Goal: Task Accomplishment & Management: Manage account settings

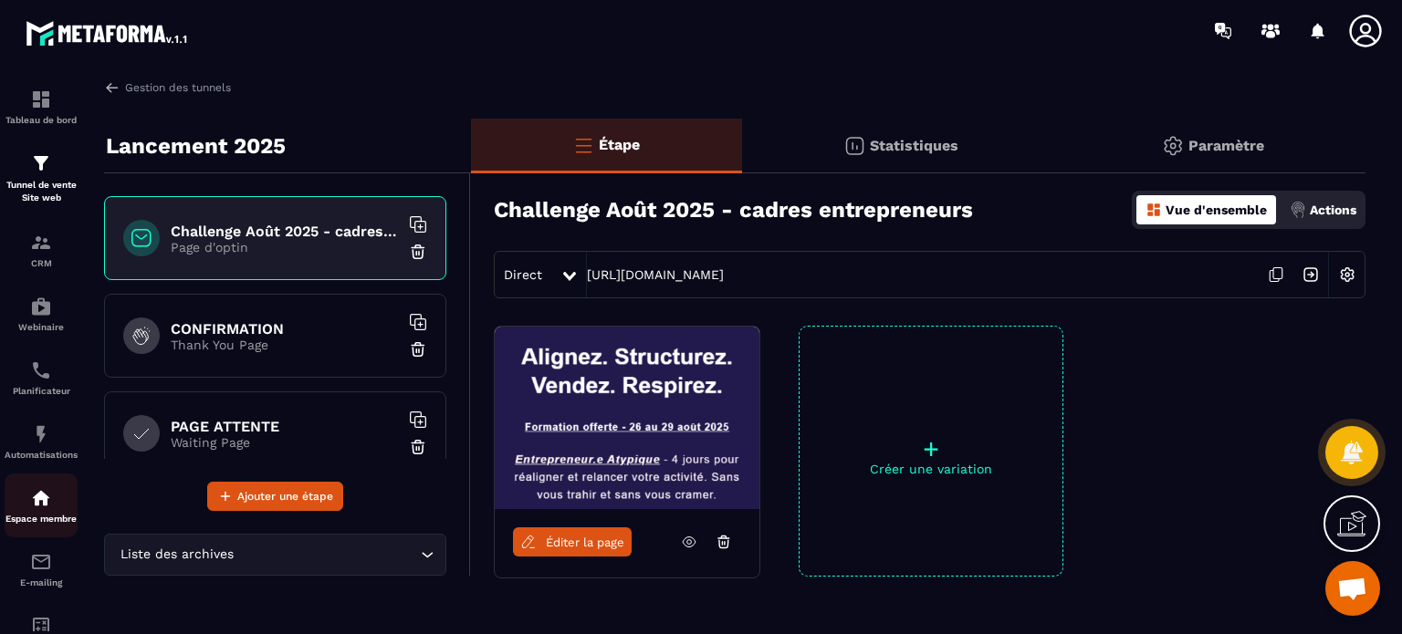
click at [39, 484] on link "Espace membre" at bounding box center [41, 506] width 73 height 64
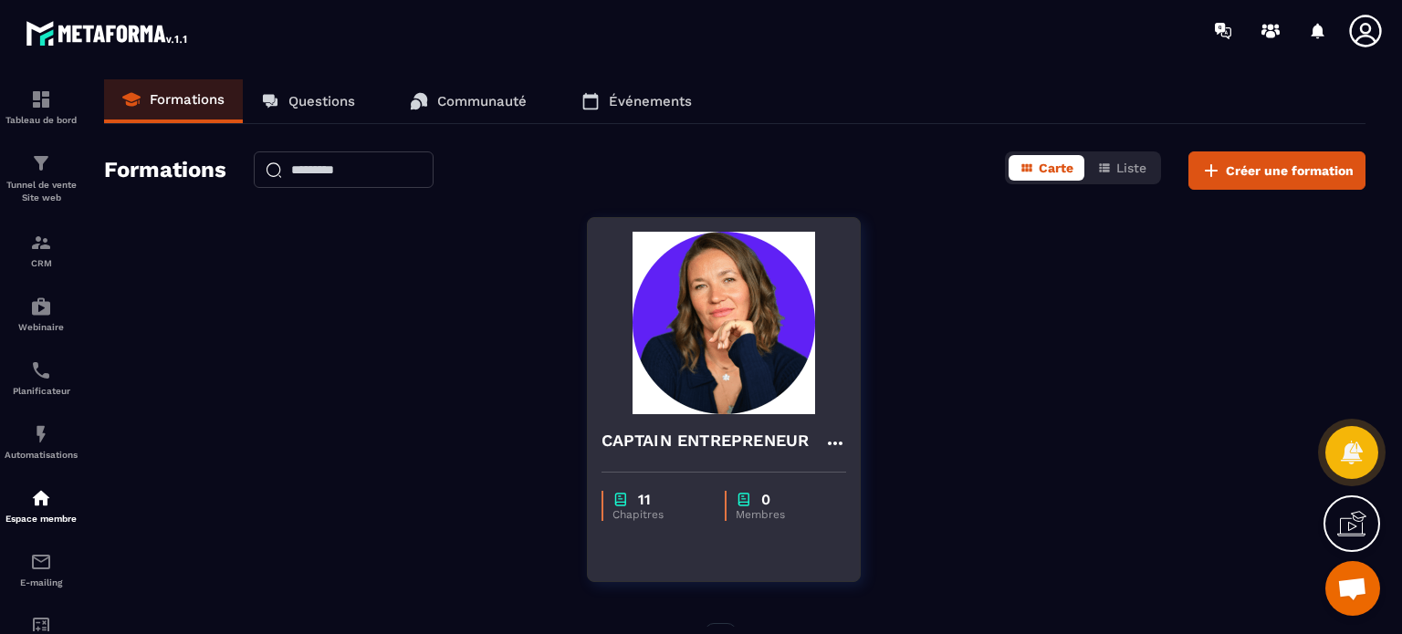
click at [651, 420] on div "CAPTAIN ENTREPRENEUR" at bounding box center [724, 436] width 272 height 44
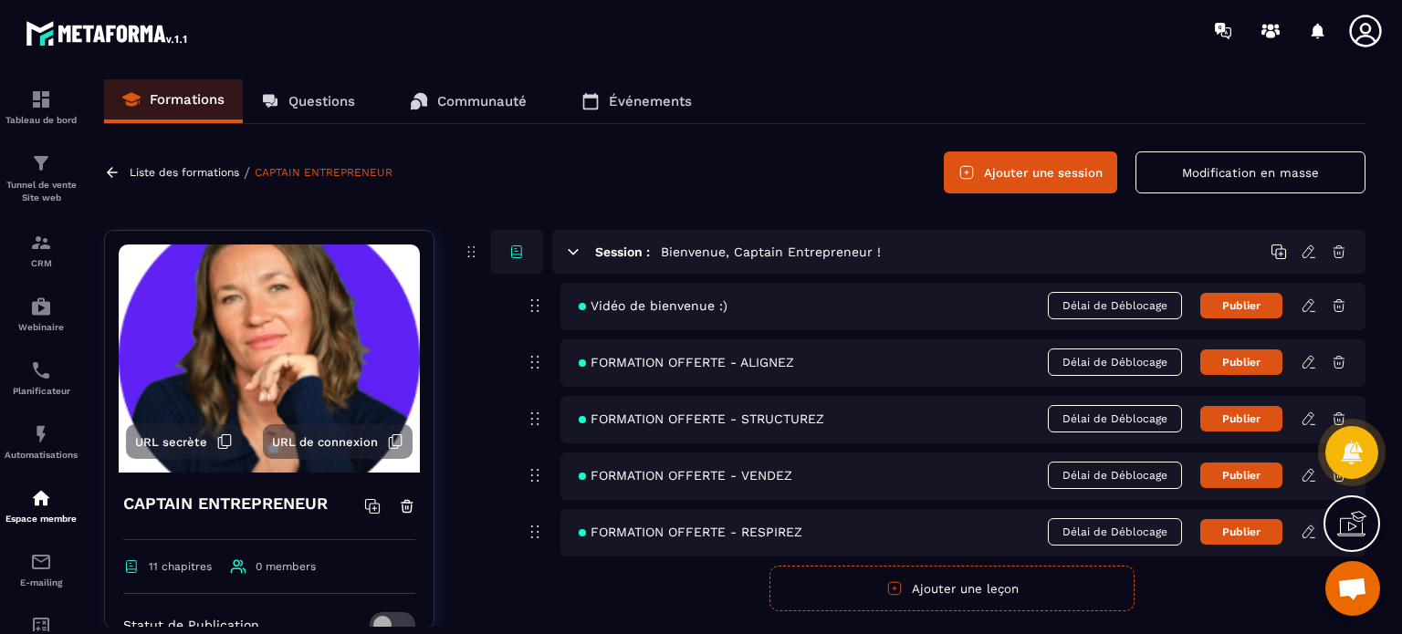
click at [569, 245] on icon at bounding box center [573, 252] width 16 height 16
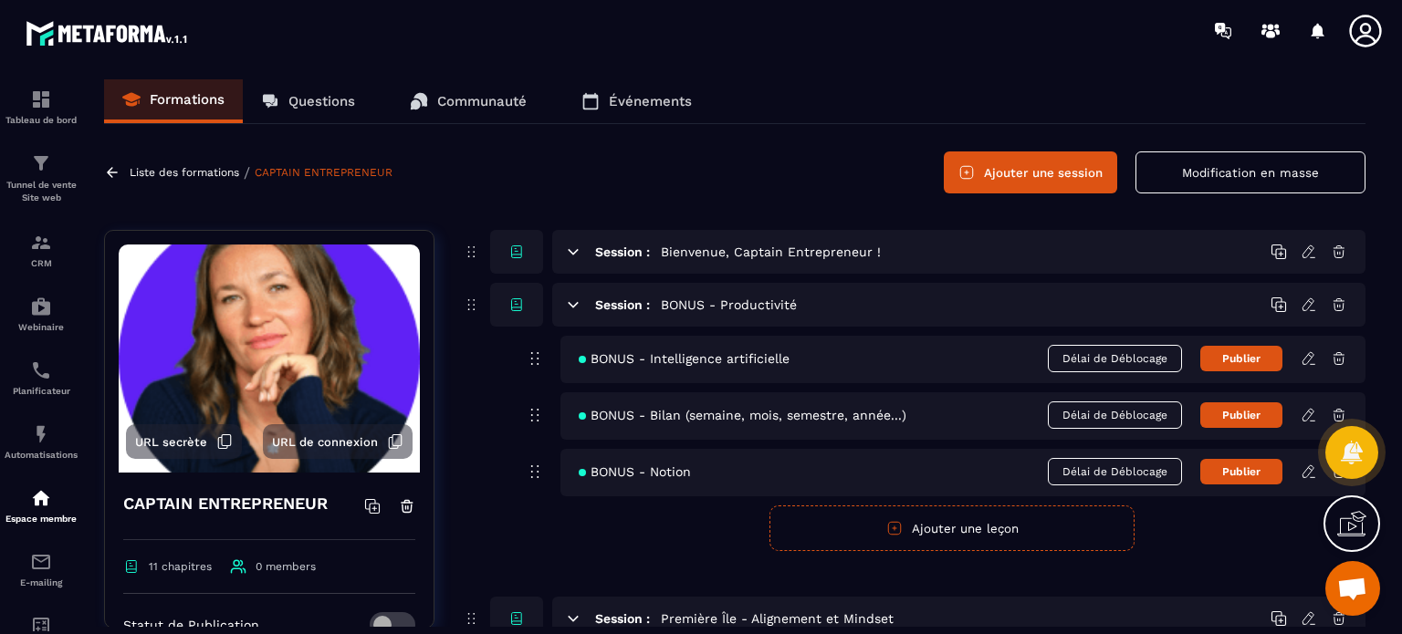
click at [569, 254] on icon at bounding box center [573, 252] width 16 height 16
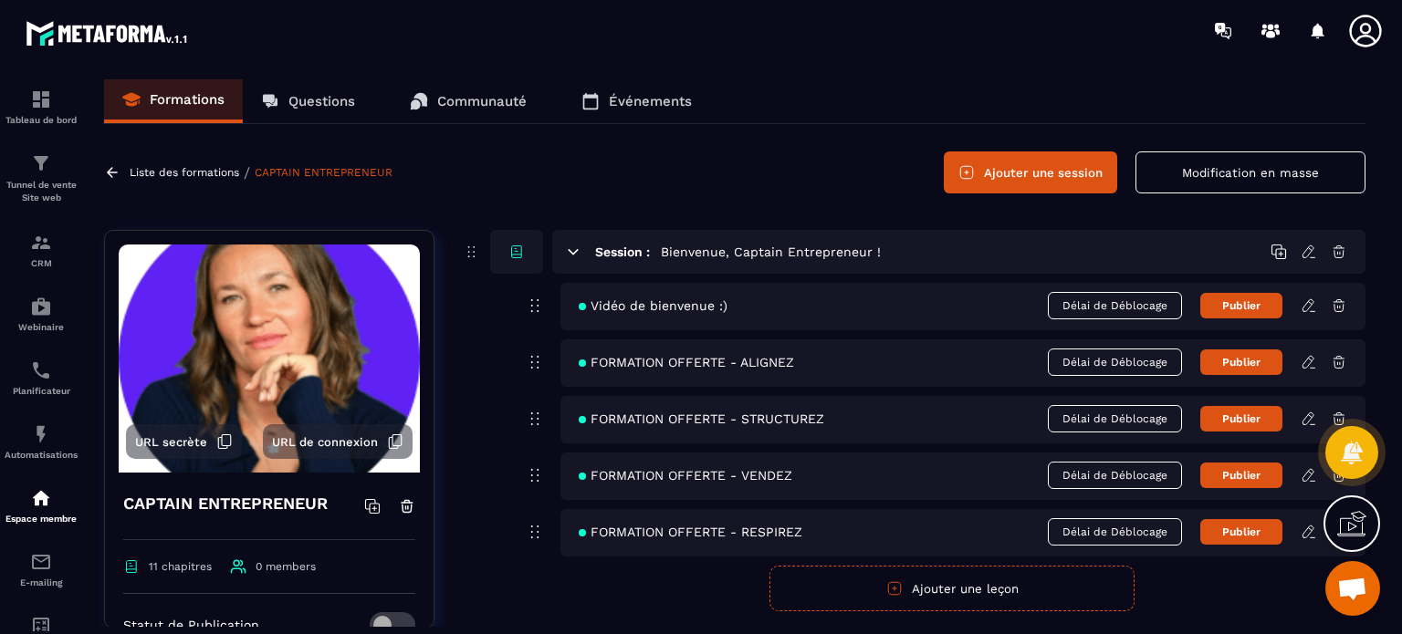
click at [1305, 306] on icon at bounding box center [1308, 305] width 16 height 16
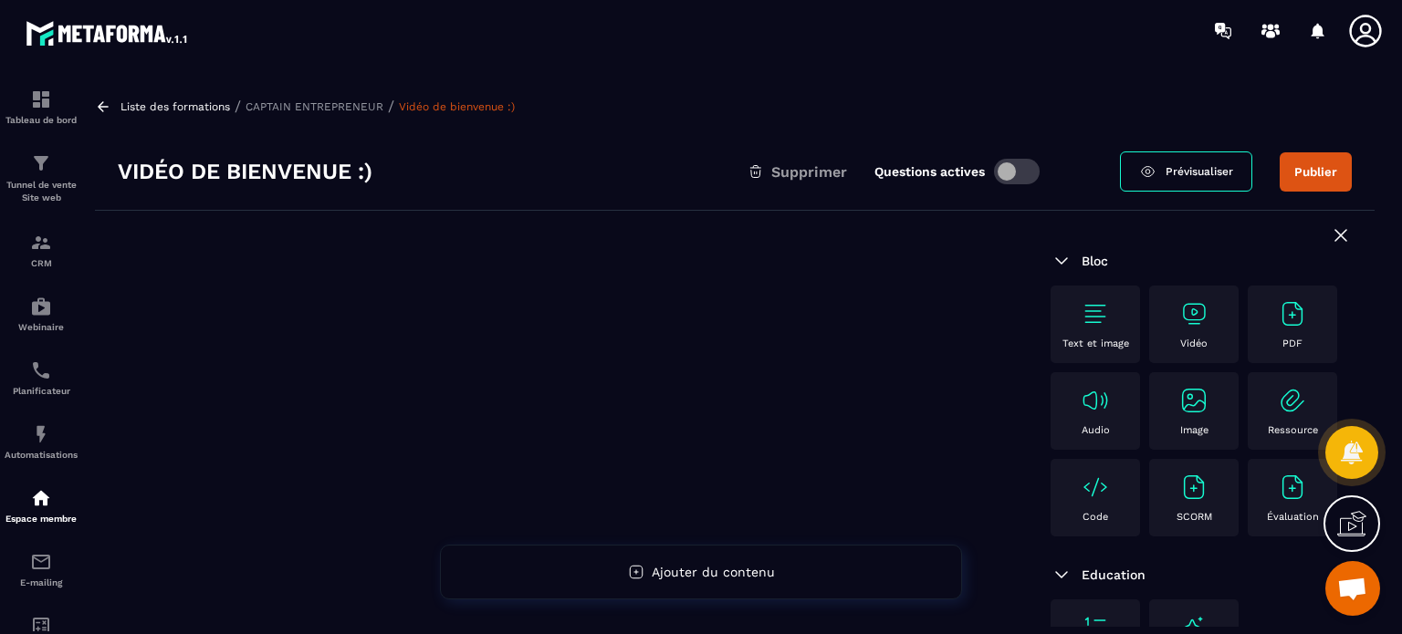
click at [1084, 341] on p "Text et image" at bounding box center [1095, 344] width 67 height 12
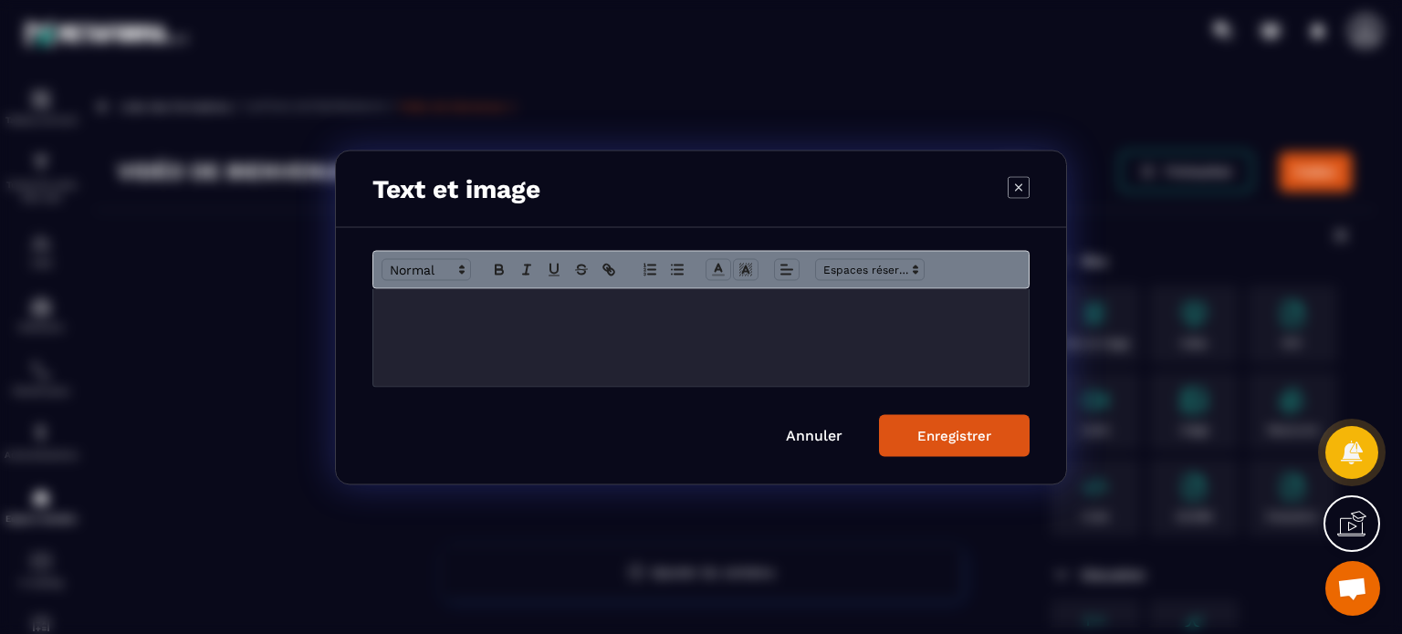
click at [663, 345] on div "Modal window" at bounding box center [700, 337] width 655 height 98
click at [492, 267] on icon "Modal window" at bounding box center [499, 269] width 16 height 16
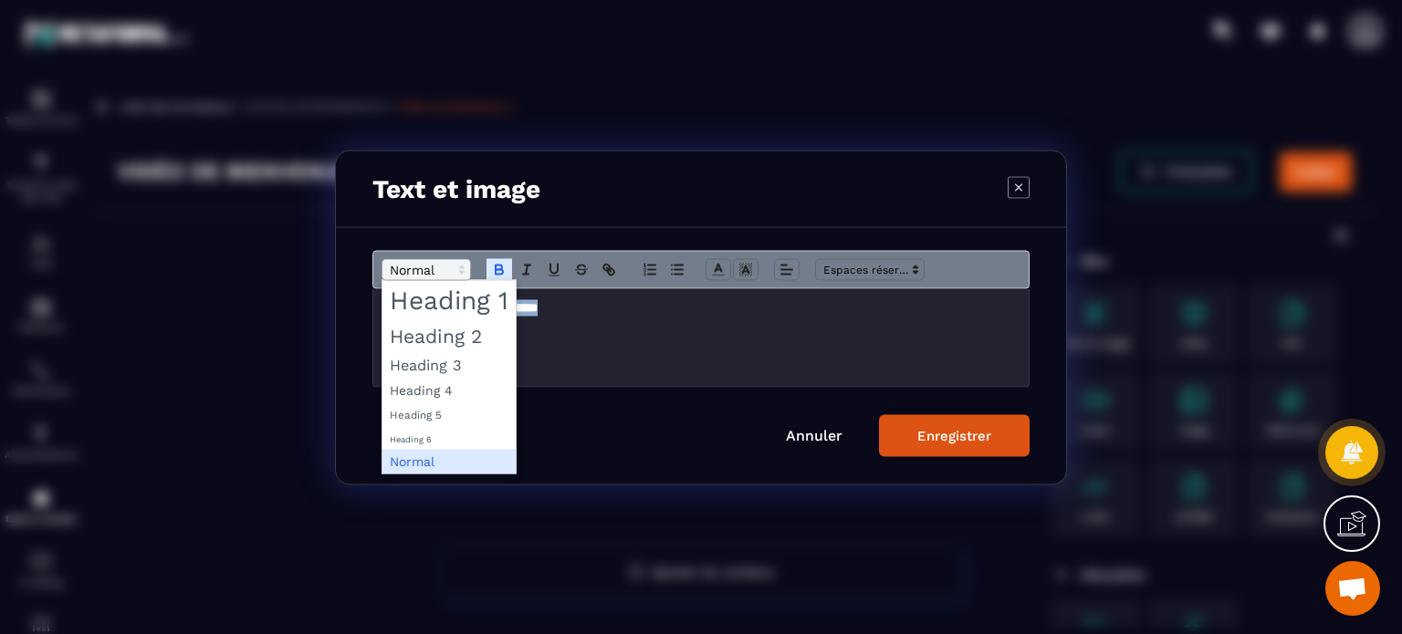
click at [427, 268] on span "Modal window" at bounding box center [425, 269] width 89 height 22
click at [444, 345] on span "Modal window" at bounding box center [448, 335] width 133 height 32
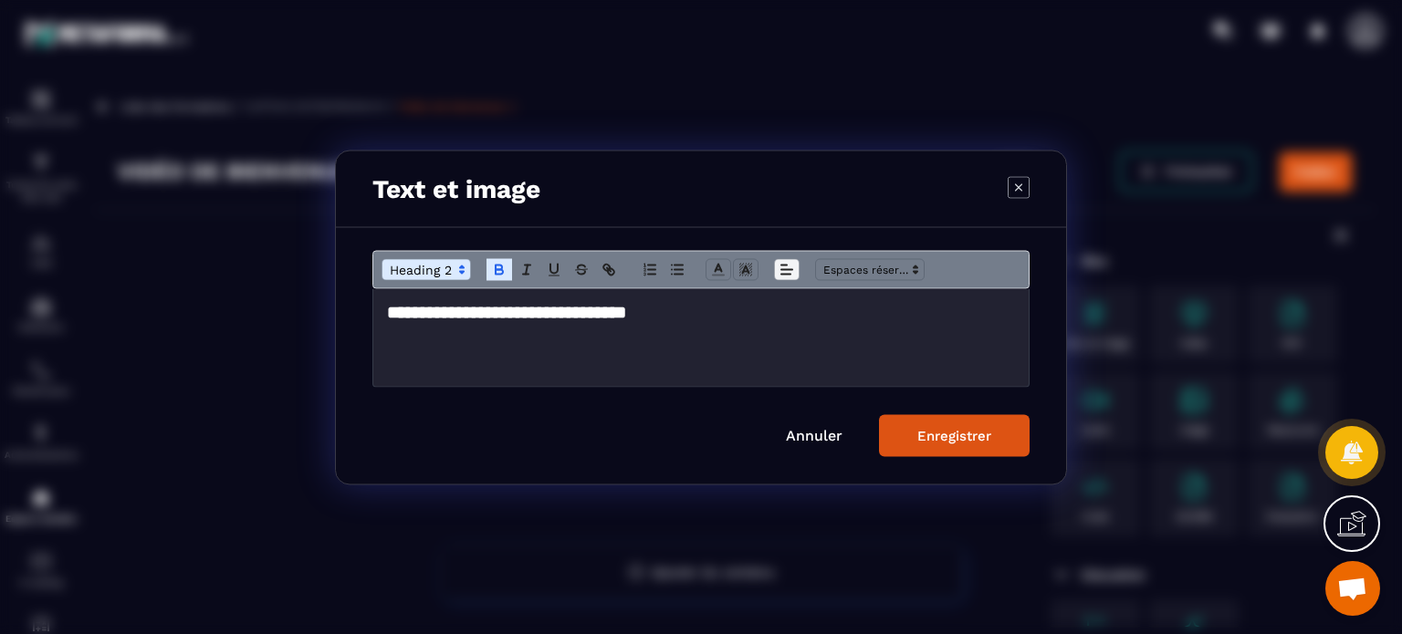
click at [788, 271] on icon "Modal window" at bounding box center [786, 269] width 16 height 16
click at [791, 318] on line "Modal window" at bounding box center [791, 318] width 10 height 0
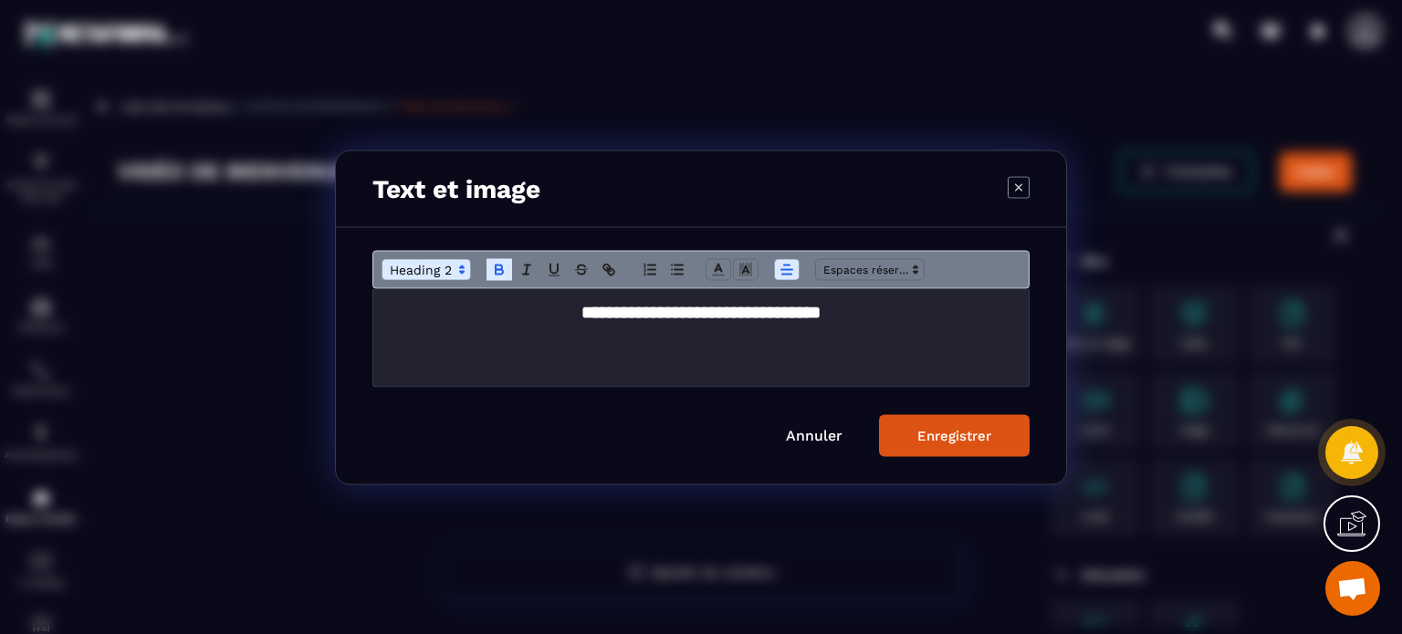
click at [945, 437] on div "Enregistrer" at bounding box center [954, 435] width 74 height 16
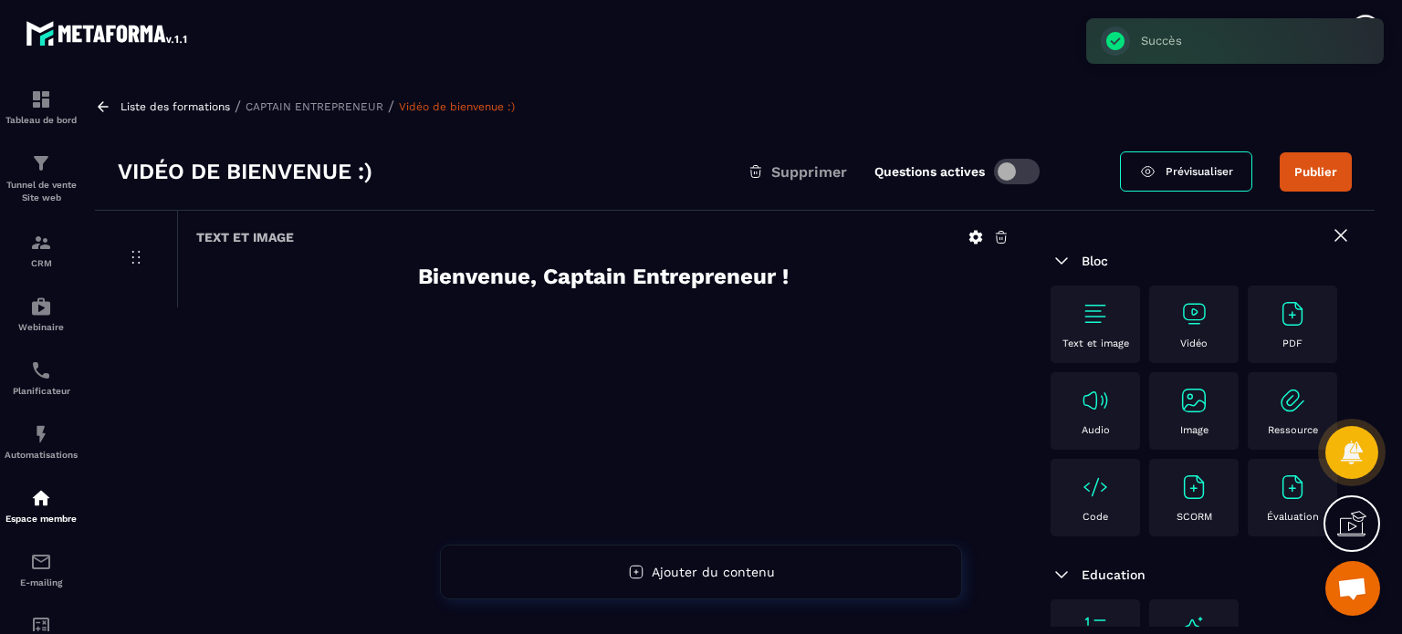
click at [1257, 350] on div "PDF" at bounding box center [1292, 324] width 71 height 50
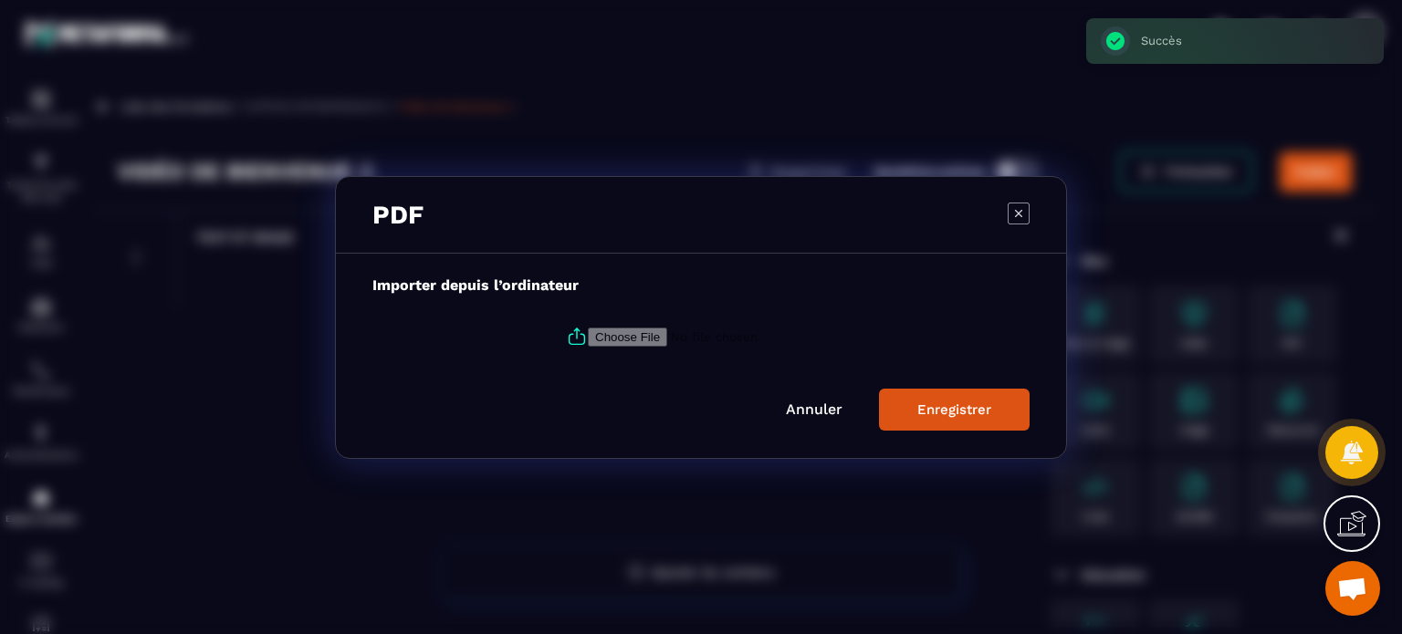
click at [836, 414] on link "Annuler" at bounding box center [814, 409] width 57 height 17
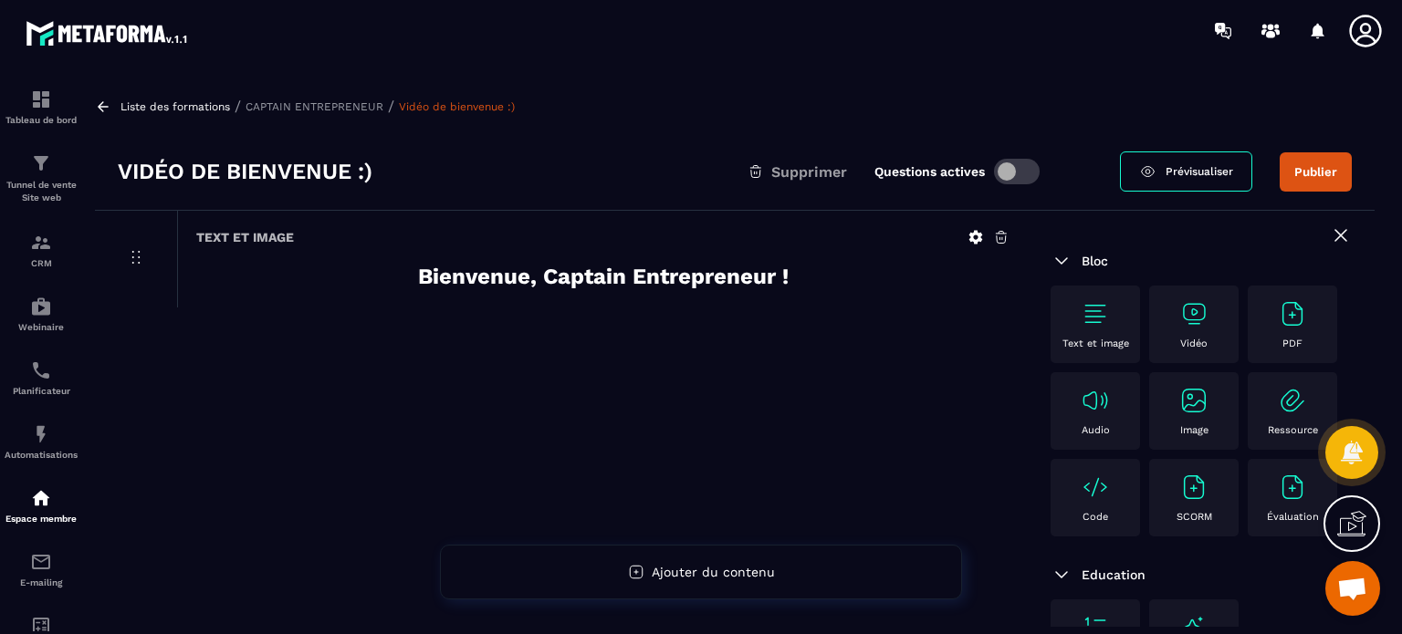
click at [1175, 349] on div "Vidéo" at bounding box center [1193, 324] width 71 height 50
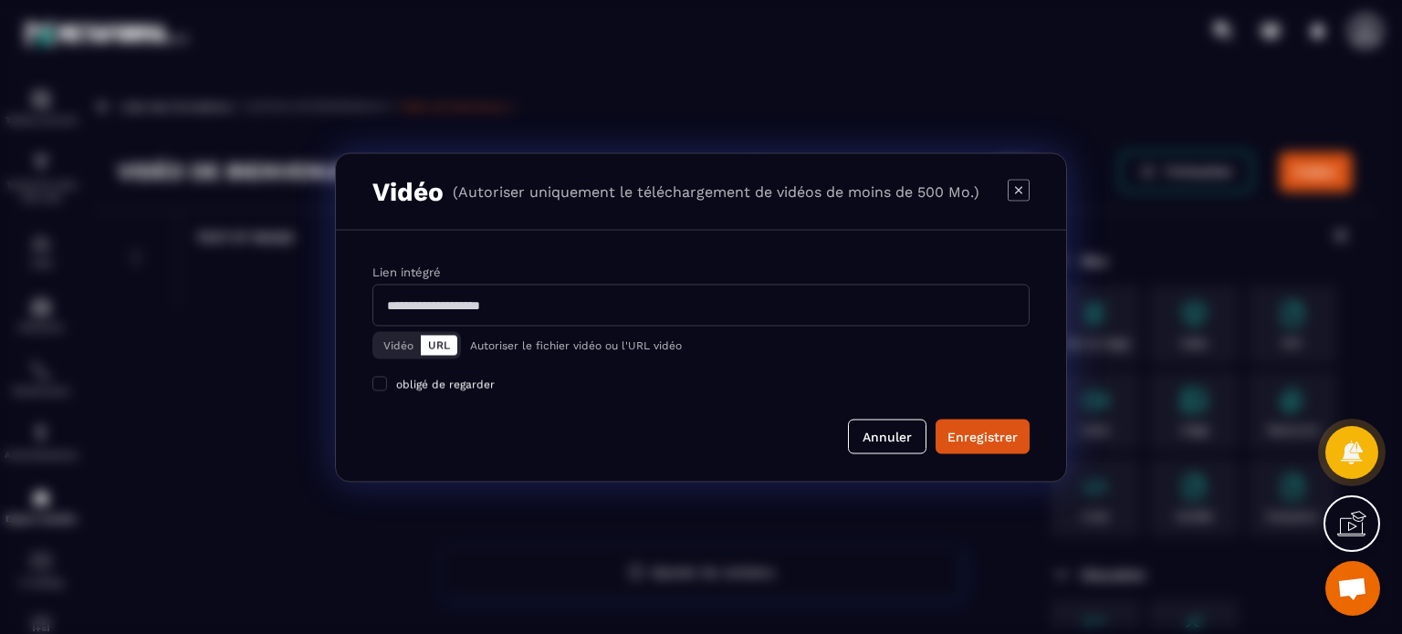
click at [389, 339] on button "Vidéo" at bounding box center [398, 345] width 45 height 20
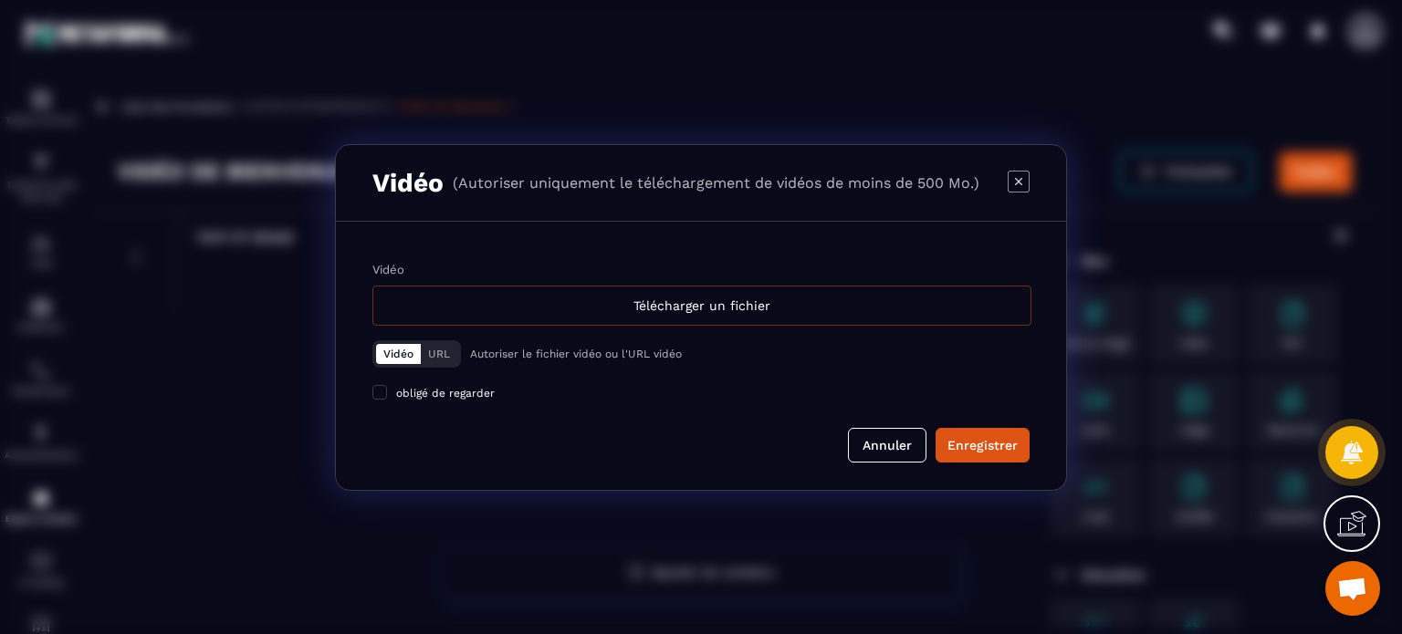
click at [527, 304] on div "Télécharger un fichier" at bounding box center [701, 306] width 659 height 40
click at [0, 0] on input "Vidéo Télécharger un fichier" at bounding box center [0, 0] width 0 height 0
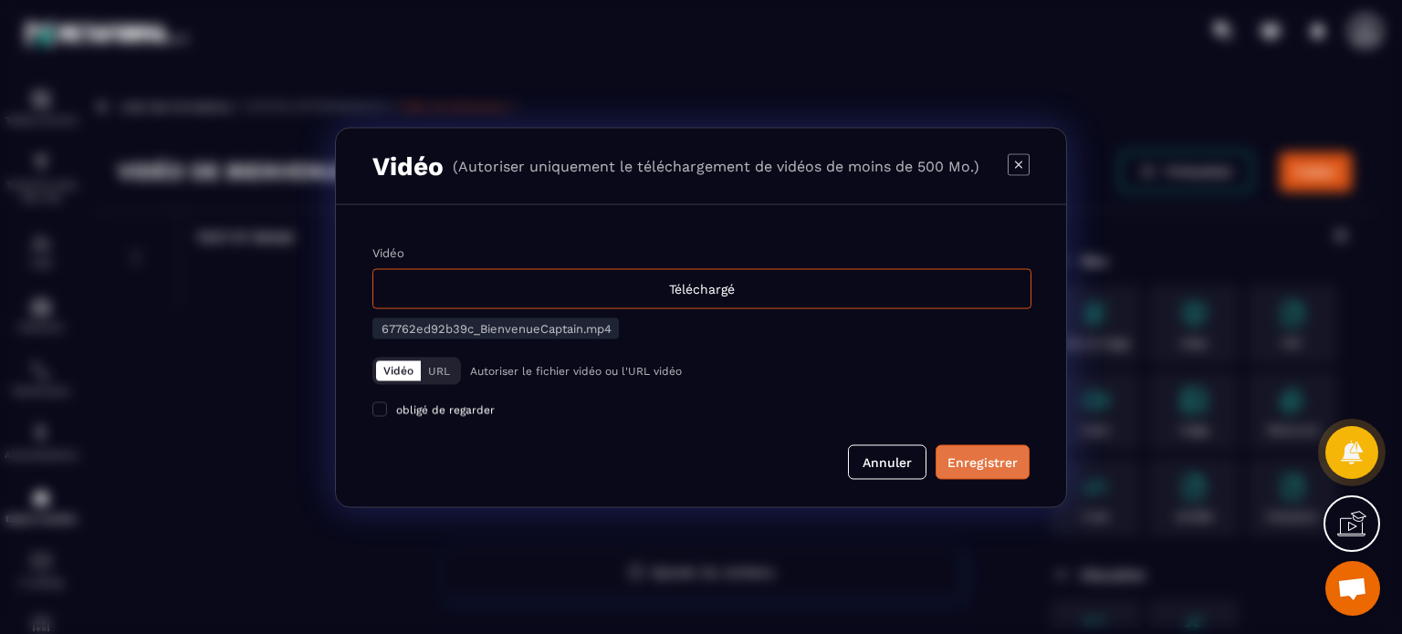
click at [989, 455] on div "Enregistrer" at bounding box center [982, 462] width 70 height 18
click at [892, 468] on button "Annuler" at bounding box center [887, 461] width 78 height 35
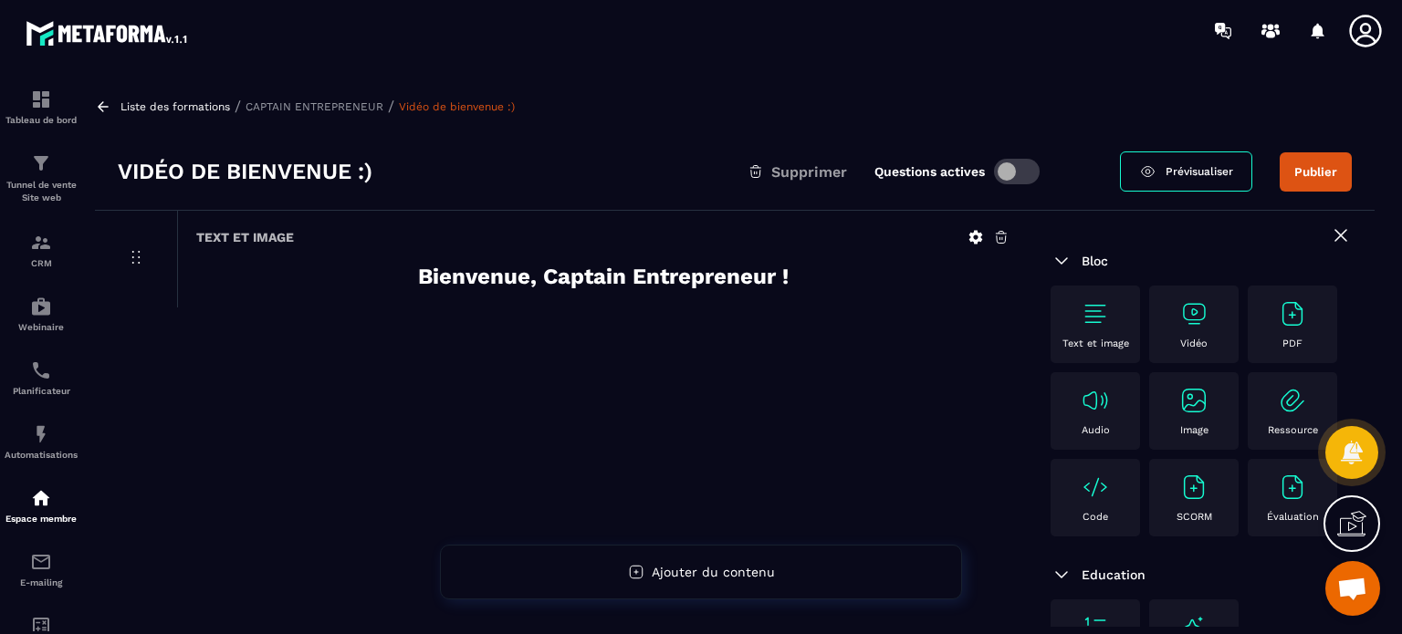
click at [1083, 312] on img at bounding box center [1094, 313] width 29 height 29
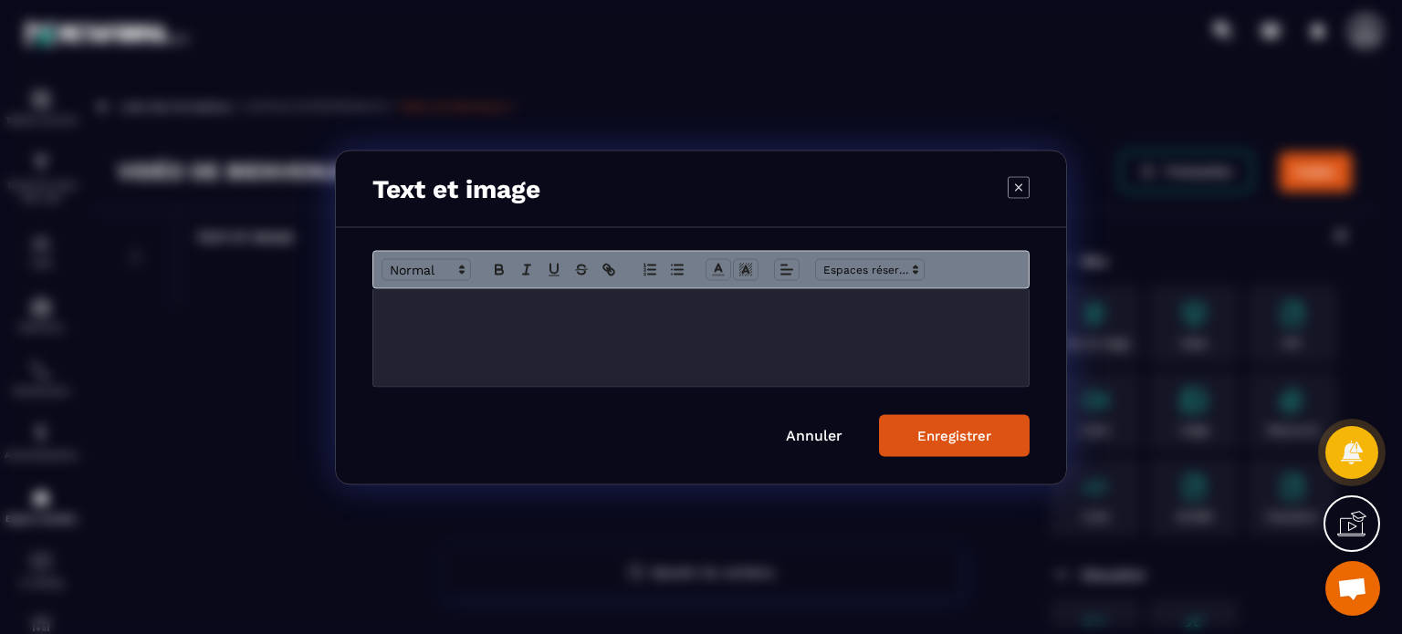
click at [660, 329] on div "Modal window" at bounding box center [700, 337] width 655 height 98
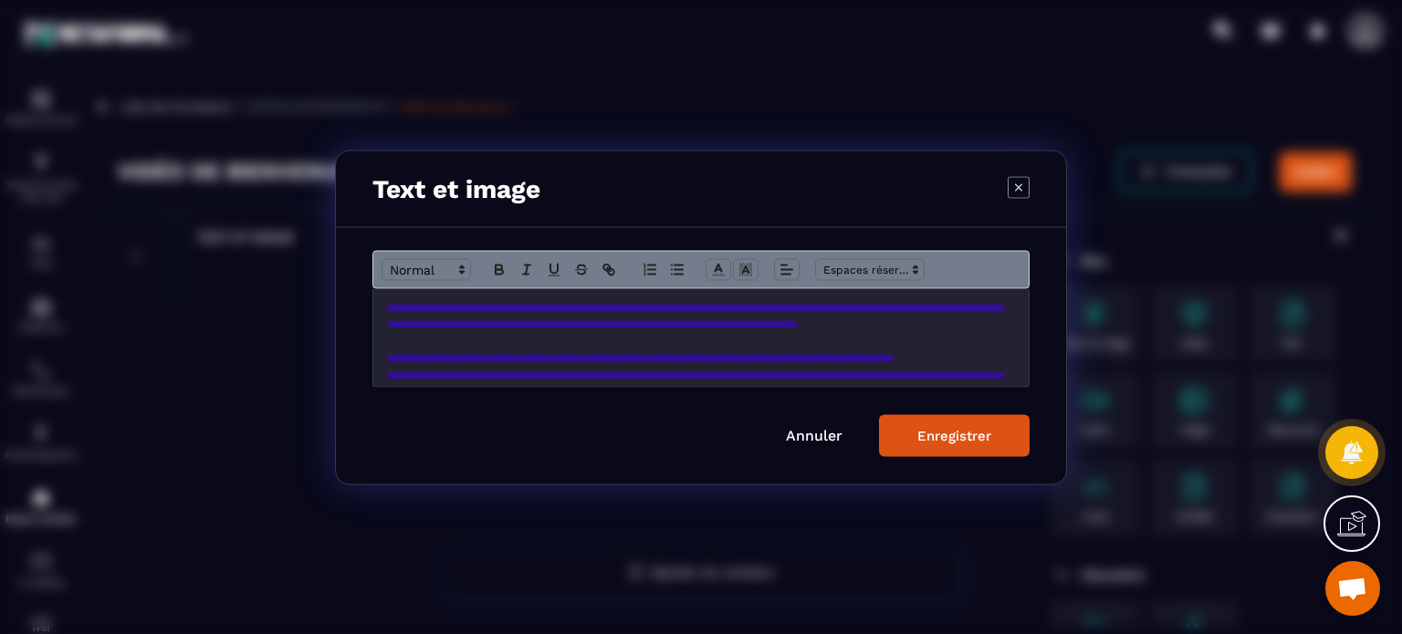
scroll to position [231, 0]
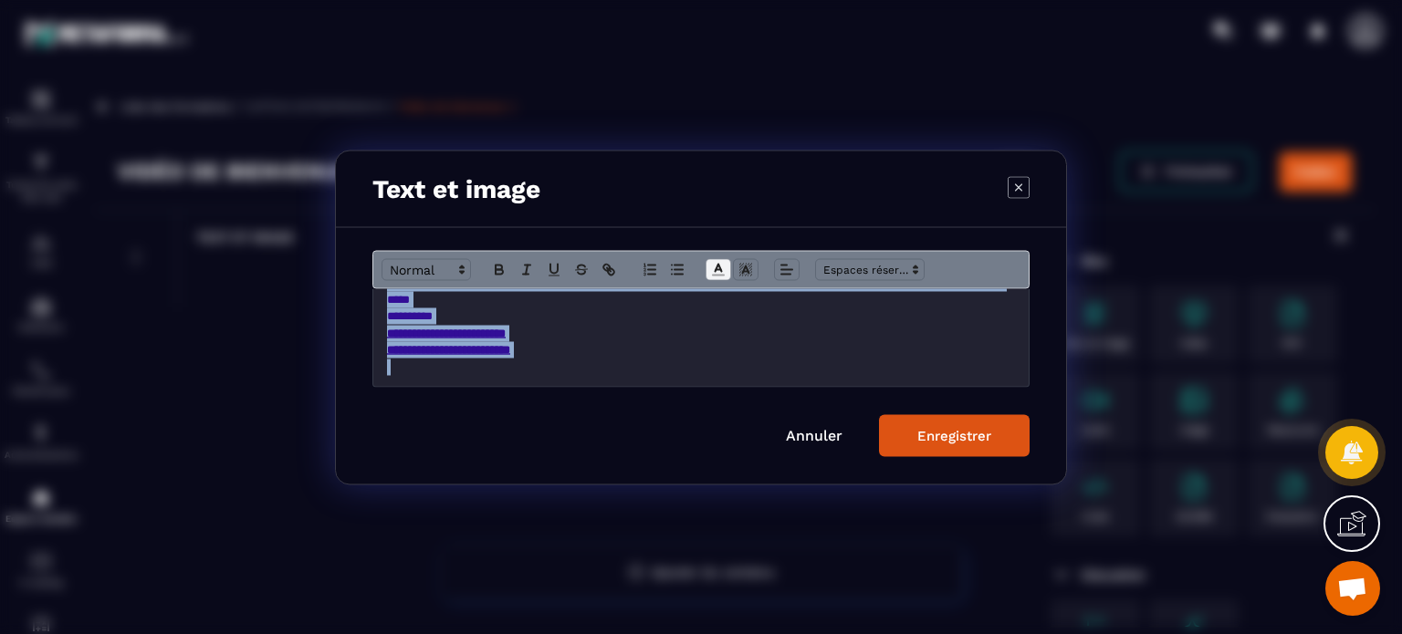
click at [726, 277] on span "Modal window" at bounding box center [718, 269] width 26 height 22
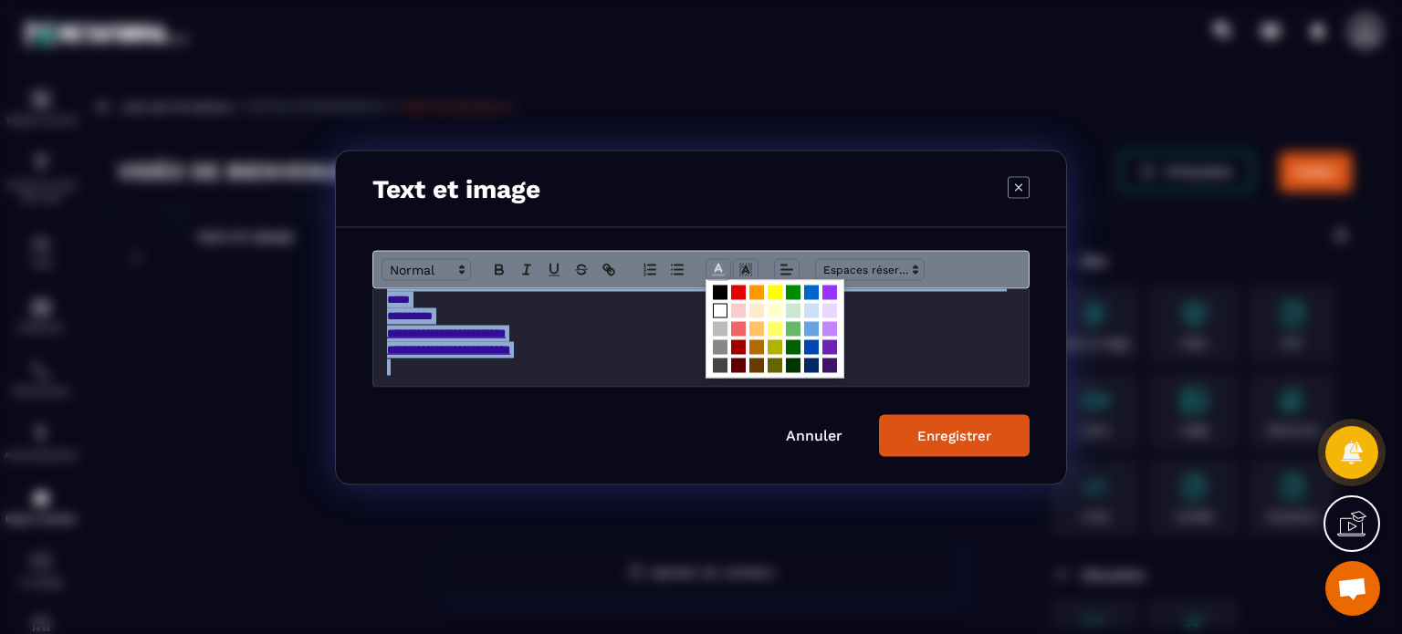
click at [723, 309] on span "Modal window" at bounding box center [720, 310] width 15 height 15
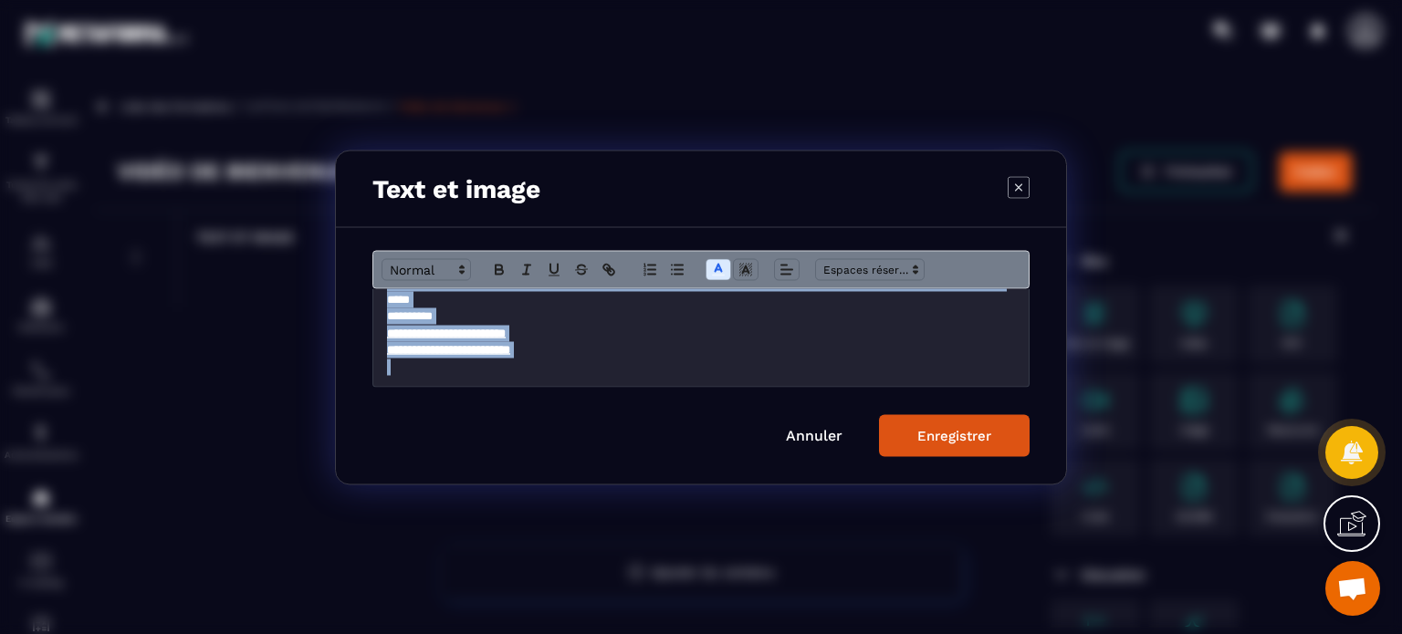
scroll to position [215, 0]
click at [642, 308] on p "**********" at bounding box center [701, 292] width 628 height 34
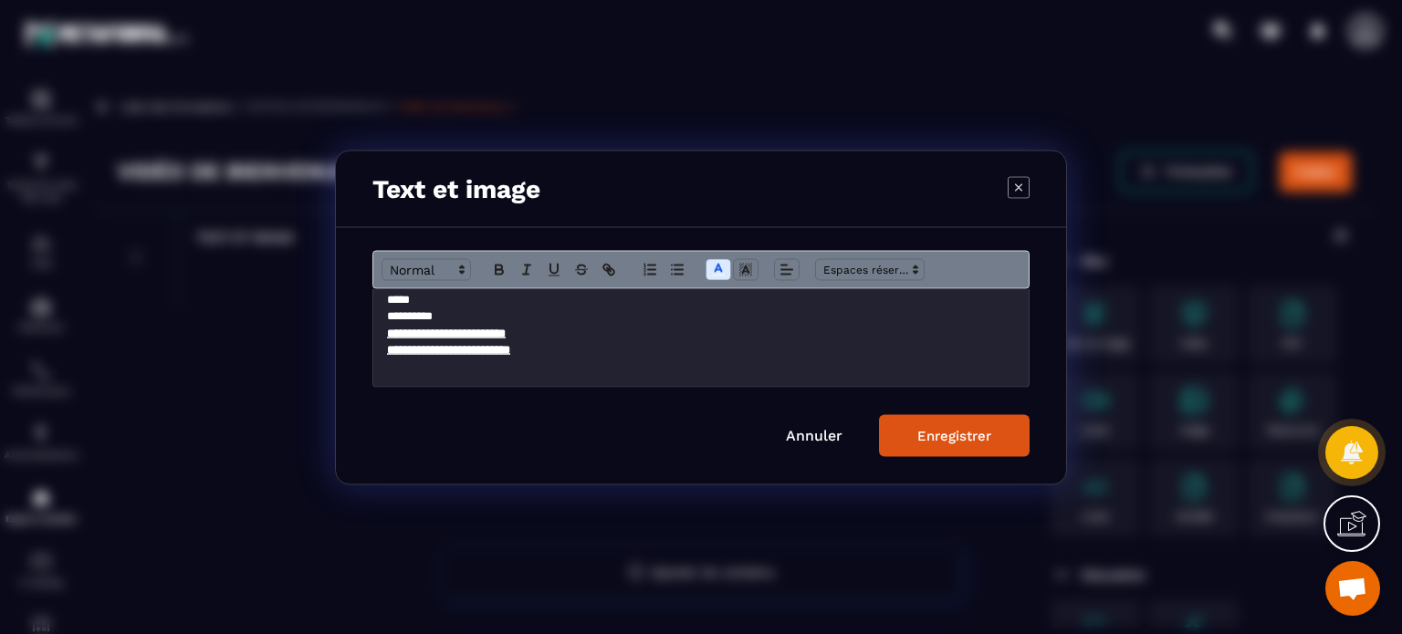
click at [514, 324] on p "**********" at bounding box center [701, 316] width 628 height 16
drag, startPoint x: 490, startPoint y: 356, endPoint x: 605, endPoint y: 351, distance: 115.1
click at [605, 351] on div "**********" at bounding box center [700, 337] width 655 height 98
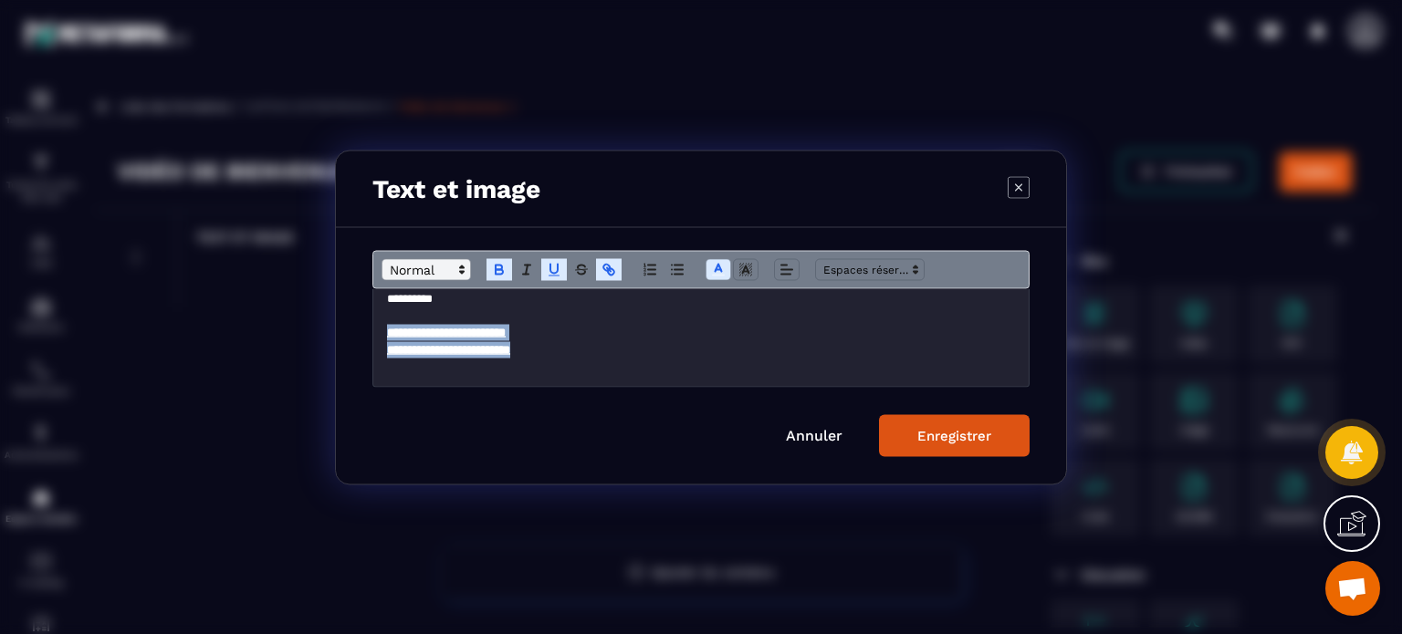
click at [438, 274] on span "Modal window" at bounding box center [425, 269] width 89 height 22
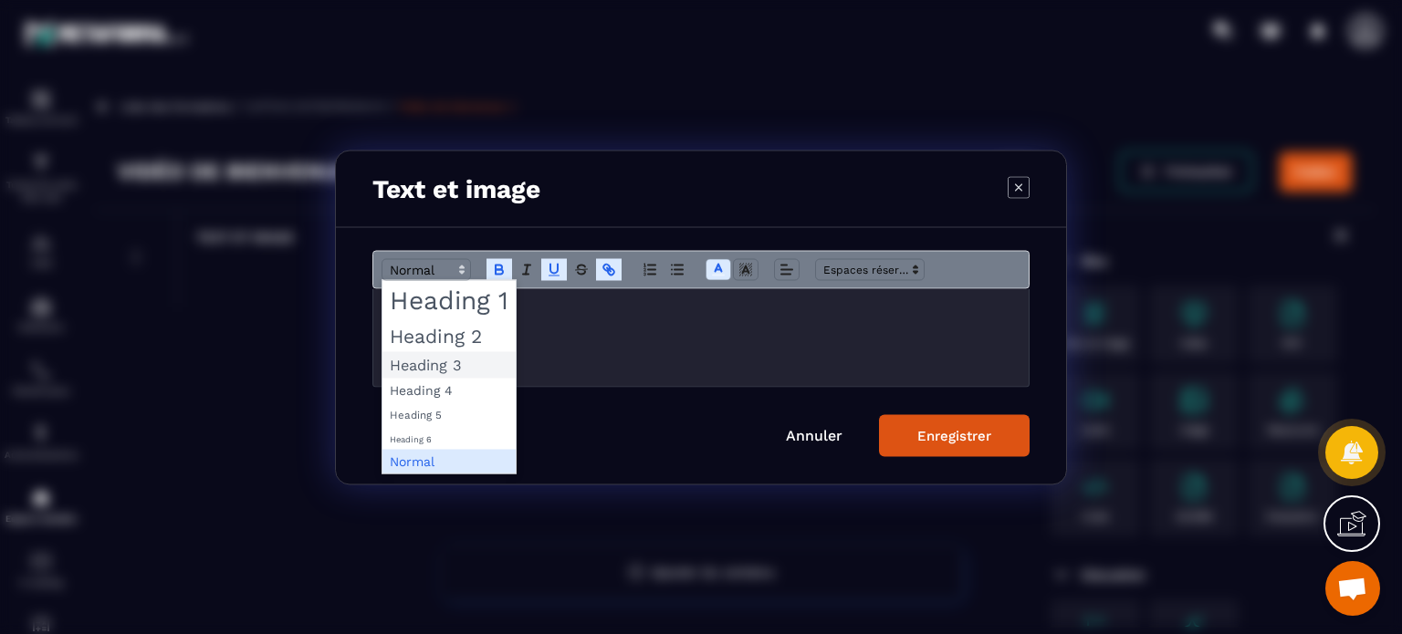
click at [435, 363] on span "Modal window" at bounding box center [448, 364] width 133 height 26
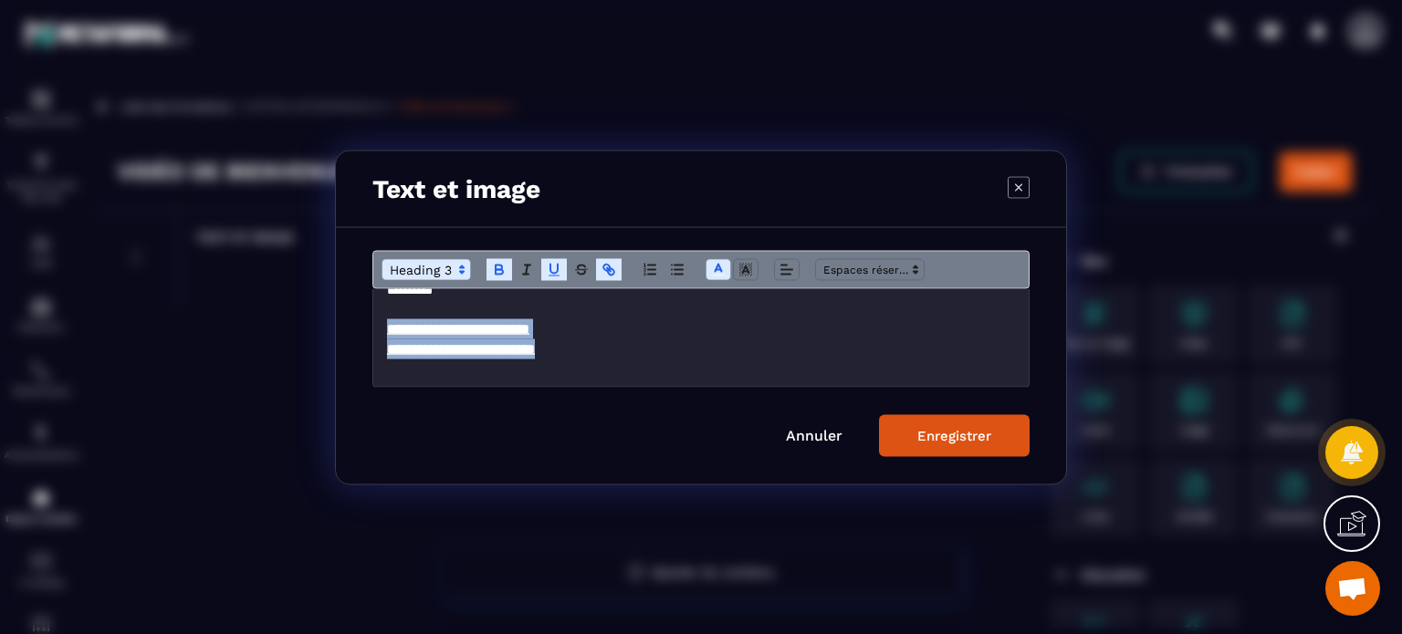
click at [646, 349] on h3 "**********" at bounding box center [701, 349] width 628 height 20
drag, startPoint x: 624, startPoint y: 362, endPoint x: 370, endPoint y: 337, distance: 255.9
click at [370, 337] on div "**********" at bounding box center [701, 355] width 730 height 256
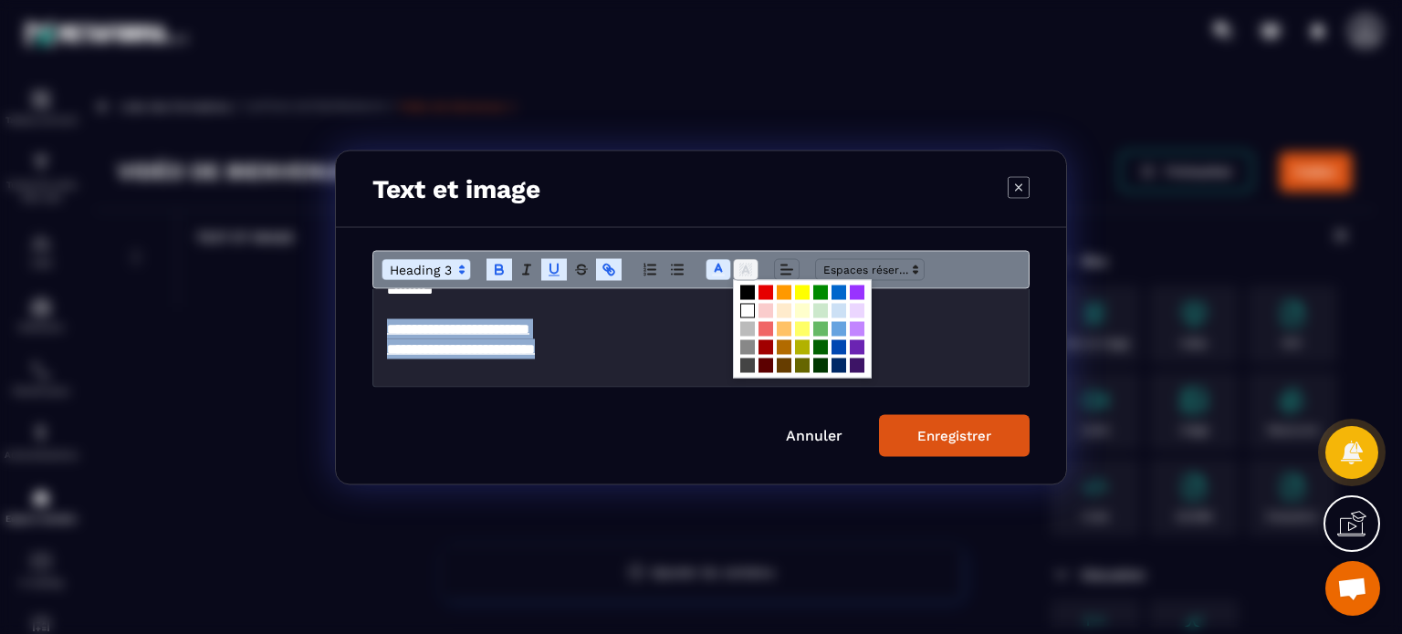
click at [737, 269] on icon "Modal window" at bounding box center [745, 269] width 16 height 16
click at [785, 296] on span "Modal window" at bounding box center [784, 292] width 15 height 15
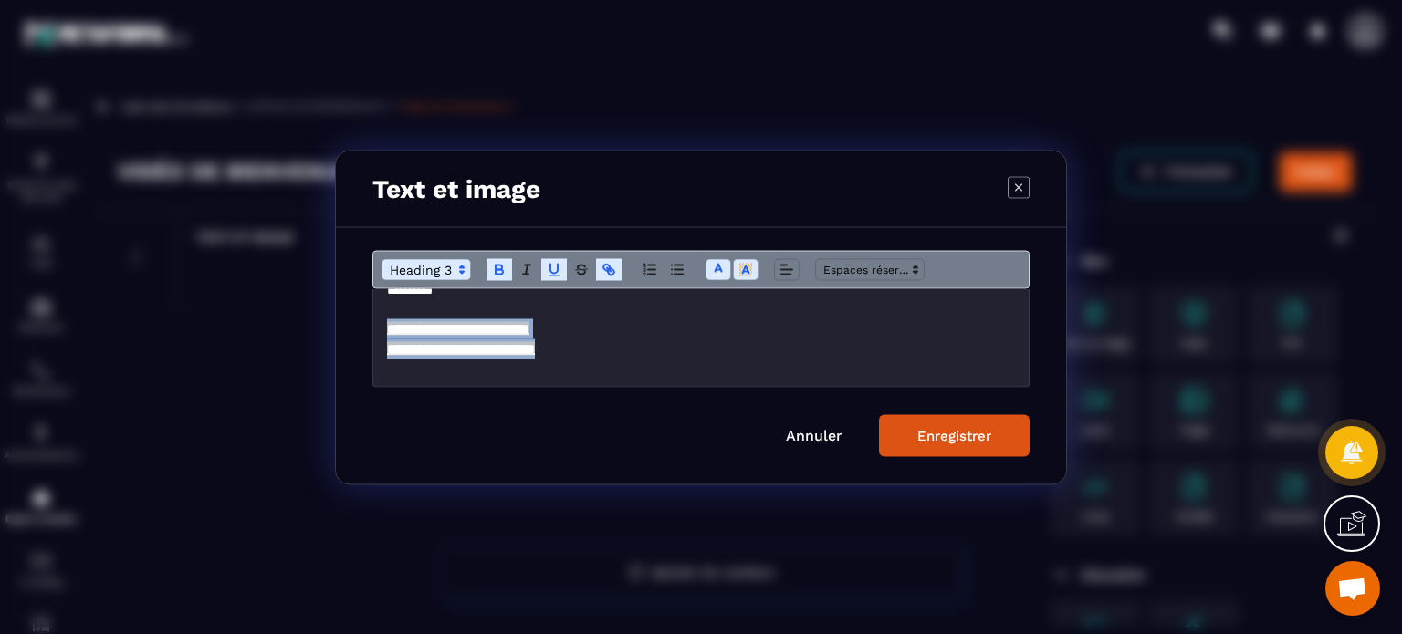
click at [721, 339] on h3 "**********" at bounding box center [701, 328] width 628 height 20
drag, startPoint x: 671, startPoint y: 349, endPoint x: 383, endPoint y: 341, distance: 287.5
click at [383, 341] on div "**********" at bounding box center [700, 337] width 655 height 98
click at [734, 264] on span "Modal window" at bounding box center [746, 269] width 26 height 22
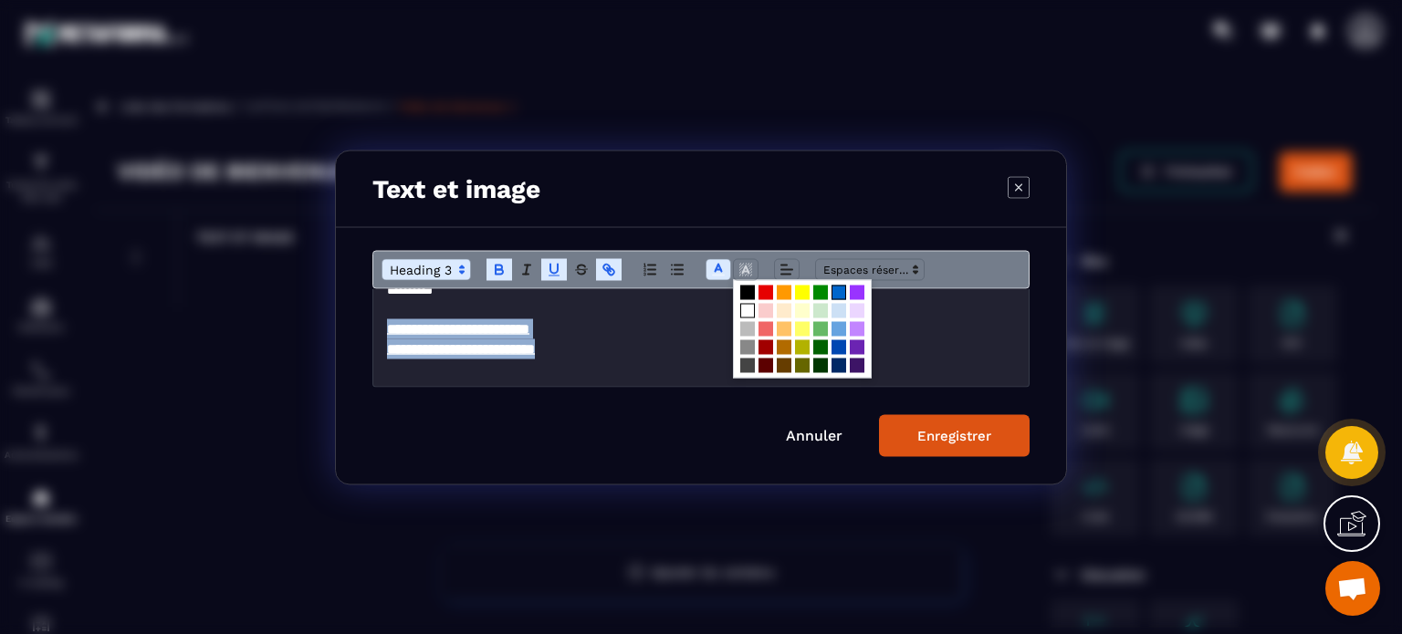
click at [840, 295] on span "Modal window" at bounding box center [838, 292] width 15 height 15
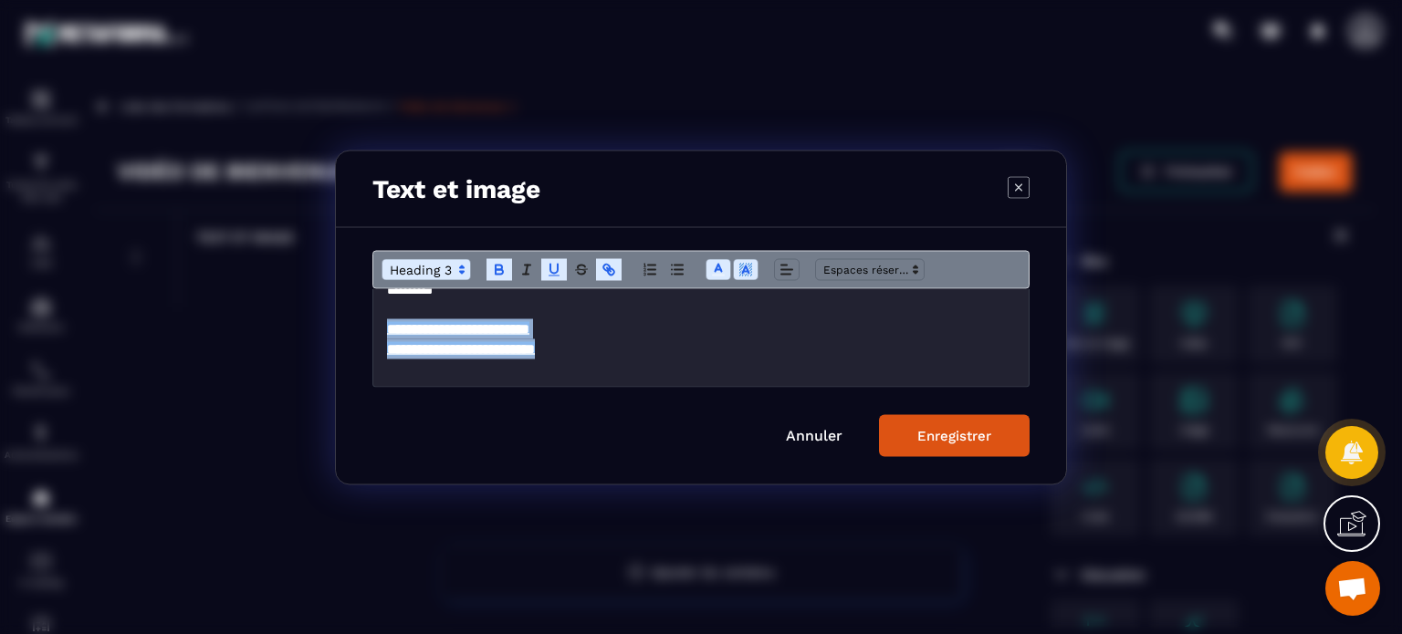
click at [688, 330] on h3 "**********" at bounding box center [701, 328] width 628 height 20
drag, startPoint x: 675, startPoint y: 348, endPoint x: 373, endPoint y: 342, distance: 302.1
click at [373, 343] on div "**********" at bounding box center [700, 337] width 655 height 98
click at [748, 269] on icon "Modal window" at bounding box center [745, 269] width 16 height 16
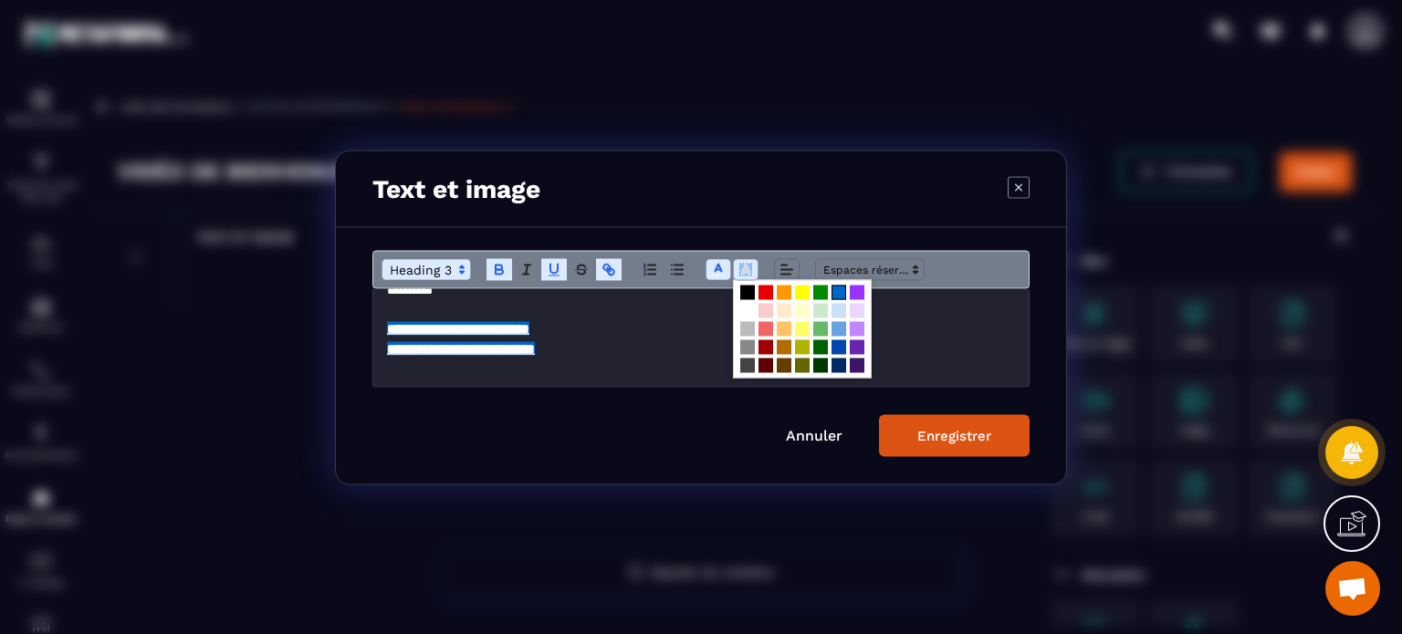
click at [697, 313] on h3 "Modal window" at bounding box center [701, 309] width 628 height 20
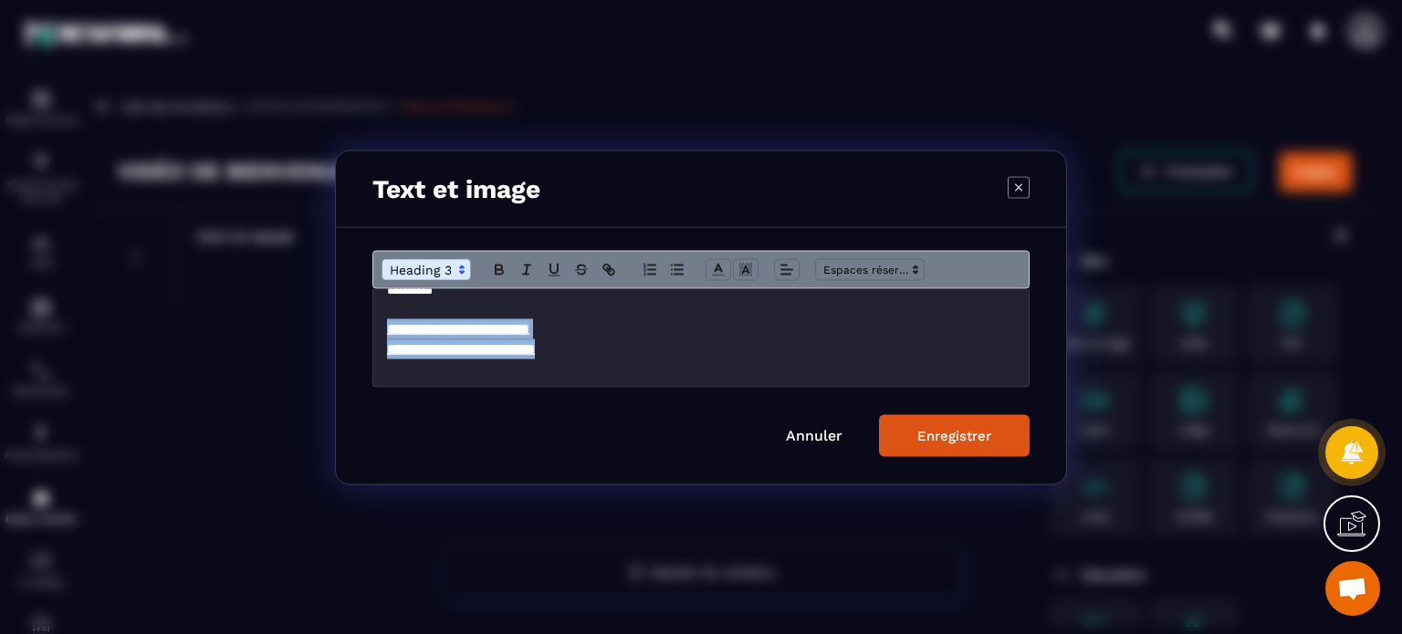
drag, startPoint x: 614, startPoint y: 359, endPoint x: 378, endPoint y: 331, distance: 237.9
click at [378, 331] on div "**********" at bounding box center [700, 337] width 655 height 98
click at [754, 269] on span "Modal window" at bounding box center [746, 269] width 26 height 22
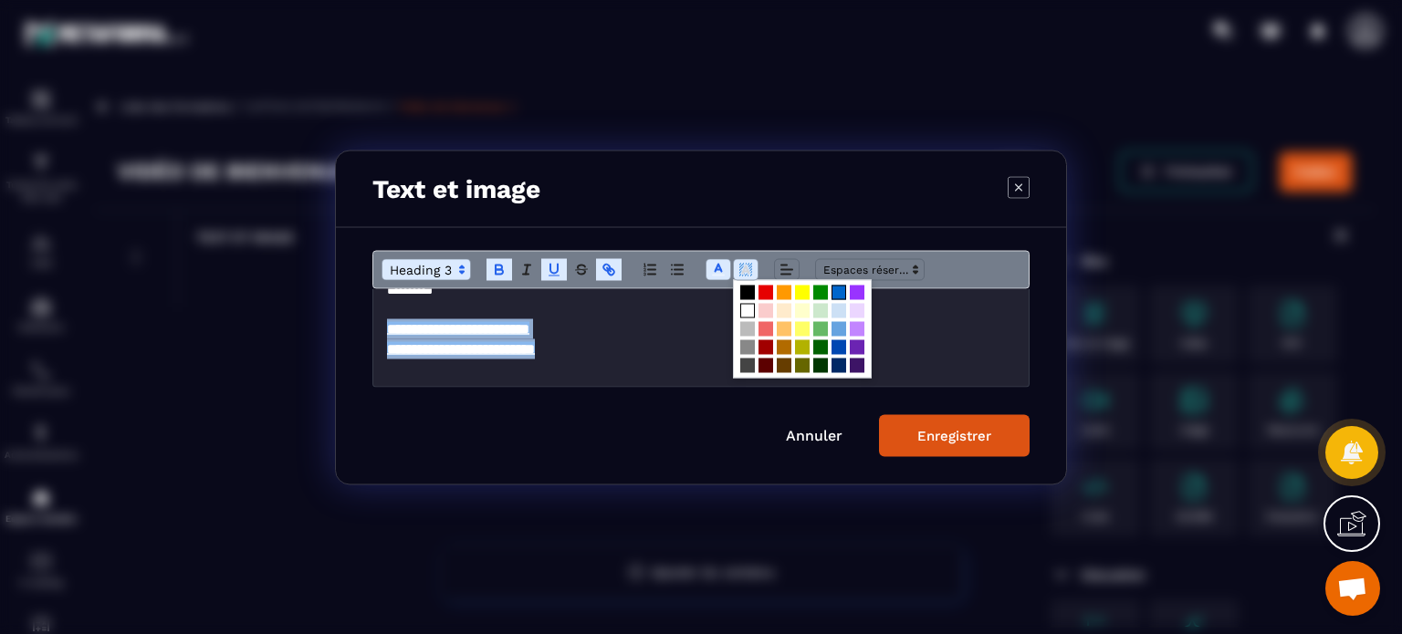
click at [746, 310] on span "Modal window" at bounding box center [747, 310] width 15 height 15
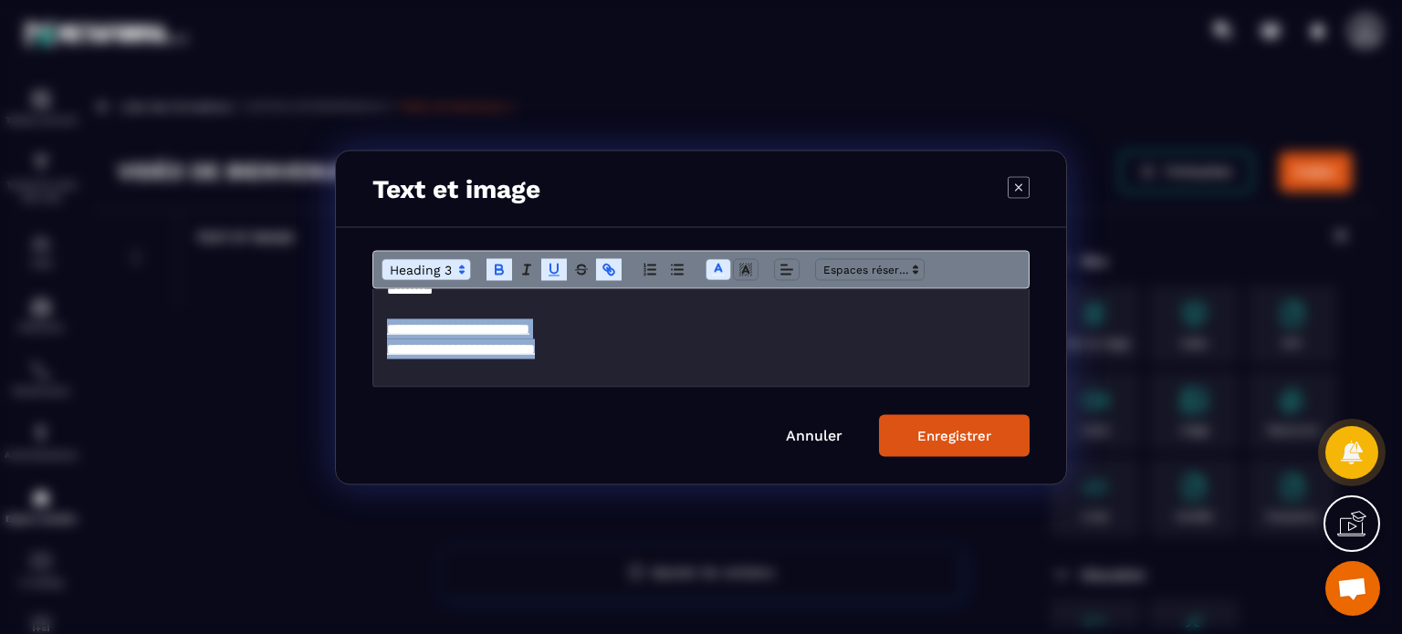
click at [629, 359] on h3 "**********" at bounding box center [701, 349] width 628 height 20
drag, startPoint x: 629, startPoint y: 360, endPoint x: 392, endPoint y: 334, distance: 237.8
click at [392, 334] on div "**********" at bounding box center [700, 337] width 655 height 98
click at [605, 339] on h3 "**********" at bounding box center [701, 328] width 628 height 20
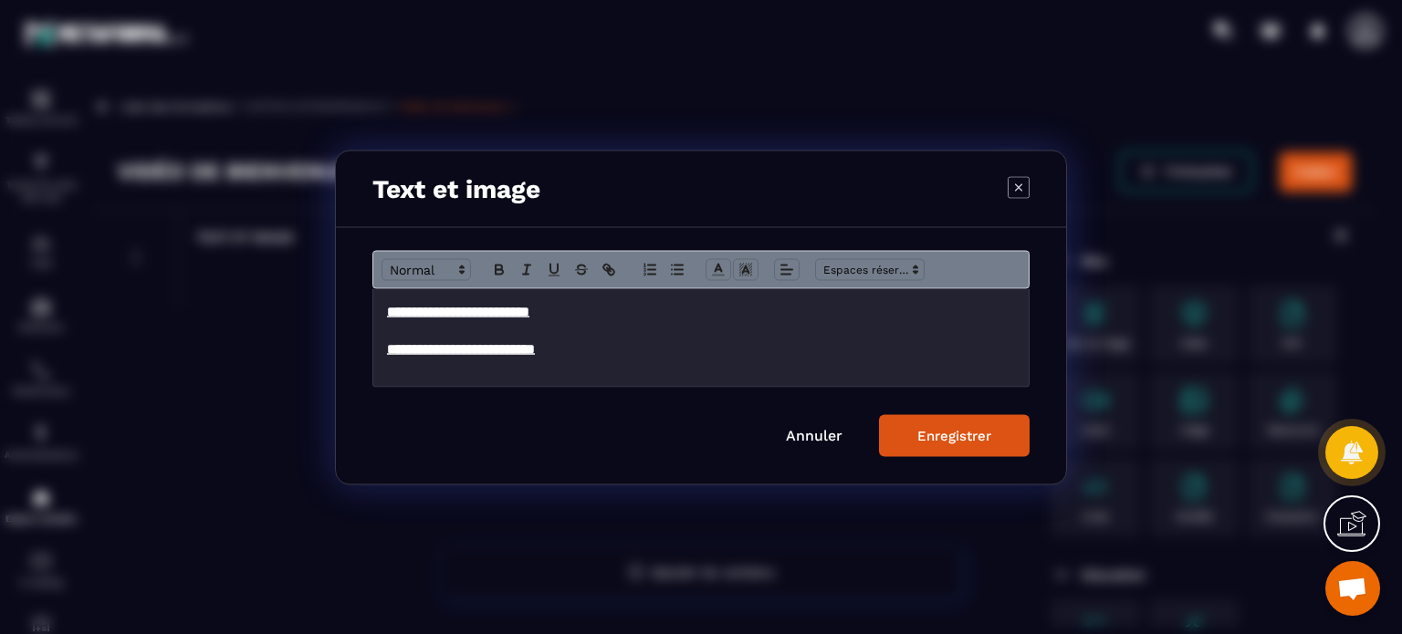
click at [957, 426] on button "Enregistrer" at bounding box center [954, 435] width 151 height 42
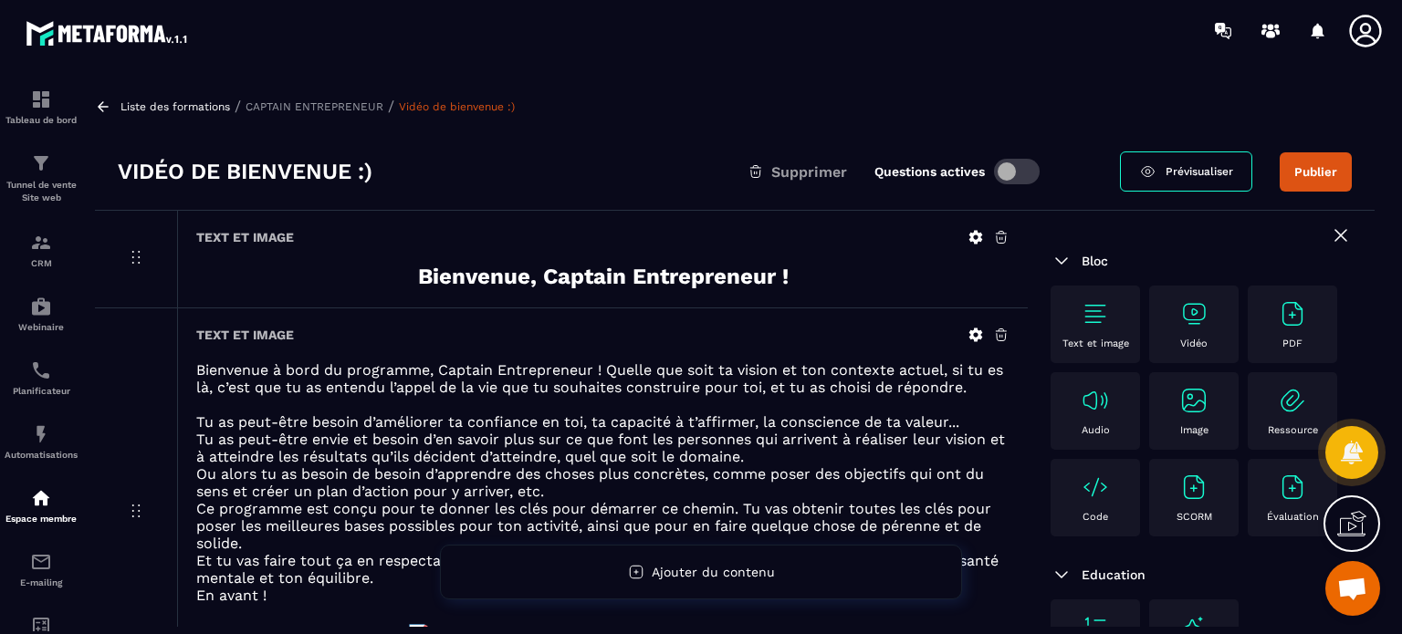
click at [1330, 235] on icon at bounding box center [1341, 235] width 22 height 22
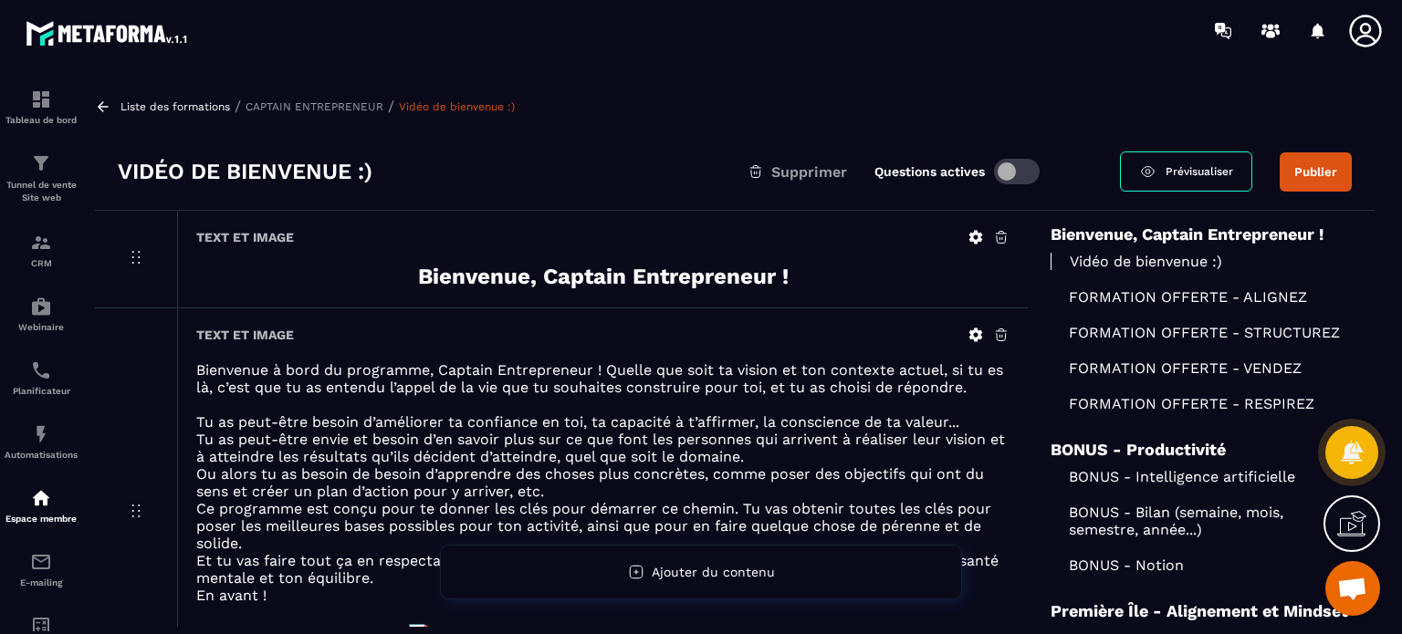
click at [1144, 296] on p "FORMATION OFFERTE - ALIGNEZ" at bounding box center [1200, 296] width 301 height 17
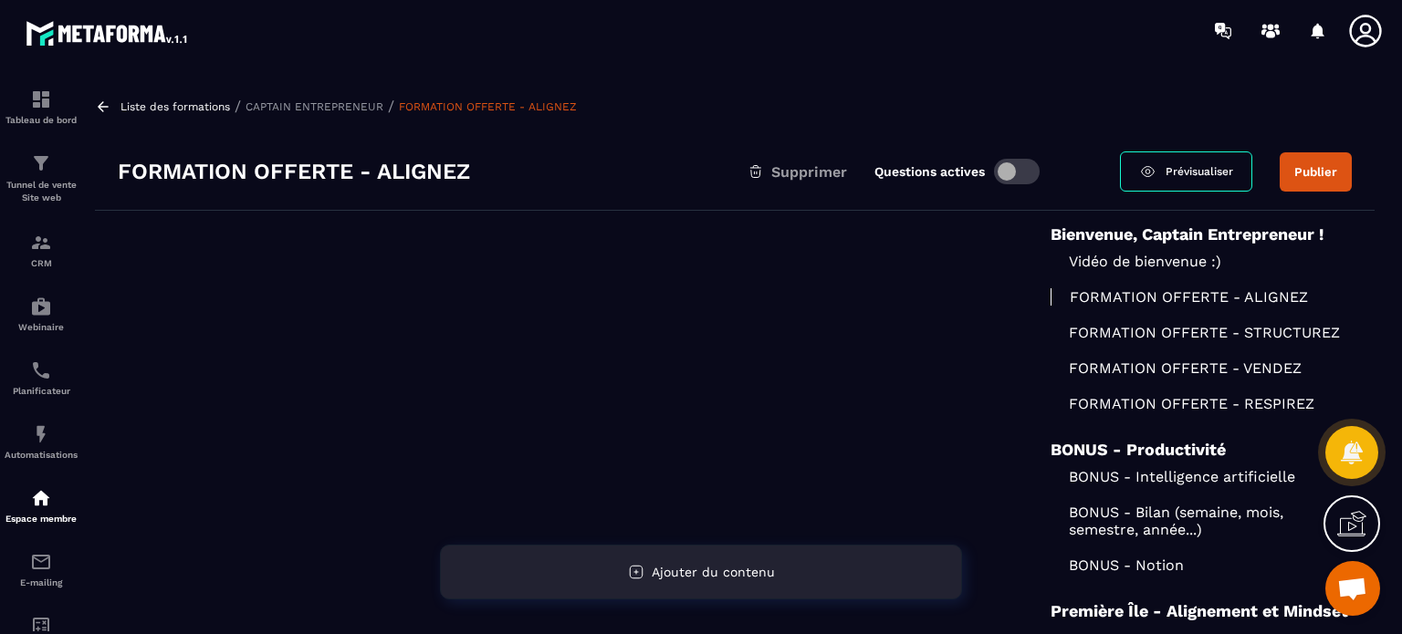
click at [561, 579] on div "Ajouter du contenu" at bounding box center [701, 572] width 522 height 55
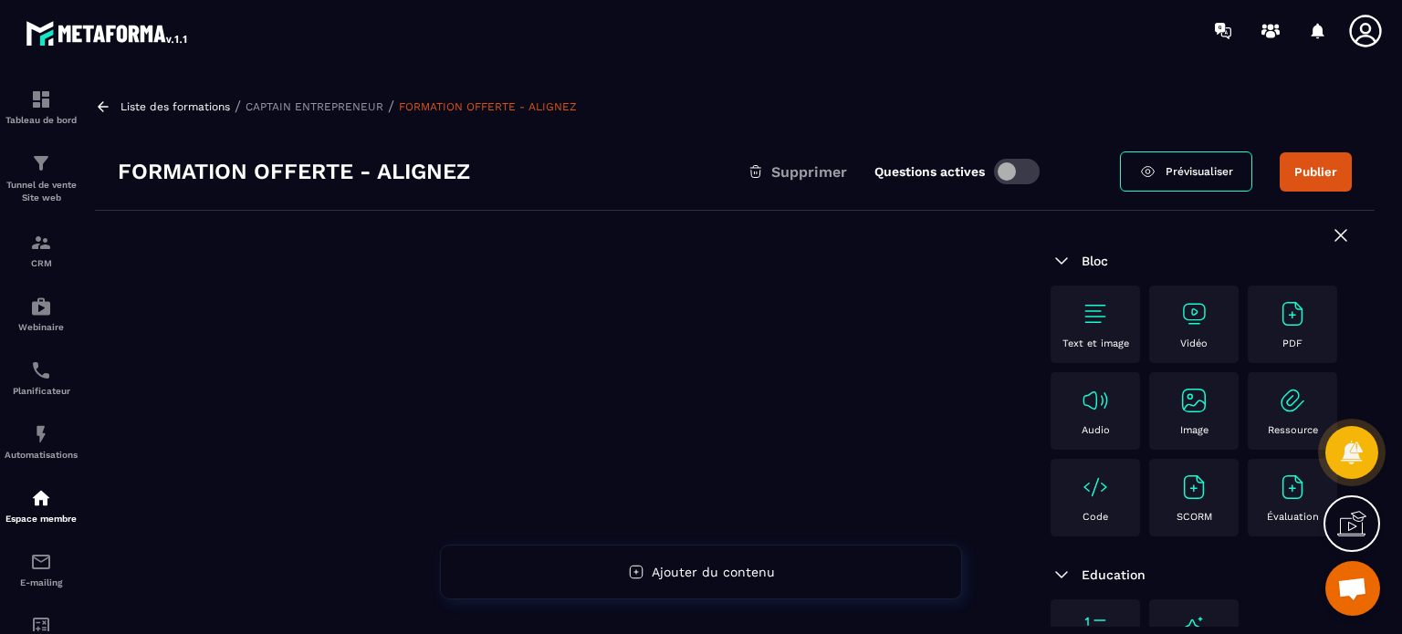
click at [1083, 342] on p "Text et image" at bounding box center [1095, 344] width 67 height 12
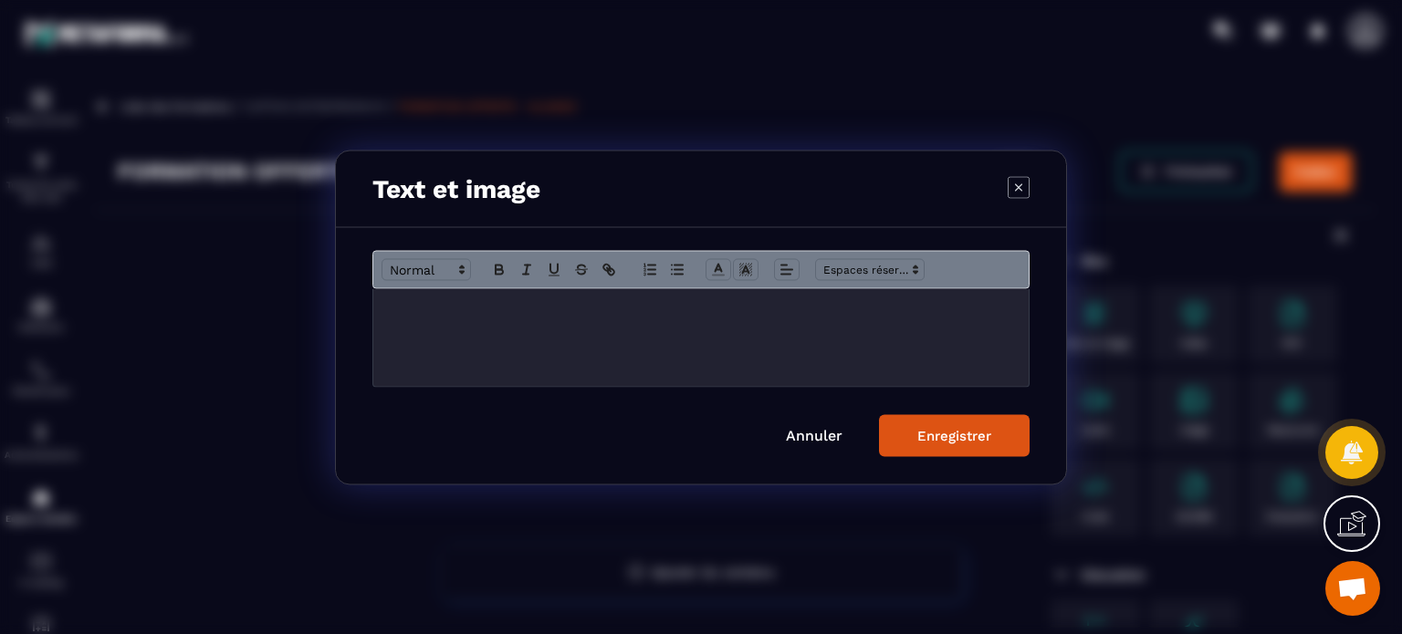
click at [692, 336] on div "Modal window" at bounding box center [700, 337] width 655 height 98
click at [496, 266] on icon "Modal window" at bounding box center [499, 267] width 6 height 5
click at [413, 266] on span "Modal window" at bounding box center [425, 269] width 89 height 22
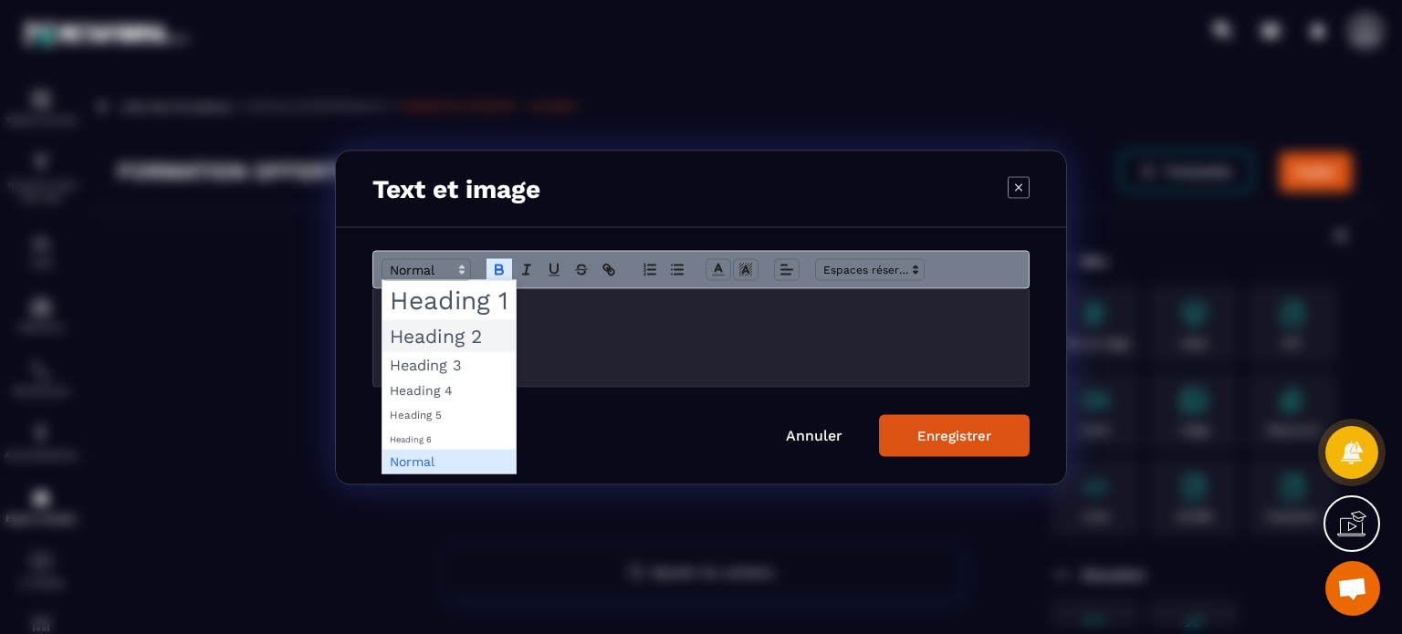
click at [452, 337] on span "Modal window" at bounding box center [448, 335] width 133 height 32
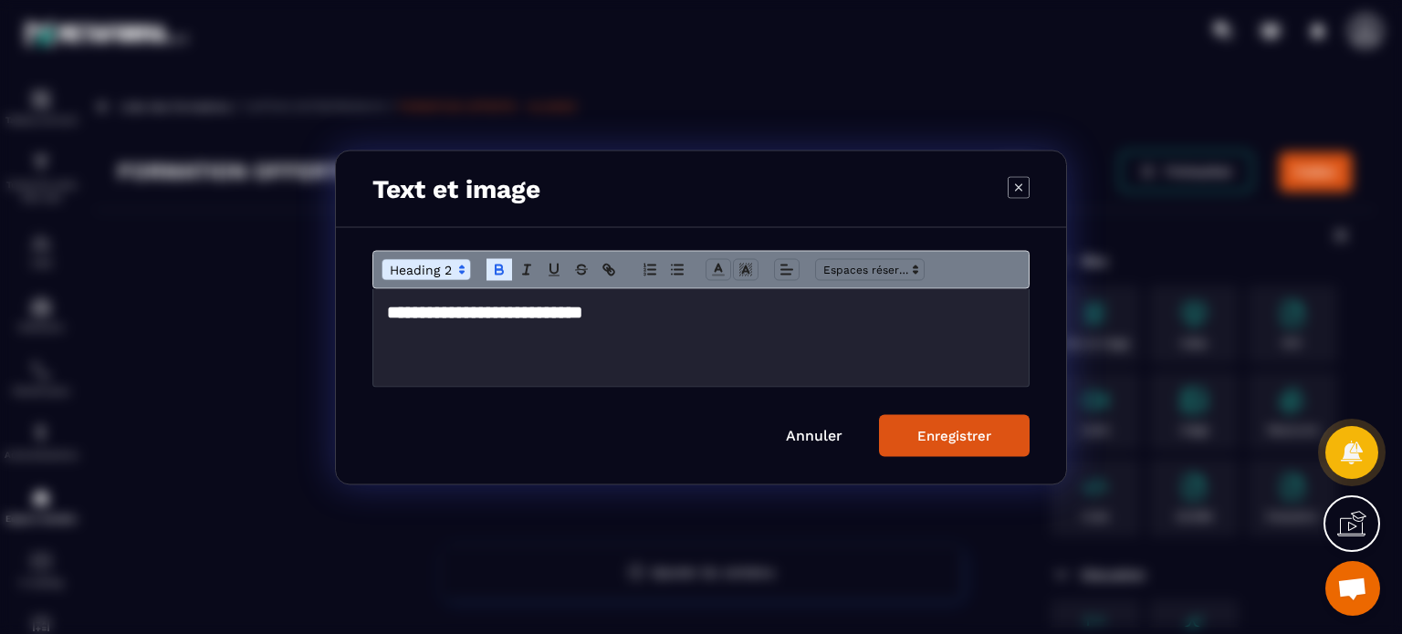
click at [963, 437] on div "Enregistrer" at bounding box center [954, 435] width 74 height 16
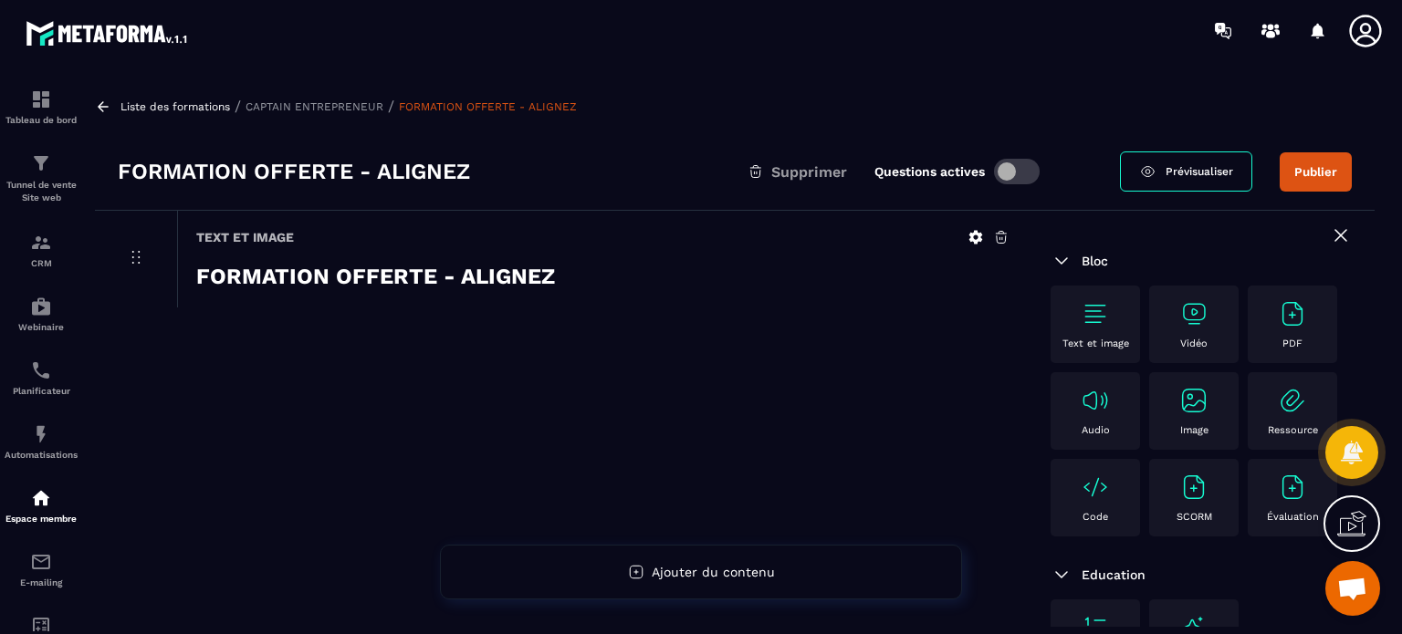
click at [970, 238] on icon at bounding box center [976, 238] width 14 height 14
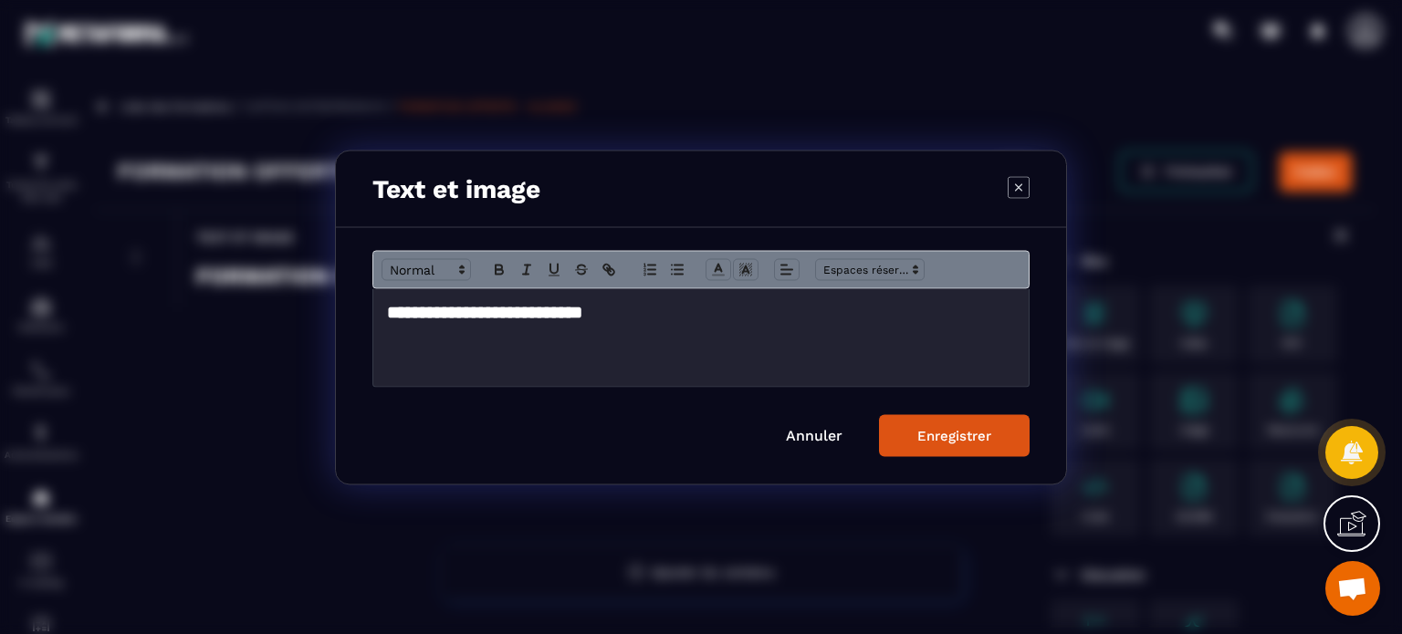
click at [691, 308] on h2 "**********" at bounding box center [701, 312] width 628 height 26
click at [794, 274] on icon "Modal window" at bounding box center [786, 269] width 16 height 16
click at [792, 320] on icon "Modal window" at bounding box center [790, 317] width 15 height 15
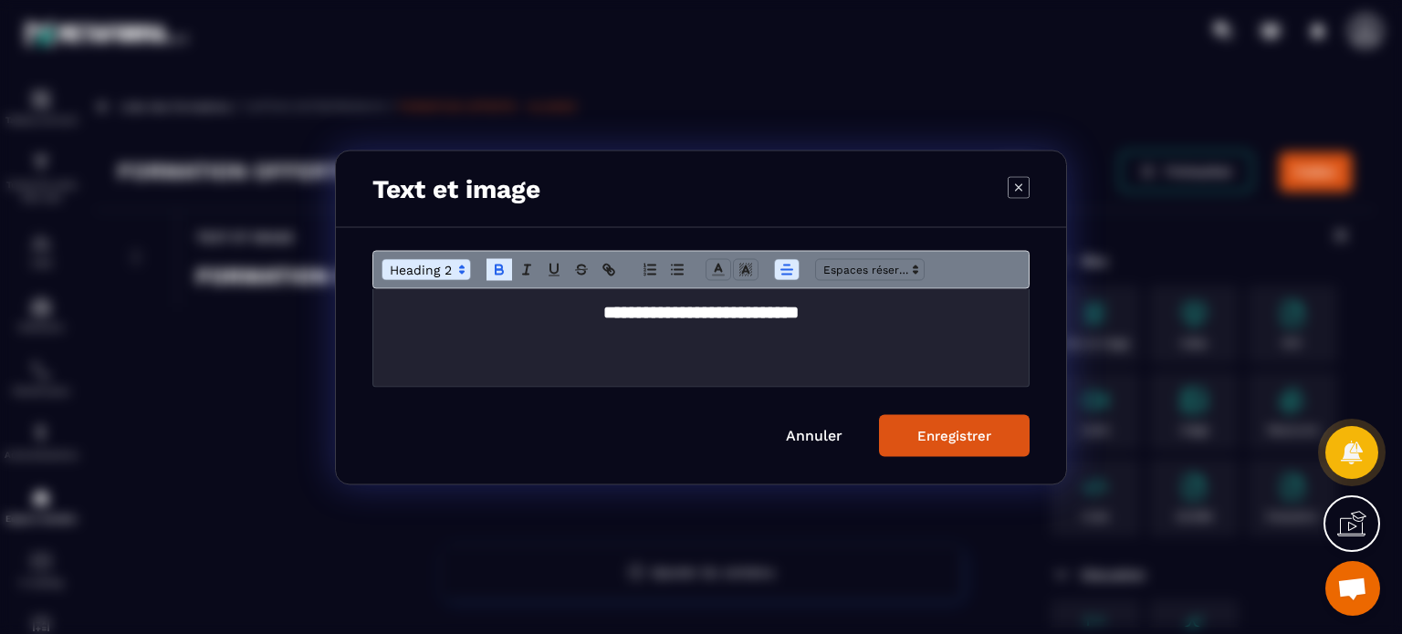
click at [934, 430] on div "Enregistrer" at bounding box center [954, 435] width 74 height 16
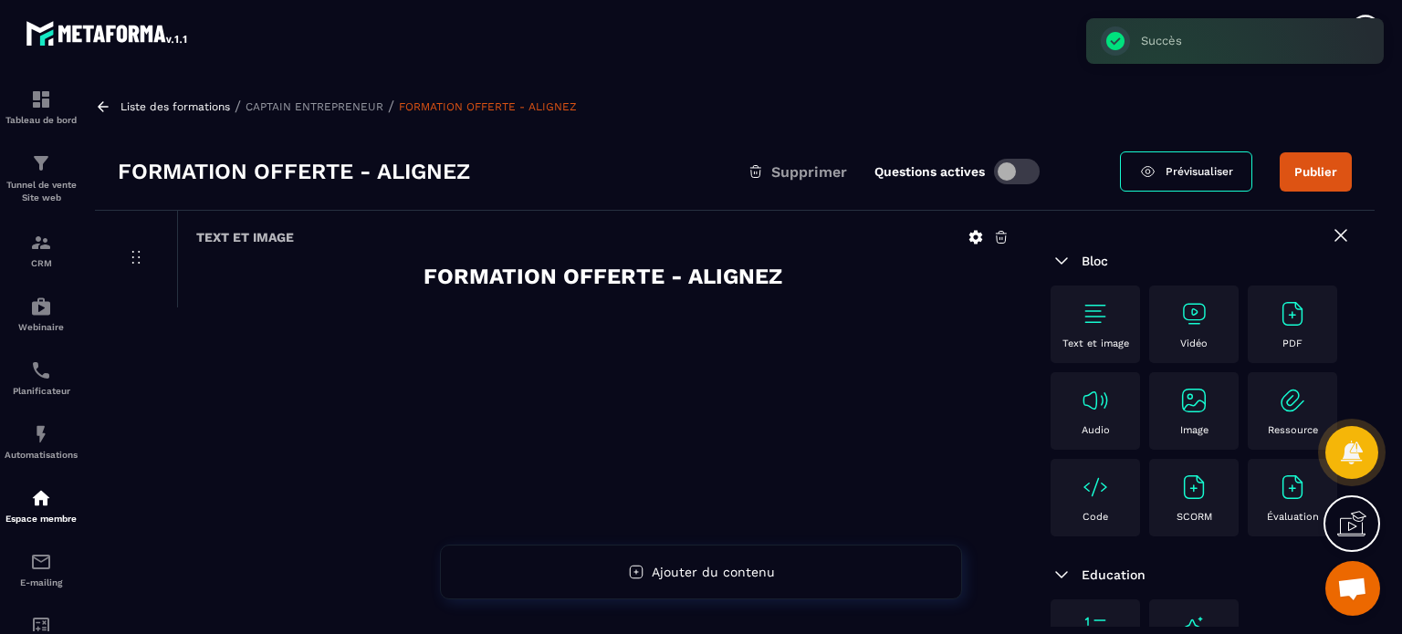
click at [1077, 325] on div "Text et image" at bounding box center [1094, 324] width 71 height 50
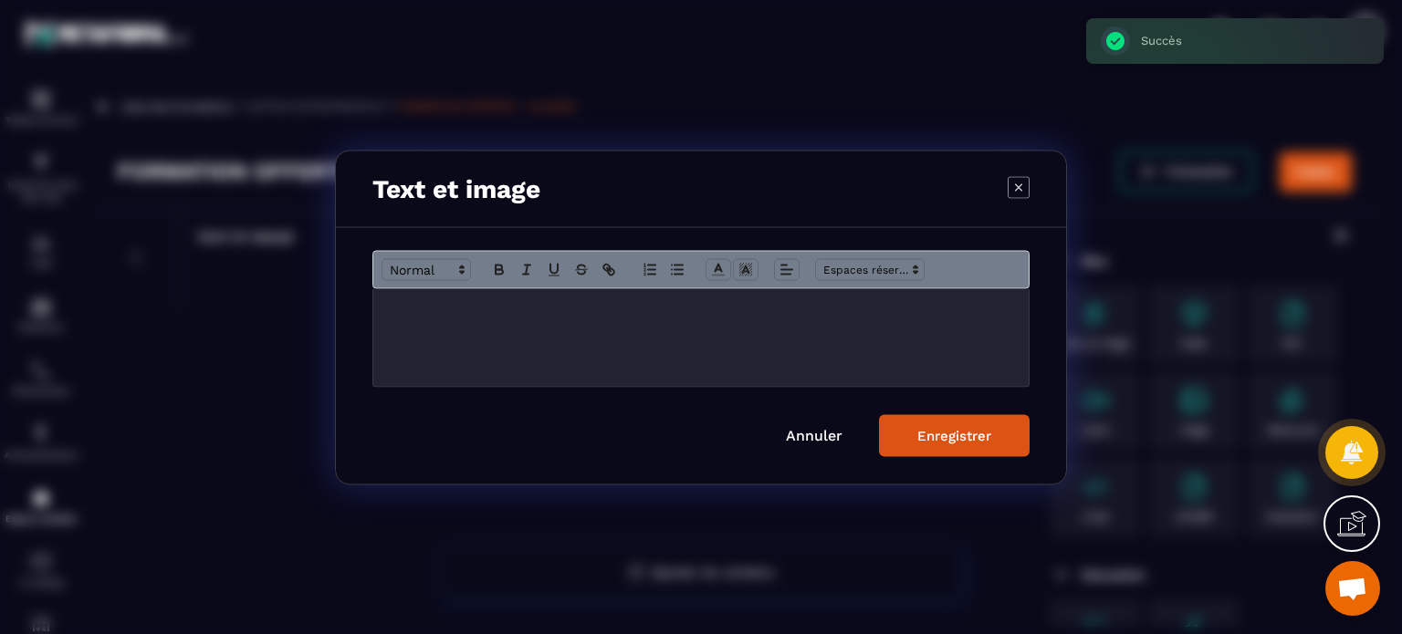
click at [596, 356] on div "Modal window" at bounding box center [700, 337] width 655 height 98
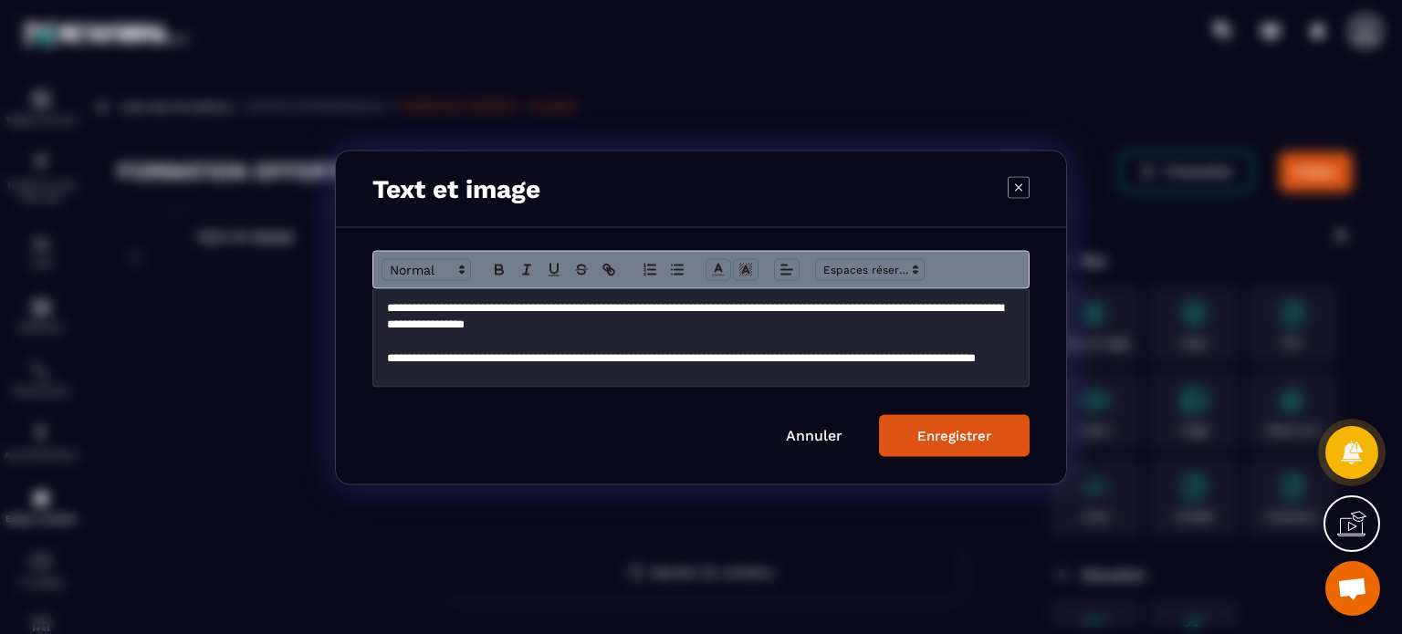
click at [985, 450] on button "Enregistrer" at bounding box center [954, 435] width 151 height 42
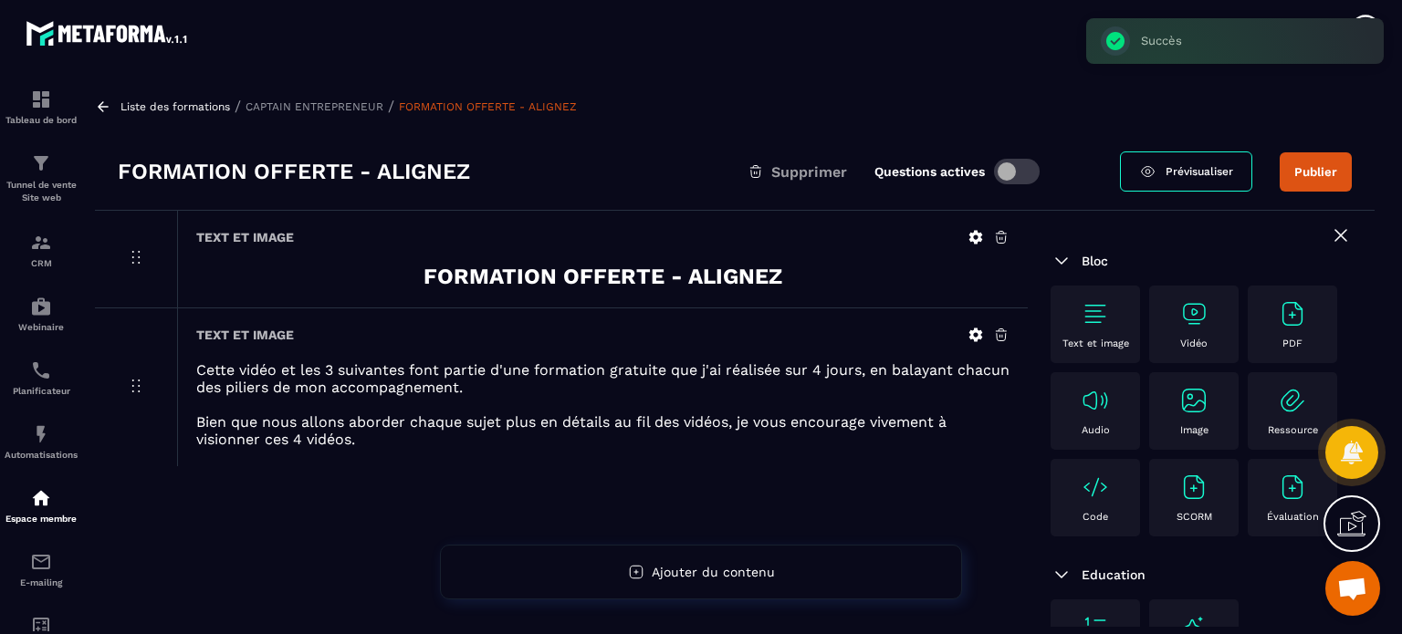
click at [979, 339] on icon at bounding box center [975, 335] width 16 height 16
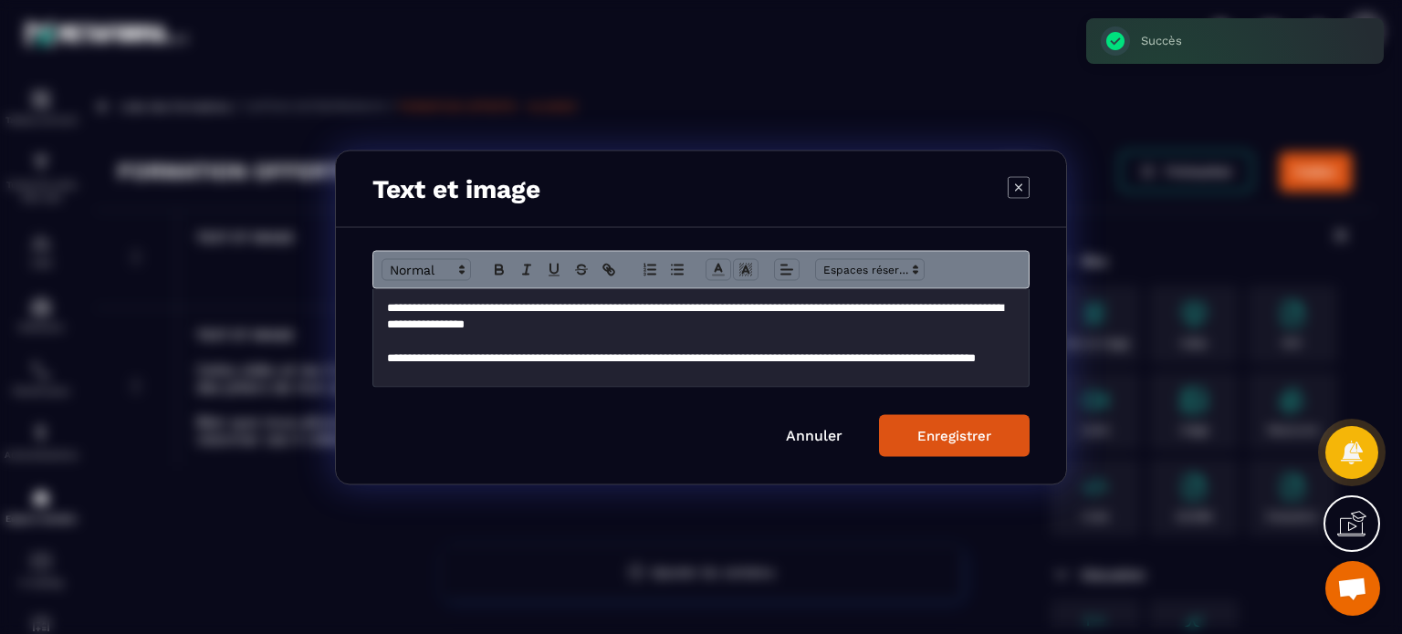
click at [808, 371] on p "**********" at bounding box center [694, 367] width 614 height 34
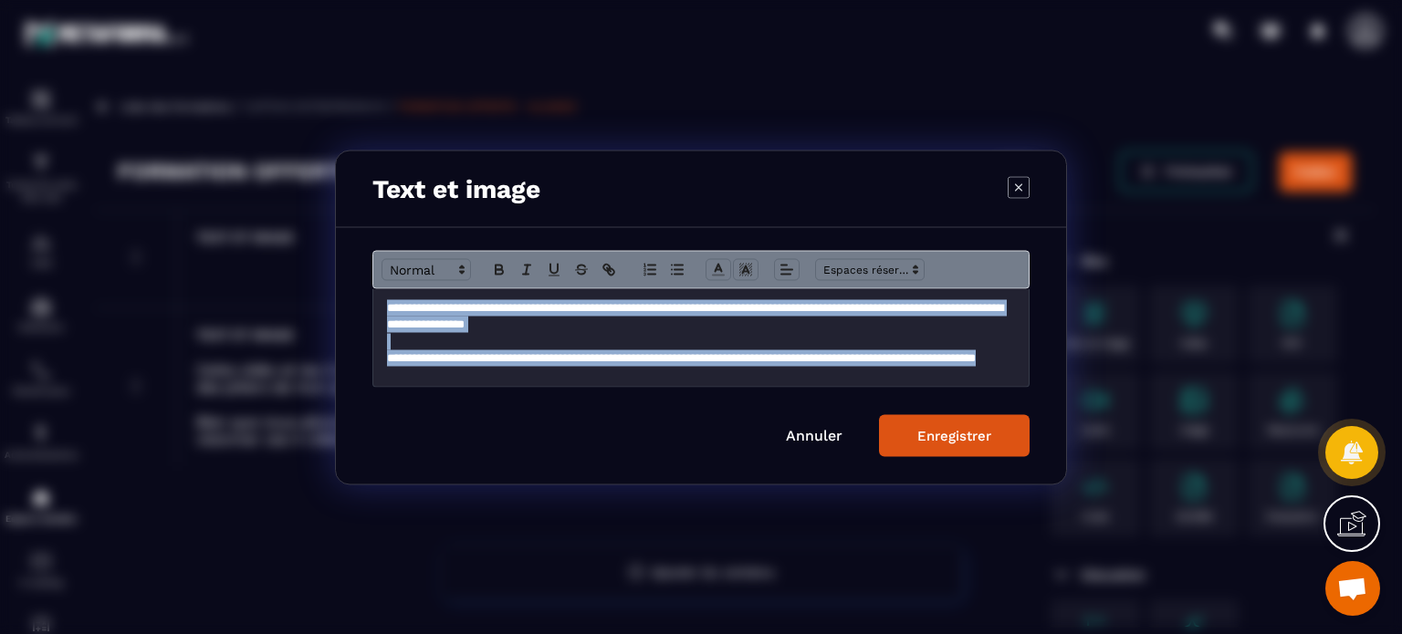
copy div "**********"
click at [815, 433] on link "Annuler" at bounding box center [814, 434] width 57 height 17
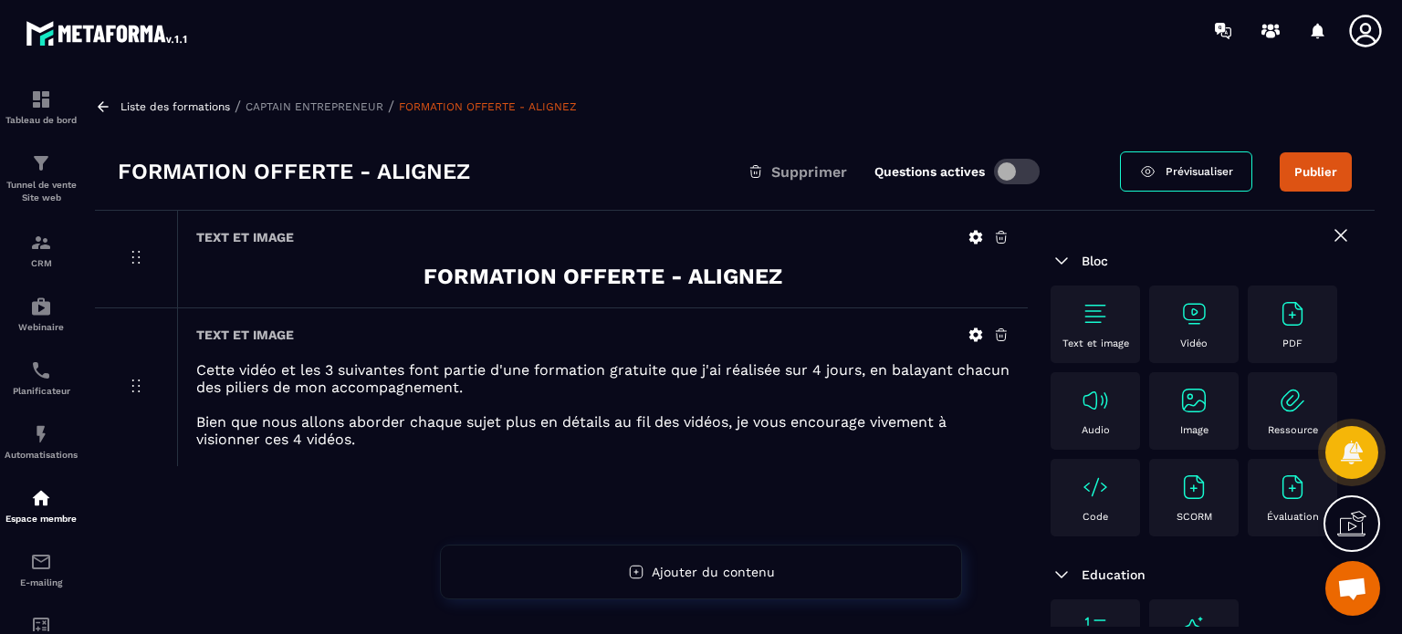
click at [968, 239] on icon at bounding box center [975, 237] width 16 height 16
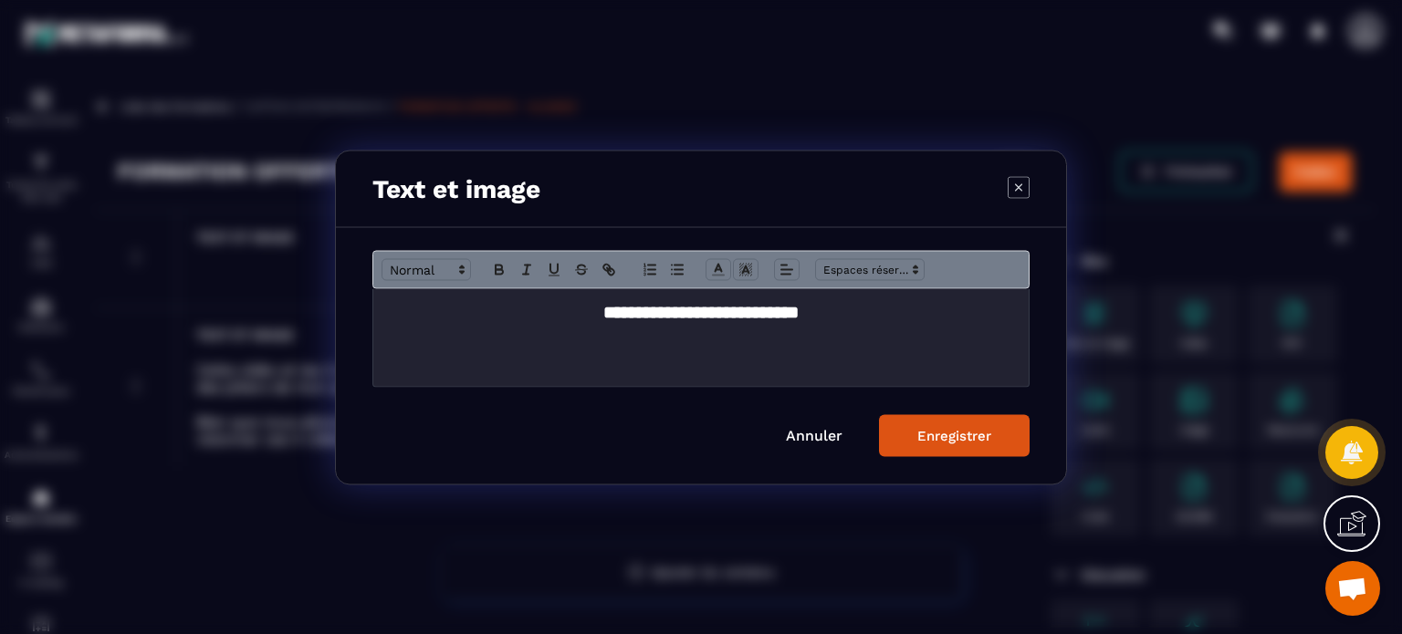
click at [876, 309] on h2 "**********" at bounding box center [701, 312] width 628 height 26
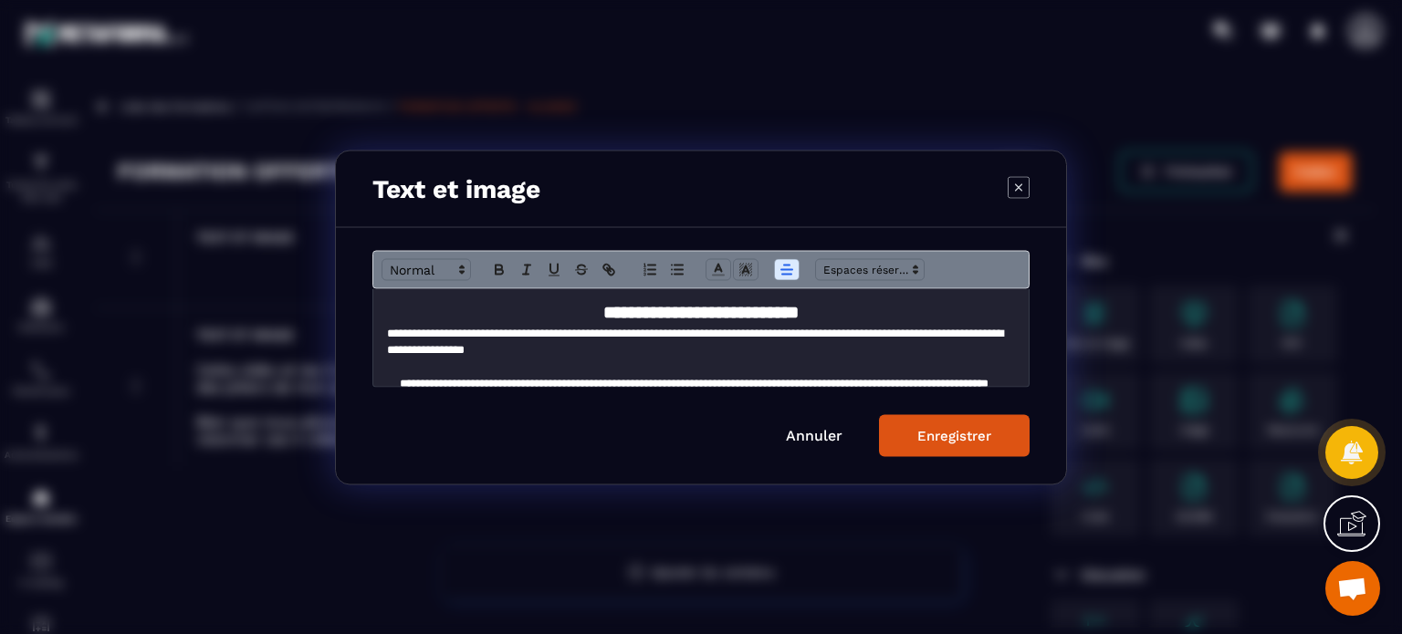
scroll to position [21, 0]
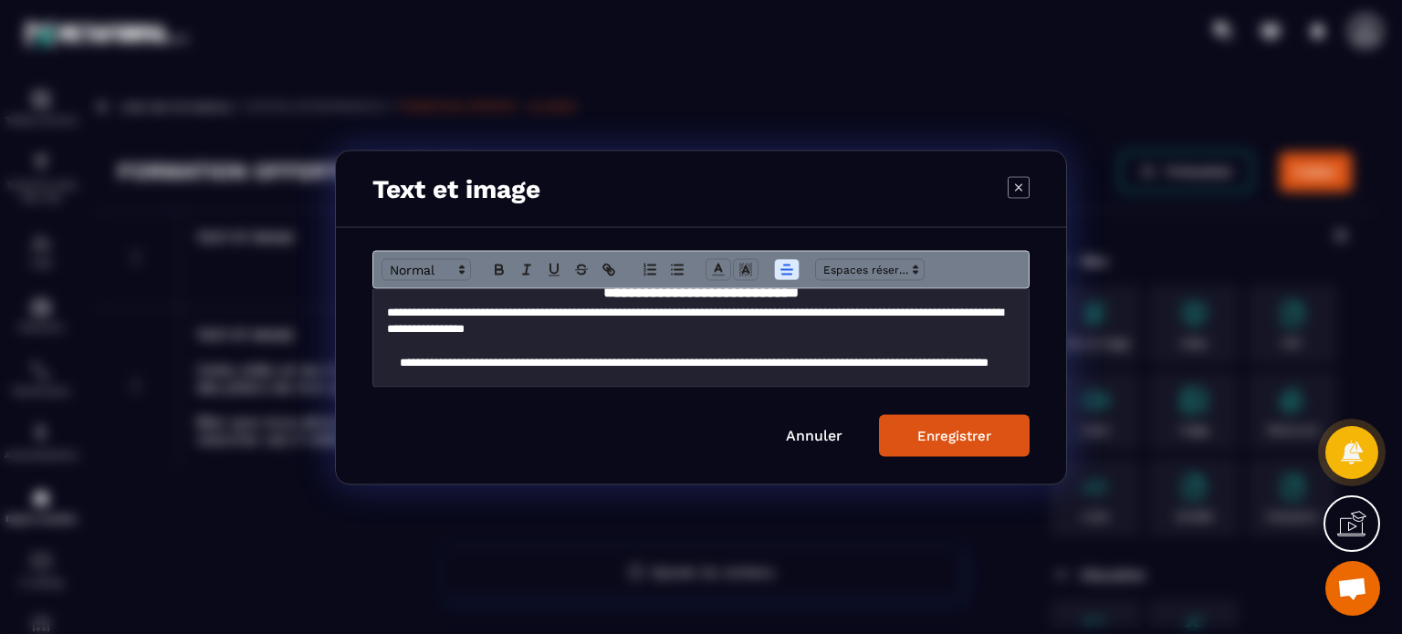
click at [602, 381] on p "**********" at bounding box center [694, 371] width 614 height 34
click at [387, 316] on p "**********" at bounding box center [694, 321] width 614 height 34
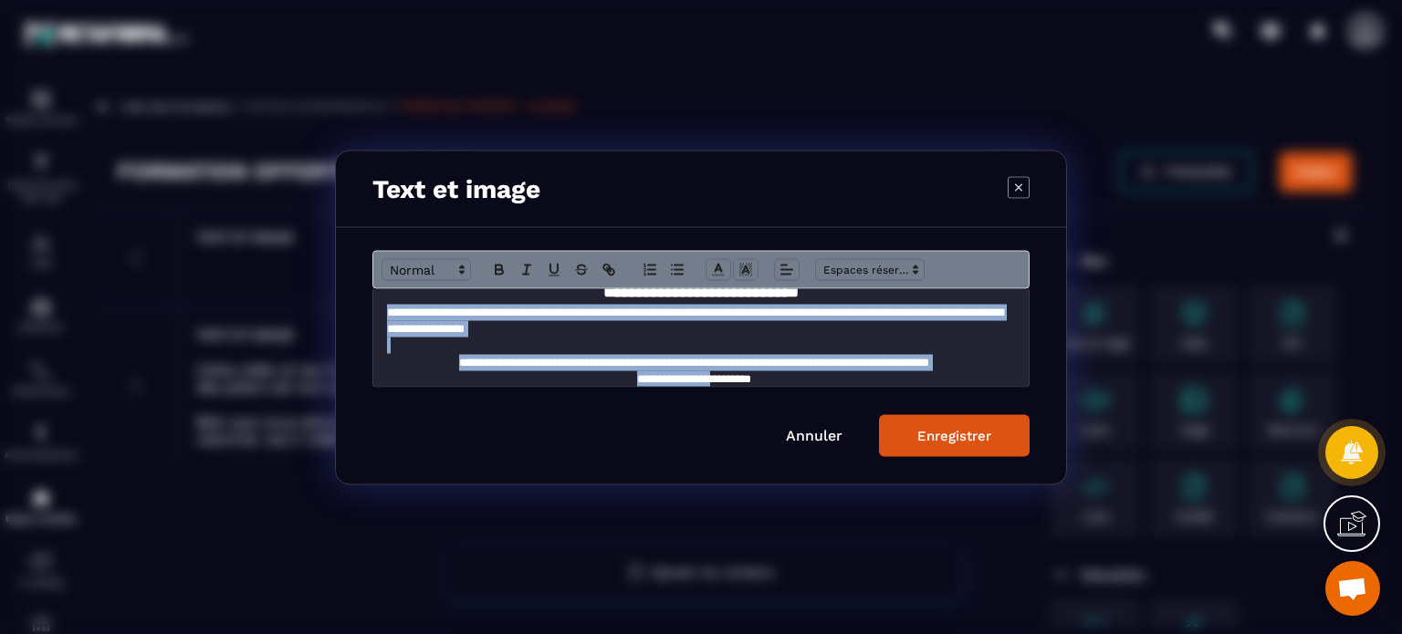
scroll to position [33, 0]
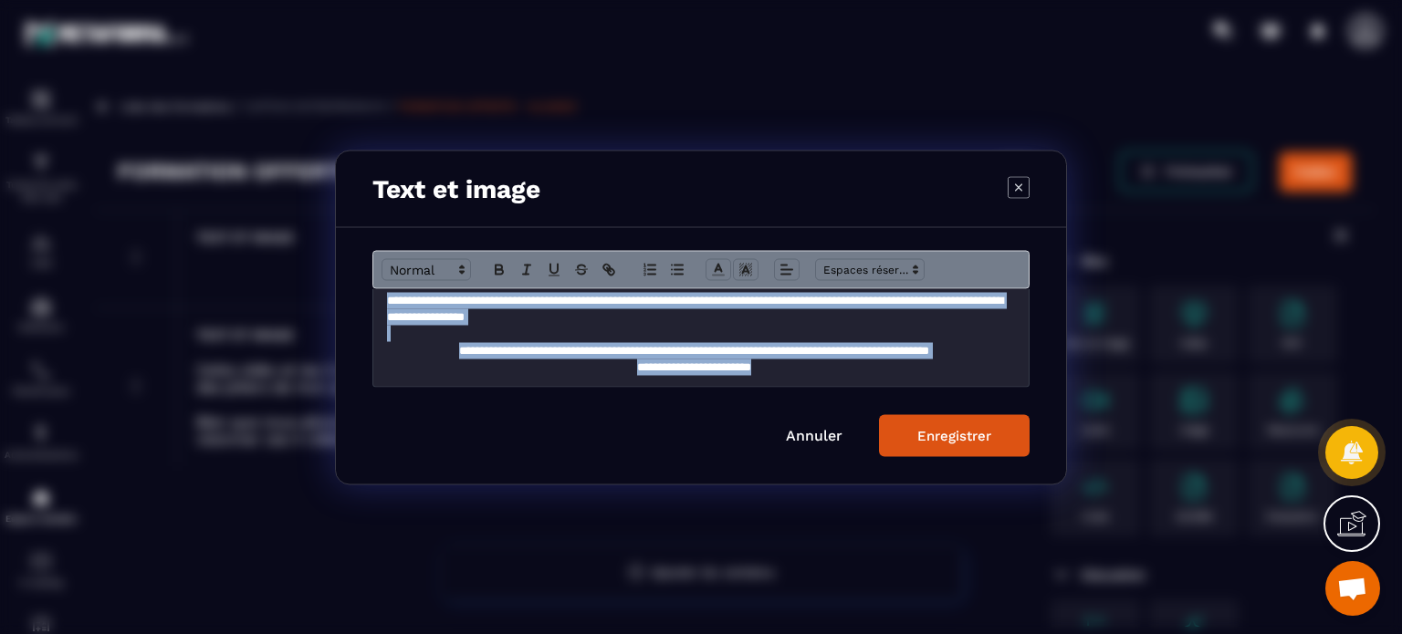
drag, startPoint x: 386, startPoint y: 316, endPoint x: 836, endPoint y: 373, distance: 453.5
click at [836, 373] on div "**********" at bounding box center [700, 337] width 655 height 98
click at [785, 263] on icon "Modal window" at bounding box center [786, 269] width 16 height 16
click at [788, 345] on line "Modal window" at bounding box center [791, 345] width 8 height 0
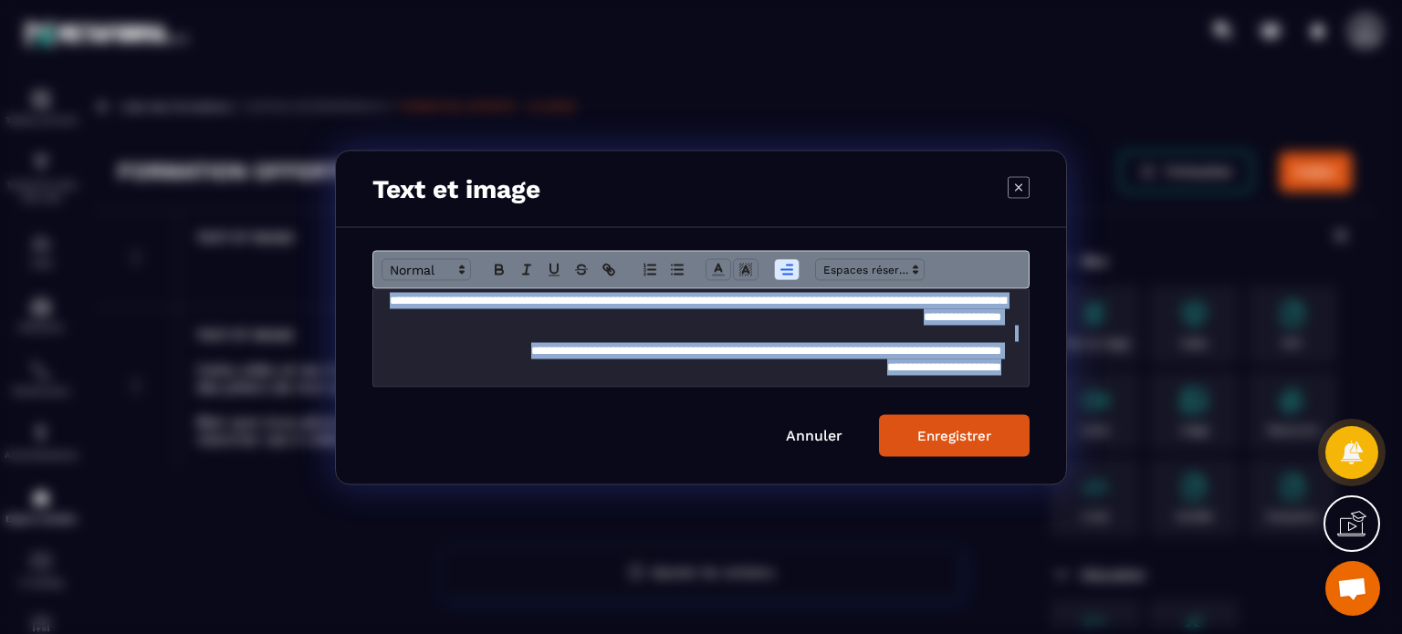
click at [786, 267] on icon "Modal window" at bounding box center [786, 269] width 16 height 16
click at [789, 297] on line "Modal window" at bounding box center [790, 297] width 8 height 0
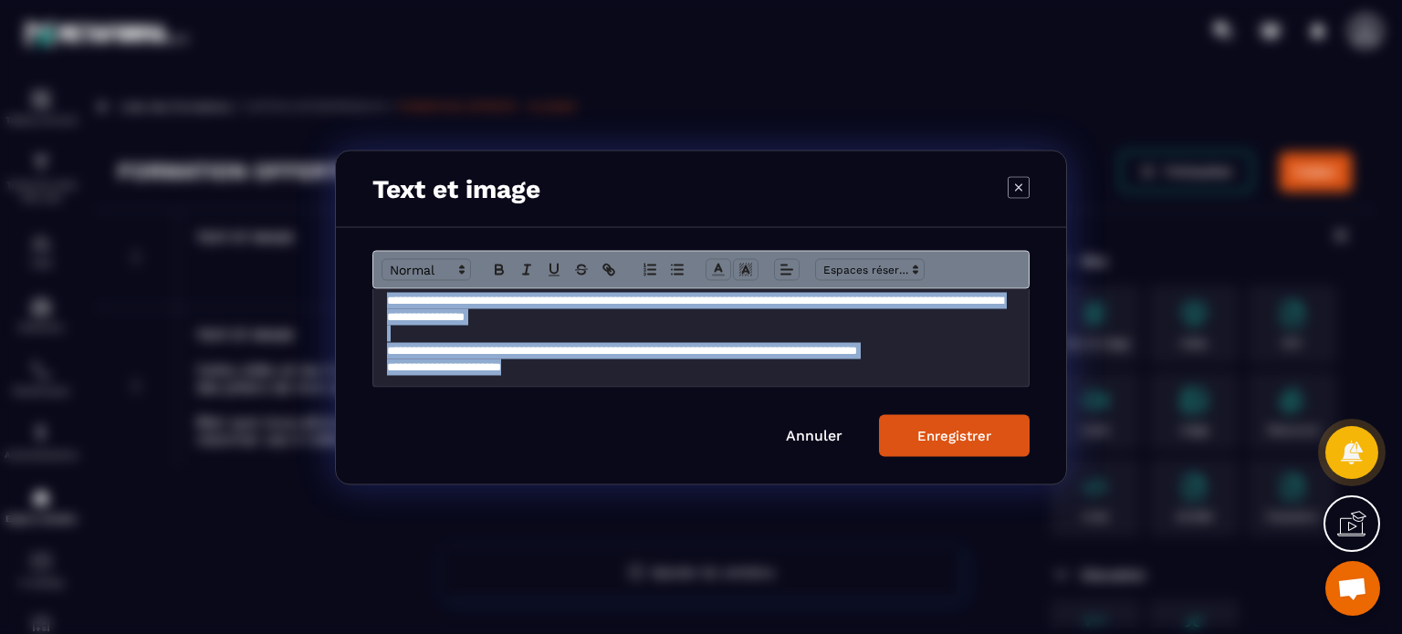
click at [943, 432] on div "Enregistrer" at bounding box center [954, 435] width 74 height 16
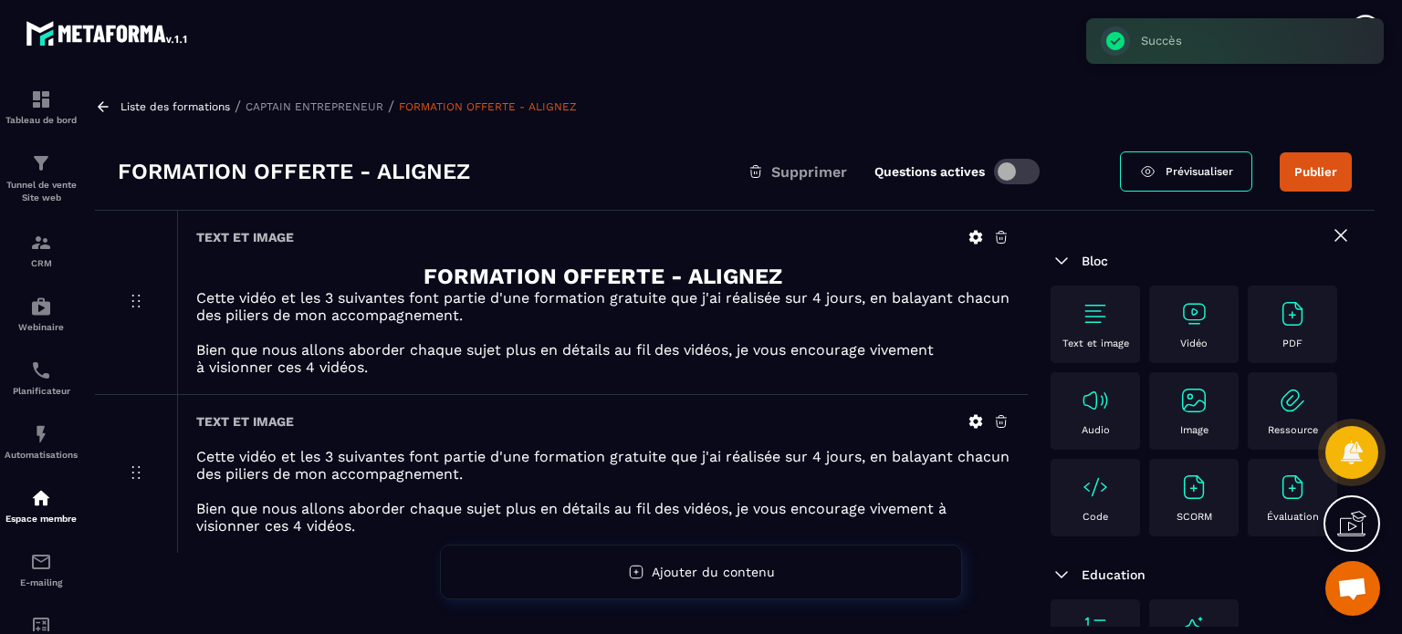
click at [999, 416] on icon at bounding box center [1001, 422] width 11 height 12
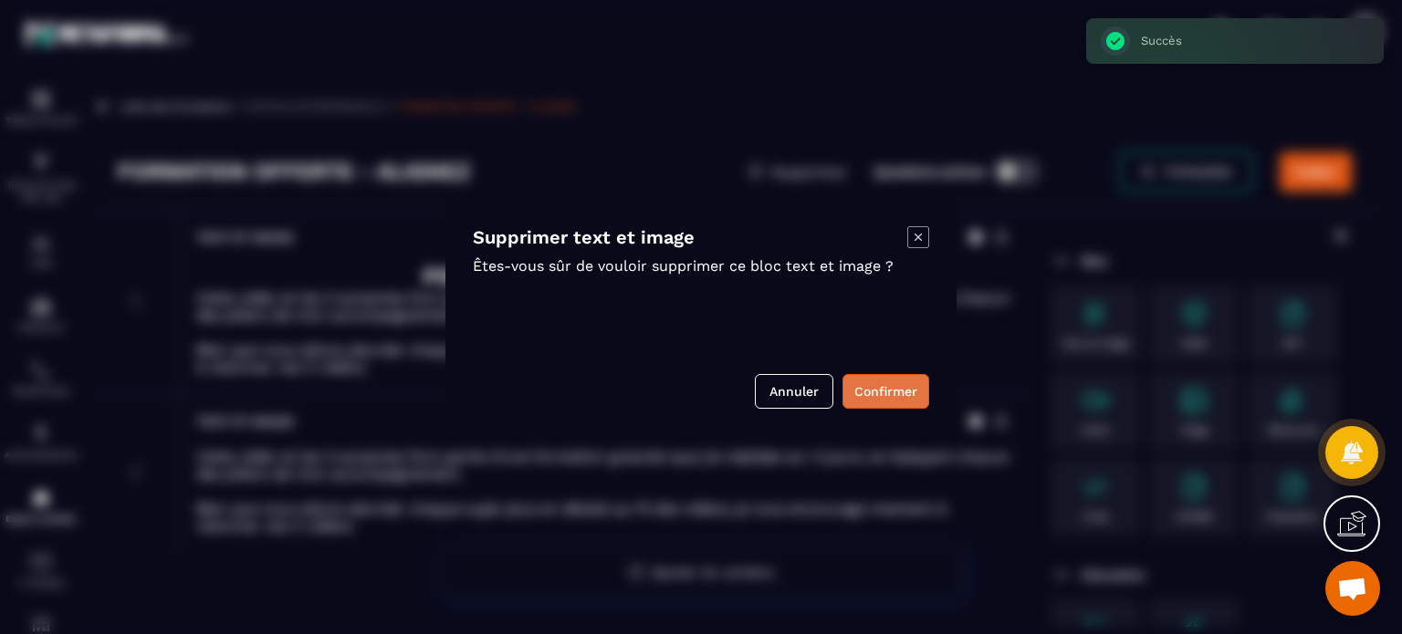
click at [872, 388] on button "Confirmer" at bounding box center [885, 391] width 87 height 35
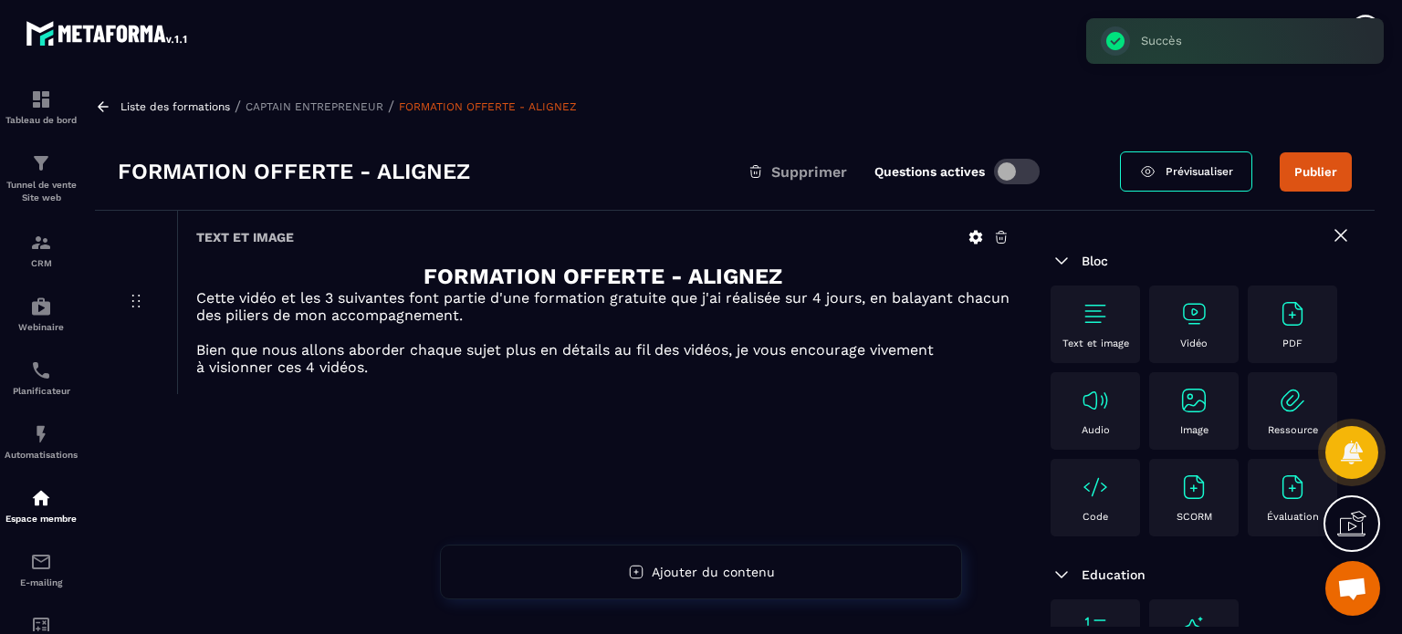
click at [972, 237] on icon at bounding box center [976, 238] width 14 height 14
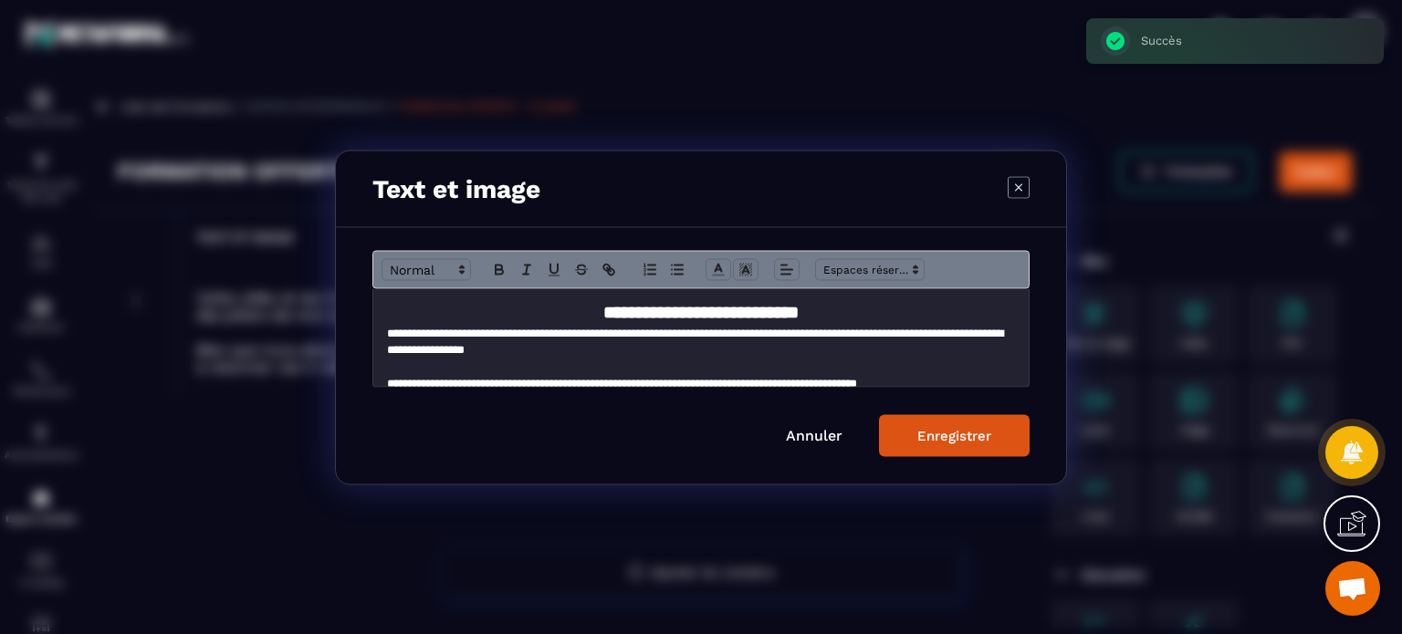
click at [853, 310] on h2 "**********" at bounding box center [701, 312] width 628 height 26
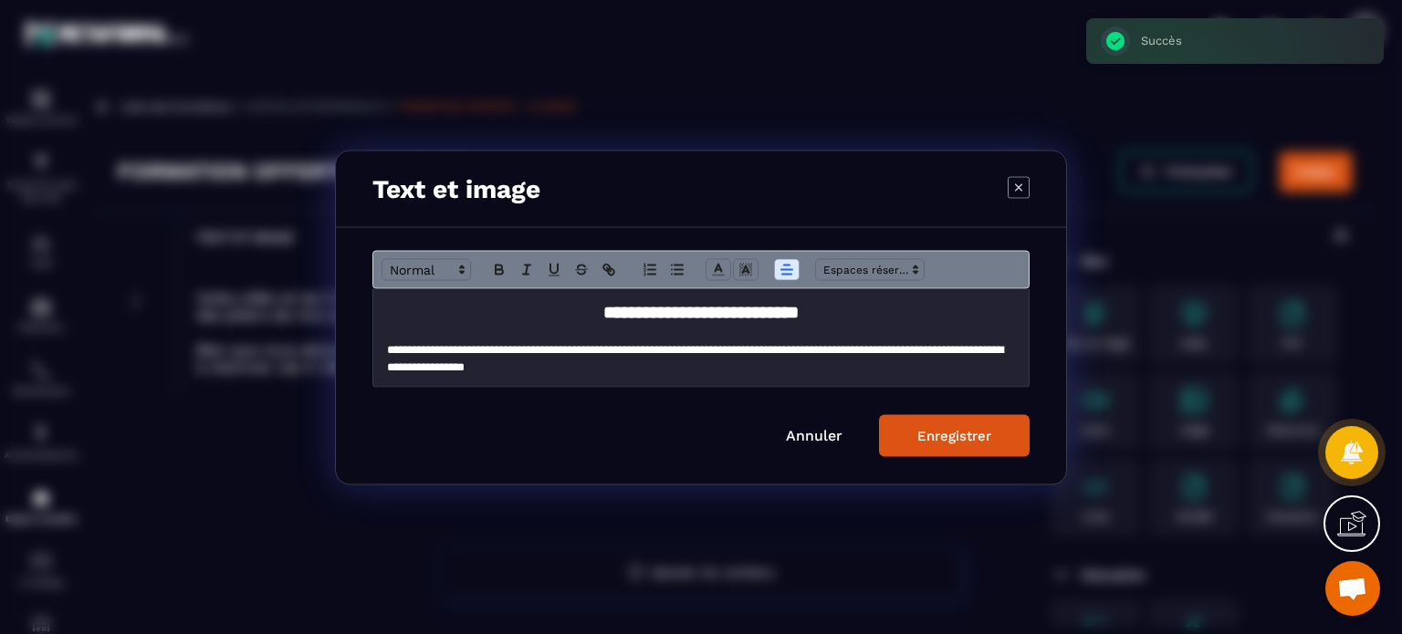
click at [915, 441] on button "Enregistrer" at bounding box center [954, 435] width 151 height 42
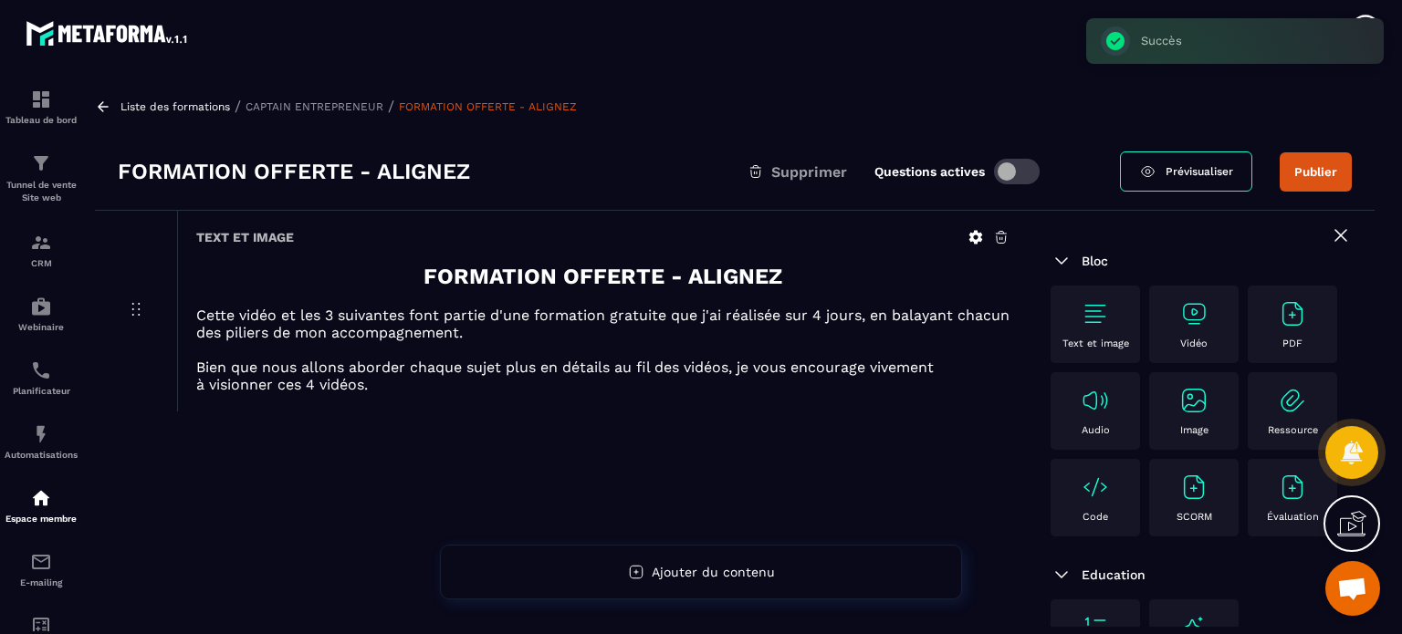
click at [1181, 329] on div "Vidéo" at bounding box center [1193, 324] width 71 height 50
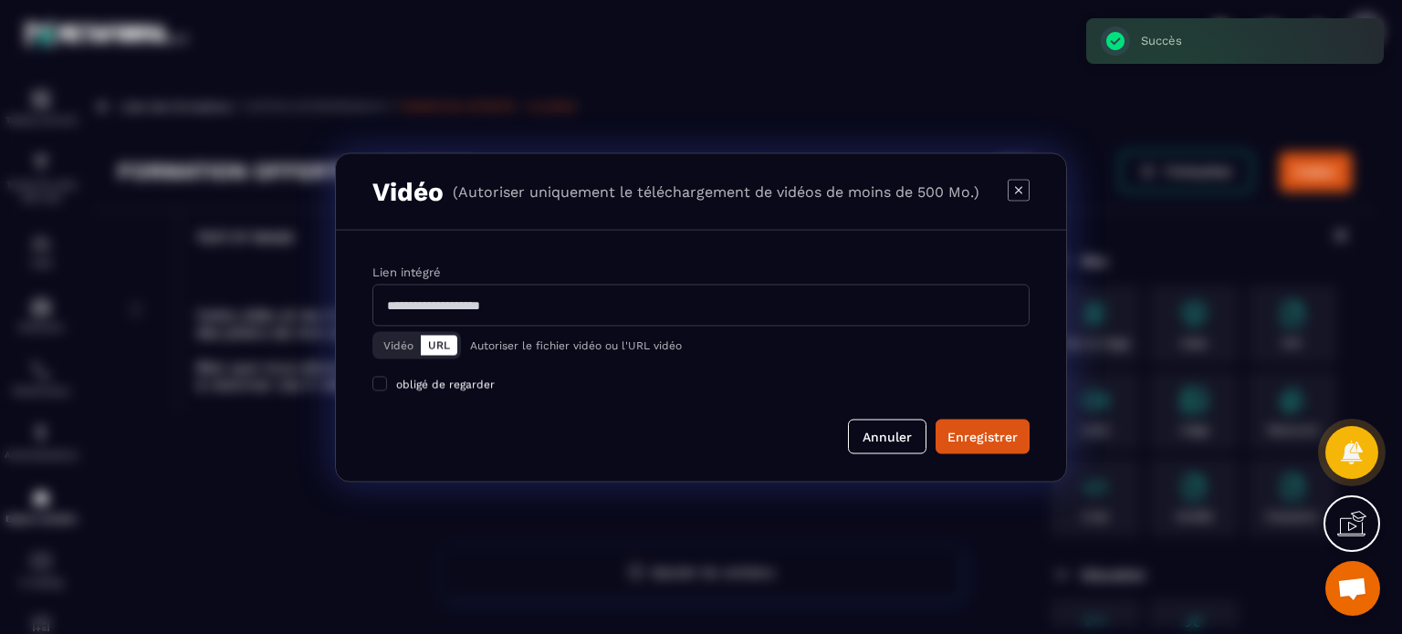
click at [402, 348] on button "Vidéo" at bounding box center [398, 345] width 45 height 20
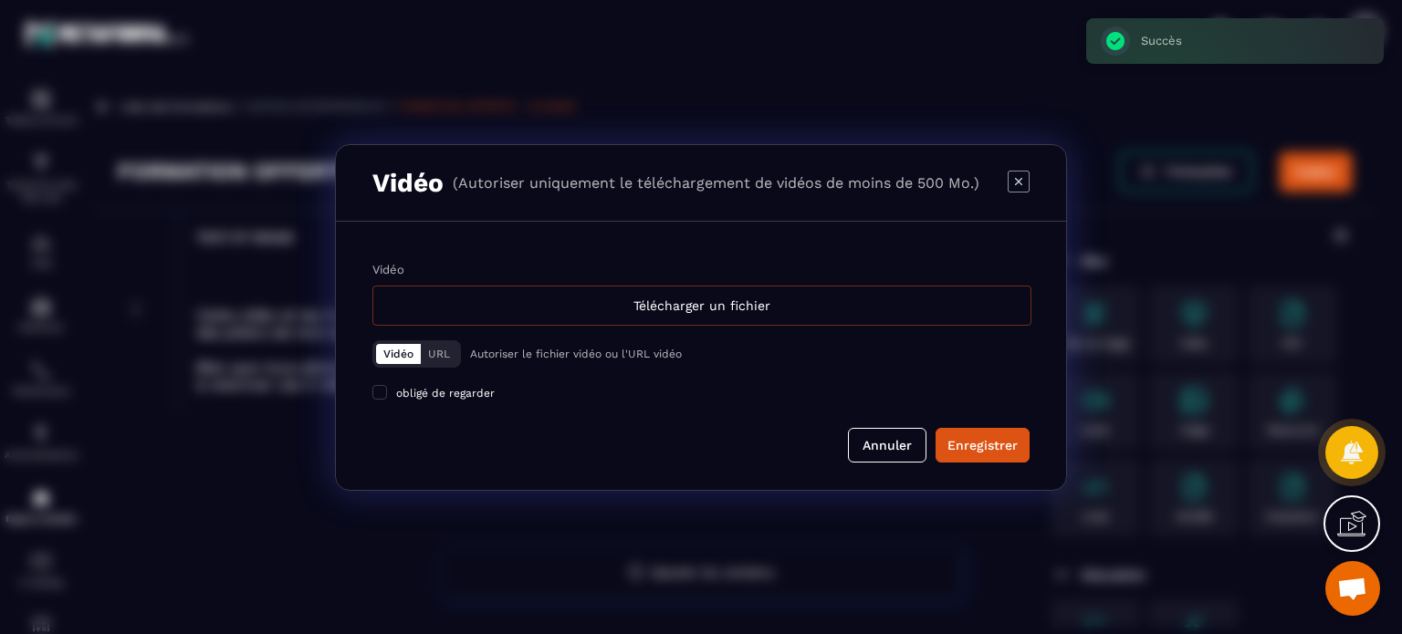
click at [571, 315] on div "Télécharger un fichier" at bounding box center [701, 306] width 659 height 40
click at [0, 0] on input "Vidéo Télécharger un fichier" at bounding box center [0, 0] width 0 height 0
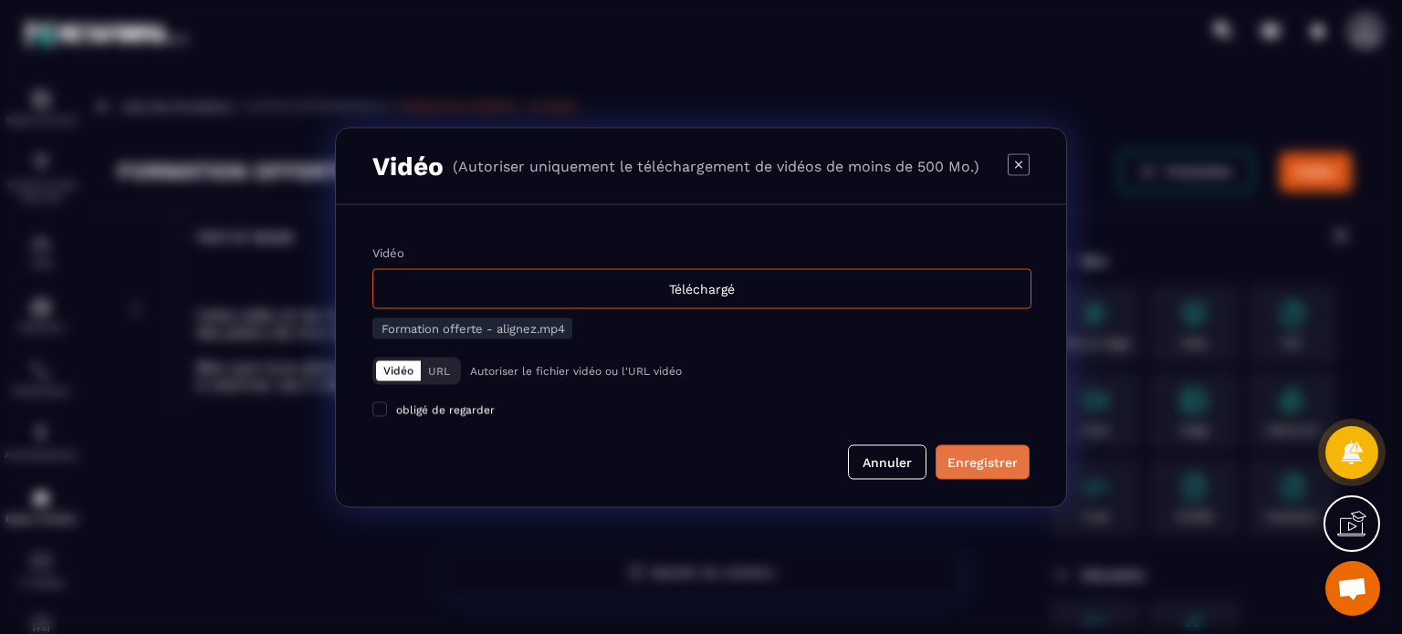
click at [976, 448] on button "Enregistrer" at bounding box center [982, 461] width 94 height 35
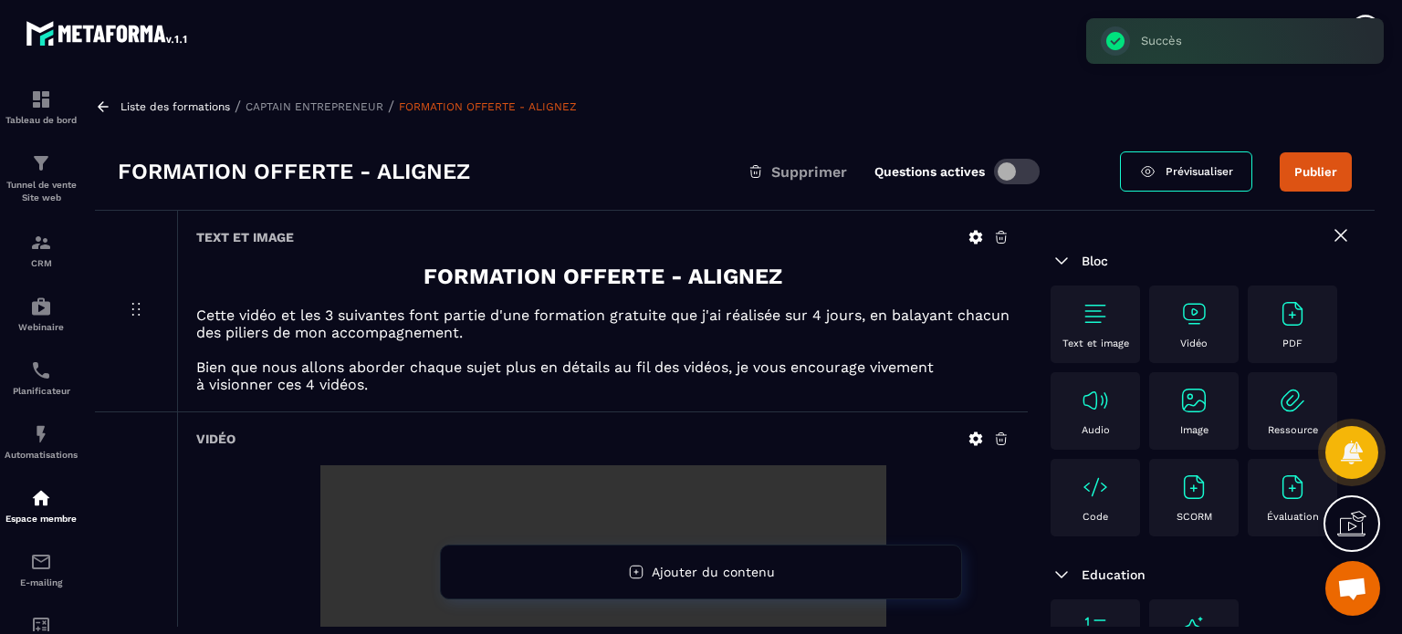
click at [677, 312] on p "Cette vidéo et les 3 suivantes font partie d'une formation gratuite que j'ai ré…" at bounding box center [602, 324] width 813 height 35
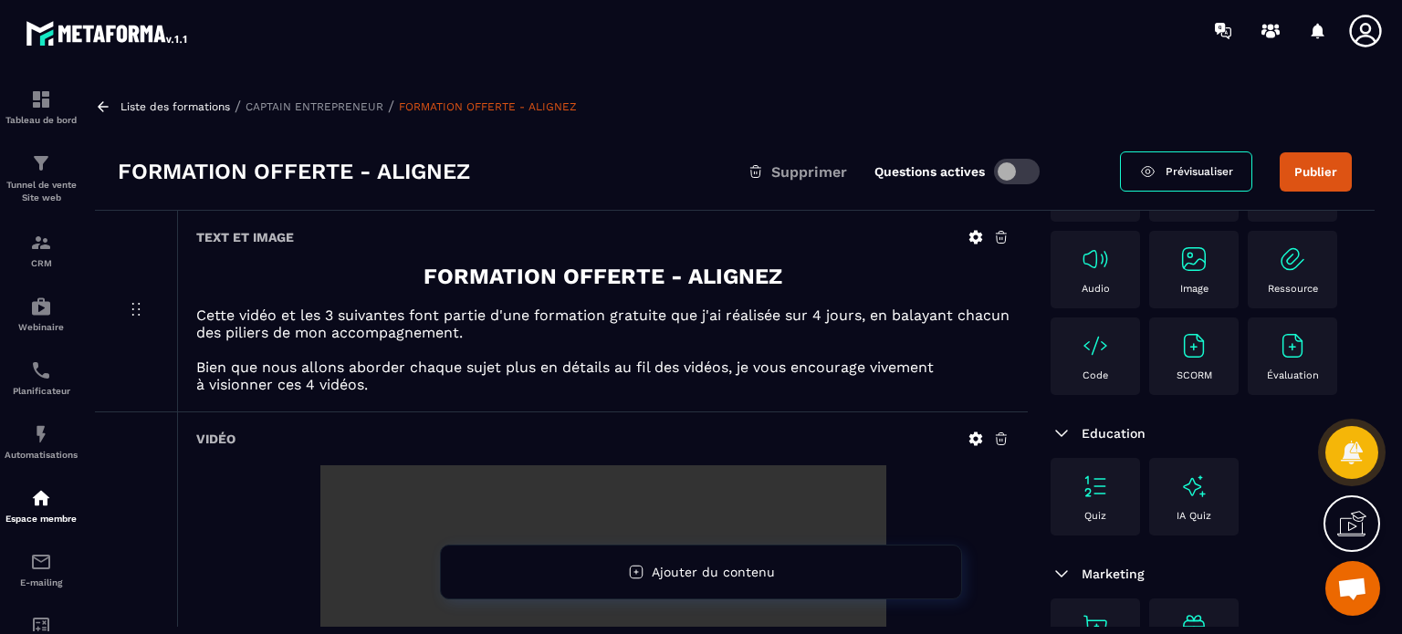
scroll to position [286, 0]
click at [737, 410] on div "Text et image FORMATION OFFERTE - ALIGNEZ Cette vidéo et les 3 suivantes font p…" at bounding box center [602, 311] width 850 height 201
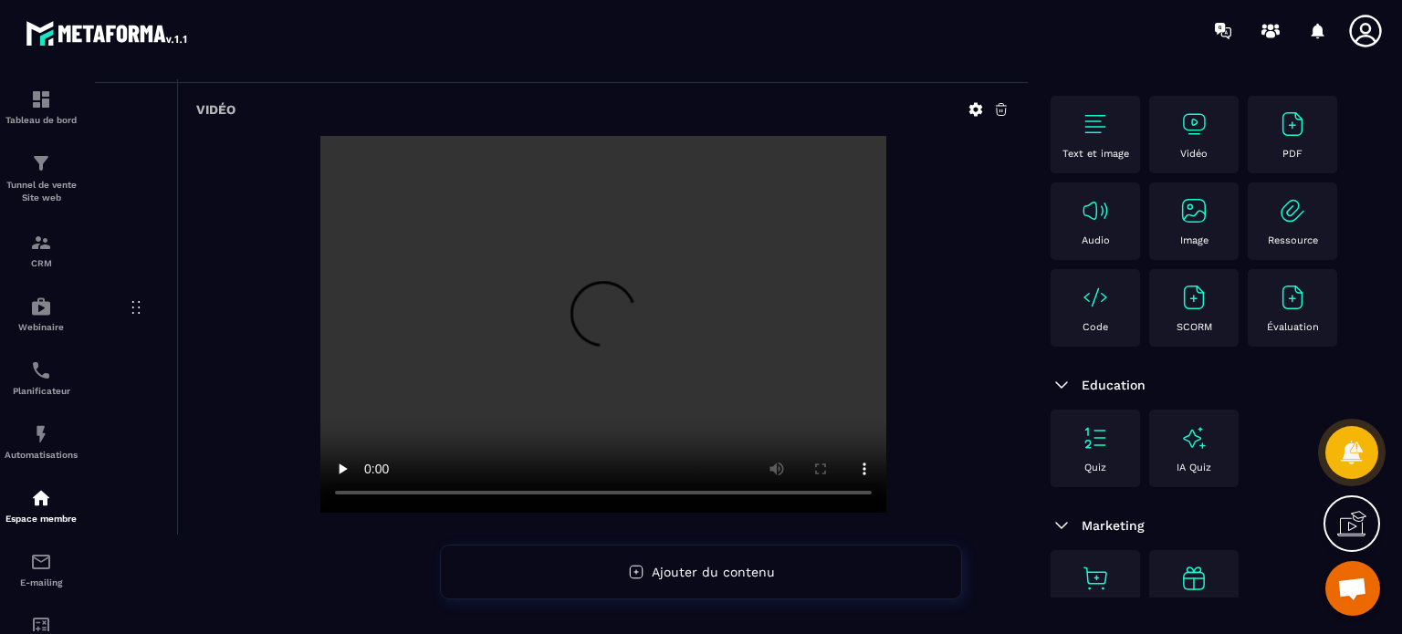
scroll to position [58, 0]
click at [1079, 132] on div "Text et image" at bounding box center [1094, 137] width 71 height 50
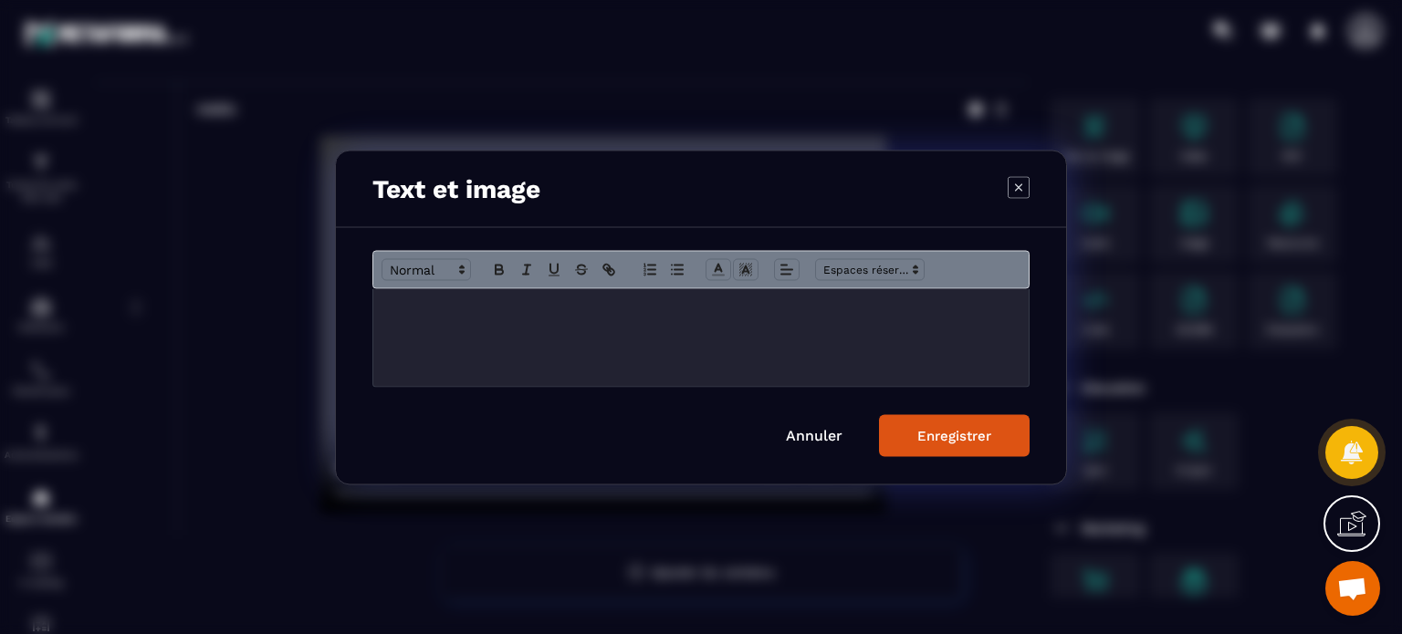
click at [667, 358] on div "Modal window" at bounding box center [700, 337] width 655 height 98
click at [445, 262] on span "Modal window" at bounding box center [425, 269] width 89 height 22
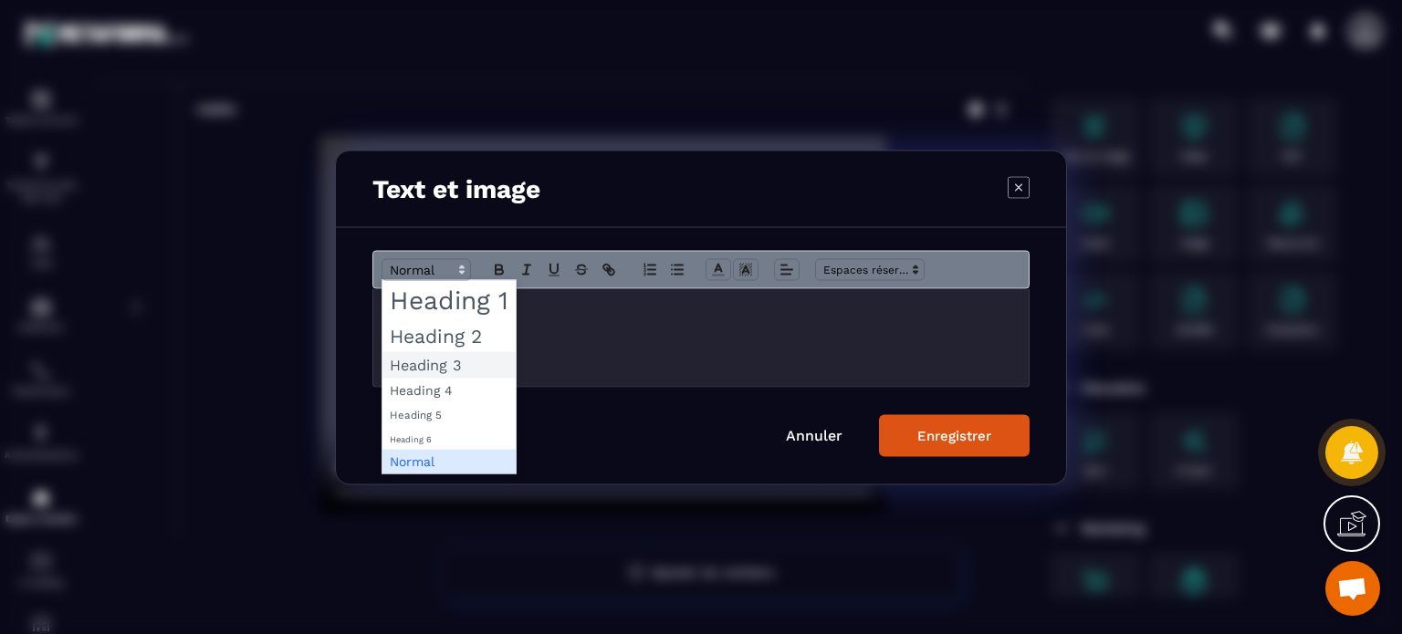
click at [446, 369] on span "Modal window" at bounding box center [448, 364] width 133 height 26
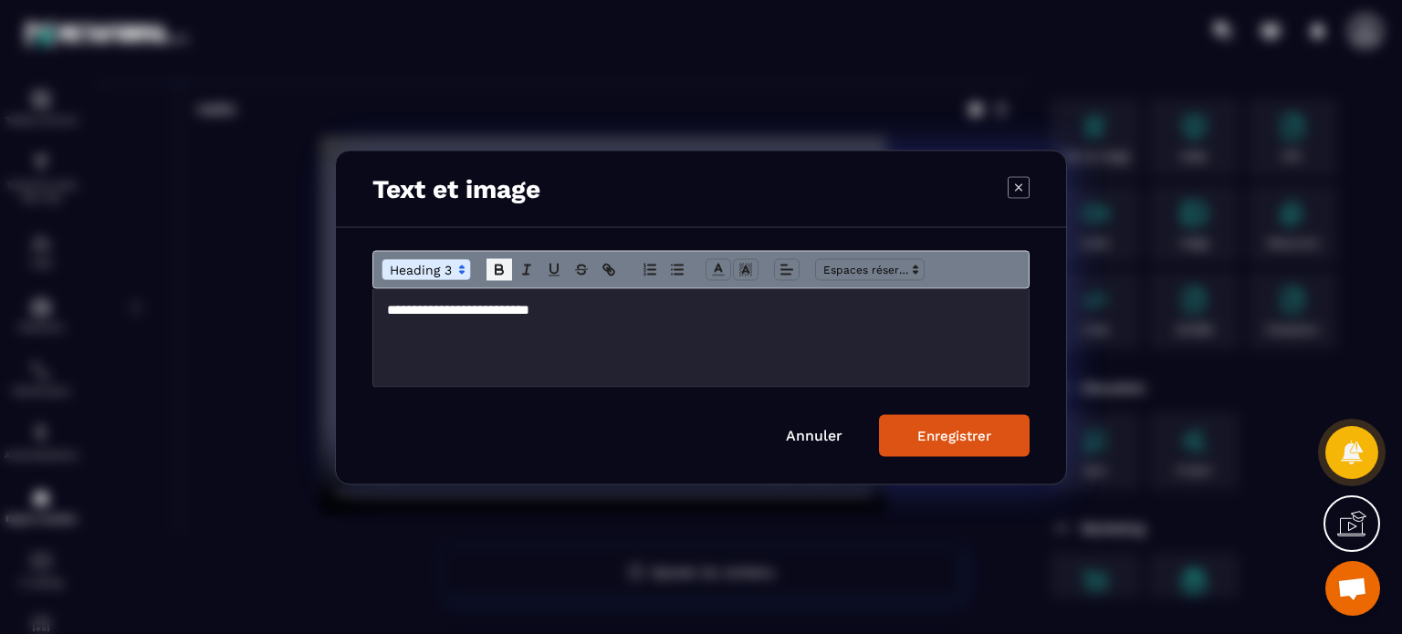
click at [505, 266] on icon "Modal window" at bounding box center [499, 269] width 16 height 16
click at [610, 269] on icon "Modal window" at bounding box center [608, 269] width 16 height 16
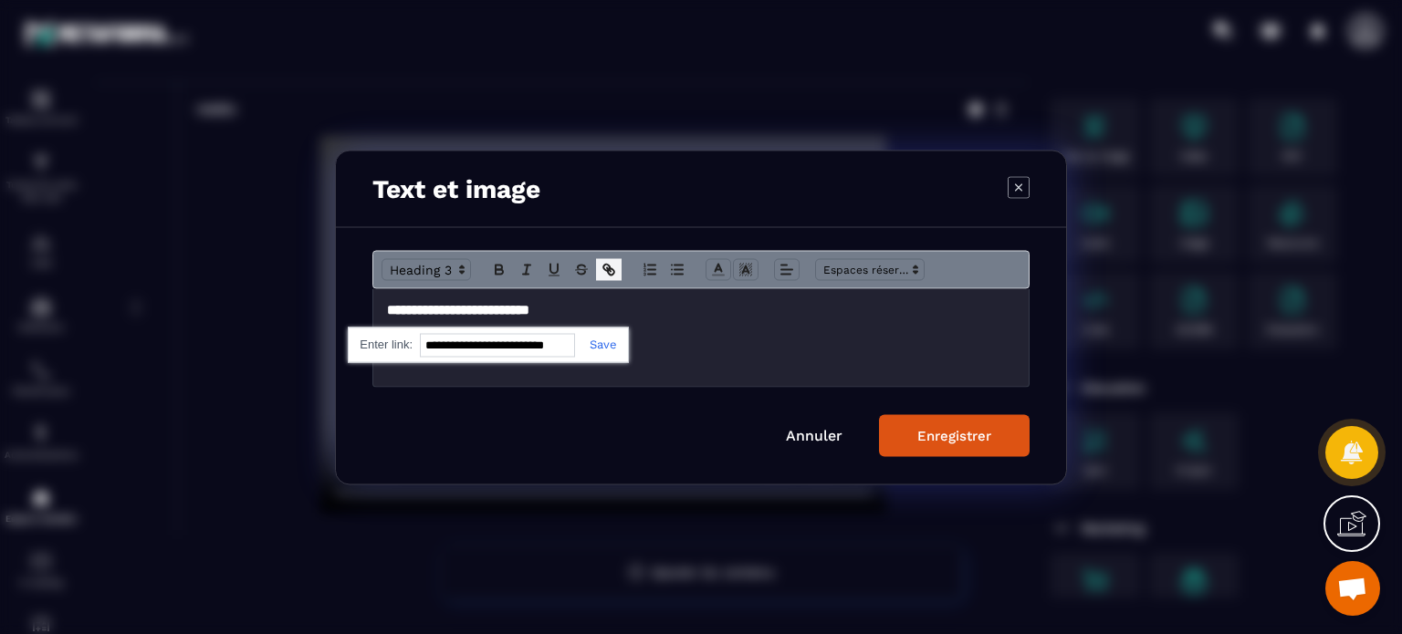
paste input "**********"
type input "**********"
click at [591, 346] on link "Modal window" at bounding box center [596, 344] width 42 height 14
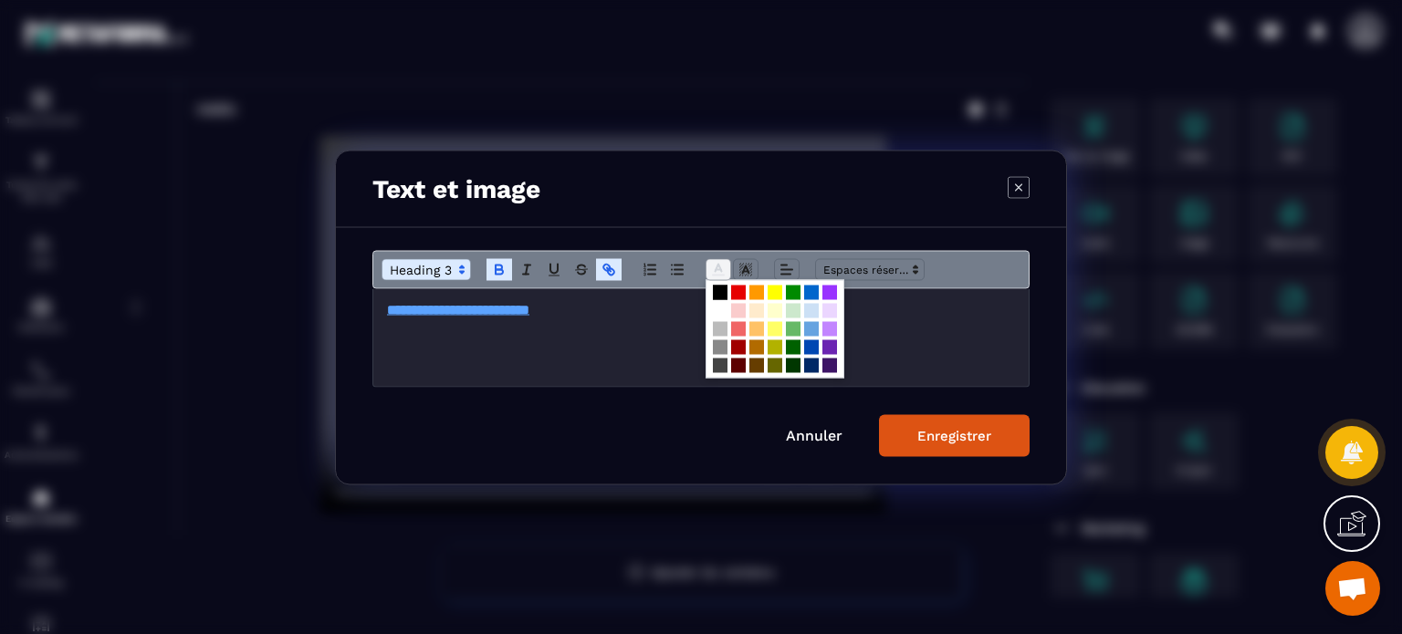
click at [707, 271] on span "Modal window" at bounding box center [718, 269] width 26 height 22
click at [814, 295] on span "Modal window" at bounding box center [811, 292] width 15 height 15
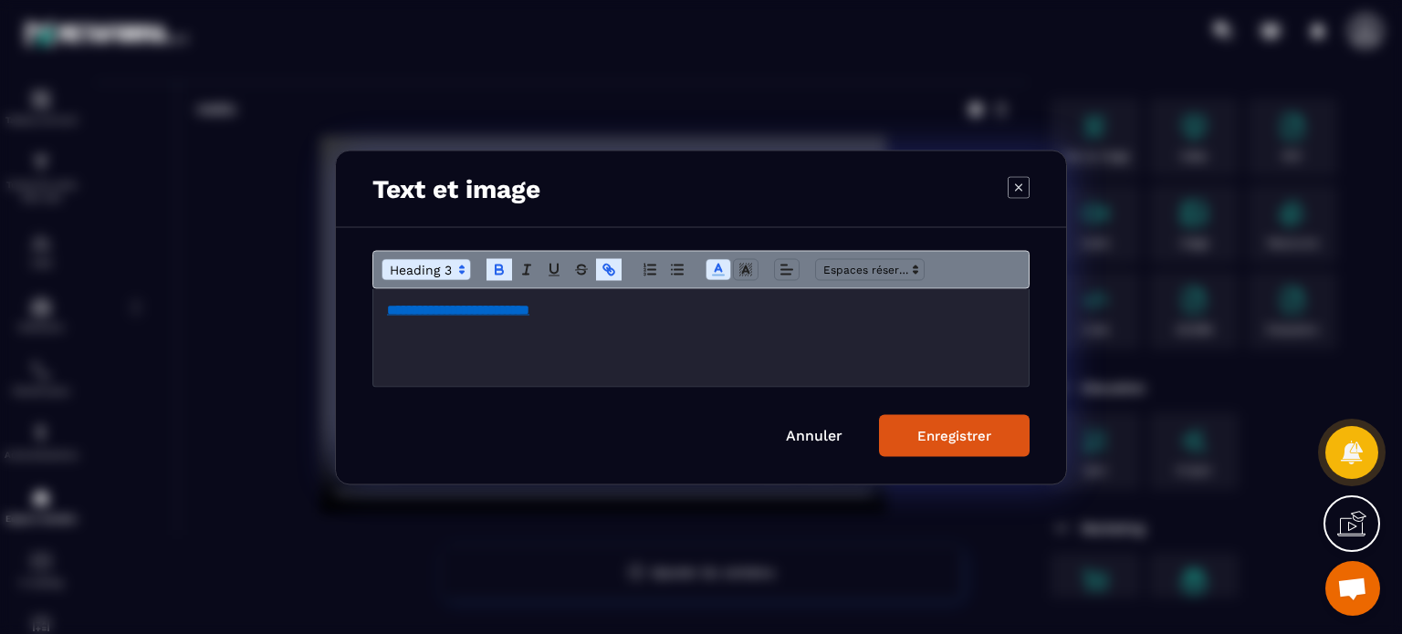
click at [691, 321] on div "**********" at bounding box center [700, 337] width 655 height 98
click at [795, 273] on span "Modal window" at bounding box center [787, 269] width 26 height 22
click at [789, 333] on span "Modal window" at bounding box center [790, 343] width 22 height 22
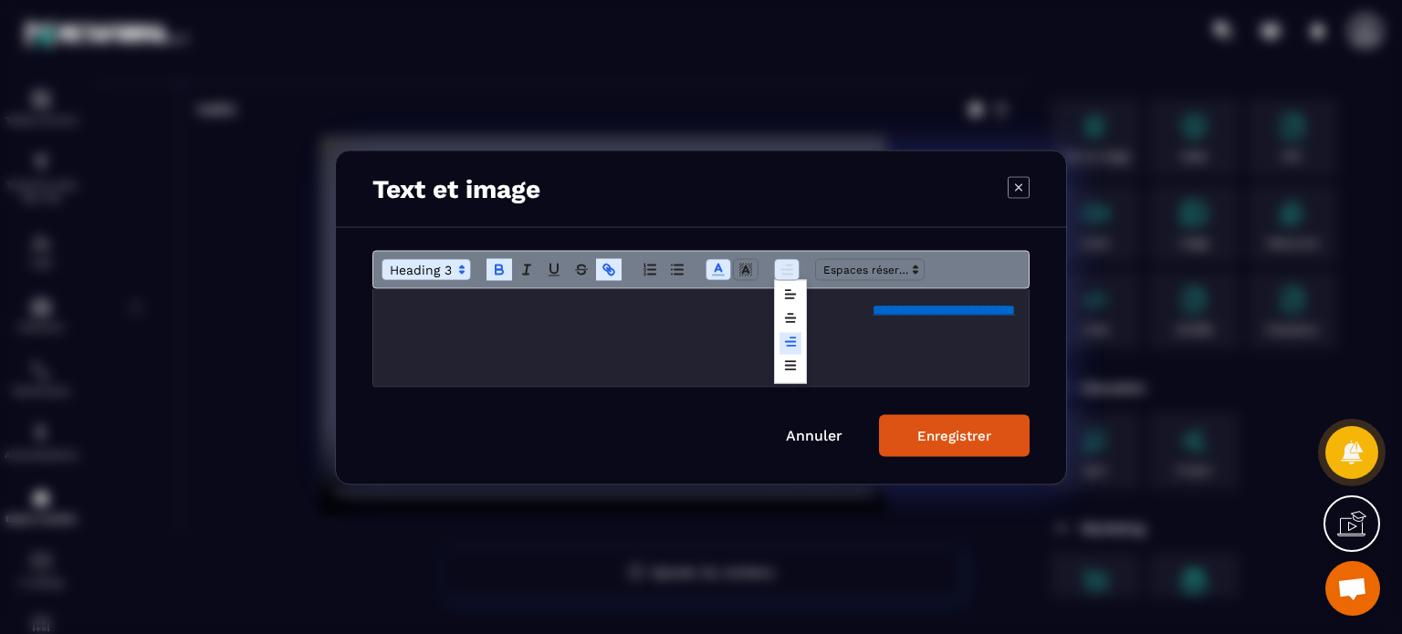
click at [778, 275] on icon "Modal window" at bounding box center [786, 269] width 16 height 16
click at [787, 310] on icon "Modal window" at bounding box center [790, 317] width 15 height 15
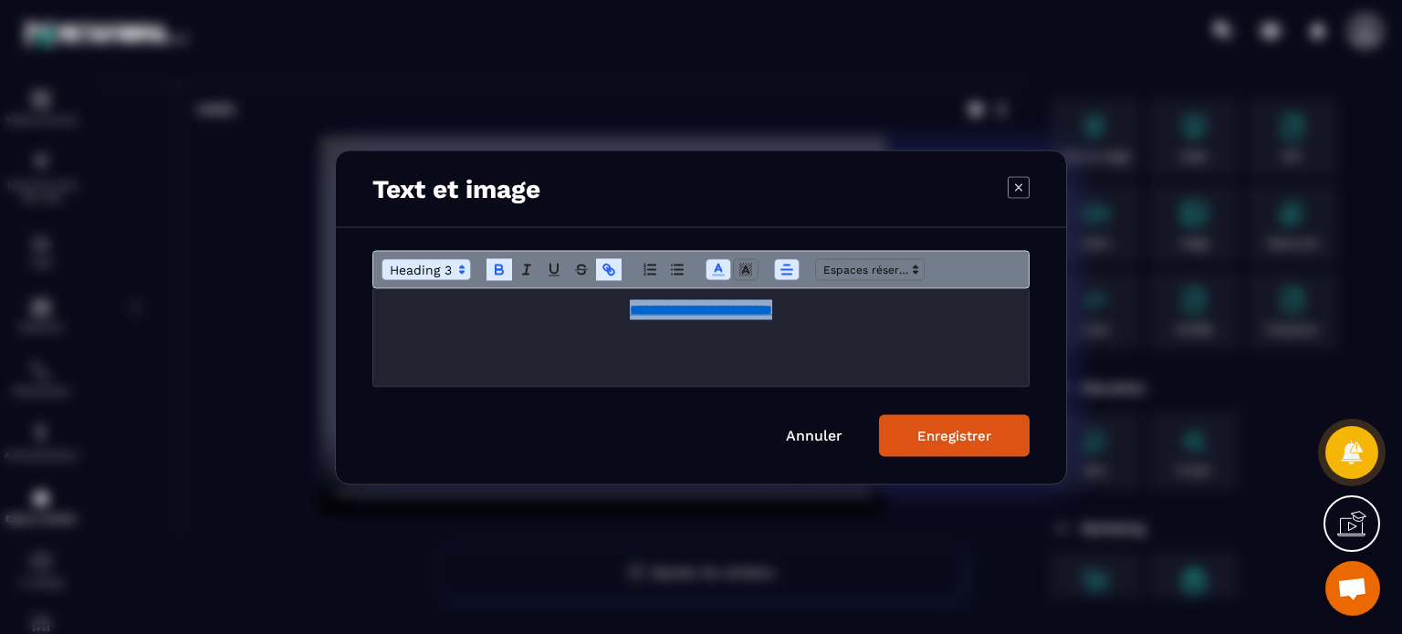
drag, startPoint x: 814, startPoint y: 308, endPoint x: 584, endPoint y: 313, distance: 230.0
click at [584, 313] on h3 "**********" at bounding box center [701, 309] width 628 height 20
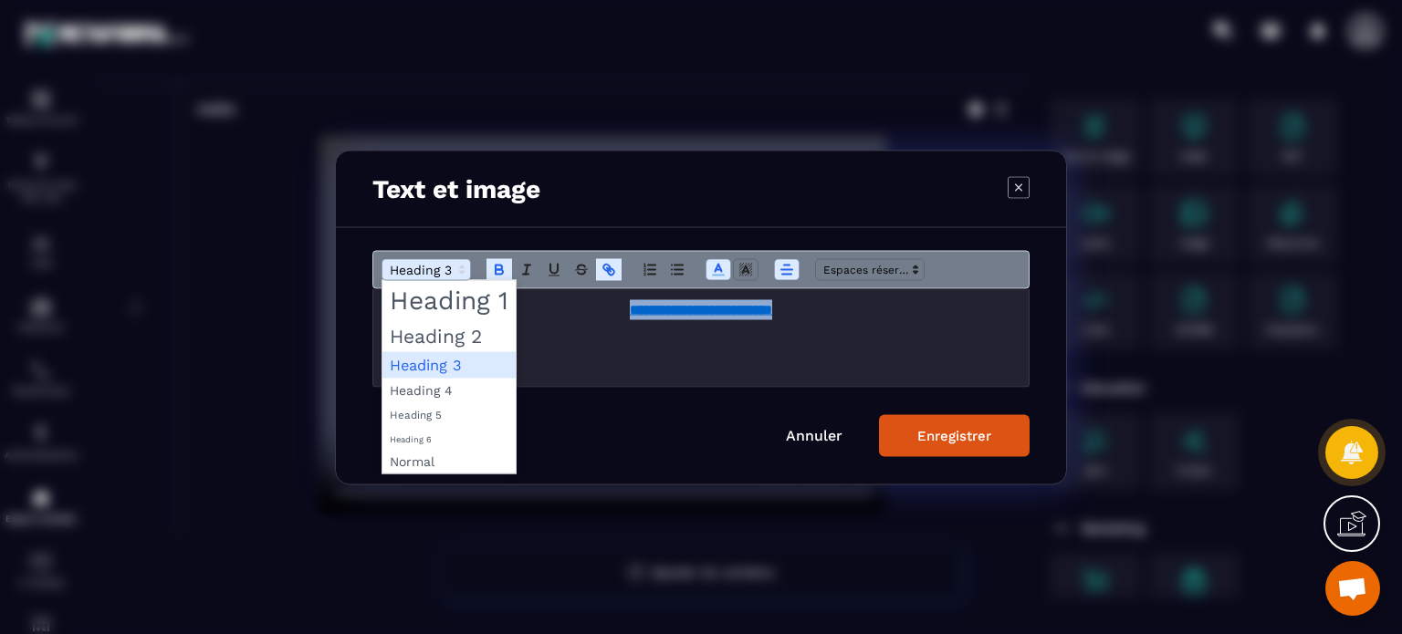
click at [407, 268] on span "Modal window" at bounding box center [425, 269] width 89 height 22
click at [440, 339] on span "Modal window" at bounding box center [448, 335] width 133 height 32
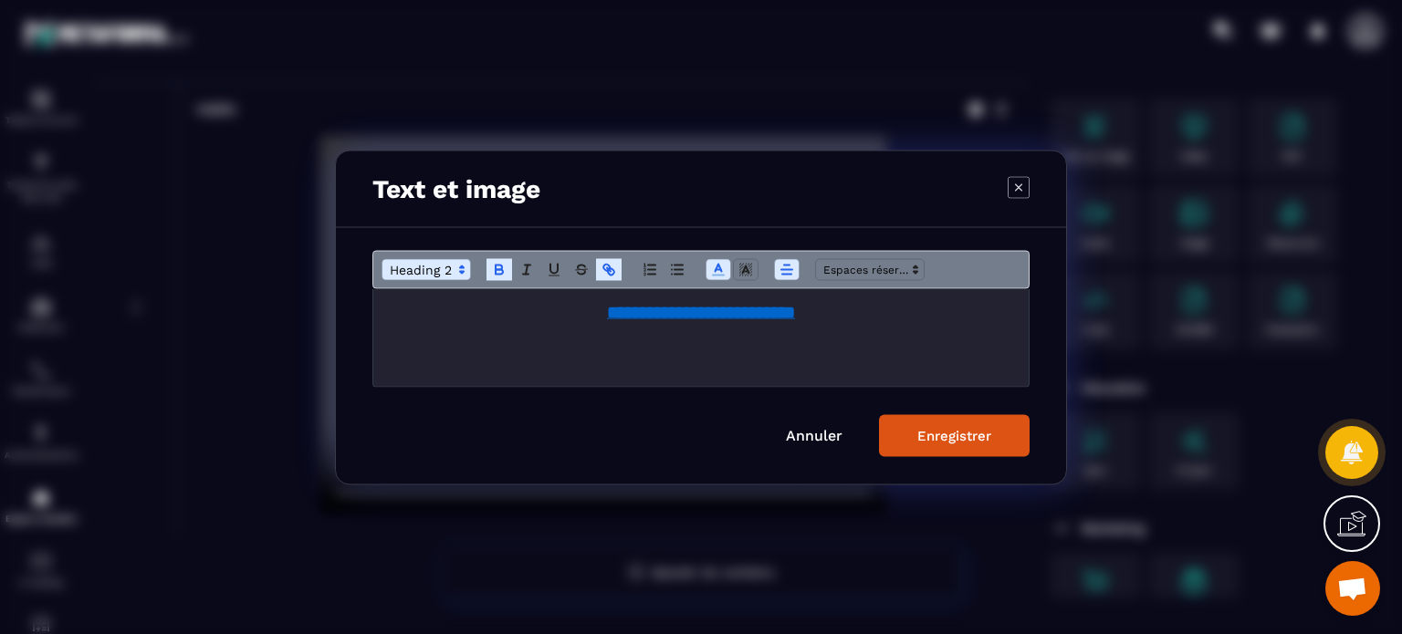
click at [938, 424] on button "Enregistrer" at bounding box center [954, 435] width 151 height 42
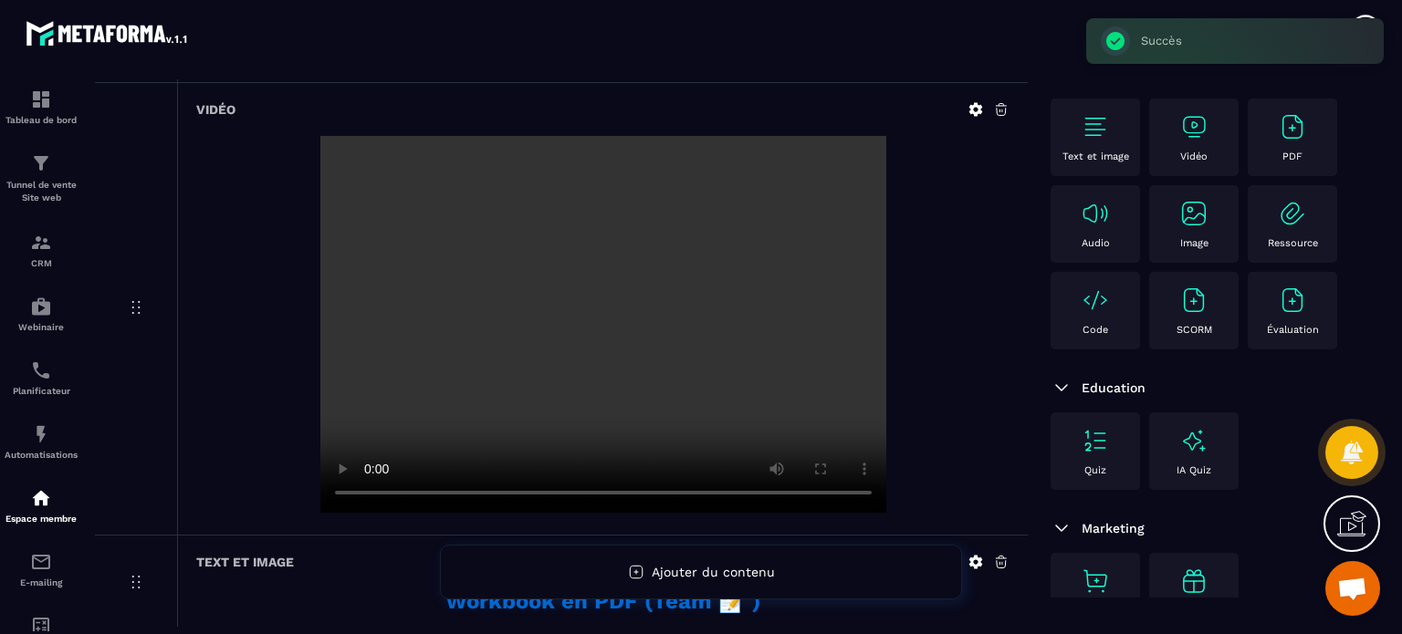
click at [211, 195] on div at bounding box center [602, 326] width 813 height 381
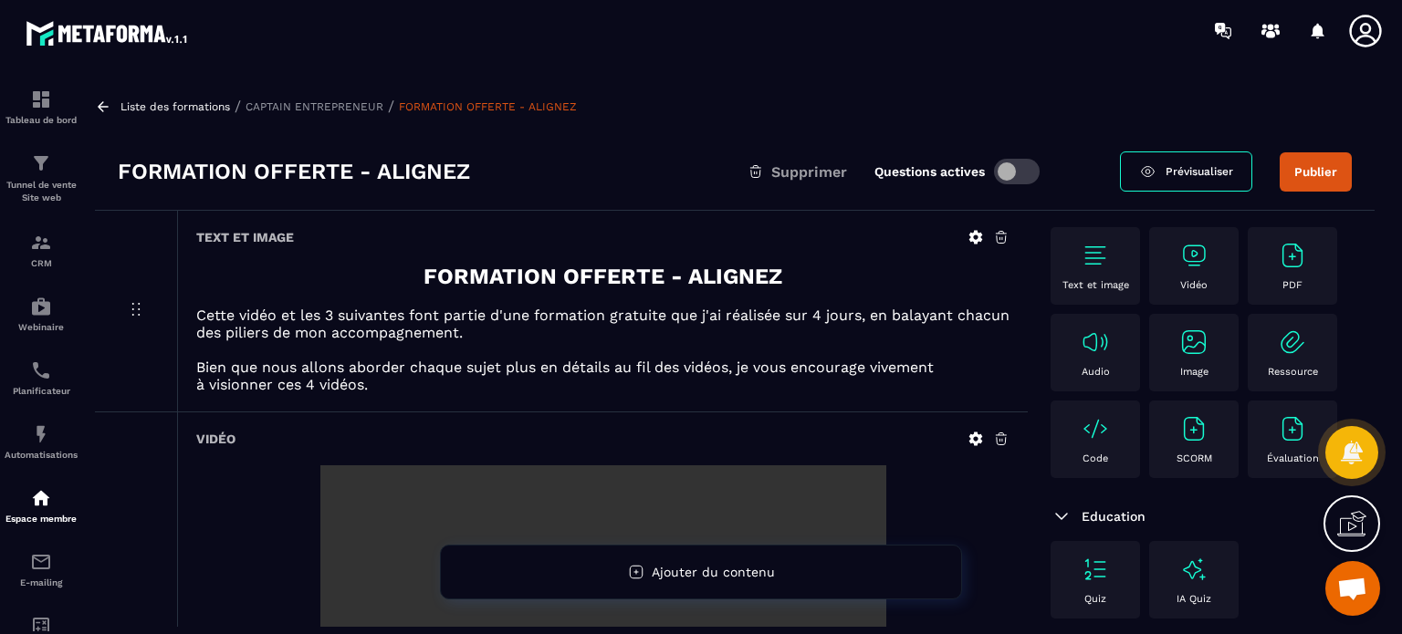
click at [1321, 162] on button "Publier" at bounding box center [1315, 171] width 72 height 39
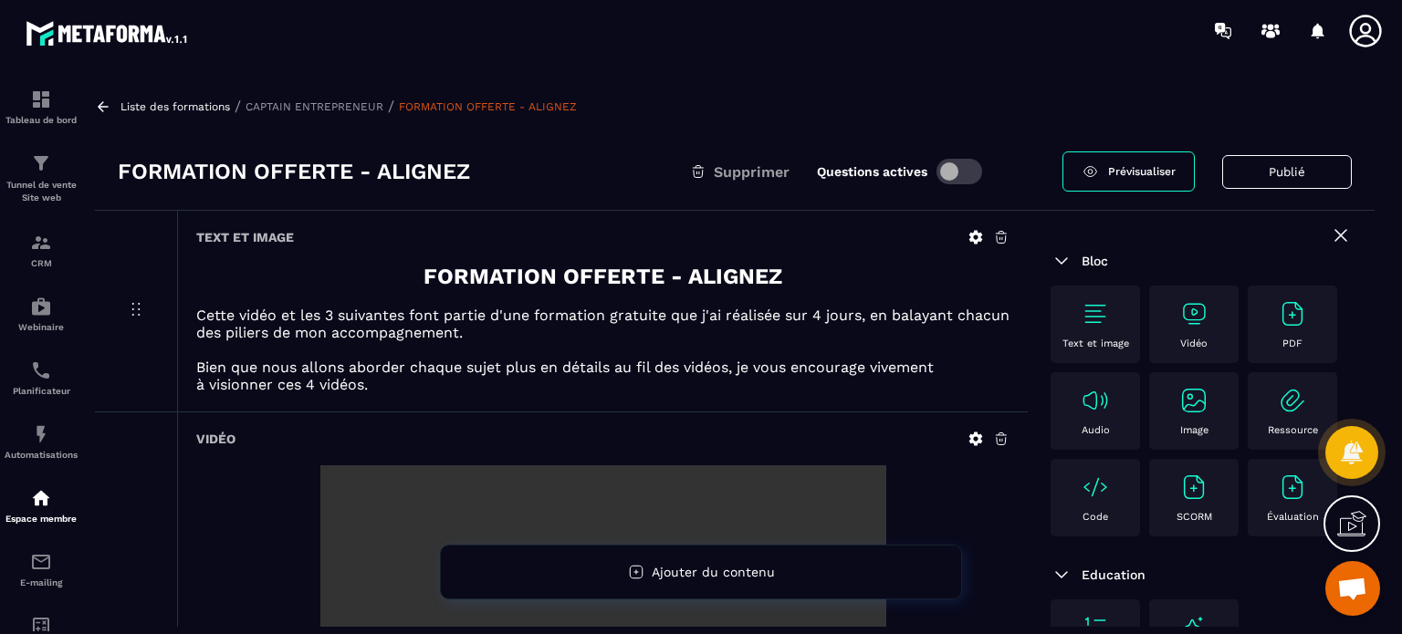
click at [1330, 235] on icon at bounding box center [1341, 235] width 22 height 22
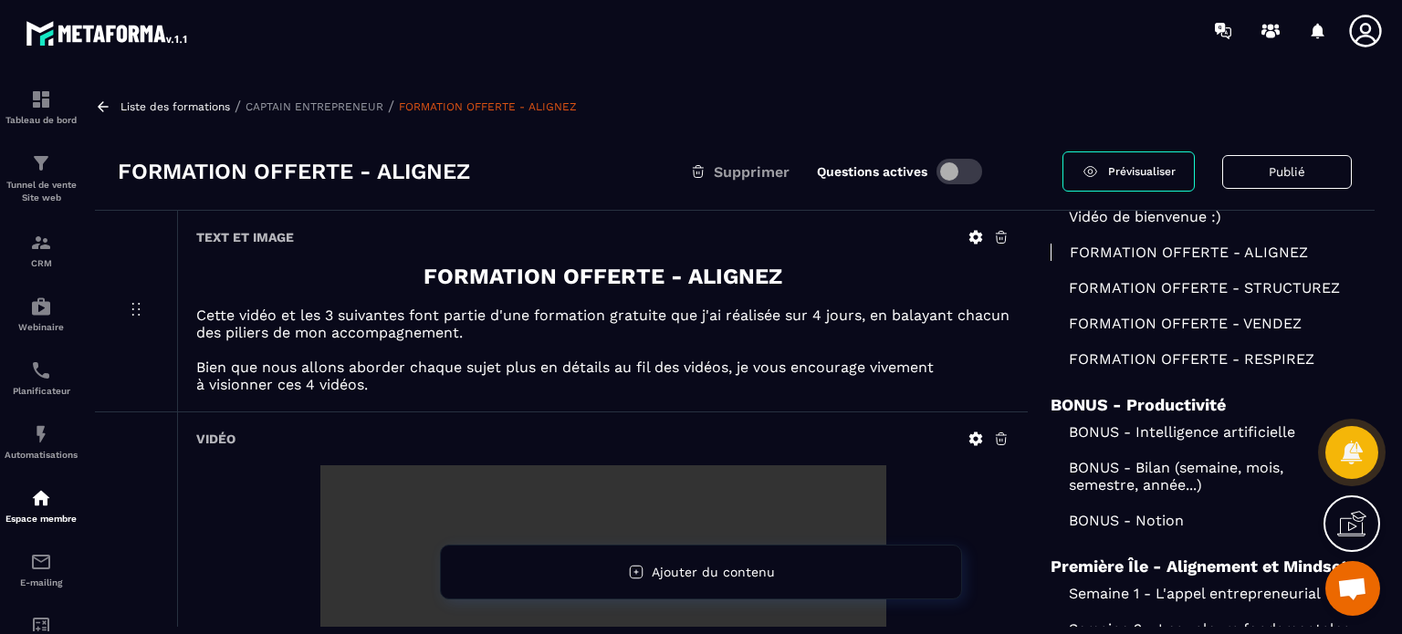
scroll to position [40, 0]
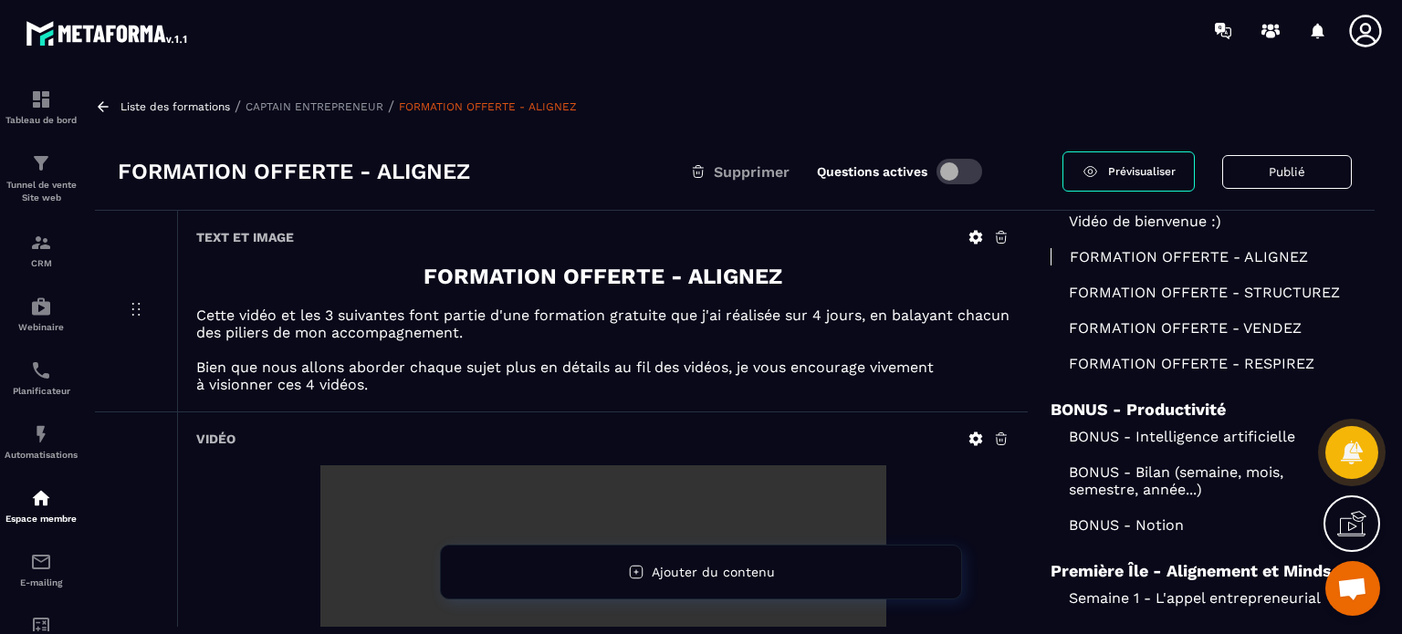
click at [1195, 290] on p "FORMATION OFFERTE - STRUCTUREZ" at bounding box center [1200, 292] width 301 height 17
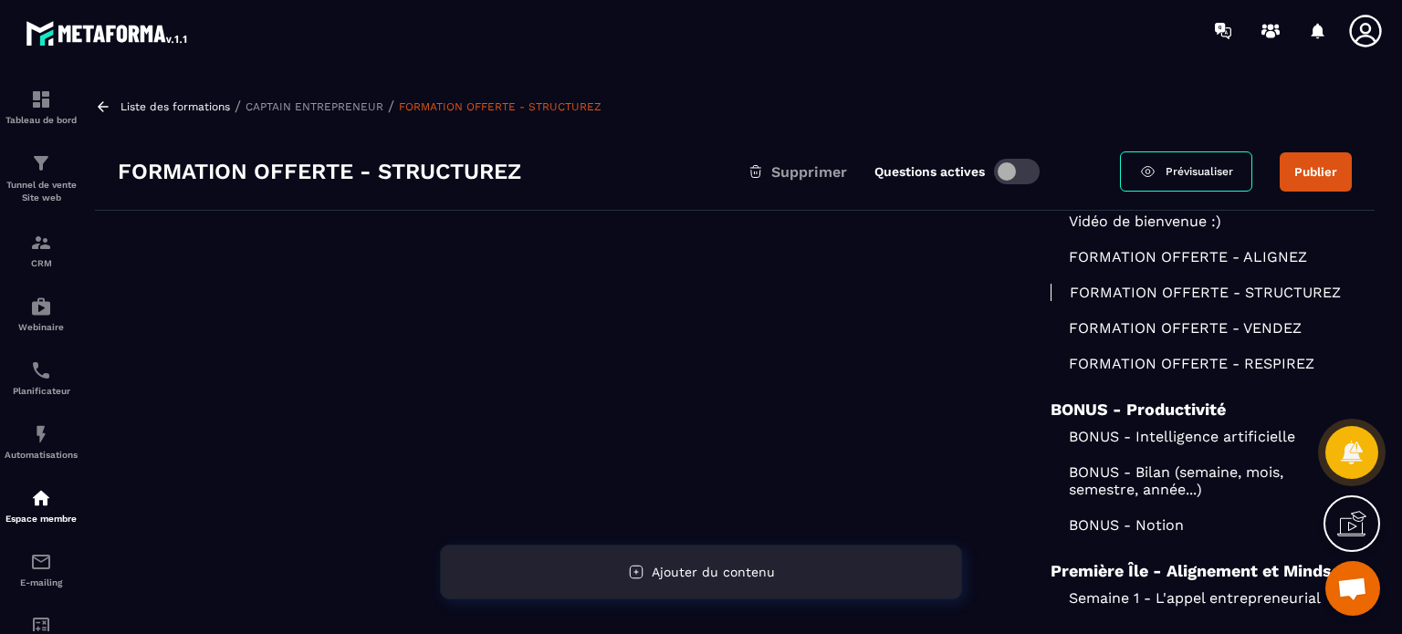
click at [635, 558] on div "Ajouter du contenu" at bounding box center [701, 572] width 522 height 55
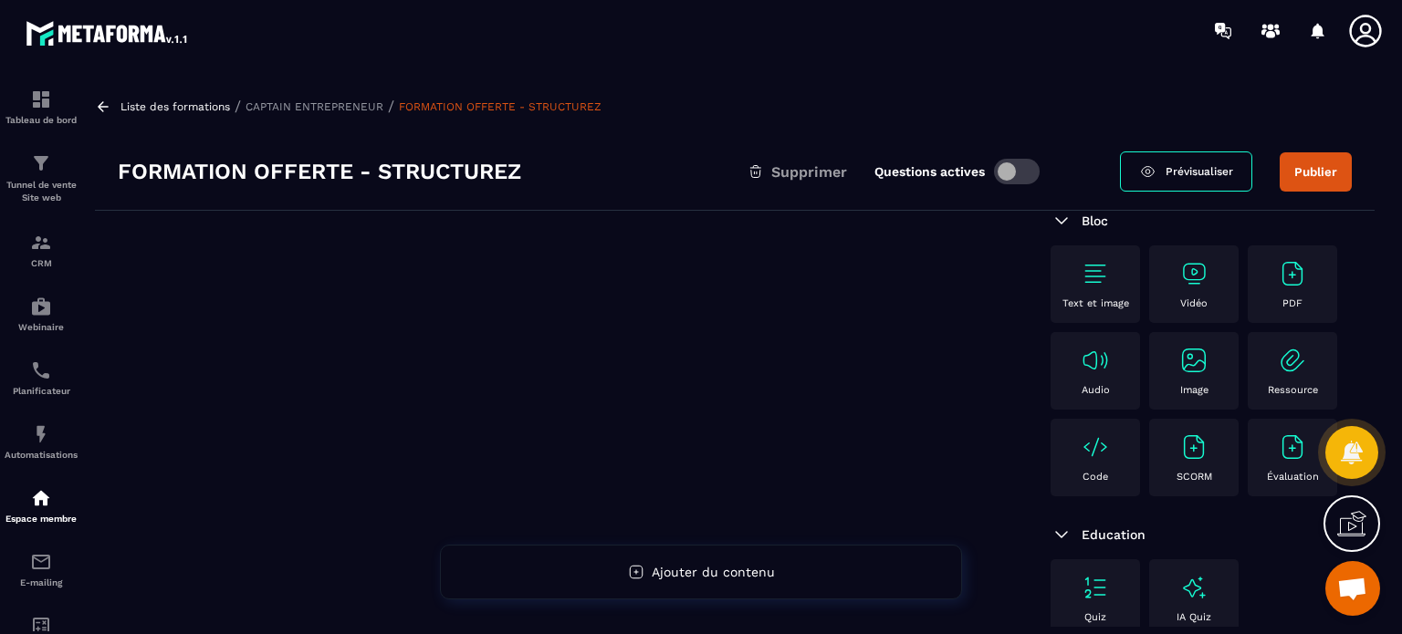
click at [1091, 284] on img at bounding box center [1094, 273] width 29 height 29
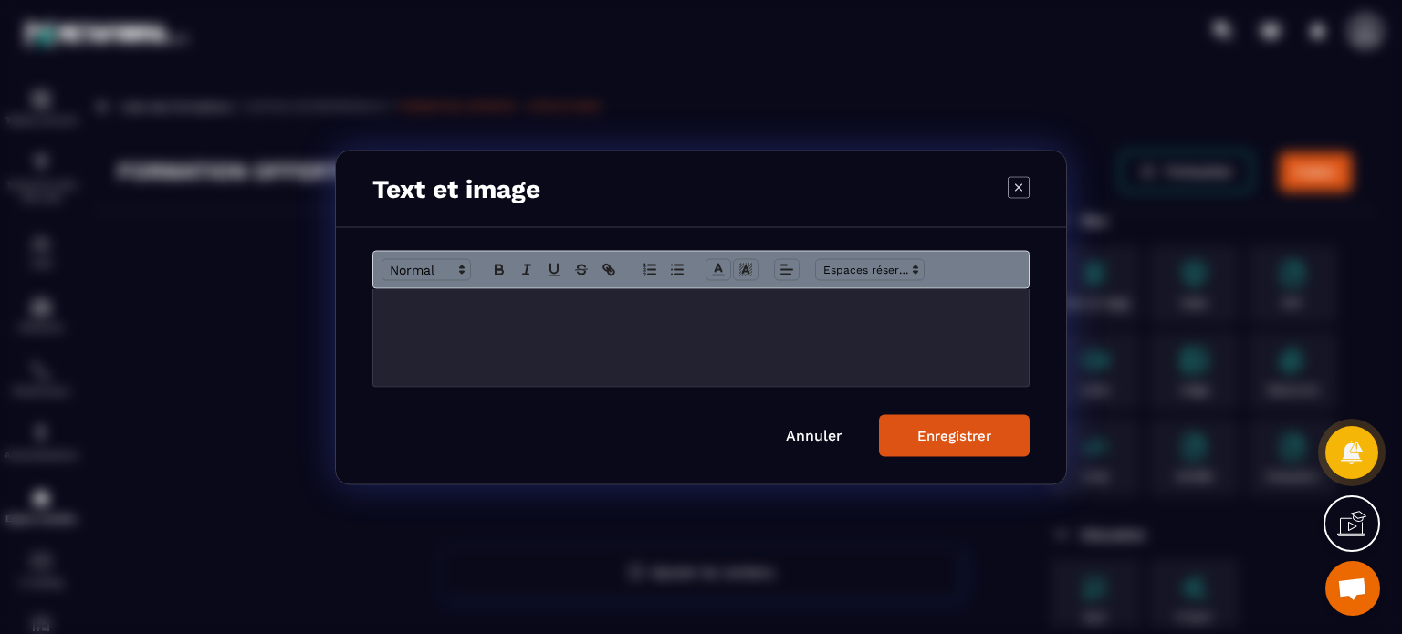
click at [600, 322] on div "Modal window" at bounding box center [700, 337] width 655 height 98
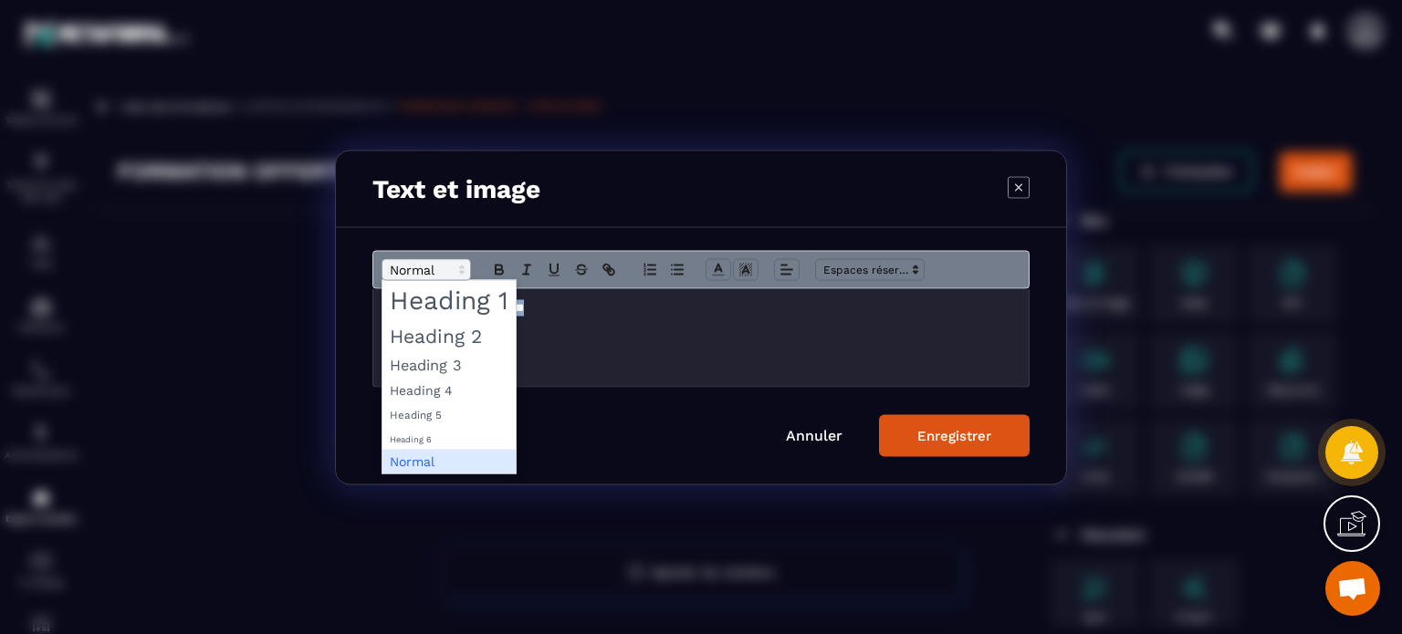
click at [451, 271] on span "Modal window" at bounding box center [425, 269] width 89 height 22
click at [451, 300] on span "Modal window" at bounding box center [448, 299] width 133 height 39
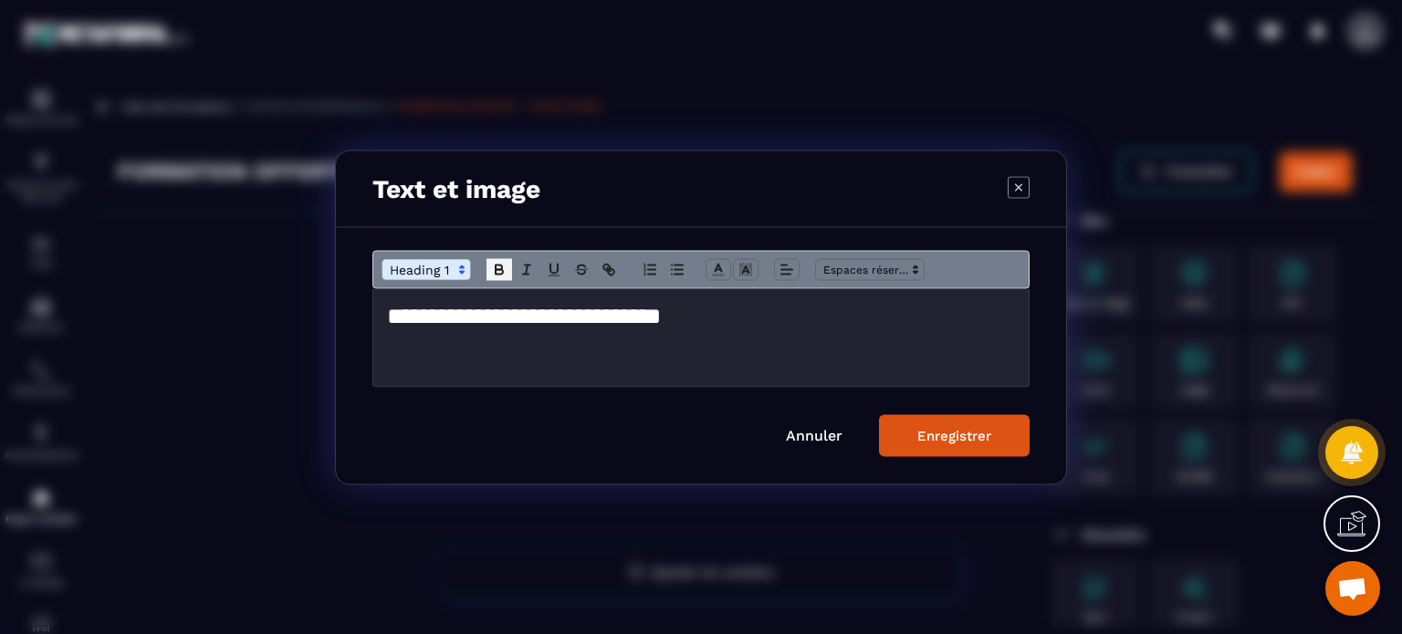
click at [493, 268] on icon "Modal window" at bounding box center [499, 269] width 16 height 16
click at [788, 277] on icon "Modal window" at bounding box center [786, 269] width 16 height 16
click at [793, 319] on icon "Modal window" at bounding box center [790, 317] width 15 height 15
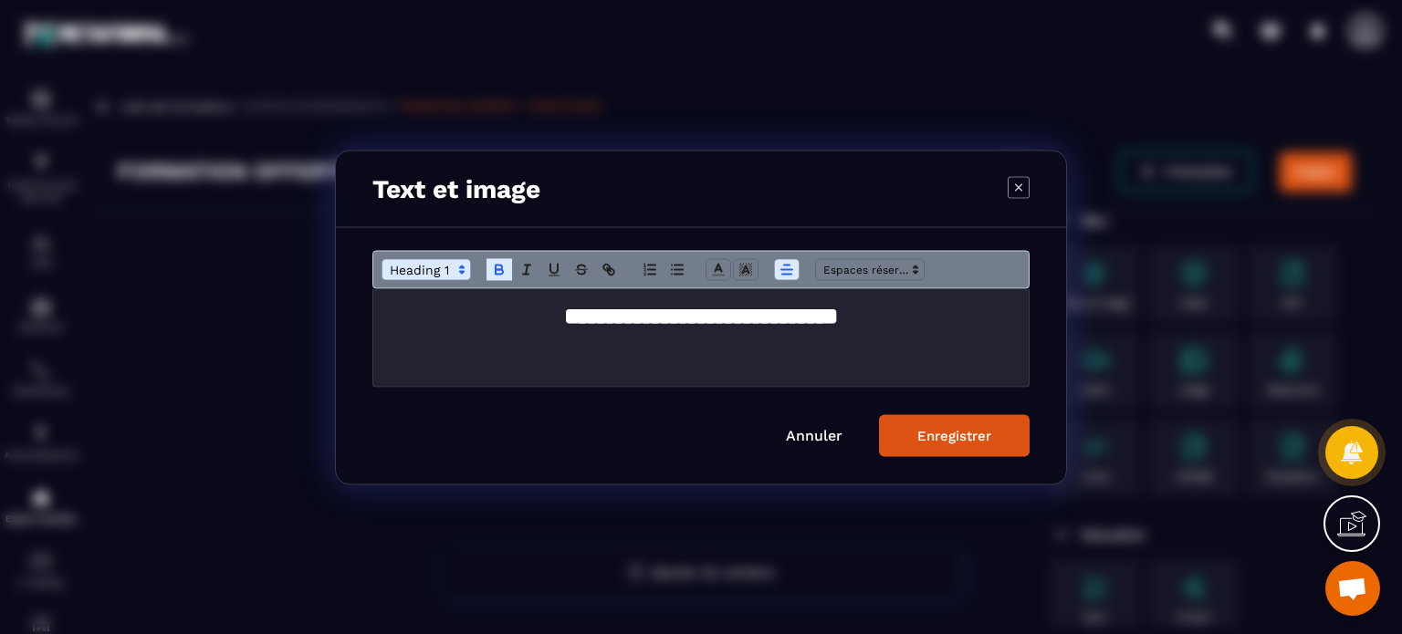
click at [945, 445] on button "Enregistrer" at bounding box center [954, 435] width 151 height 42
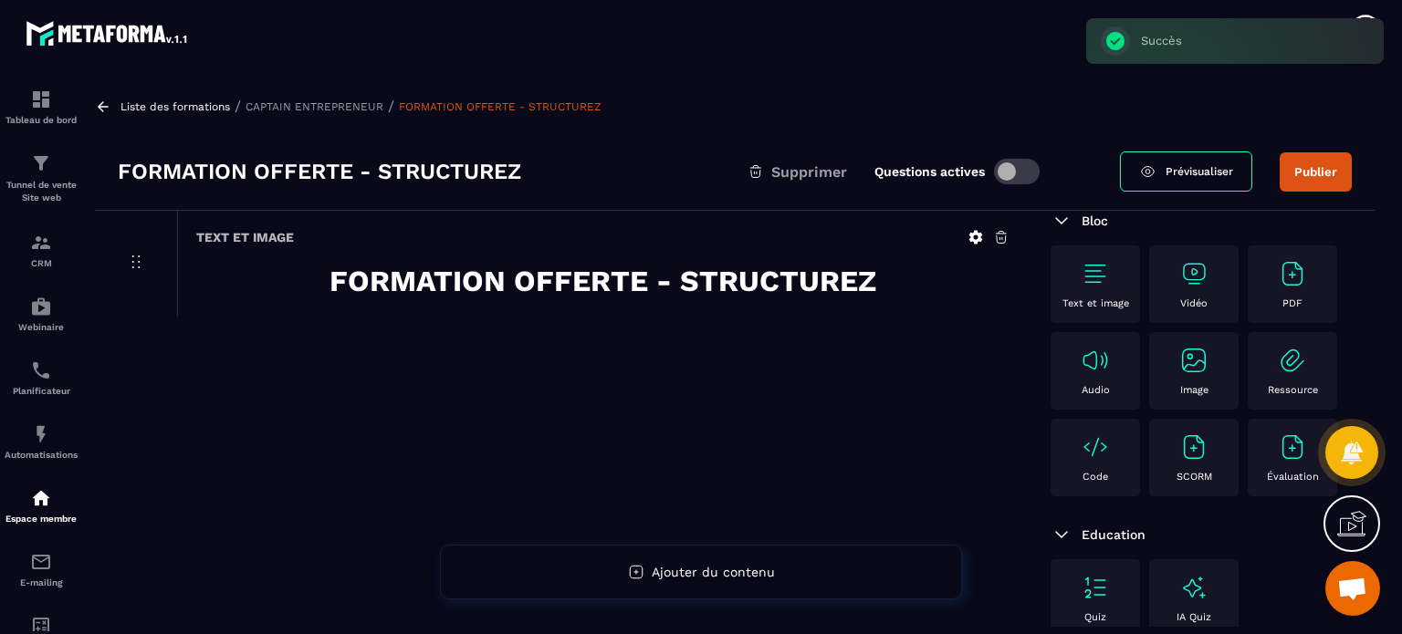
click at [1188, 302] on p "Vidéo" at bounding box center [1193, 303] width 27 height 12
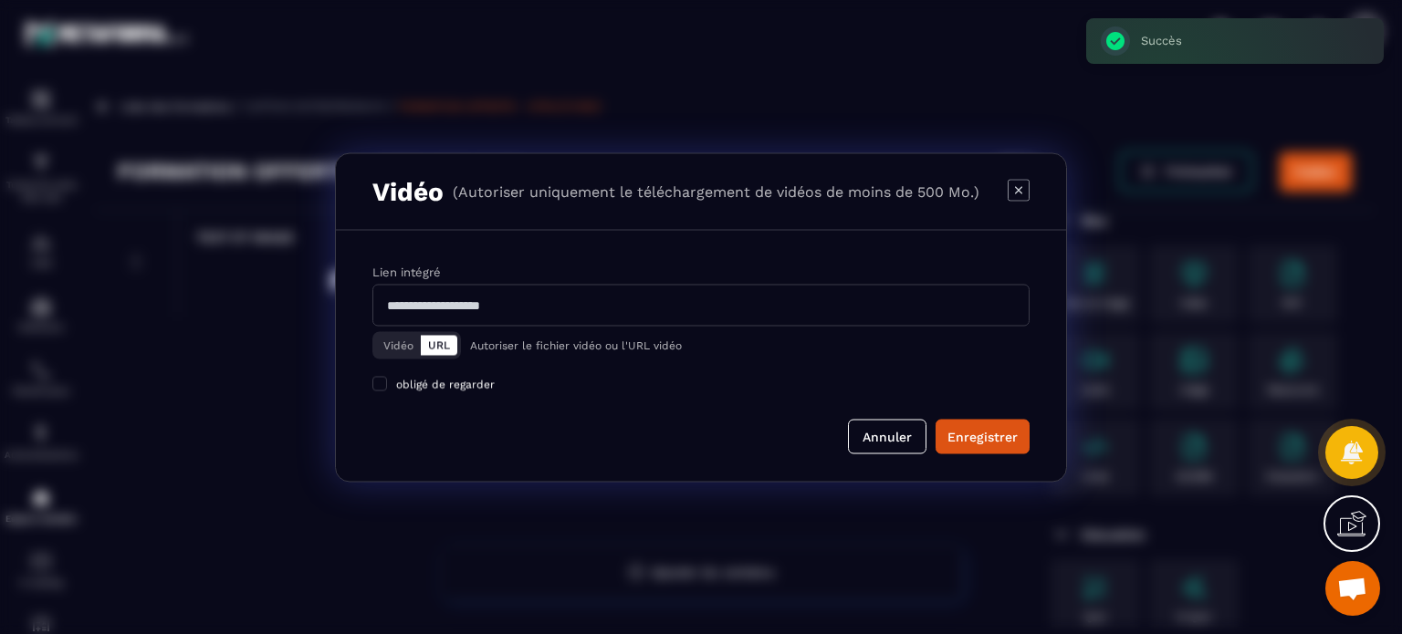
click at [394, 352] on button "Vidéo" at bounding box center [398, 345] width 45 height 20
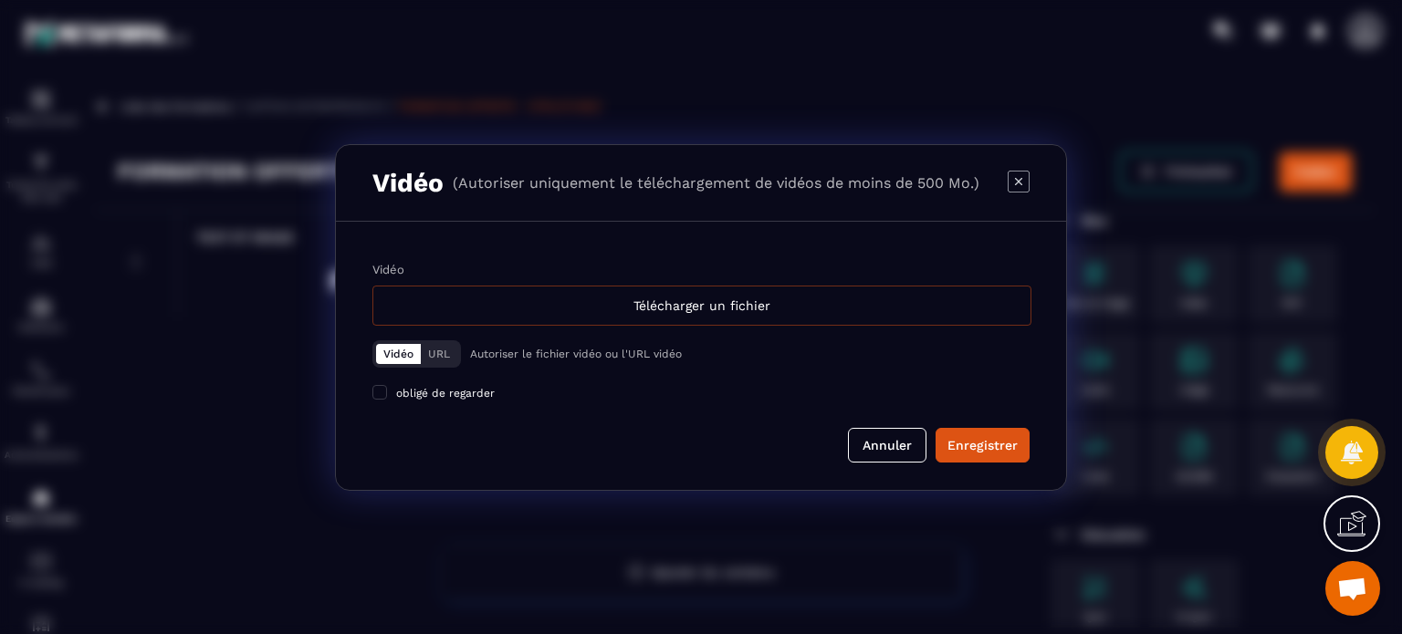
click at [530, 320] on div "Télécharger un fichier" at bounding box center [701, 306] width 659 height 40
click at [0, 0] on input "Vidéo Télécharger un fichier" at bounding box center [0, 0] width 0 height 0
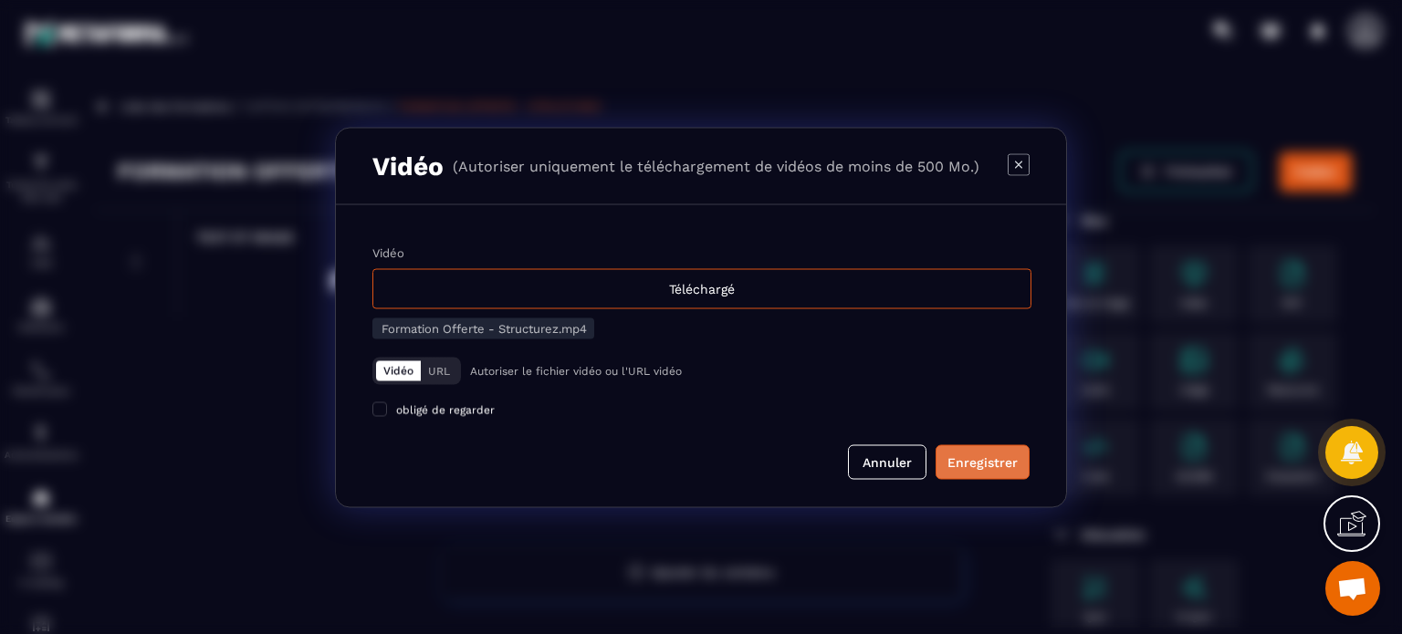
click at [988, 463] on div "Enregistrer" at bounding box center [982, 462] width 70 height 18
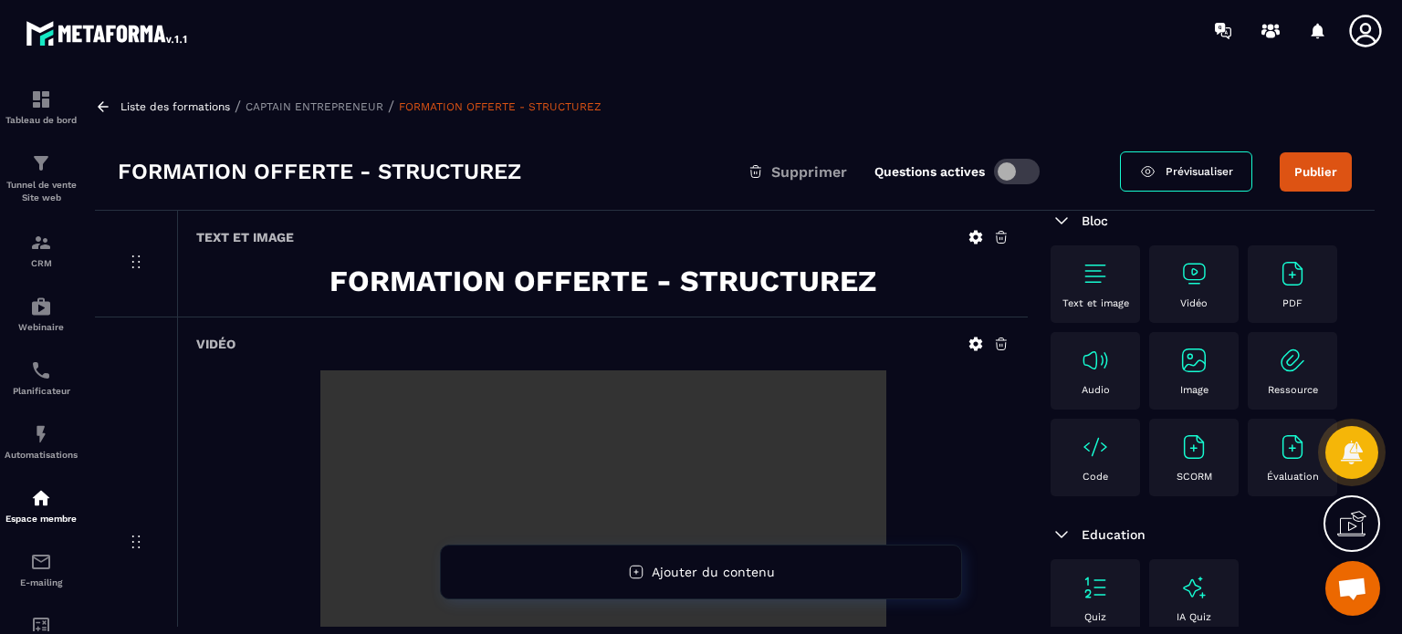
click at [661, 339] on div "Vidéo" at bounding box center [602, 344] width 813 height 16
click at [1117, 293] on div "Text et image" at bounding box center [1094, 284] width 71 height 50
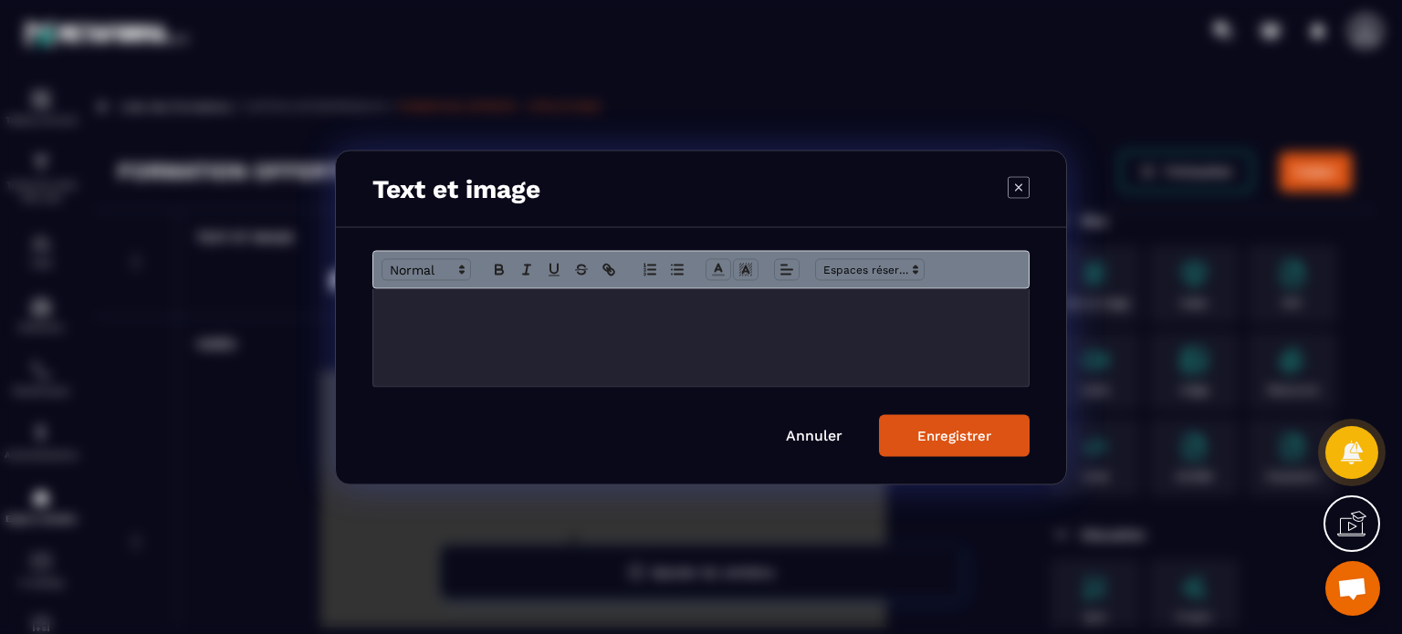
click at [733, 309] on p "Modal window" at bounding box center [701, 307] width 628 height 16
click at [500, 269] on icon "Modal window" at bounding box center [499, 271] width 7 height 5
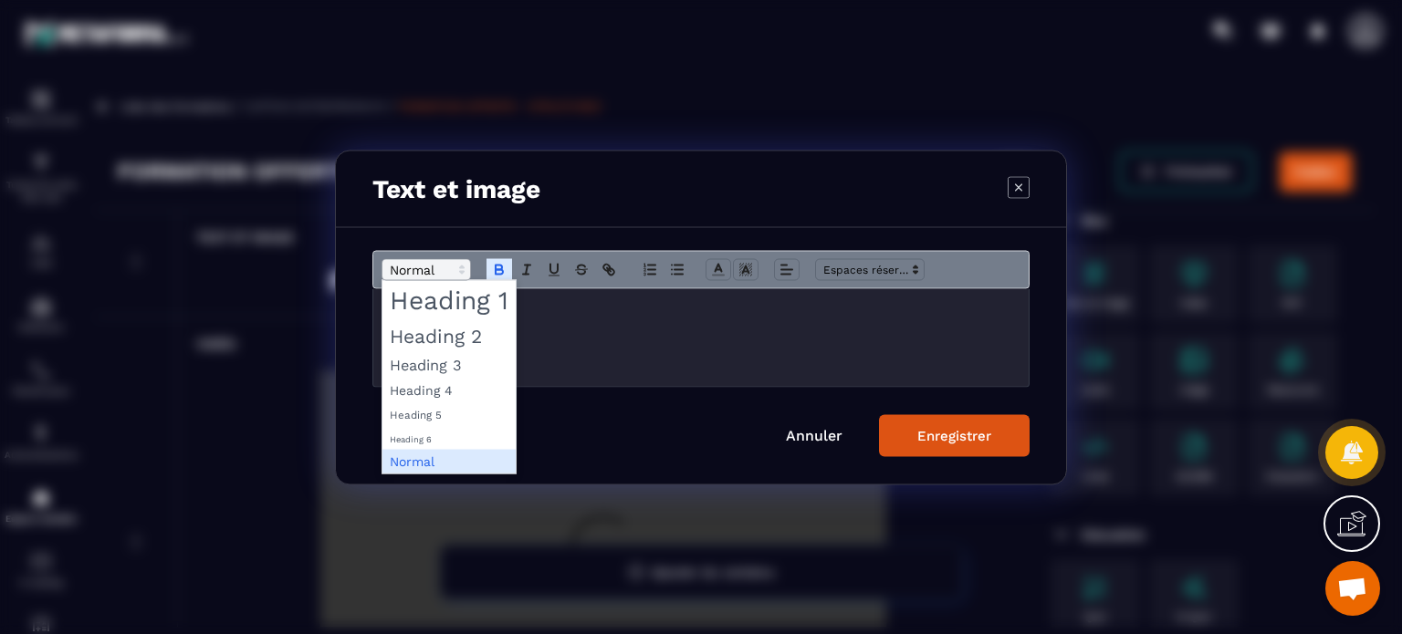
click at [405, 267] on span "Modal window" at bounding box center [425, 269] width 89 height 22
click at [437, 358] on span "Modal window" at bounding box center [448, 364] width 133 height 26
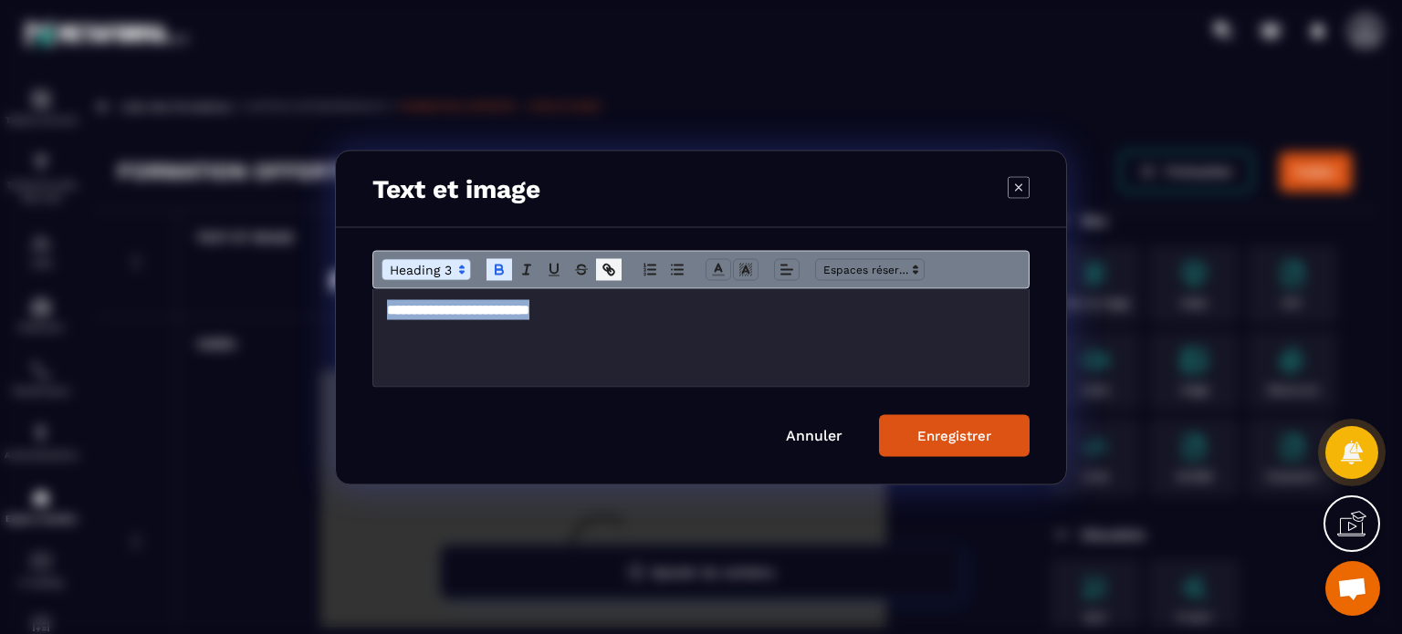
click at [617, 268] on button "Modal window" at bounding box center [609, 269] width 26 height 22
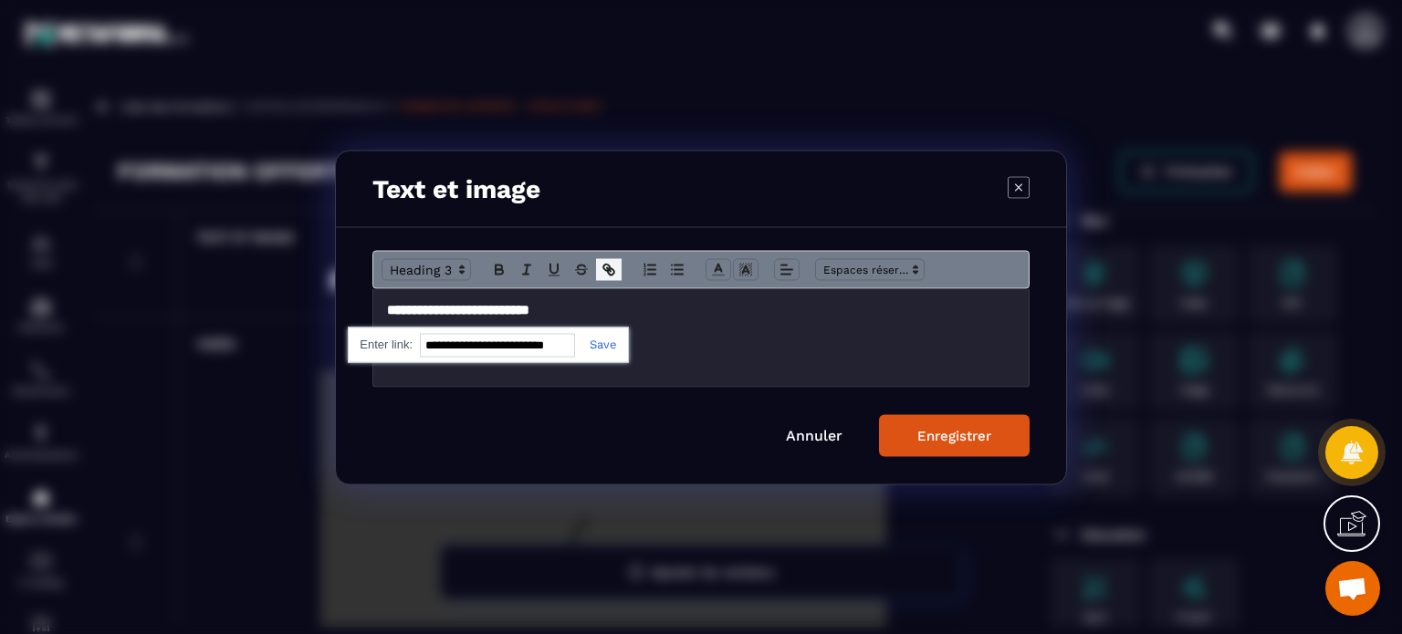
paste input "**********"
type input "**********"
click at [613, 350] on link "Modal window" at bounding box center [596, 344] width 42 height 14
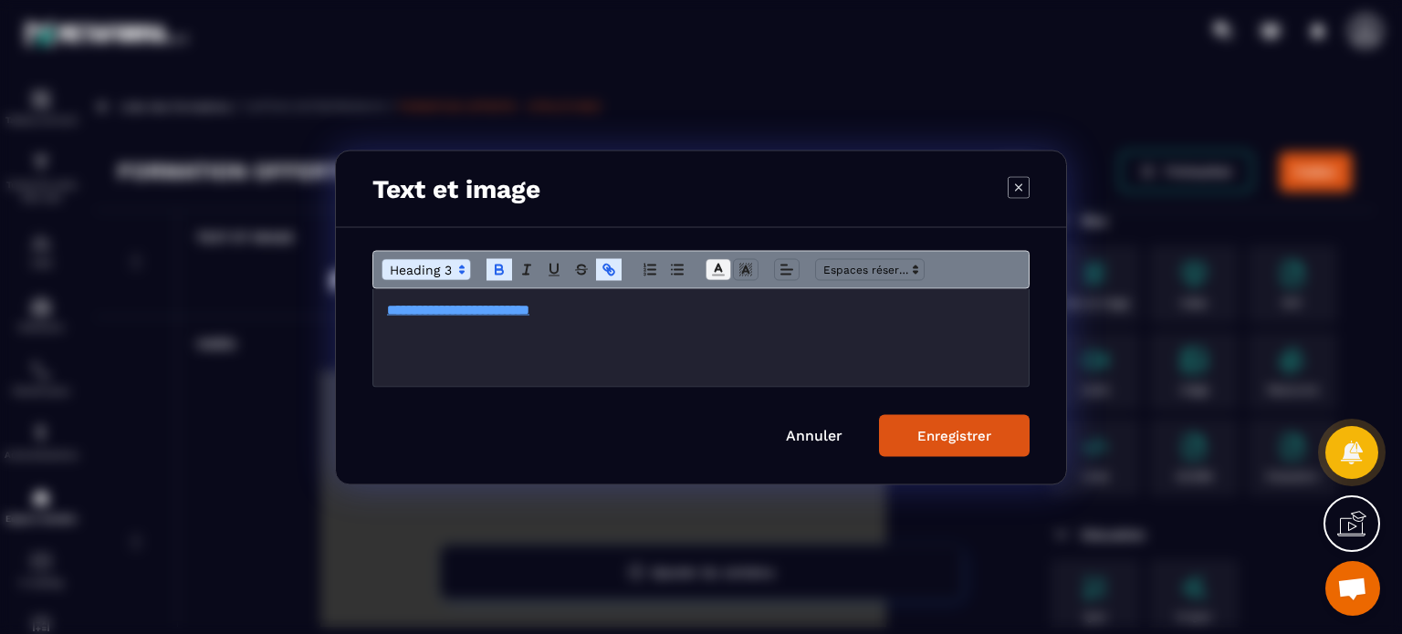
click at [725, 271] on icon "Modal window" at bounding box center [718, 269] width 16 height 16
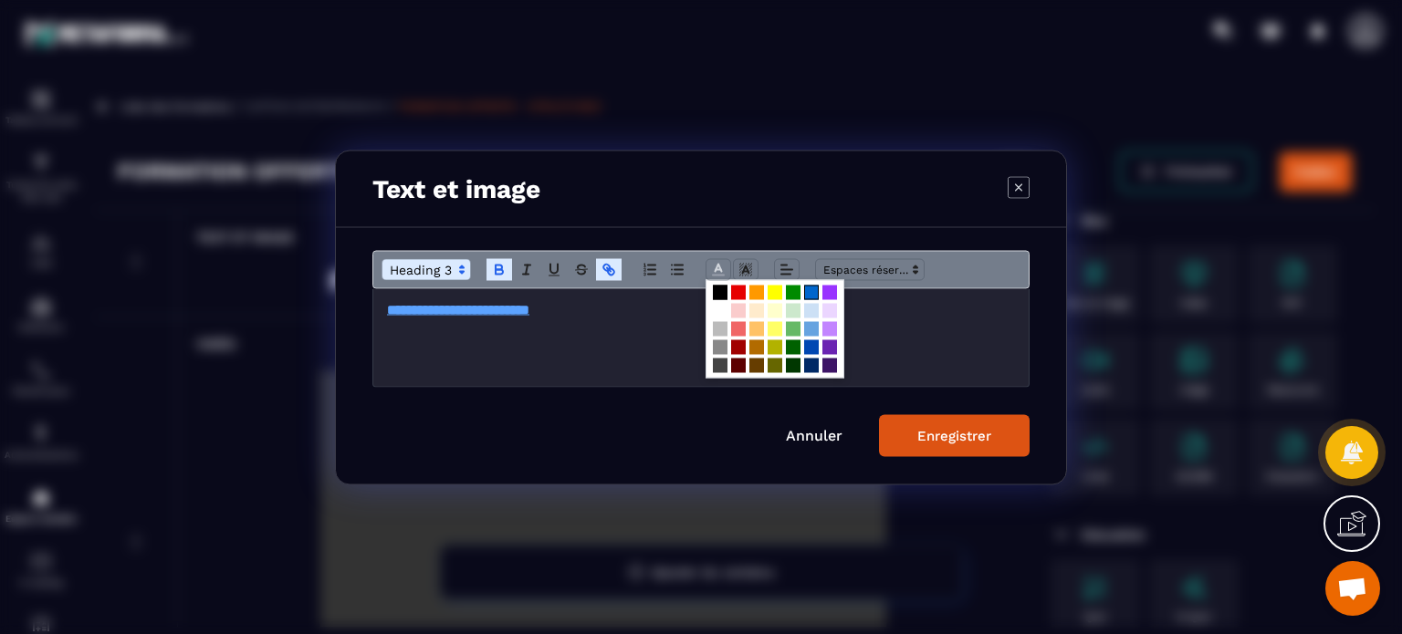
click at [813, 297] on span "Modal window" at bounding box center [811, 292] width 15 height 15
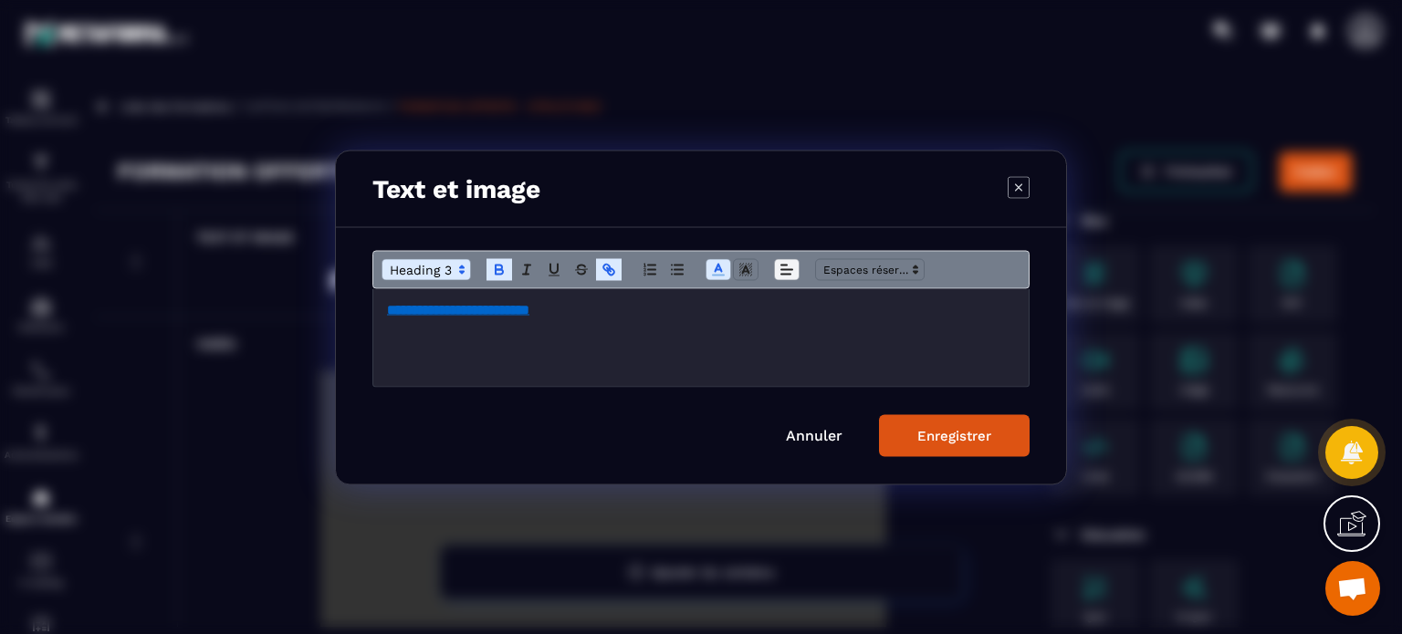
click at [778, 272] on icon "Modal window" at bounding box center [786, 269] width 16 height 16
click at [785, 317] on icon "Modal window" at bounding box center [790, 317] width 15 height 15
click at [964, 434] on div "Enregistrer" at bounding box center [954, 435] width 74 height 16
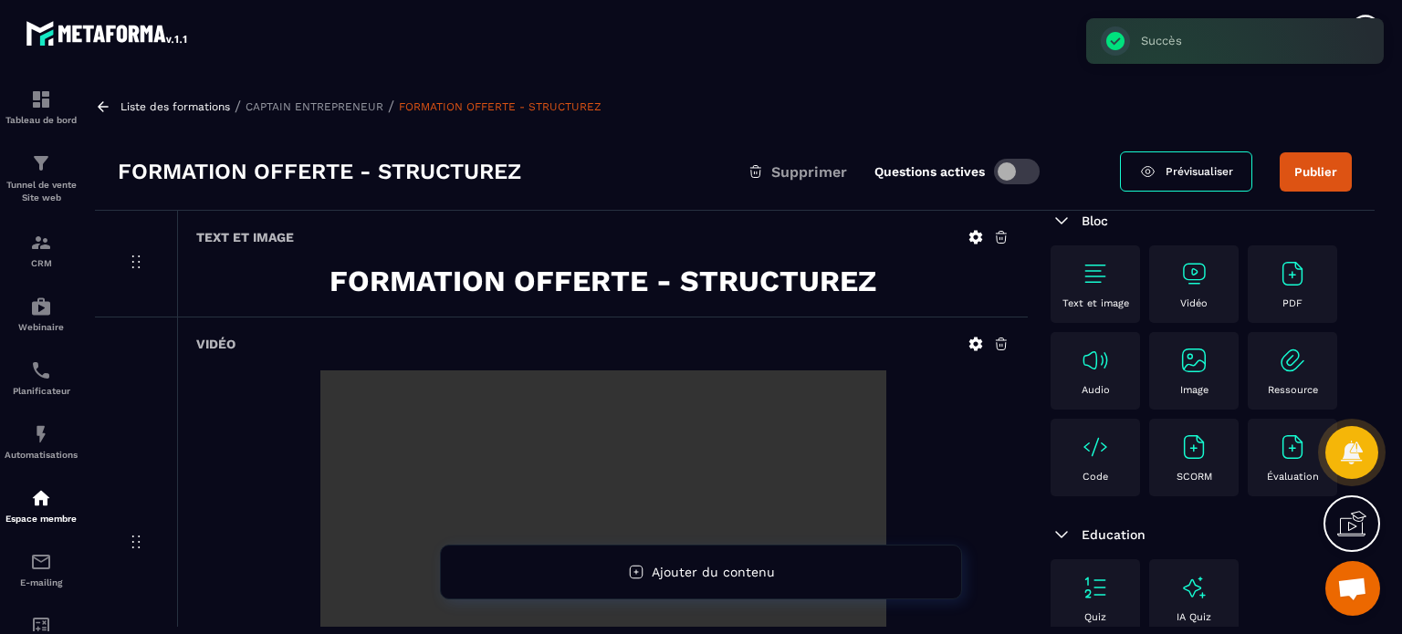
click at [1320, 165] on button "Publier" at bounding box center [1315, 171] width 72 height 39
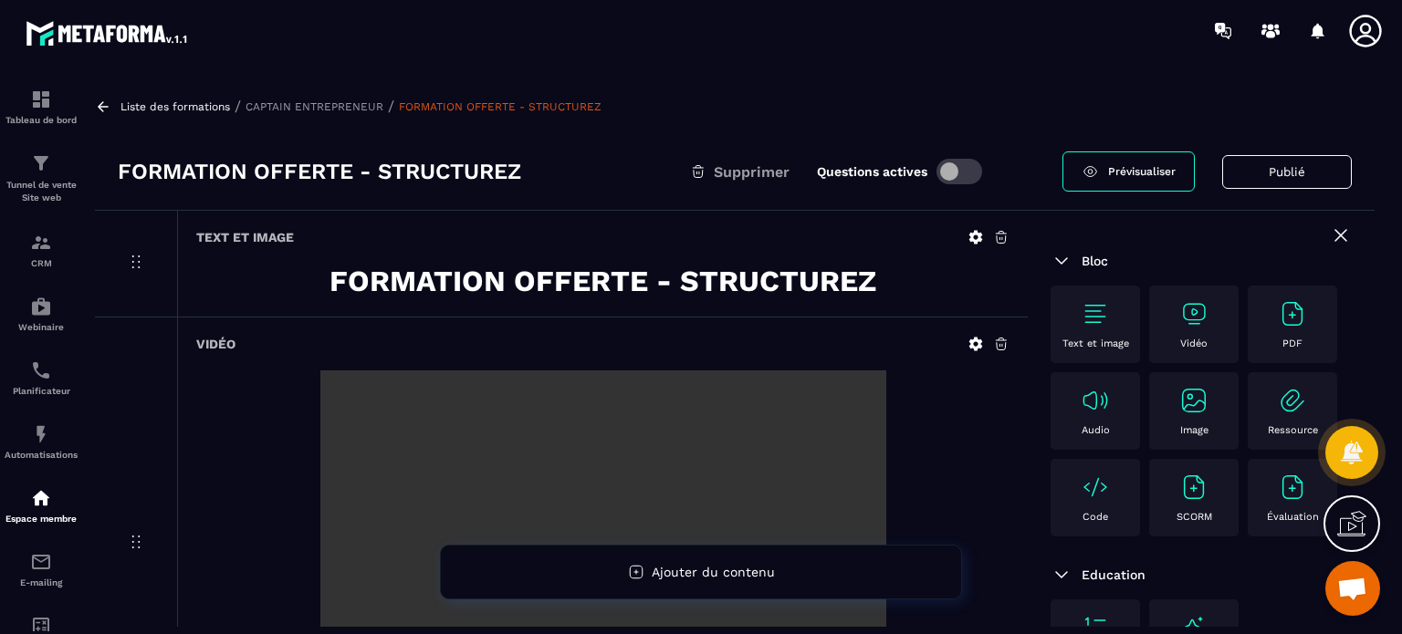
click at [1330, 233] on icon at bounding box center [1341, 235] width 22 height 22
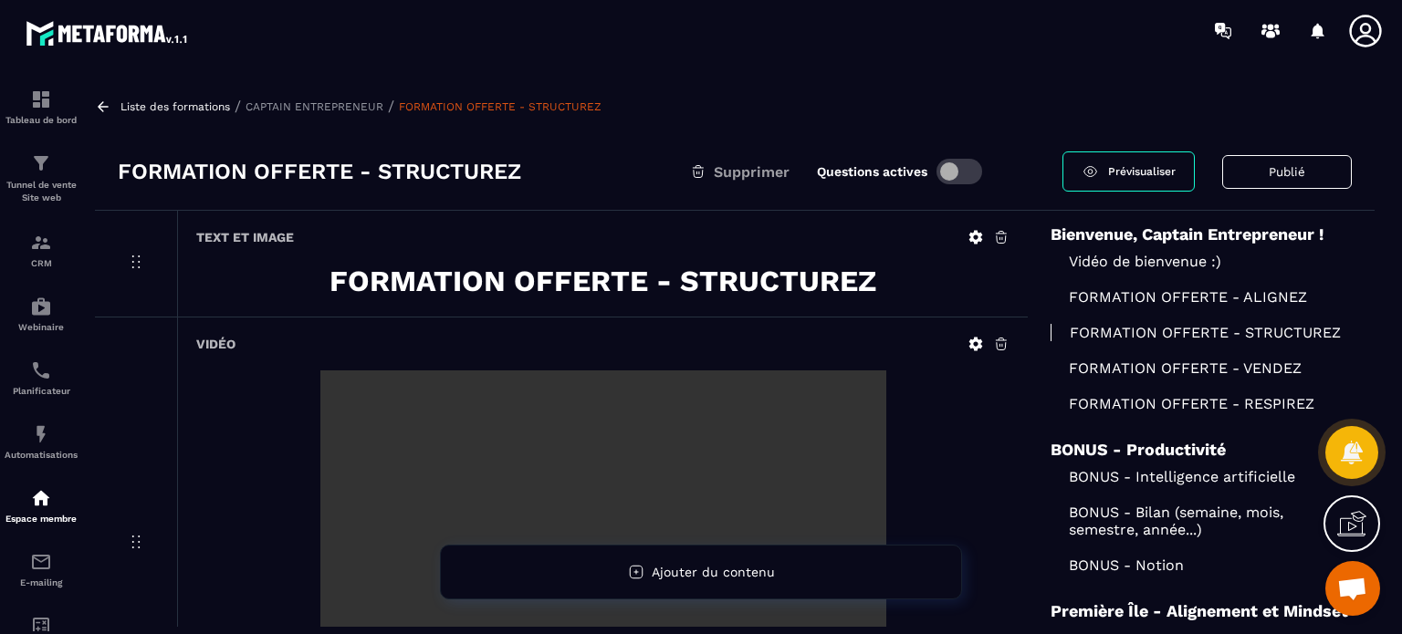
click at [1131, 362] on p "FORMATION OFFERTE - VENDEZ" at bounding box center [1200, 368] width 301 height 17
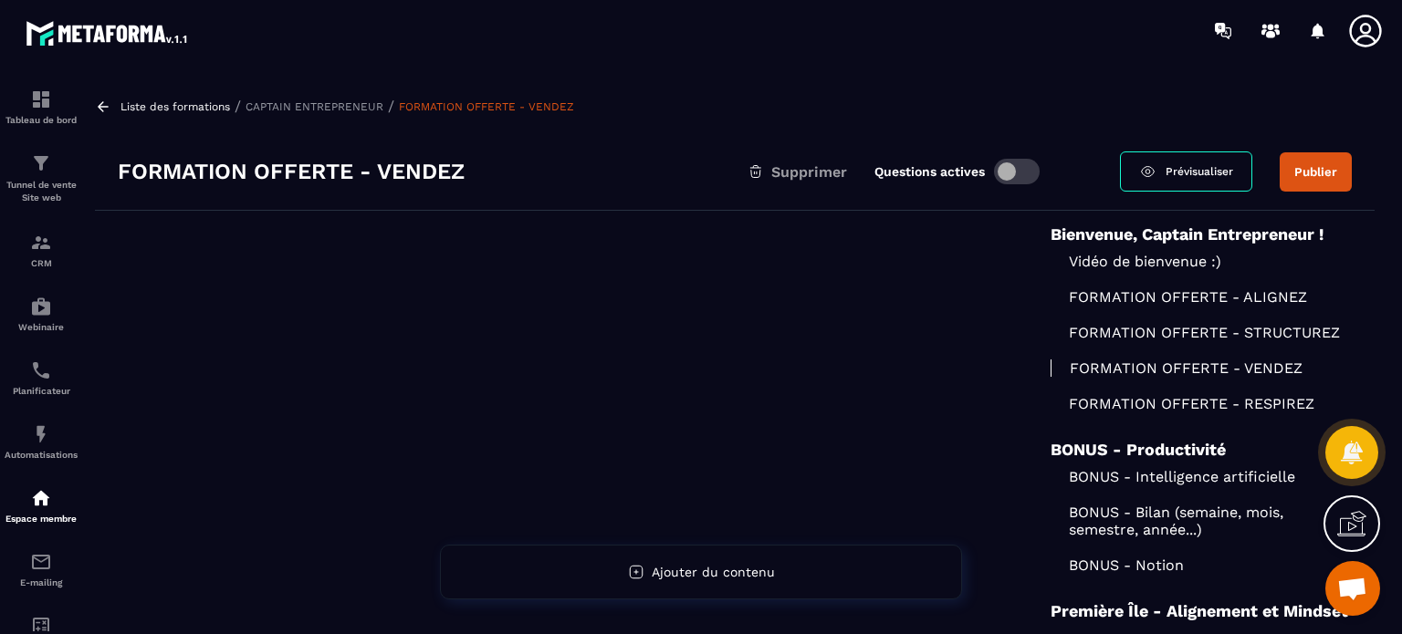
click at [1160, 262] on p "Vidéo de bienvenue :)" at bounding box center [1200, 261] width 301 height 17
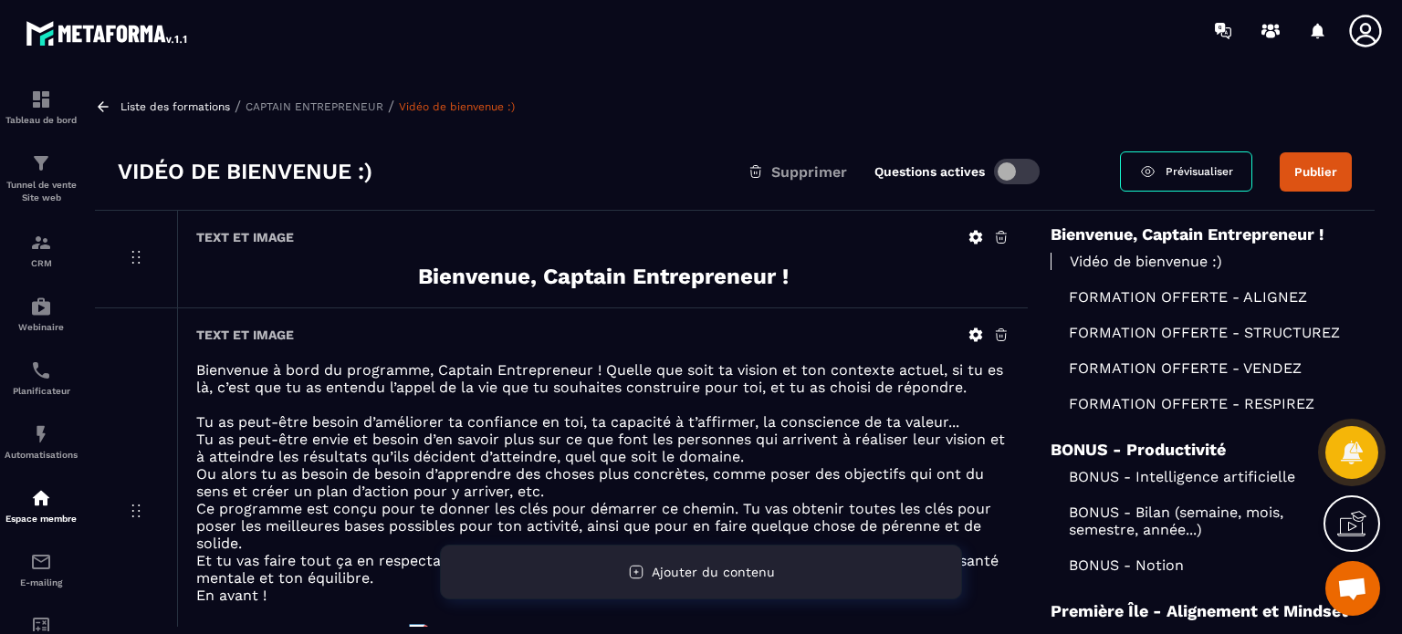
click at [772, 573] on span "Ajouter du contenu" at bounding box center [713, 572] width 123 height 15
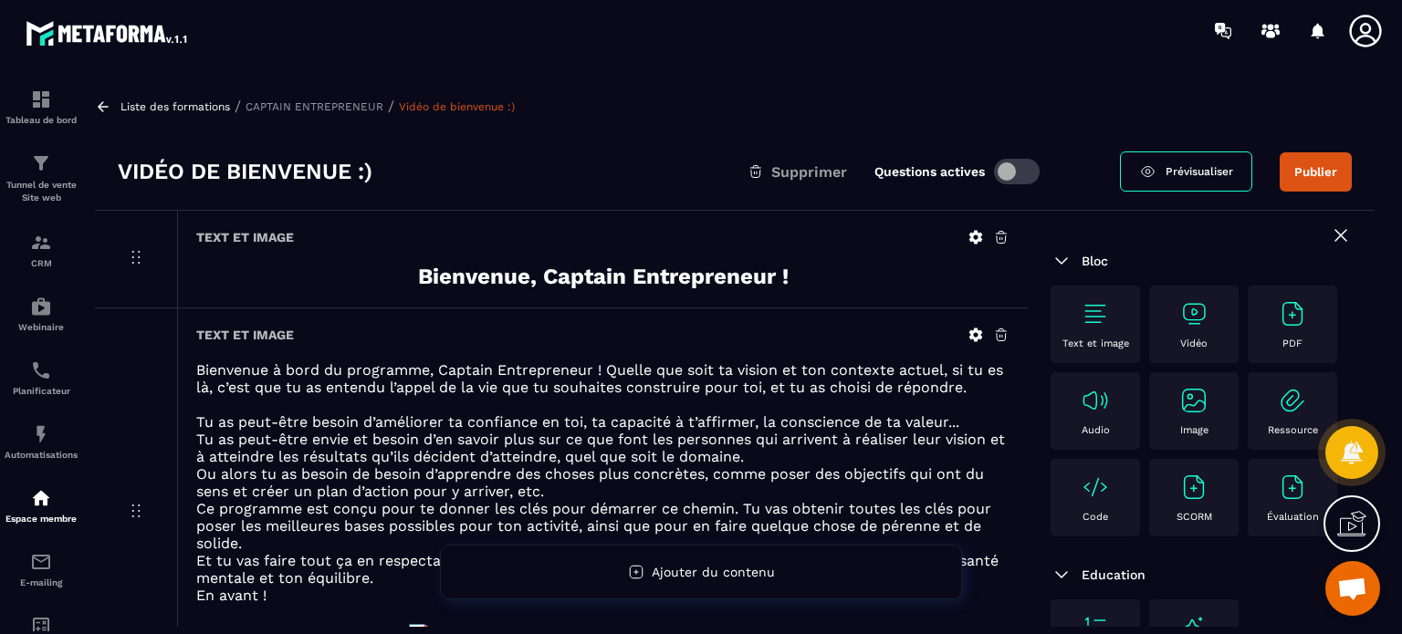
click at [1184, 321] on img at bounding box center [1193, 313] width 29 height 29
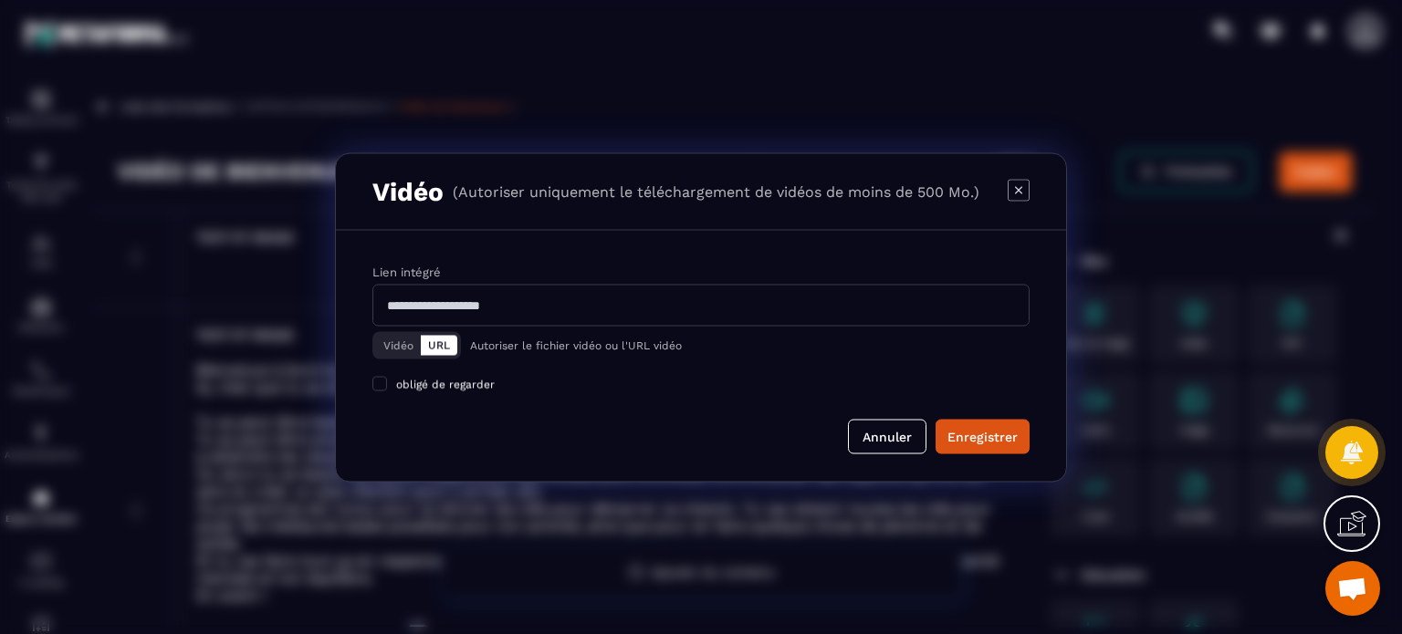
click at [398, 342] on button "Vidéo" at bounding box center [398, 345] width 45 height 20
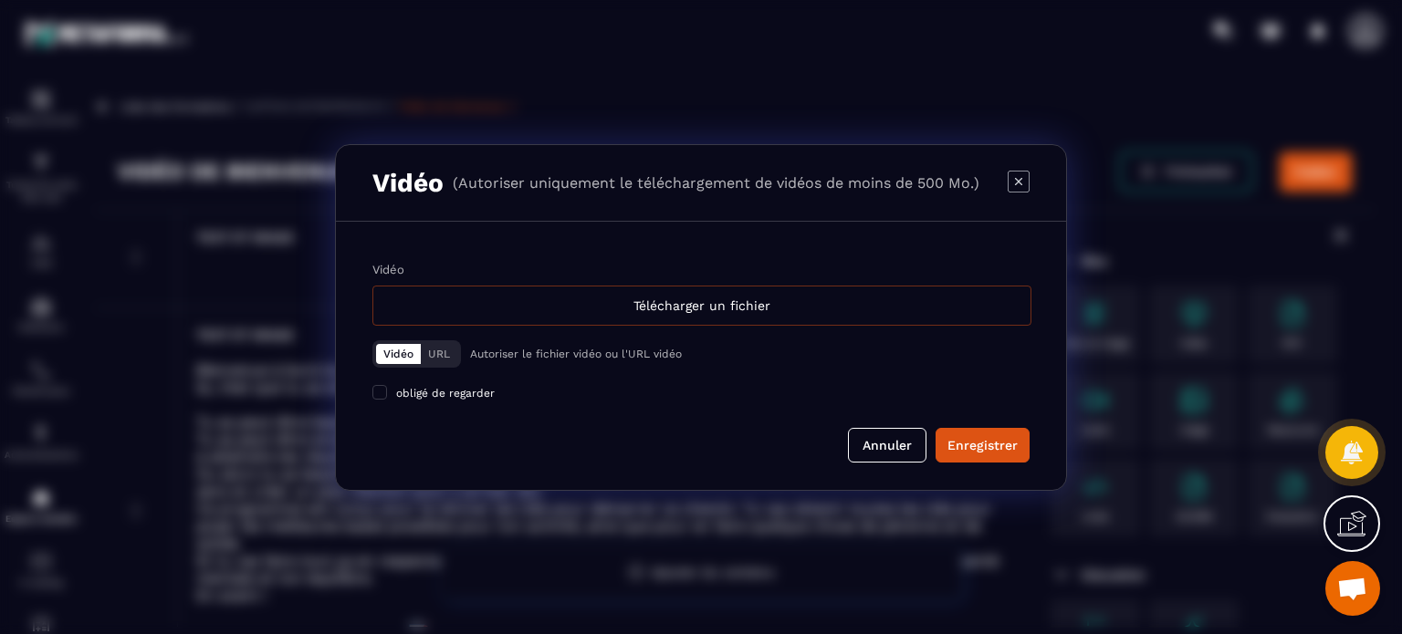
click at [527, 302] on div "Télécharger un fichier" at bounding box center [701, 306] width 659 height 40
click at [0, 0] on input "Vidéo Télécharger un fichier" at bounding box center [0, 0] width 0 height 0
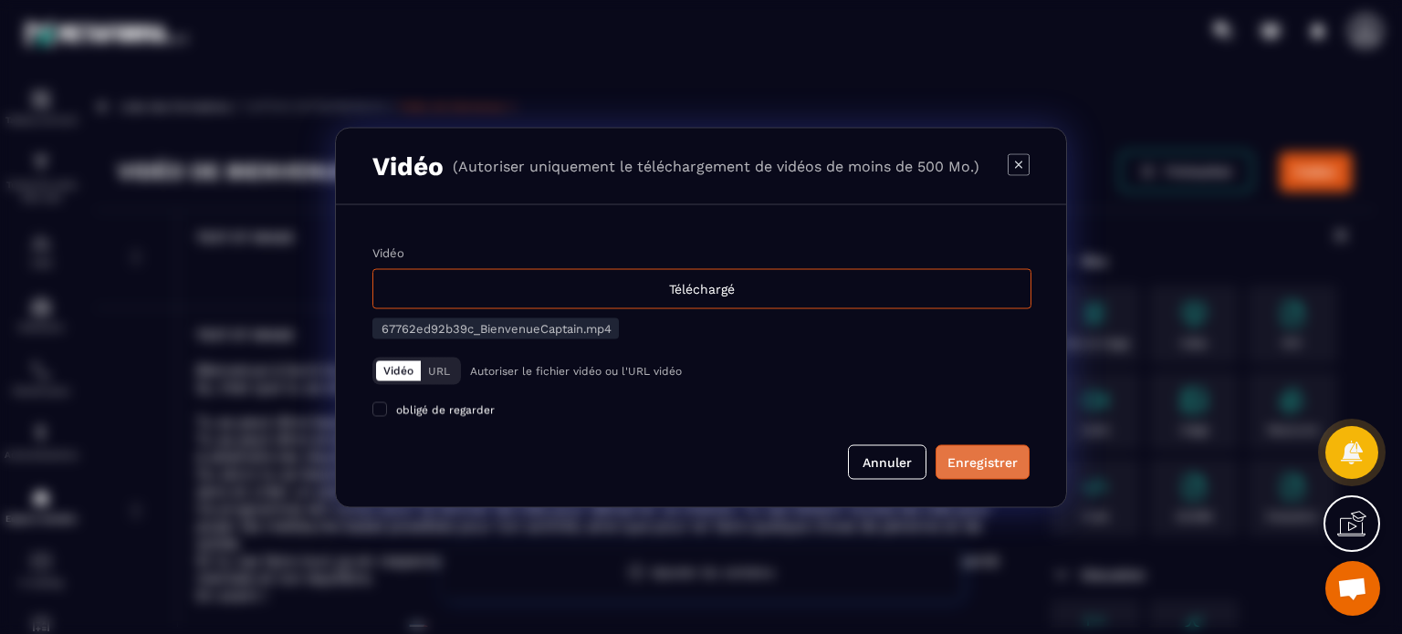
click at [976, 456] on div "Enregistrer" at bounding box center [982, 462] width 70 height 18
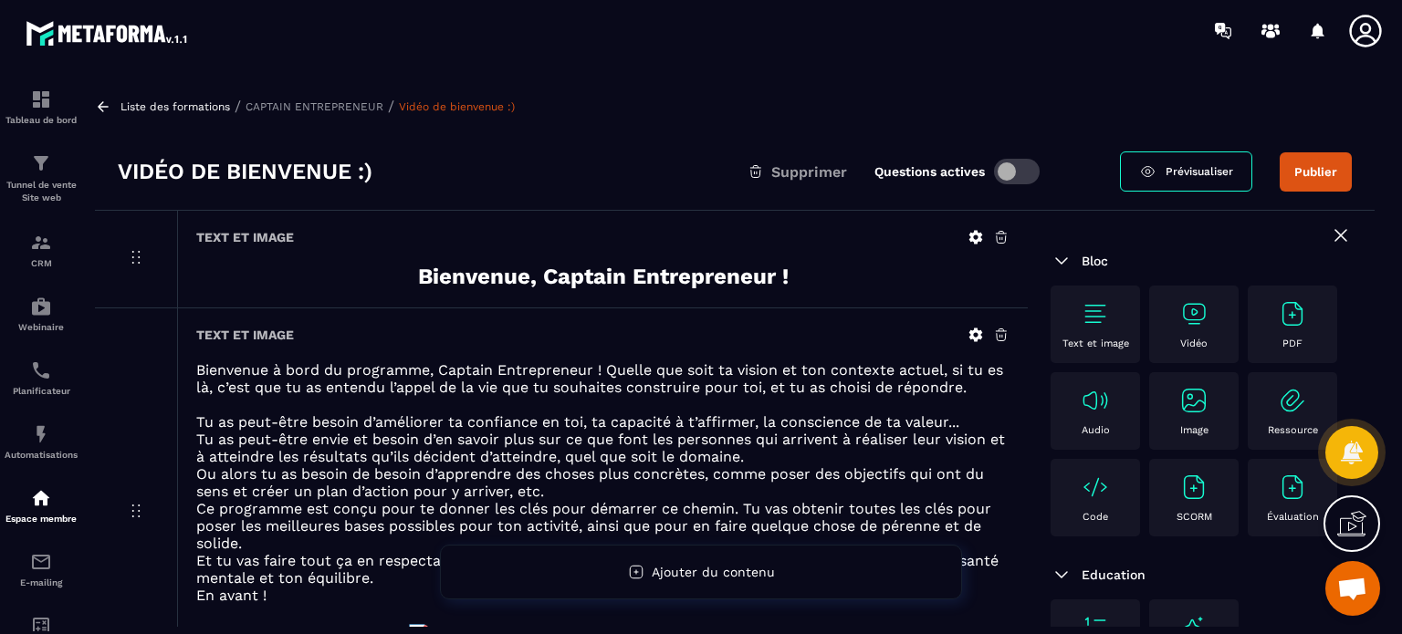
click at [622, 318] on div "Text et image Bienvenue à bord du programme, Captain Entrepreneur ! Quelle que …" at bounding box center [602, 512] width 850 height 409
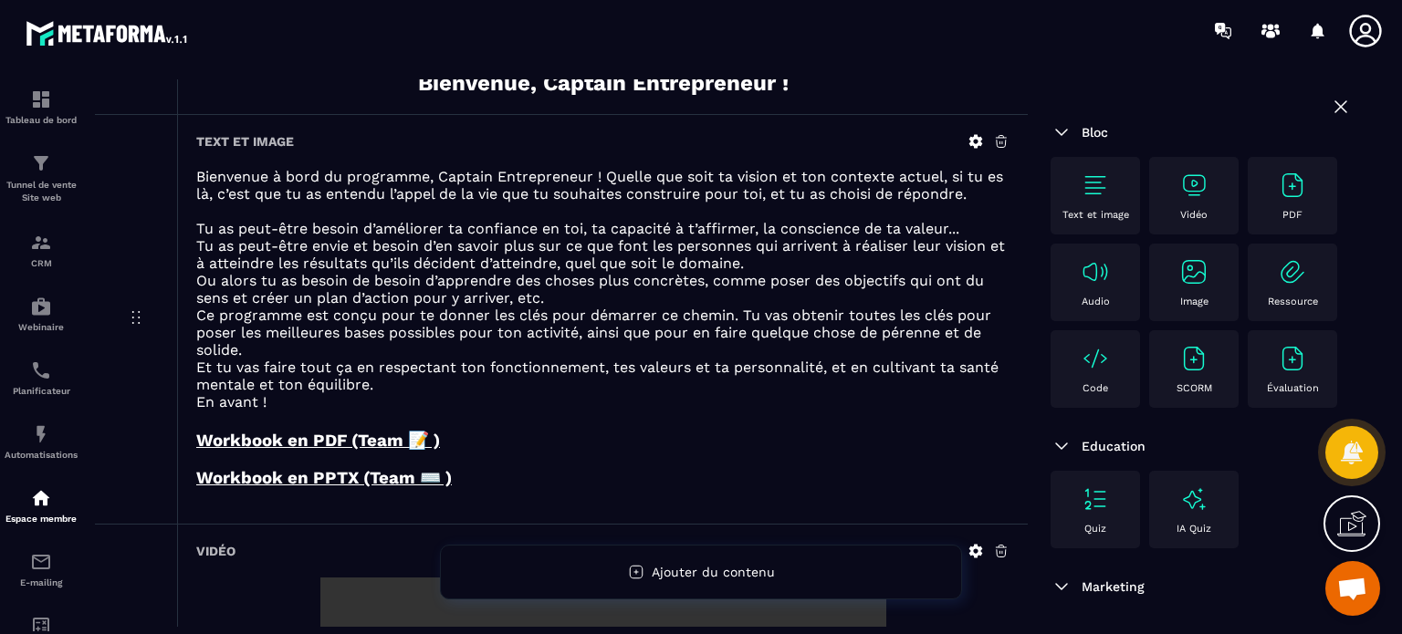
scroll to position [219, 0]
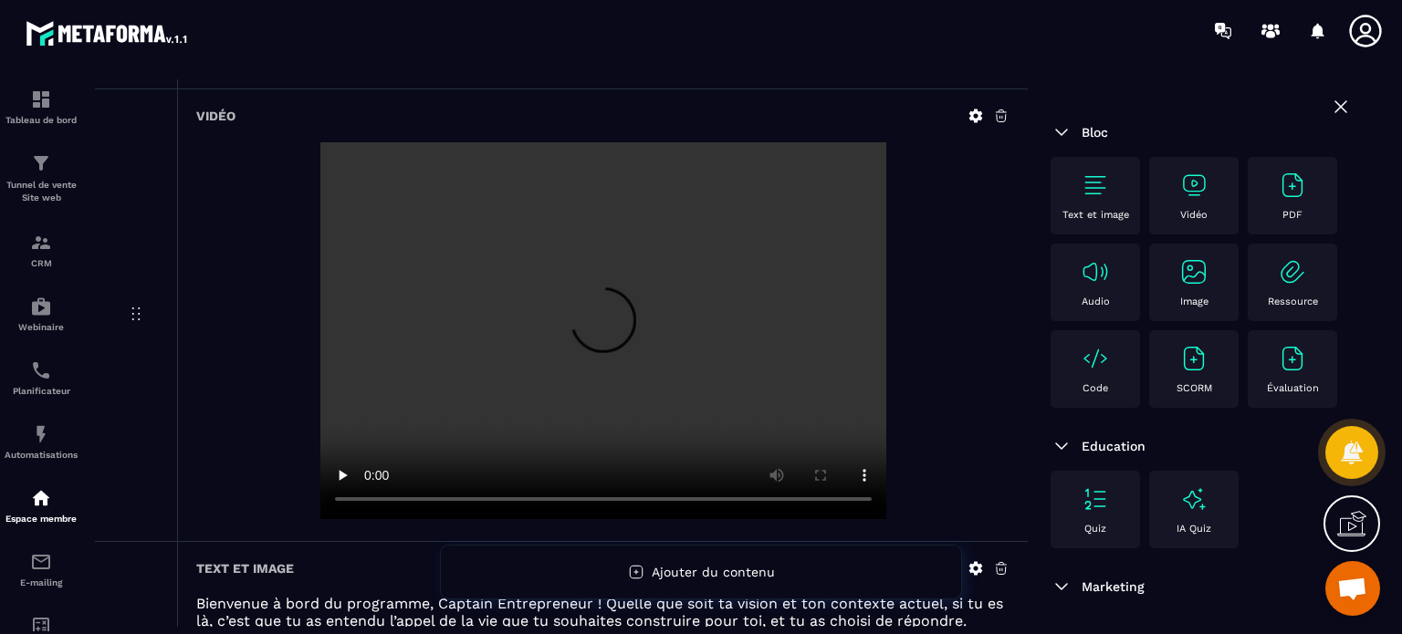
click at [865, 143] on video at bounding box center [603, 330] width 566 height 377
click at [952, 207] on div at bounding box center [602, 332] width 813 height 381
click at [526, 101] on div "Vidéo" at bounding box center [602, 315] width 850 height 452
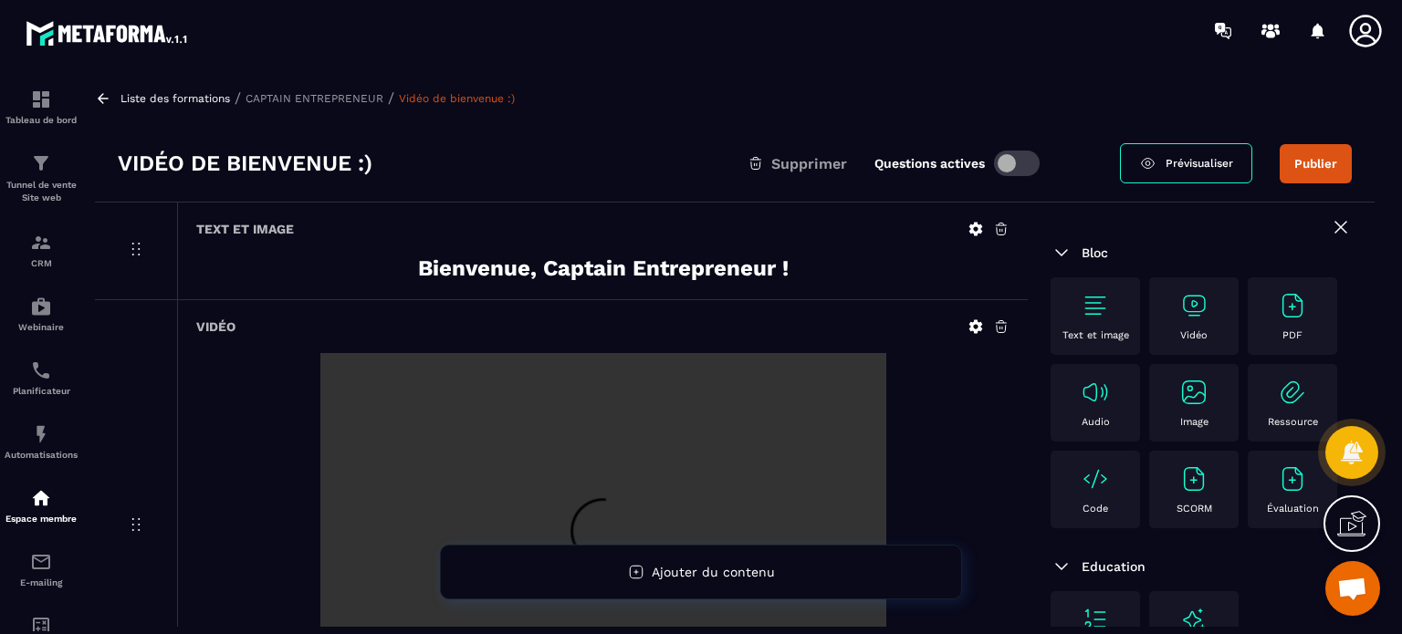
scroll to position [0, 0]
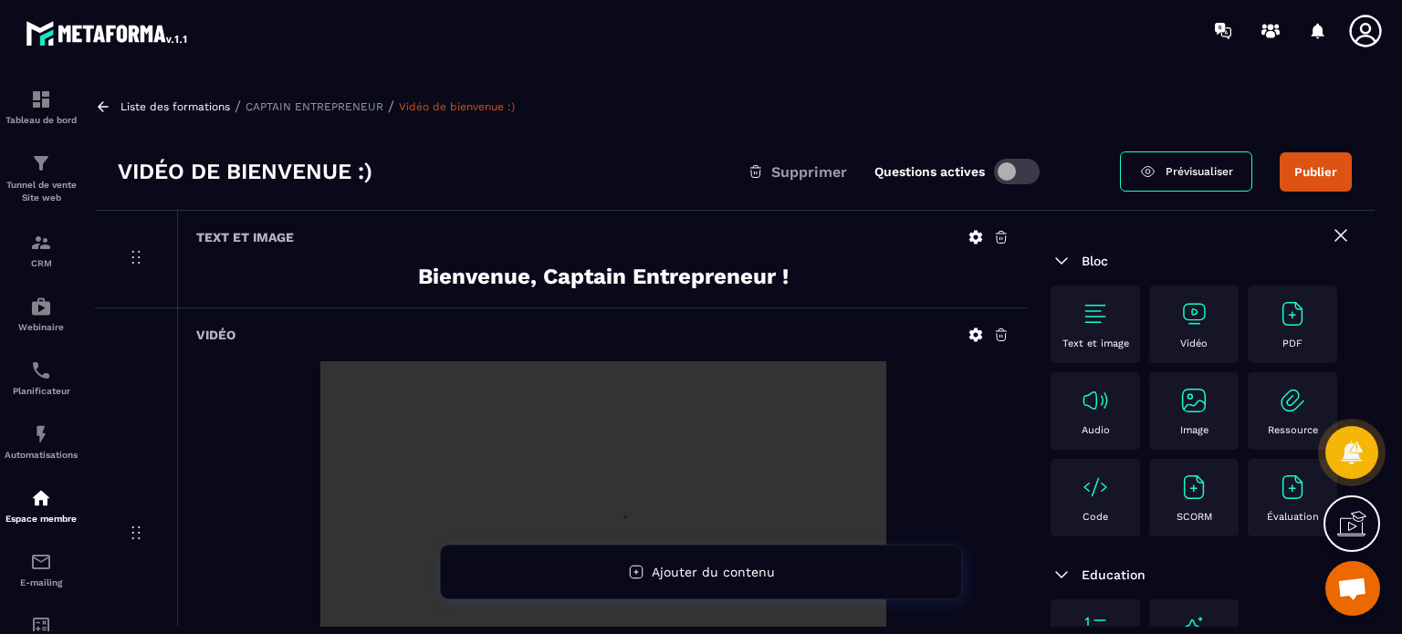
click at [1328, 178] on button "Publier" at bounding box center [1315, 171] width 72 height 39
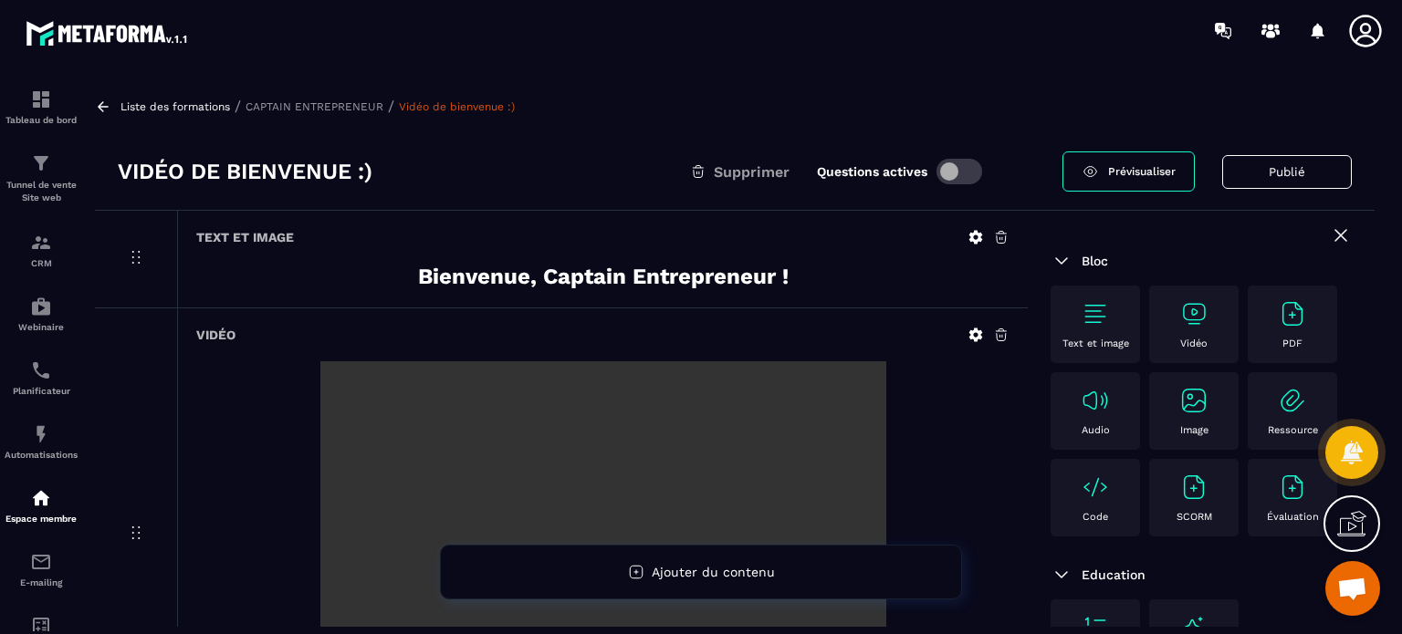
click at [1330, 232] on icon at bounding box center [1341, 235] width 22 height 22
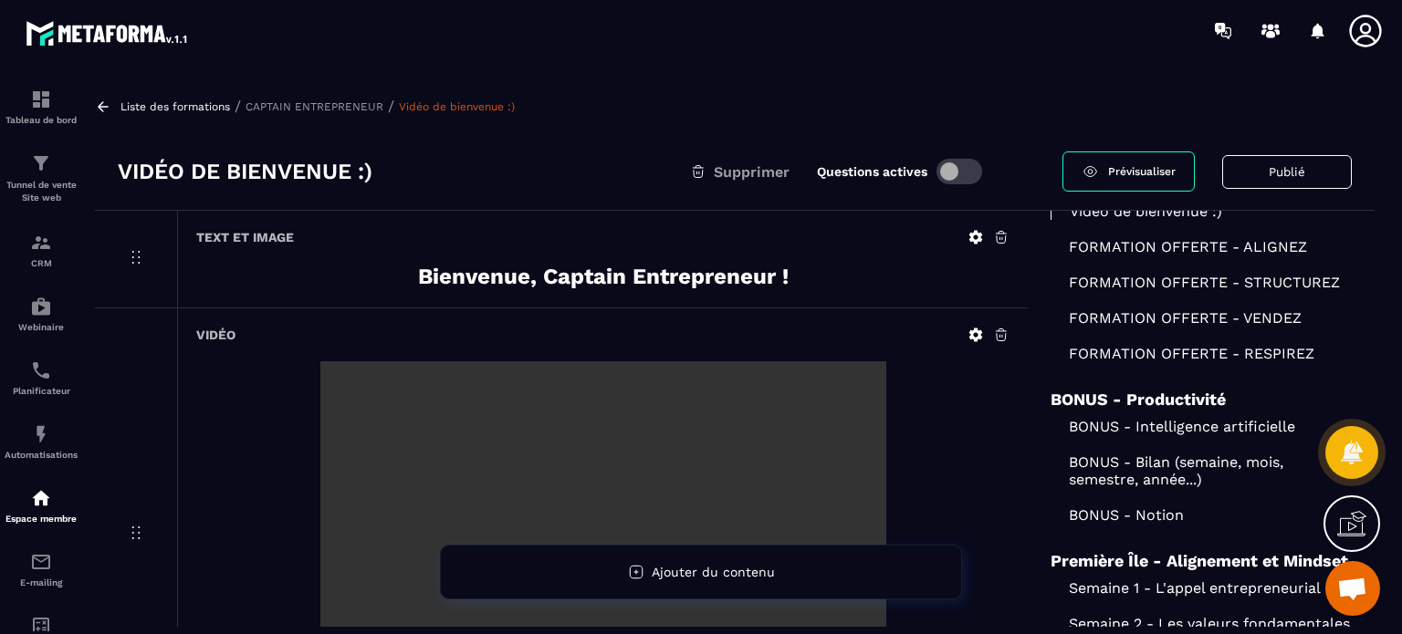
scroll to position [89, 0]
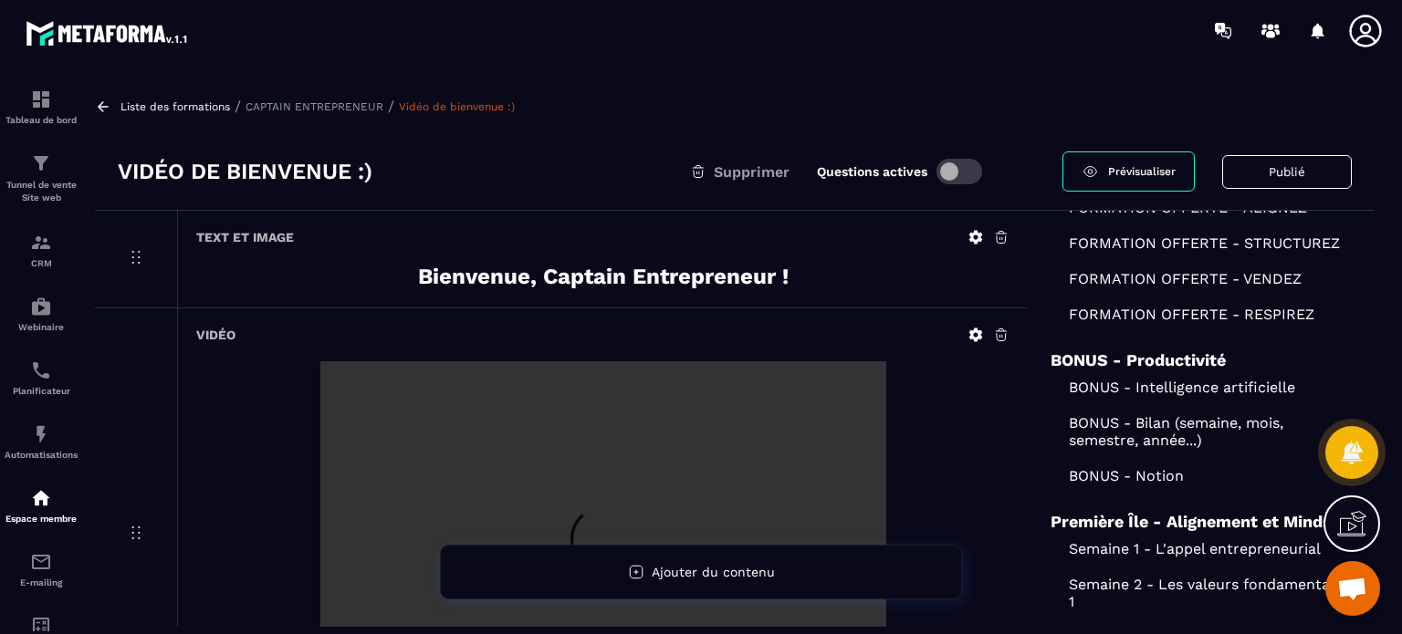
click at [1119, 268] on div "FORMATION OFFERTE - VENDEZ" at bounding box center [1200, 279] width 301 height 36
click at [1117, 277] on p "FORMATION OFFERTE - VENDEZ" at bounding box center [1200, 278] width 301 height 17
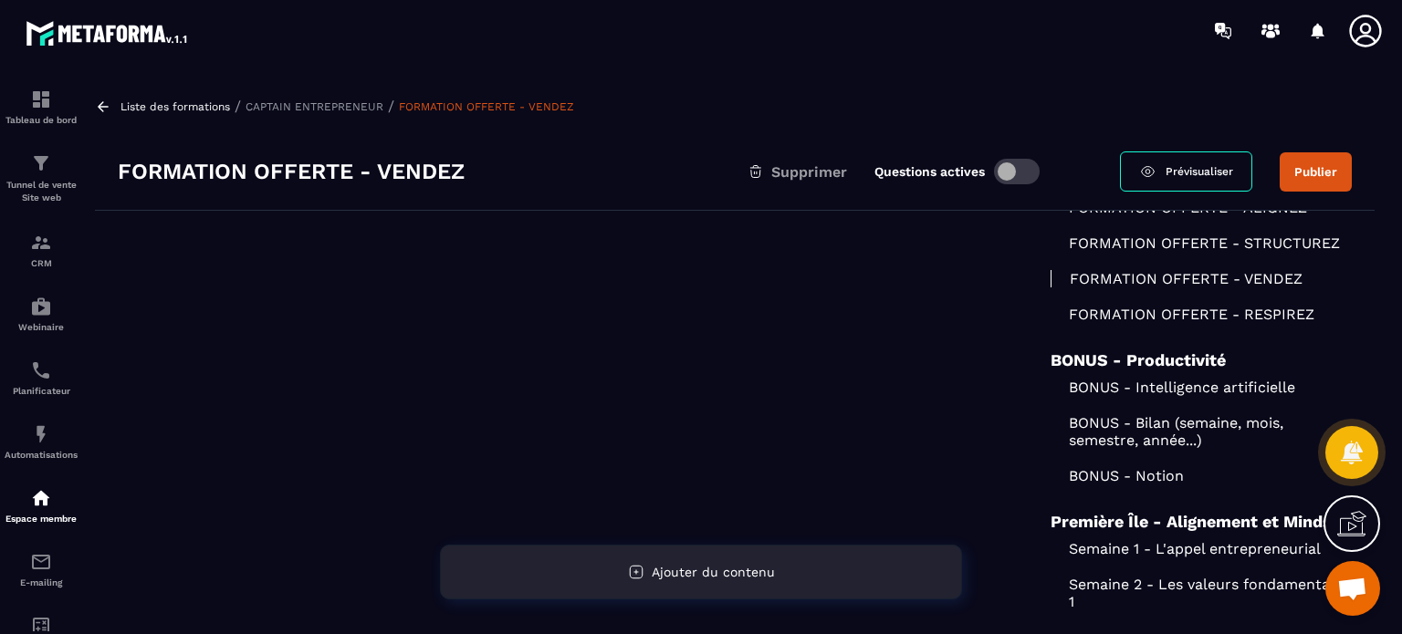
click at [625, 558] on div "Ajouter du contenu" at bounding box center [701, 572] width 522 height 55
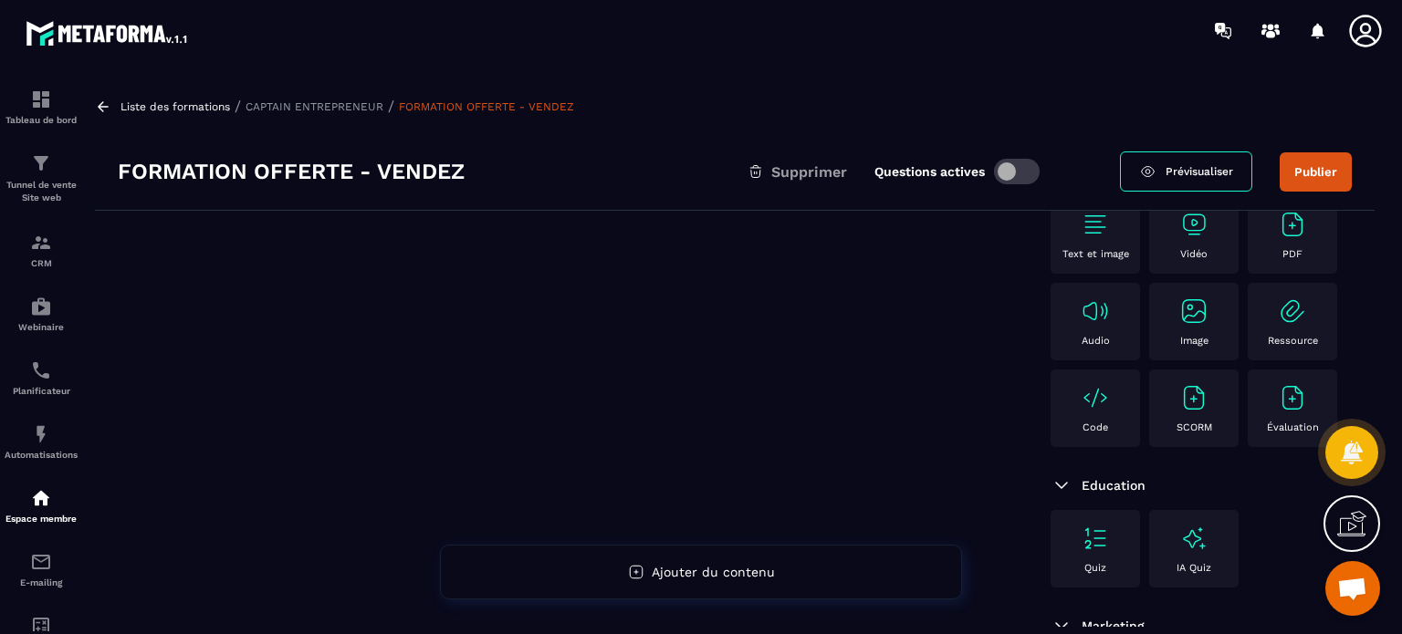
click at [1106, 258] on p "Text et image" at bounding box center [1095, 254] width 67 height 12
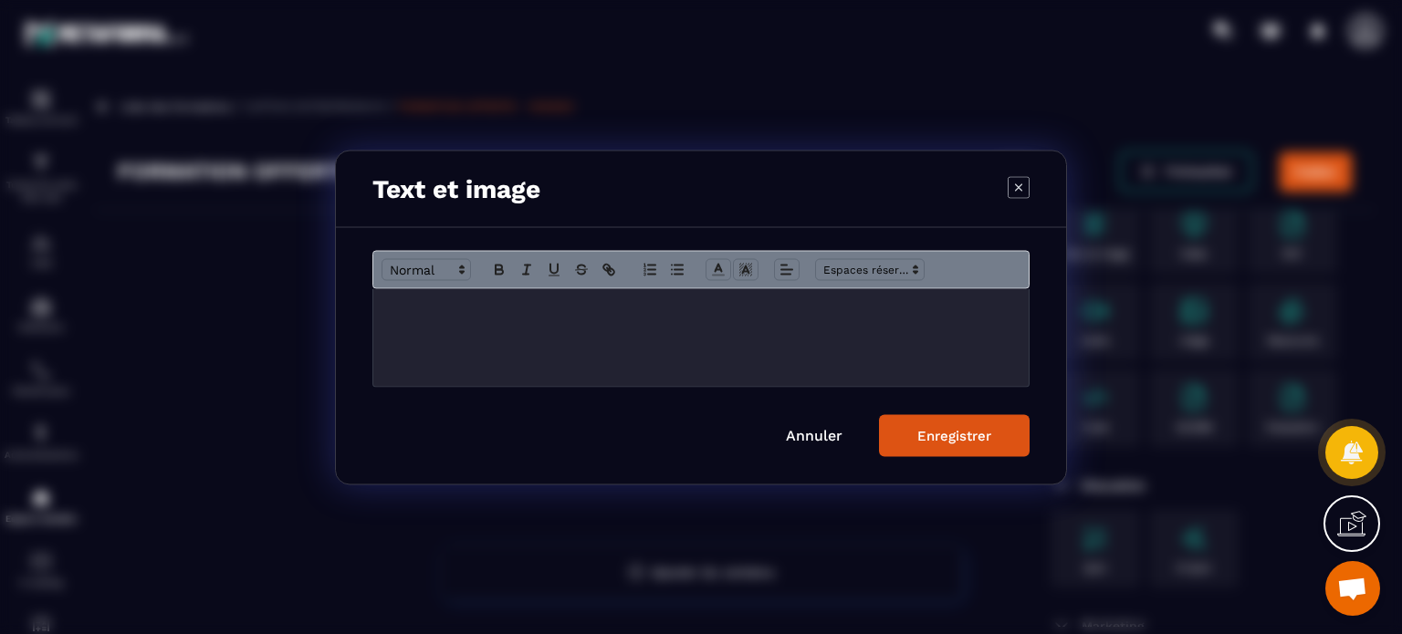
click at [650, 313] on p "Modal window" at bounding box center [701, 307] width 628 height 16
click at [503, 266] on icon "Modal window" at bounding box center [499, 269] width 16 height 16
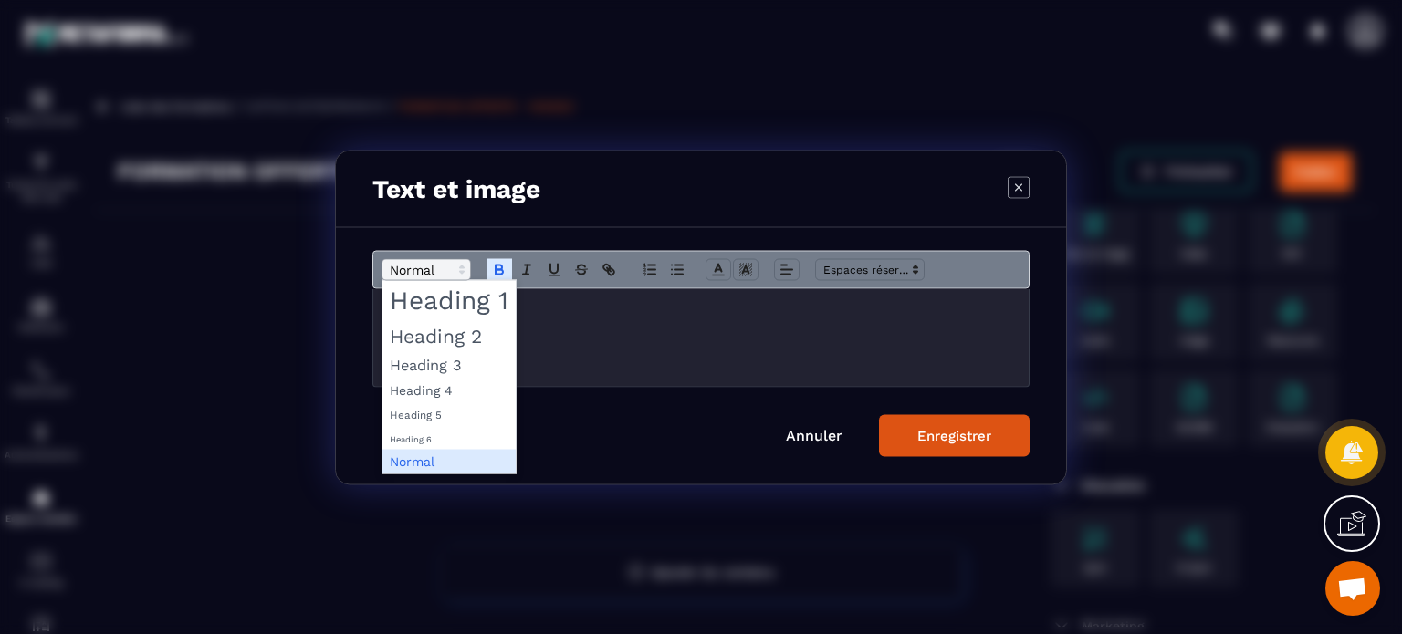
click at [412, 269] on span "Modal window" at bounding box center [425, 269] width 89 height 22
click at [444, 347] on span "Modal window" at bounding box center [448, 335] width 133 height 32
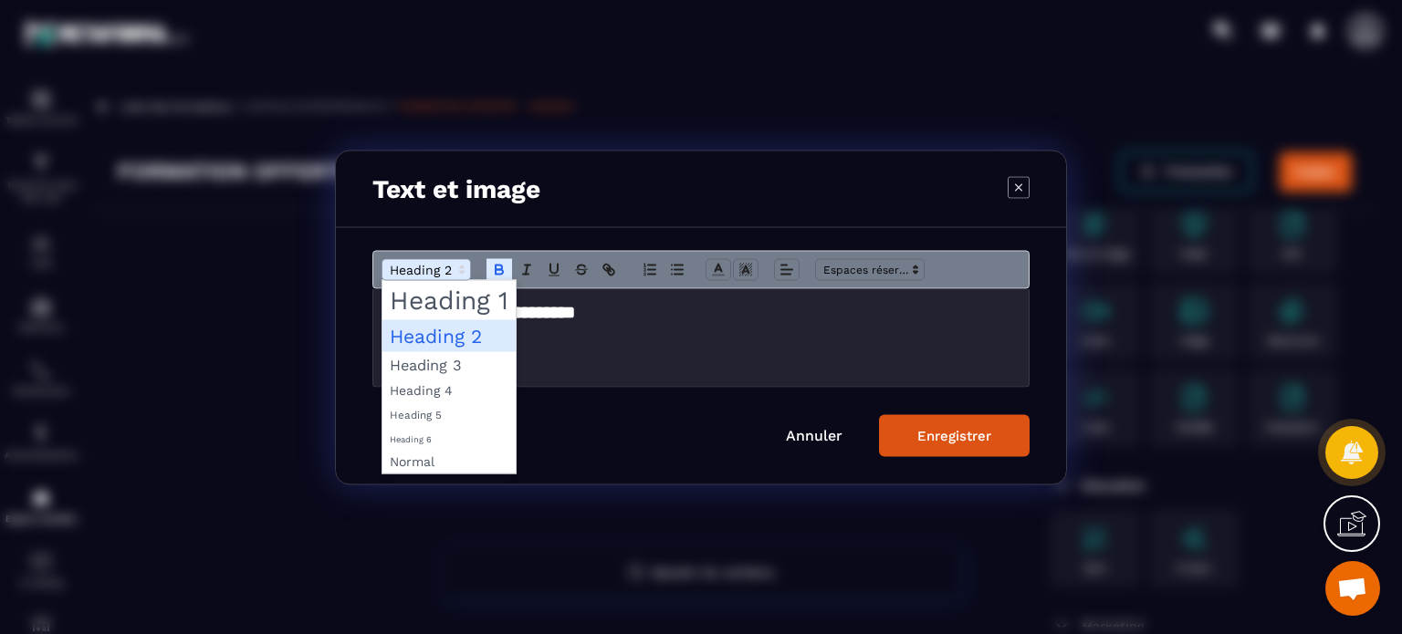
click at [439, 280] on span "Modal window" at bounding box center [425, 269] width 89 height 22
click at [448, 310] on span "Modal window" at bounding box center [448, 299] width 133 height 39
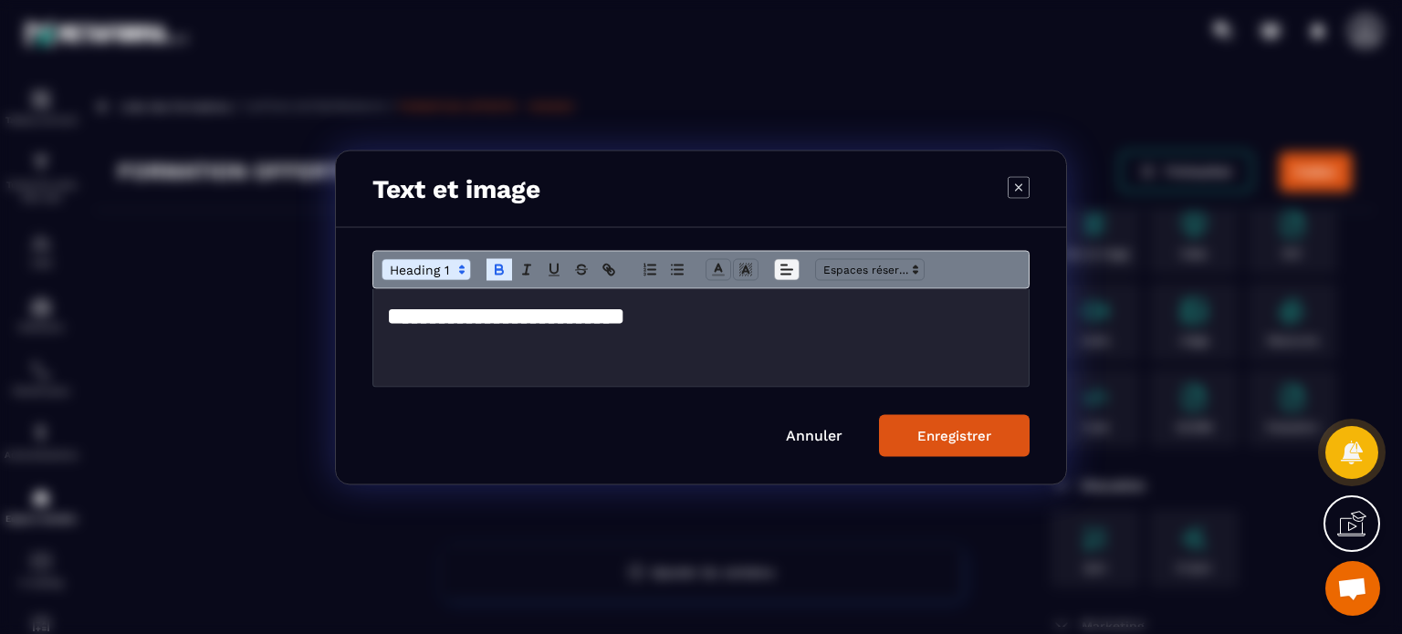
click at [793, 269] on icon "Modal window" at bounding box center [786, 269] width 16 height 16
click at [789, 319] on icon "Modal window" at bounding box center [790, 317] width 15 height 15
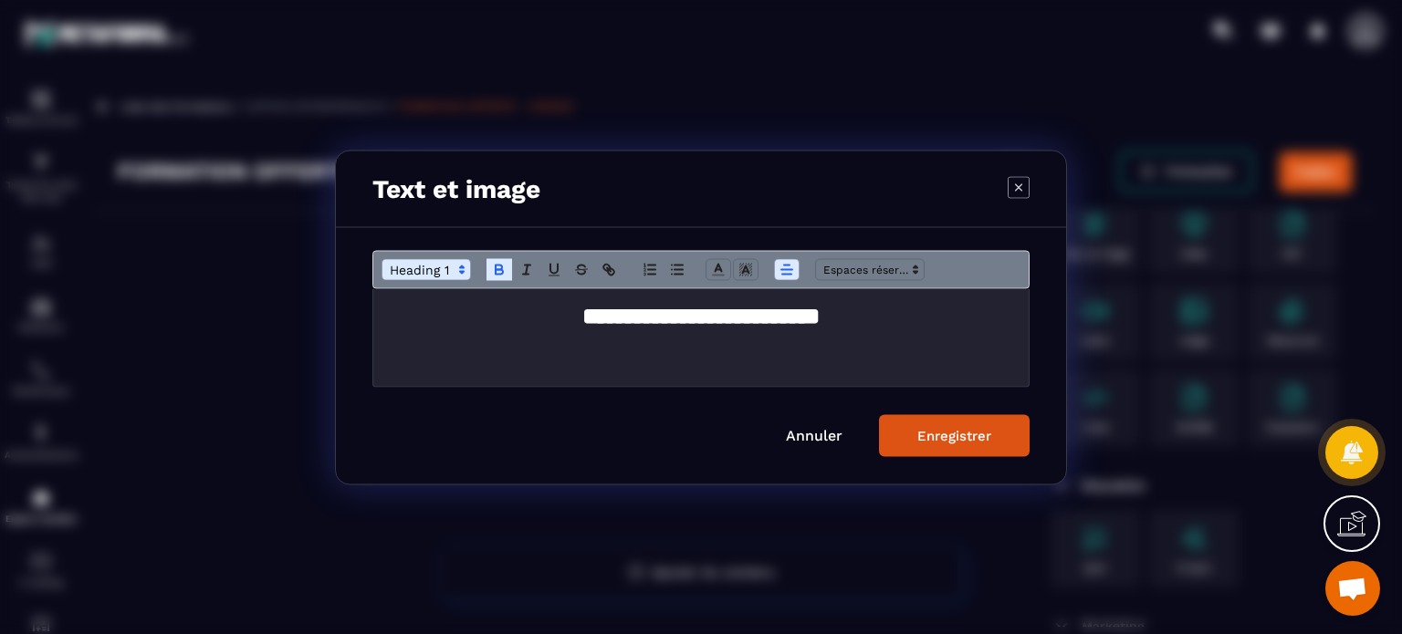
click at [997, 461] on div "**********" at bounding box center [701, 355] width 730 height 256
click at [968, 424] on button "Enregistrer" at bounding box center [954, 435] width 151 height 42
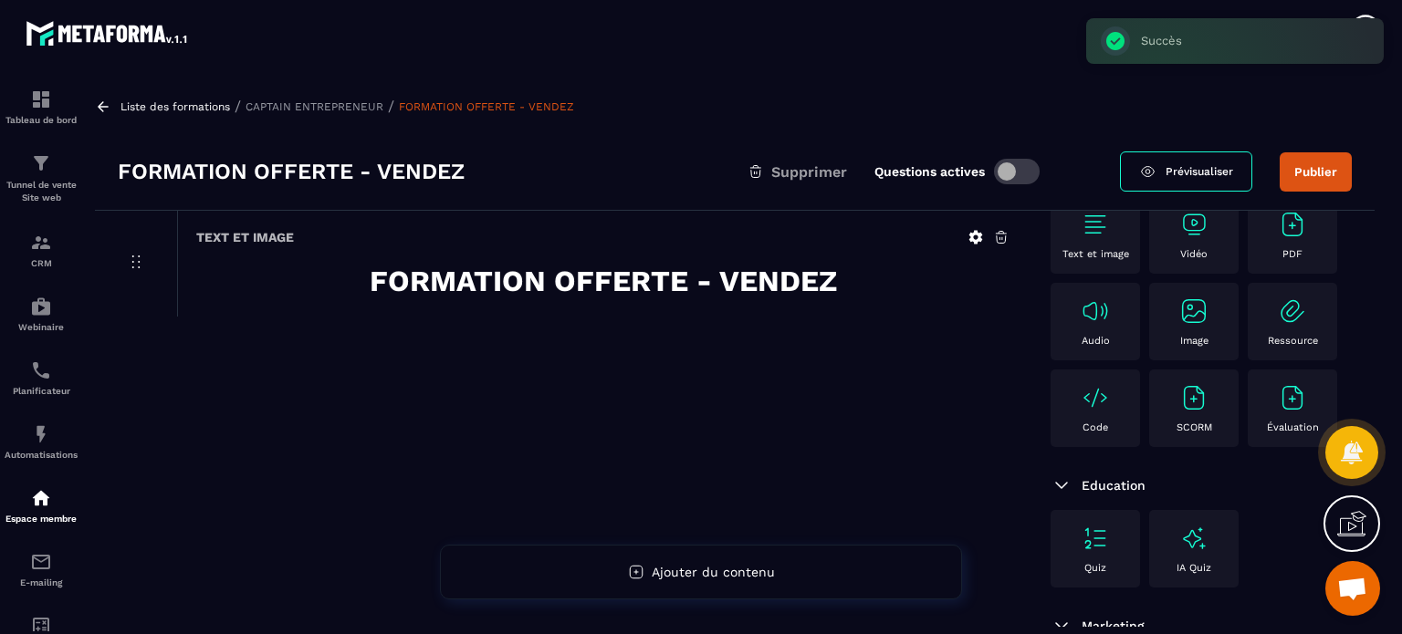
click at [1206, 242] on div "Vidéo" at bounding box center [1193, 235] width 71 height 50
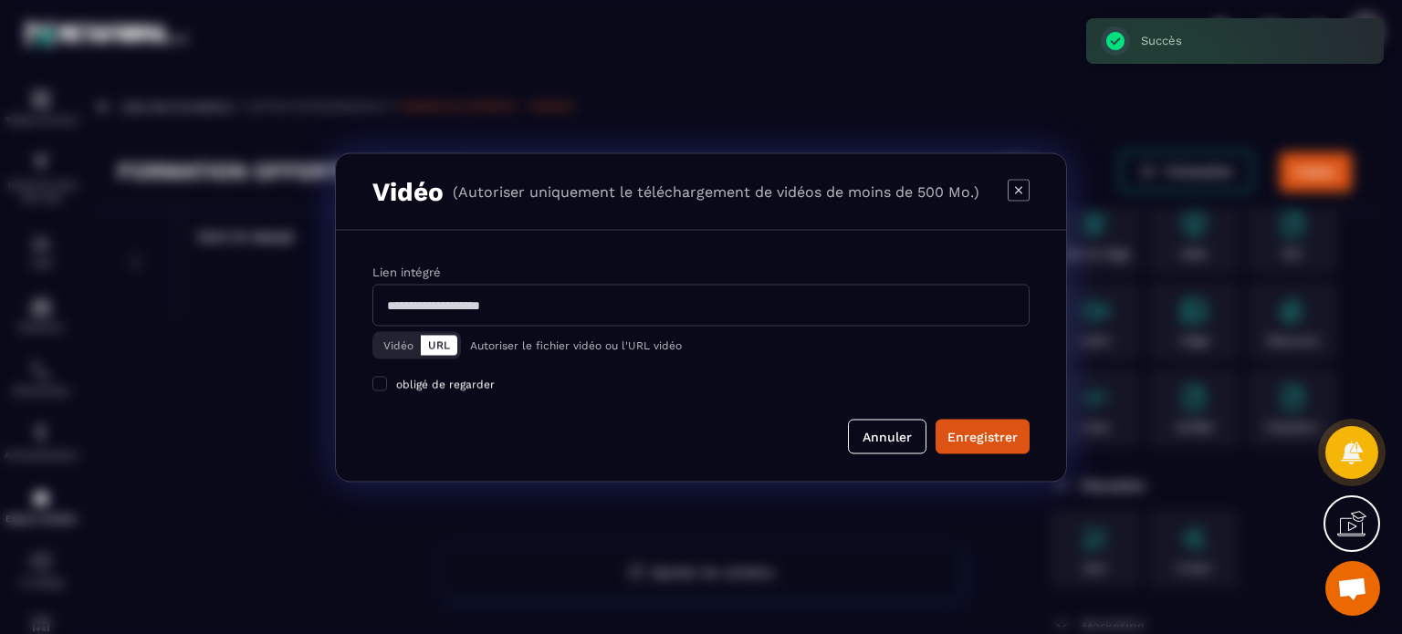
click at [406, 349] on button "Vidéo" at bounding box center [398, 345] width 45 height 20
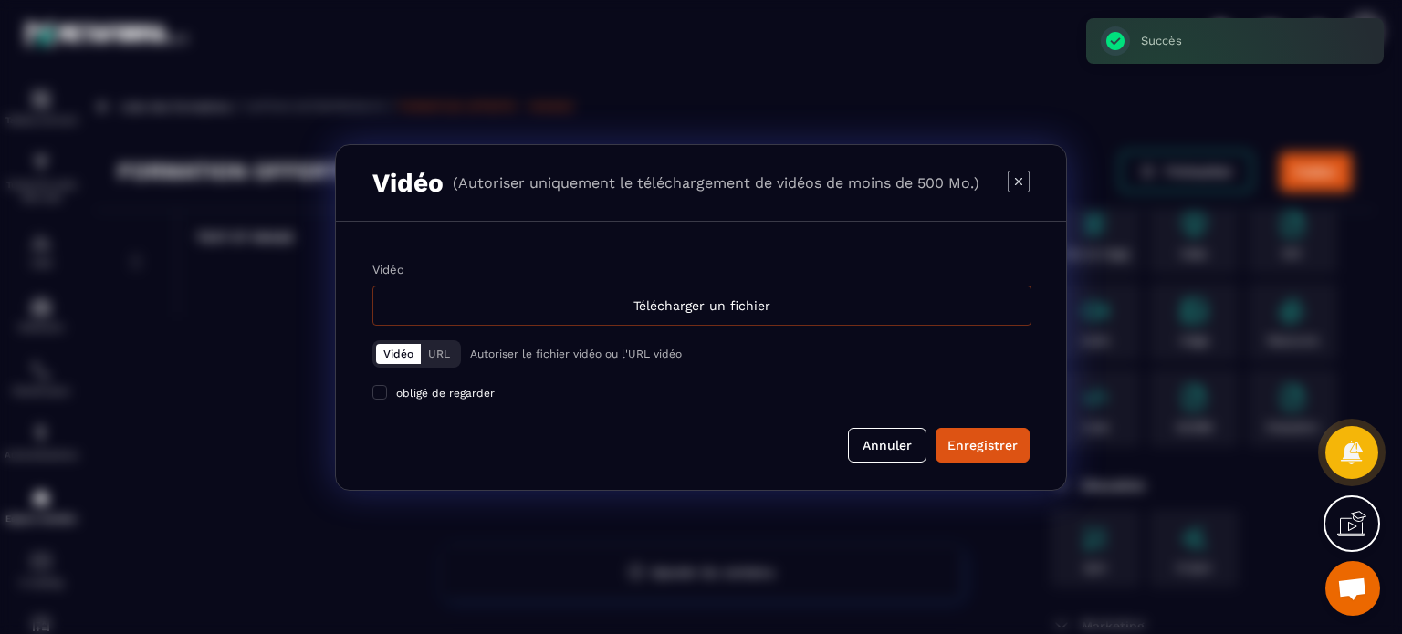
click at [548, 306] on div "Télécharger un fichier" at bounding box center [701, 306] width 659 height 40
click at [0, 0] on input "Vidéo Télécharger un fichier" at bounding box center [0, 0] width 0 height 0
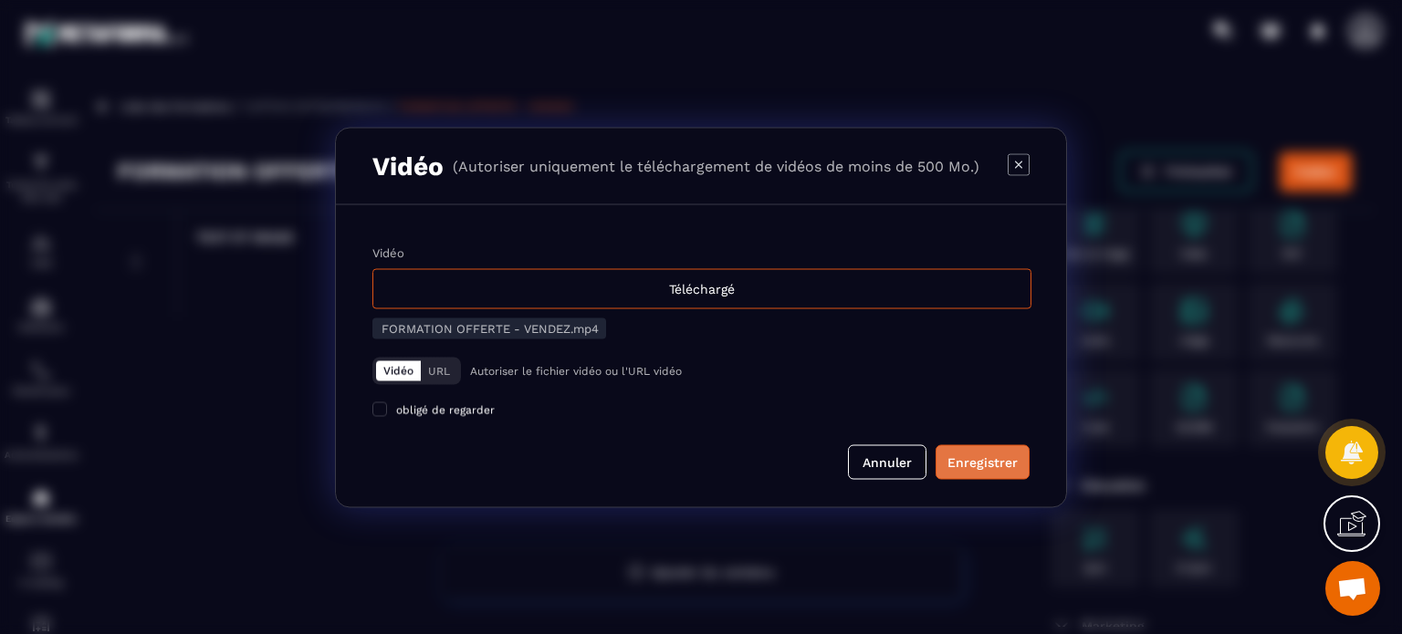
click at [1003, 475] on button "Enregistrer" at bounding box center [982, 461] width 94 height 35
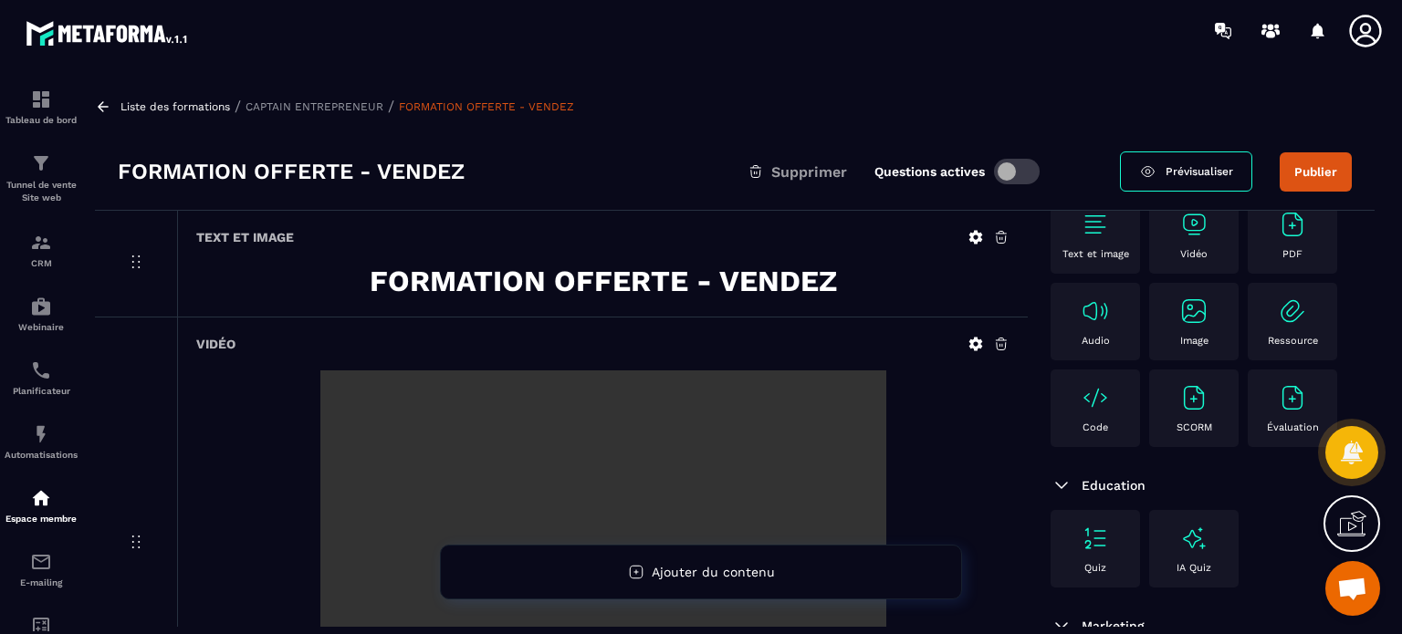
click at [636, 273] on strong "FORMATION OFFERTE - VENDEZ" at bounding box center [603, 281] width 467 height 35
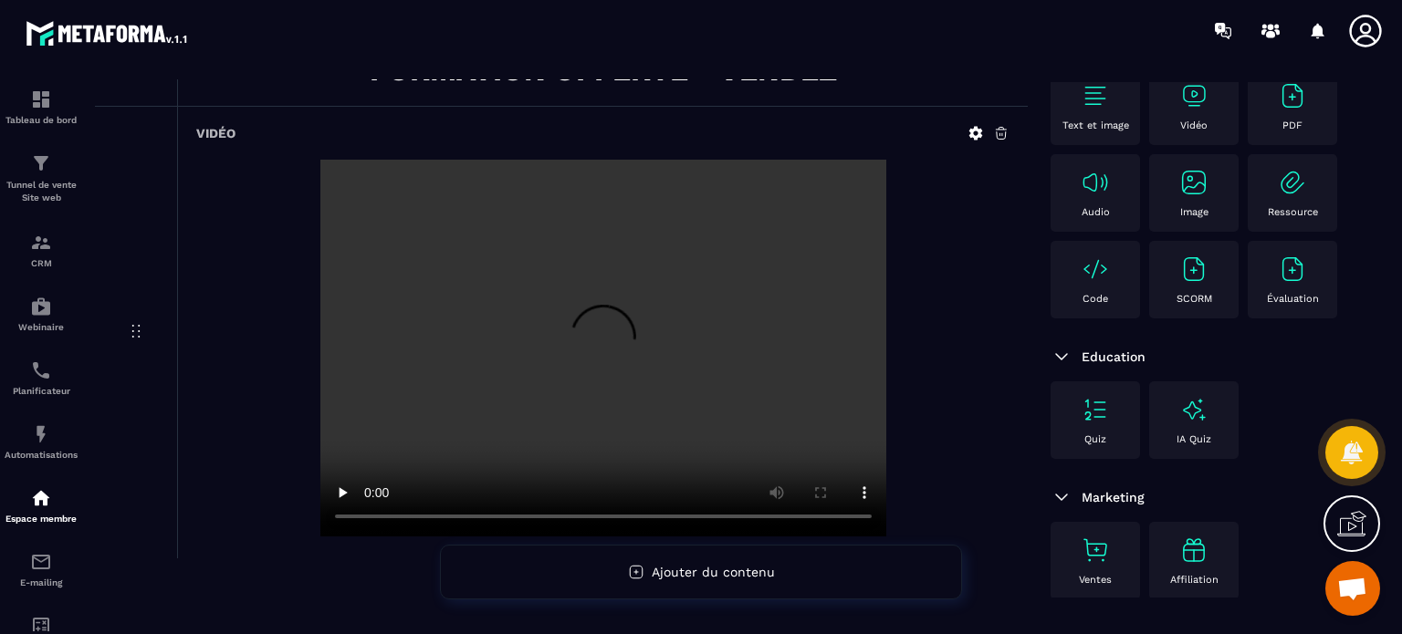
scroll to position [274, 0]
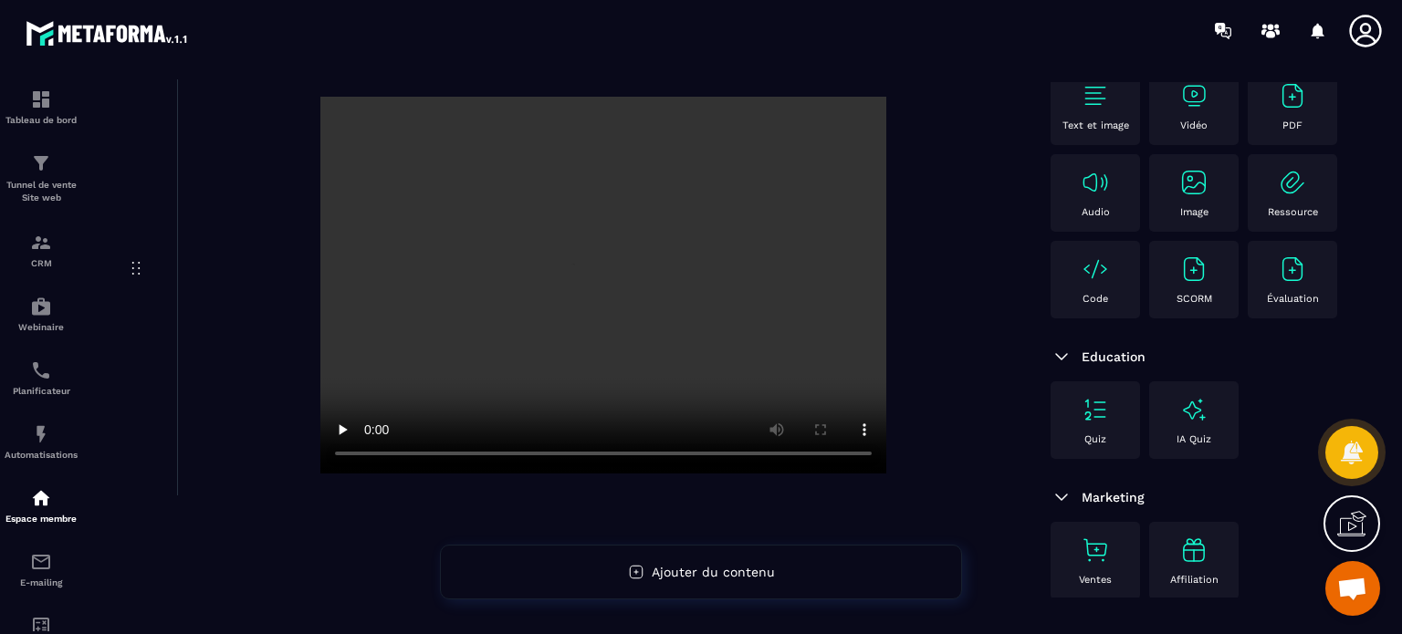
click at [1088, 121] on p "Text et image" at bounding box center [1095, 126] width 67 height 12
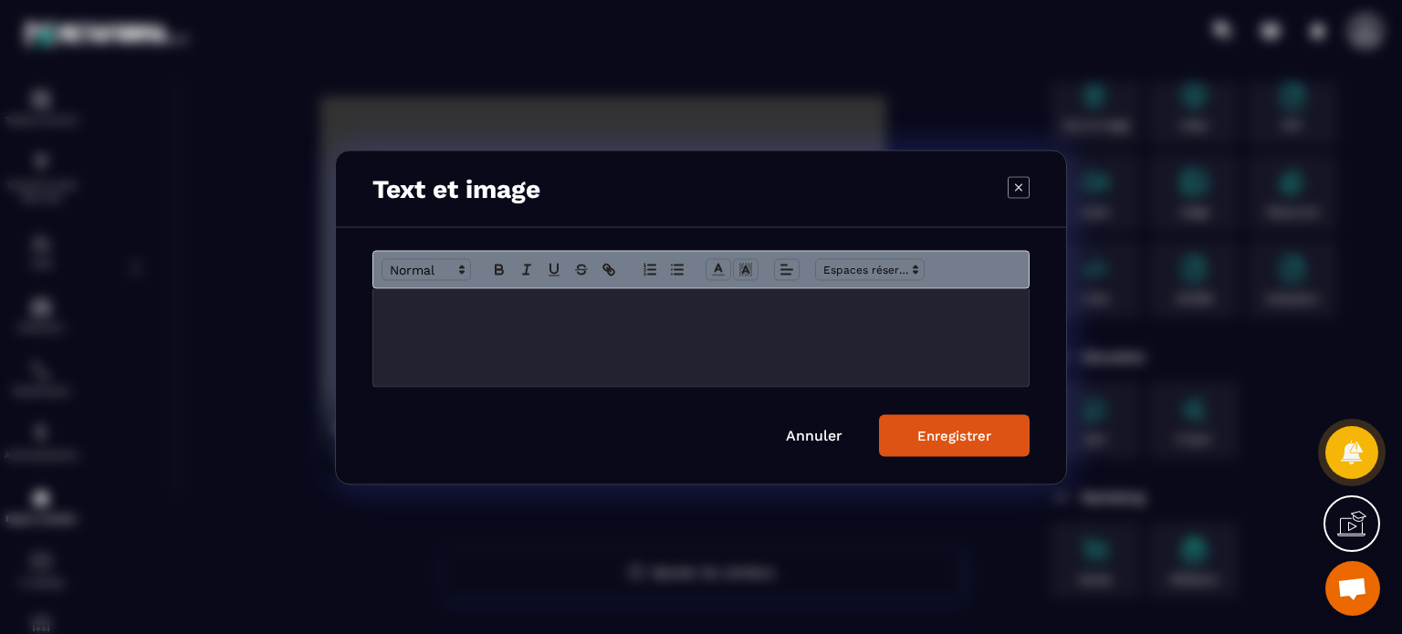
click at [698, 353] on div "Modal window" at bounding box center [700, 337] width 655 height 98
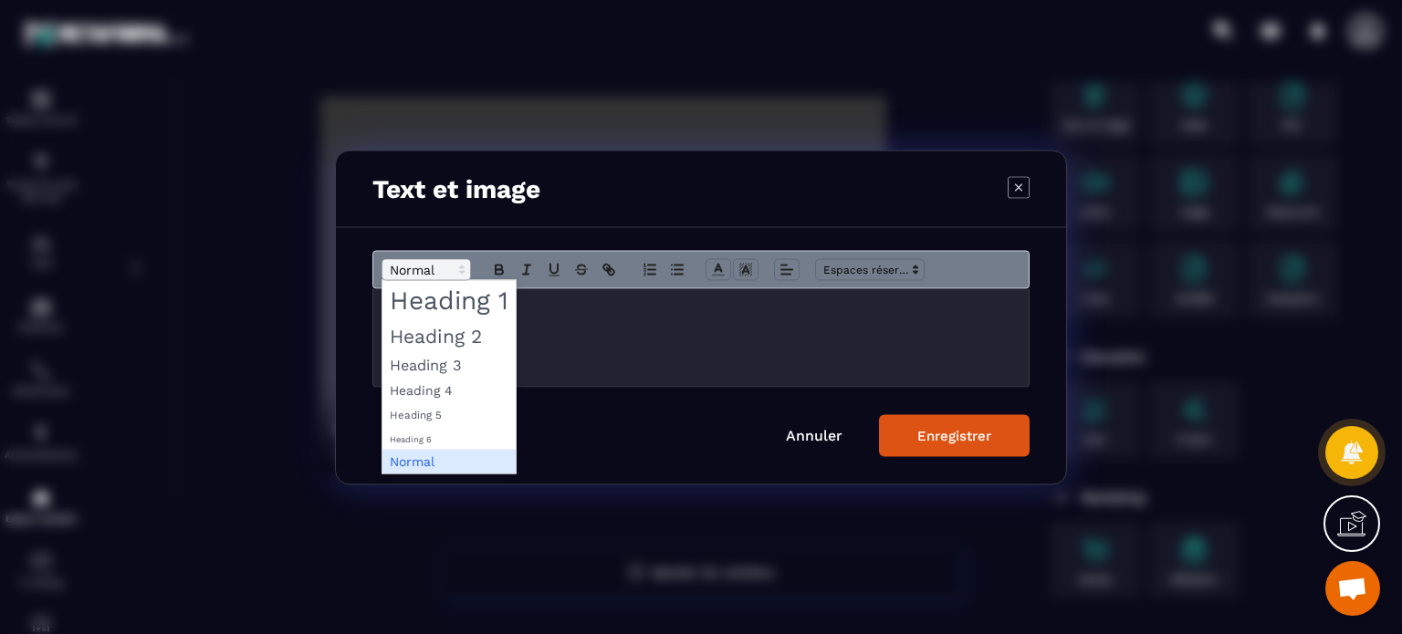
click at [452, 277] on span "Modal window" at bounding box center [425, 269] width 89 height 22
click at [441, 337] on span "Modal window" at bounding box center [448, 335] width 133 height 32
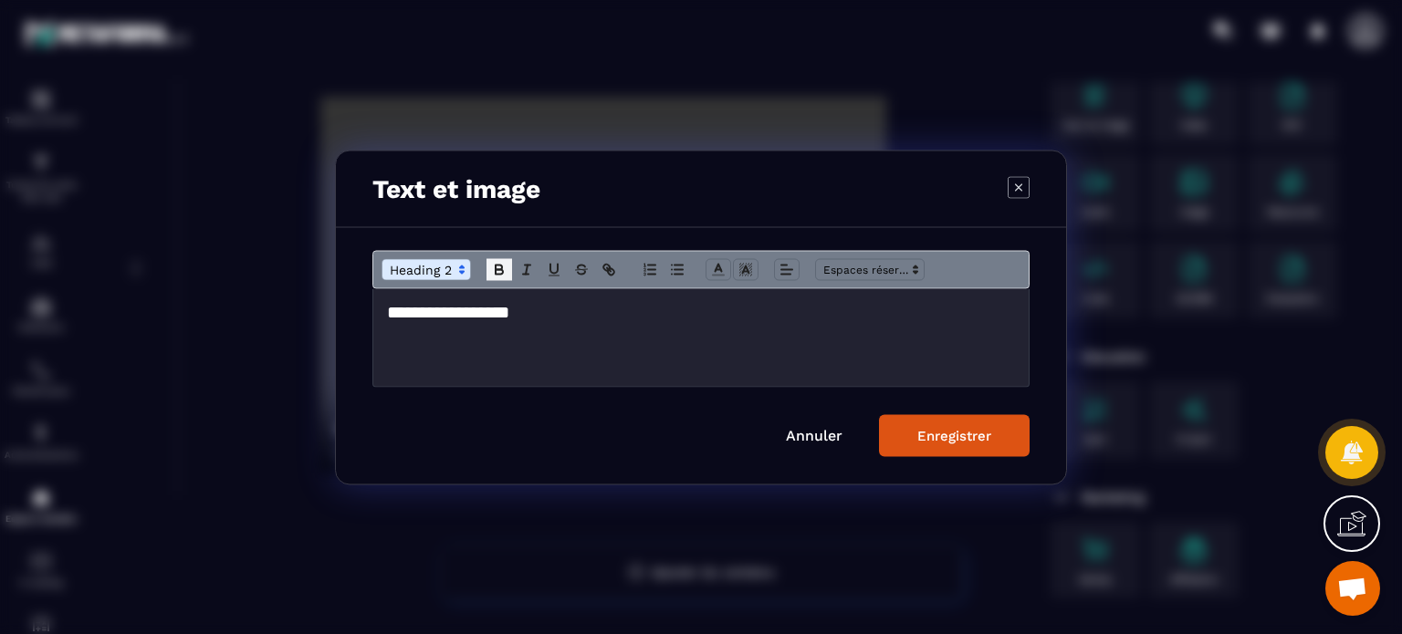
click at [502, 266] on icon "Modal window" at bounding box center [499, 267] width 6 height 5
click at [618, 273] on button "Modal window" at bounding box center [609, 269] width 26 height 22
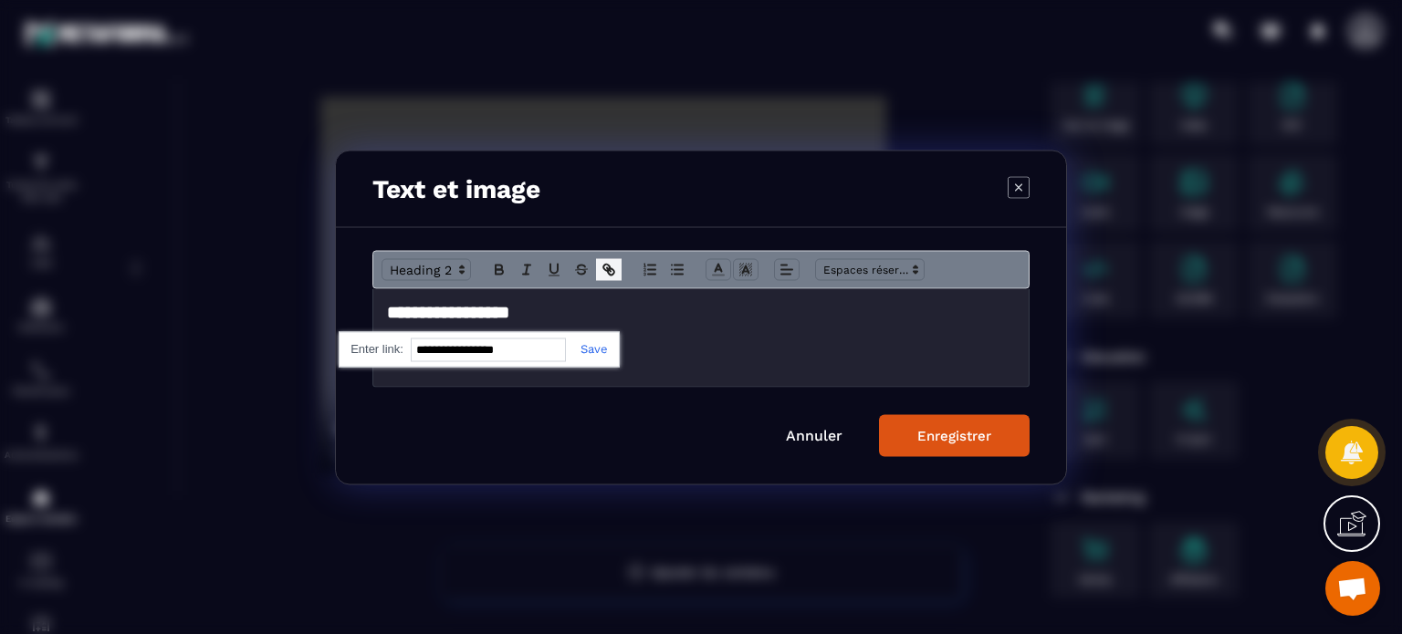
paste input "**********"
type input "**********"
click at [588, 340] on div "**********" at bounding box center [479, 349] width 281 height 36
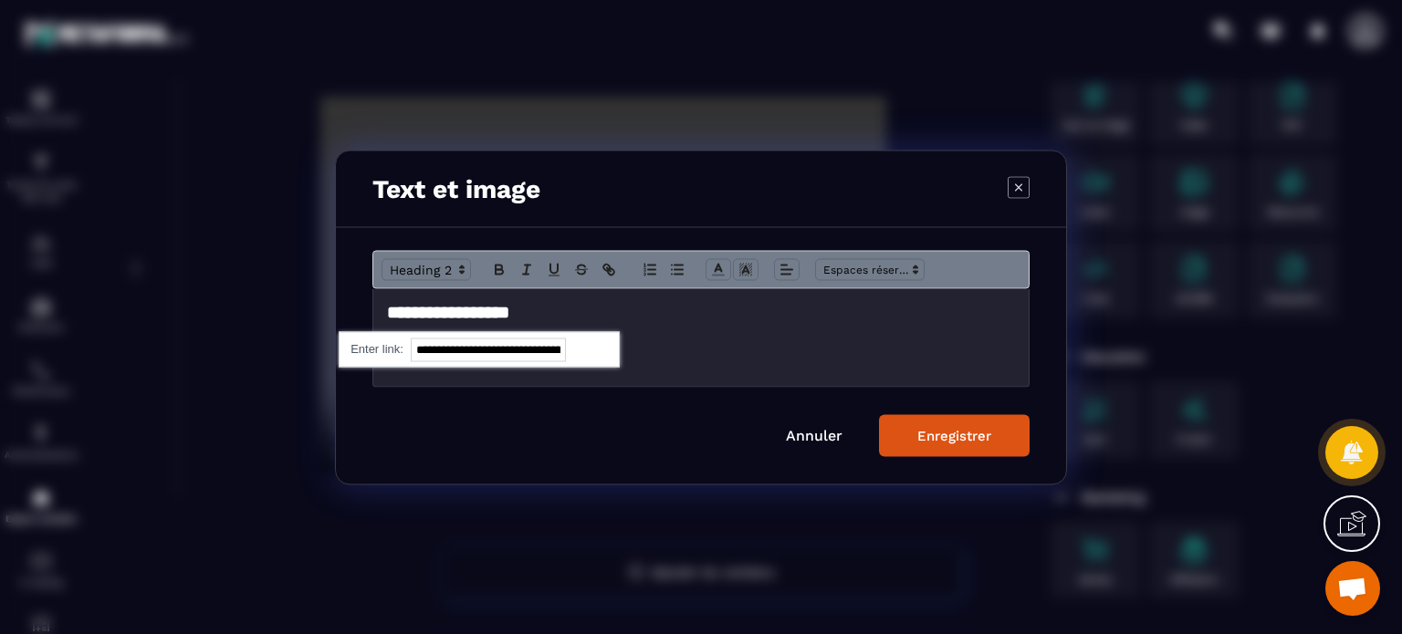
click at [599, 342] on link "Modal window" at bounding box center [587, 348] width 42 height 14
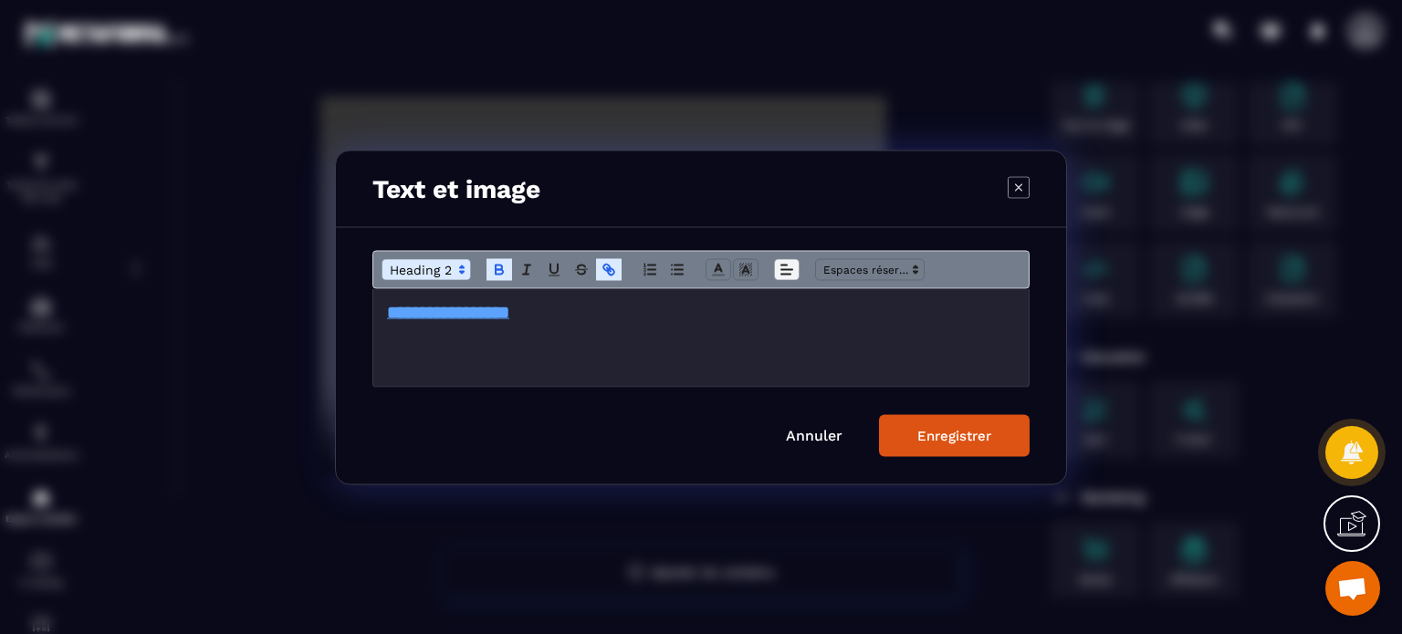
click at [788, 273] on icon "Modal window" at bounding box center [786, 269] width 16 height 16
click at [792, 316] on icon "Modal window" at bounding box center [790, 317] width 15 height 15
click at [954, 438] on div "Enregistrer" at bounding box center [954, 435] width 74 height 16
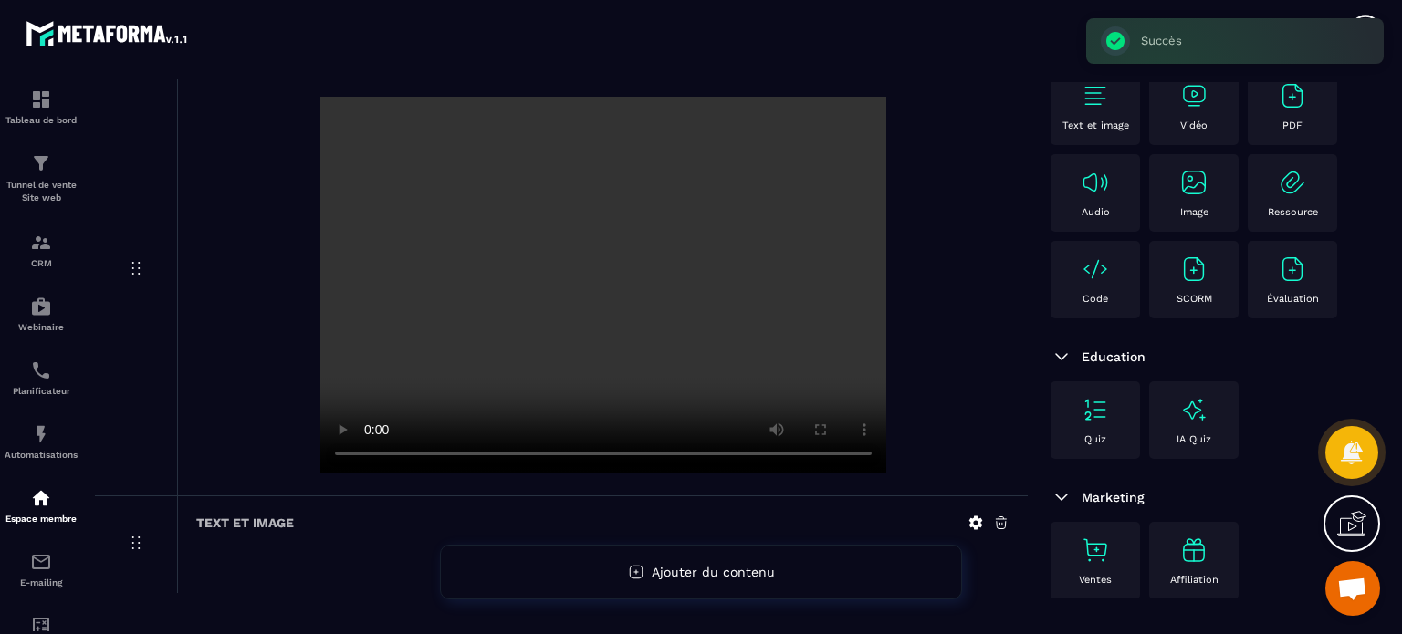
click at [956, 345] on div at bounding box center [602, 287] width 813 height 381
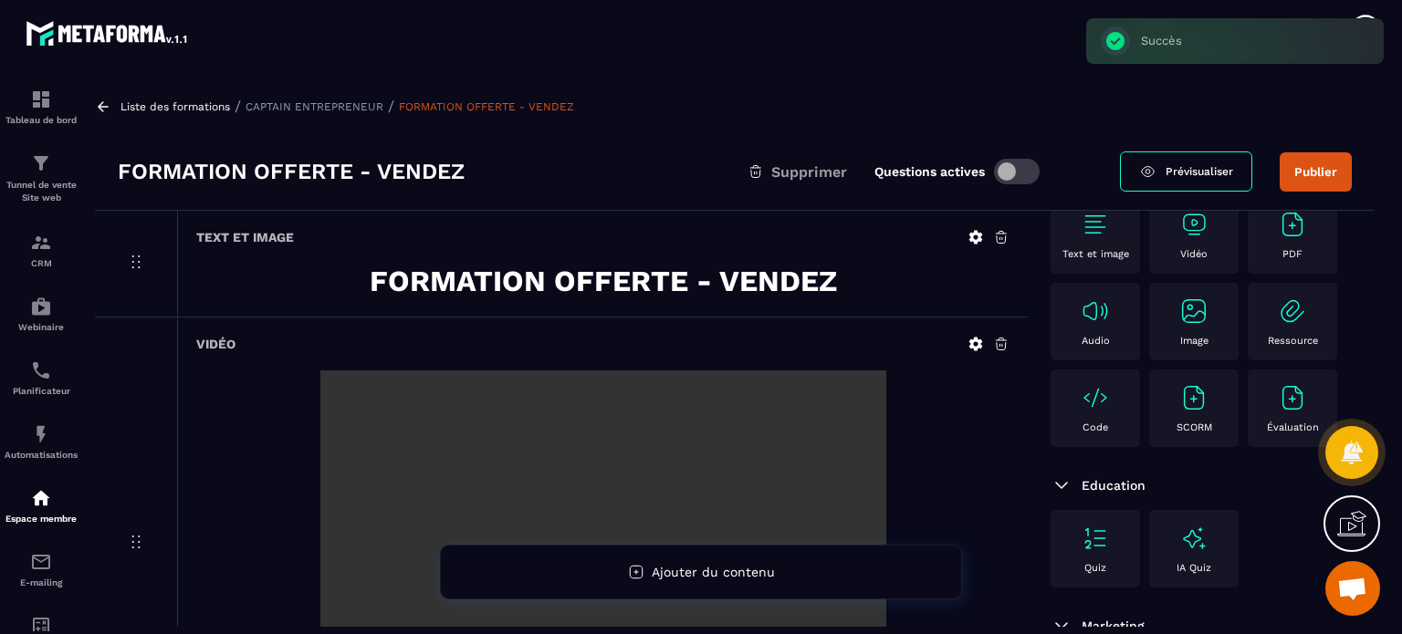
click at [1316, 174] on button "Publier" at bounding box center [1315, 171] width 72 height 39
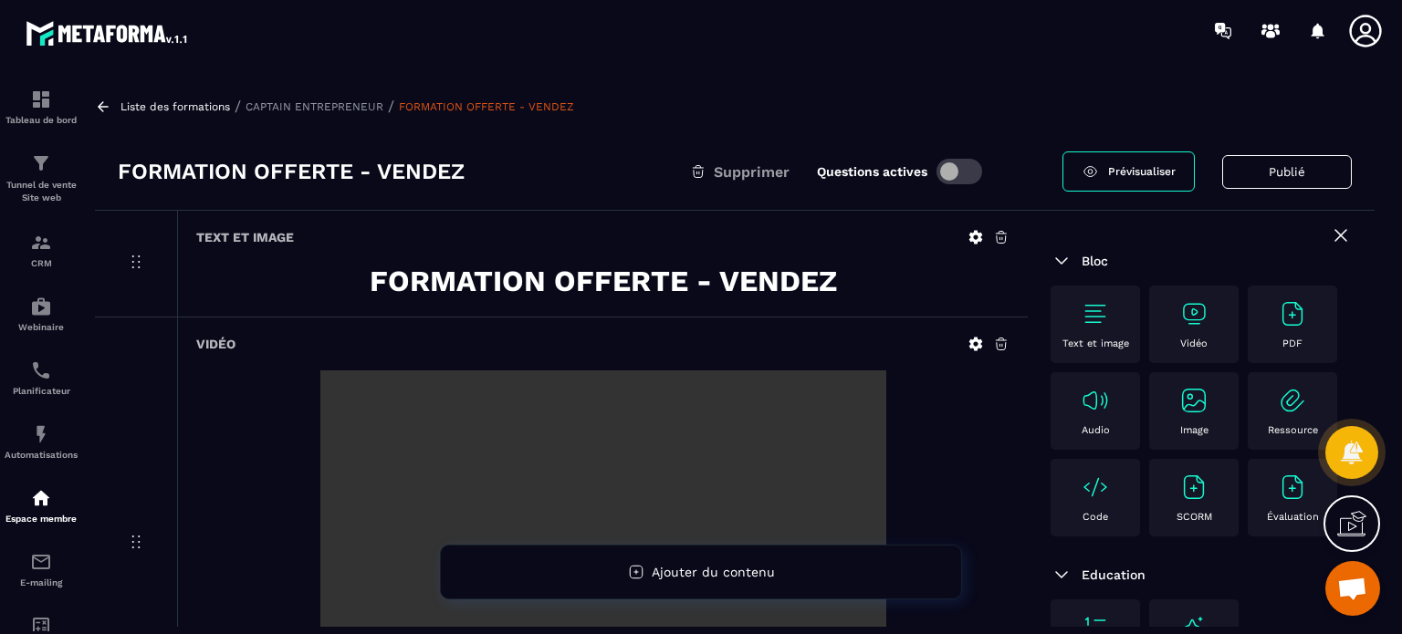
click at [1330, 240] on icon at bounding box center [1341, 235] width 22 height 22
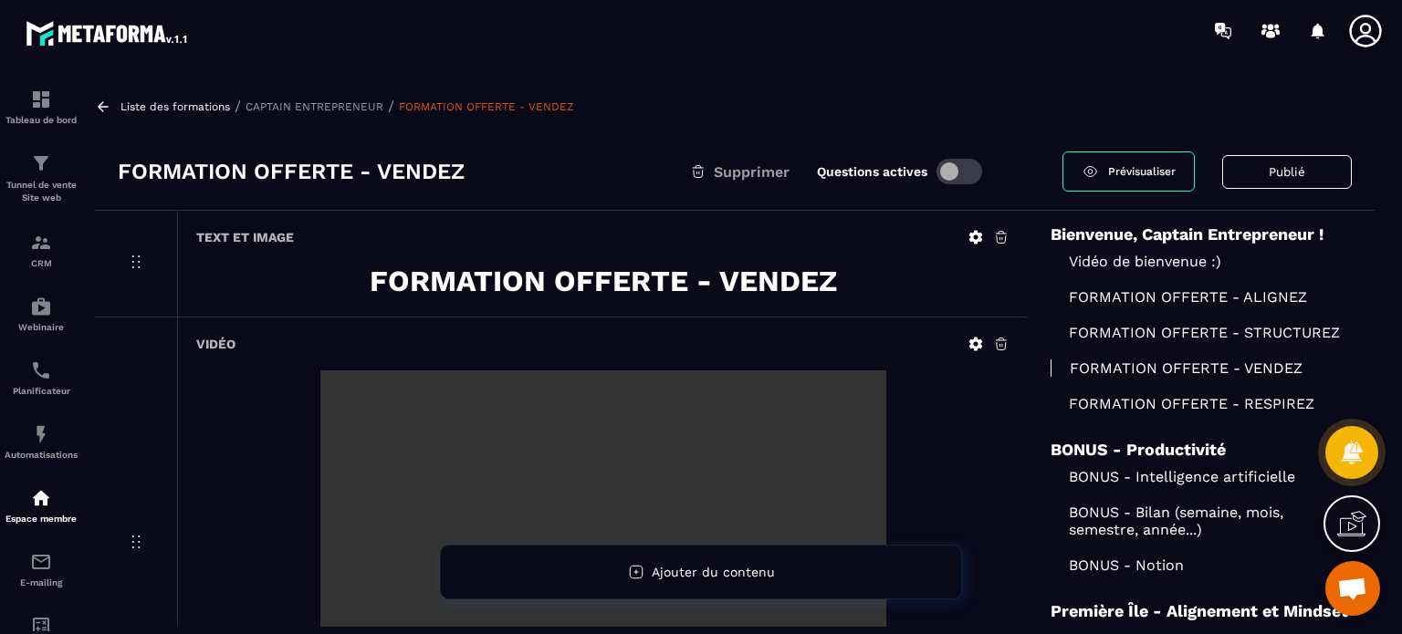
click at [1133, 259] on p "Vidéo de bienvenue :)" at bounding box center [1200, 261] width 301 height 17
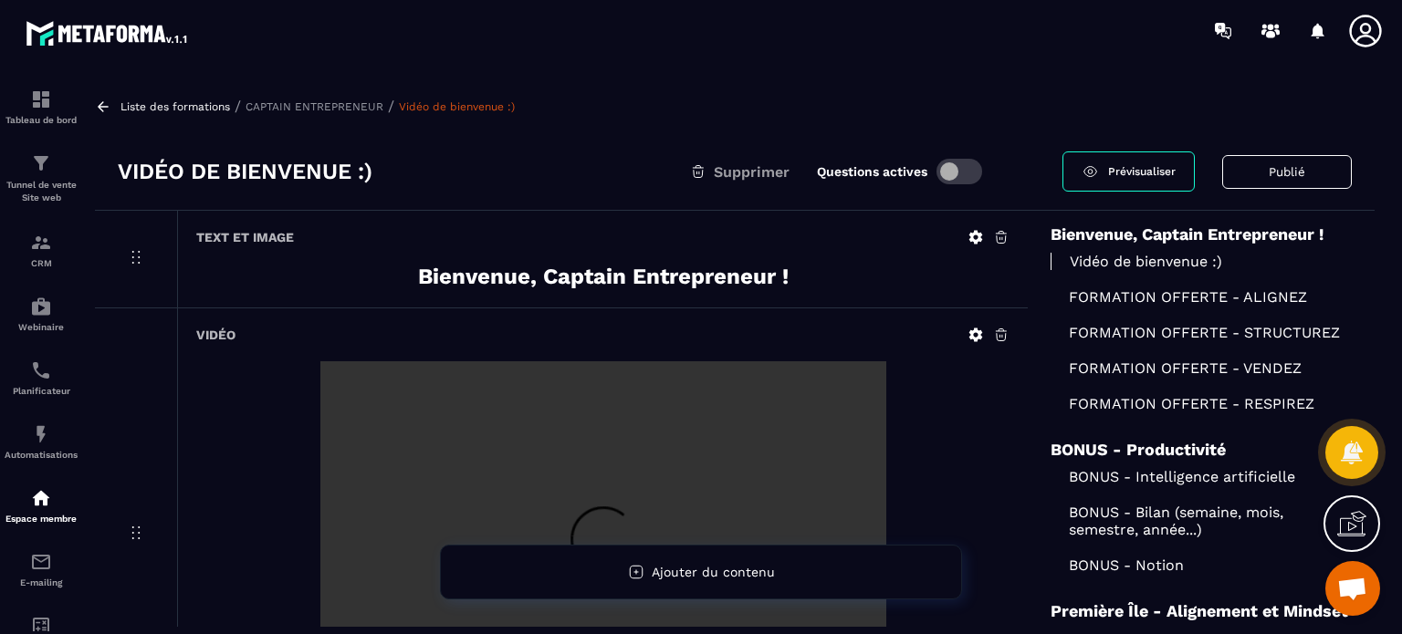
click at [1164, 298] on p "FORMATION OFFERTE - ALIGNEZ" at bounding box center [1200, 296] width 301 height 17
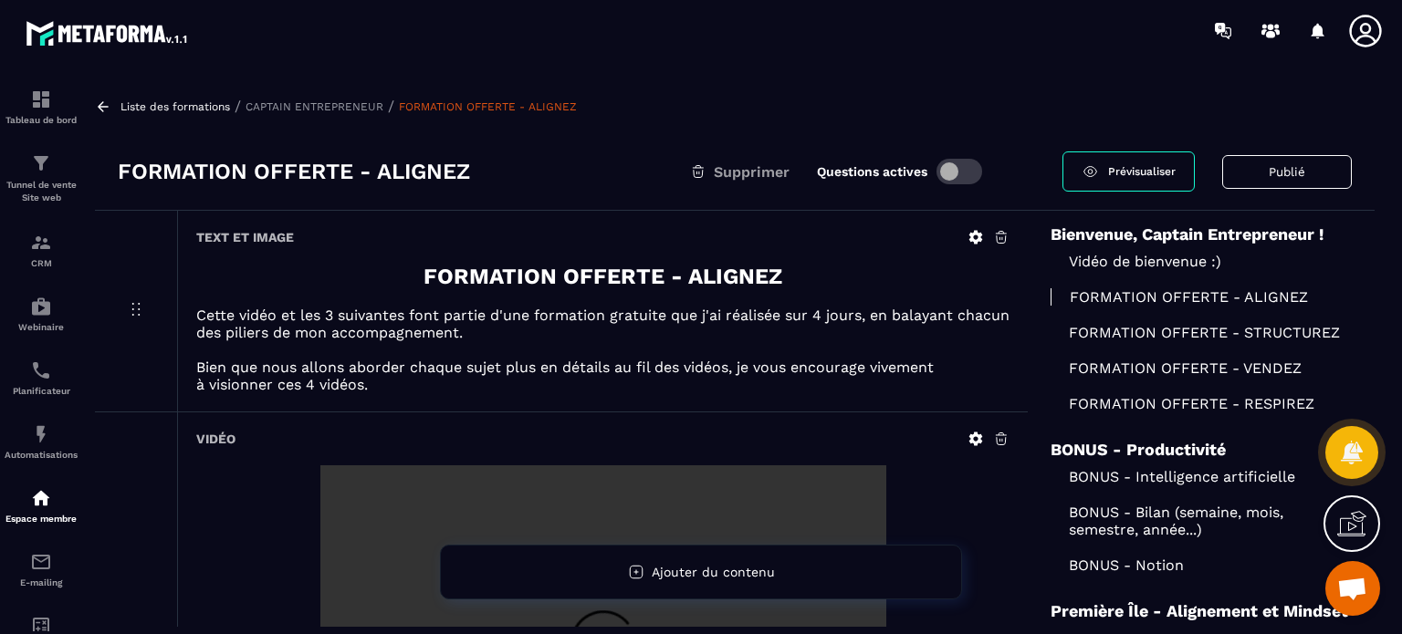
click at [1162, 339] on p "FORMATION OFFERTE - STRUCTUREZ" at bounding box center [1200, 332] width 301 height 17
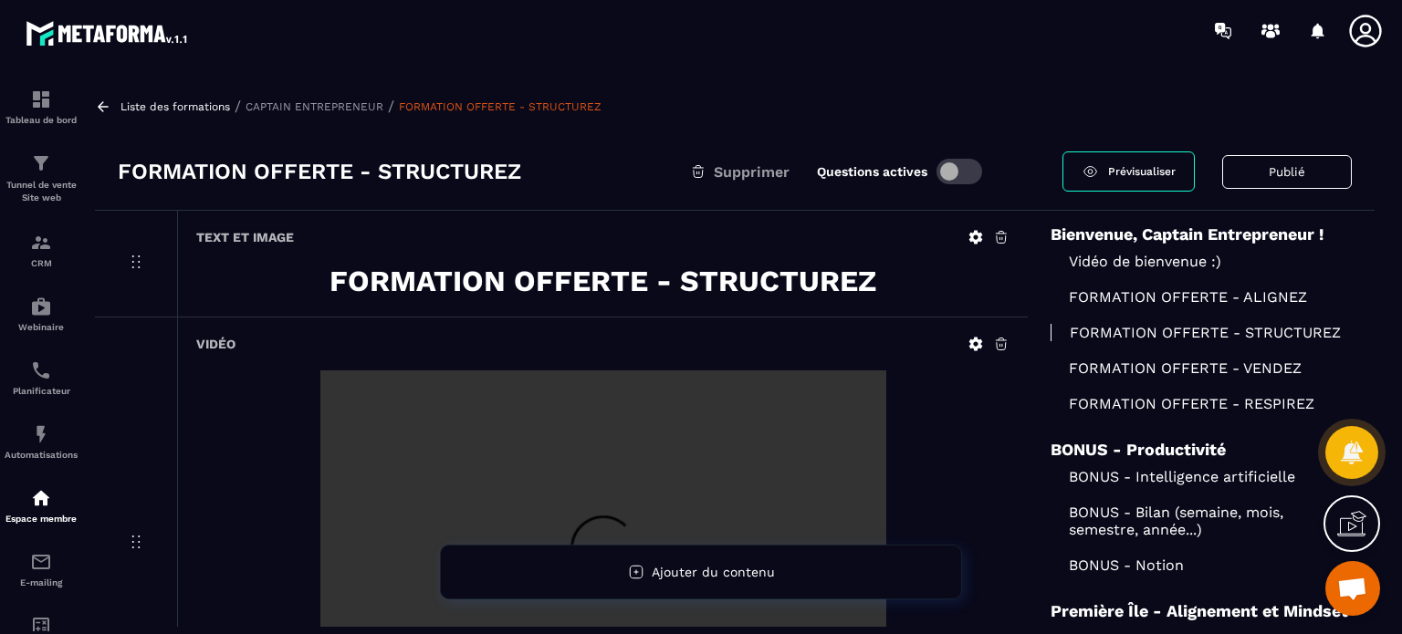
click at [1149, 375] on p "FORMATION OFFERTE - VENDEZ" at bounding box center [1200, 368] width 301 height 17
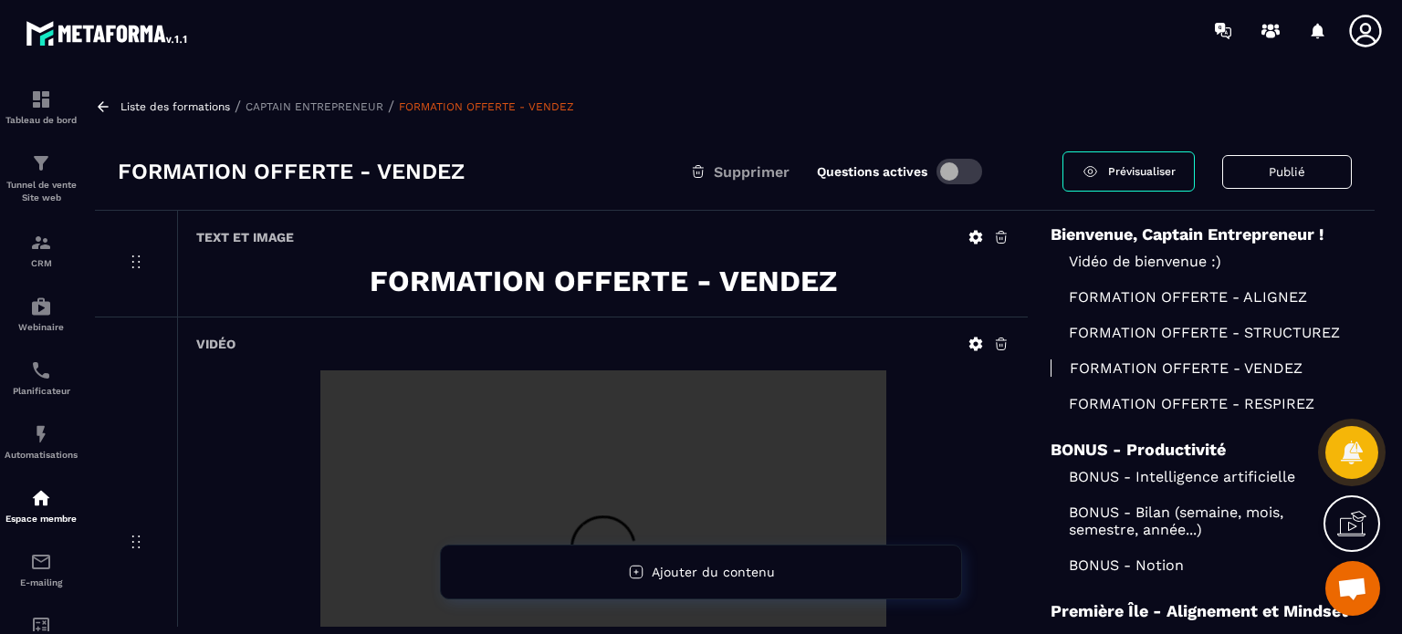
click at [1110, 412] on p "FORMATION OFFERTE - RESPIREZ" at bounding box center [1200, 403] width 301 height 17
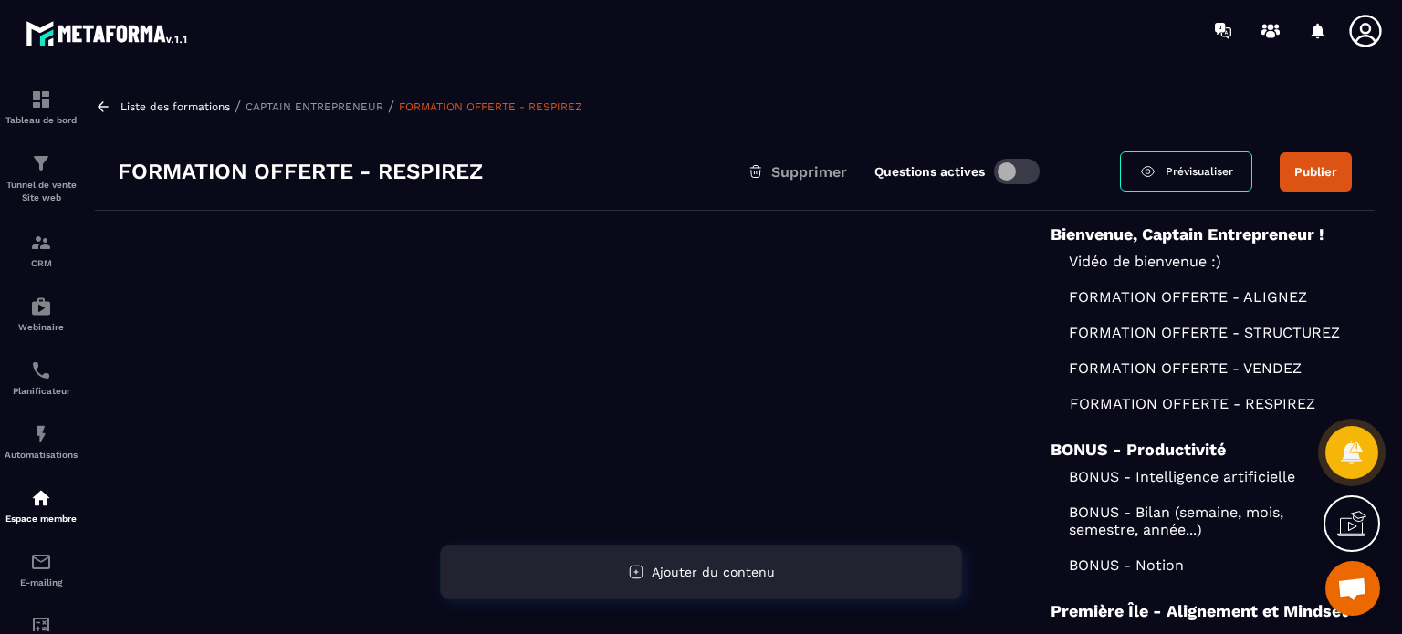
click at [578, 572] on div "Ajouter du contenu" at bounding box center [701, 572] width 522 height 55
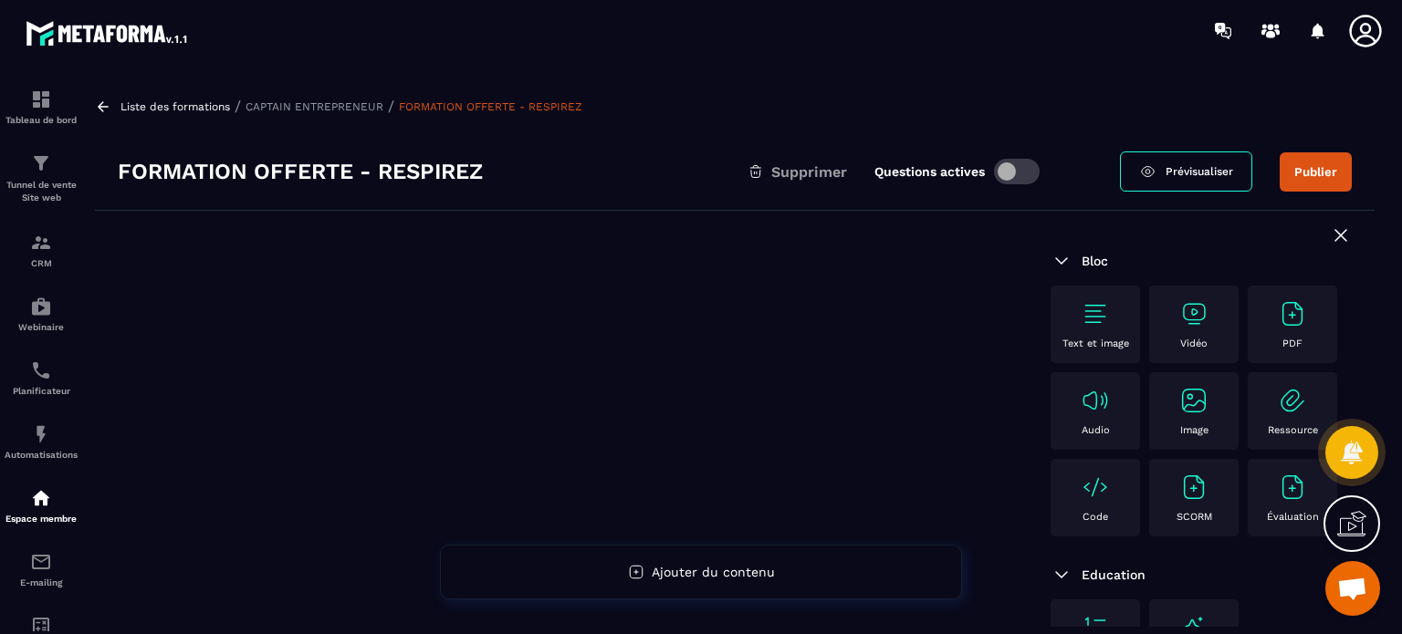
click at [1099, 350] on div "Text et image" at bounding box center [1094, 325] width 89 height 78
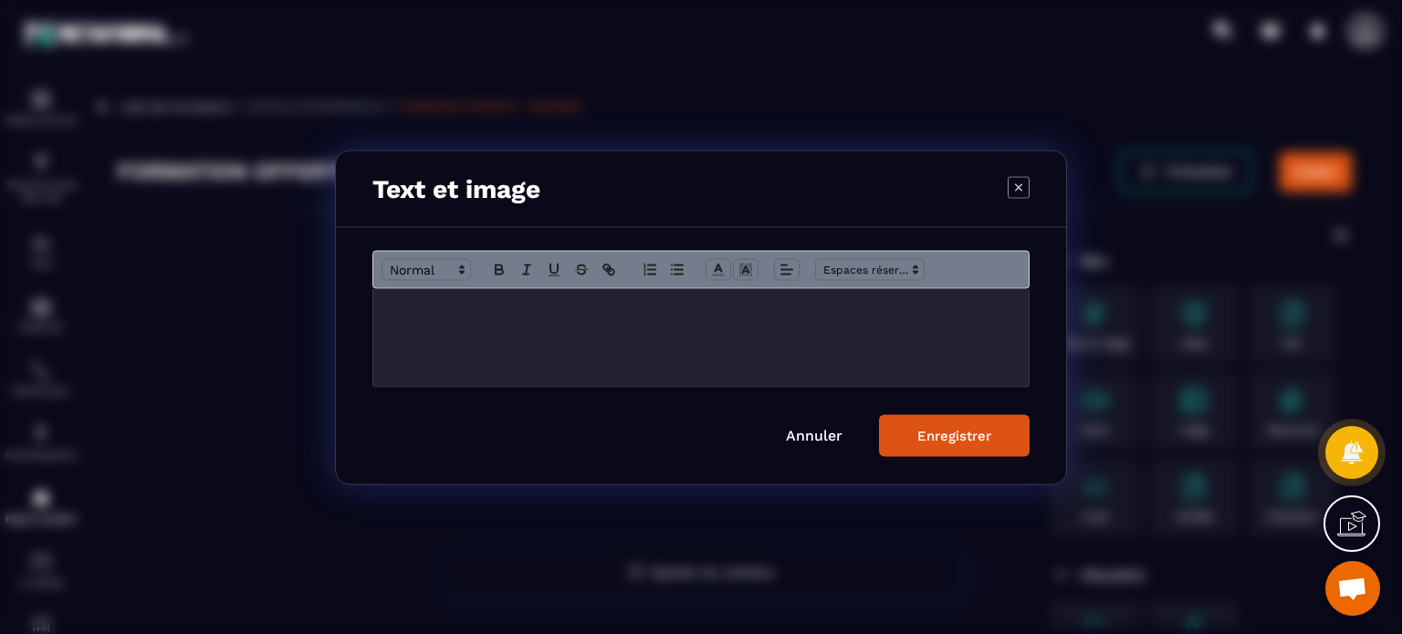
click at [659, 331] on div "Modal window" at bounding box center [700, 337] width 655 height 98
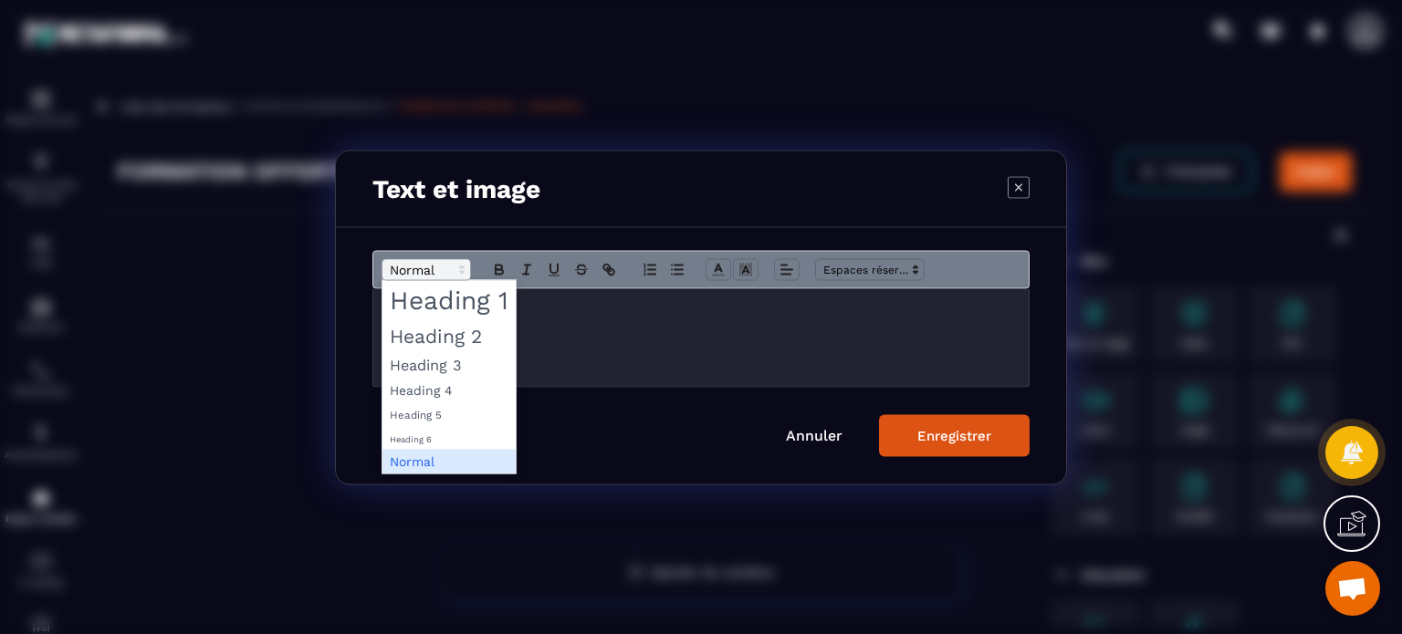
click at [437, 265] on span "Modal window" at bounding box center [425, 269] width 89 height 22
click at [434, 325] on span "Modal window" at bounding box center [448, 335] width 133 height 32
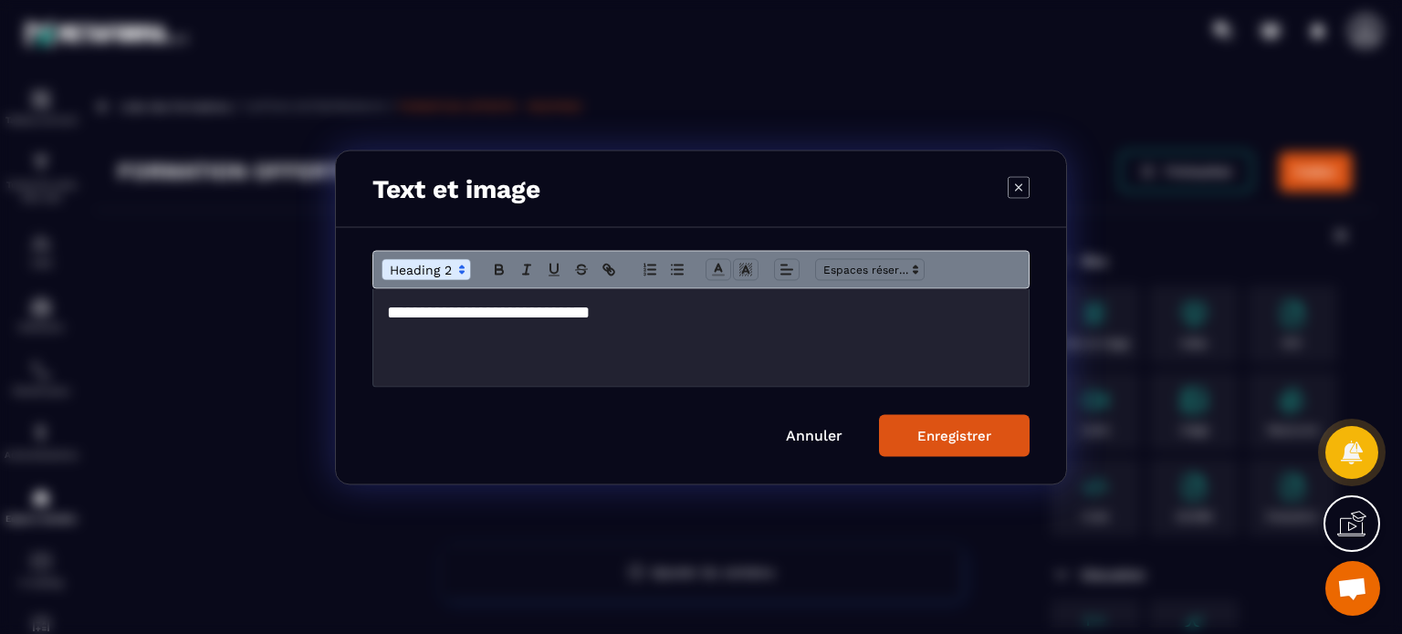
click at [514, 257] on div "Modal window" at bounding box center [700, 269] width 657 height 38
click at [499, 272] on icon "Modal window" at bounding box center [499, 269] width 16 height 16
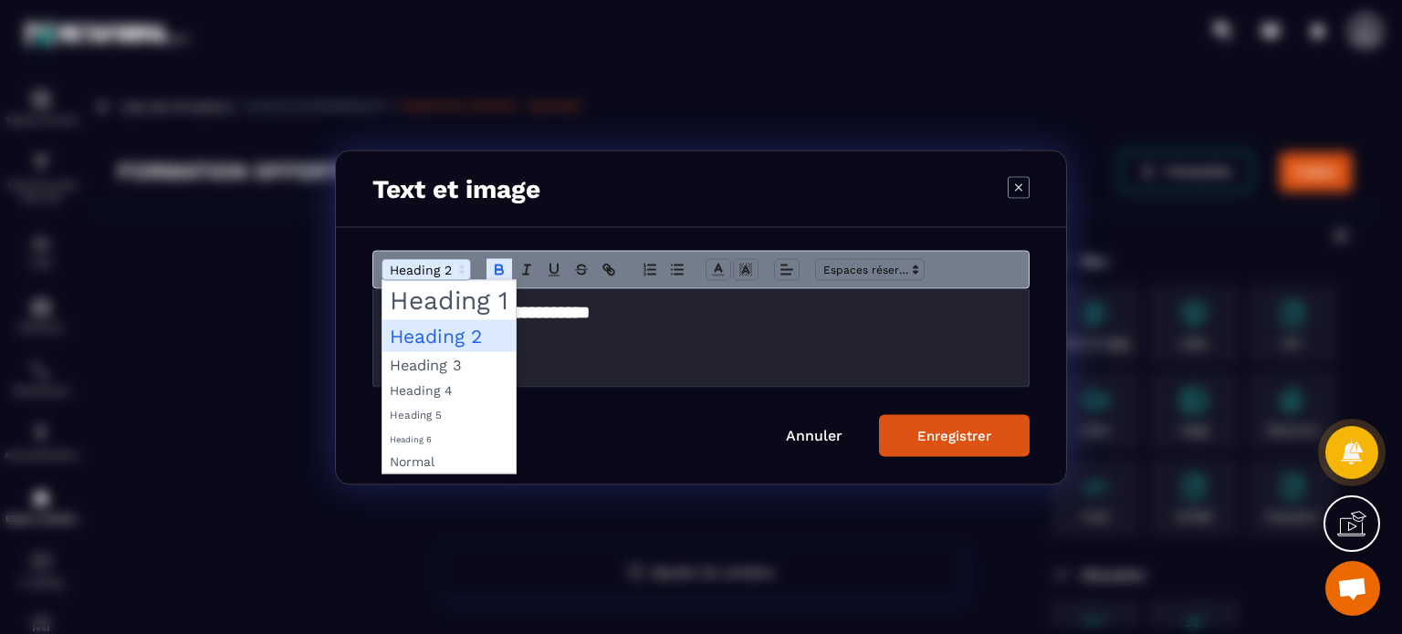
click at [427, 277] on span "Modal window" at bounding box center [425, 269] width 89 height 22
click at [438, 309] on span "Modal window" at bounding box center [448, 299] width 133 height 39
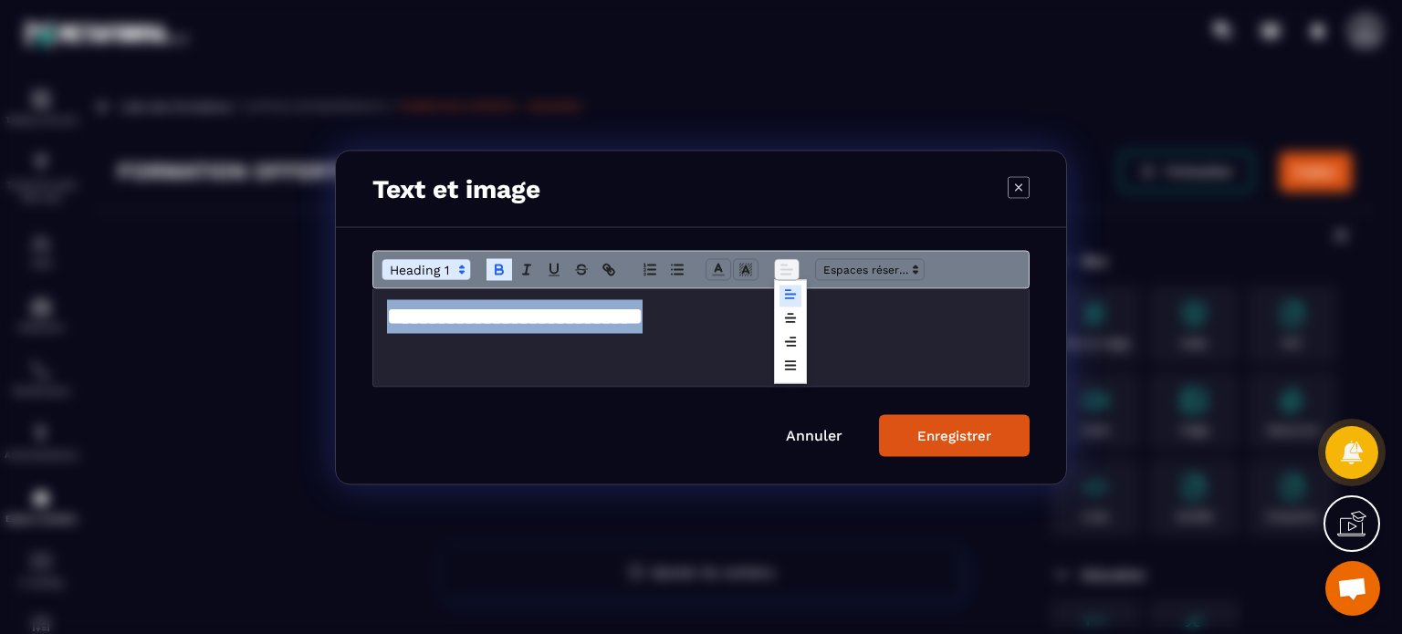
click at [774, 273] on span "Modal window" at bounding box center [787, 269] width 26 height 22
click at [788, 321] on line "Modal window" at bounding box center [791, 321] width 8 height 0
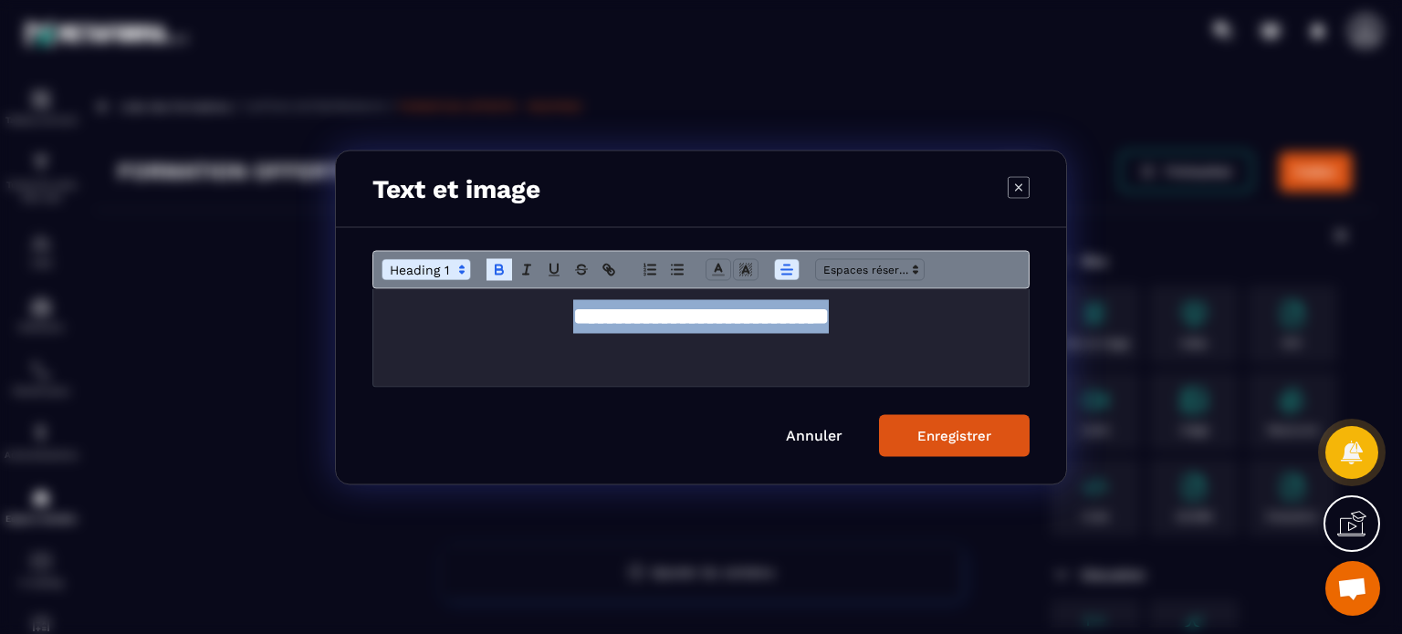
click at [941, 434] on div "Enregistrer" at bounding box center [954, 435] width 74 height 16
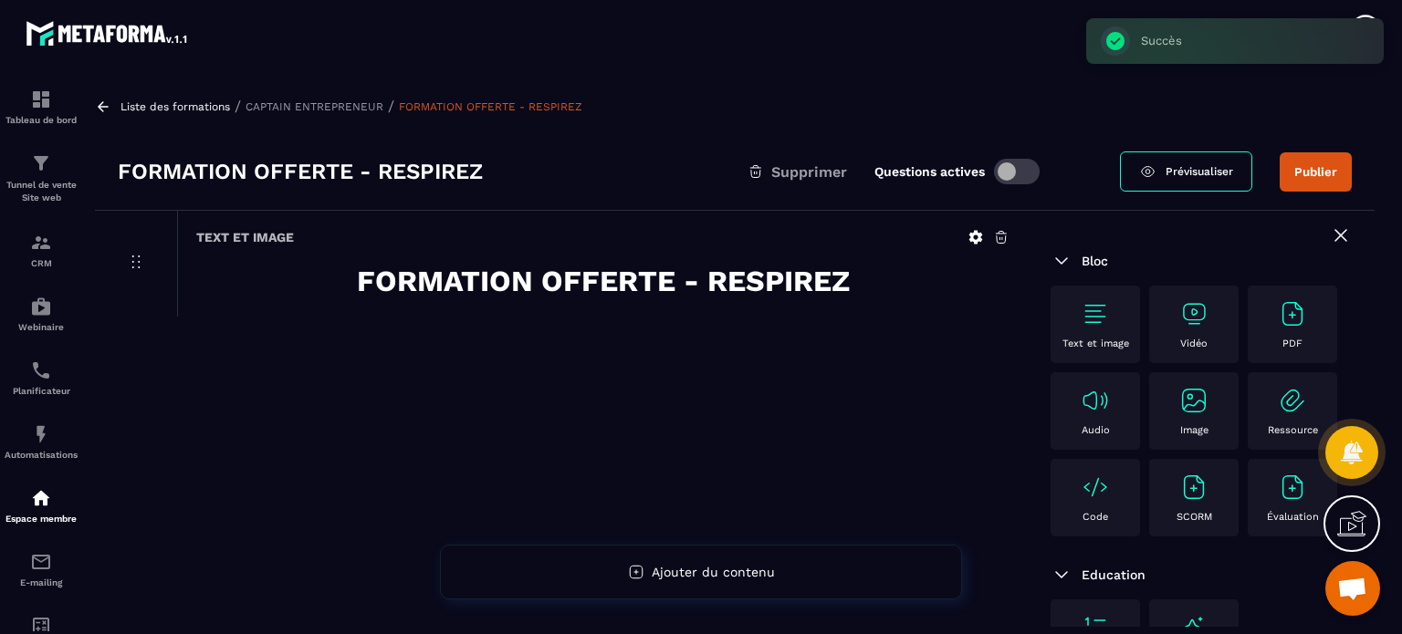
click at [1205, 324] on img at bounding box center [1193, 313] width 29 height 29
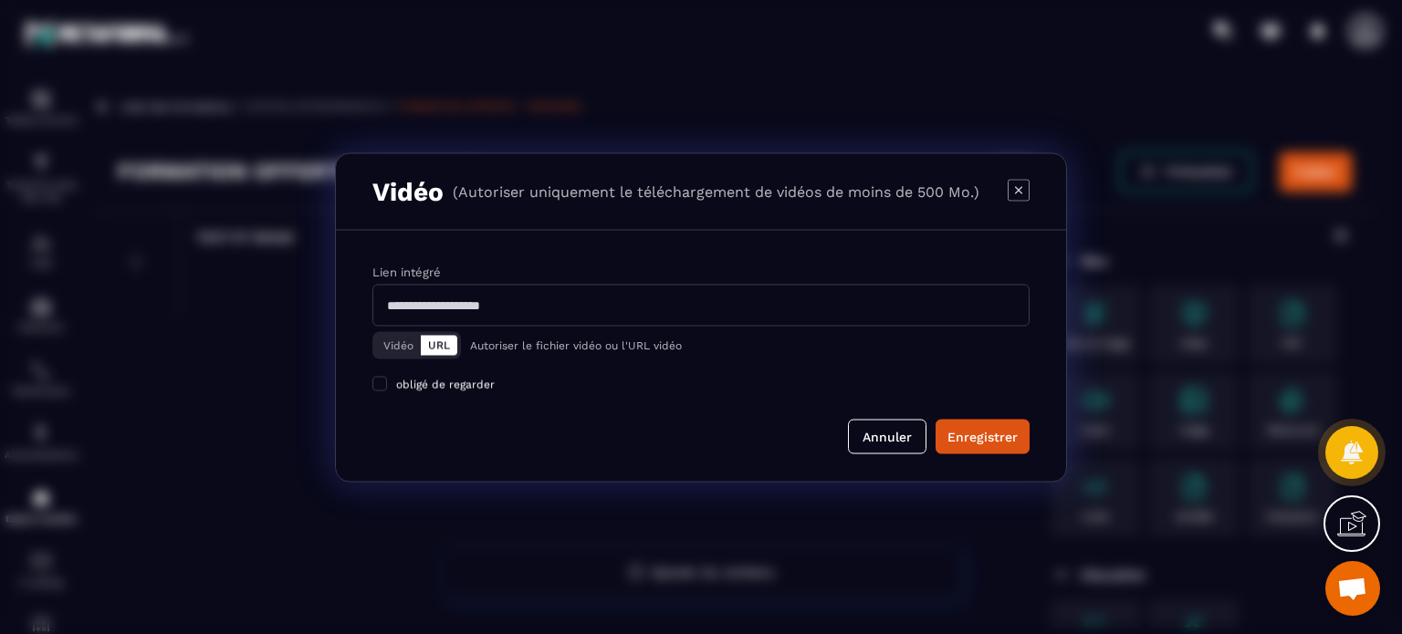
click at [406, 345] on button "Vidéo" at bounding box center [398, 345] width 45 height 20
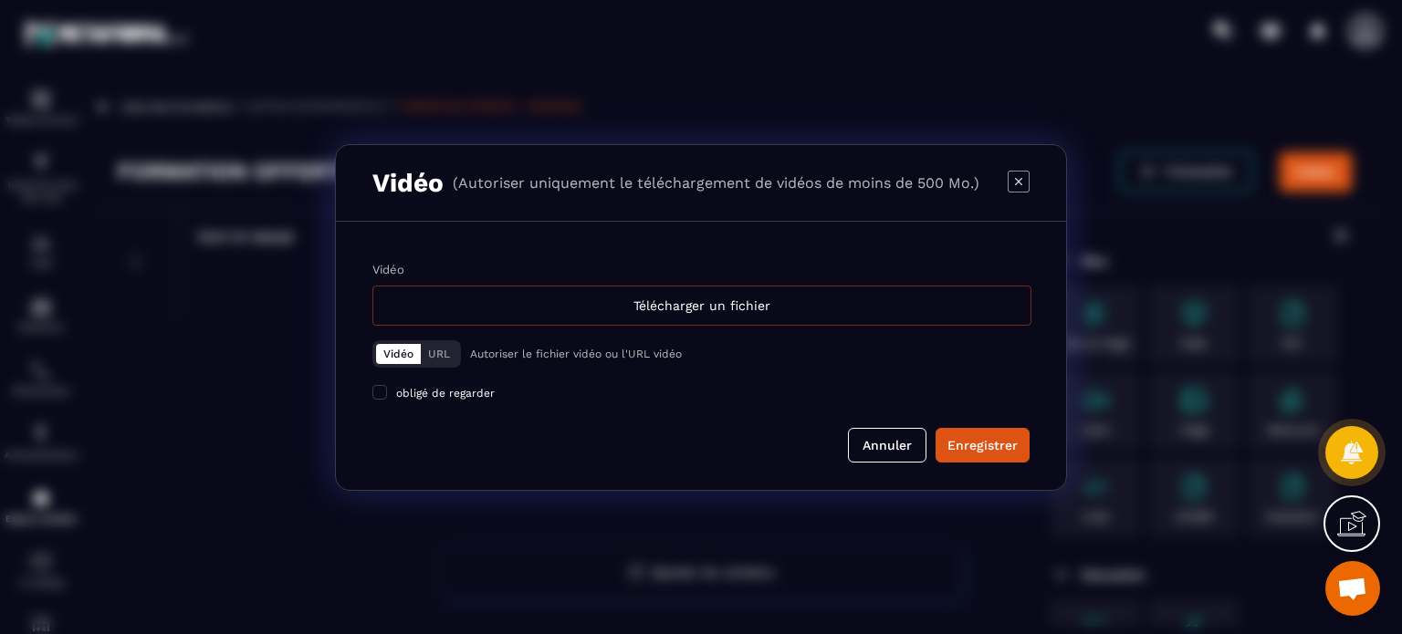
click at [540, 304] on div "Télécharger un fichier" at bounding box center [701, 306] width 659 height 40
click at [0, 0] on input "Vidéo Télécharger un fichier" at bounding box center [0, 0] width 0 height 0
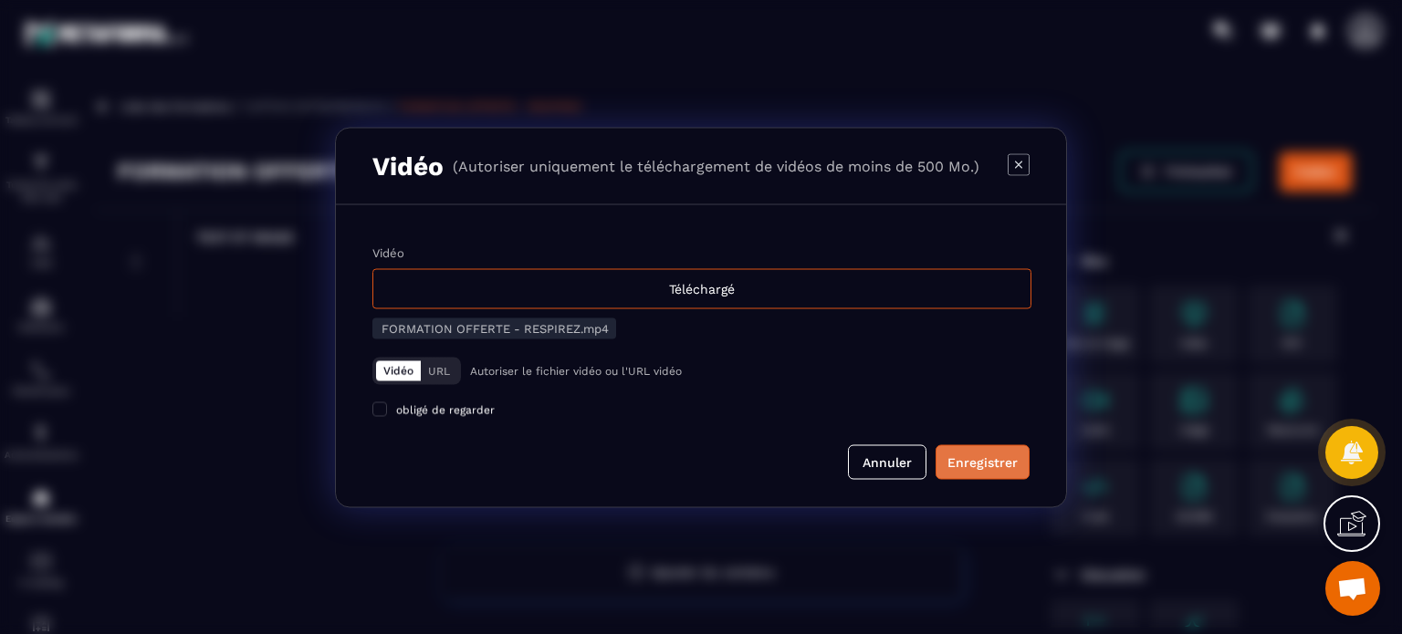
click at [990, 477] on button "Enregistrer" at bounding box center [982, 461] width 94 height 35
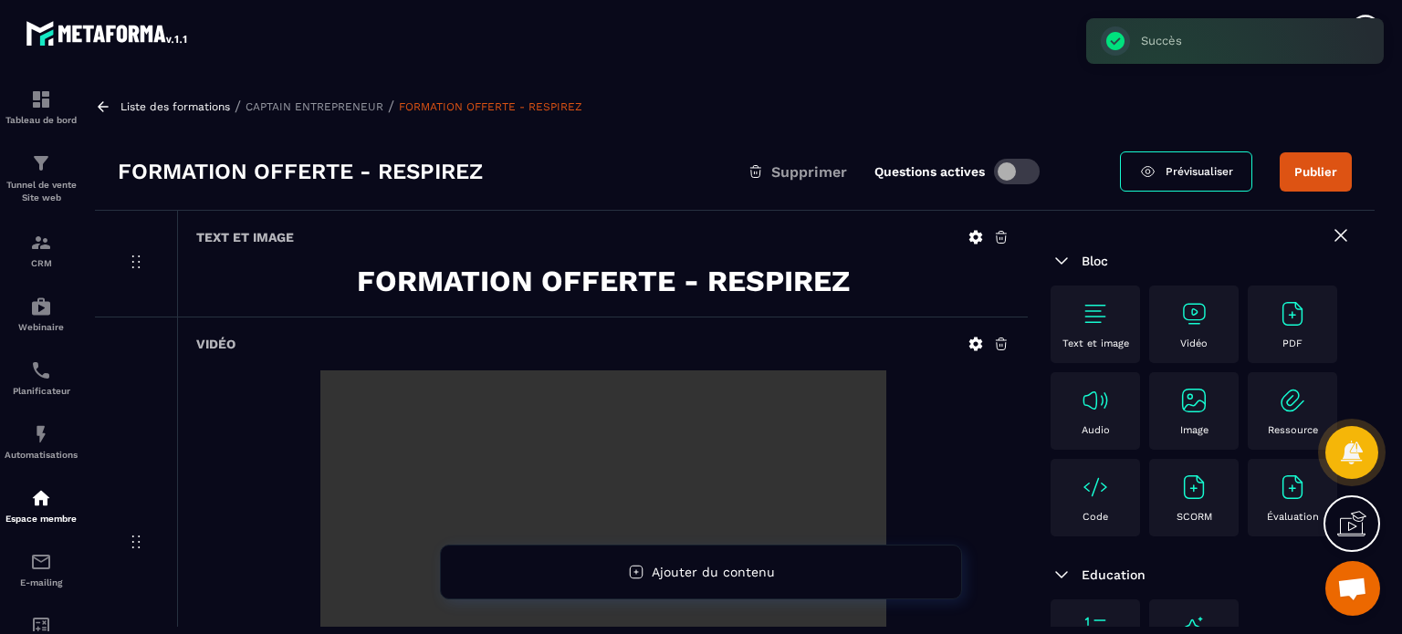
click at [630, 311] on div "Text et image FORMATION OFFERTE - RESPIREZ" at bounding box center [602, 264] width 850 height 106
click at [1088, 332] on div "Text et image" at bounding box center [1094, 324] width 71 height 50
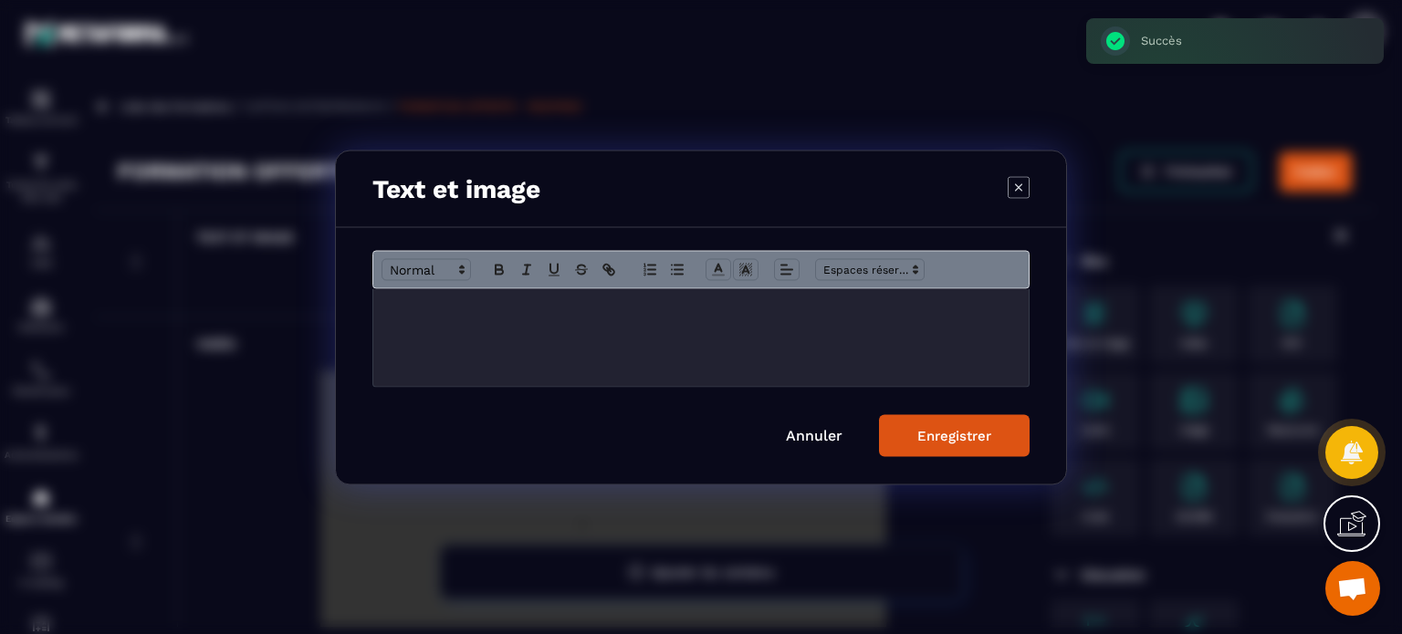
click at [766, 303] on p "Modal window" at bounding box center [701, 307] width 628 height 16
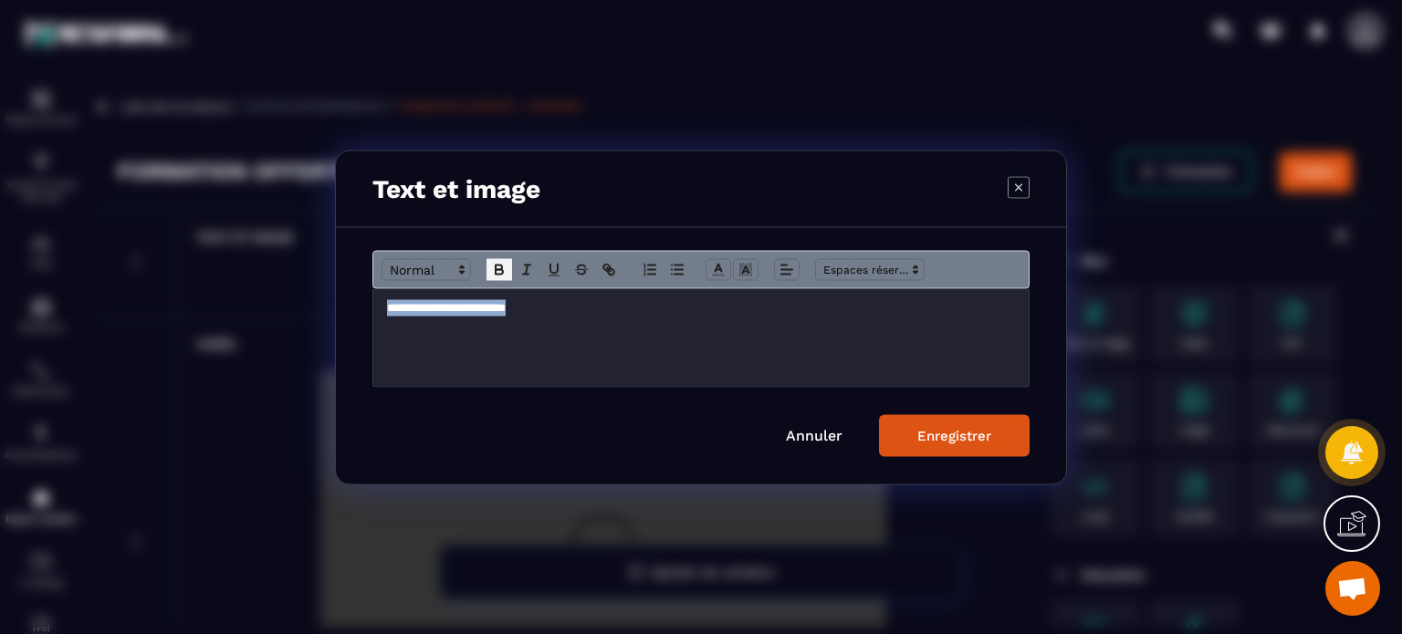
click at [491, 270] on icon "Modal window" at bounding box center [499, 269] width 16 height 16
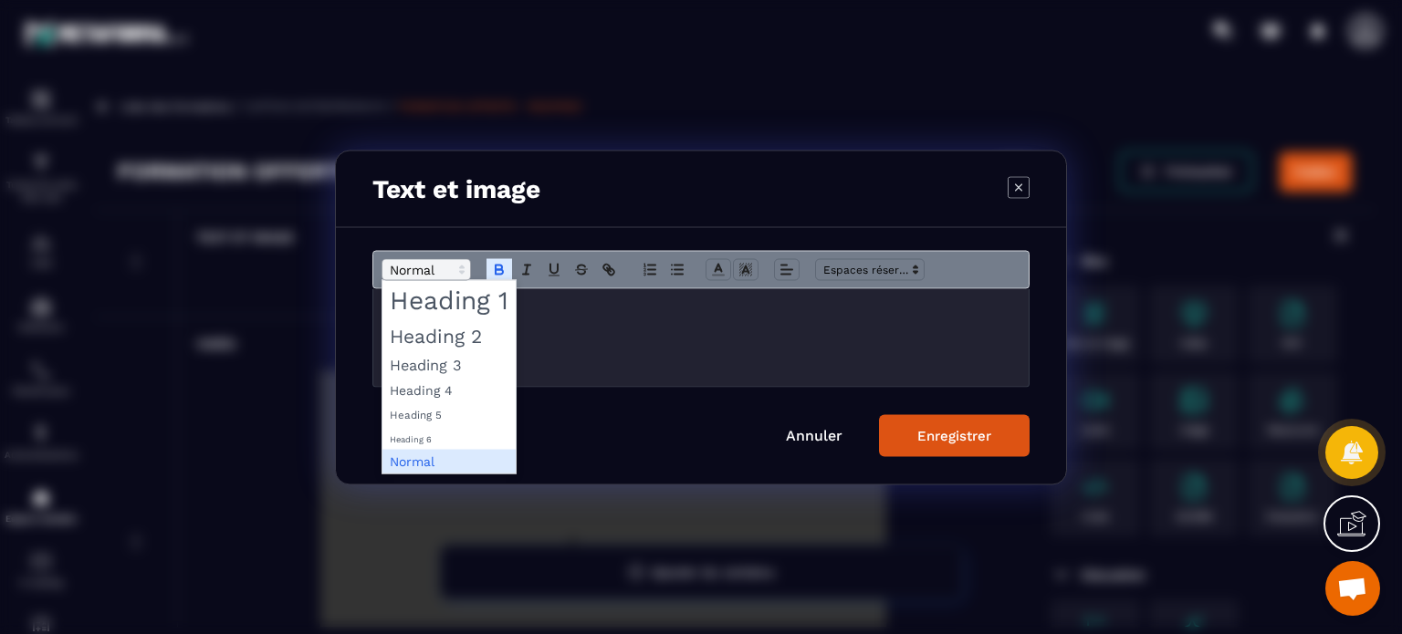
click at [442, 266] on span "Modal window" at bounding box center [425, 269] width 89 height 22
click at [445, 350] on span "Modal window" at bounding box center [448, 335] width 133 height 32
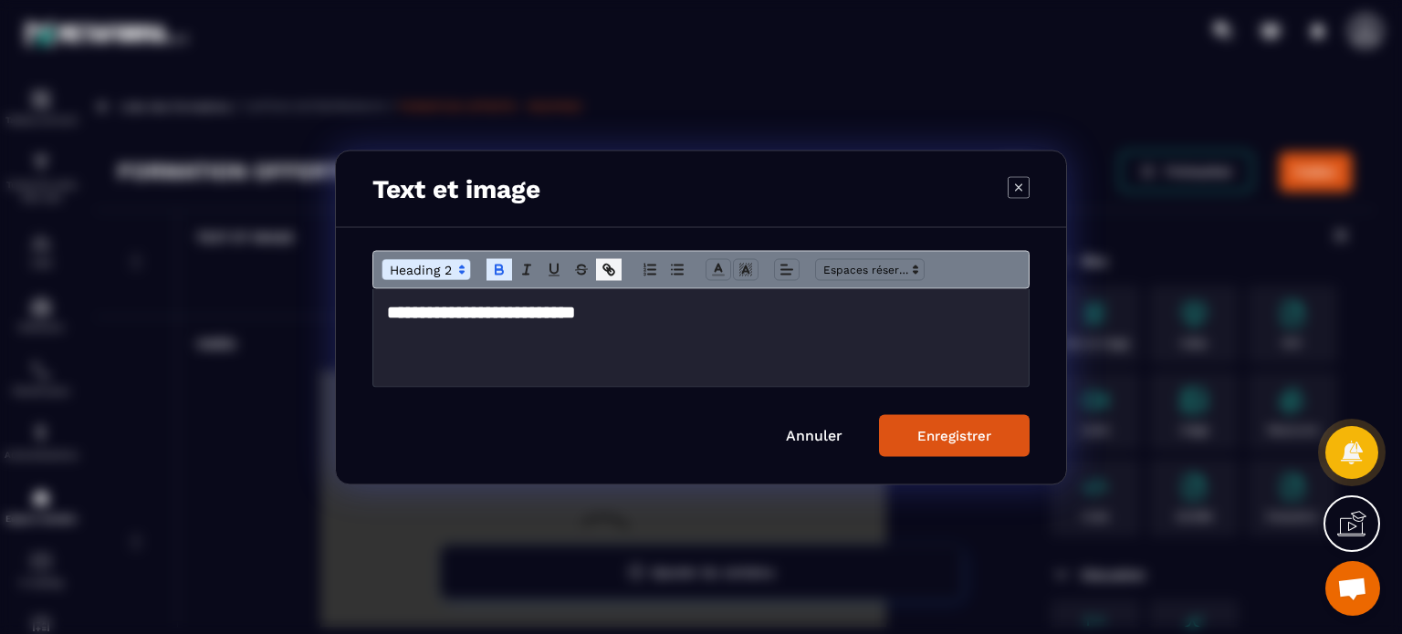
click at [599, 262] on button "Modal window" at bounding box center [609, 269] width 26 height 22
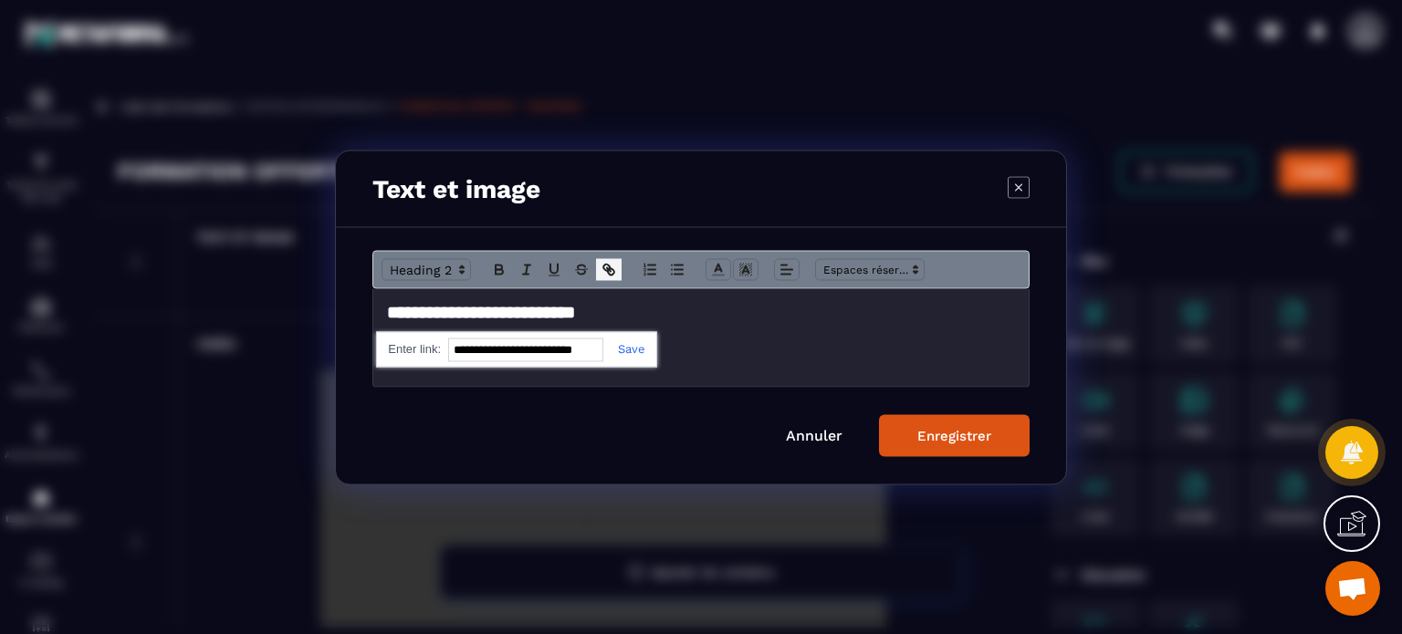
paste input "**********"
type input "**********"
click at [639, 353] on link "Modal window" at bounding box center [624, 348] width 42 height 14
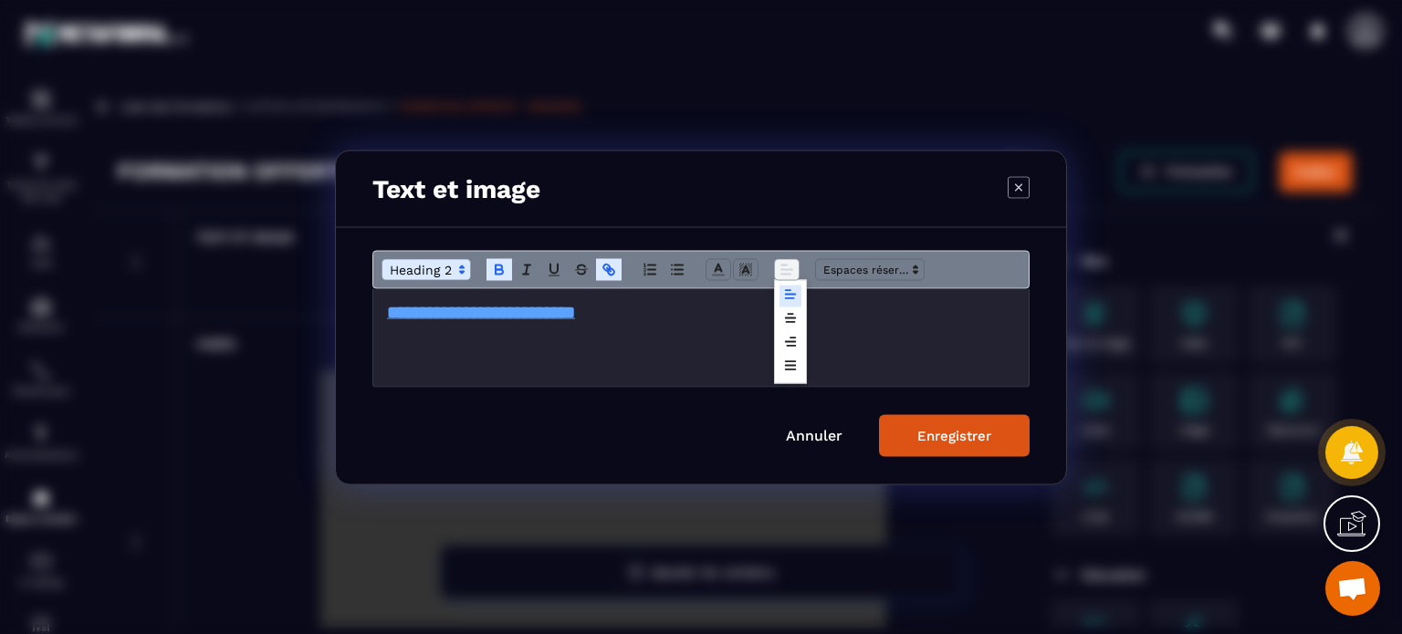
click at [785, 272] on icon "Modal window" at bounding box center [786, 269] width 16 height 16
click at [795, 313] on icon "Modal window" at bounding box center [790, 317] width 15 height 15
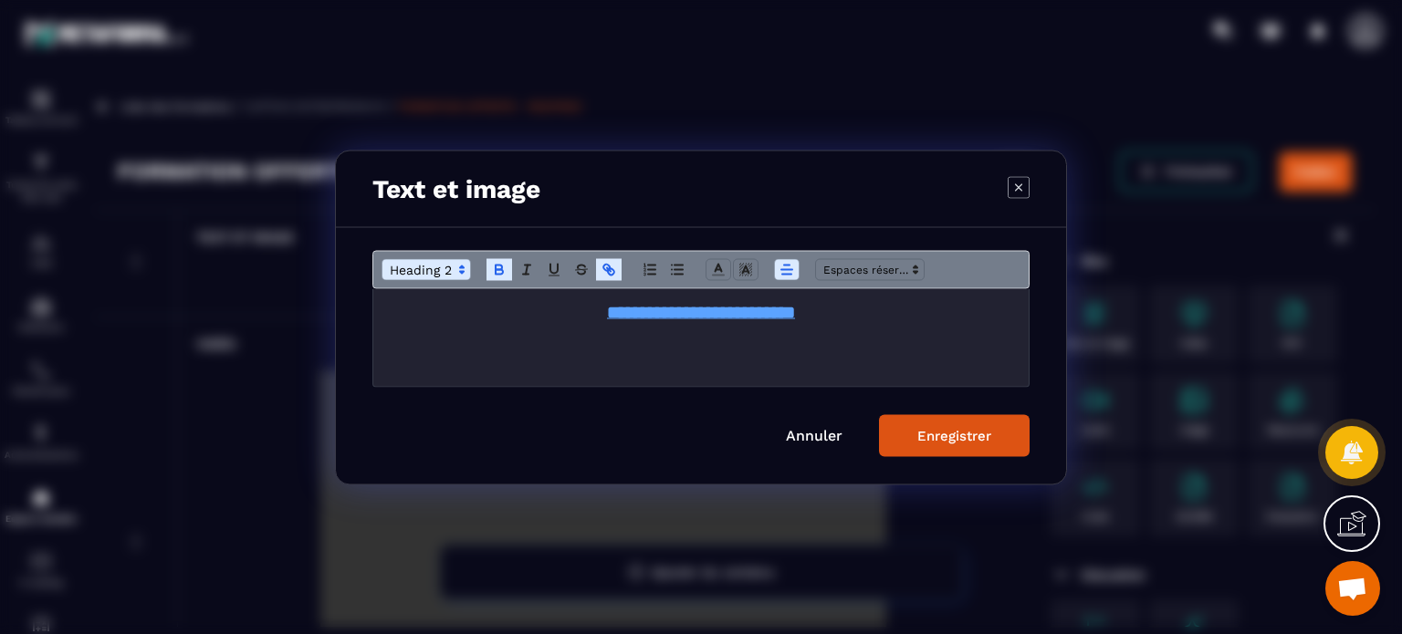
click at [931, 436] on div "Enregistrer" at bounding box center [954, 435] width 74 height 16
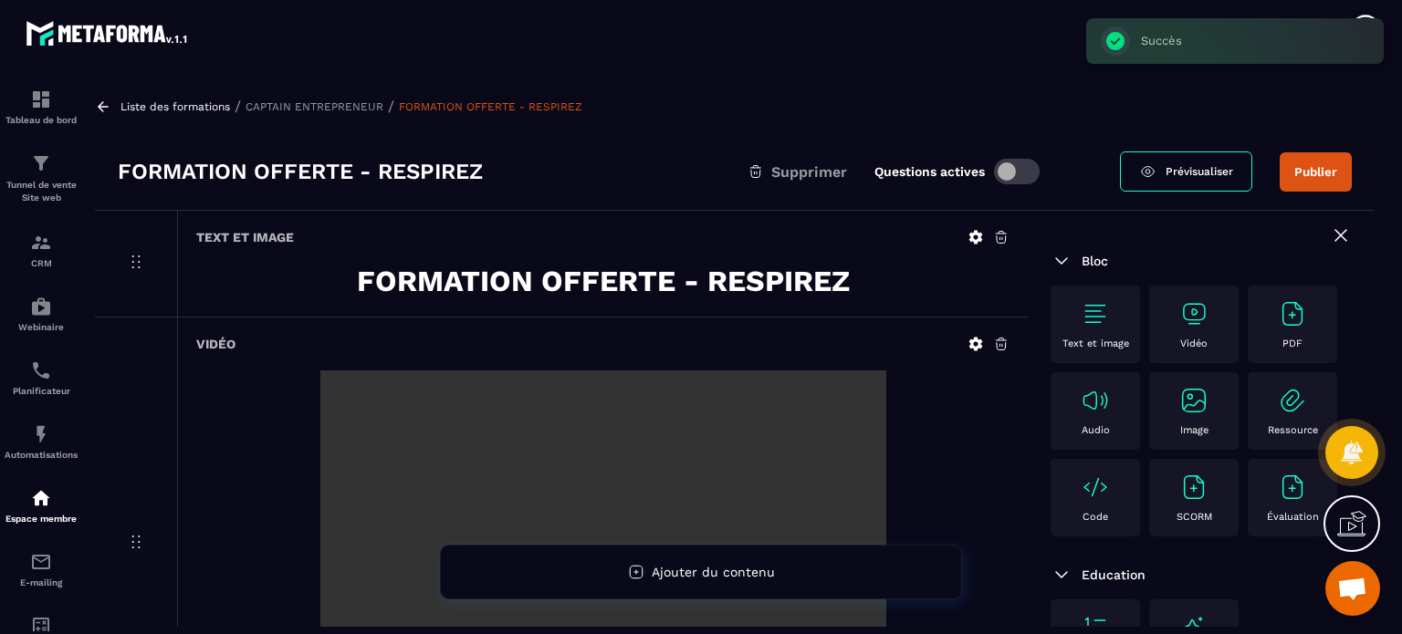
click at [366, 318] on div "Vidéo" at bounding box center [602, 544] width 850 height 452
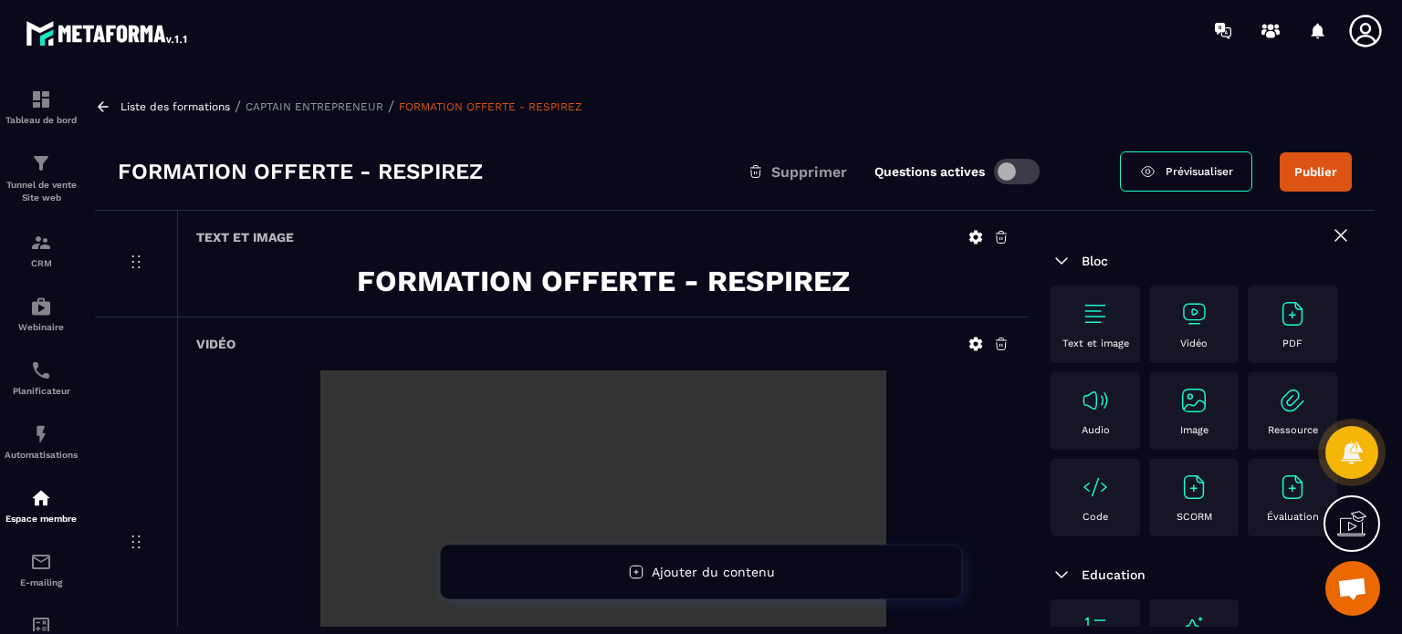
click at [1286, 174] on button "Publier" at bounding box center [1315, 171] width 72 height 39
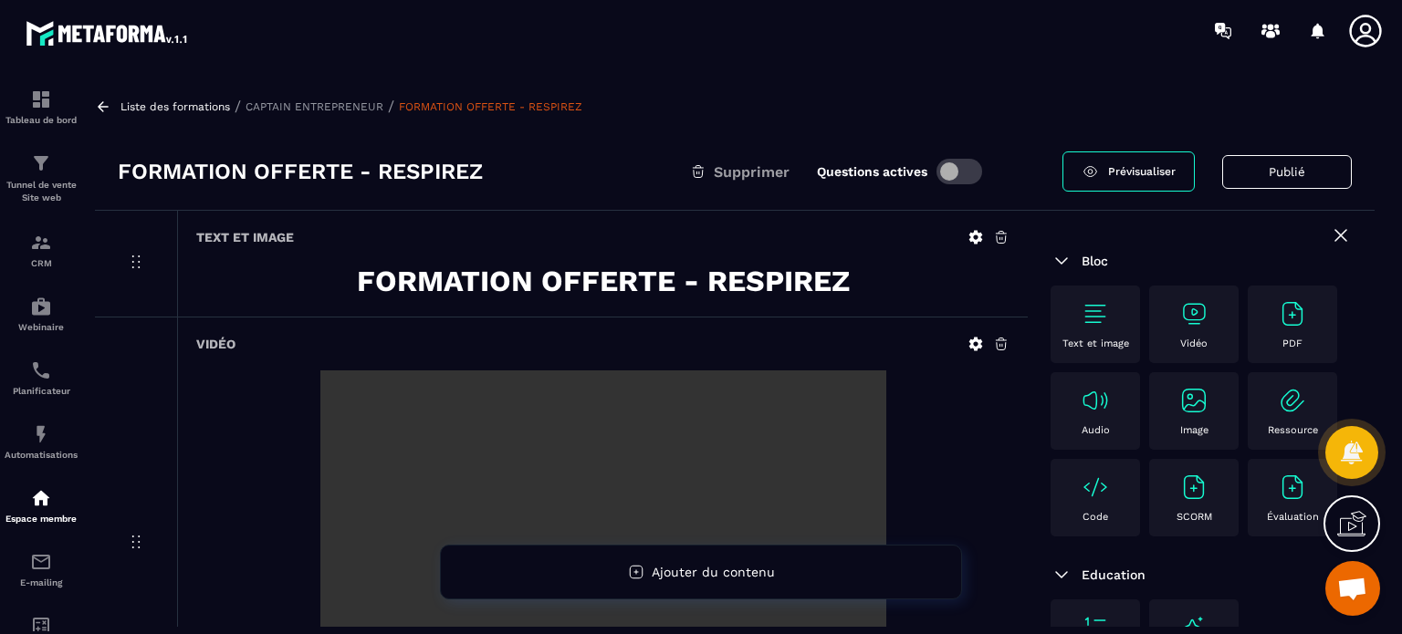
click at [1330, 234] on icon at bounding box center [1341, 235] width 22 height 22
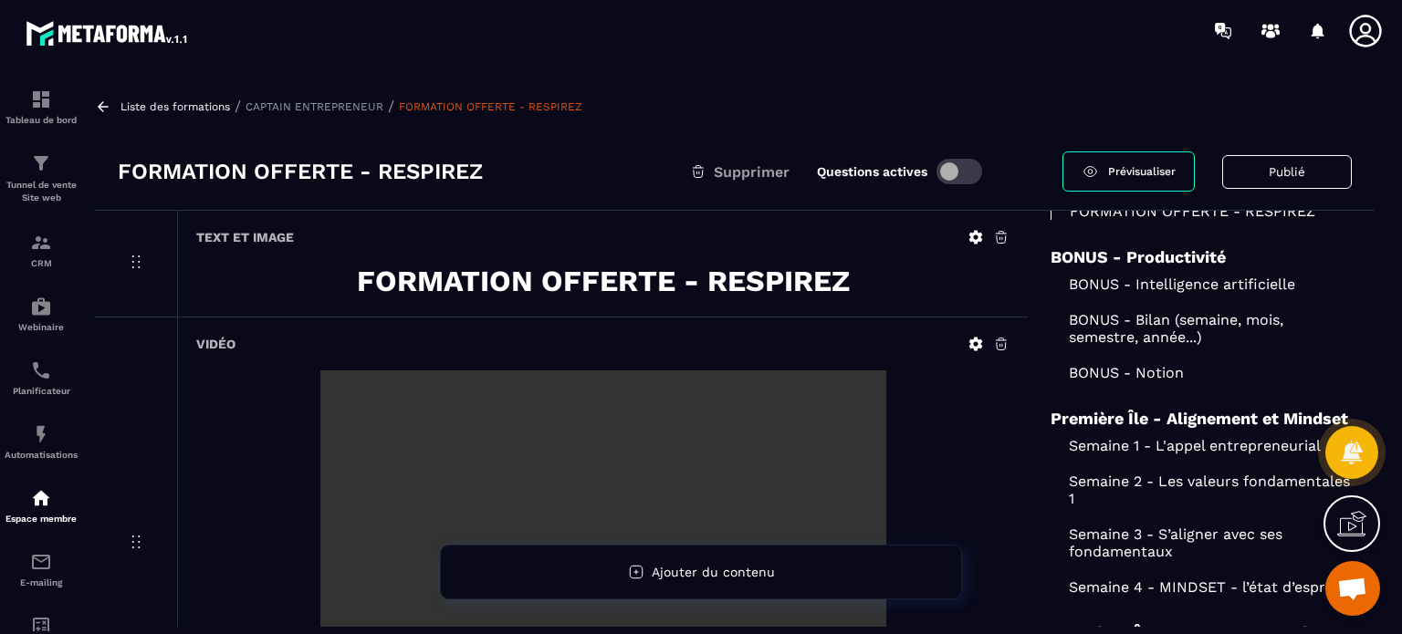
scroll to position [183, 0]
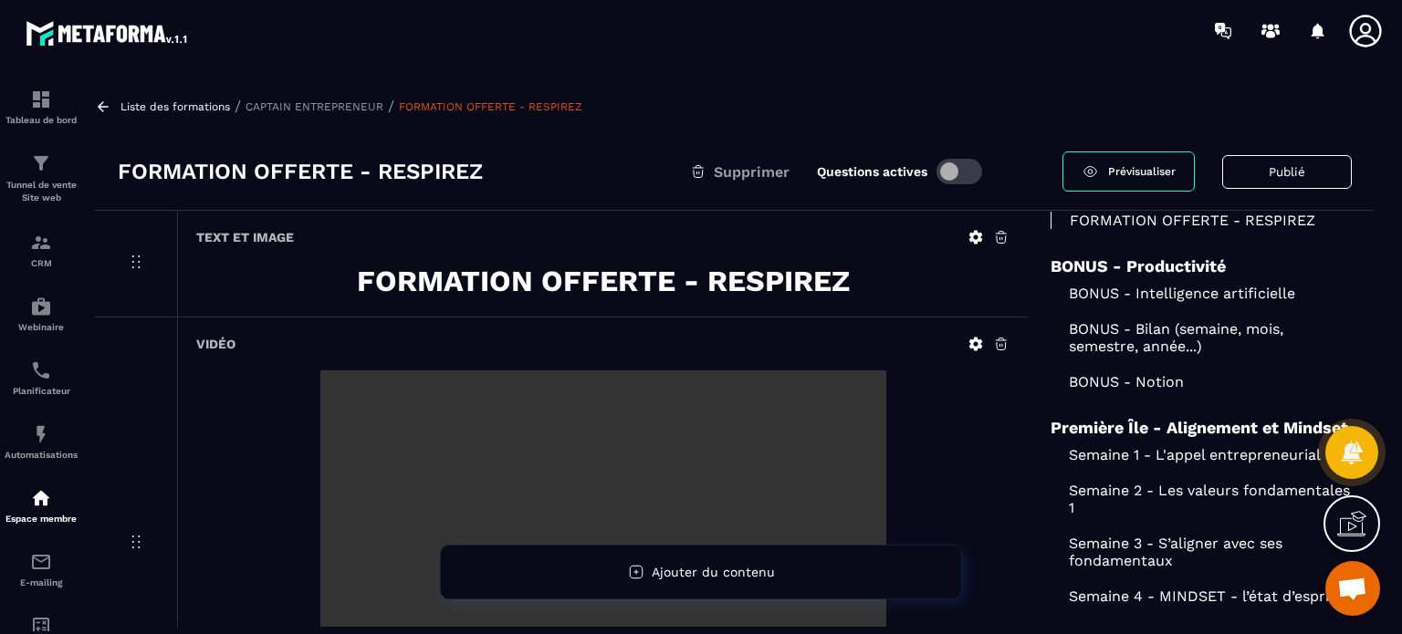
click at [1102, 290] on p "BONUS - Intelligence artificielle" at bounding box center [1200, 293] width 301 height 17
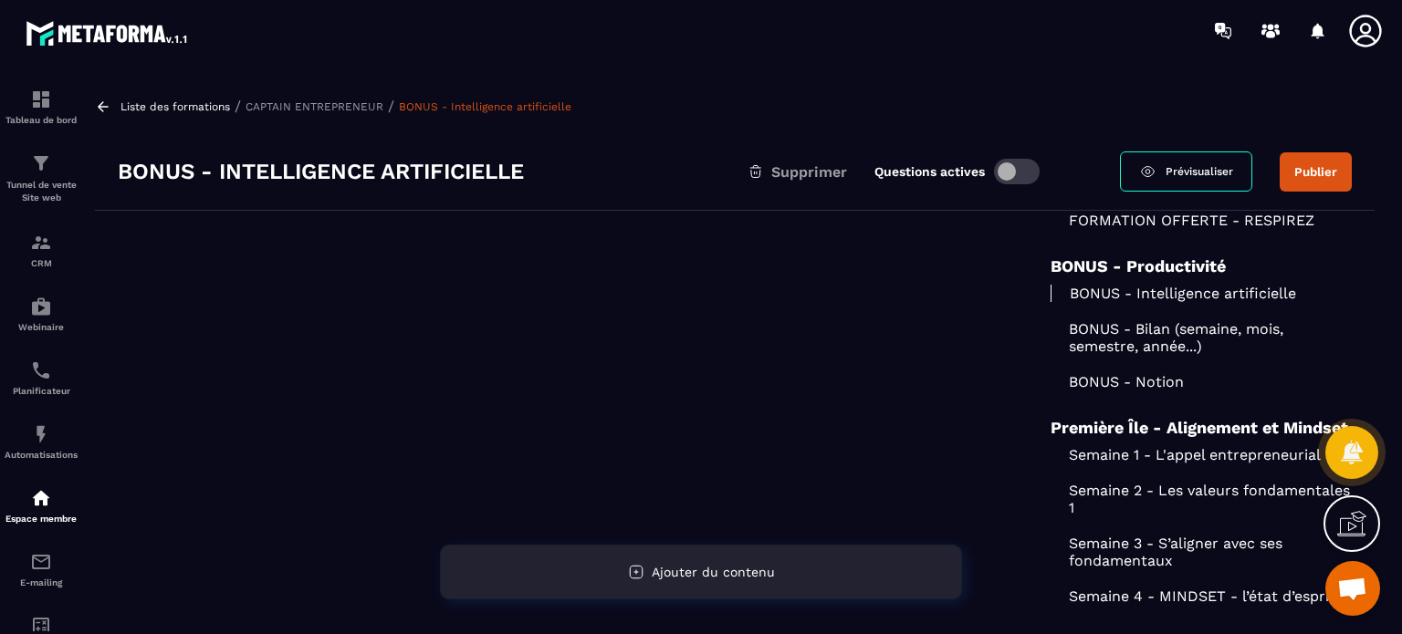
click at [688, 561] on div "Ajouter du contenu" at bounding box center [701, 572] width 522 height 55
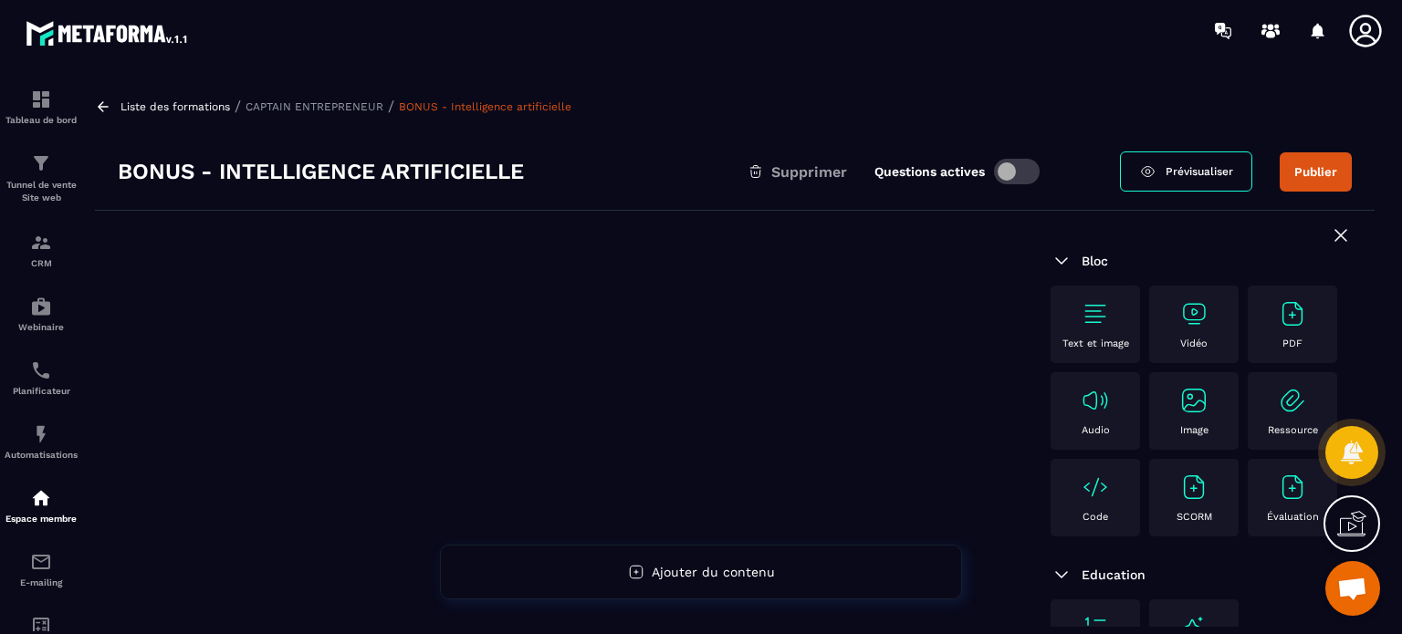
click at [1120, 312] on div "Text et image" at bounding box center [1094, 324] width 71 height 50
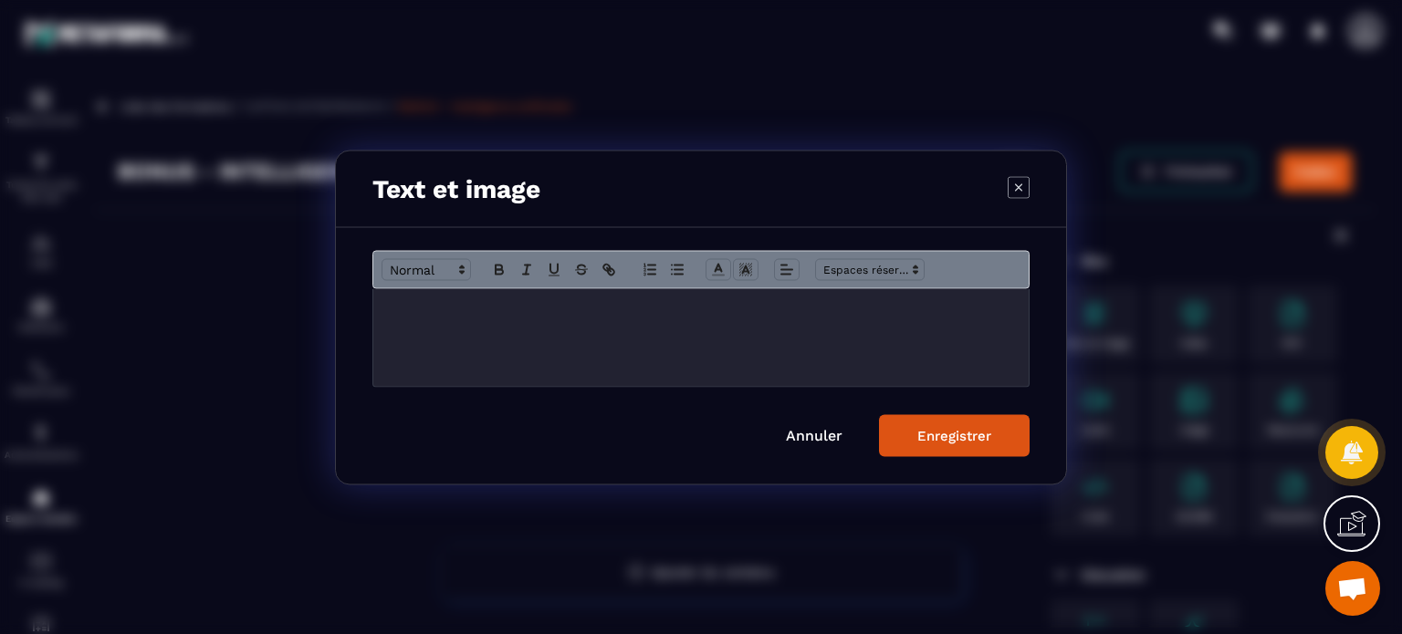
click at [708, 346] on div "Modal window" at bounding box center [700, 337] width 655 height 98
click at [492, 266] on icon "Modal window" at bounding box center [499, 269] width 16 height 16
click at [426, 264] on span "Modal window" at bounding box center [425, 269] width 89 height 22
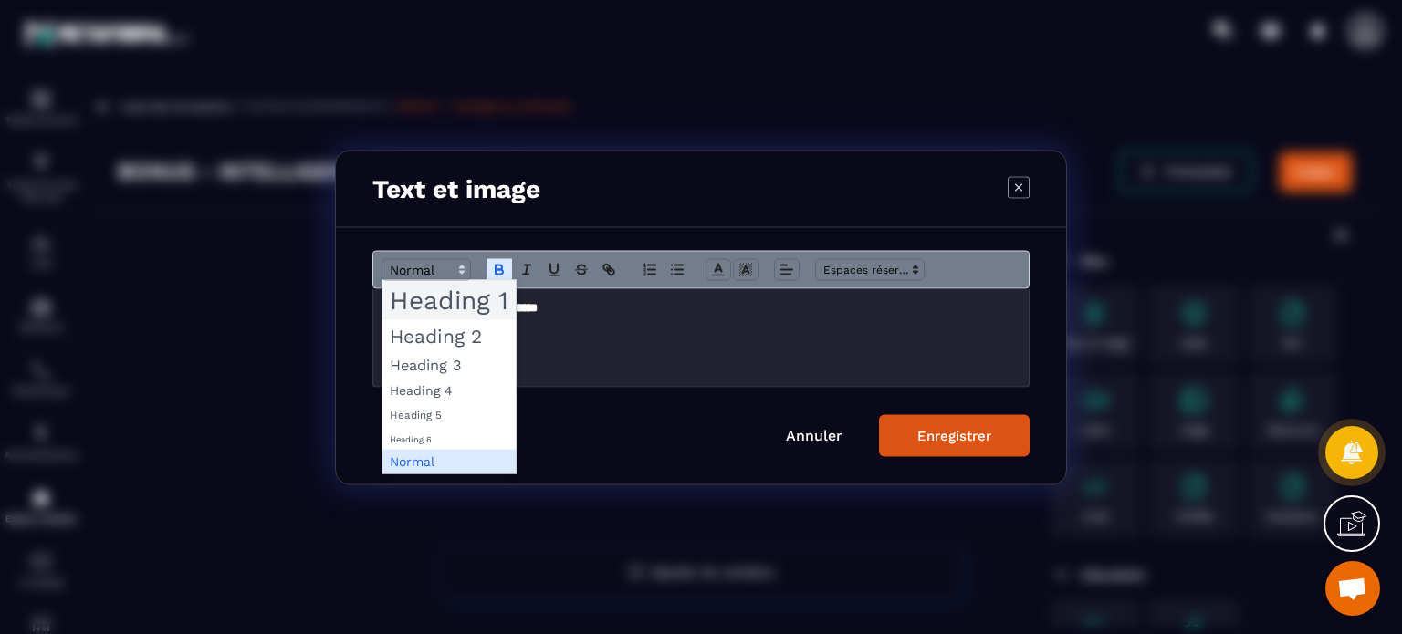
click at [464, 309] on span "Modal window" at bounding box center [448, 299] width 133 height 39
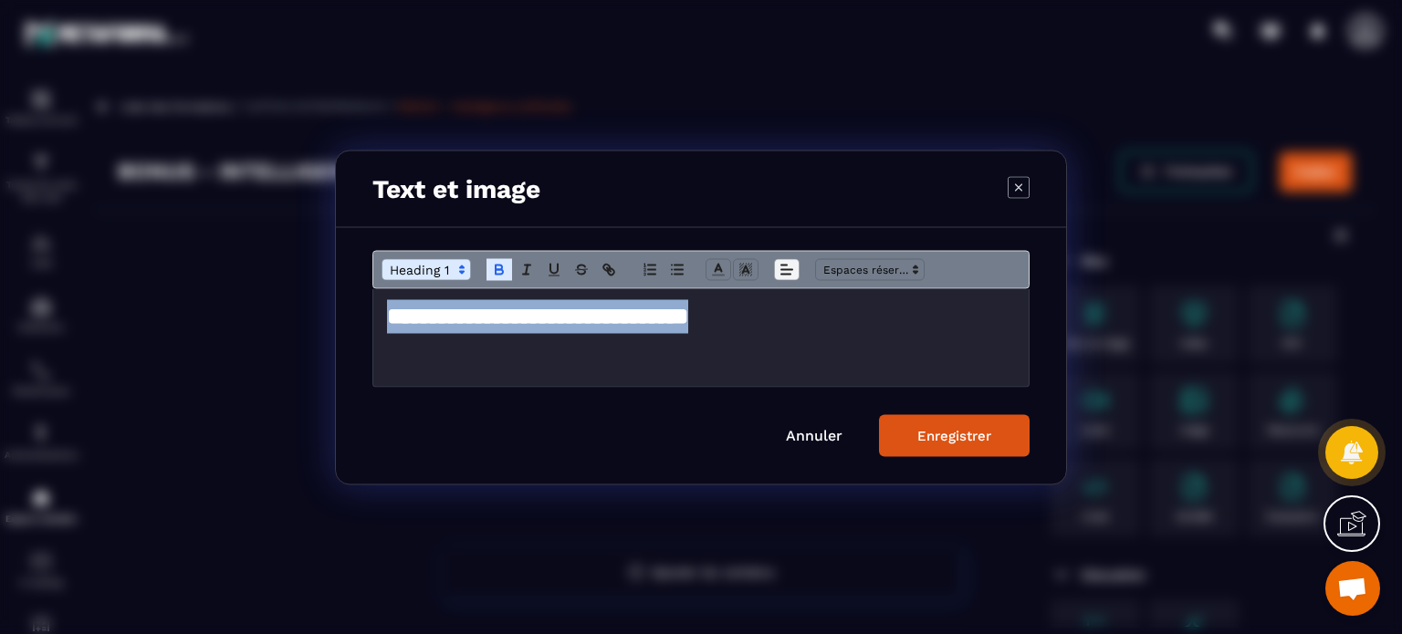
click at [778, 273] on icon "Modal window" at bounding box center [786, 269] width 16 height 16
click at [792, 319] on icon "Modal window" at bounding box center [790, 317] width 15 height 15
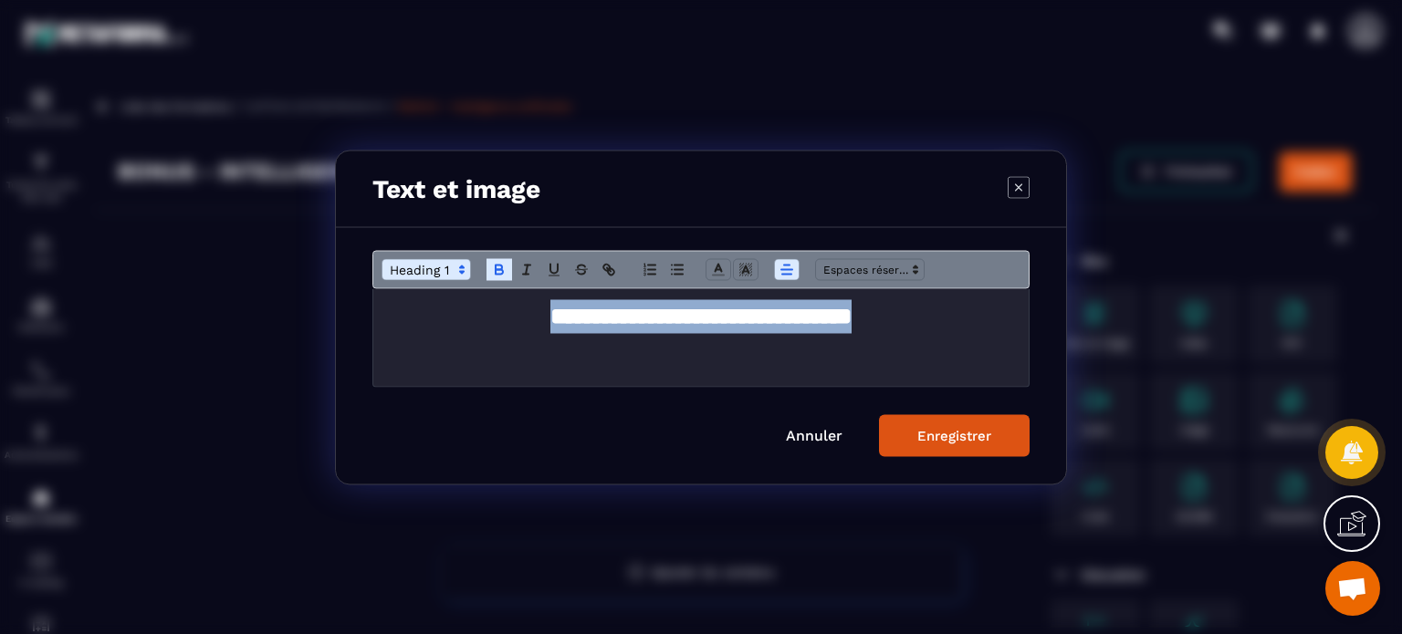
click at [978, 432] on div "Enregistrer" at bounding box center [954, 435] width 74 height 16
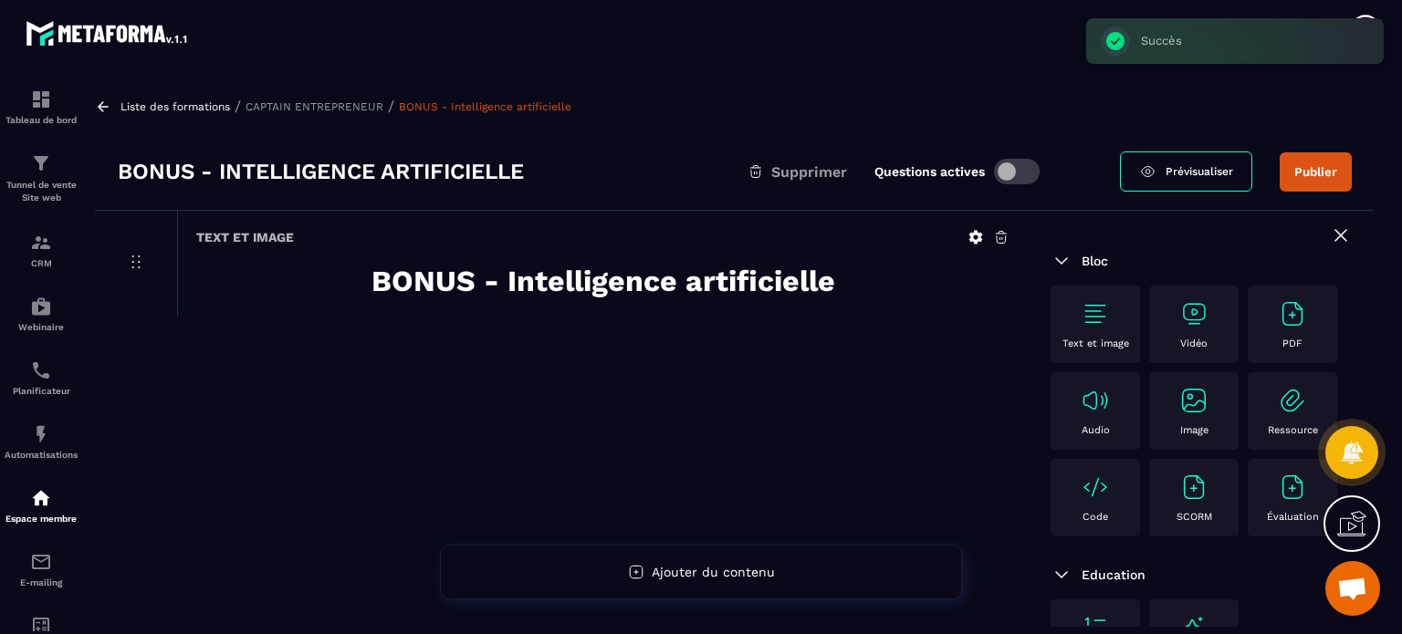
click at [1257, 350] on div "PDF" at bounding box center [1292, 324] width 71 height 50
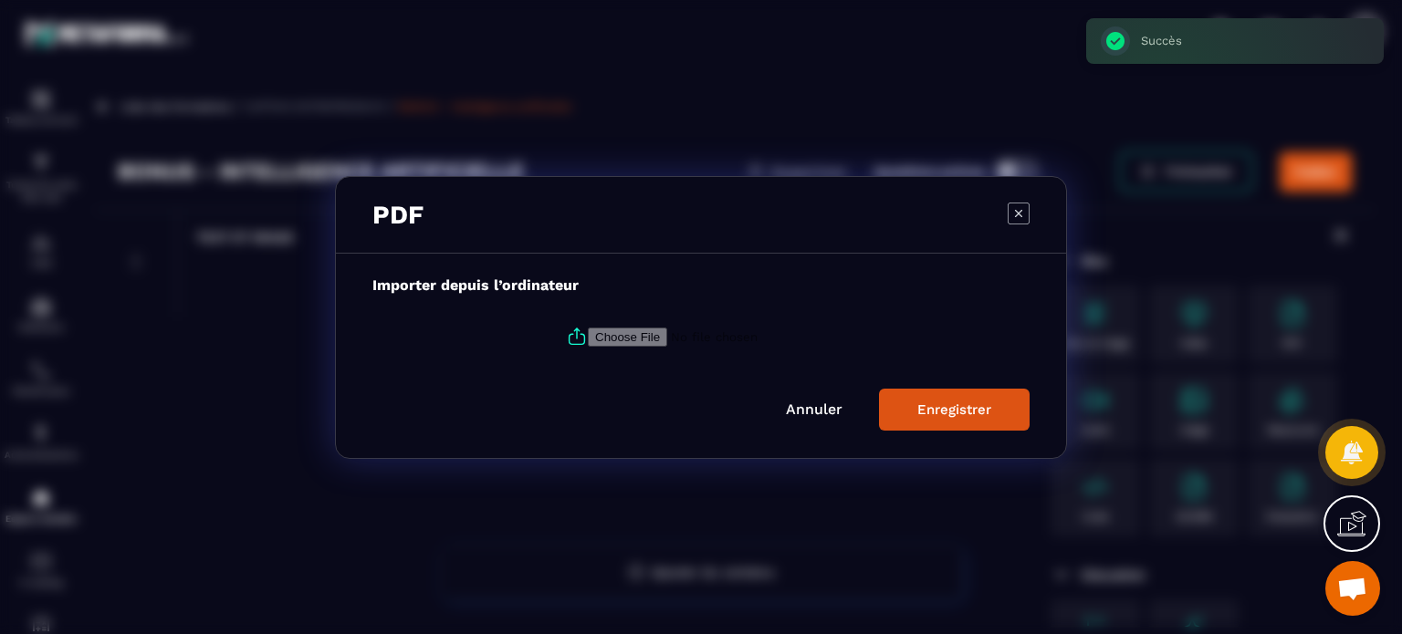
click at [662, 324] on label "Modal window" at bounding box center [700, 336] width 657 height 49
click at [662, 327] on input "Modal window" at bounding box center [712, 336] width 248 height 19
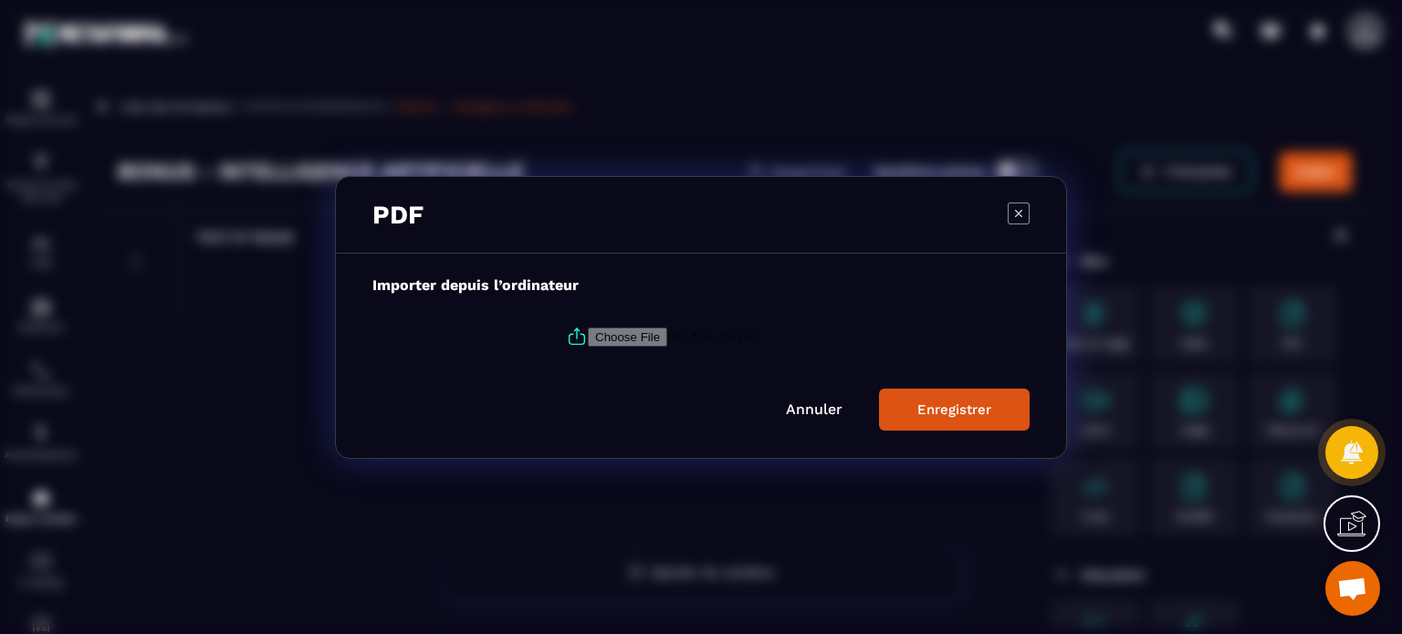
type input "**********"
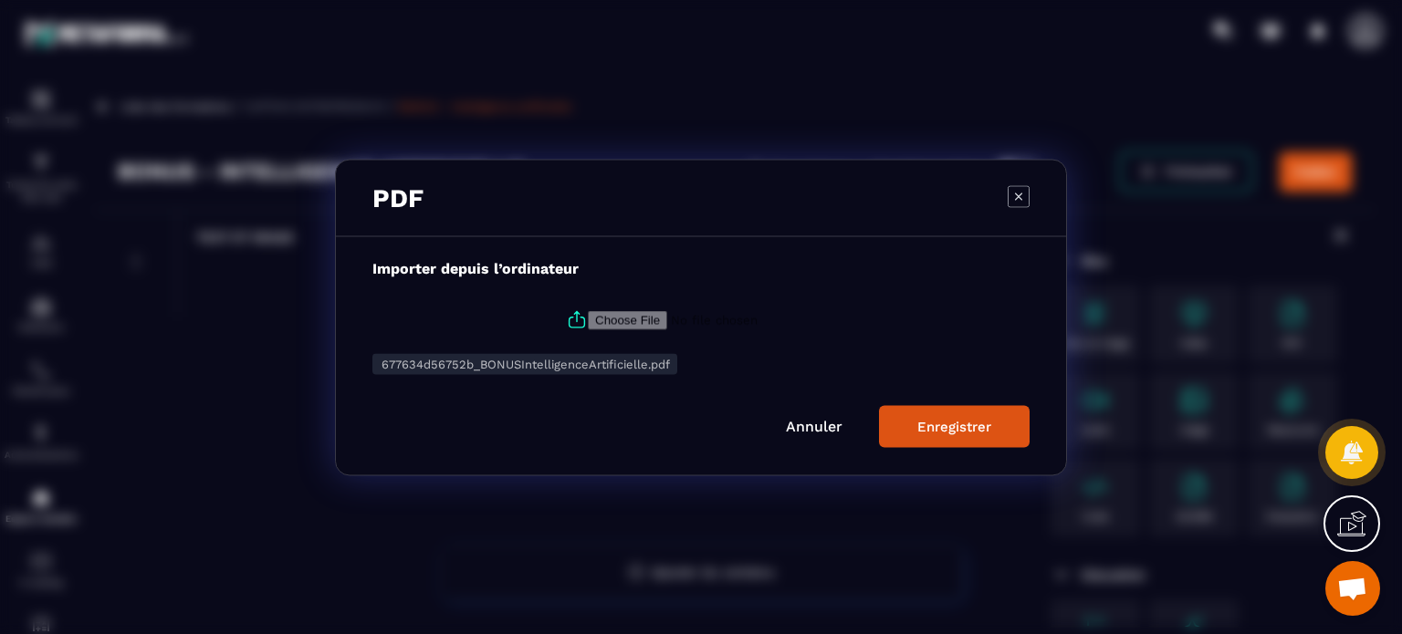
click at [903, 419] on button "Enregistrer" at bounding box center [954, 426] width 151 height 42
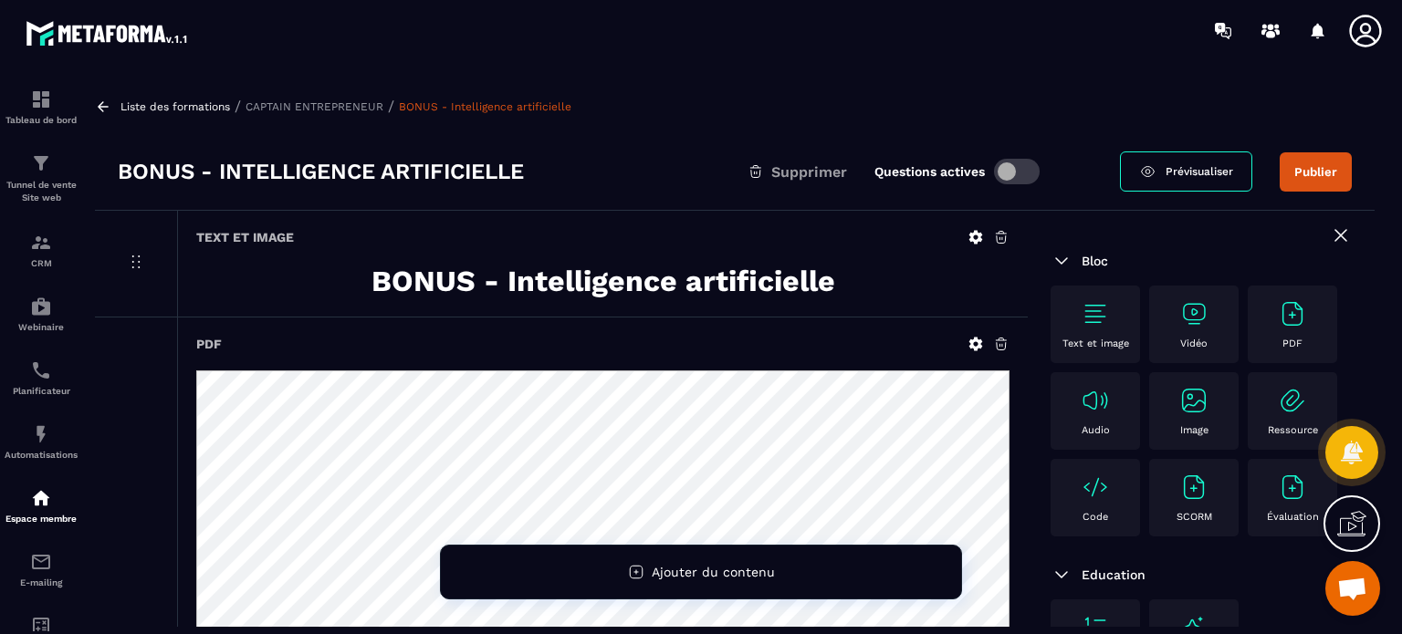
click at [1090, 324] on img at bounding box center [1094, 313] width 29 height 29
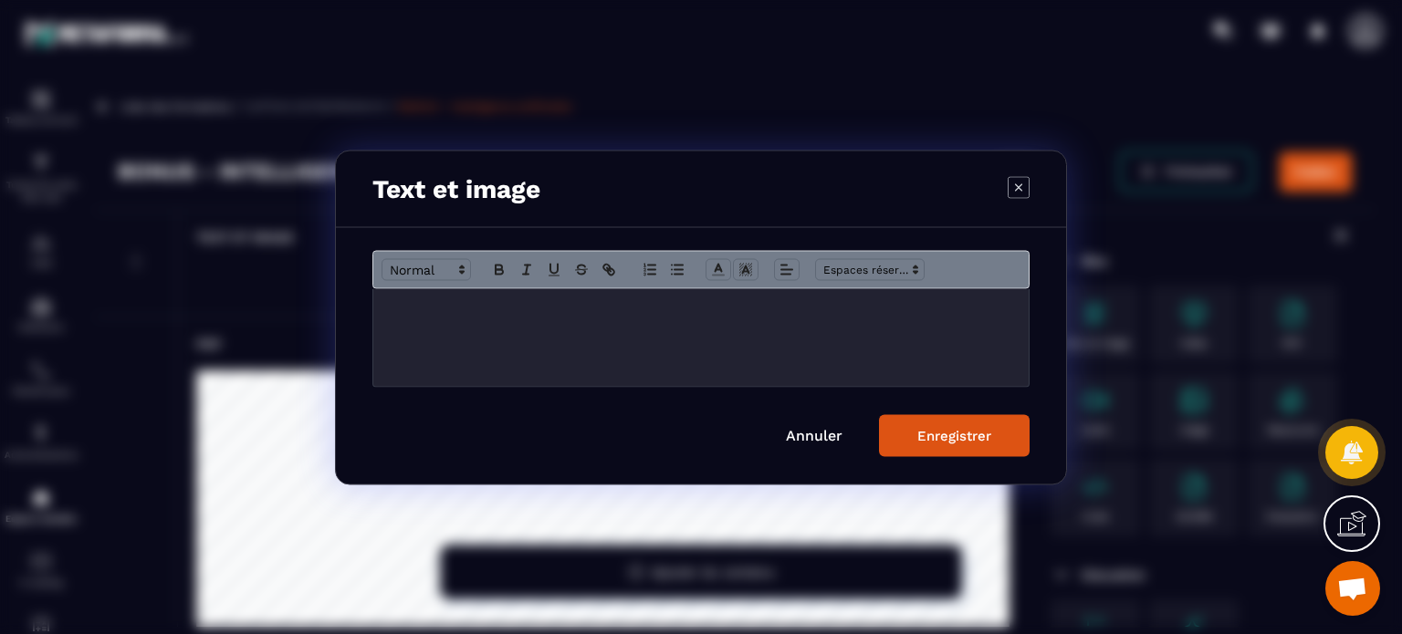
click at [683, 326] on div "Modal window" at bounding box center [700, 337] width 655 height 98
click at [833, 434] on link "Annuler" at bounding box center [814, 434] width 57 height 17
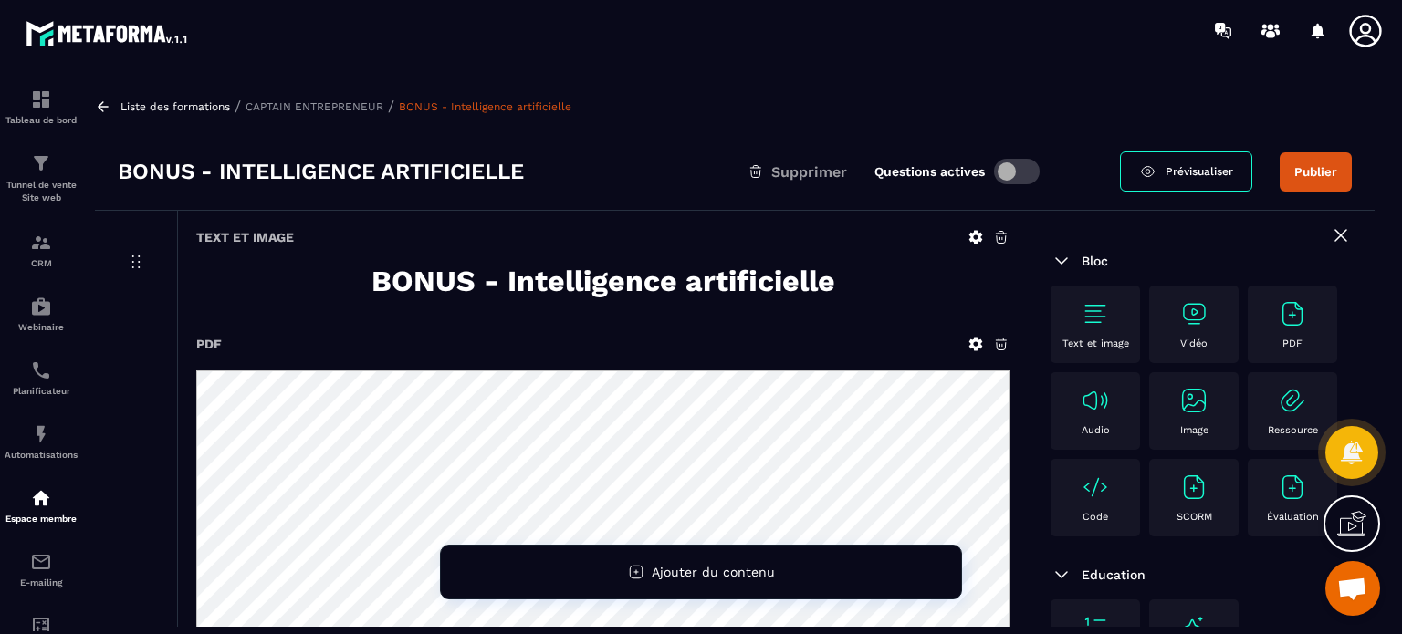
click at [541, 287] on strong "BONUS - Intelligence artificielle" at bounding box center [603, 281] width 464 height 35
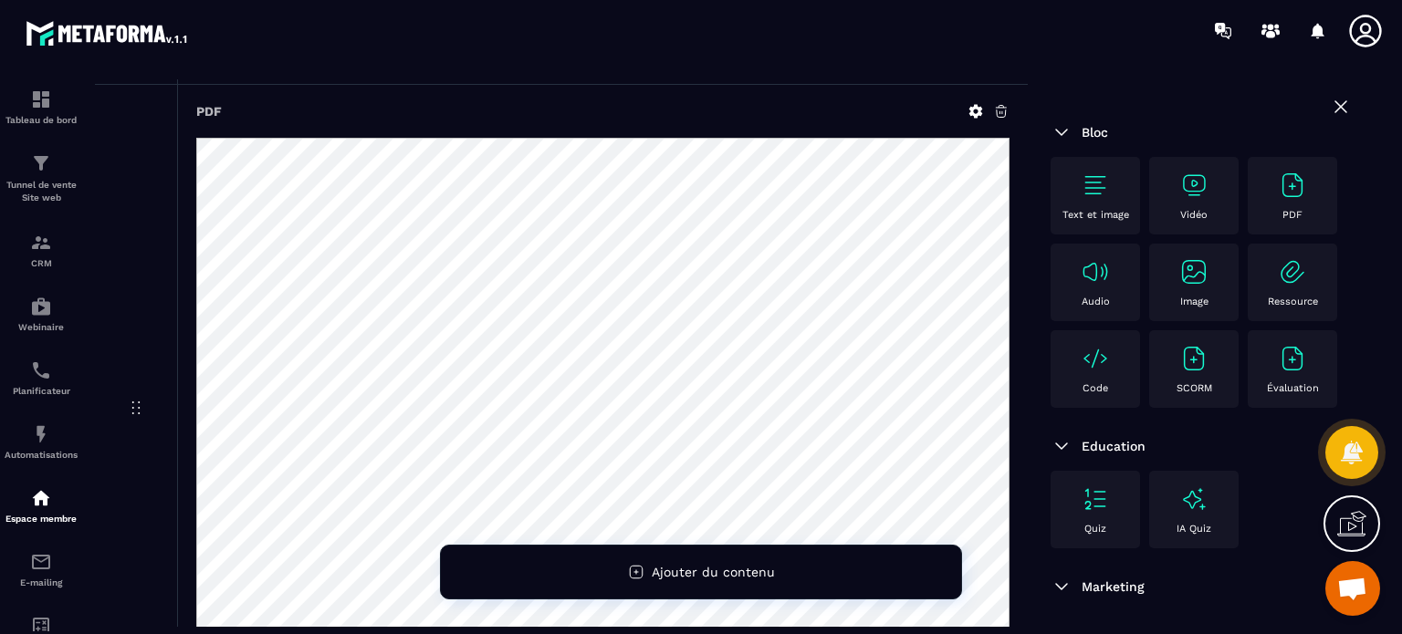
scroll to position [431, 0]
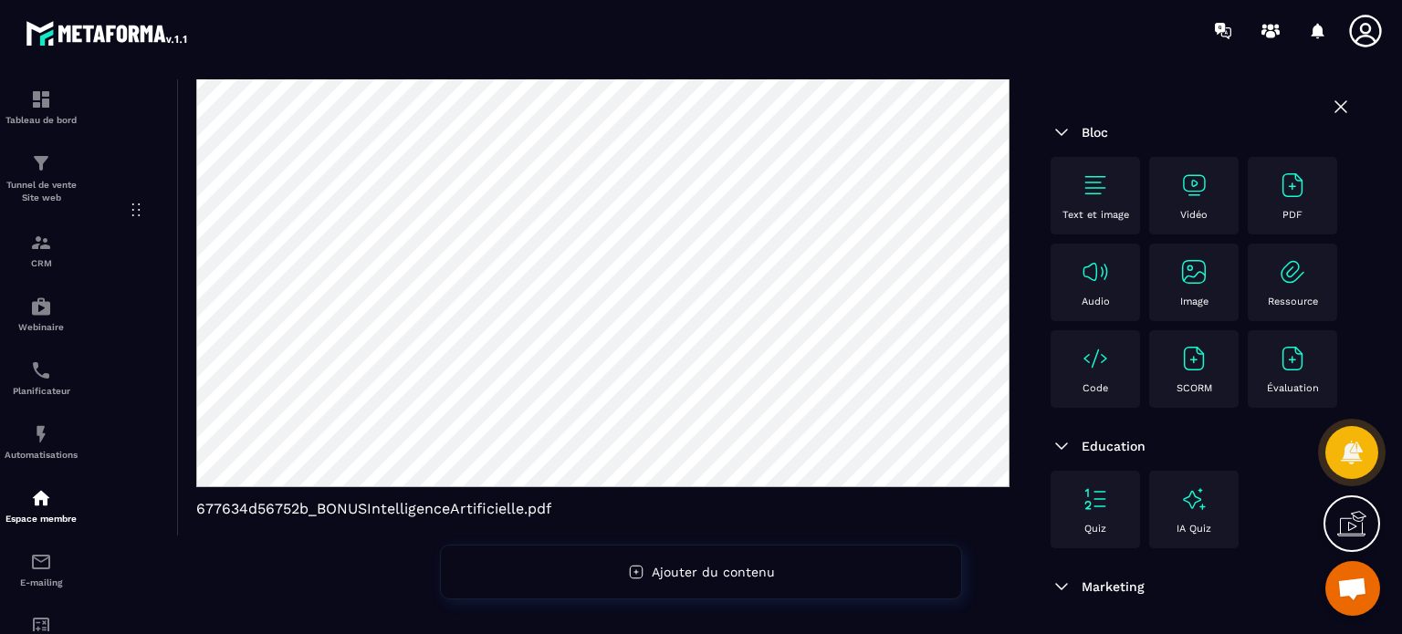
click at [1330, 96] on icon at bounding box center [1341, 107] width 22 height 22
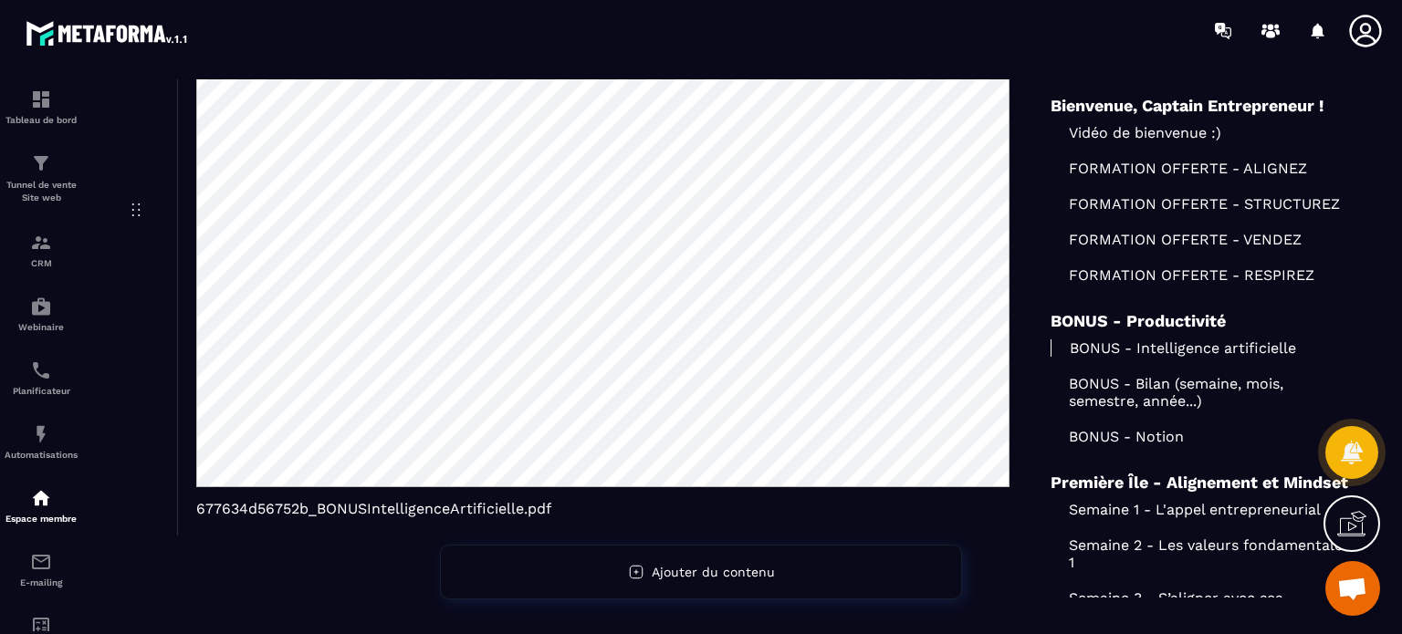
click at [1129, 385] on p "BONUS - Bilan (semaine, mois, semestre, année...)" at bounding box center [1200, 392] width 301 height 35
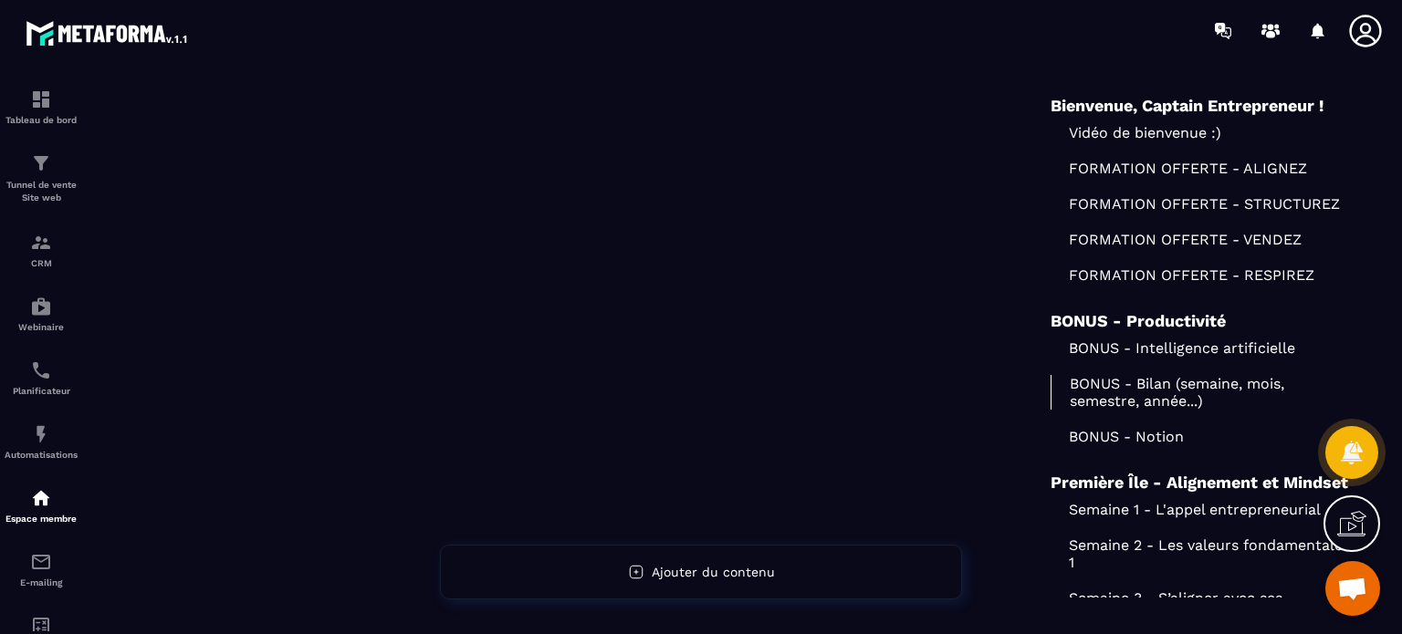
scroll to position [274, 0]
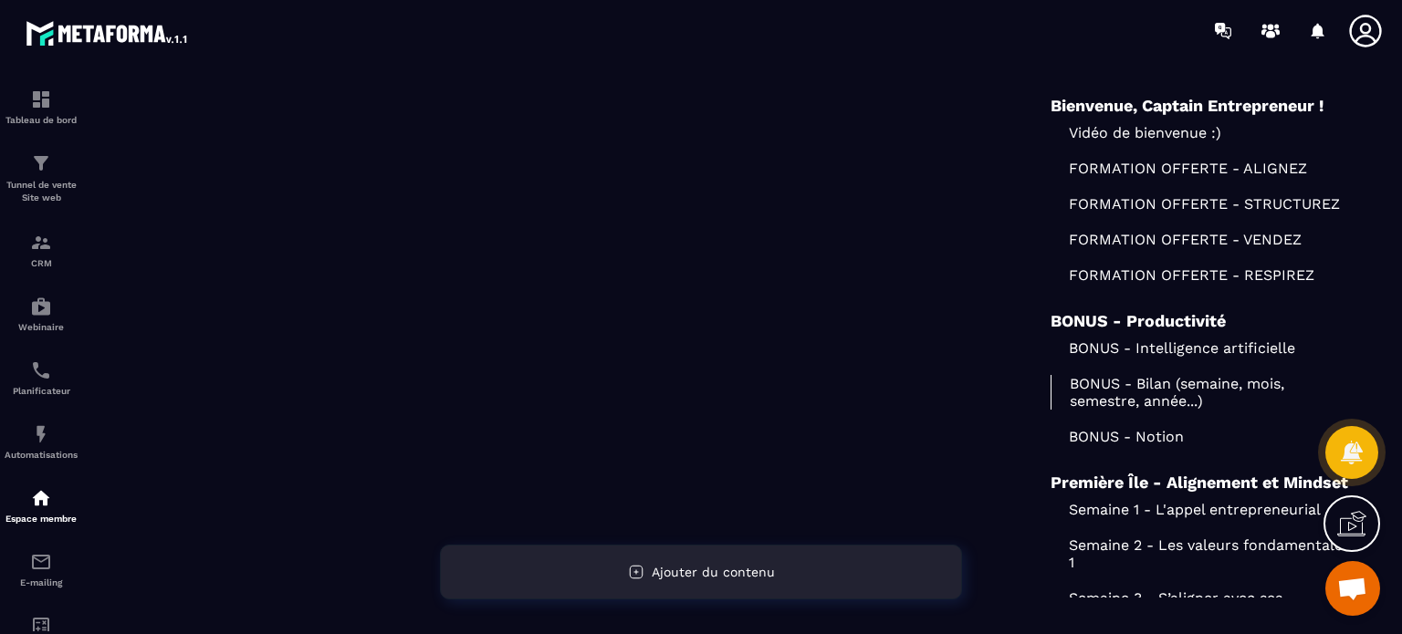
click at [664, 578] on span "Ajouter du contenu" at bounding box center [713, 572] width 123 height 15
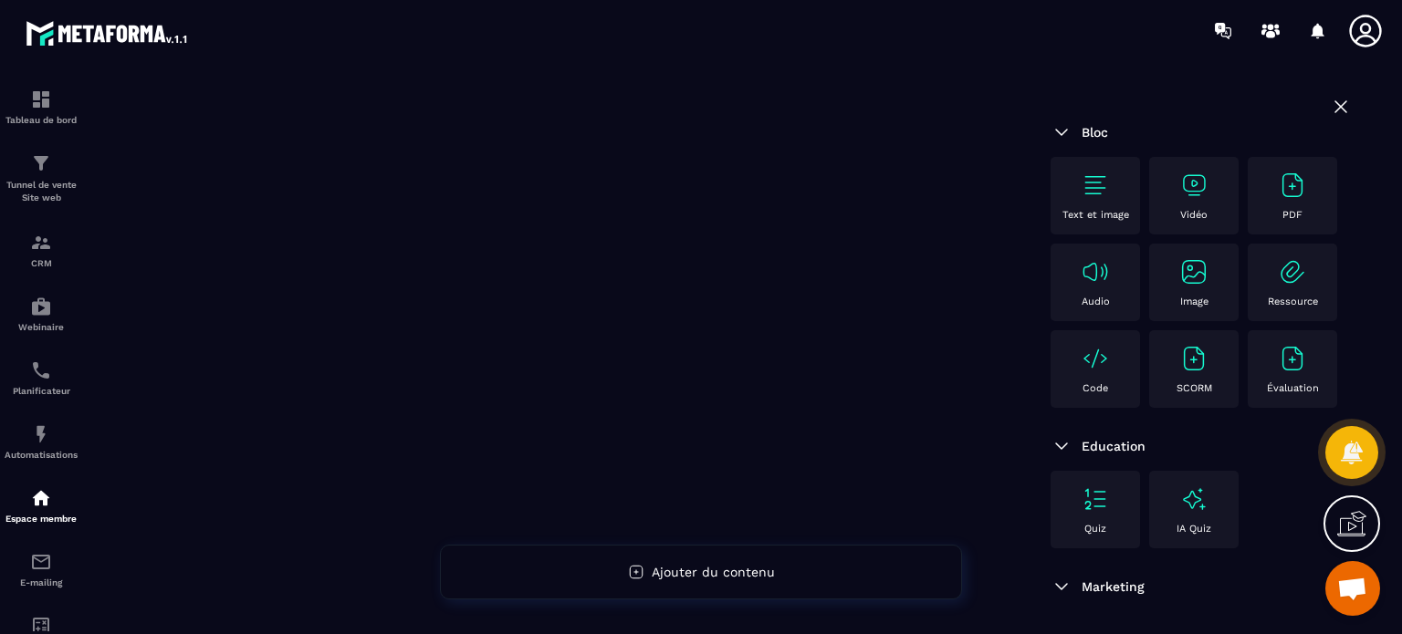
click at [1087, 180] on img at bounding box center [1094, 185] width 29 height 29
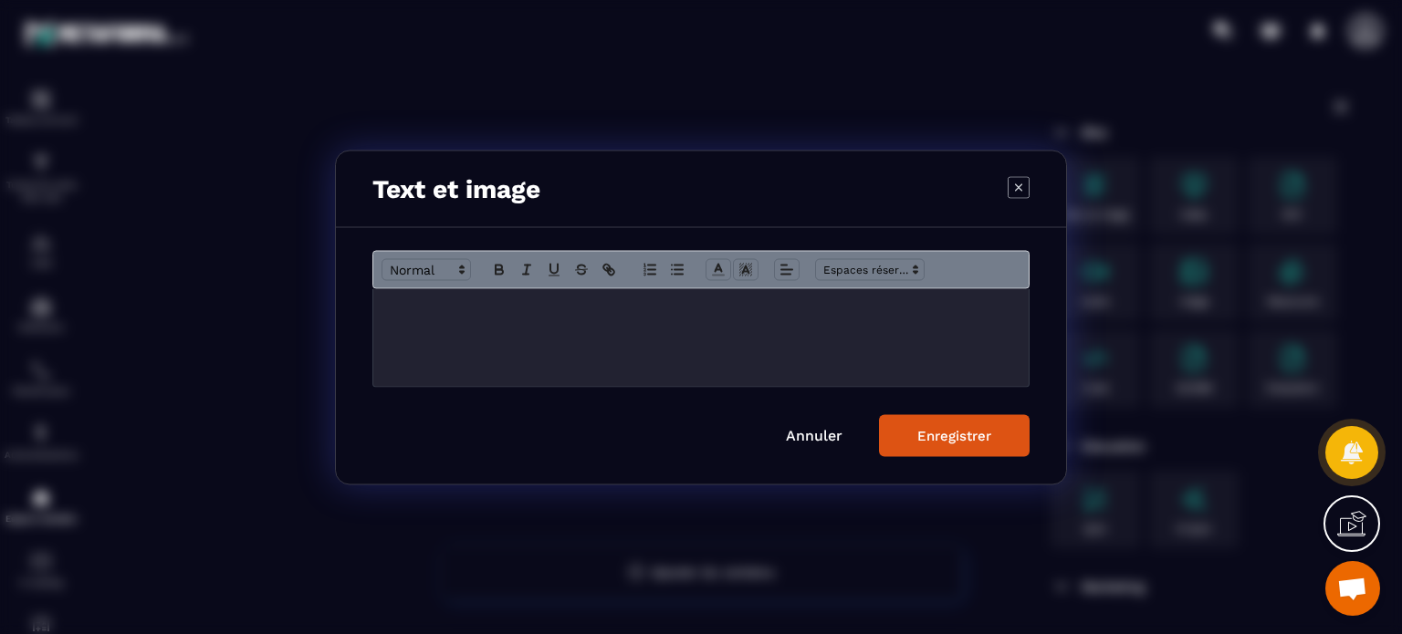
click at [659, 314] on p "Modal window" at bounding box center [701, 307] width 628 height 16
click at [489, 267] on button "Modal window" at bounding box center [499, 269] width 26 height 22
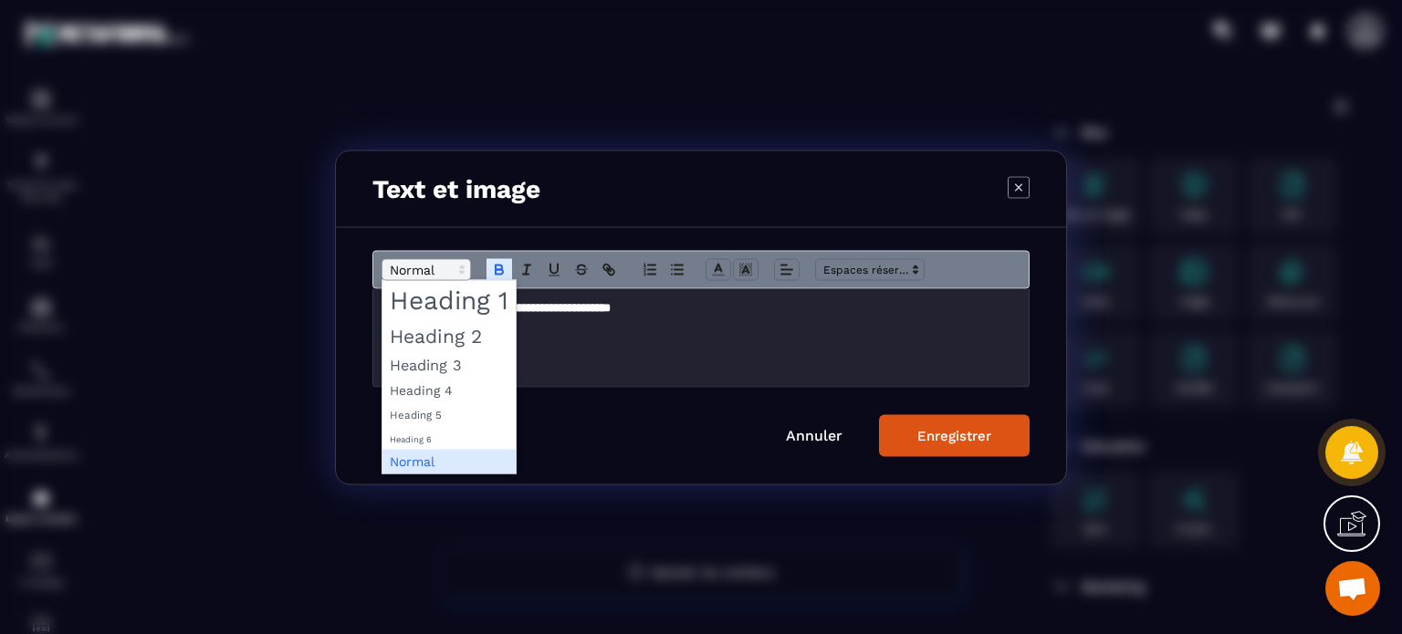
click at [445, 266] on span "Modal window" at bounding box center [425, 269] width 89 height 22
click at [469, 304] on span "Modal window" at bounding box center [448, 299] width 133 height 39
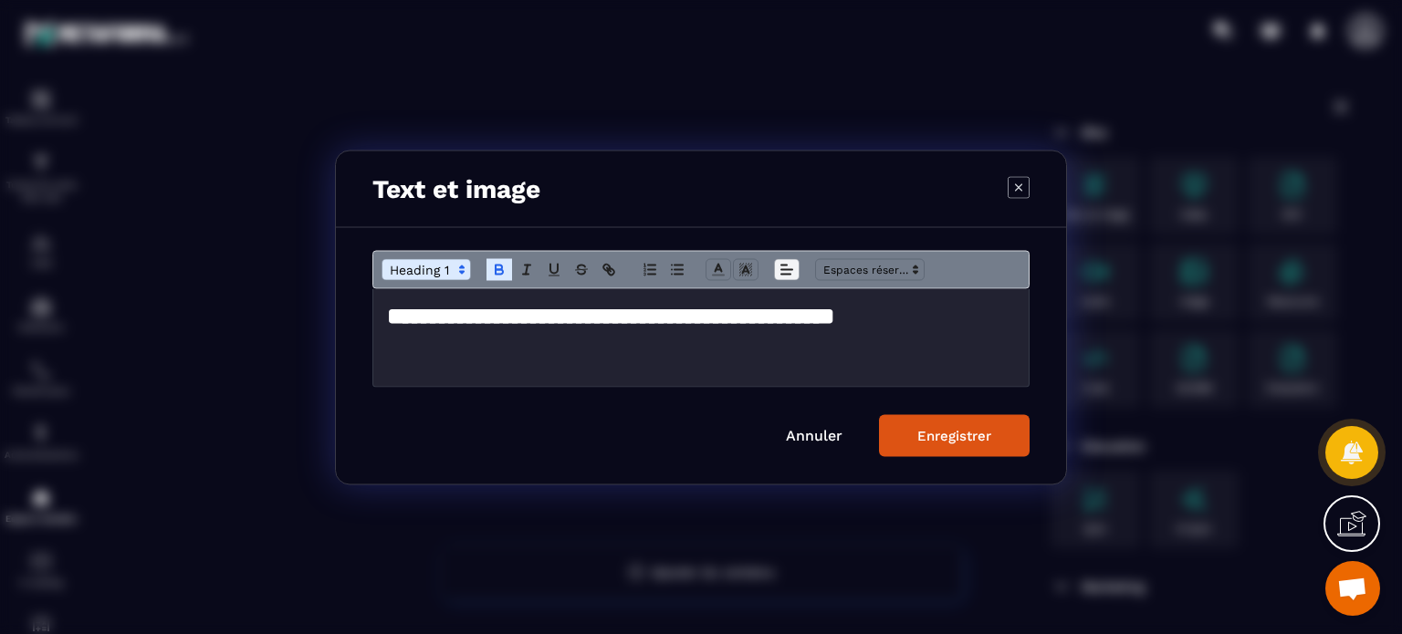
click at [775, 271] on span "Modal window" at bounding box center [787, 269] width 26 height 22
click at [798, 317] on span "Modal window" at bounding box center [790, 319] width 22 height 22
click at [967, 447] on button "Enregistrer" at bounding box center [954, 435] width 151 height 42
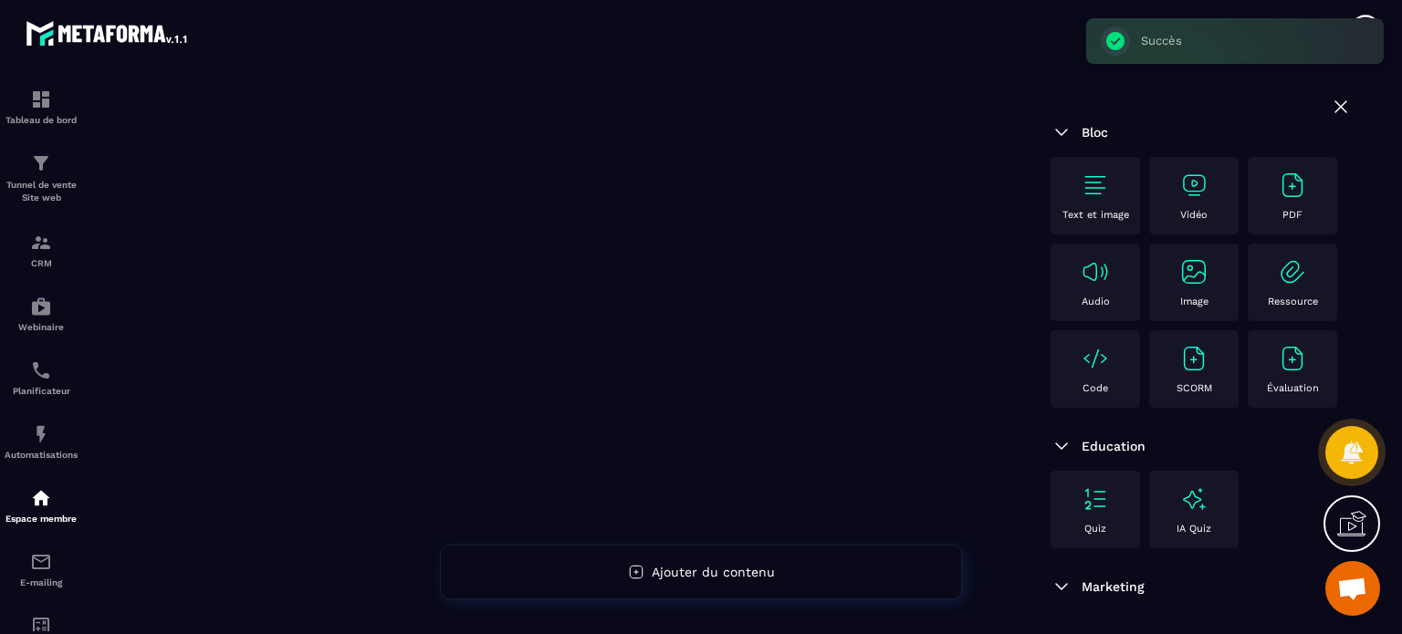
click at [1257, 221] on div "PDF" at bounding box center [1292, 196] width 71 height 50
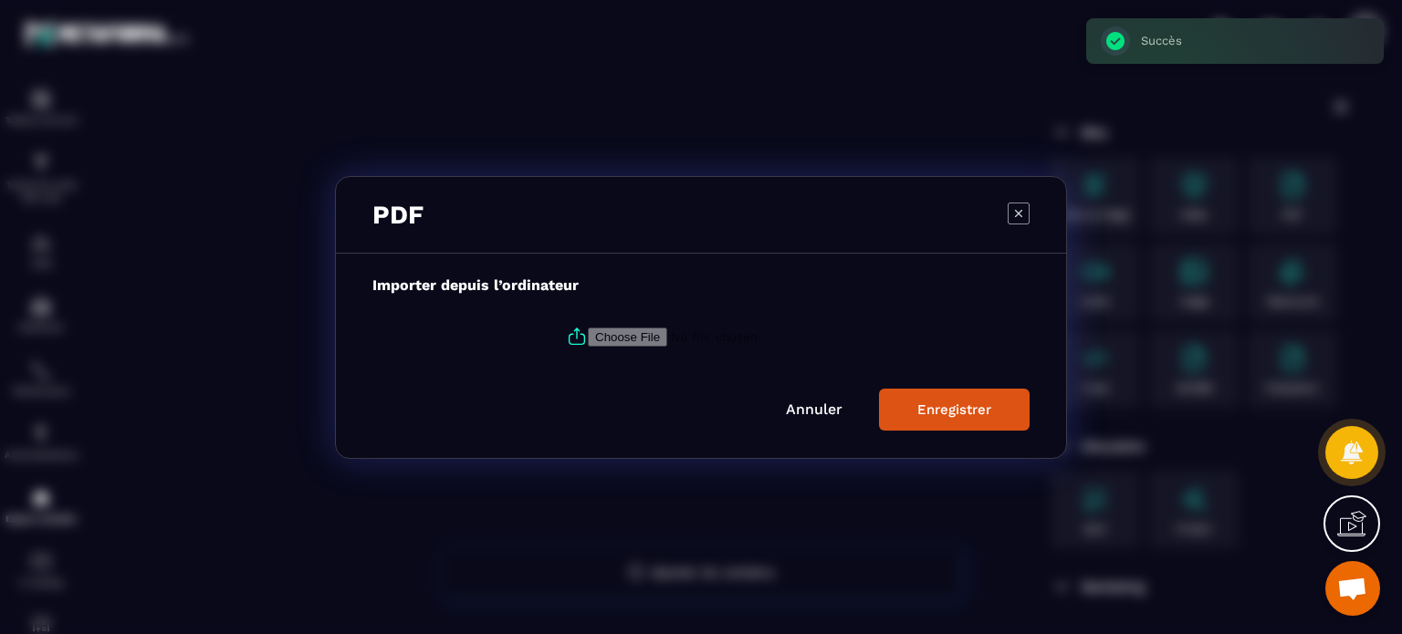
click at [663, 324] on label "Modal window" at bounding box center [700, 336] width 657 height 49
click at [663, 327] on input "Modal window" at bounding box center [712, 336] width 248 height 19
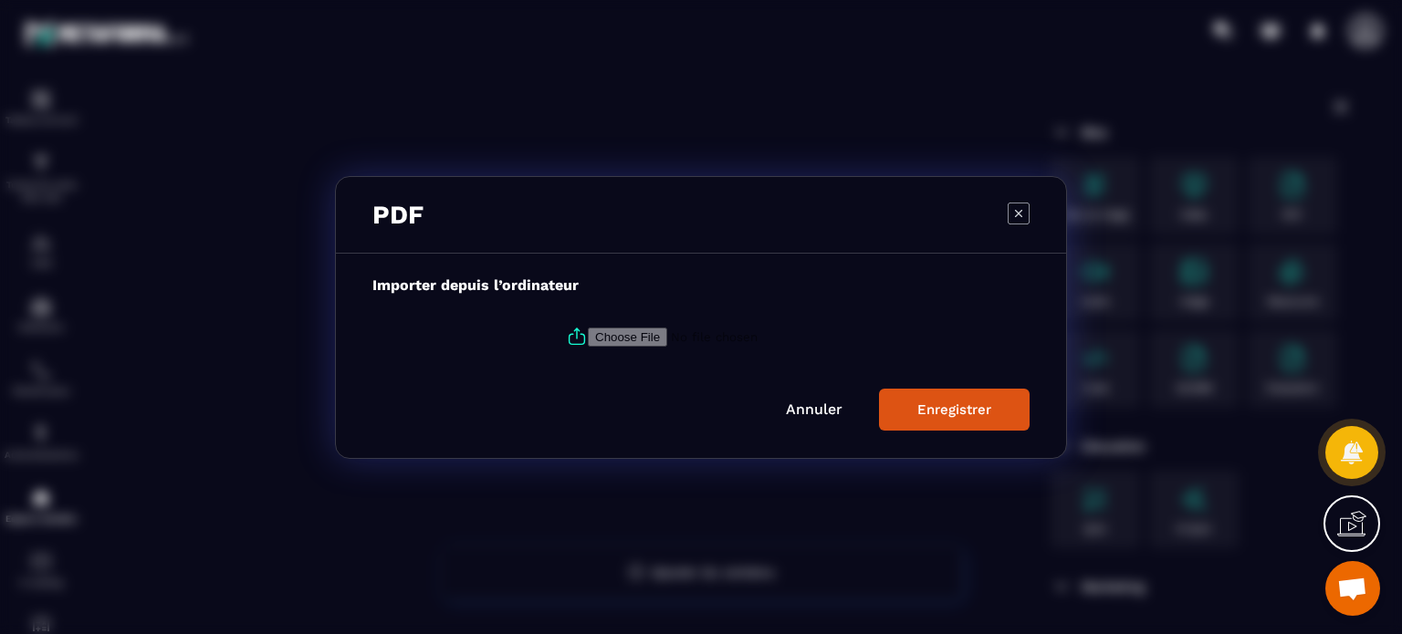
type input "**********"
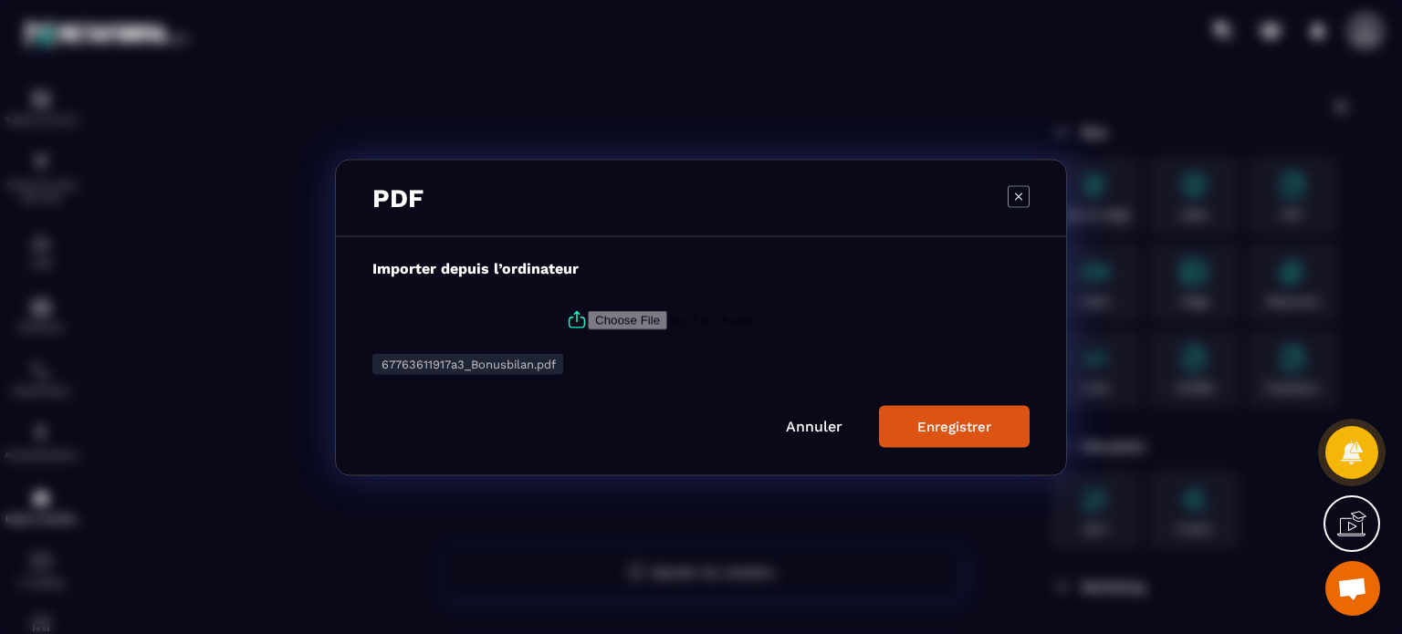
click at [979, 412] on button "Enregistrer" at bounding box center [954, 426] width 151 height 42
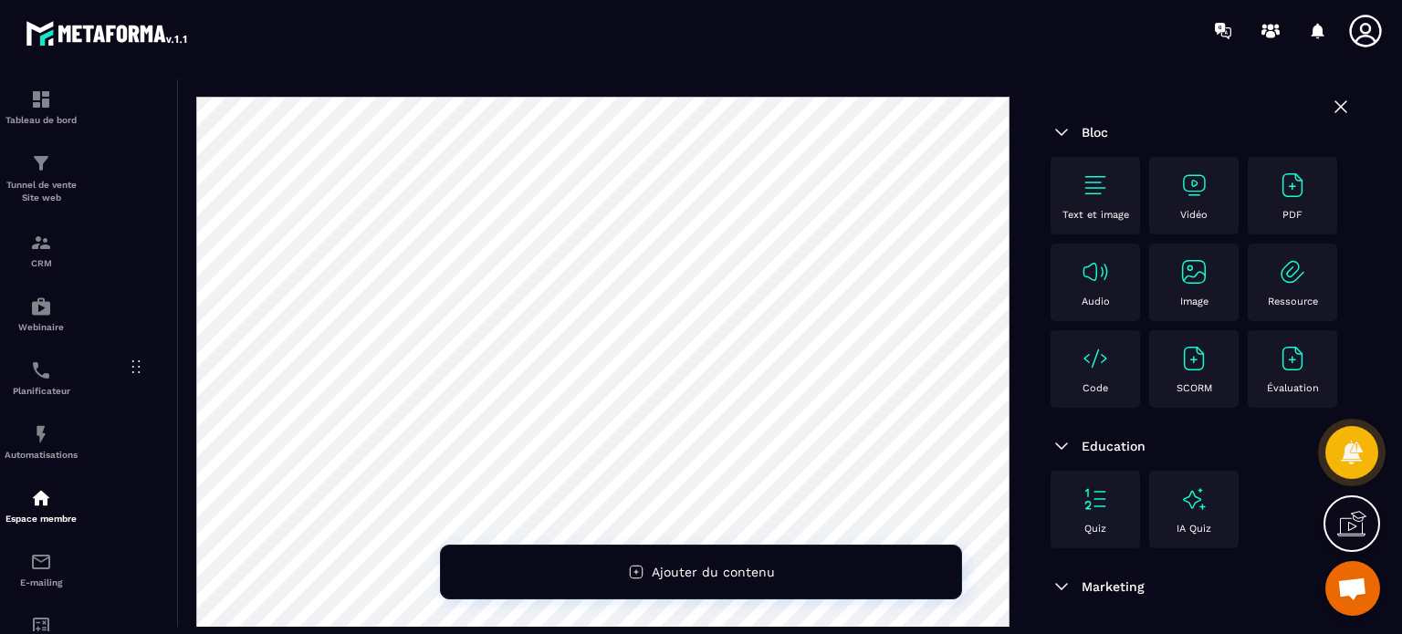
click at [1077, 214] on p "Text et image" at bounding box center [1095, 215] width 67 height 12
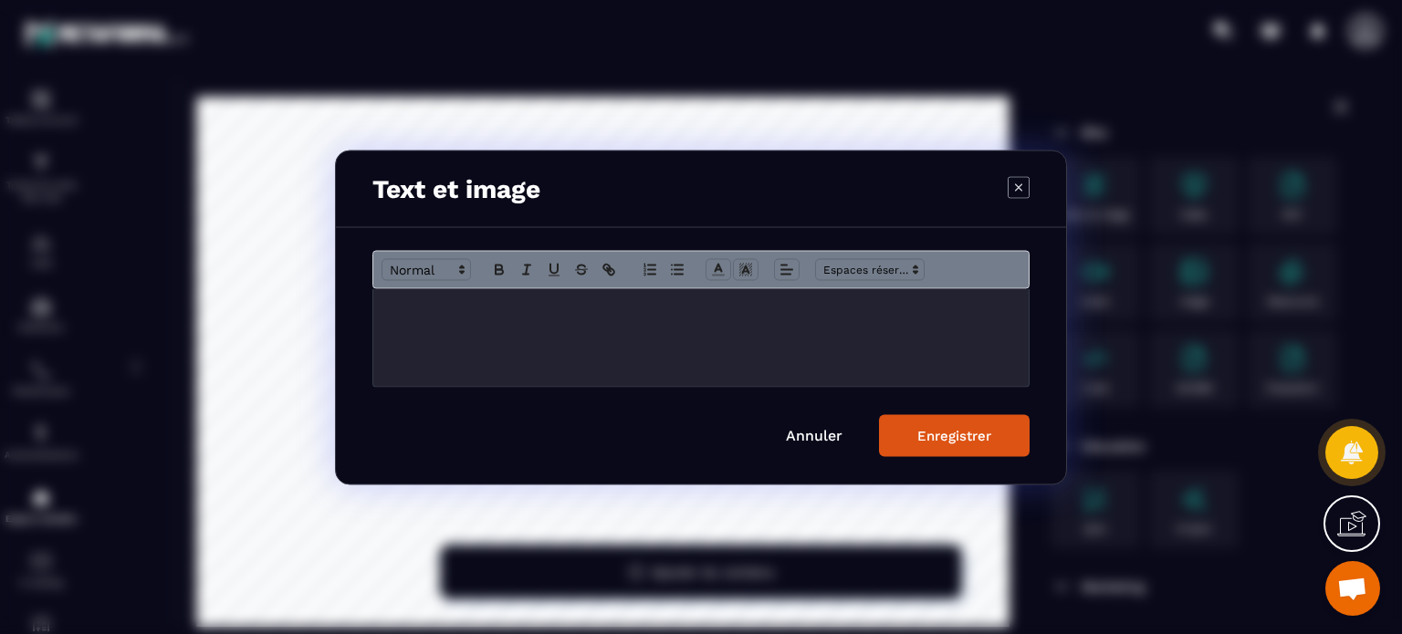
click at [475, 320] on div "Modal window" at bounding box center [700, 337] width 655 height 98
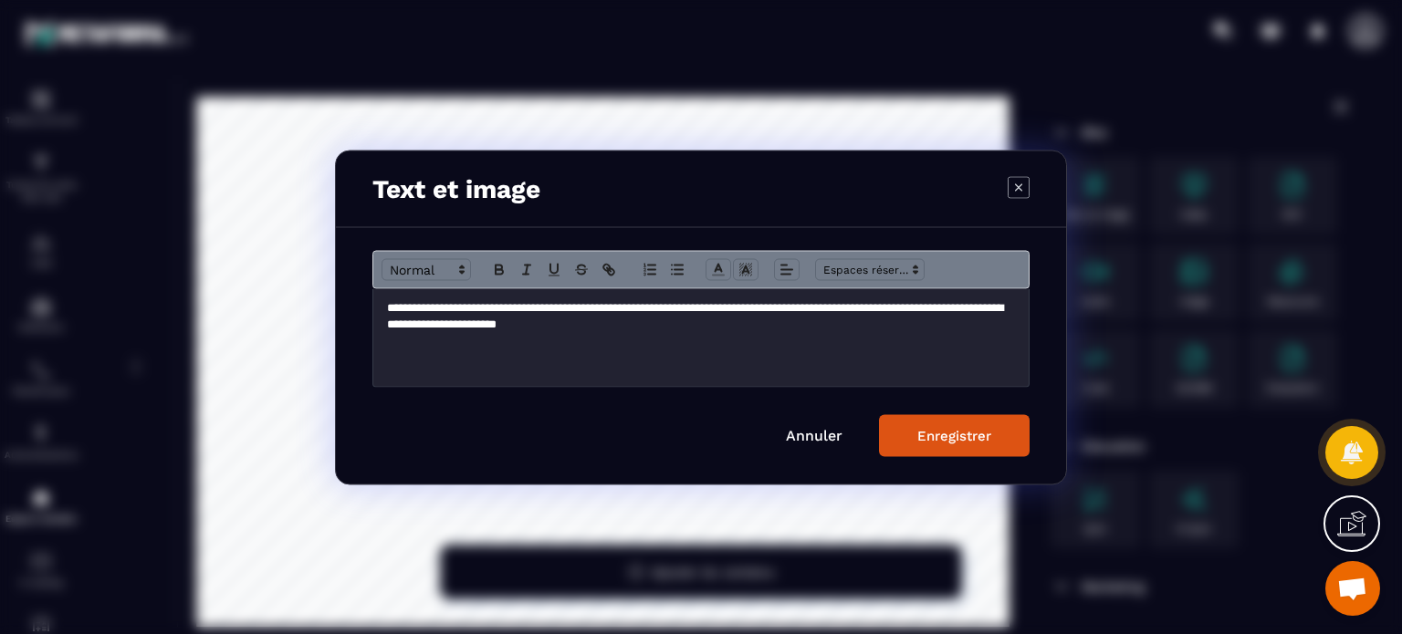
scroll to position [281, 0]
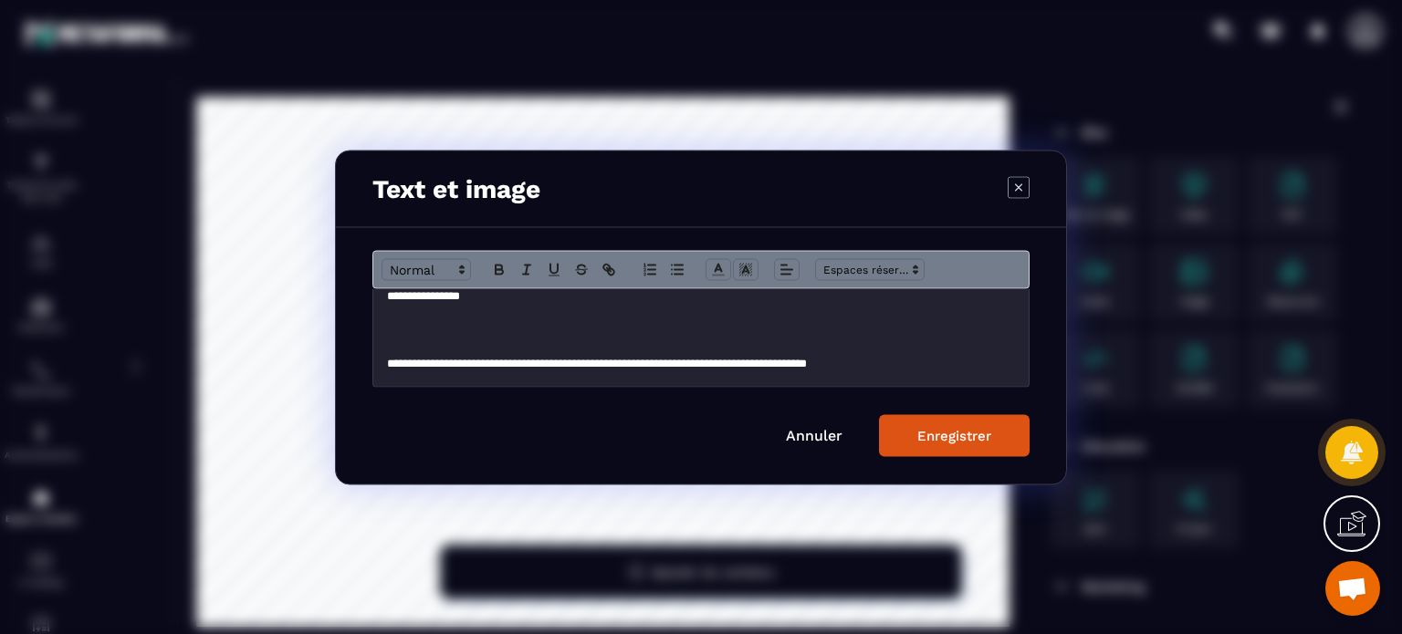
click at [934, 424] on button "Enregistrer" at bounding box center [954, 435] width 151 height 42
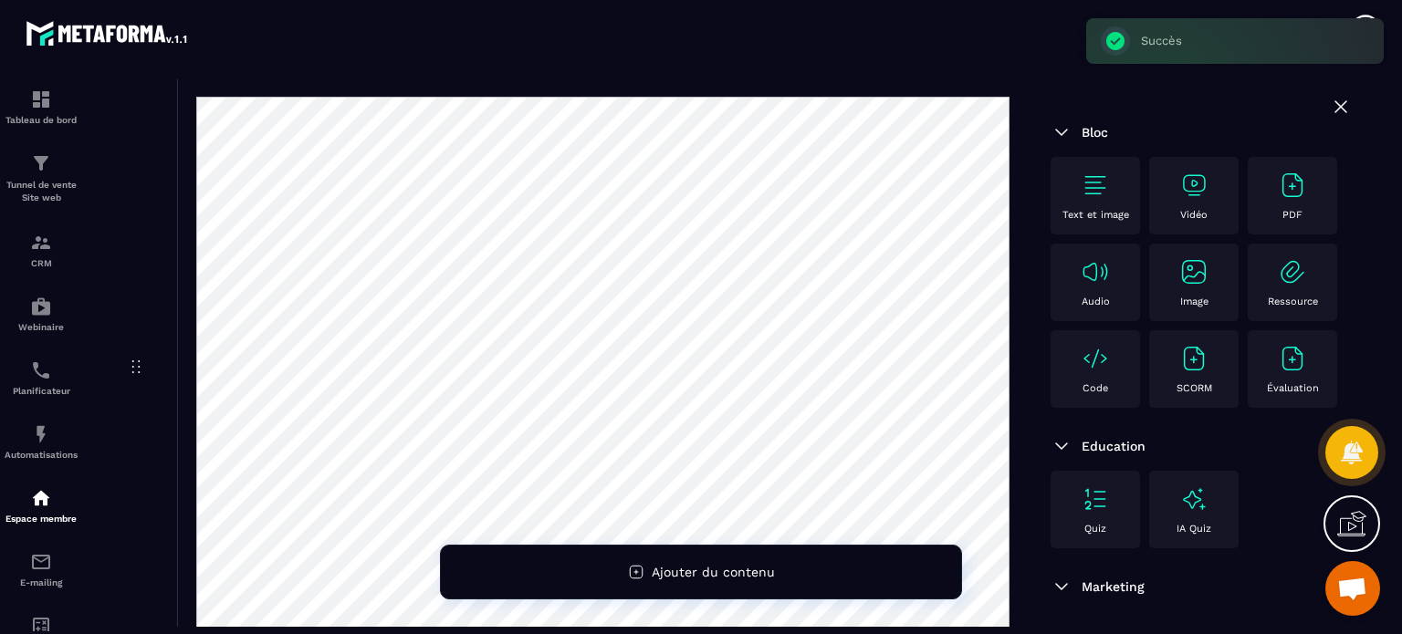
click at [1330, 102] on icon at bounding box center [1341, 107] width 22 height 22
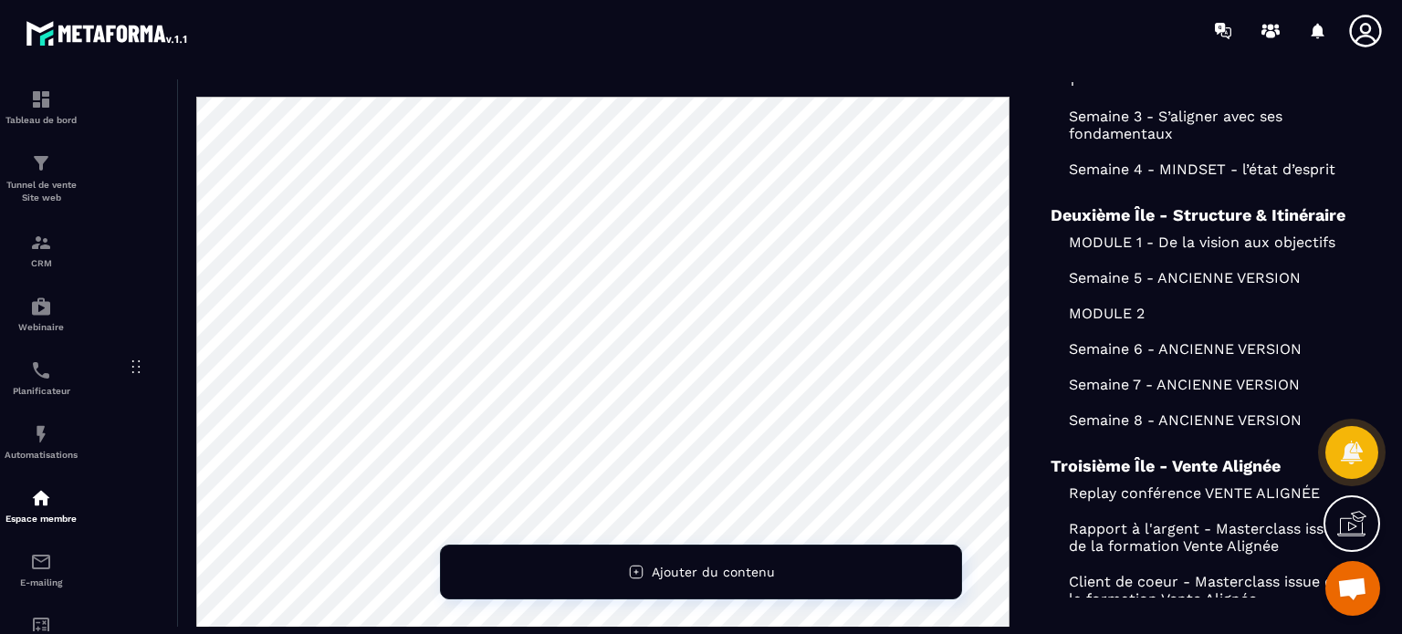
click at [1011, 232] on div "PDF 67763611917a3_Bonusbilan.pdf" at bounding box center [602, 368] width 850 height 649
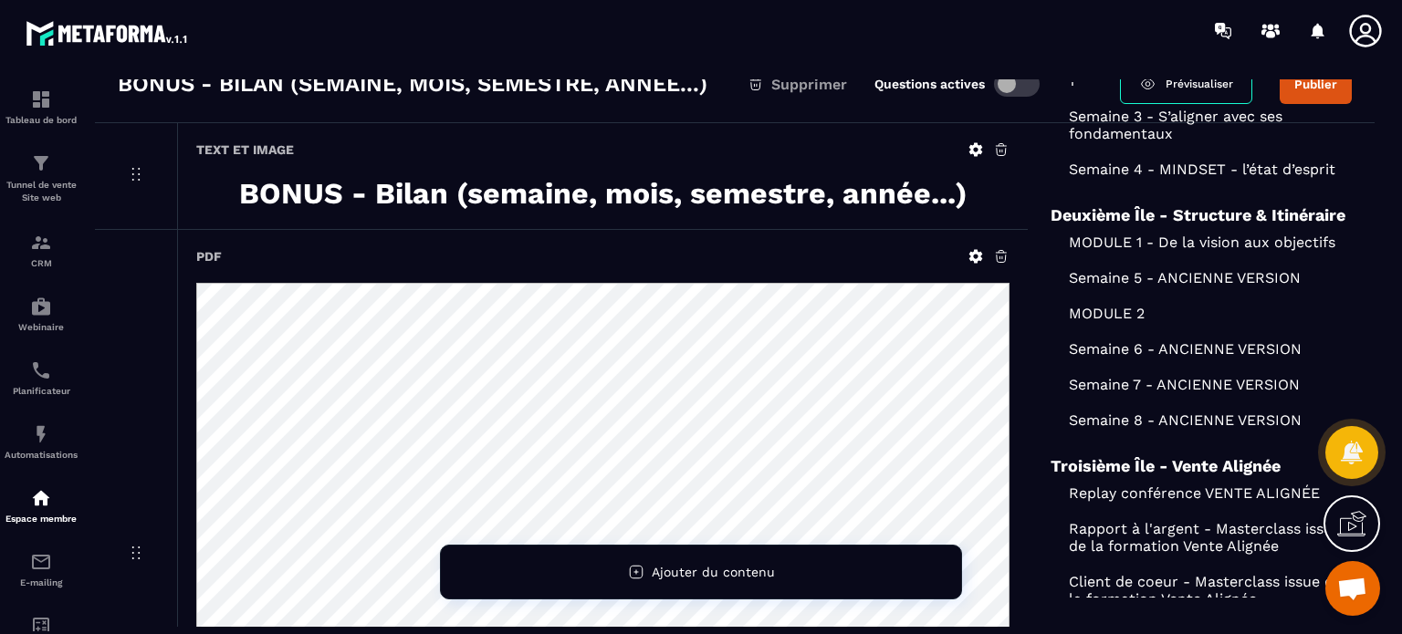
scroll to position [0, 0]
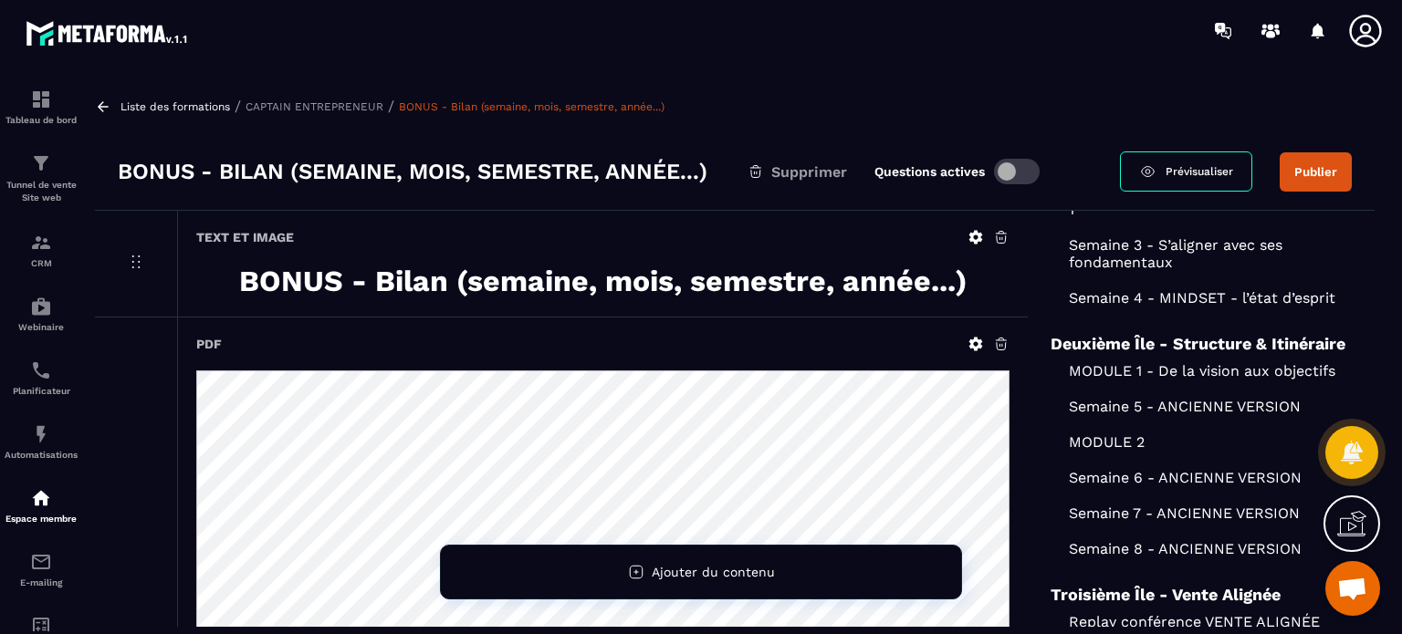
click at [1332, 163] on button "Publier" at bounding box center [1315, 171] width 72 height 39
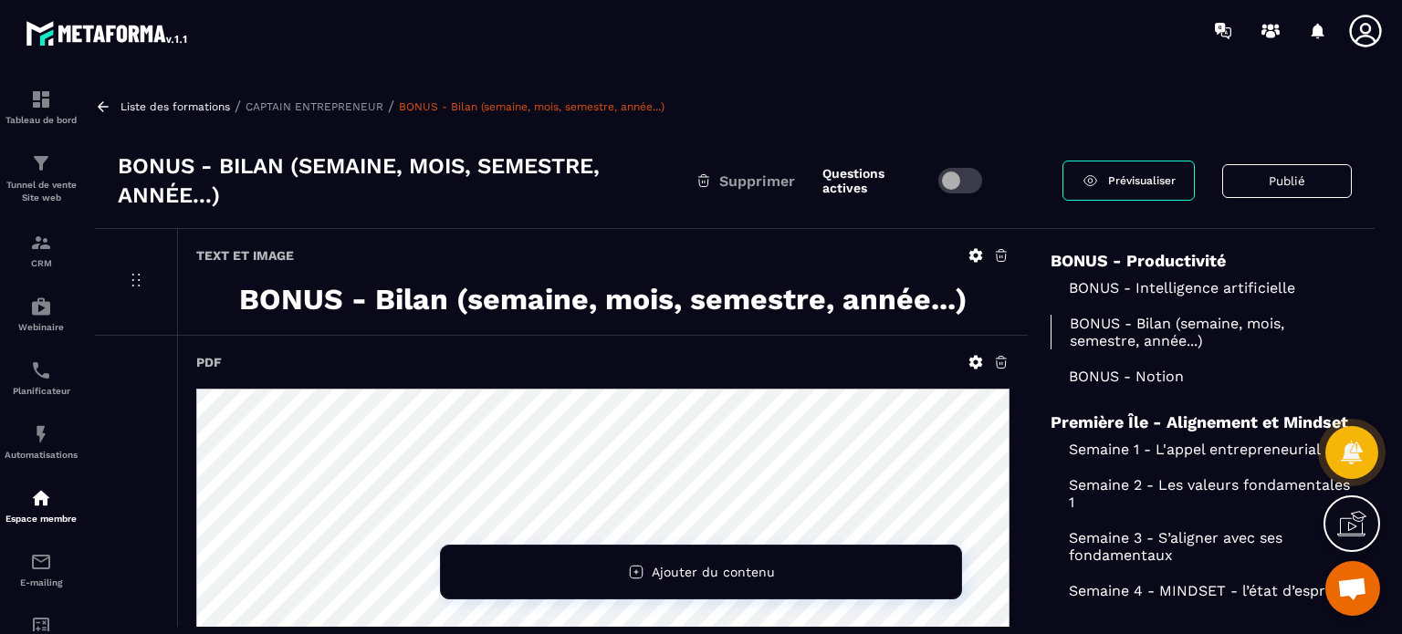
scroll to position [215, 0]
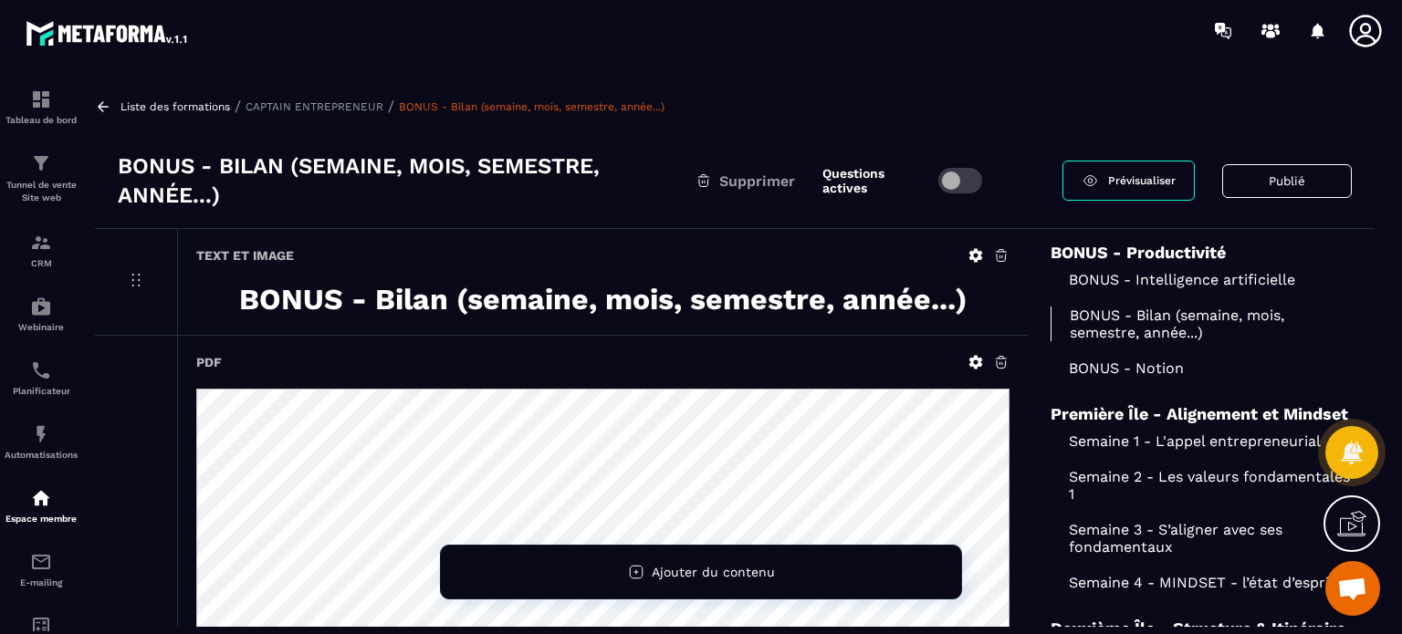
click at [1102, 365] on p "BONUS - Notion" at bounding box center [1200, 368] width 301 height 17
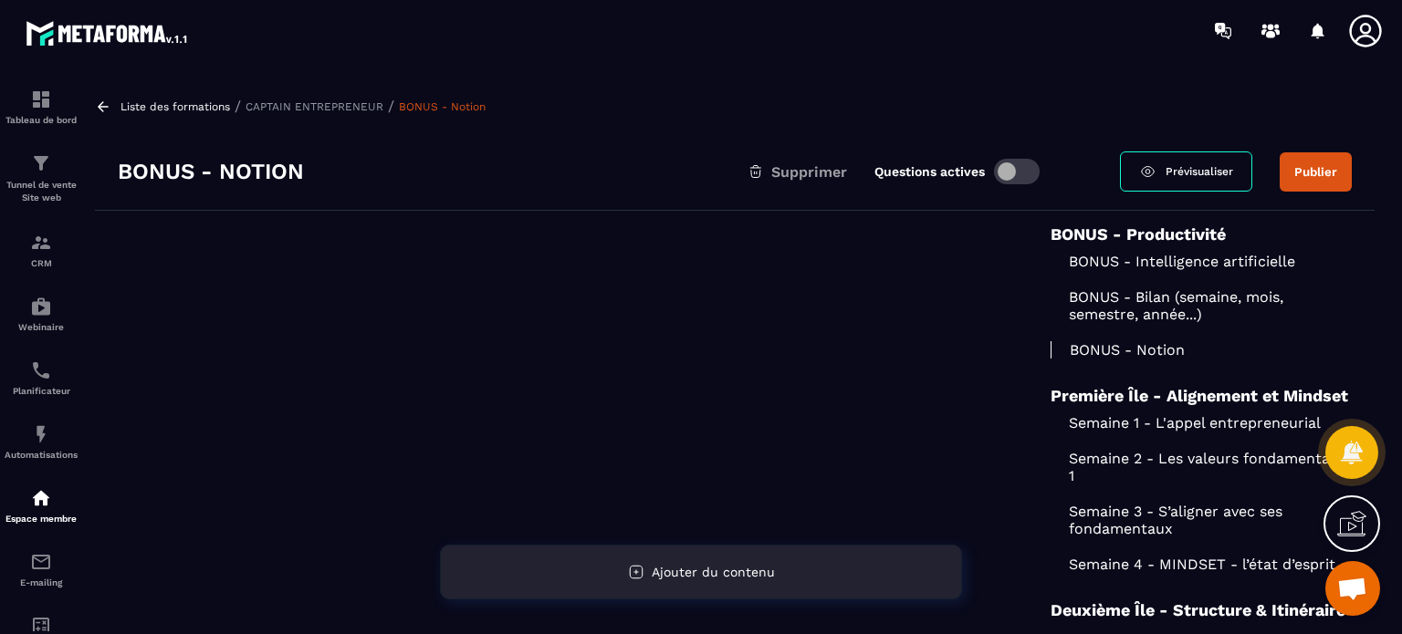
click at [680, 579] on span "Ajouter du contenu" at bounding box center [713, 572] width 123 height 15
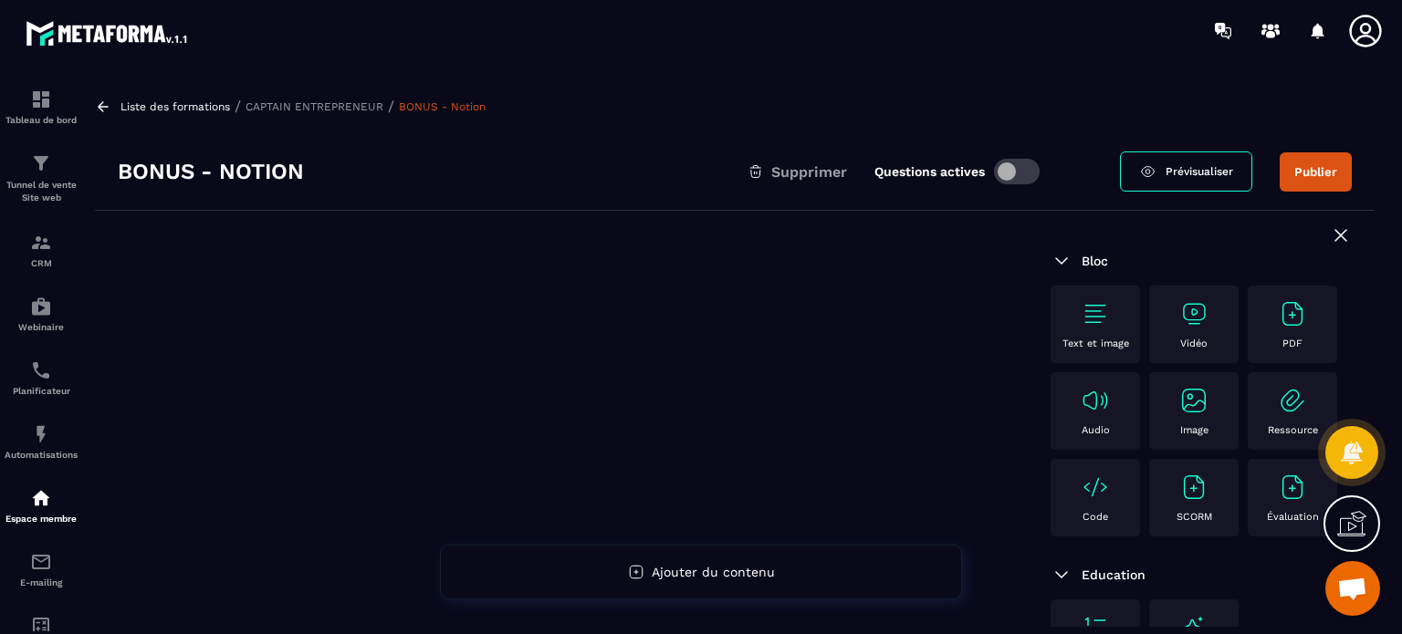
click at [1097, 296] on div "Text et image" at bounding box center [1094, 325] width 89 height 78
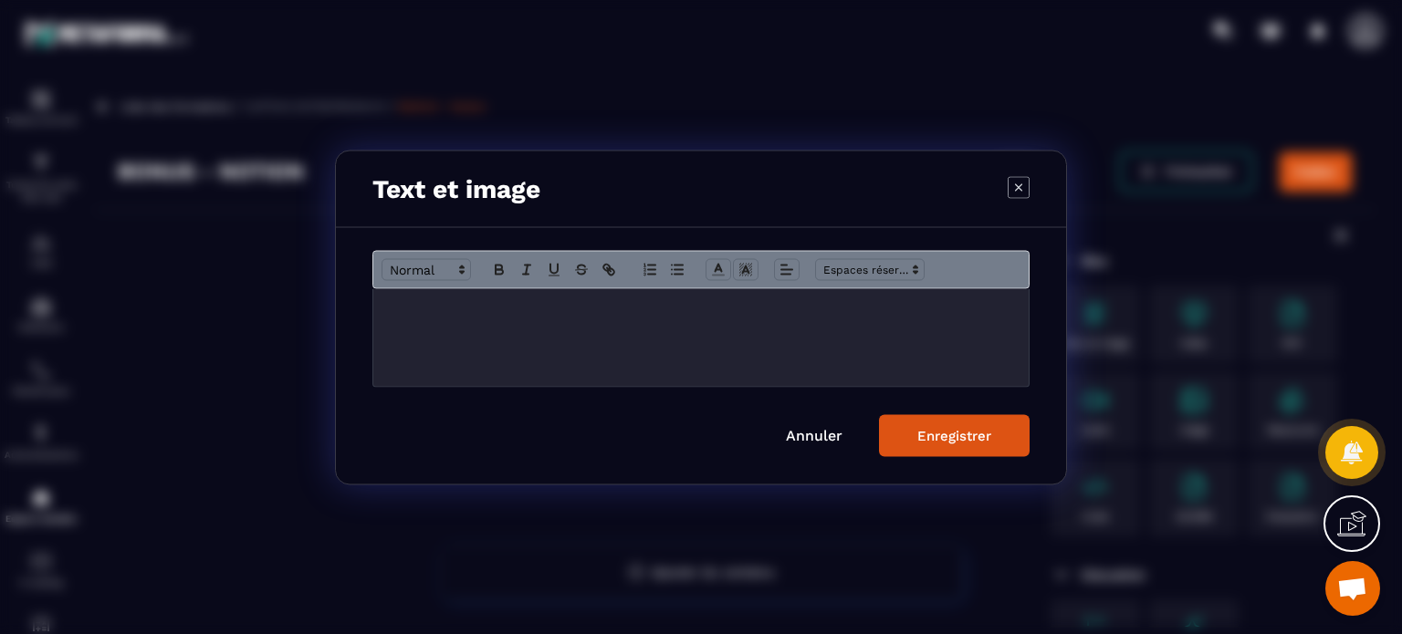
click at [624, 339] on div "Modal window" at bounding box center [700, 337] width 655 height 98
drag, startPoint x: 832, startPoint y: 312, endPoint x: 359, endPoint y: 308, distance: 473.6
click at [359, 308] on div "**********" at bounding box center [701, 355] width 730 height 256
click at [507, 266] on button "Modal window" at bounding box center [499, 269] width 26 height 22
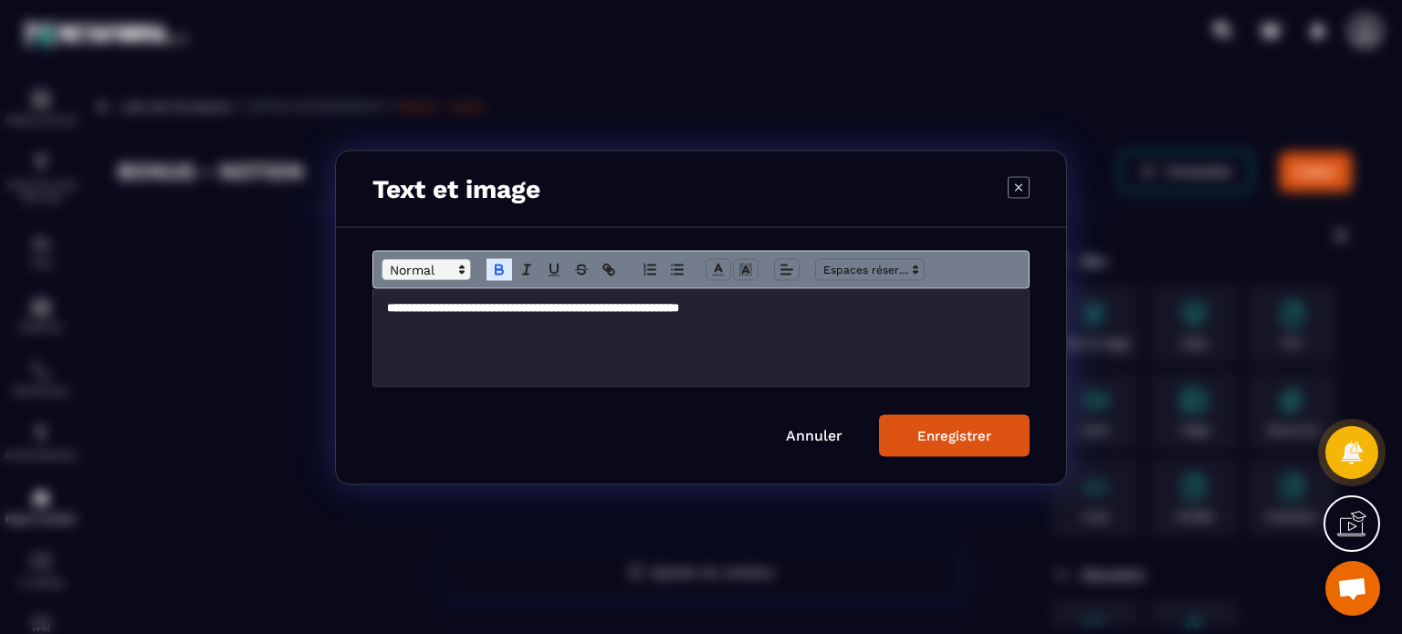
click at [434, 273] on span "Modal window" at bounding box center [425, 269] width 89 height 22
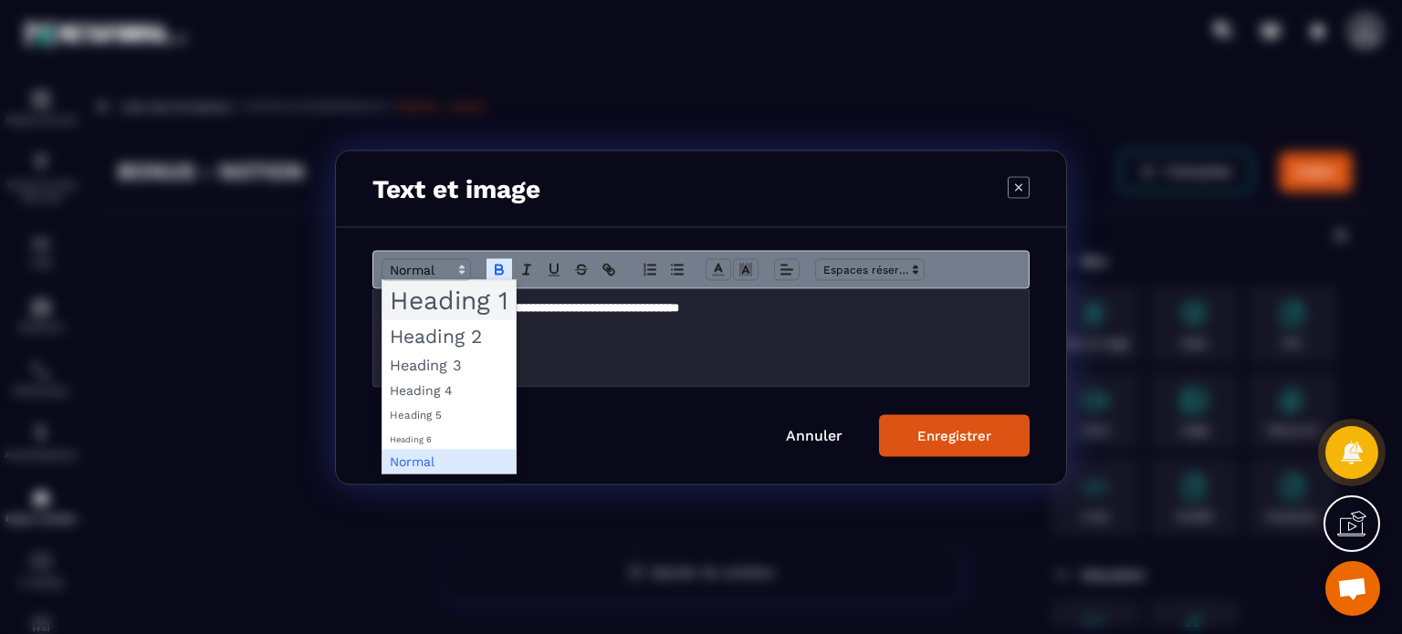
click at [438, 308] on span "Modal window" at bounding box center [448, 299] width 133 height 39
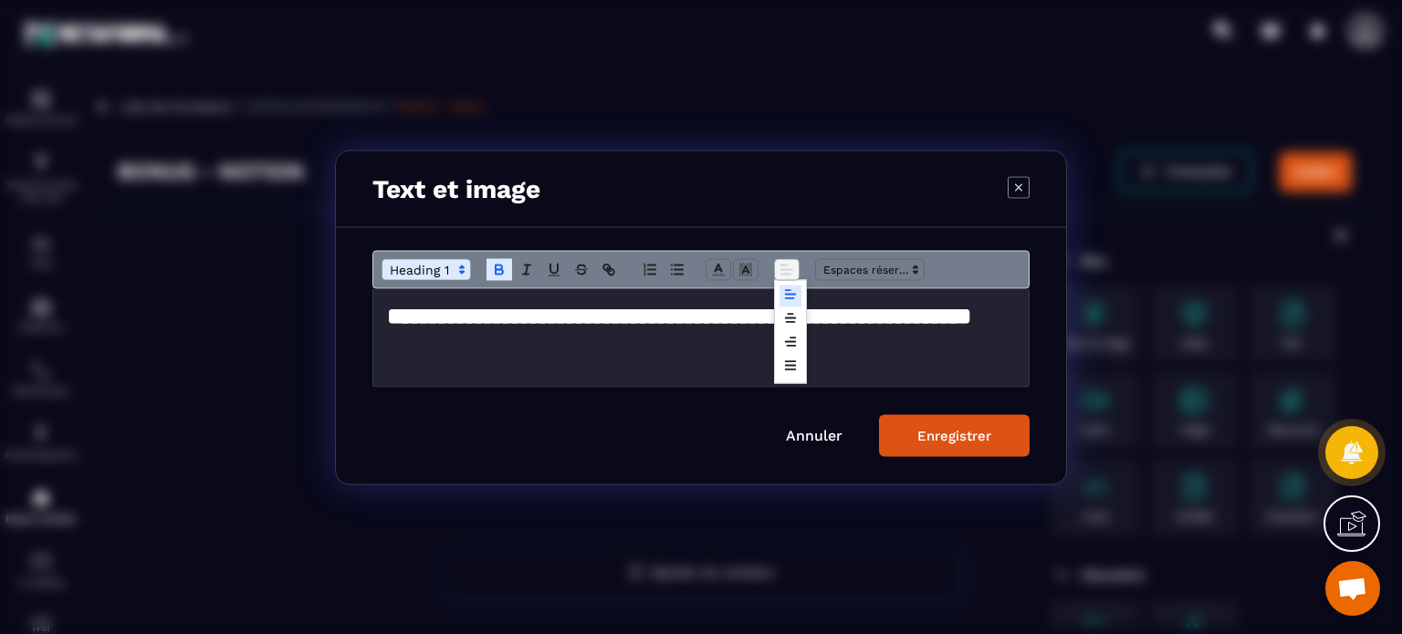
click at [783, 274] on line "Modal window" at bounding box center [785, 274] width 9 height 0
click at [788, 321] on line "Modal window" at bounding box center [791, 321] width 8 height 0
click at [932, 434] on div "Enregistrer" at bounding box center [954, 435] width 74 height 16
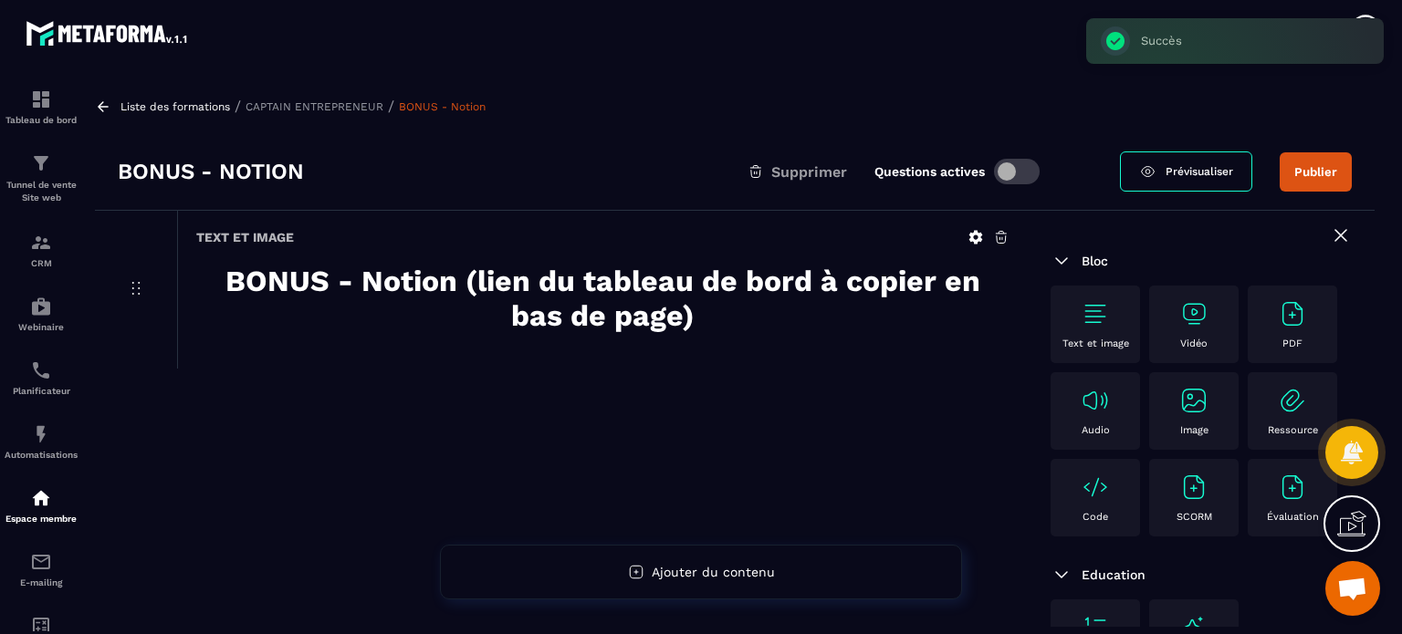
click at [976, 245] on div "Text et image BONUS - Notion (lien du tableau de bord à copier en bas de page)" at bounding box center [602, 290] width 850 height 158
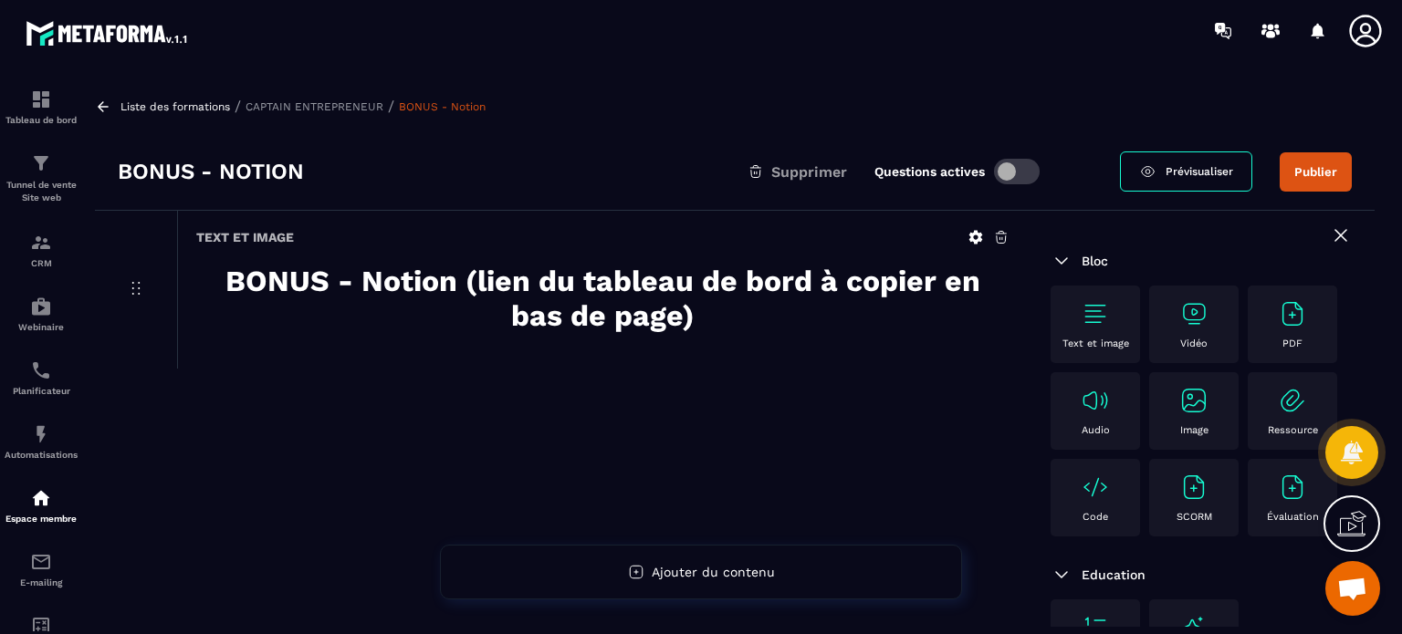
click at [972, 237] on icon at bounding box center [976, 238] width 14 height 14
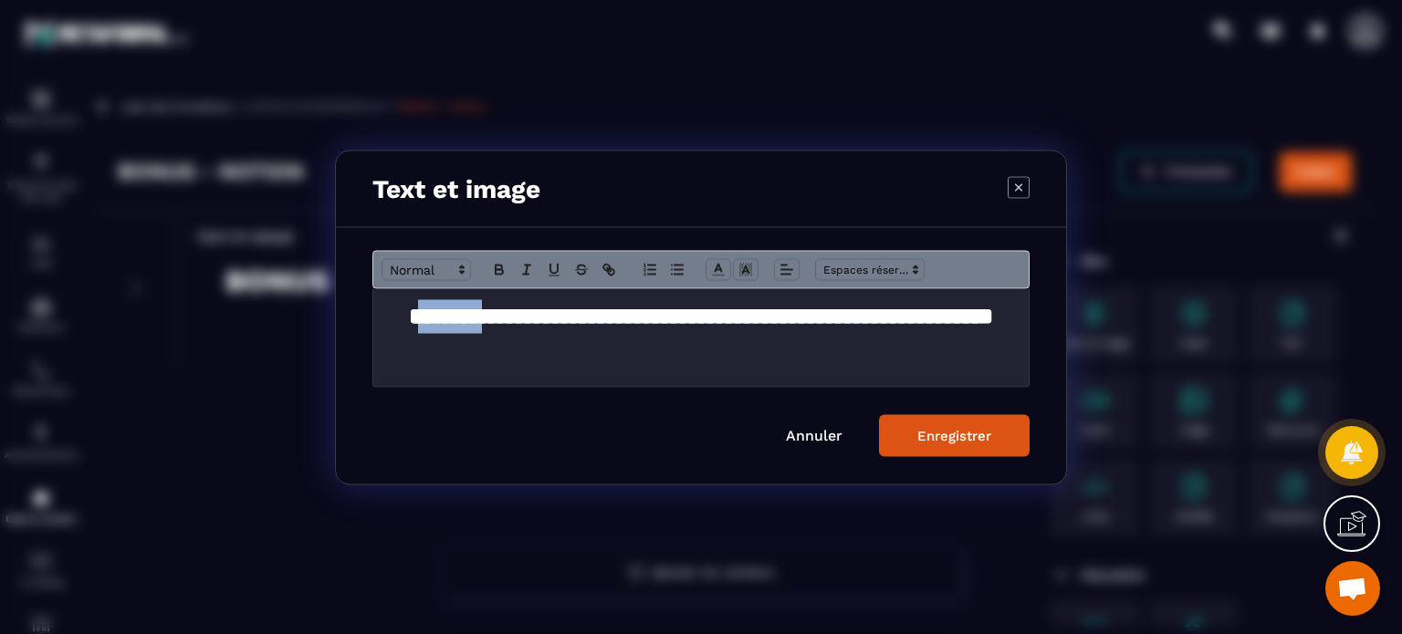
drag, startPoint x: 498, startPoint y: 318, endPoint x: 404, endPoint y: 313, distance: 94.2
click at [409, 313] on strong "**********" at bounding box center [701, 315] width 584 height 23
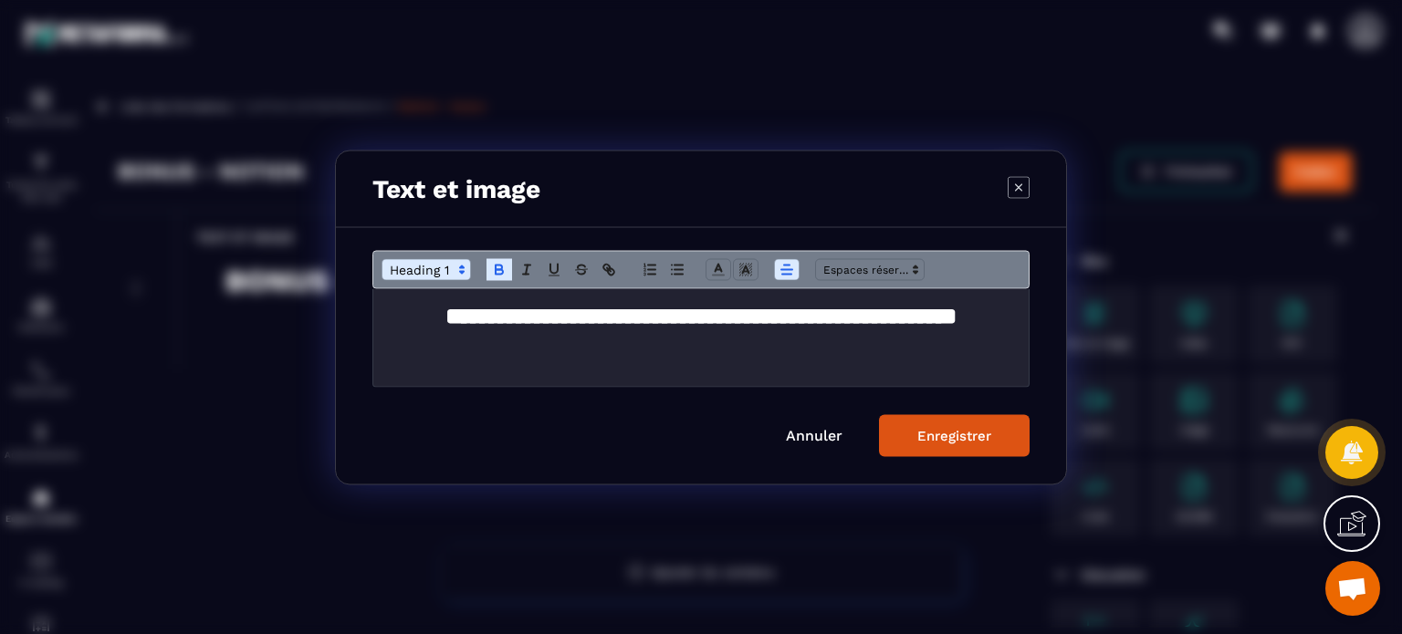
click at [961, 444] on button "Enregistrer" at bounding box center [954, 435] width 151 height 42
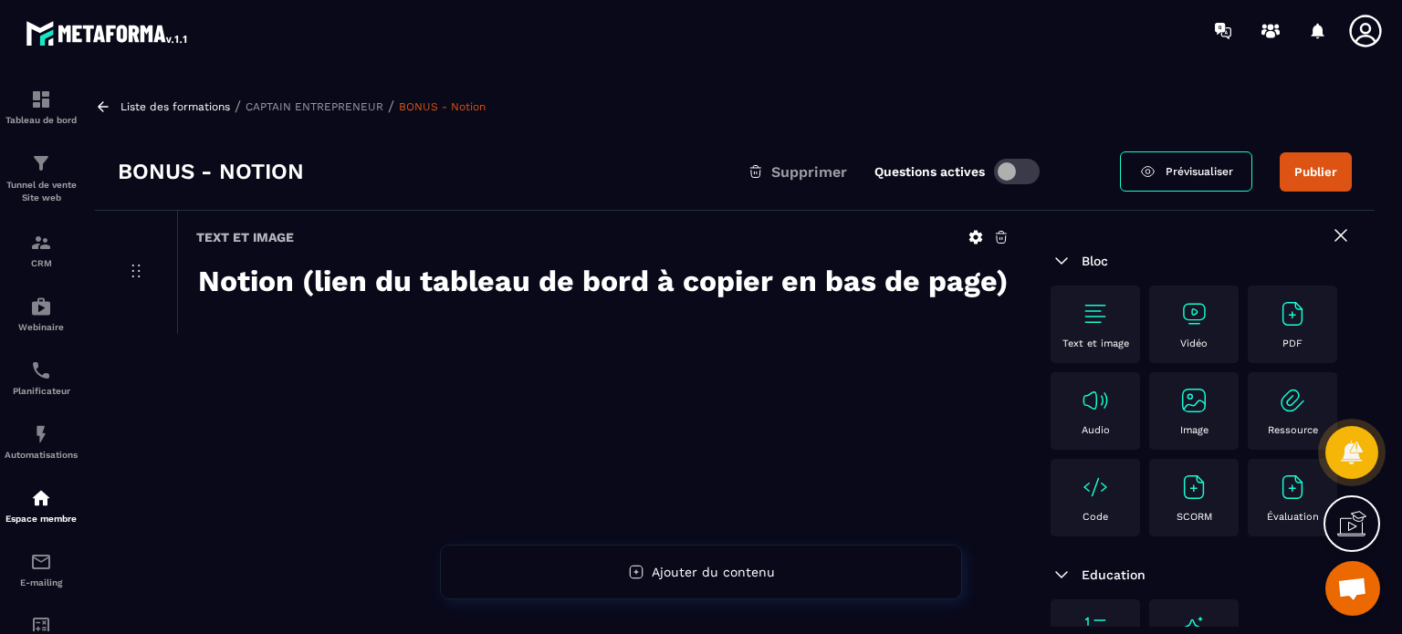
click at [1105, 320] on img at bounding box center [1094, 313] width 29 height 29
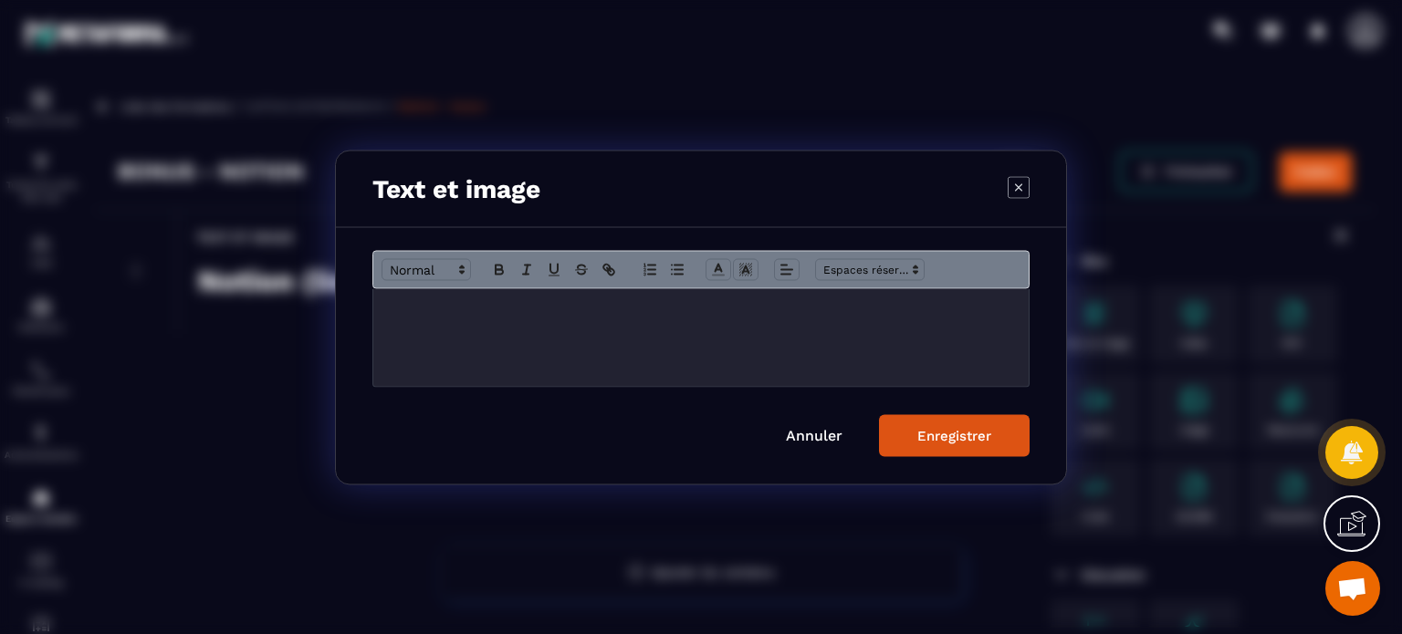
click at [696, 329] on div "Modal window" at bounding box center [700, 337] width 655 height 98
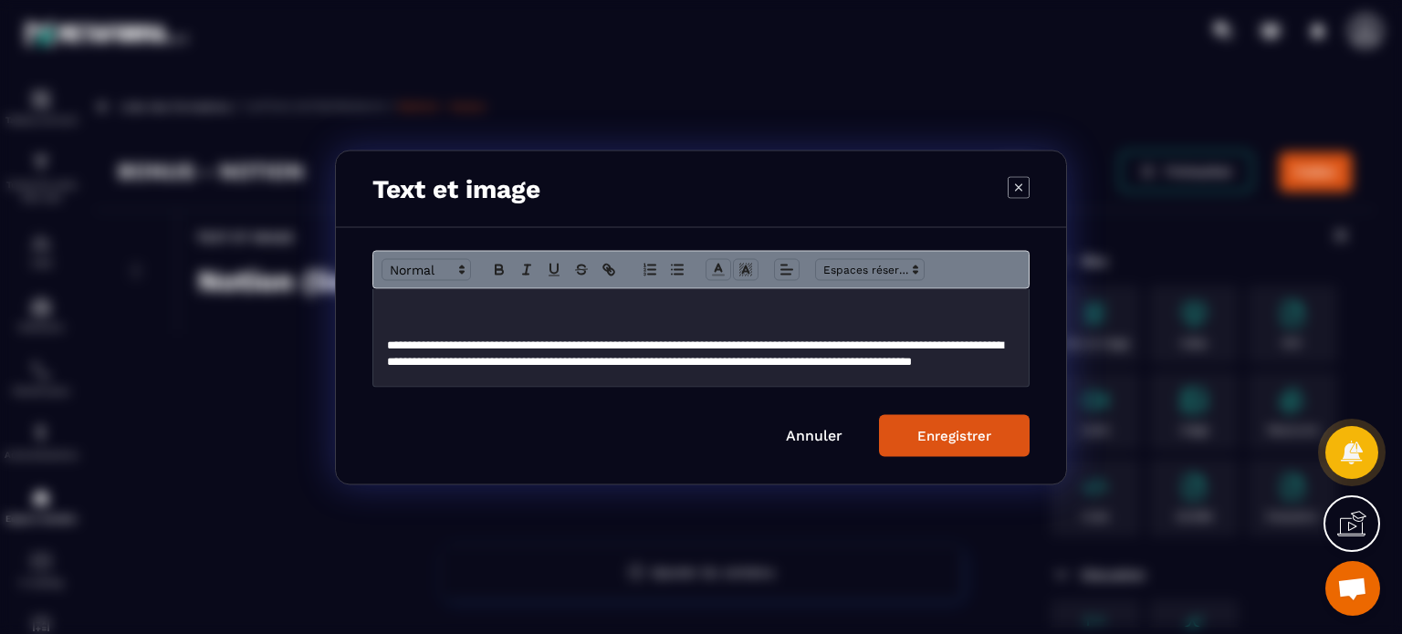
click at [949, 437] on div "Enregistrer" at bounding box center [954, 435] width 74 height 16
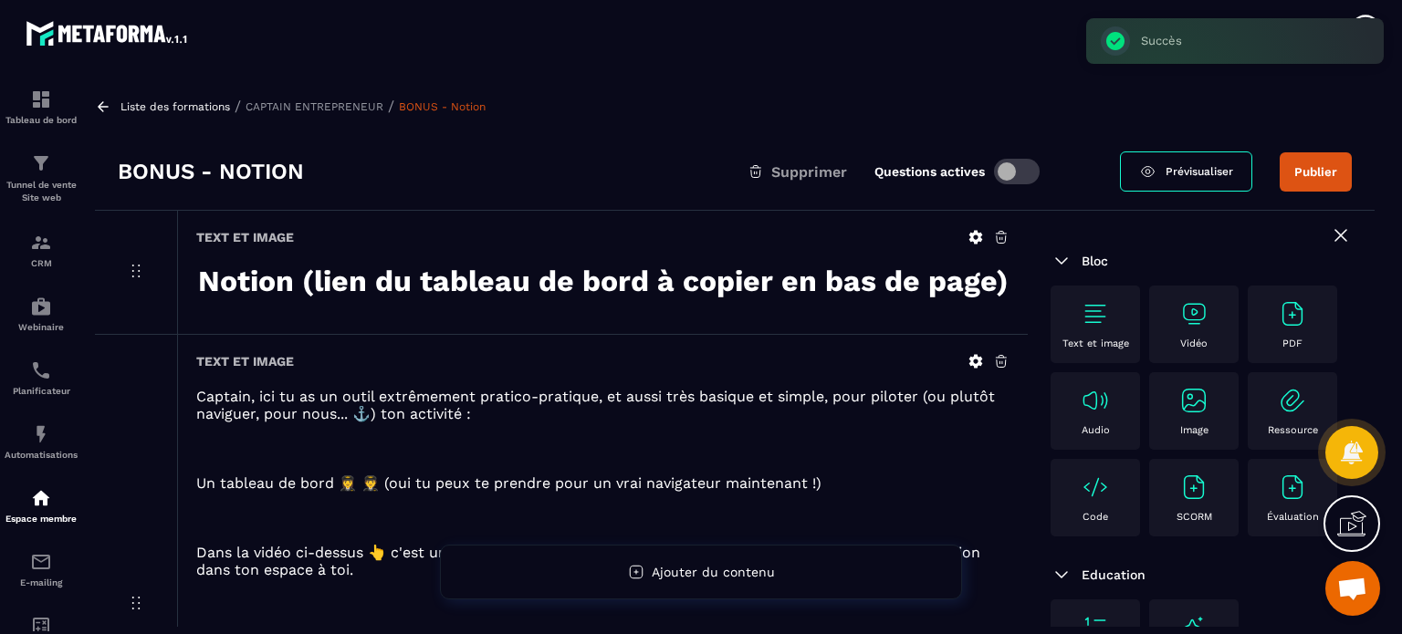
click at [529, 460] on p at bounding box center [602, 465] width 813 height 17
click at [971, 360] on icon at bounding box center [976, 362] width 14 height 14
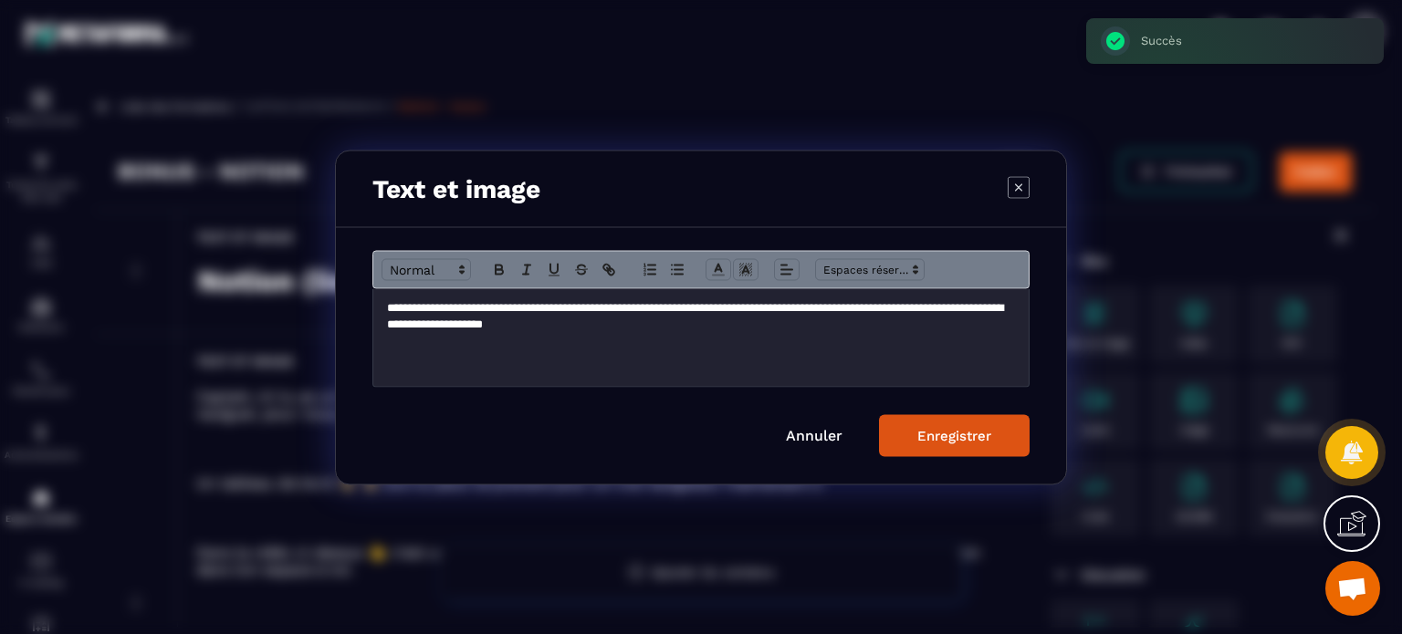
click at [424, 354] on p "Modal window" at bounding box center [701, 358] width 628 height 16
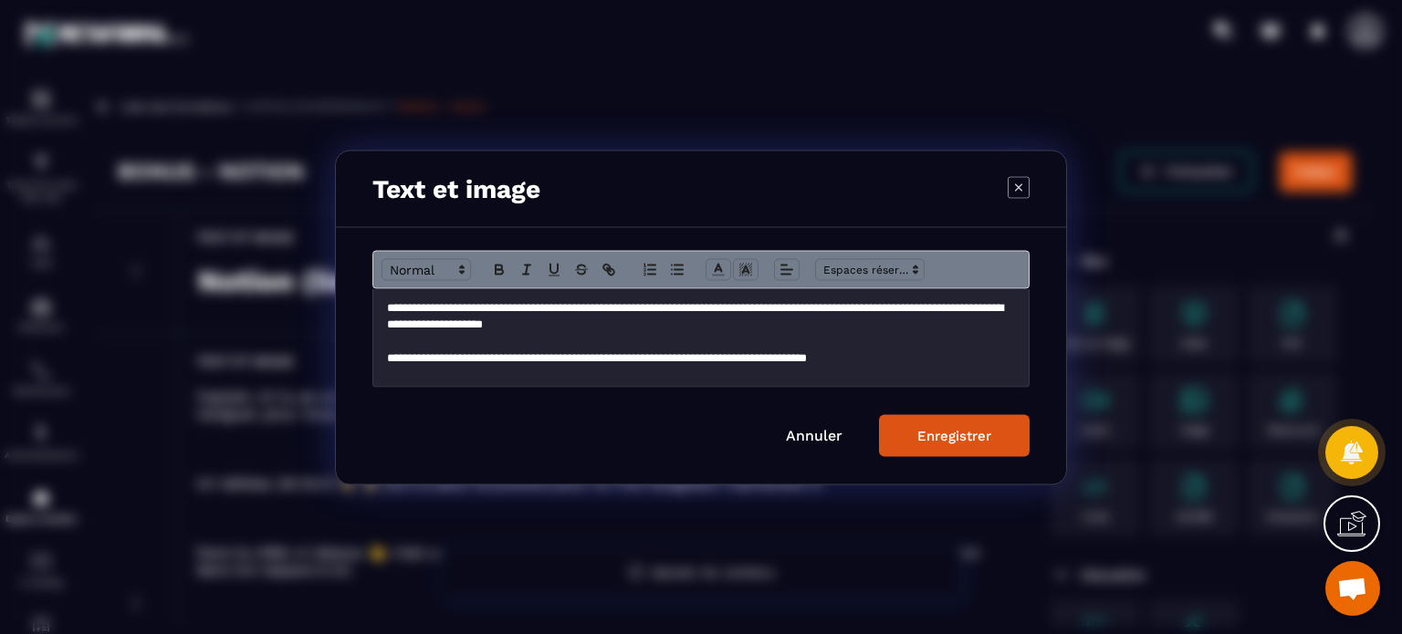
scroll to position [49, 0]
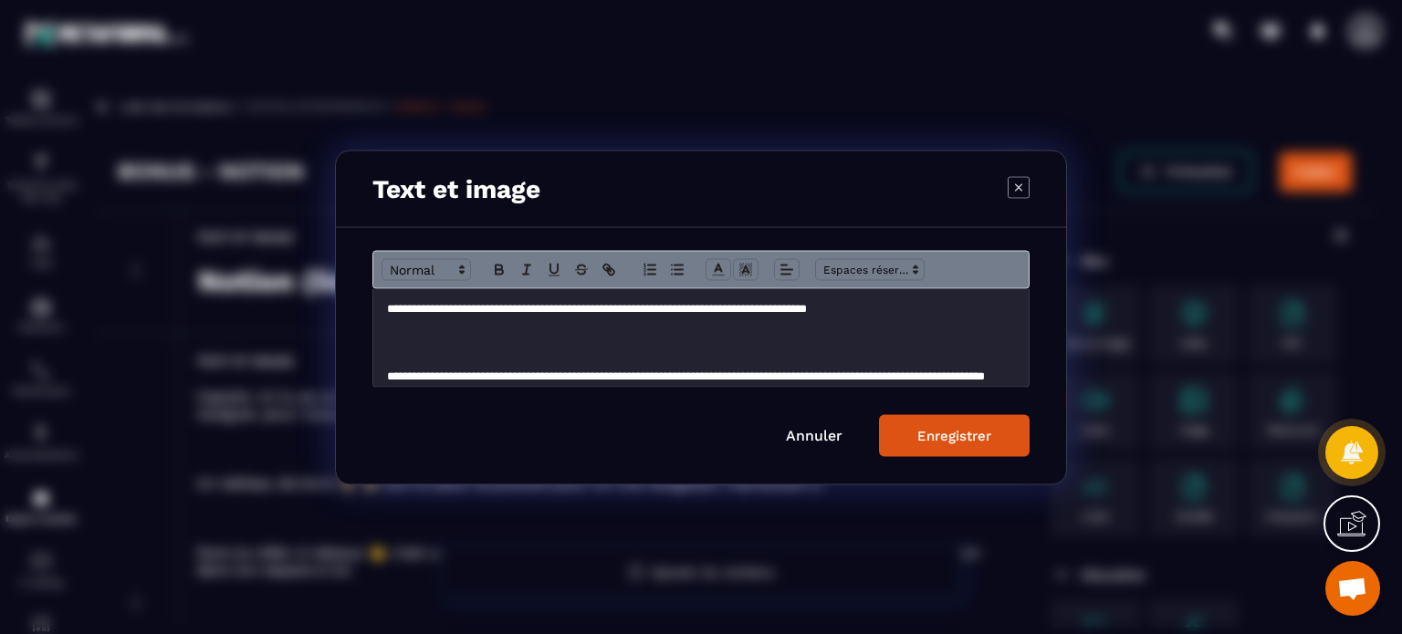
click at [510, 329] on p "Modal window" at bounding box center [701, 326] width 628 height 16
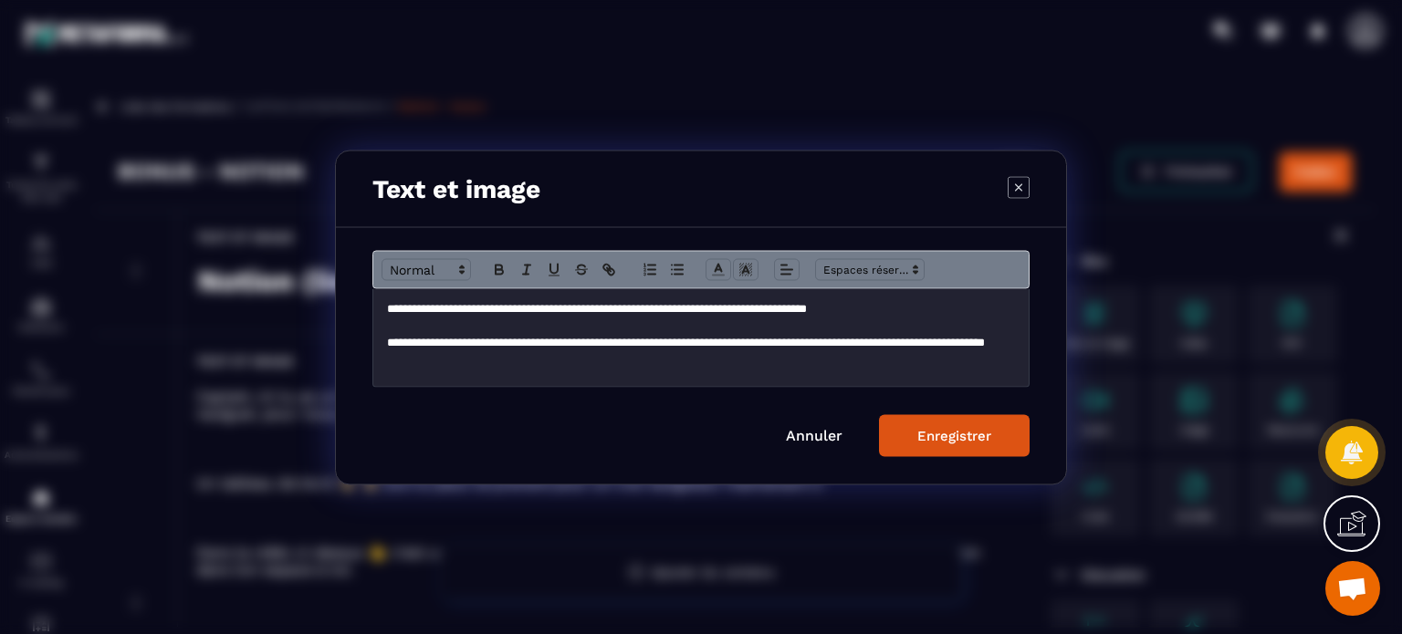
click at [584, 364] on p "**********" at bounding box center [694, 351] width 614 height 34
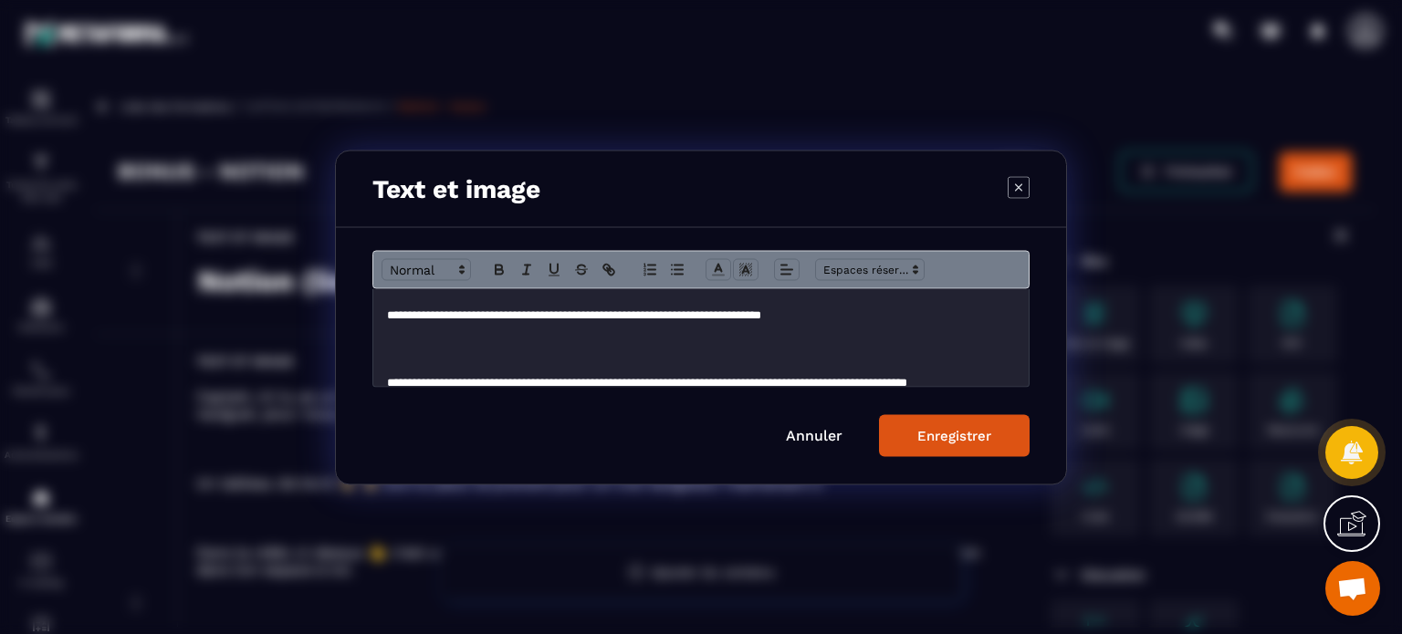
scroll to position [144, 0]
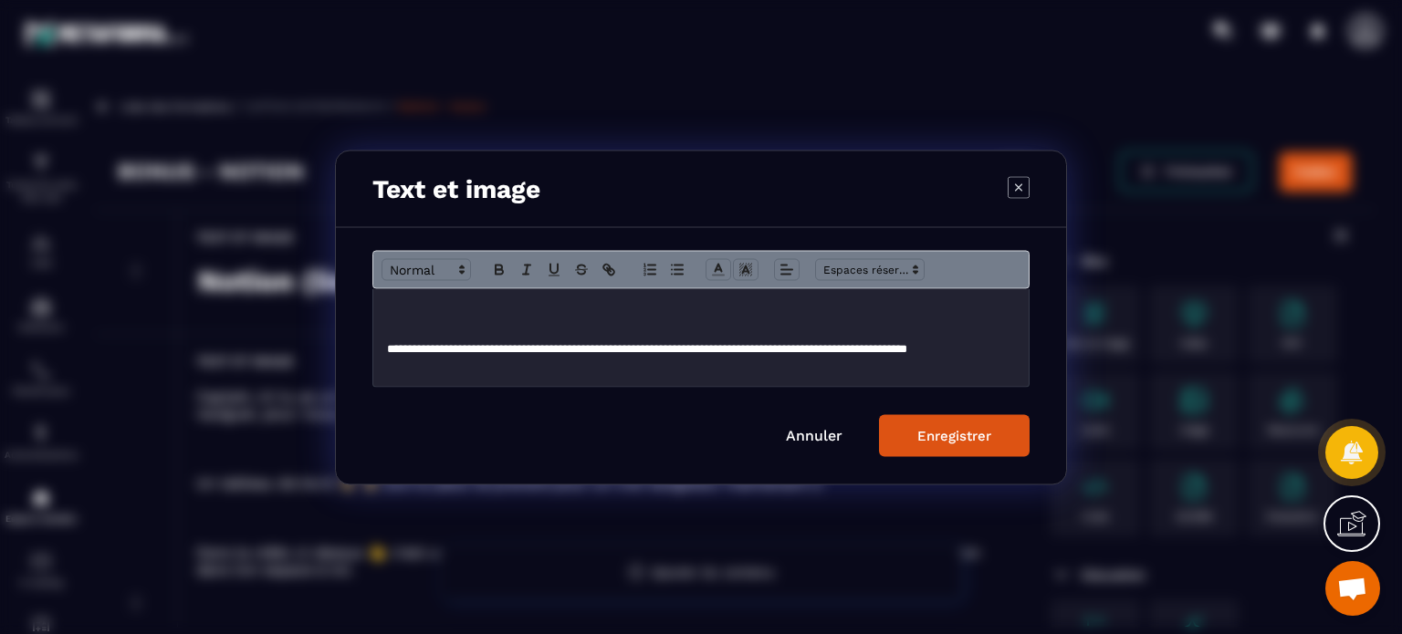
click at [779, 335] on p "Modal window" at bounding box center [701, 331] width 628 height 16
click at [447, 316] on p "Modal window" at bounding box center [701, 315] width 628 height 16
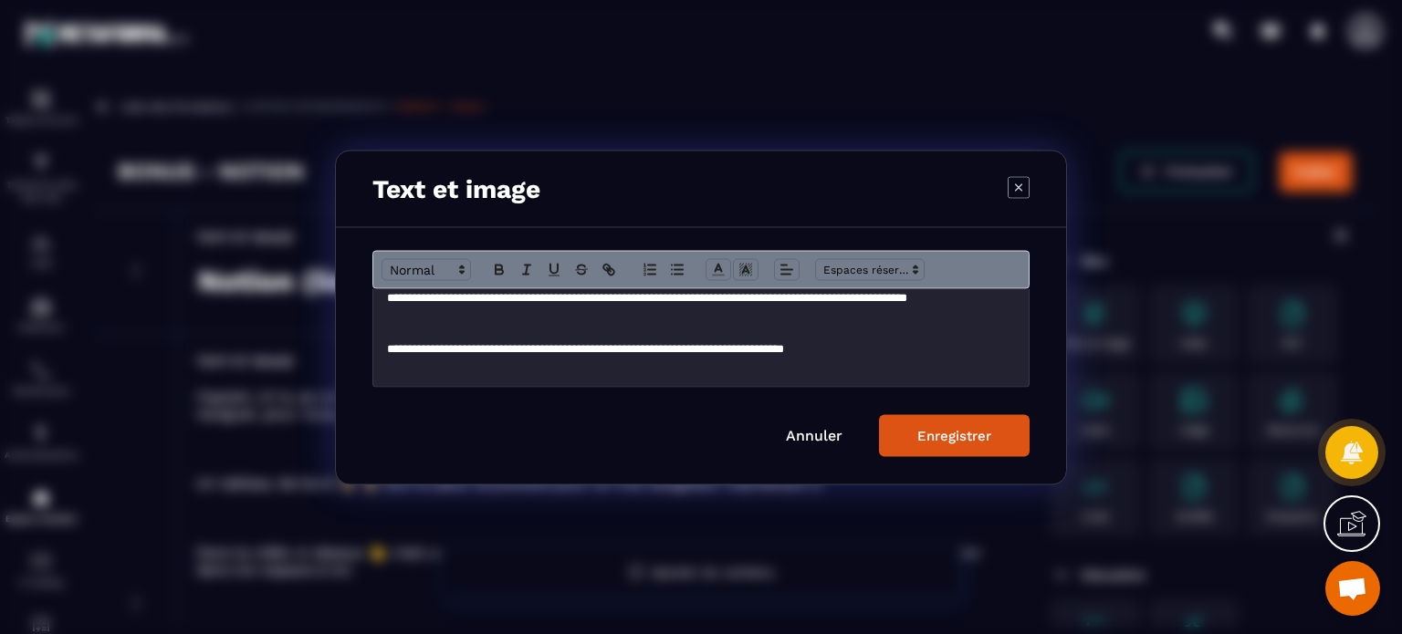
click at [382, 350] on div "**********" at bounding box center [700, 337] width 655 height 98
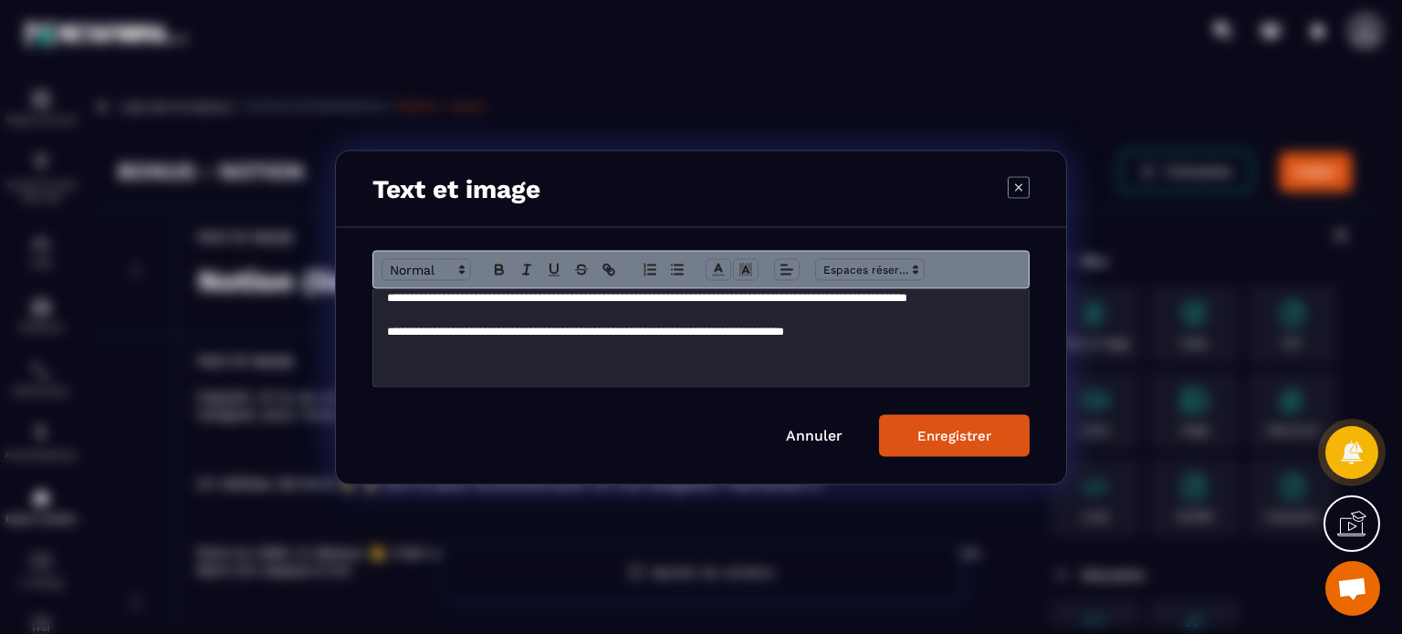
click at [934, 329] on p "**********" at bounding box center [694, 331] width 614 height 16
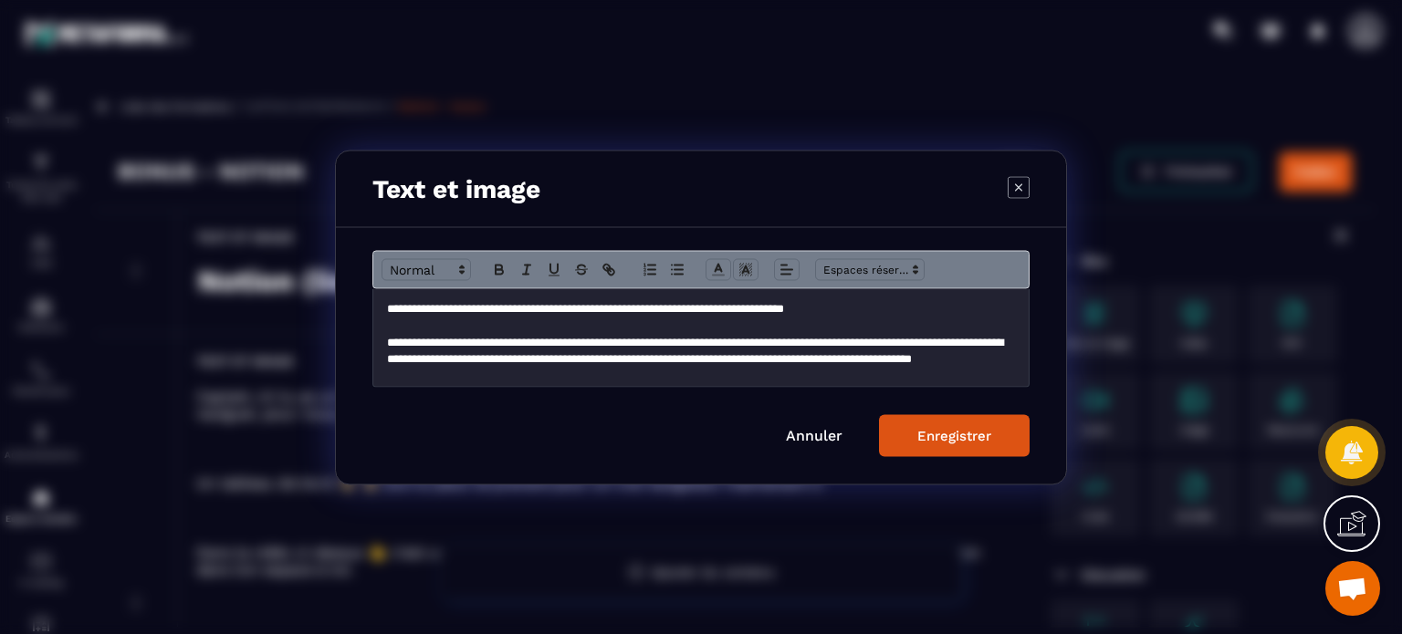
scroll to position [176, 0]
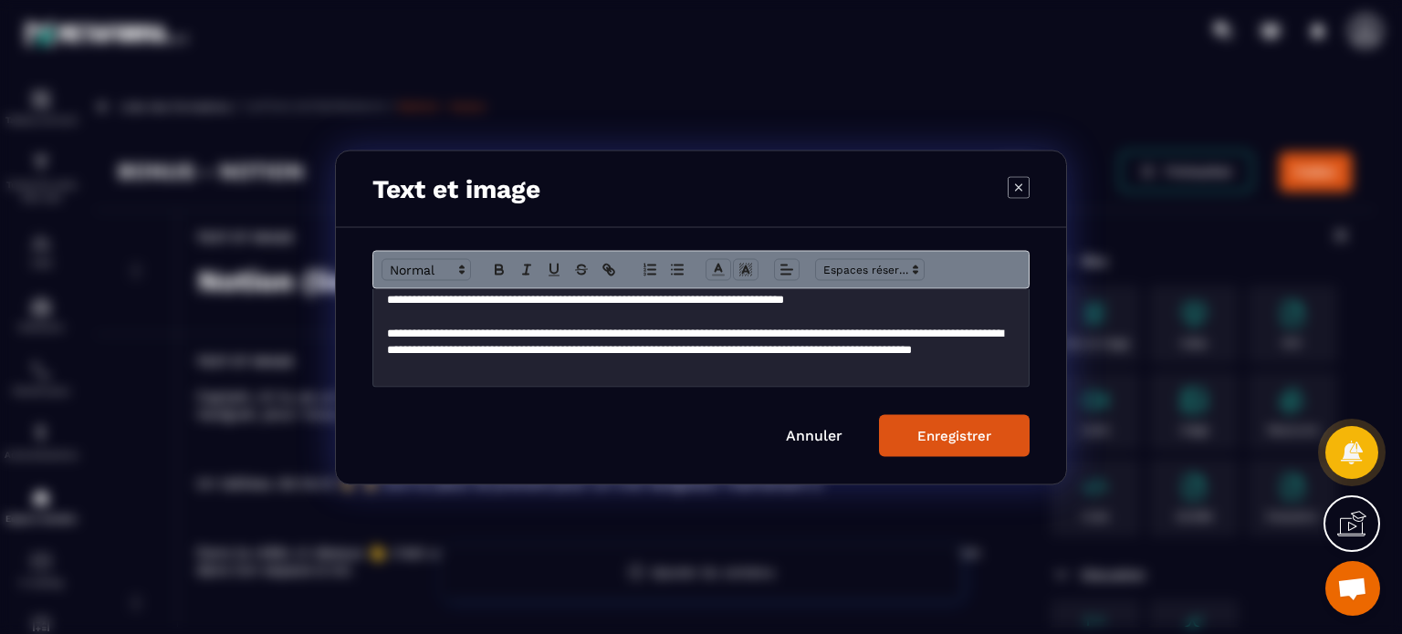
click at [955, 437] on div "Enregistrer" at bounding box center [954, 435] width 74 height 16
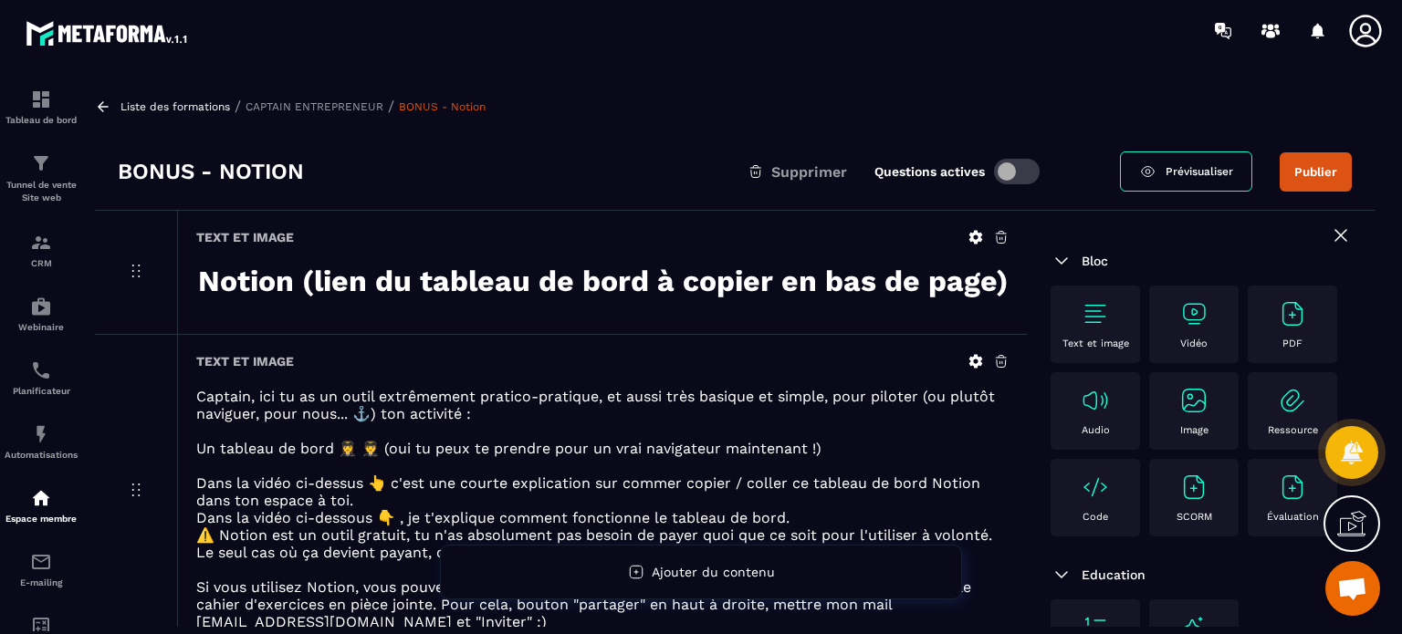
click at [1179, 415] on img at bounding box center [1193, 400] width 29 height 29
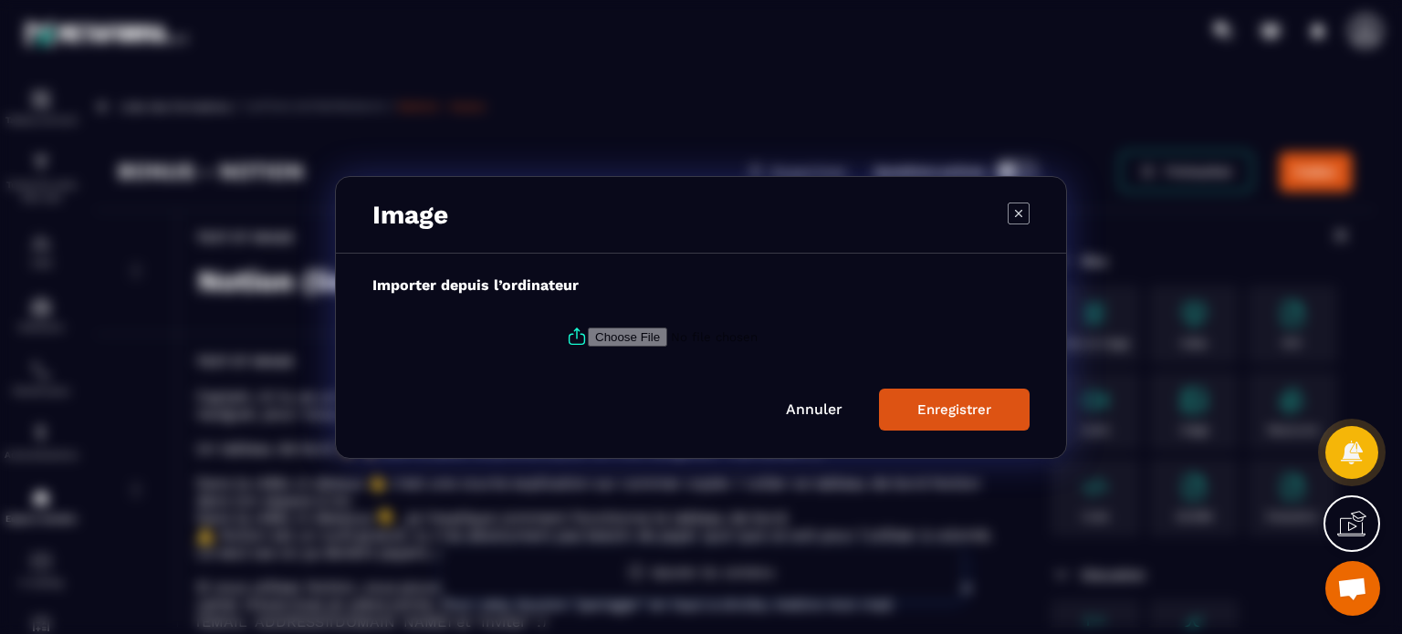
click at [668, 340] on input "Modal window" at bounding box center [712, 336] width 248 height 19
type input "**********"
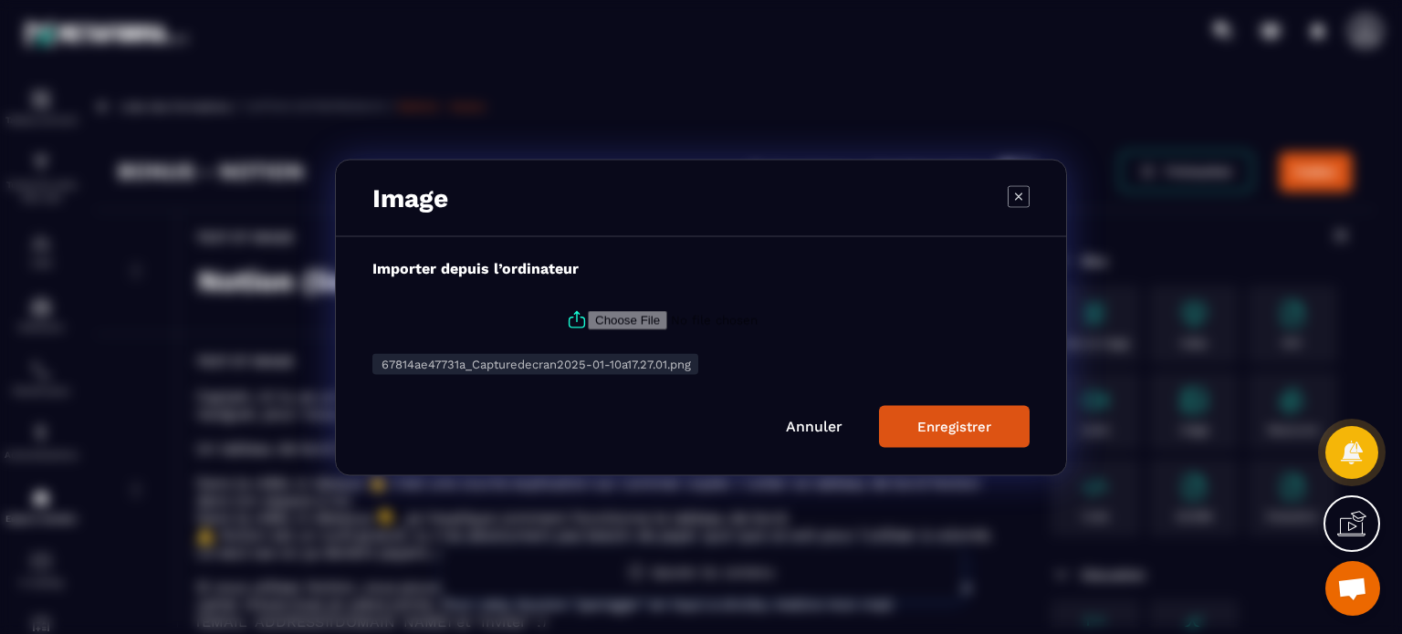
click at [964, 443] on button "Enregistrer" at bounding box center [954, 426] width 151 height 42
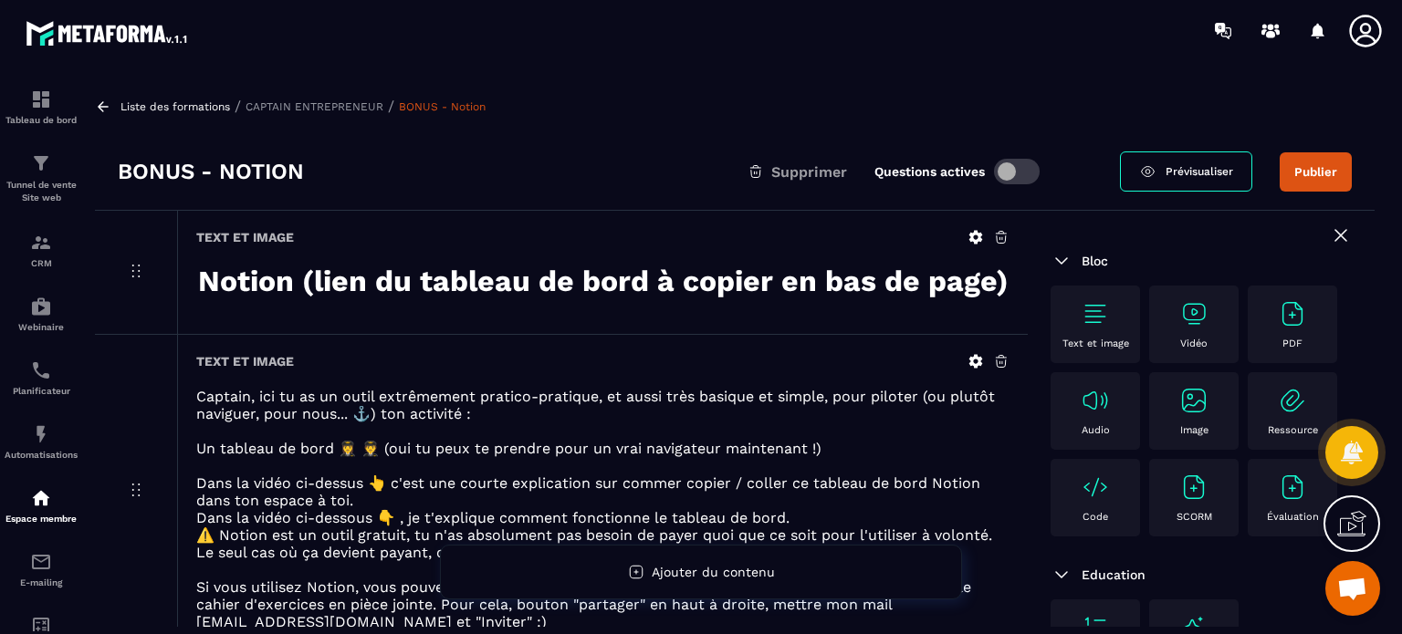
click at [1073, 312] on div "Text et image" at bounding box center [1094, 324] width 71 height 50
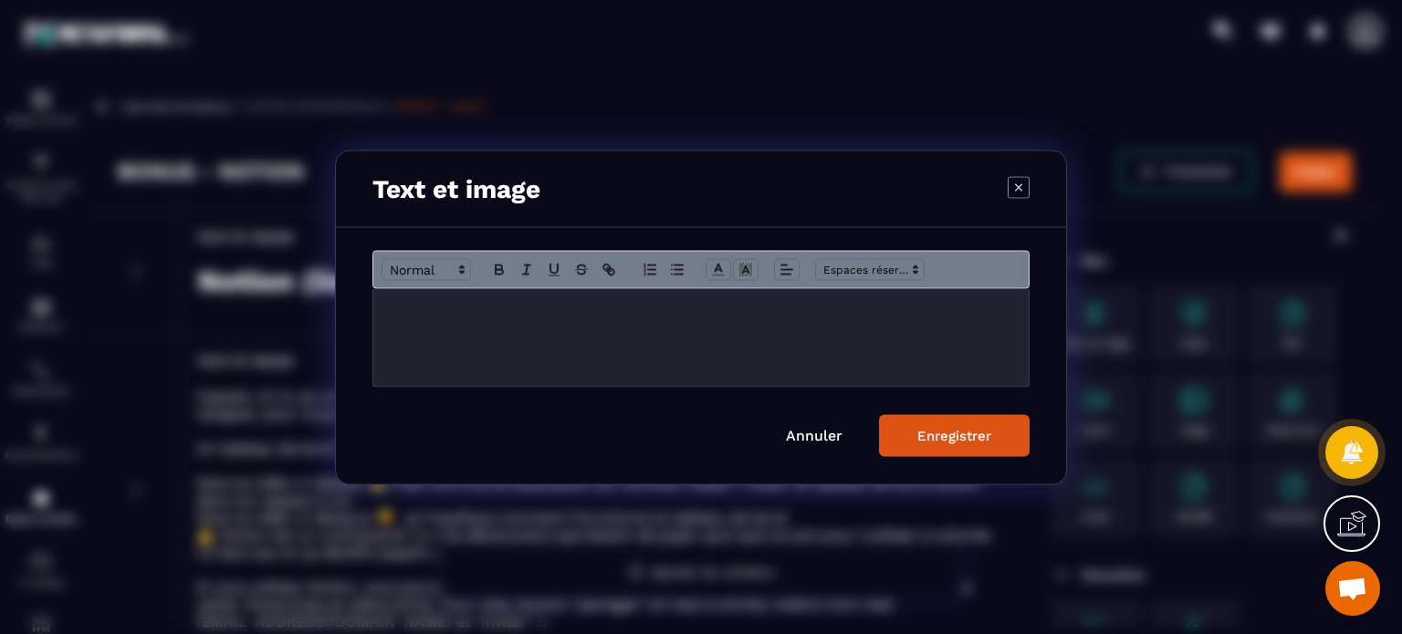
click at [780, 340] on div "Modal window" at bounding box center [700, 337] width 655 height 98
click at [614, 269] on icon "Modal window" at bounding box center [608, 269] width 16 height 16
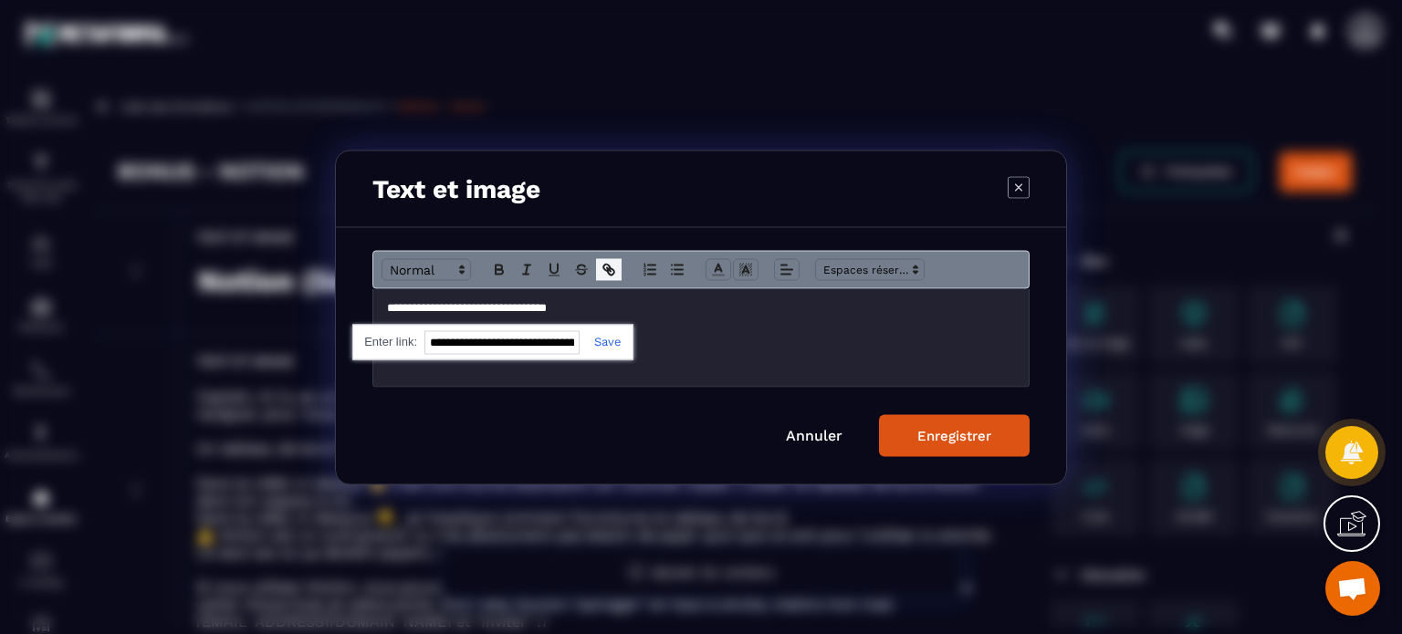
paste input "**********"
type input "**********"
click at [610, 345] on link "Modal window" at bounding box center [600, 341] width 42 height 14
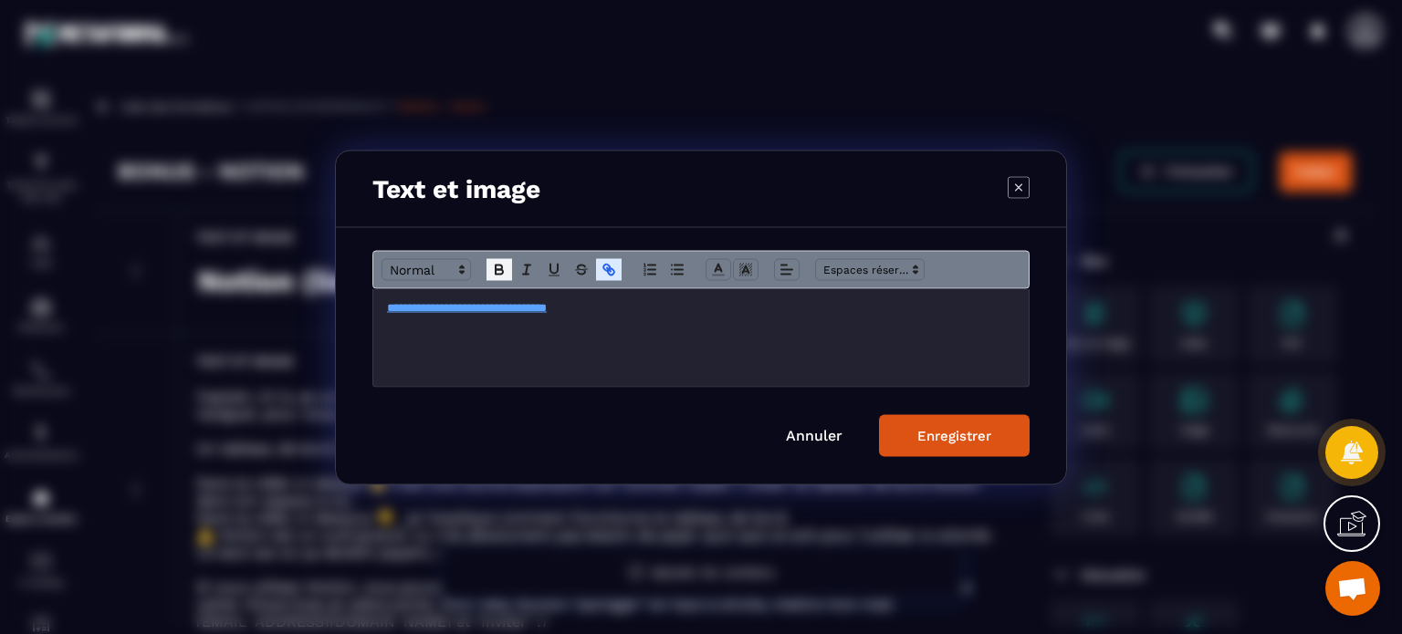
click at [489, 266] on button "Modal window" at bounding box center [499, 269] width 26 height 22
click at [442, 270] on span "Modal window" at bounding box center [425, 269] width 89 height 22
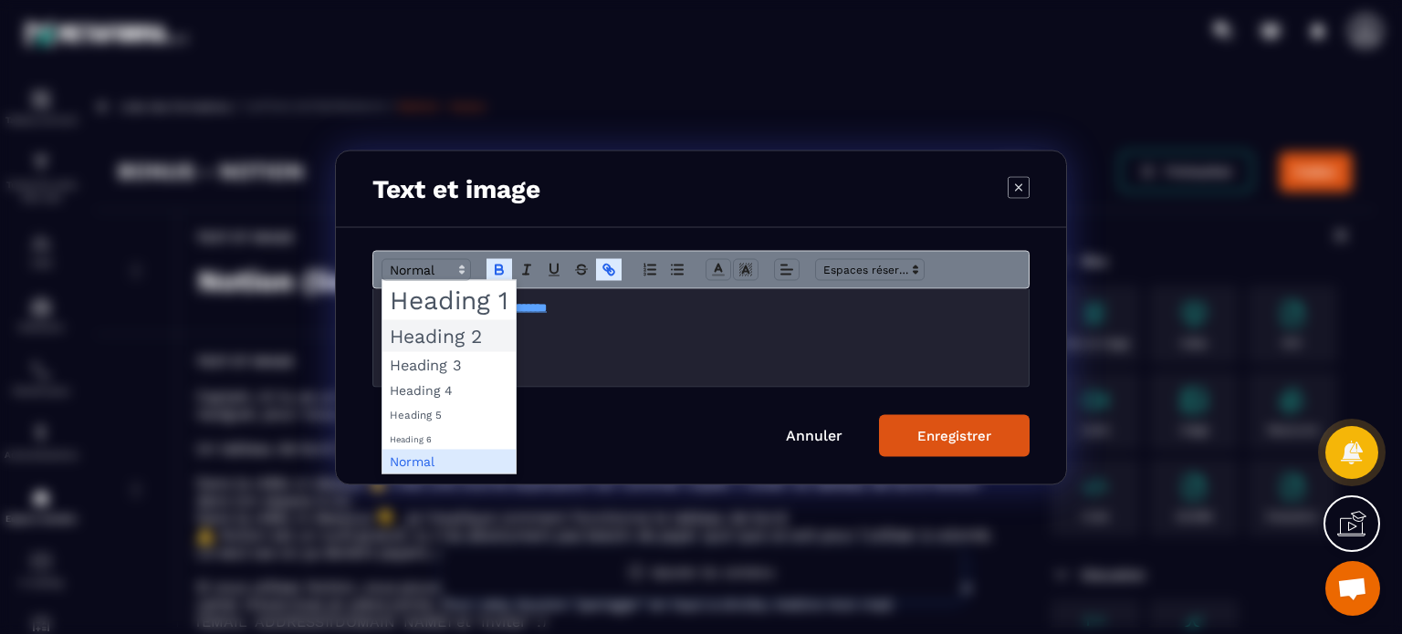
click at [450, 342] on span "Modal window" at bounding box center [448, 335] width 133 height 32
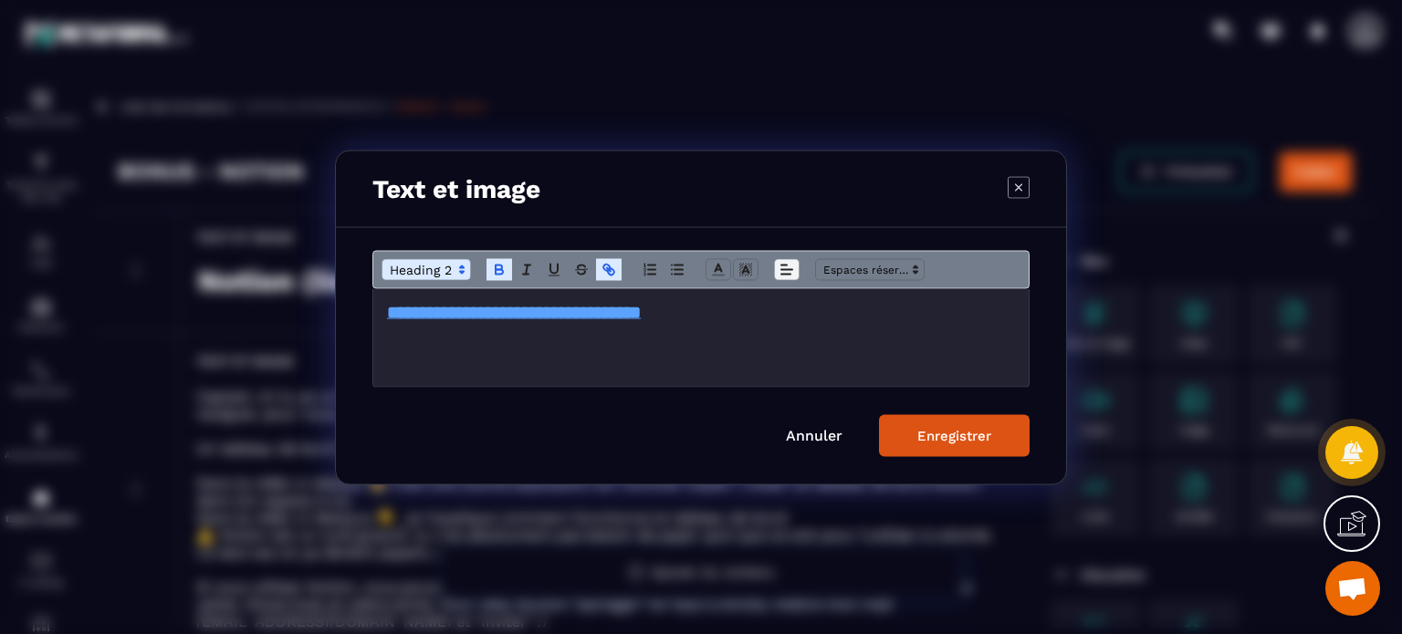
click at [781, 273] on icon "Modal window" at bounding box center [786, 269] width 16 height 16
click at [788, 314] on line "Modal window" at bounding box center [790, 314] width 5 height 0
click at [960, 443] on div "Enregistrer" at bounding box center [954, 435] width 74 height 16
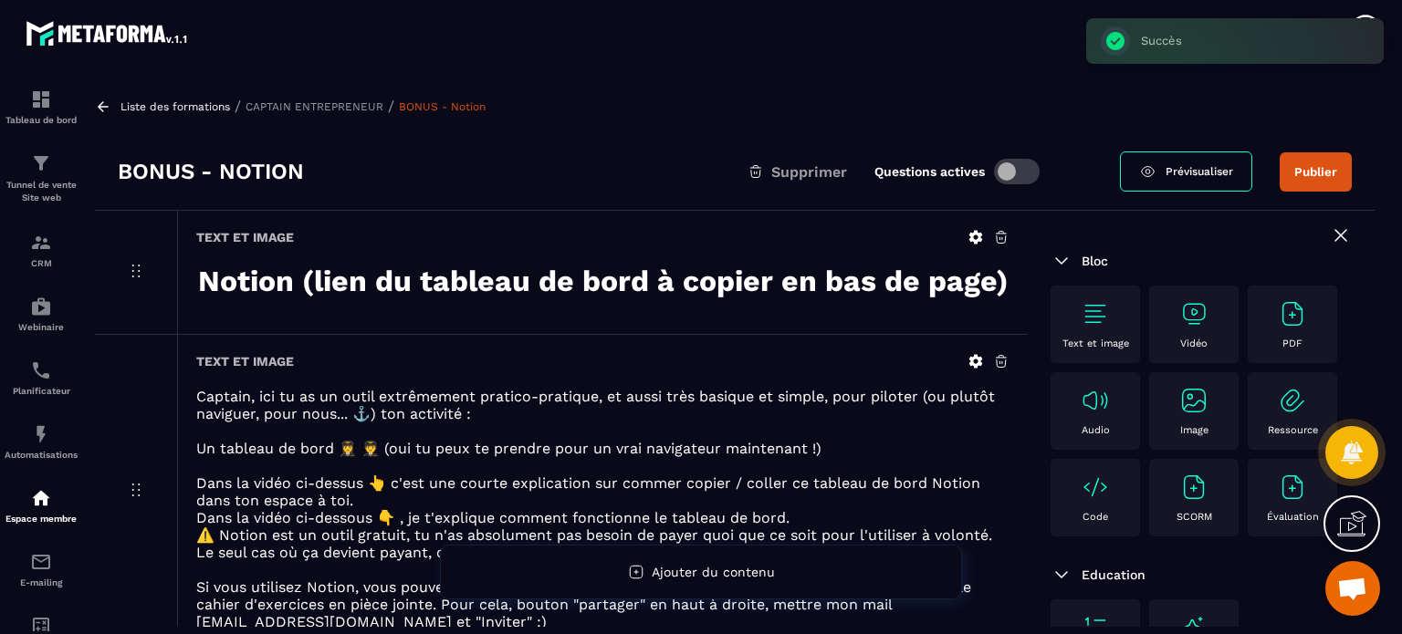
click at [496, 280] on strong "Notion (lien du tableau de bord à copier en bas de page)" at bounding box center [603, 281] width 810 height 35
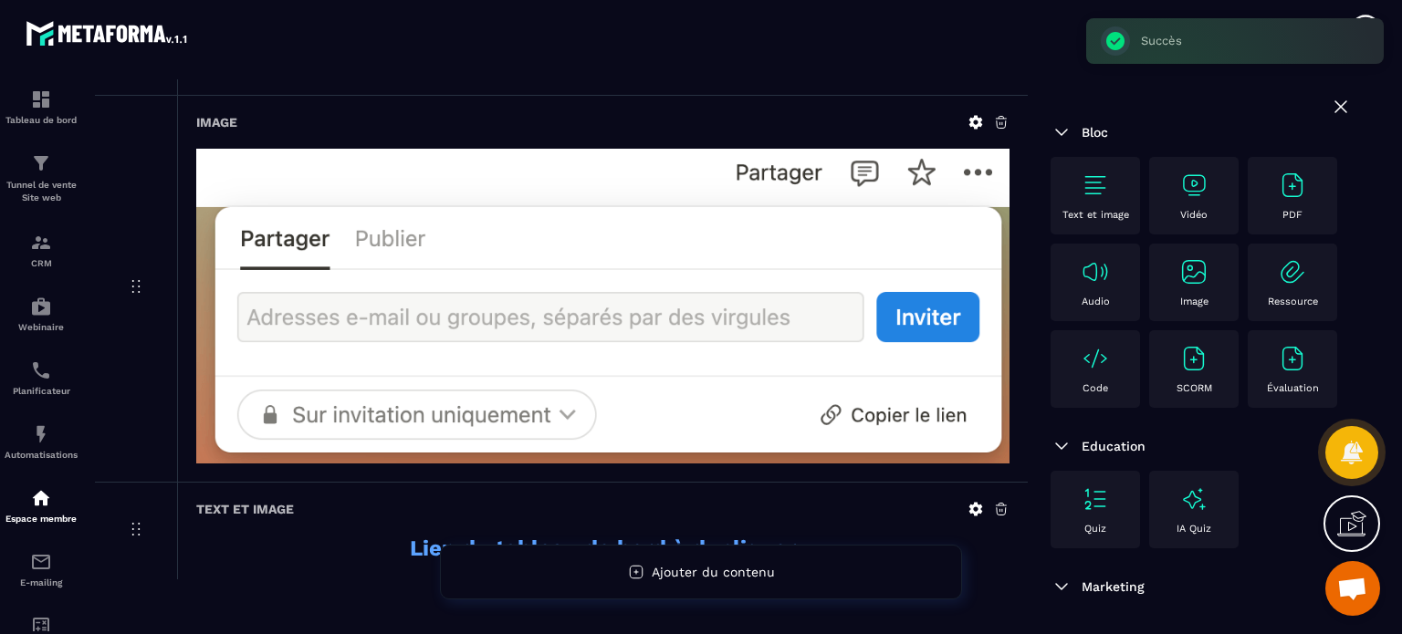
scroll to position [610, 0]
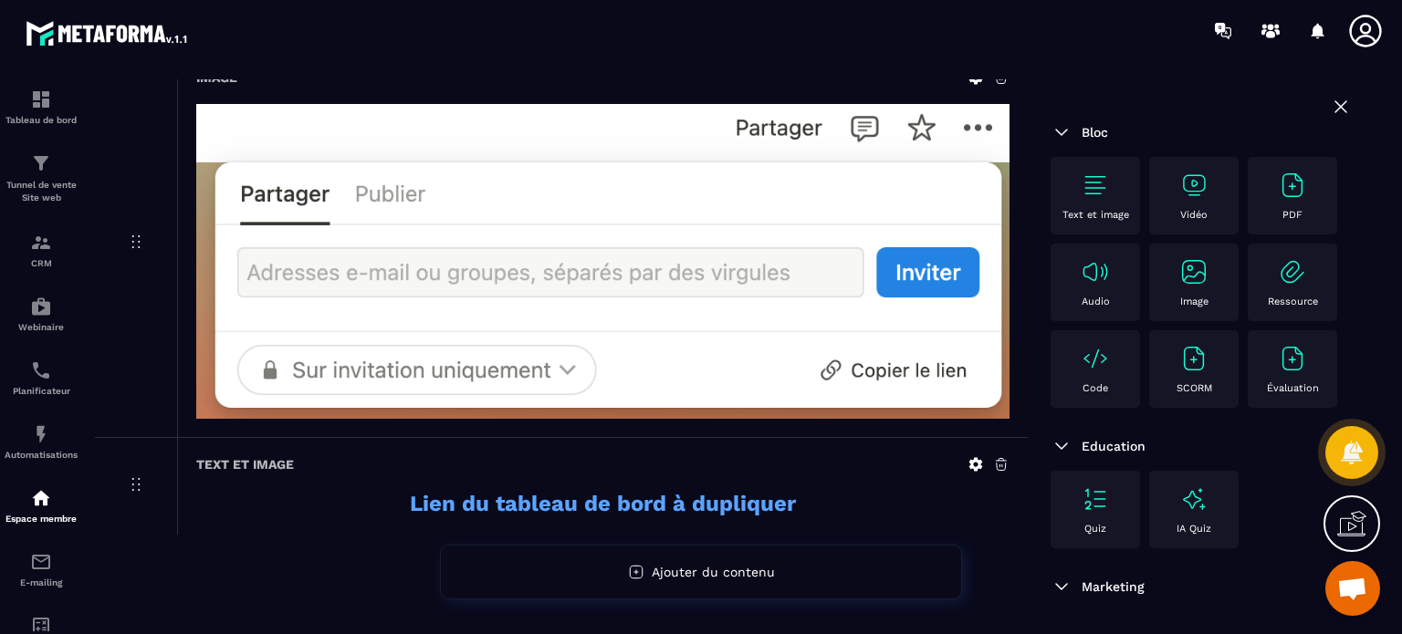
click at [732, 459] on div "Text et image" at bounding box center [602, 464] width 813 height 16
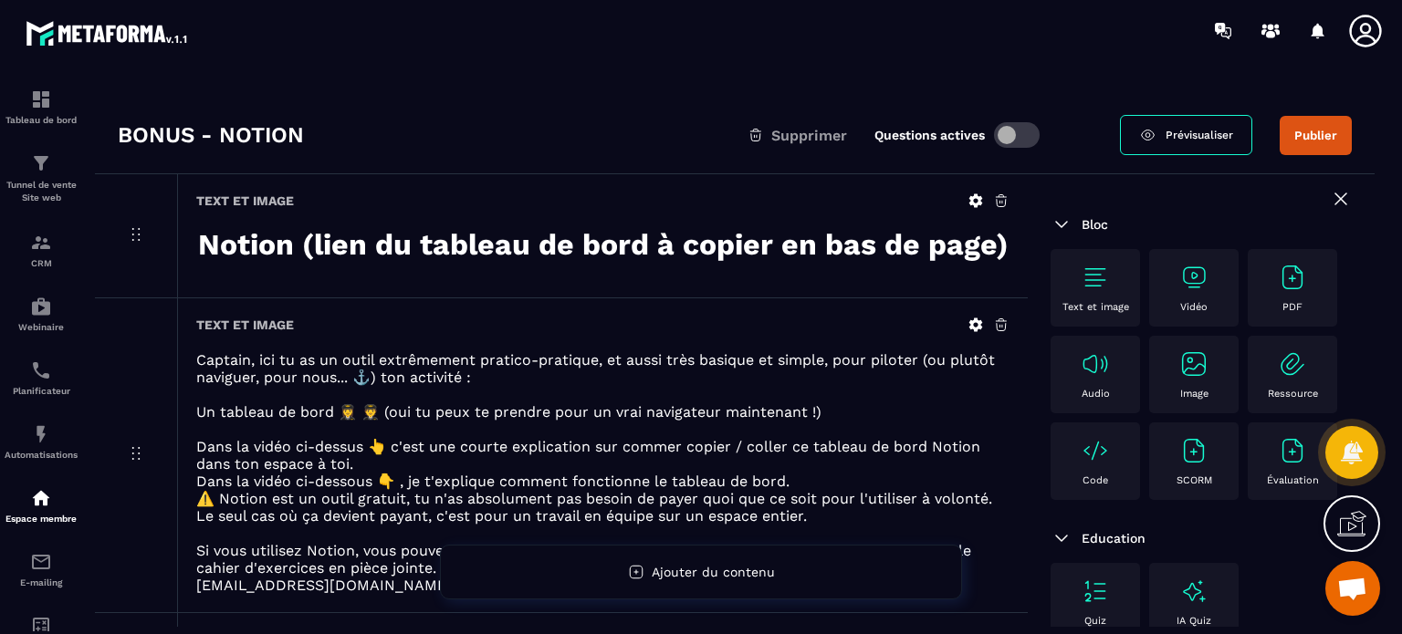
scroll to position [0, 0]
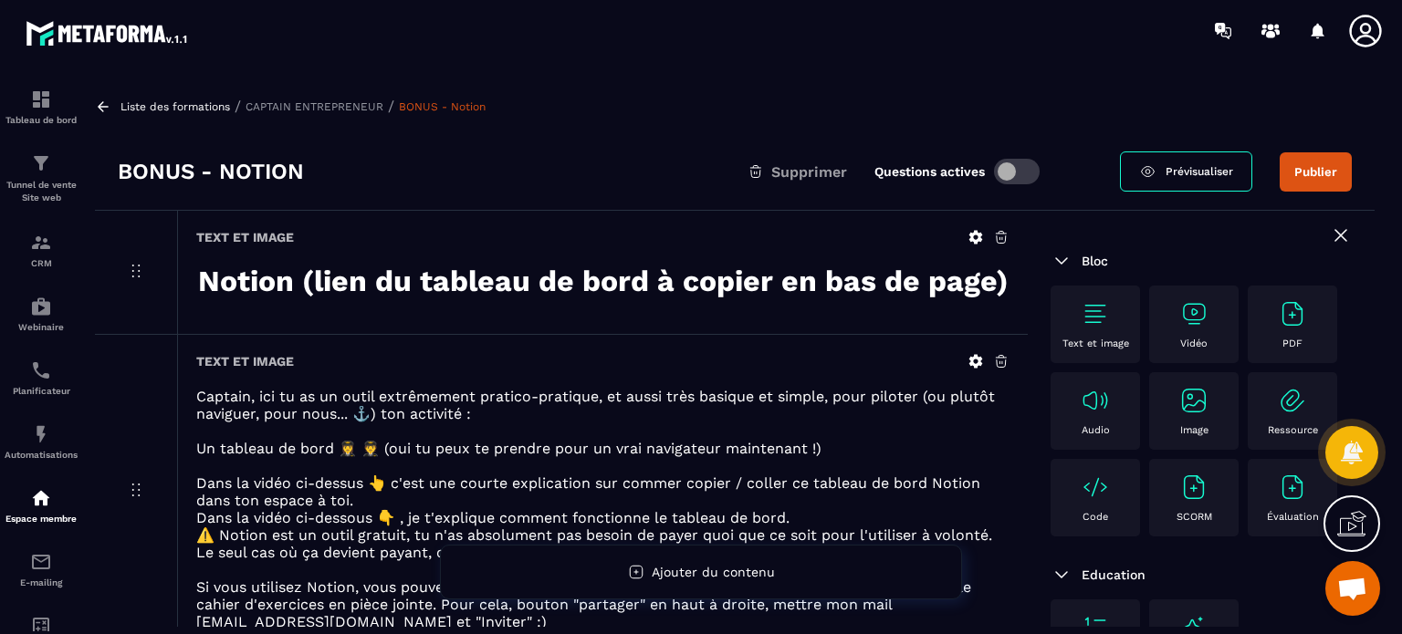
click at [1203, 326] on img at bounding box center [1193, 313] width 29 height 29
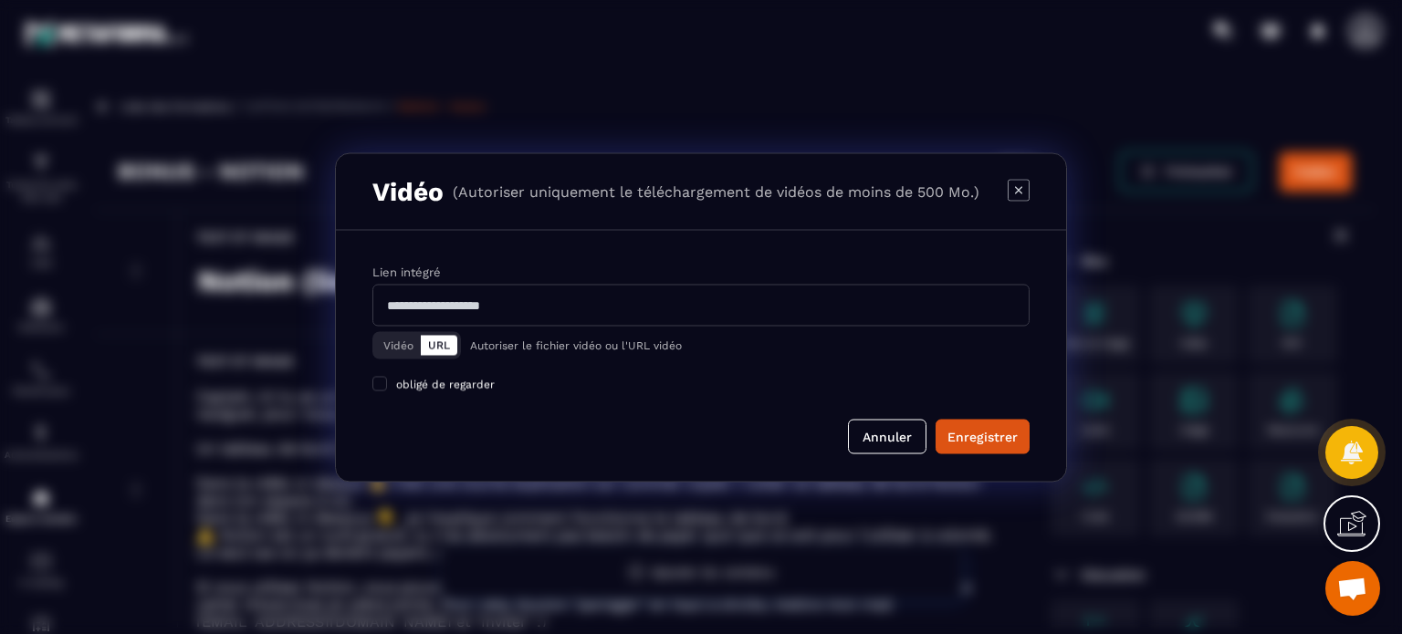
click at [391, 346] on button "Vidéo" at bounding box center [398, 345] width 45 height 20
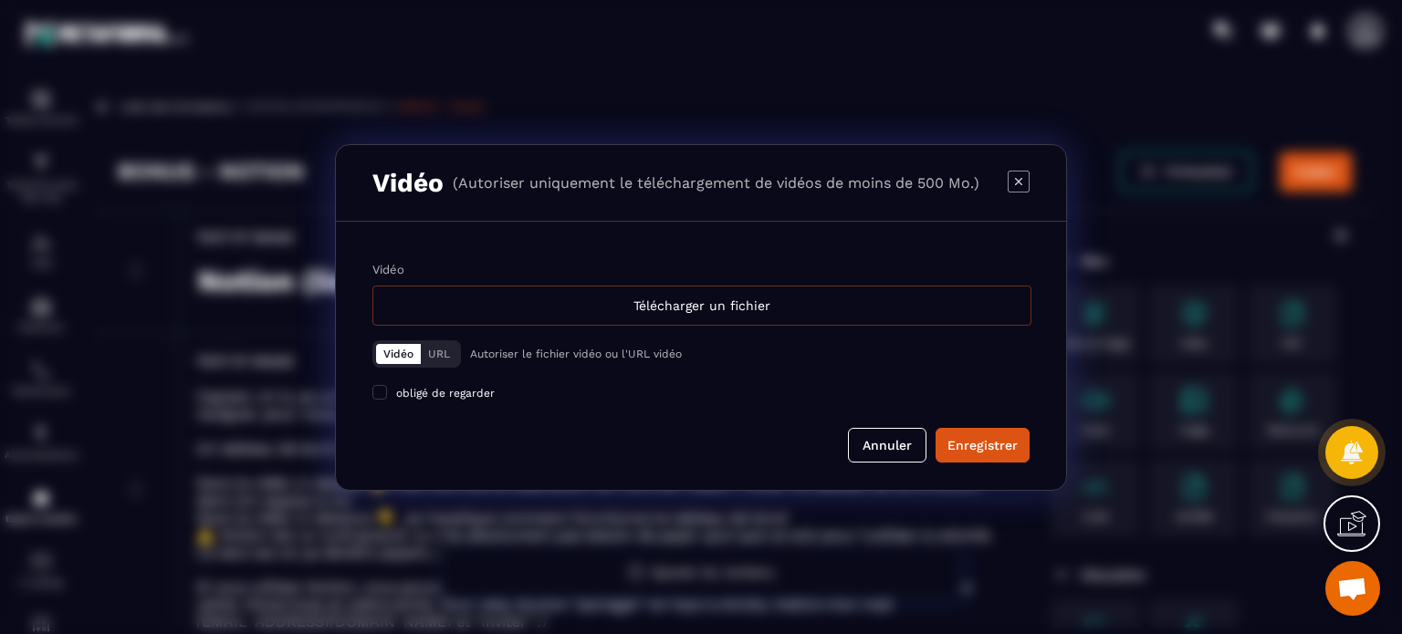
click at [482, 319] on div "Télécharger un fichier" at bounding box center [701, 306] width 659 height 40
click at [0, 0] on input "Vidéo Télécharger un fichier" at bounding box center [0, 0] width 0 height 0
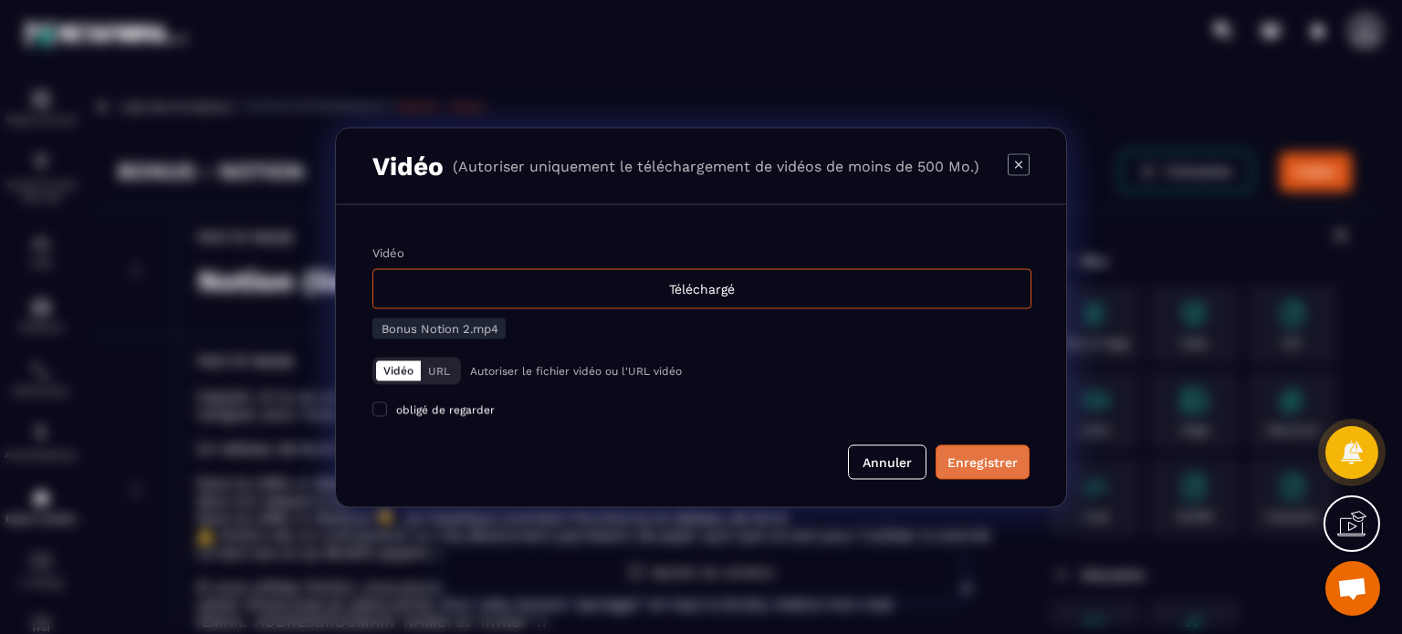
click at [983, 459] on div "Enregistrer" at bounding box center [982, 462] width 70 height 18
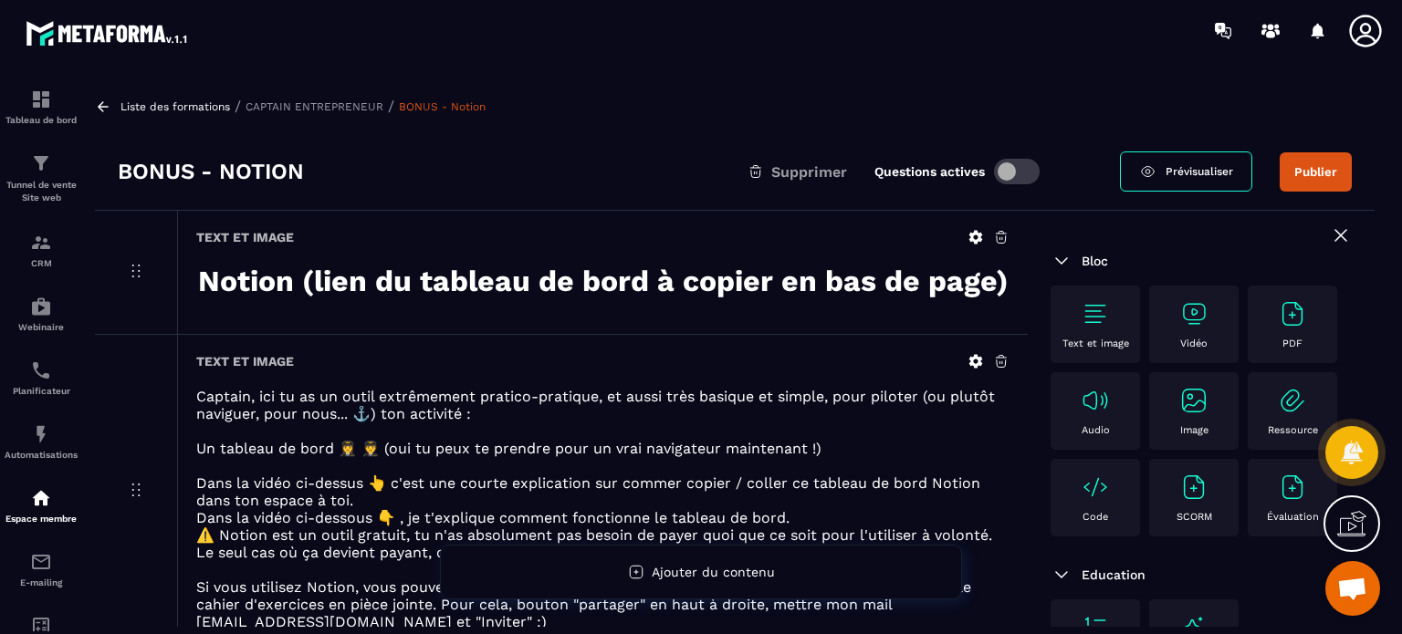
click at [819, 367] on div "Text et image" at bounding box center [602, 361] width 813 height 16
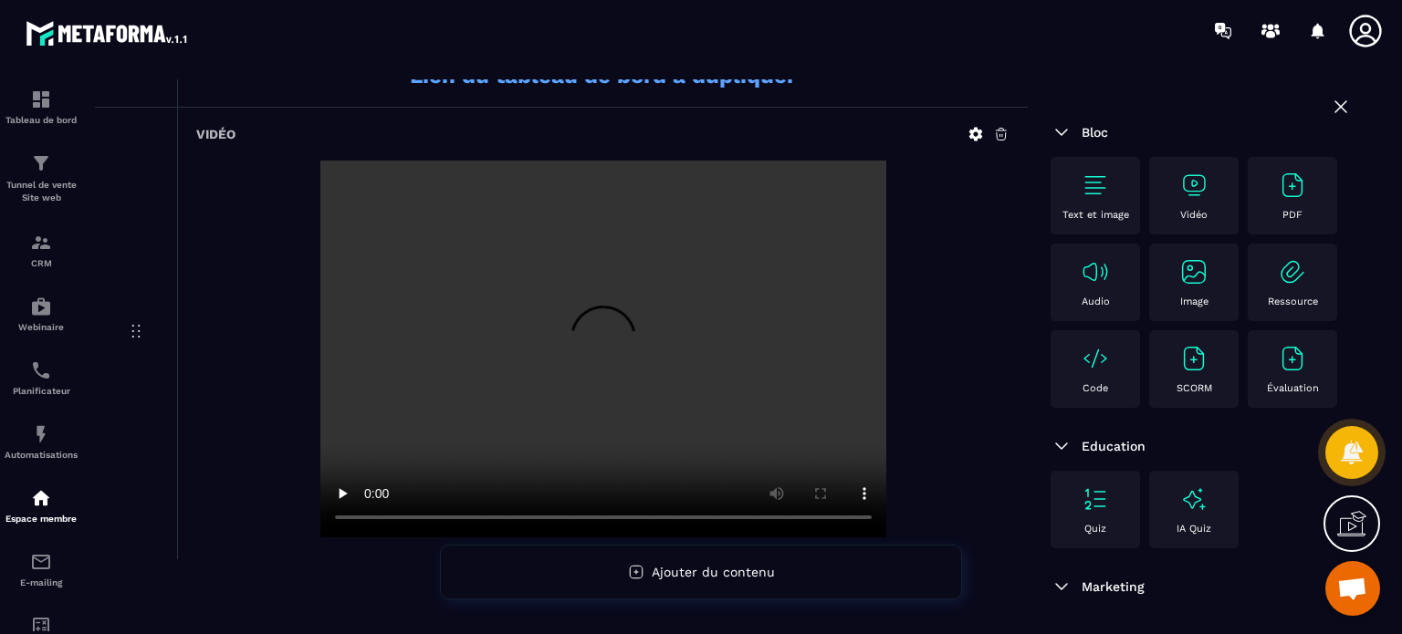
scroll to position [954, 0]
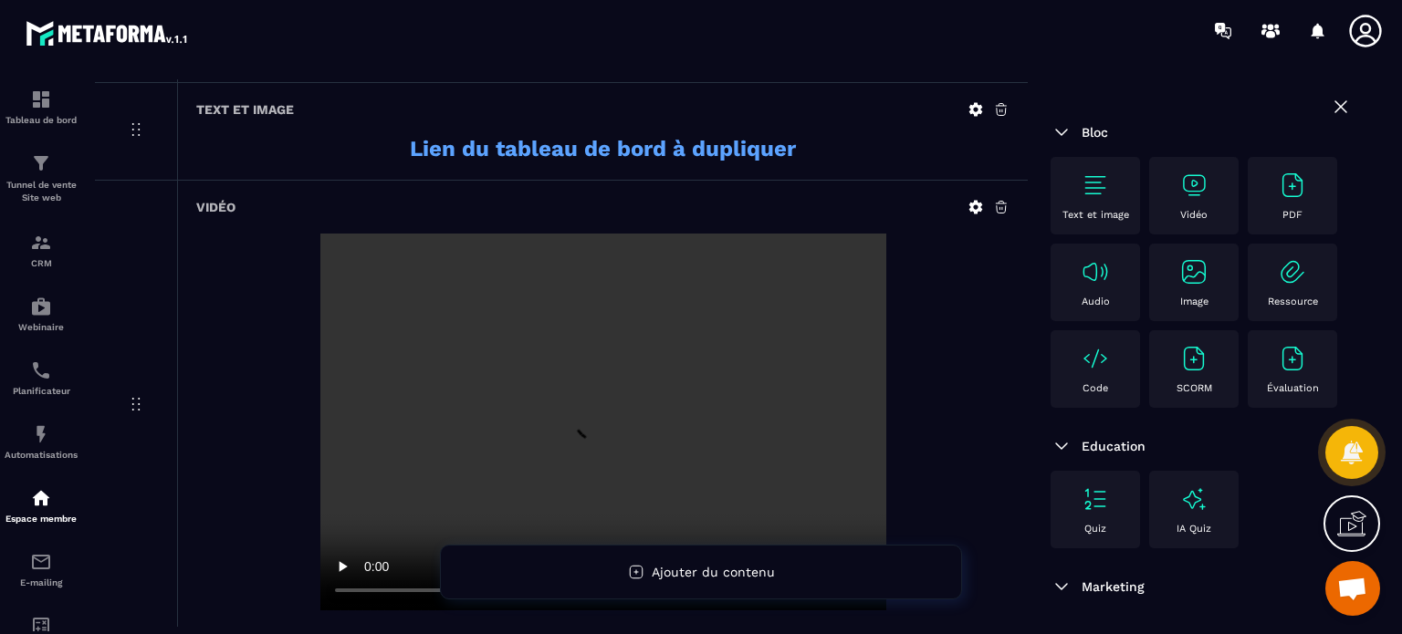
click at [1210, 196] on div "Vidéo" at bounding box center [1193, 196] width 71 height 50
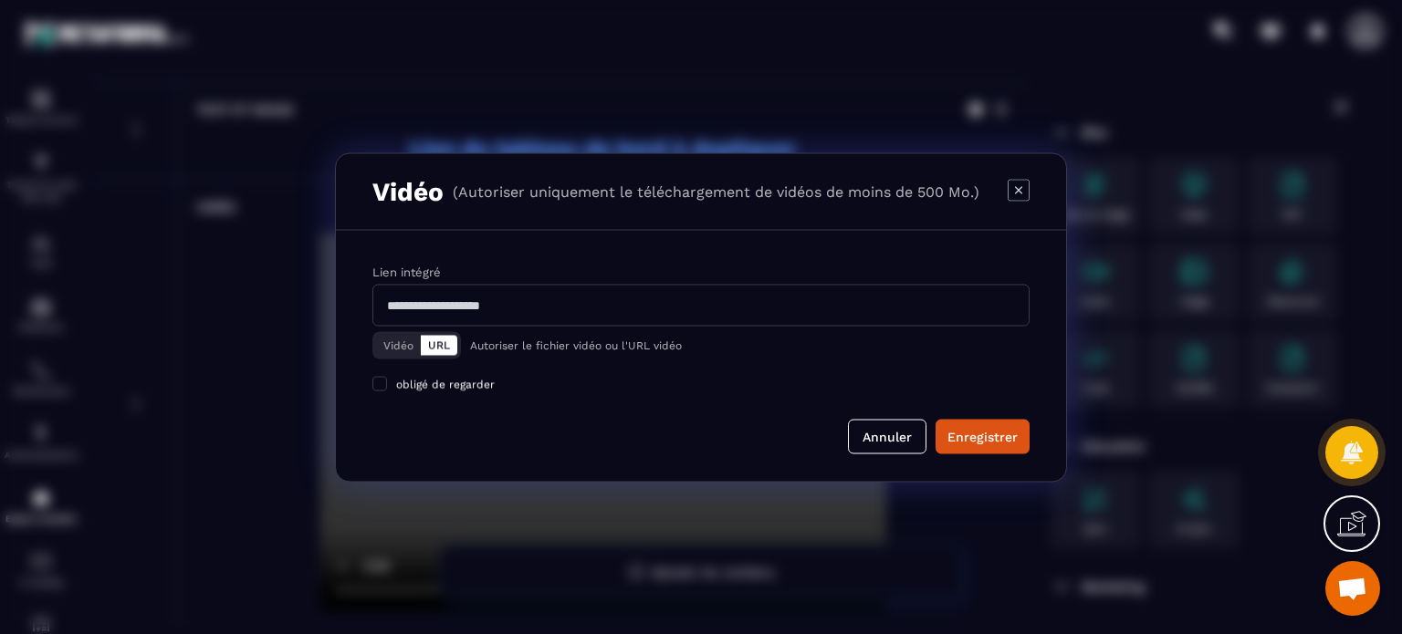
click at [408, 341] on button "Vidéo" at bounding box center [398, 345] width 45 height 20
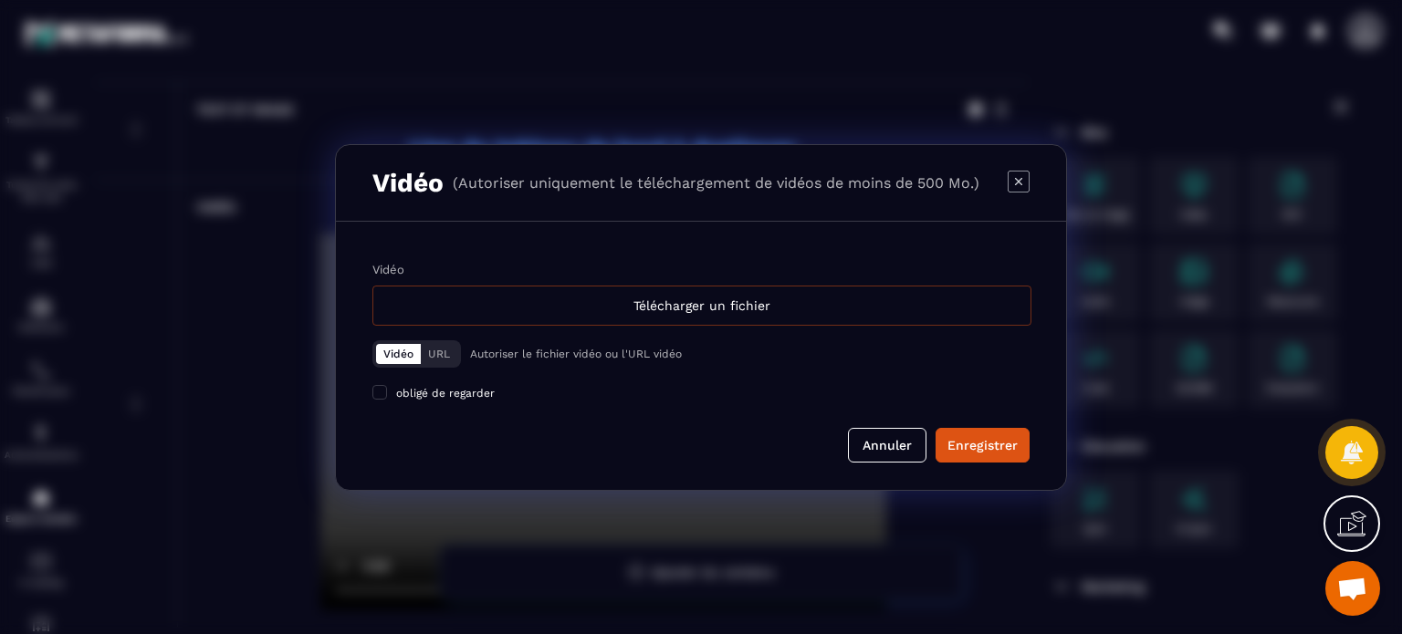
click at [543, 306] on div "Télécharger un fichier" at bounding box center [701, 306] width 659 height 40
click at [0, 0] on input "Vidéo Télécharger un fichier" at bounding box center [0, 0] width 0 height 0
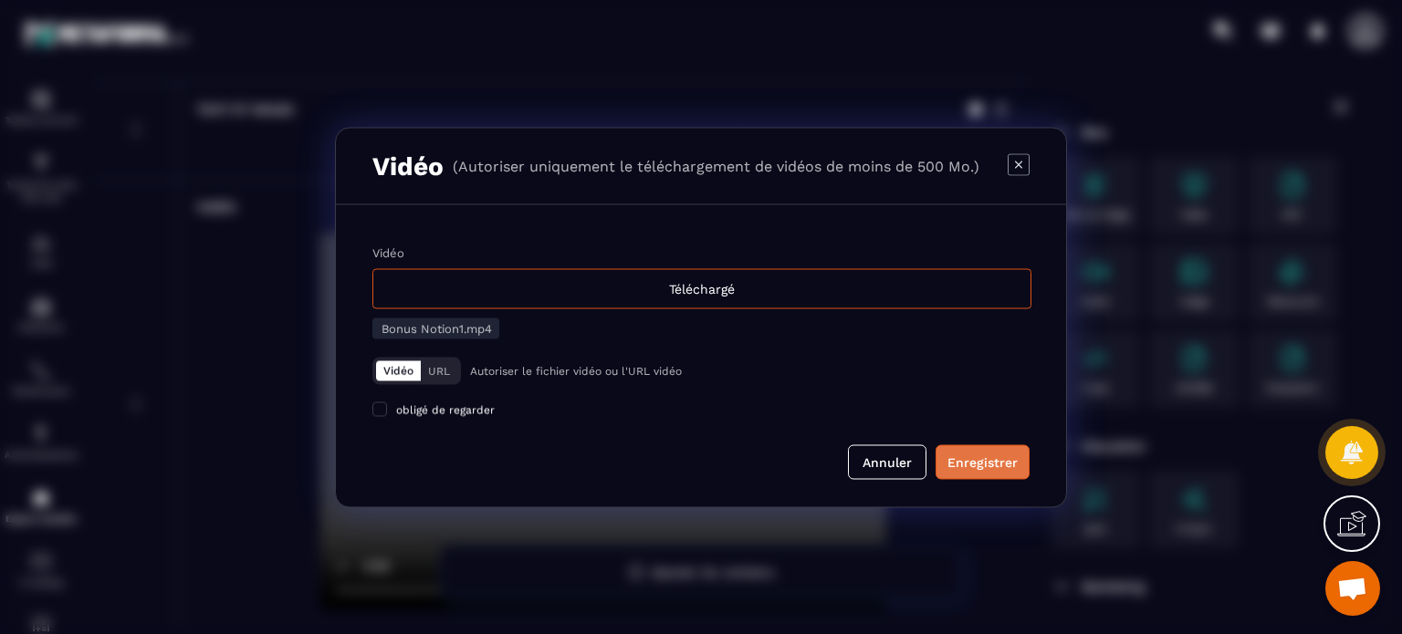
click at [974, 464] on div "Enregistrer" at bounding box center [982, 462] width 70 height 18
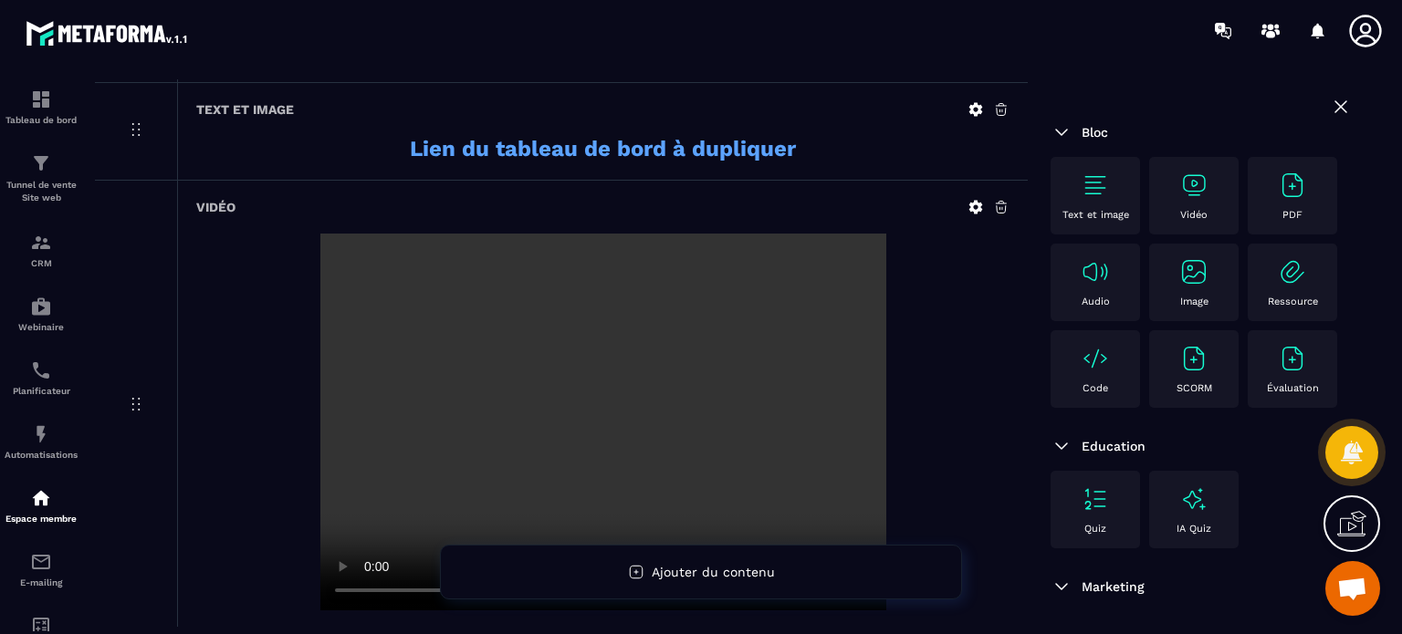
click at [645, 229] on div "Vidéo" at bounding box center [602, 407] width 850 height 452
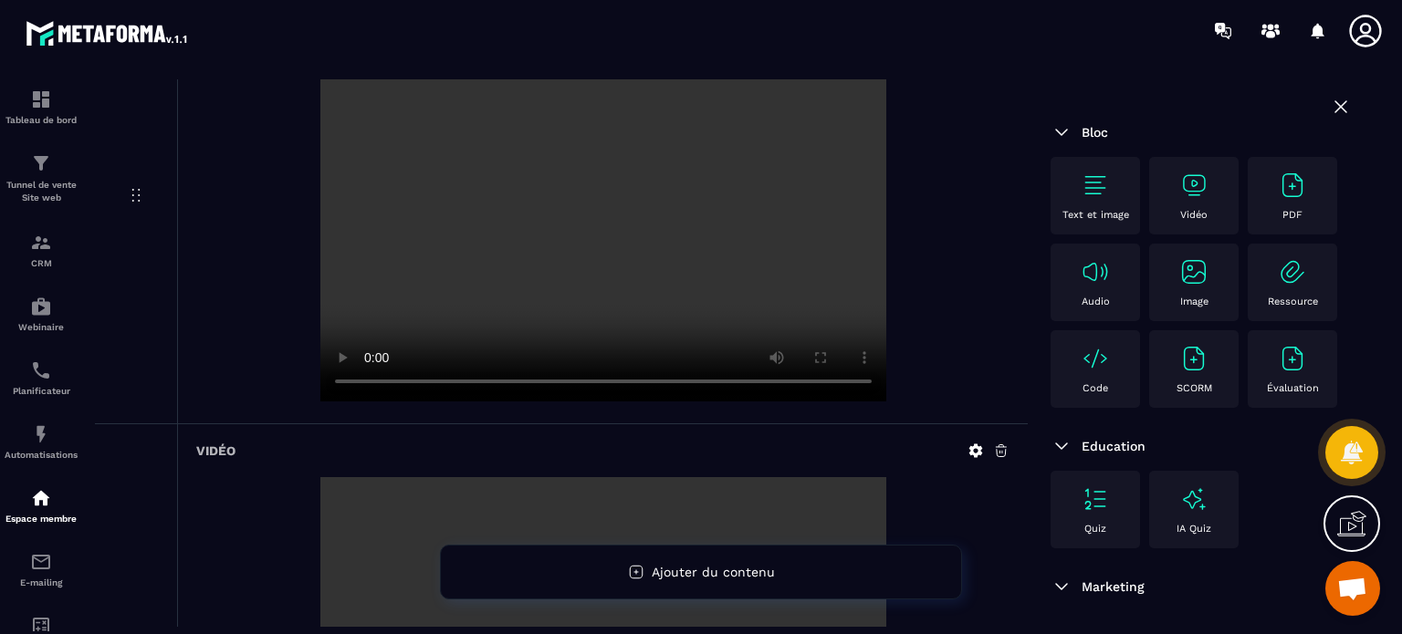
scroll to position [1151, 0]
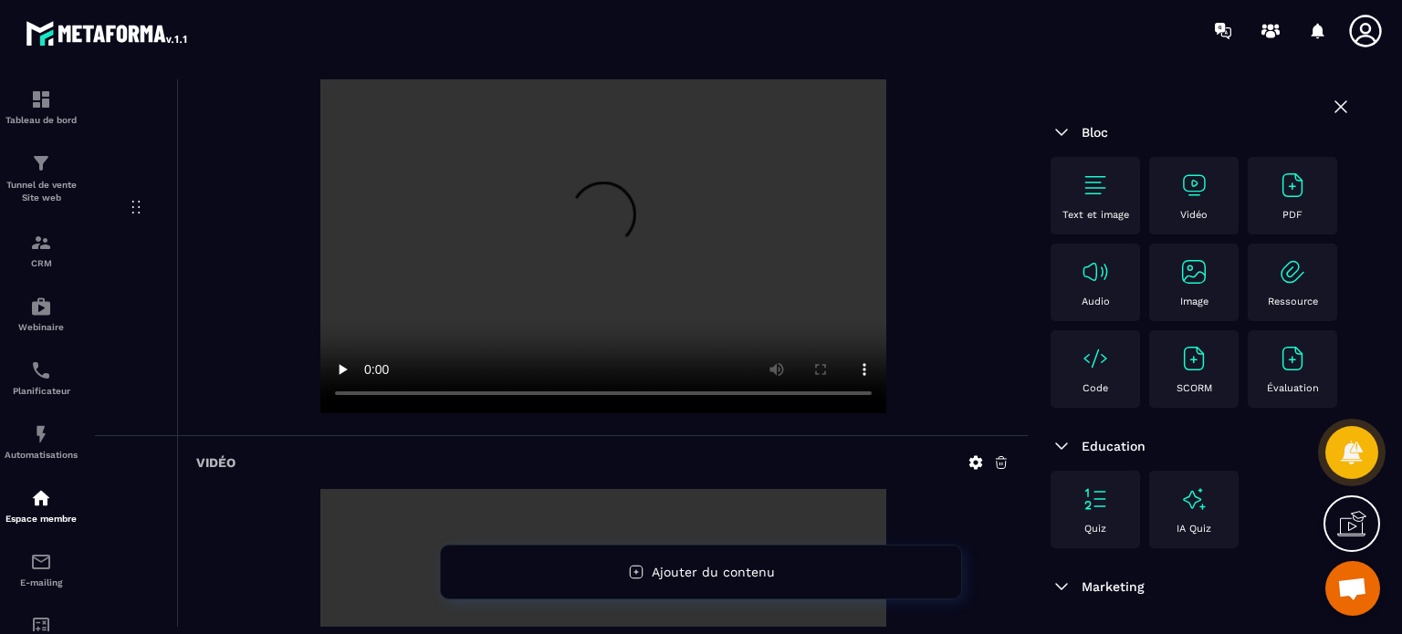
click at [984, 369] on div at bounding box center [602, 227] width 813 height 381
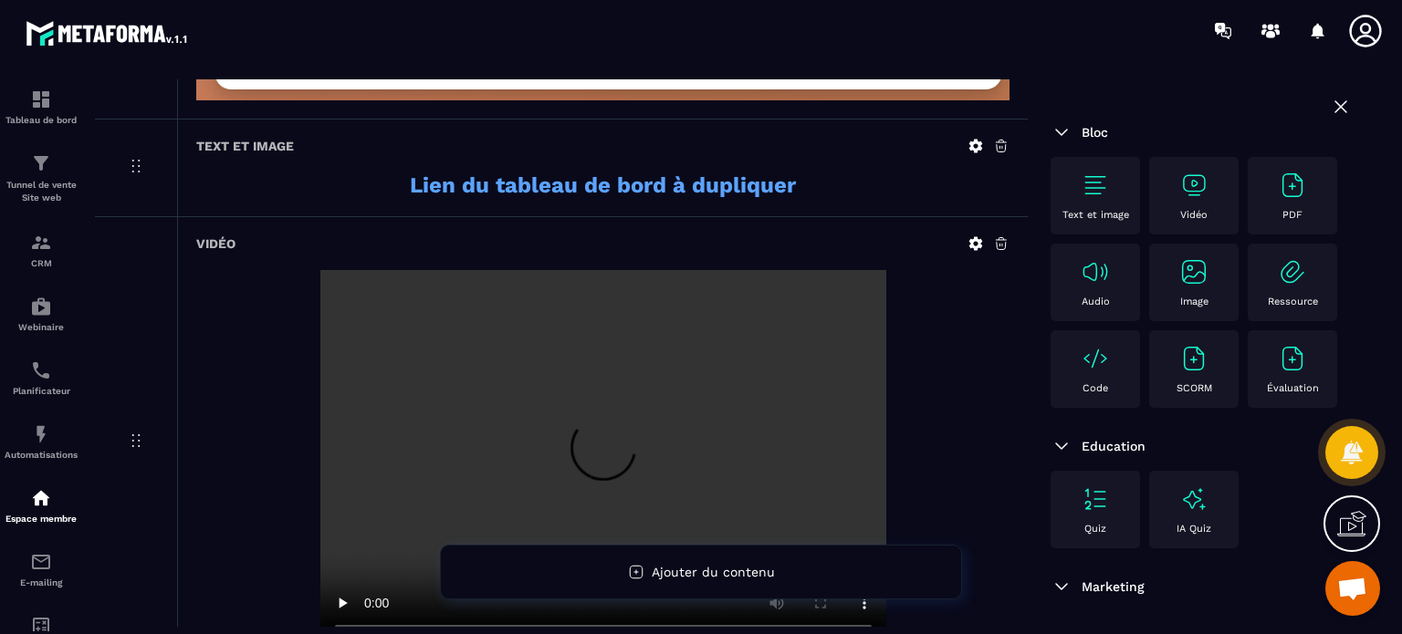
scroll to position [749, 0]
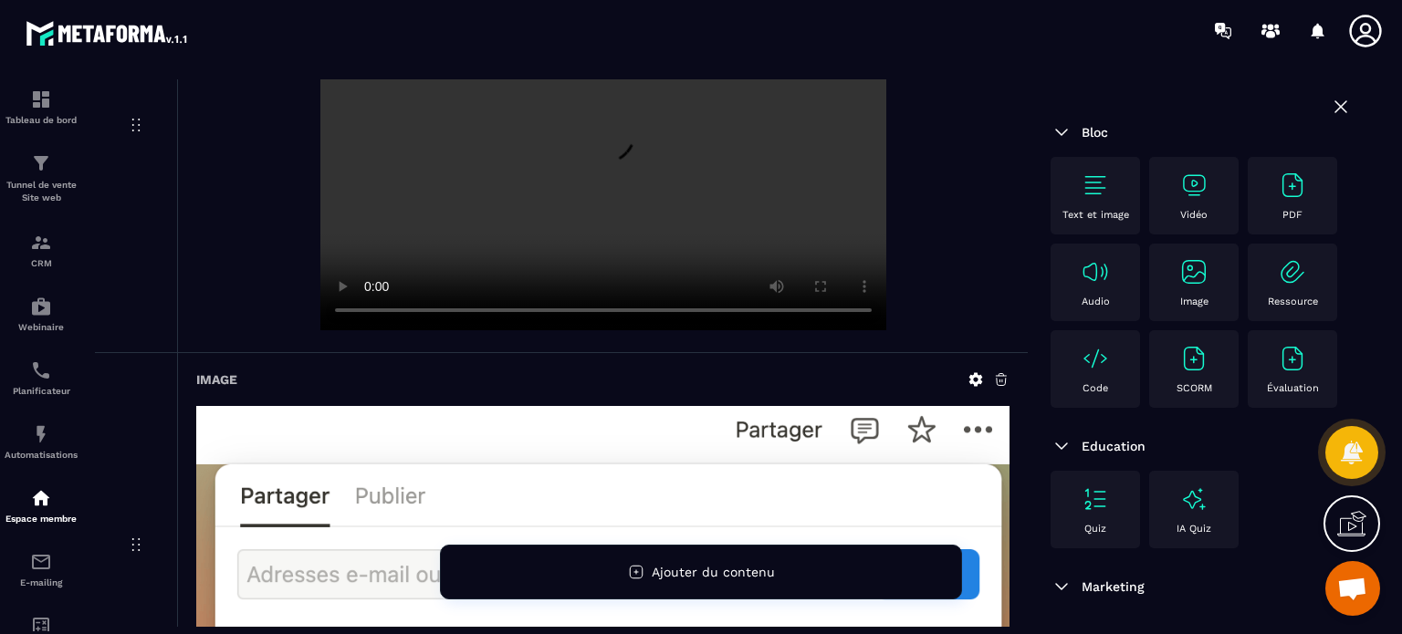
click at [980, 317] on div at bounding box center [602, 143] width 813 height 381
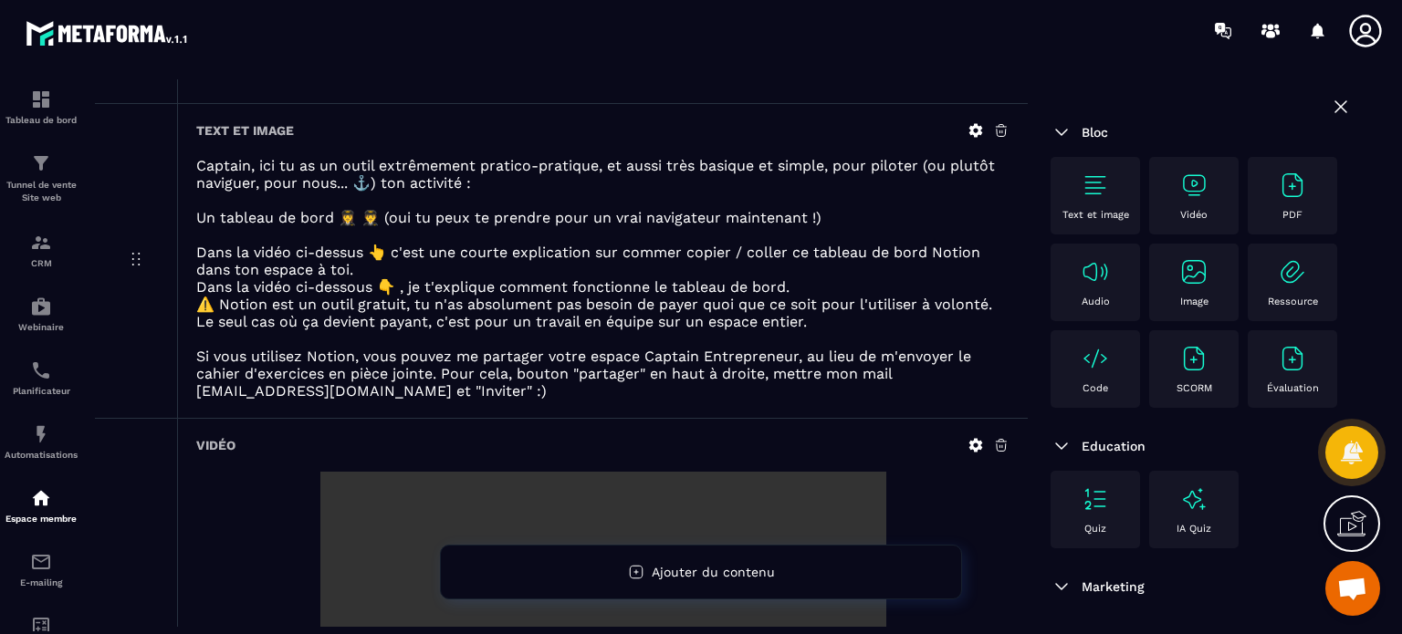
scroll to position [202, 0]
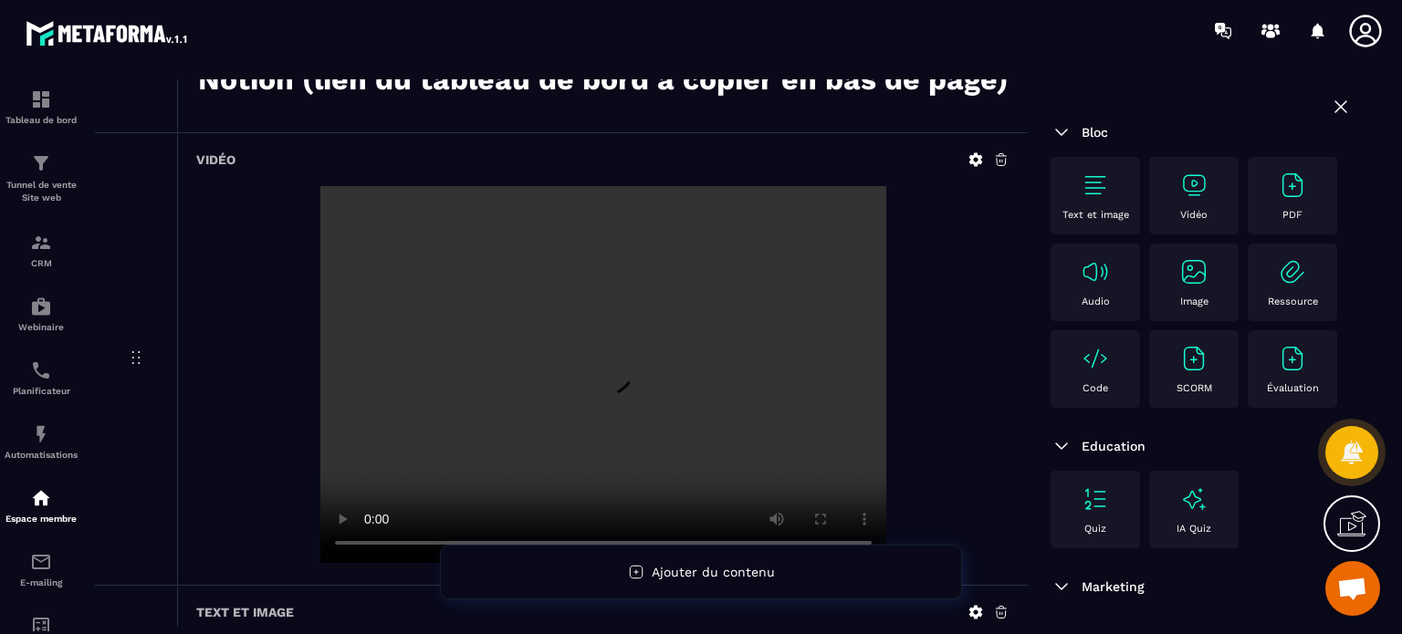
click at [769, 147] on div "Vidéo" at bounding box center [602, 359] width 850 height 452
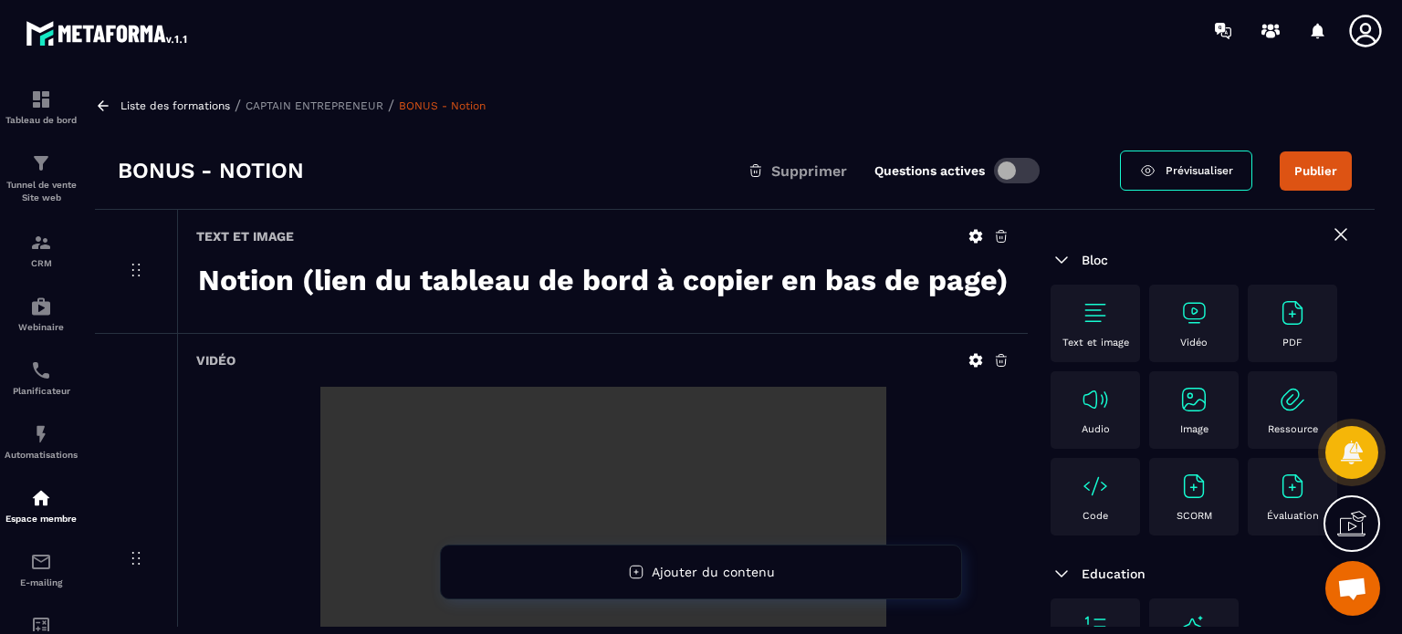
scroll to position [0, 0]
click at [1295, 179] on button "Publier" at bounding box center [1315, 171] width 72 height 39
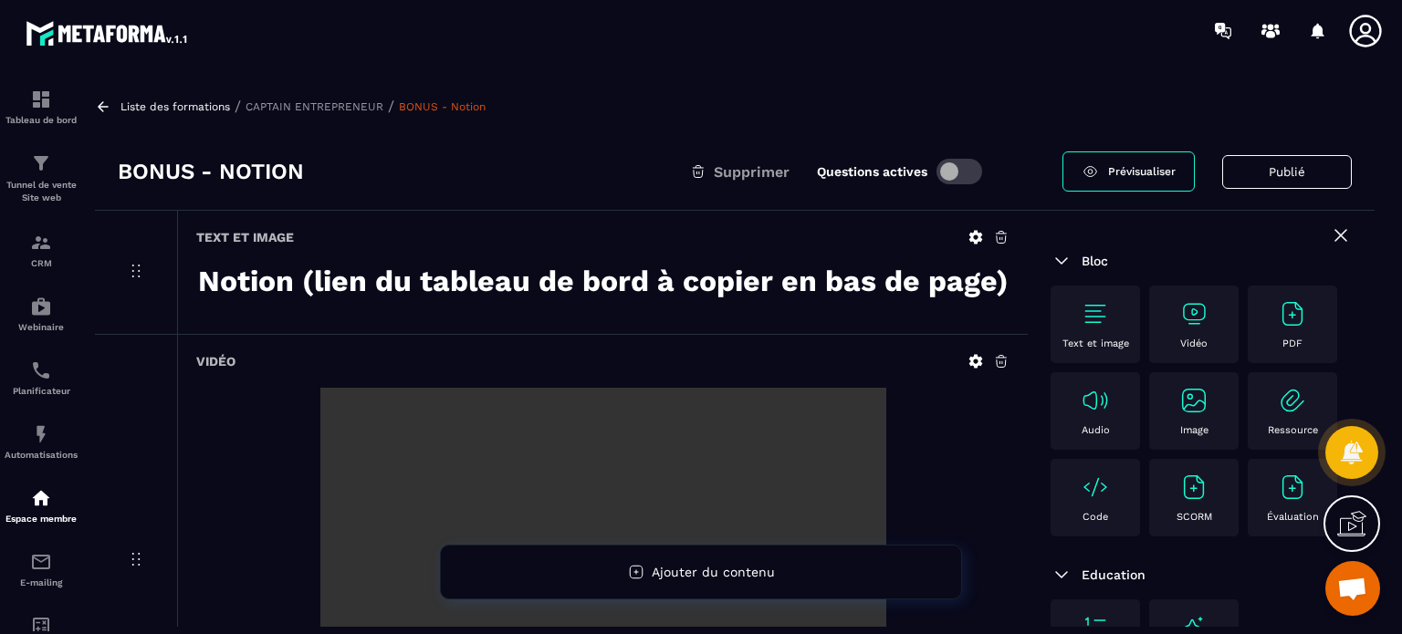
click at [1330, 238] on icon at bounding box center [1341, 235] width 22 height 22
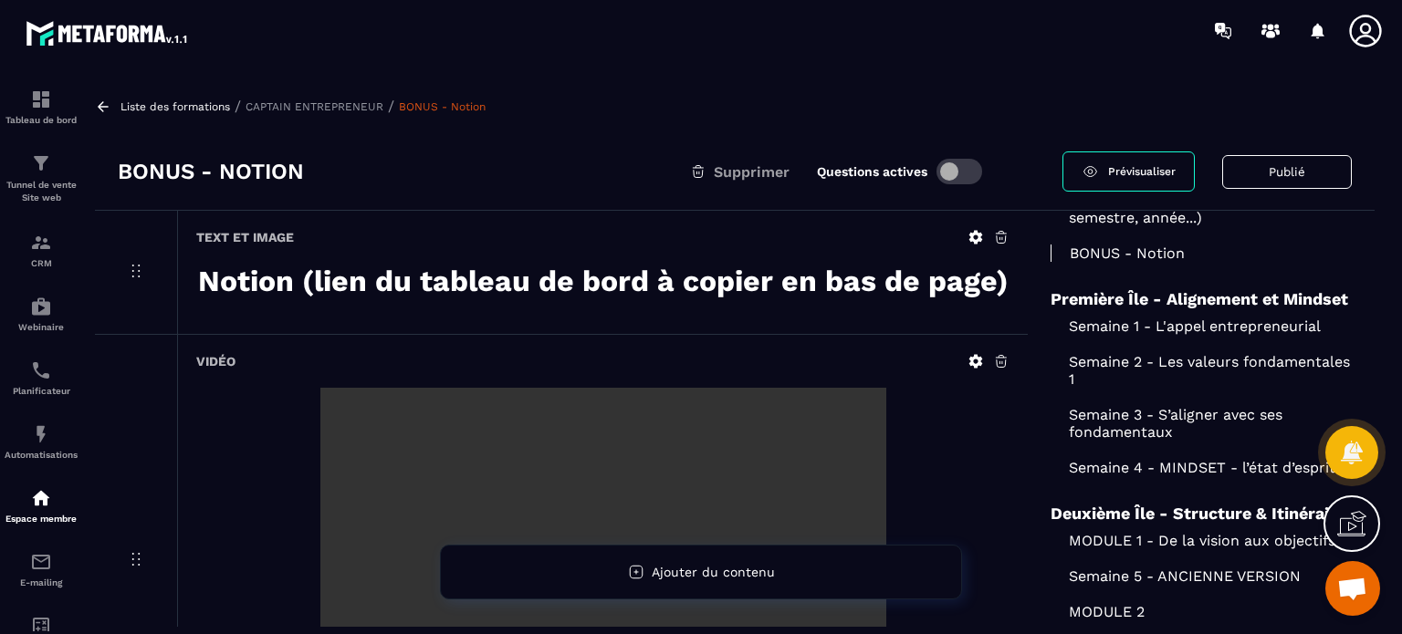
scroll to position [326, 0]
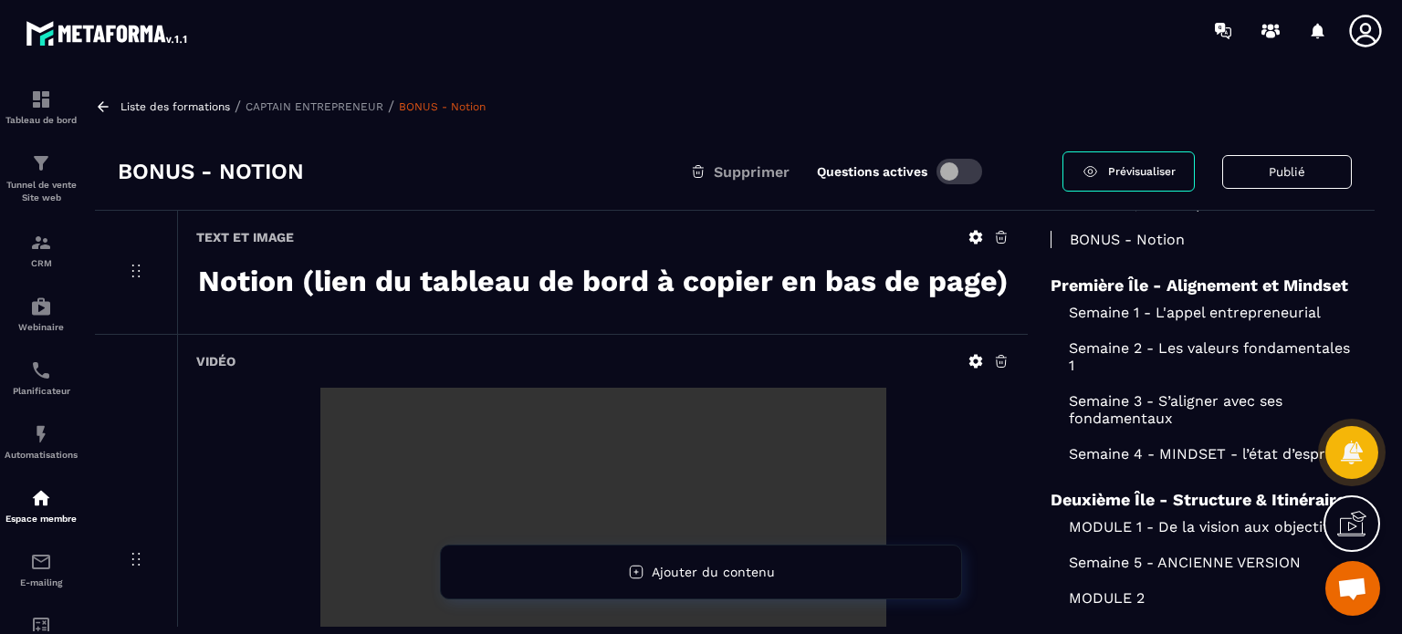
click at [1126, 321] on p "Semaine 1 - L'appel entrepreneurial" at bounding box center [1200, 312] width 301 height 17
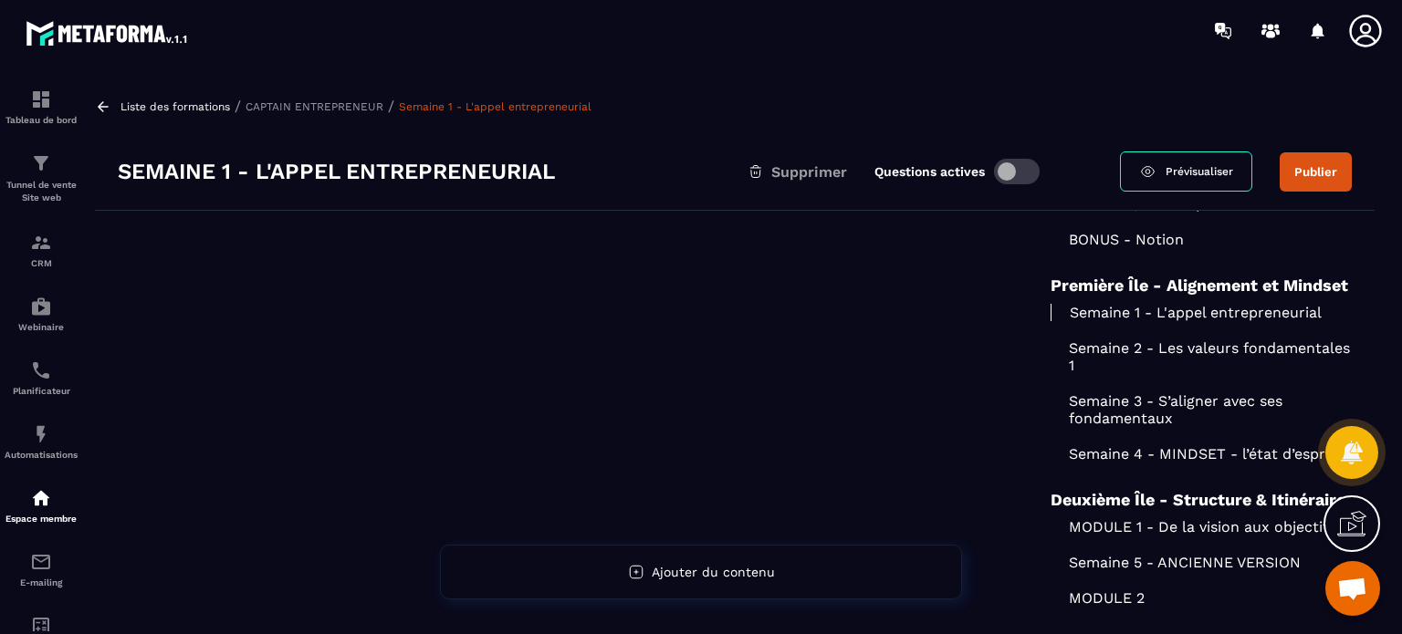
click at [812, 272] on div at bounding box center [561, 547] width 933 height 672
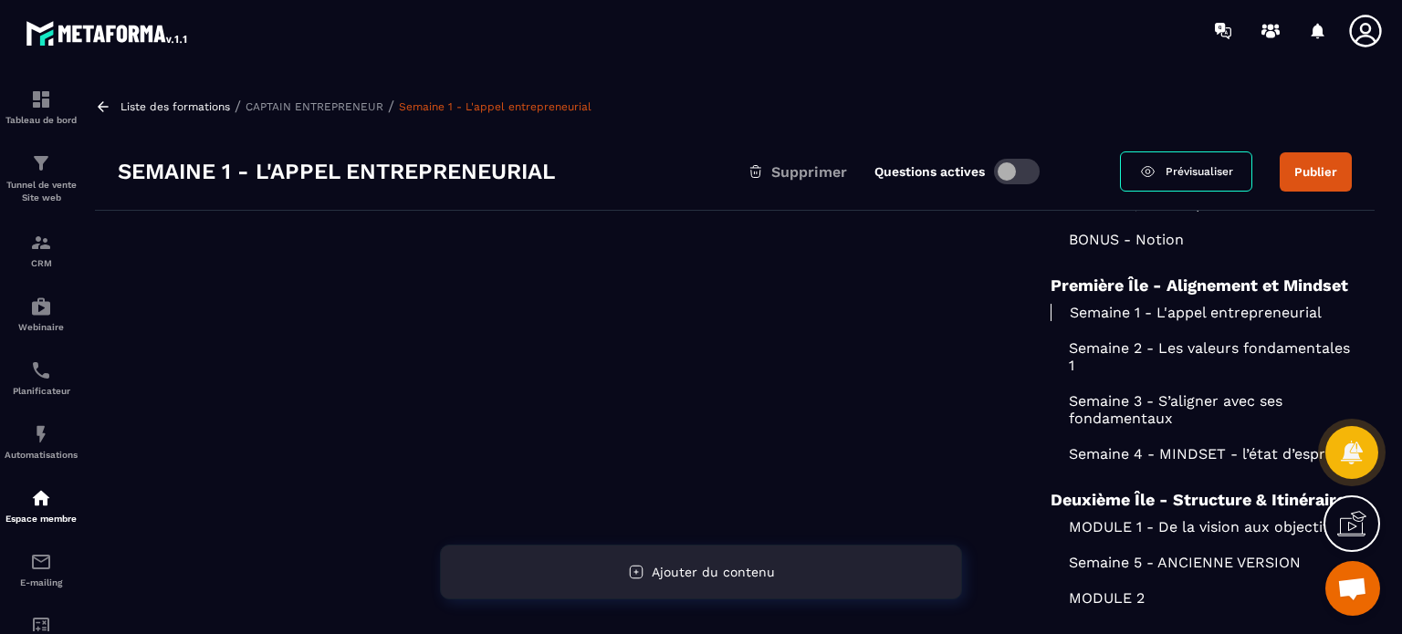
click at [621, 561] on div "Ajouter du contenu" at bounding box center [701, 572] width 522 height 55
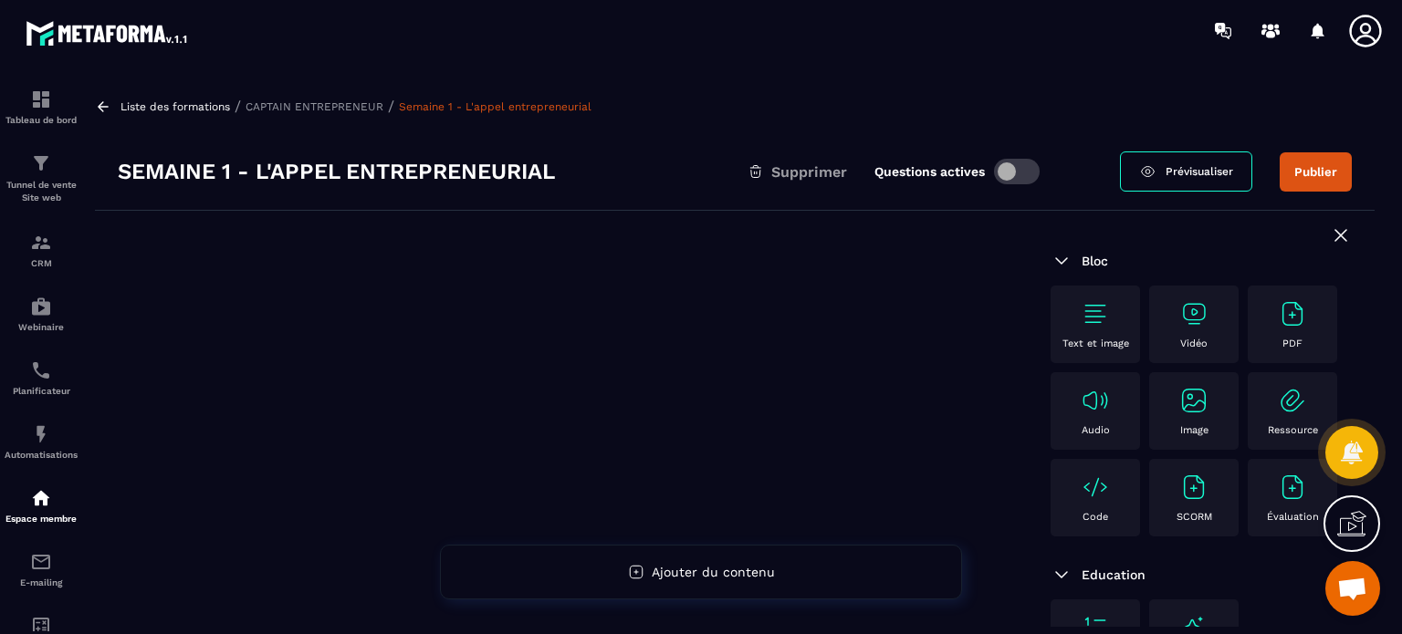
click at [1089, 334] on div "Text et image" at bounding box center [1094, 324] width 71 height 50
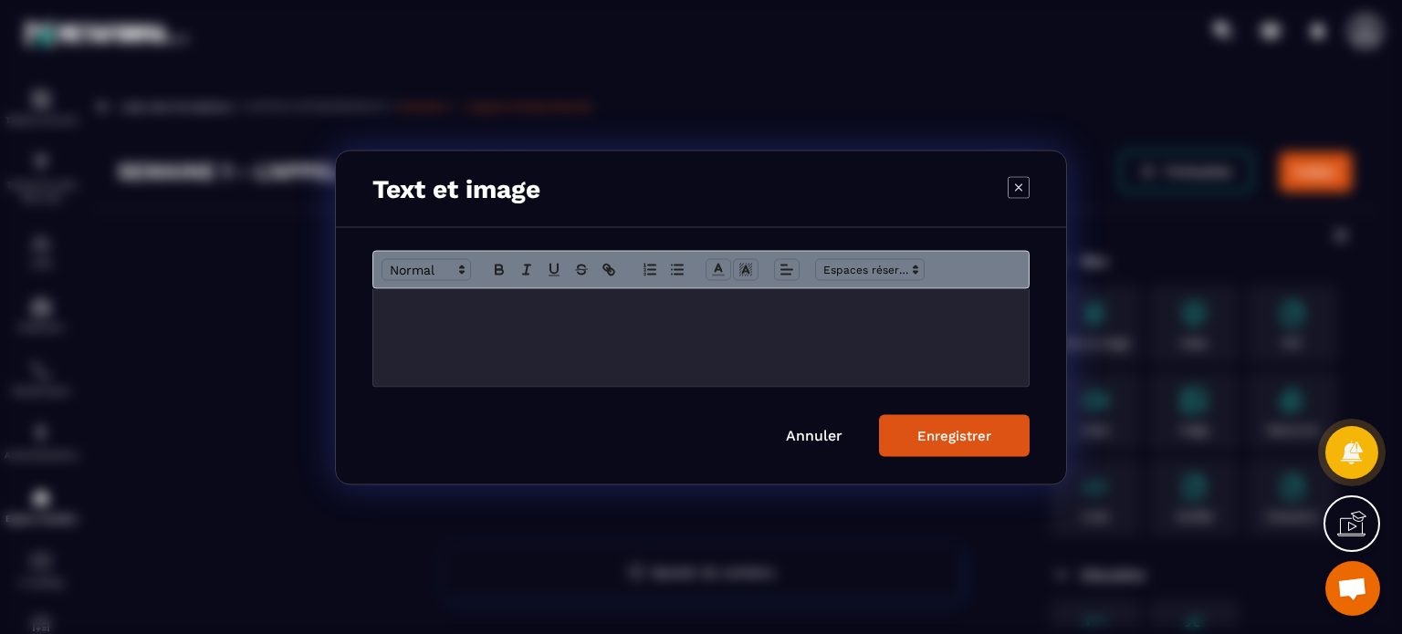
click at [772, 367] on div "Modal window" at bounding box center [700, 337] width 655 height 98
click at [492, 274] on icon "Modal window" at bounding box center [499, 269] width 16 height 16
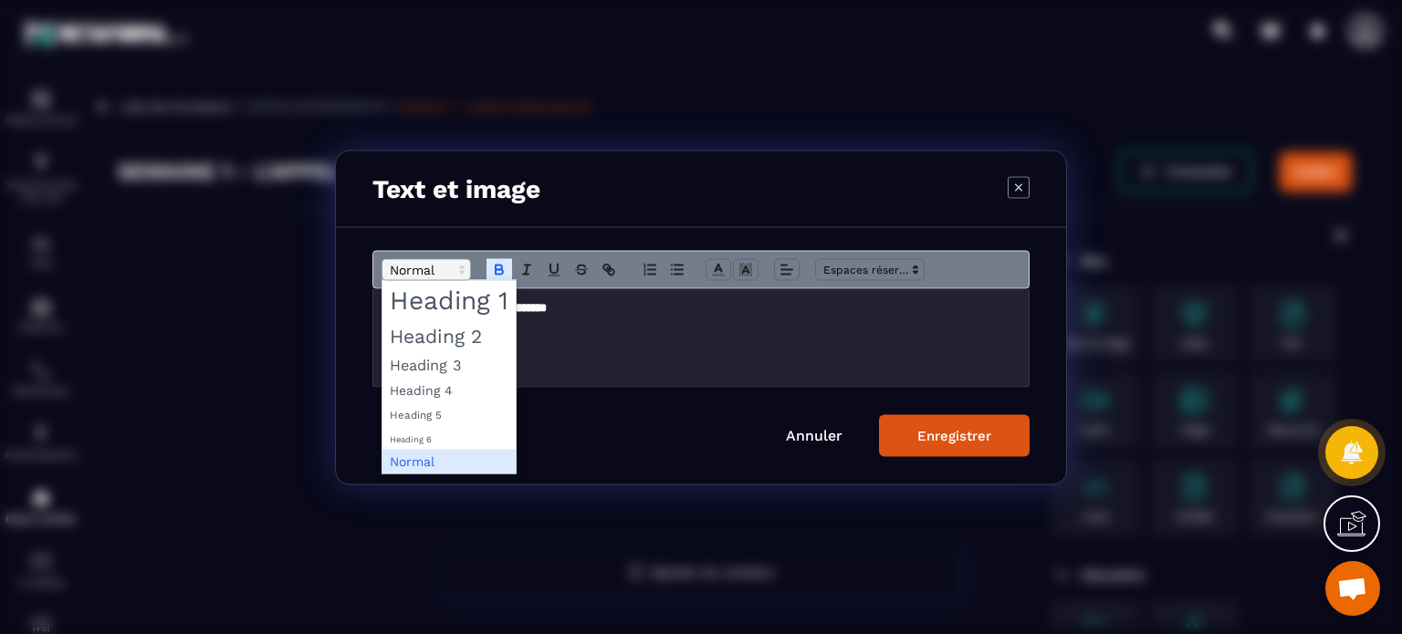
click at [456, 271] on icon "Modal window" at bounding box center [462, 269] width 16 height 16
click at [460, 310] on span "Modal window" at bounding box center [448, 299] width 133 height 39
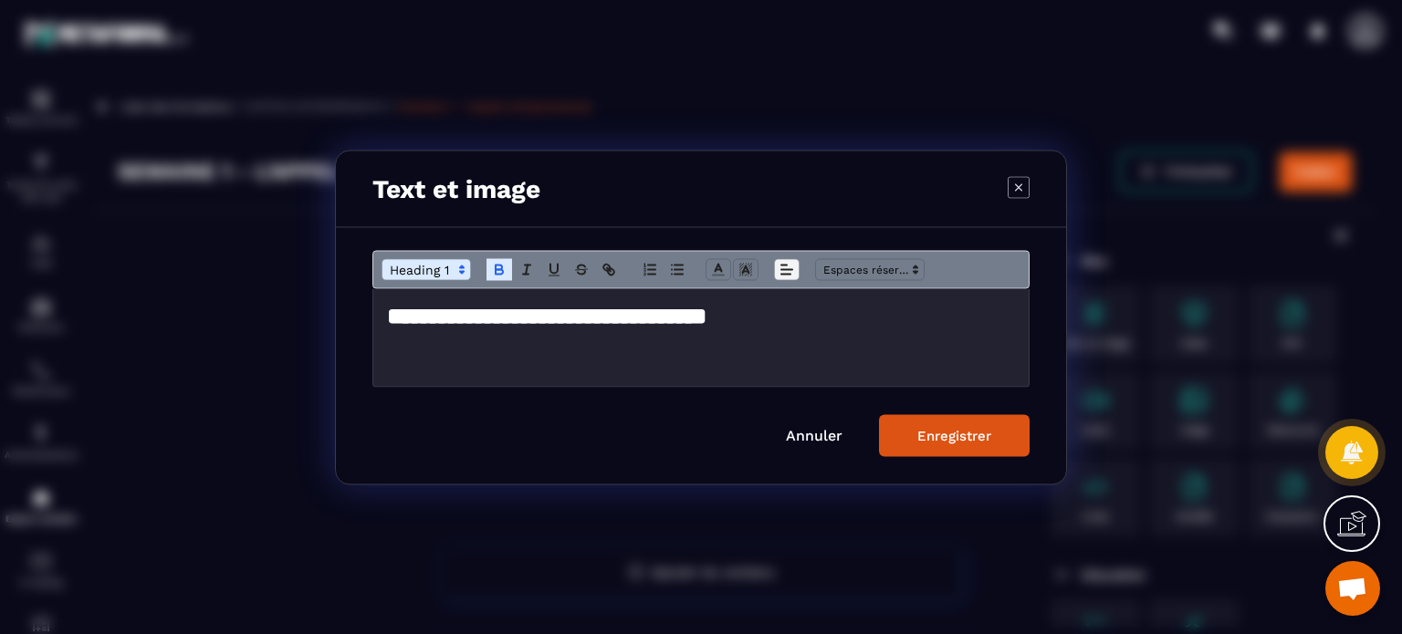
click at [783, 269] on line "Modal window" at bounding box center [786, 269] width 11 height 0
click at [786, 324] on icon "Modal window" at bounding box center [790, 317] width 15 height 15
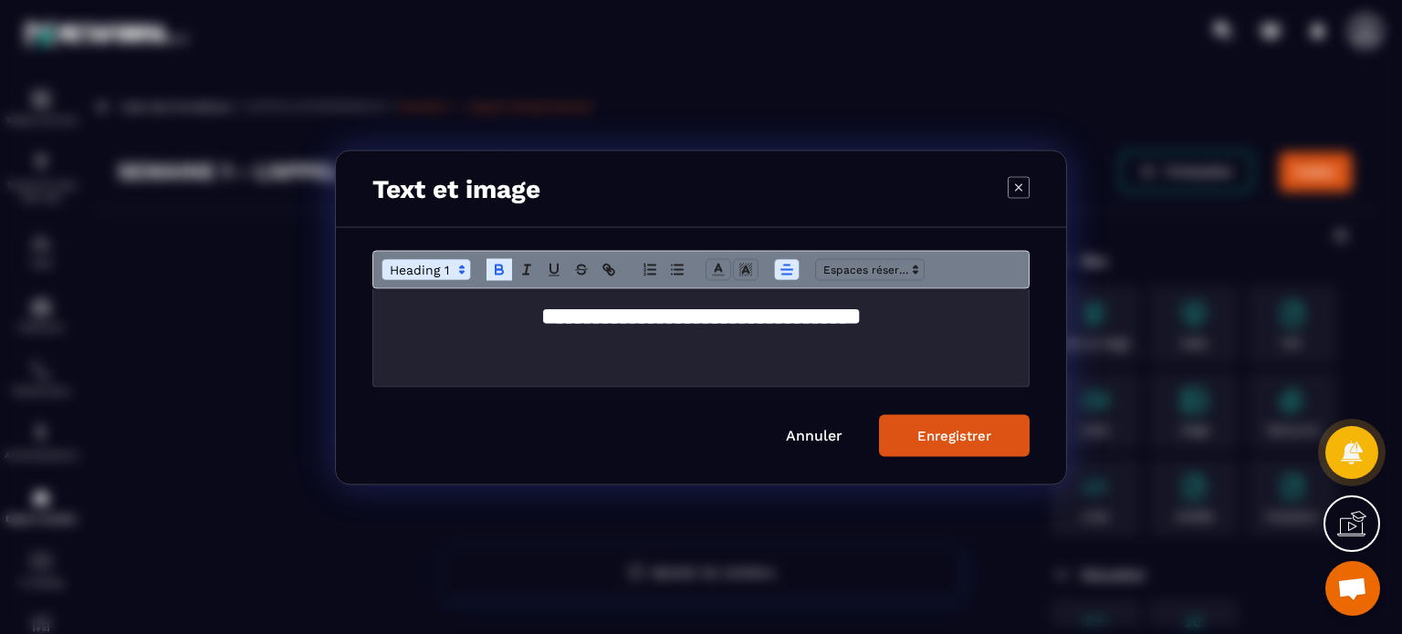
click at [955, 435] on div "Enregistrer" at bounding box center [954, 435] width 74 height 16
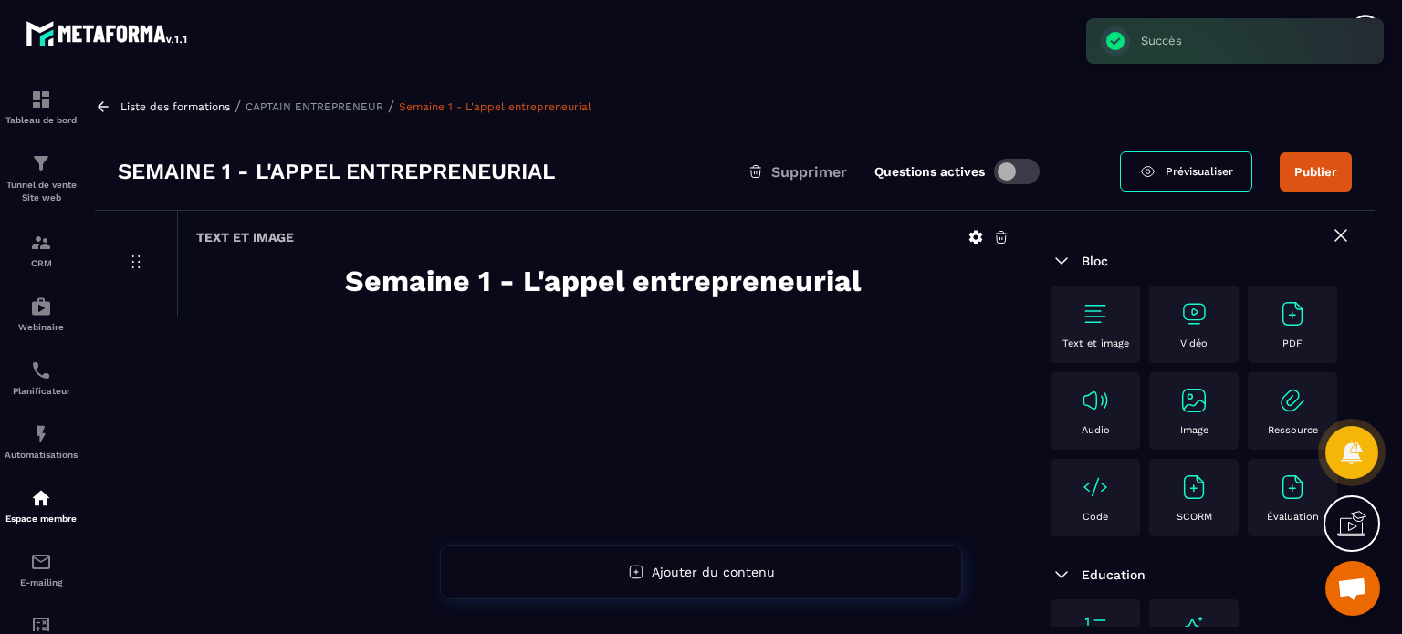
click at [1189, 346] on p "Vidéo" at bounding box center [1193, 344] width 27 height 12
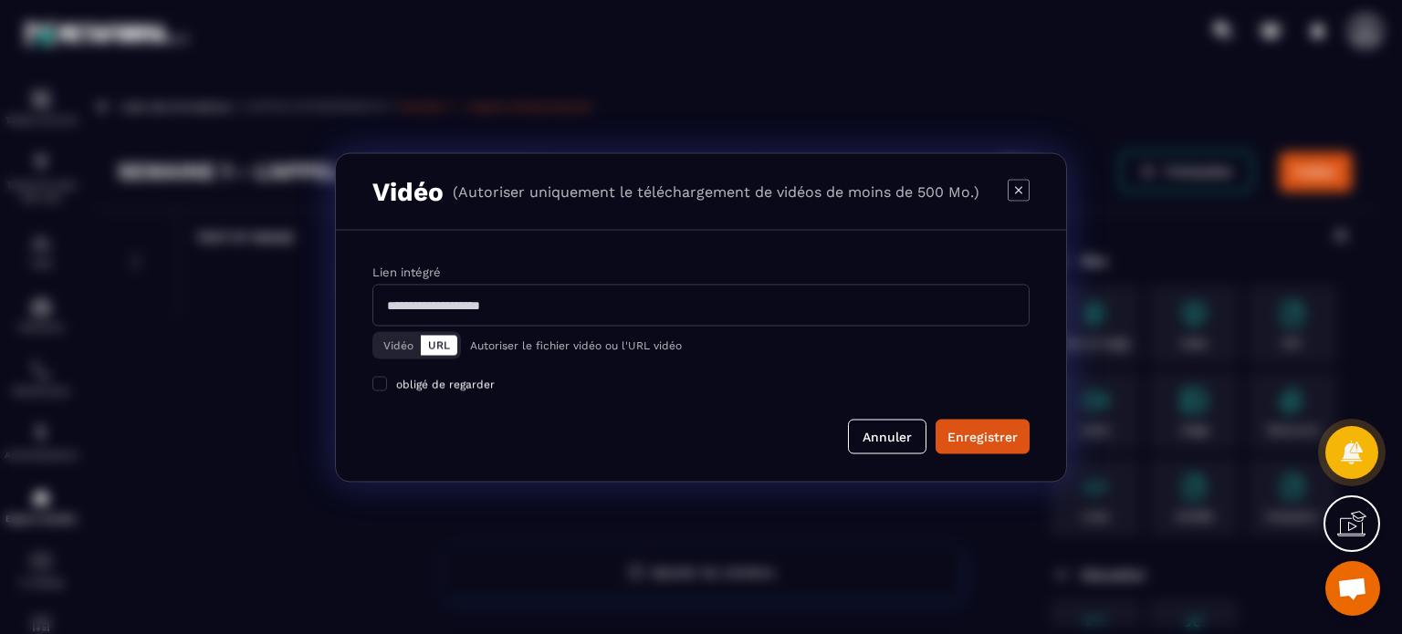
click at [401, 342] on button "Vidéo" at bounding box center [398, 345] width 45 height 20
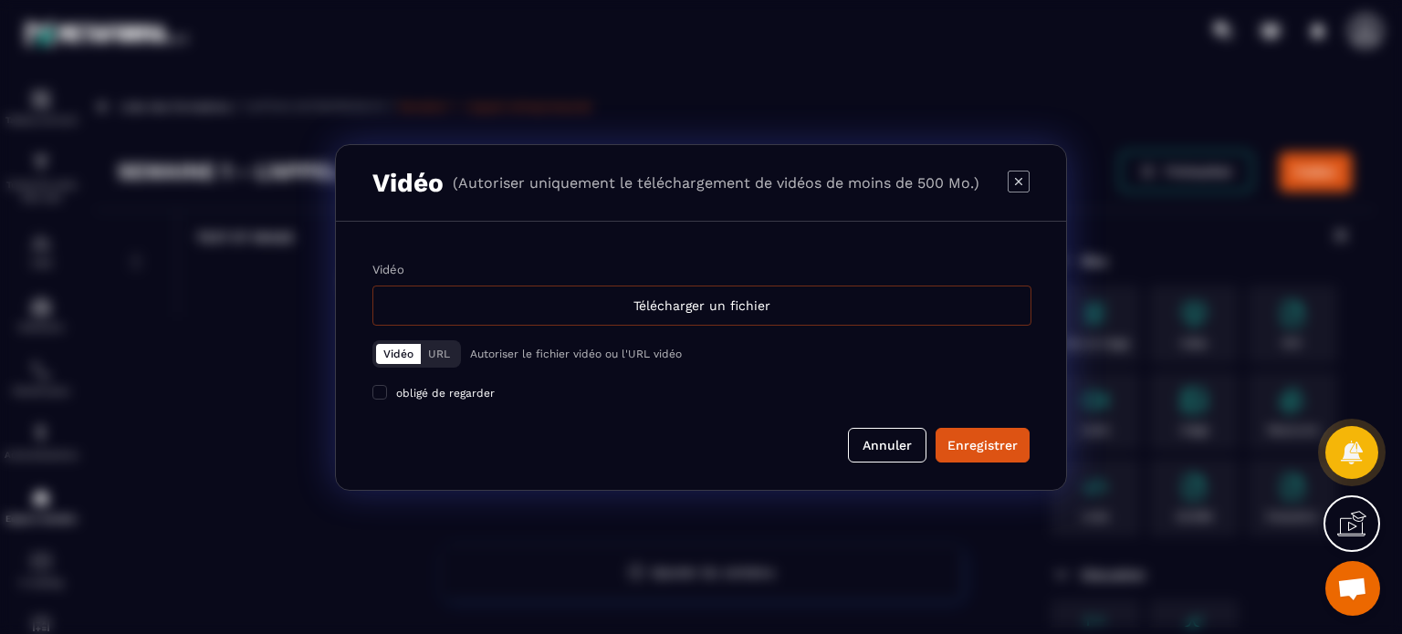
click at [548, 301] on div "Télécharger un fichier" at bounding box center [701, 306] width 659 height 40
click at [0, 0] on input "Vidéo Télécharger un fichier" at bounding box center [0, 0] width 0 height 0
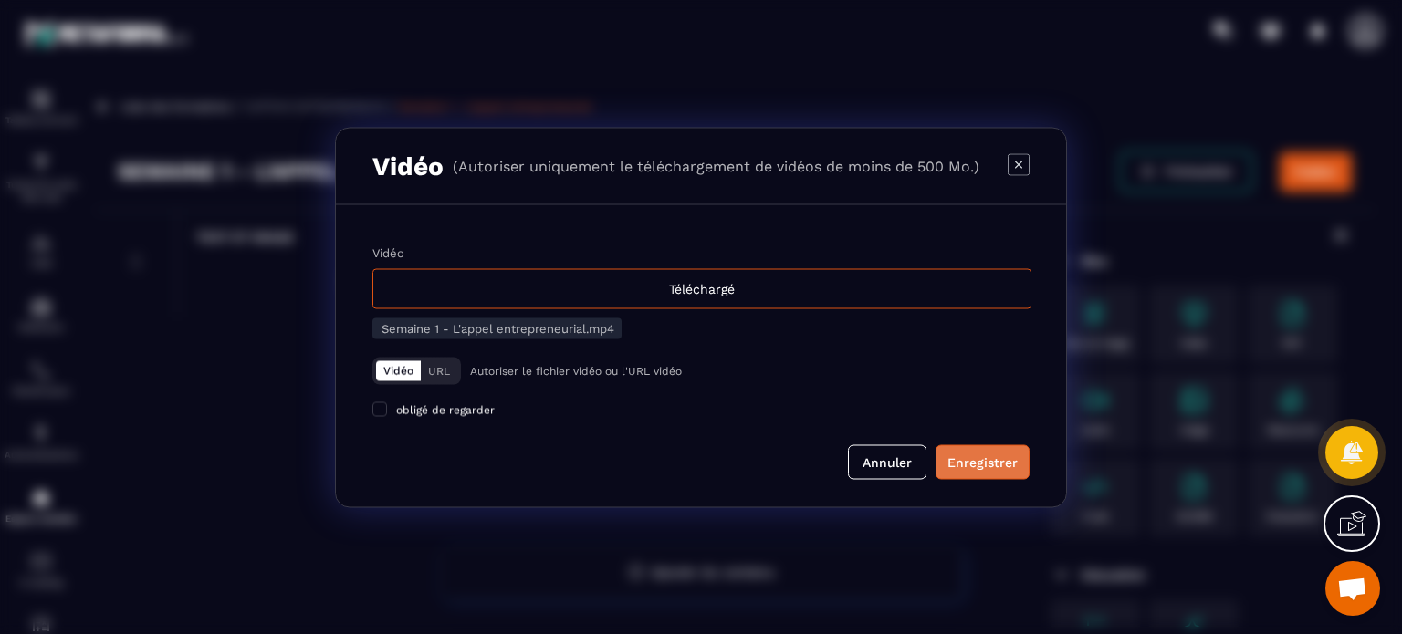
click at [984, 471] on div "Enregistrer" at bounding box center [982, 462] width 70 height 18
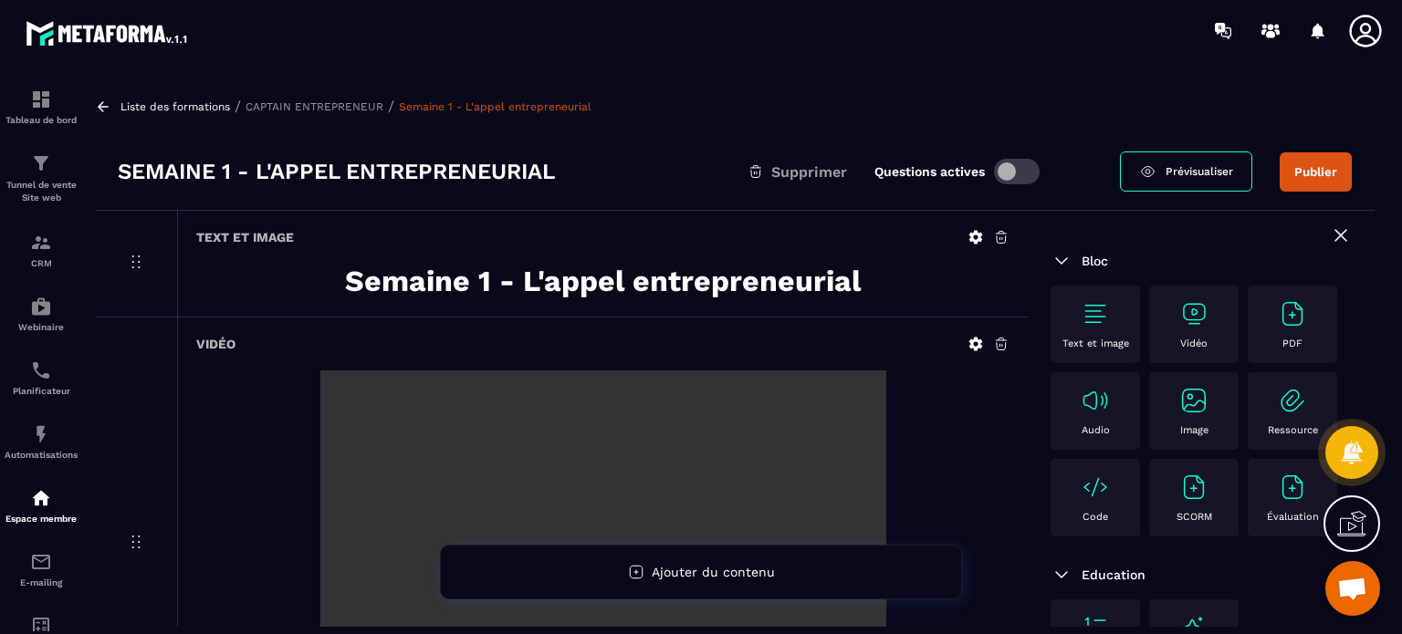
click at [1092, 343] on p "Text et image" at bounding box center [1095, 344] width 67 height 12
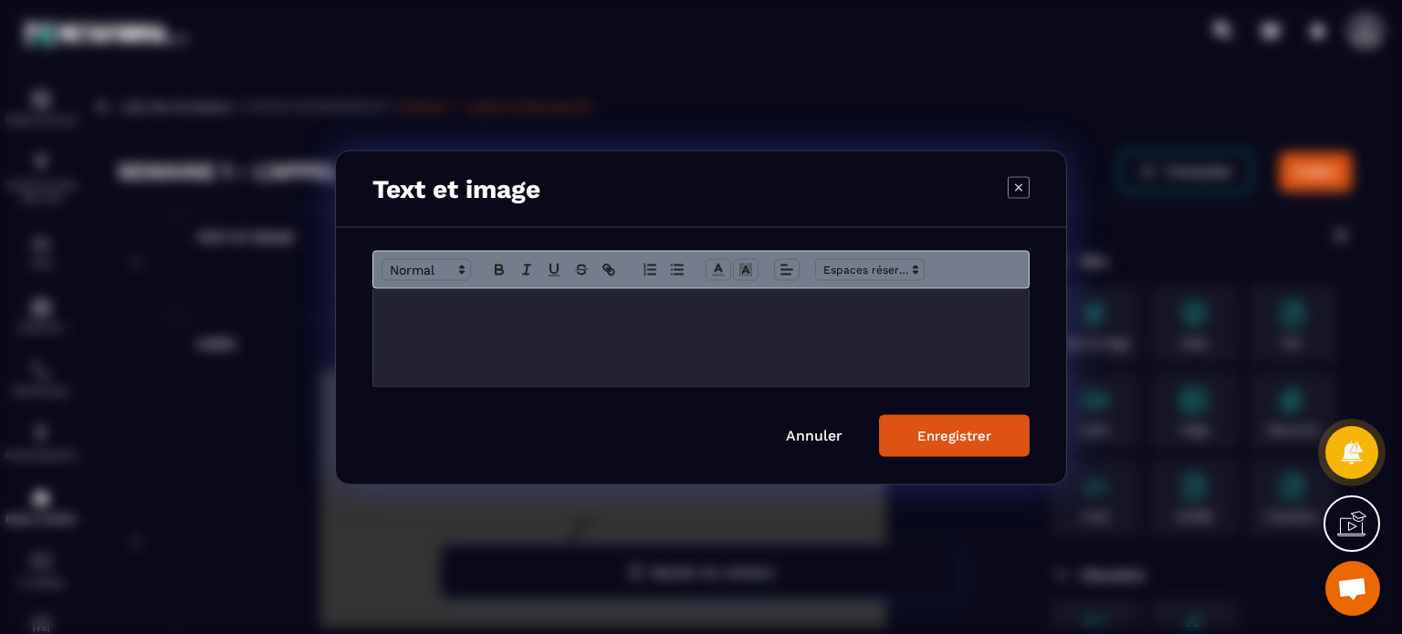
click at [776, 379] on div "Modal window" at bounding box center [700, 337] width 655 height 98
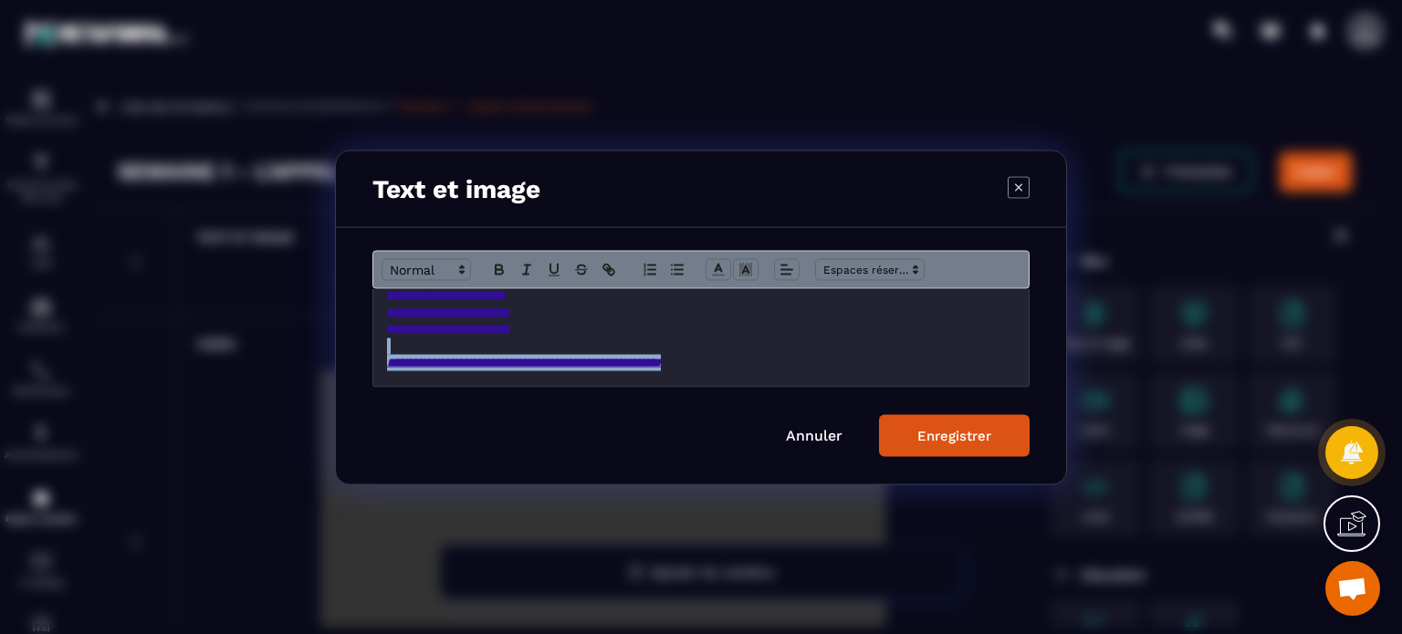
drag, startPoint x: 816, startPoint y: 361, endPoint x: 423, endPoint y: 350, distance: 393.5
click at [423, 350] on div "**********" at bounding box center [700, 337] width 655 height 98
click at [722, 269] on icon "Modal window" at bounding box center [718, 269] width 16 height 16
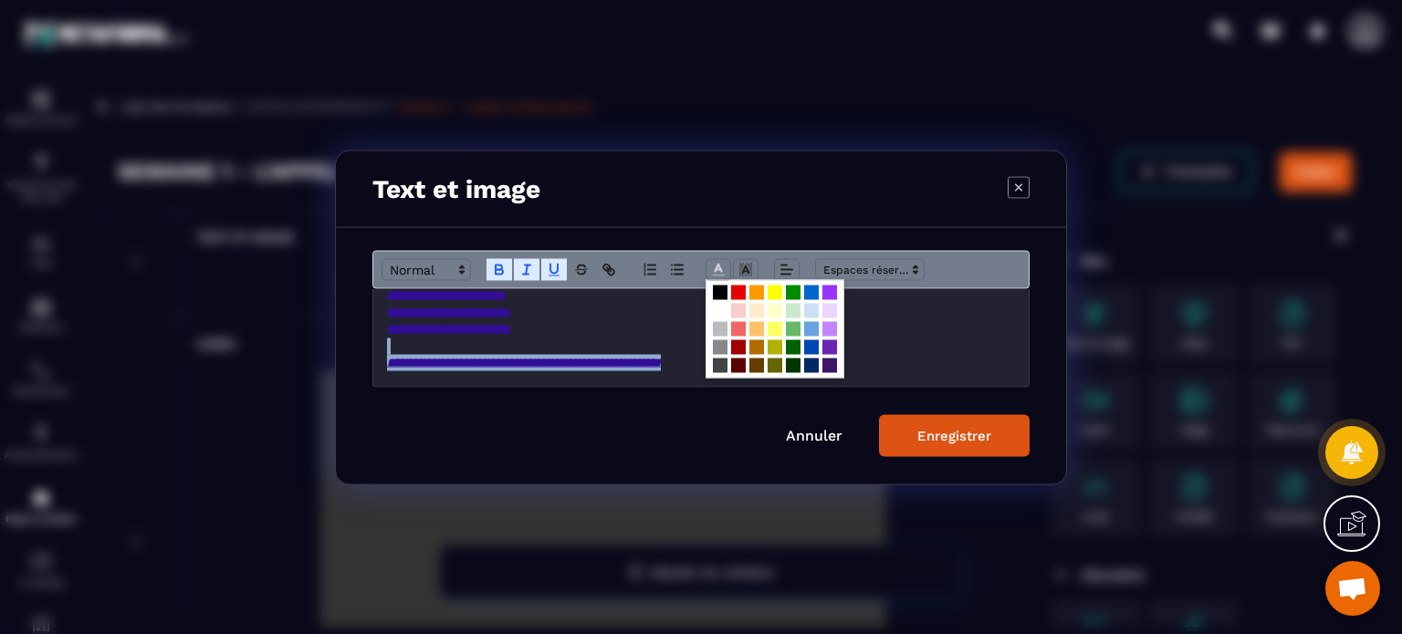
click at [723, 318] on span "Modal window" at bounding box center [774, 328] width 139 height 99
click at [719, 308] on span "Modal window" at bounding box center [720, 310] width 15 height 15
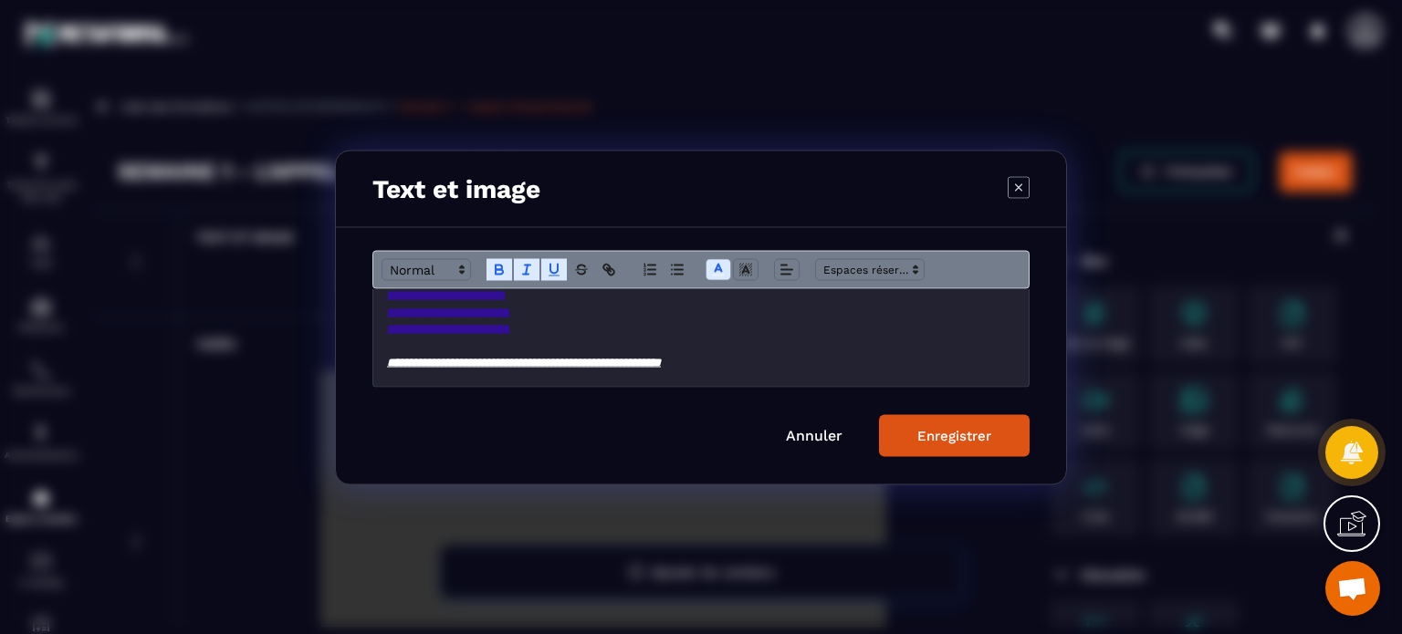
click at [702, 323] on p "**********" at bounding box center [701, 328] width 628 height 16
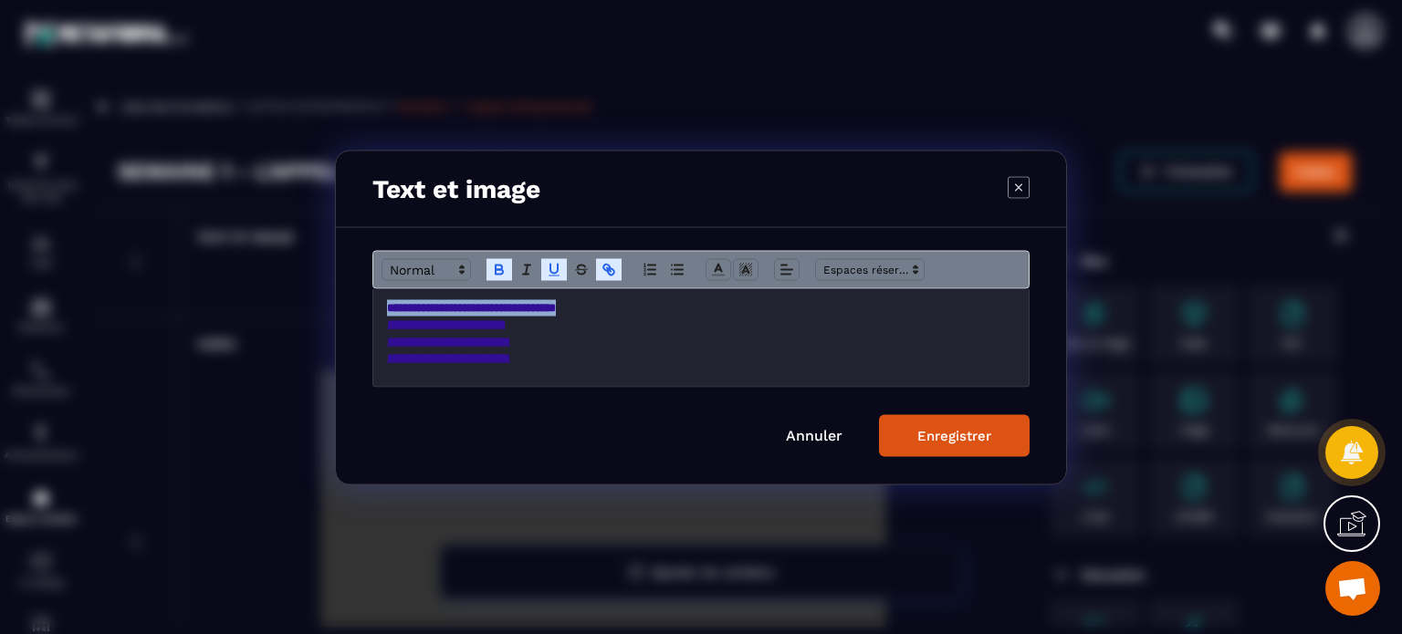
drag, startPoint x: 600, startPoint y: 306, endPoint x: 373, endPoint y: 309, distance: 227.3
click at [373, 309] on div "**********" at bounding box center [700, 337] width 655 height 98
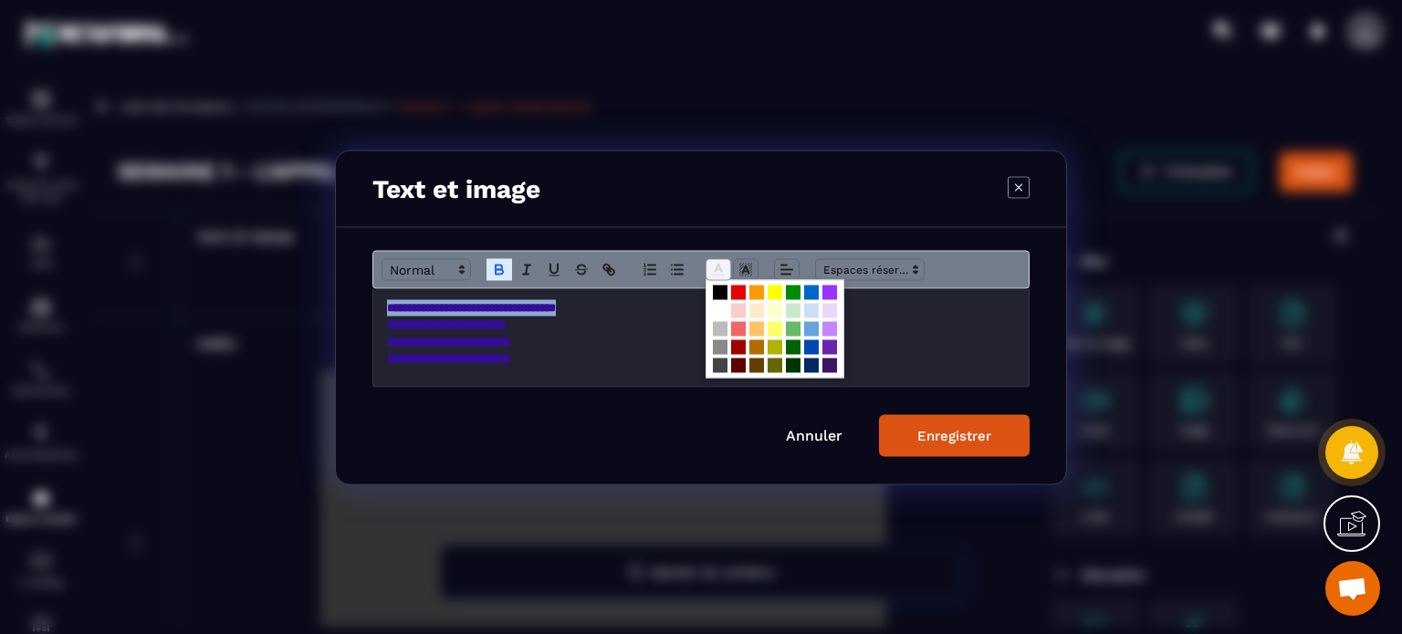
click at [723, 269] on icon "Modal window" at bounding box center [718, 269] width 16 height 16
click at [723, 308] on span "Modal window" at bounding box center [720, 310] width 15 height 15
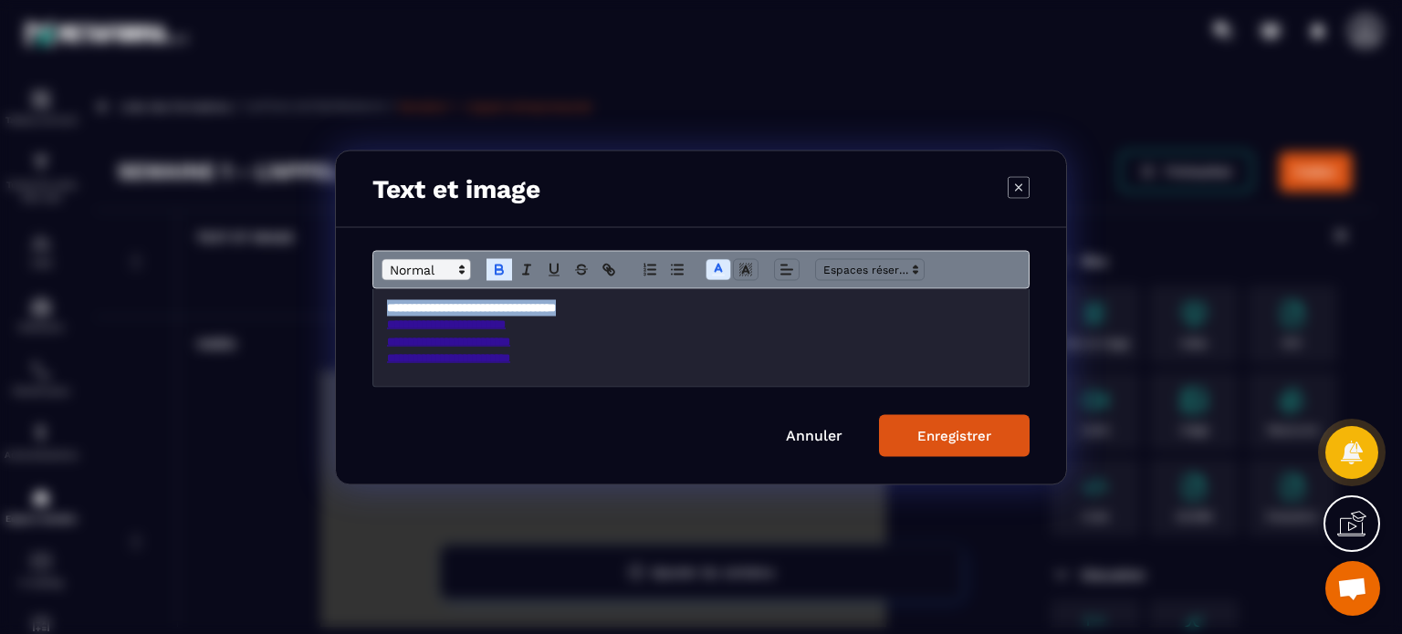
click at [423, 275] on span "Modal window" at bounding box center [425, 269] width 89 height 22
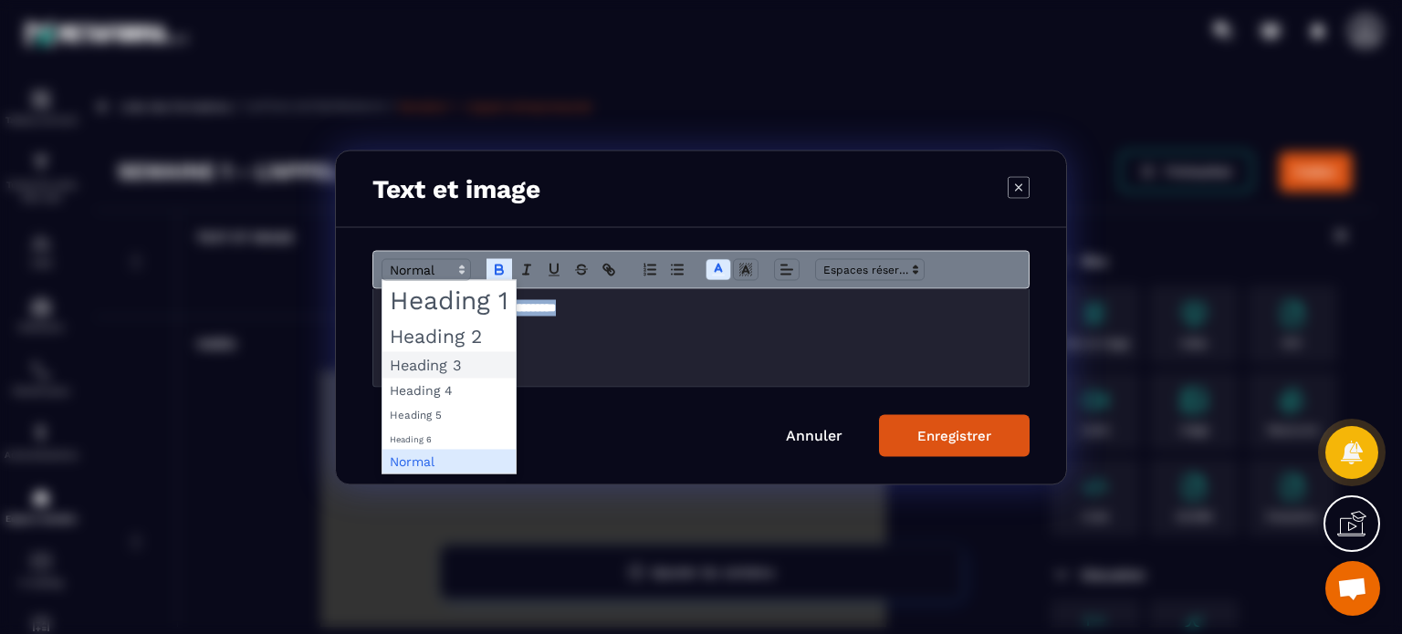
click at [448, 361] on span "Modal window" at bounding box center [448, 364] width 133 height 26
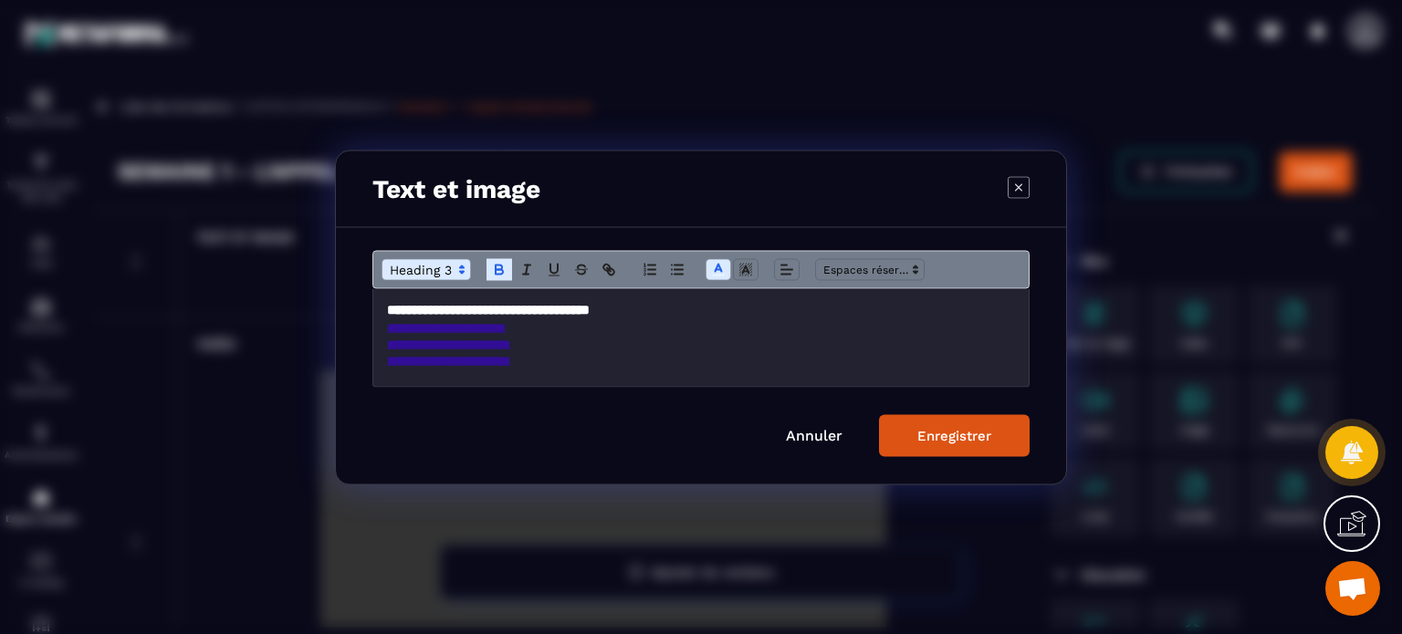
click at [699, 306] on h3 "**********" at bounding box center [701, 309] width 628 height 20
click at [927, 433] on div "Enregistrer" at bounding box center [954, 435] width 74 height 16
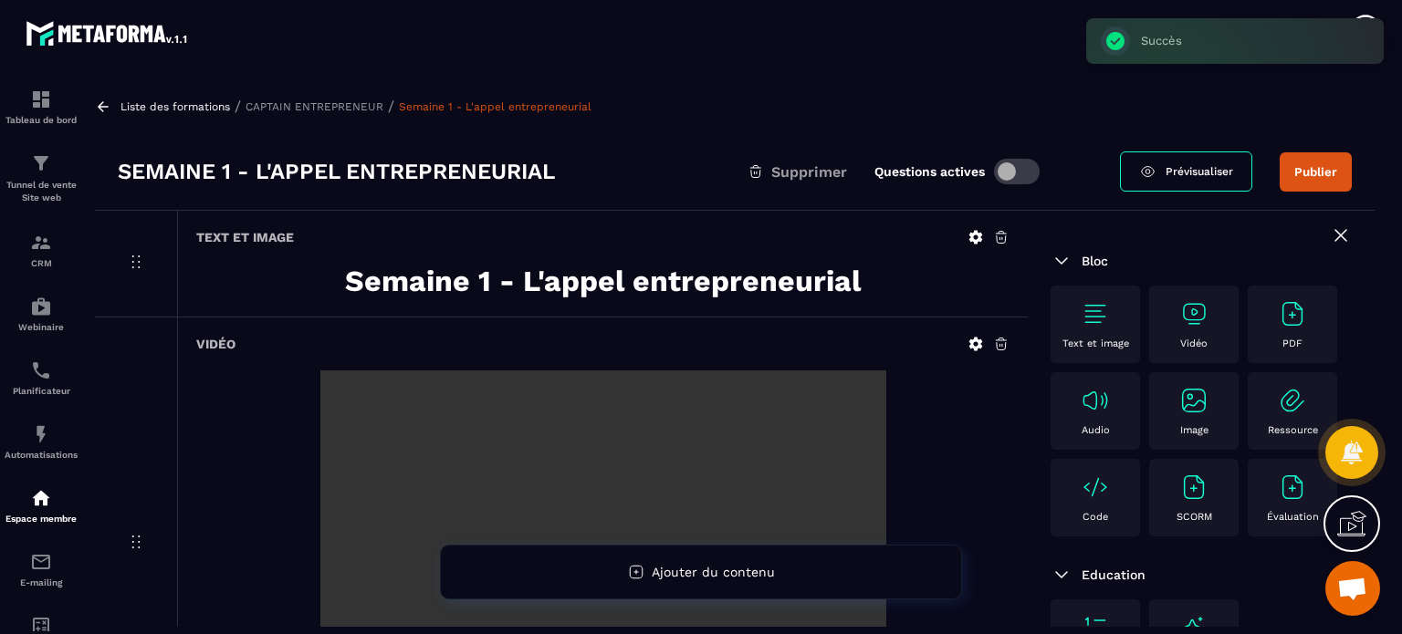
click at [722, 332] on div "Vidéo" at bounding box center [602, 544] width 850 height 452
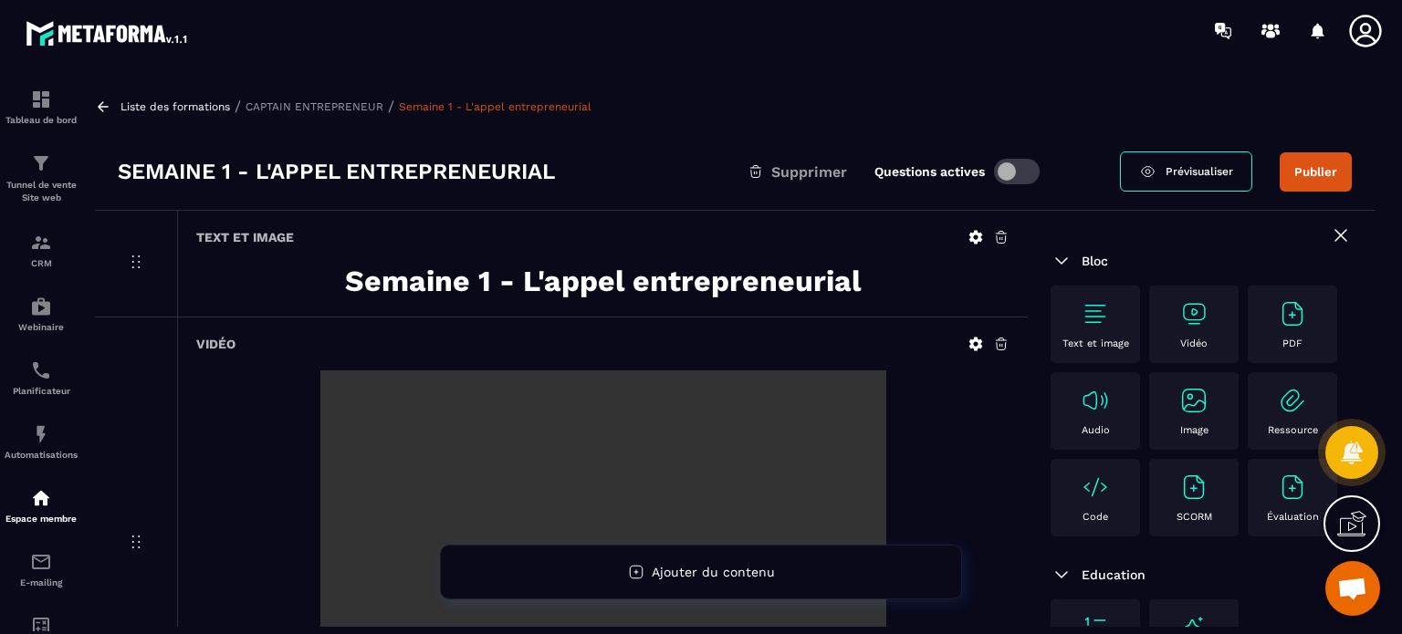
click at [1114, 310] on div "Text et image" at bounding box center [1094, 324] width 71 height 50
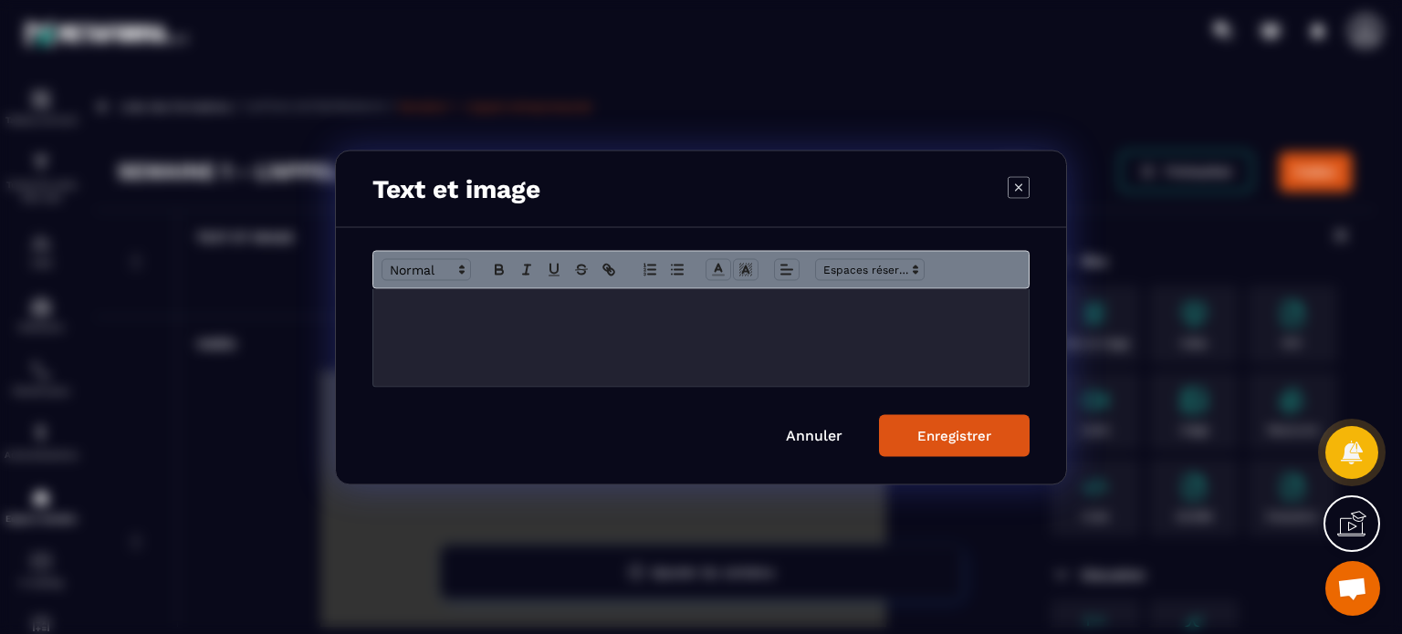
click at [631, 331] on div "Modal window" at bounding box center [700, 337] width 655 height 98
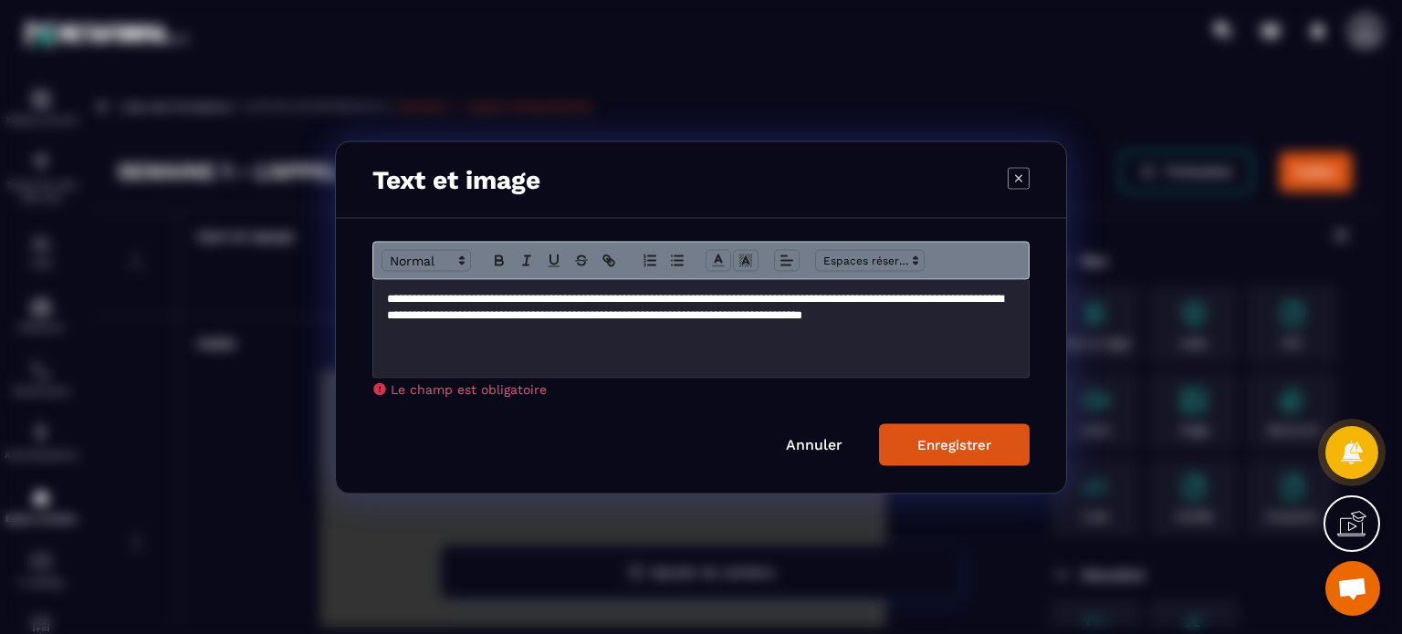
scroll to position [467, 0]
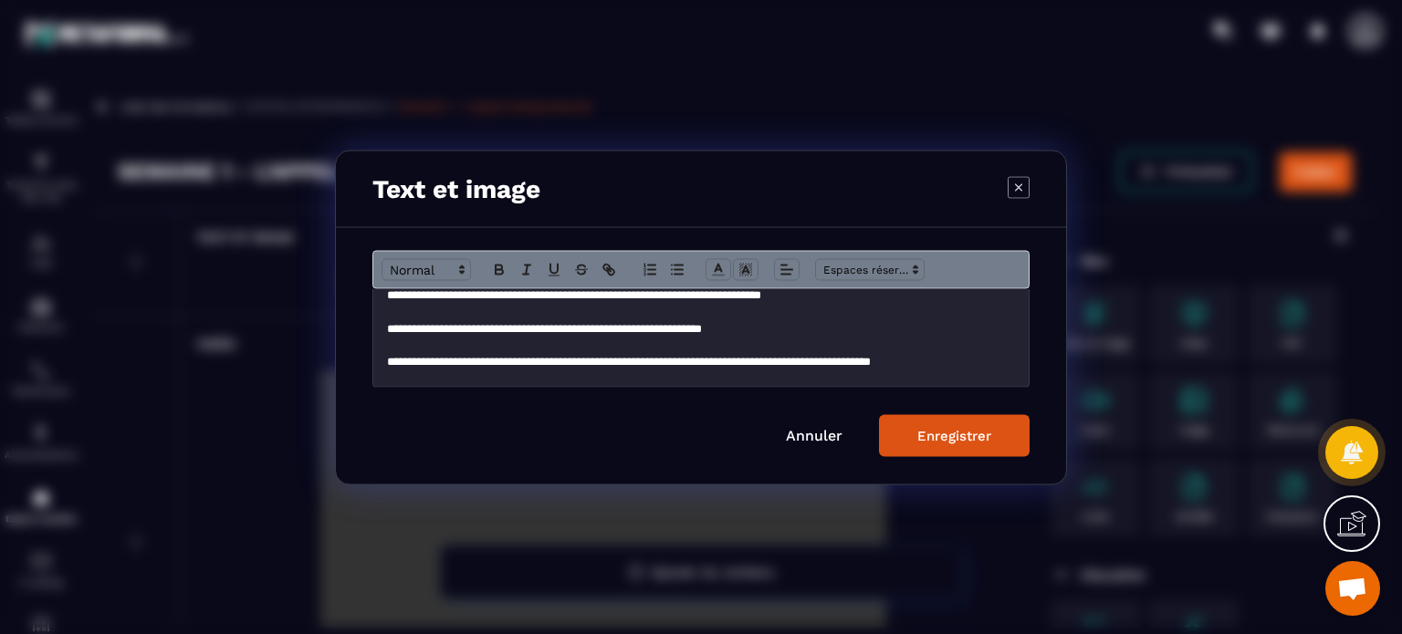
click at [985, 431] on div "Enregistrer" at bounding box center [954, 435] width 74 height 16
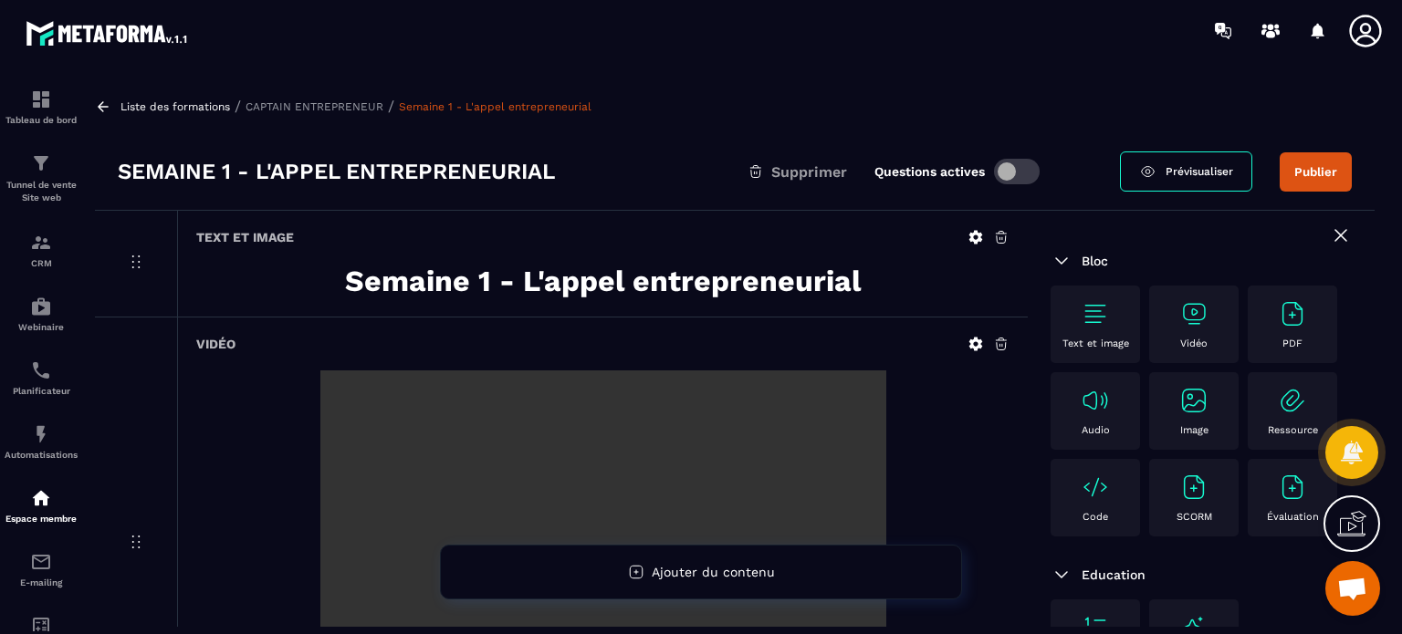
click at [857, 292] on strong "Semaine 1 - L'appel entrepreneurial" at bounding box center [603, 281] width 516 height 35
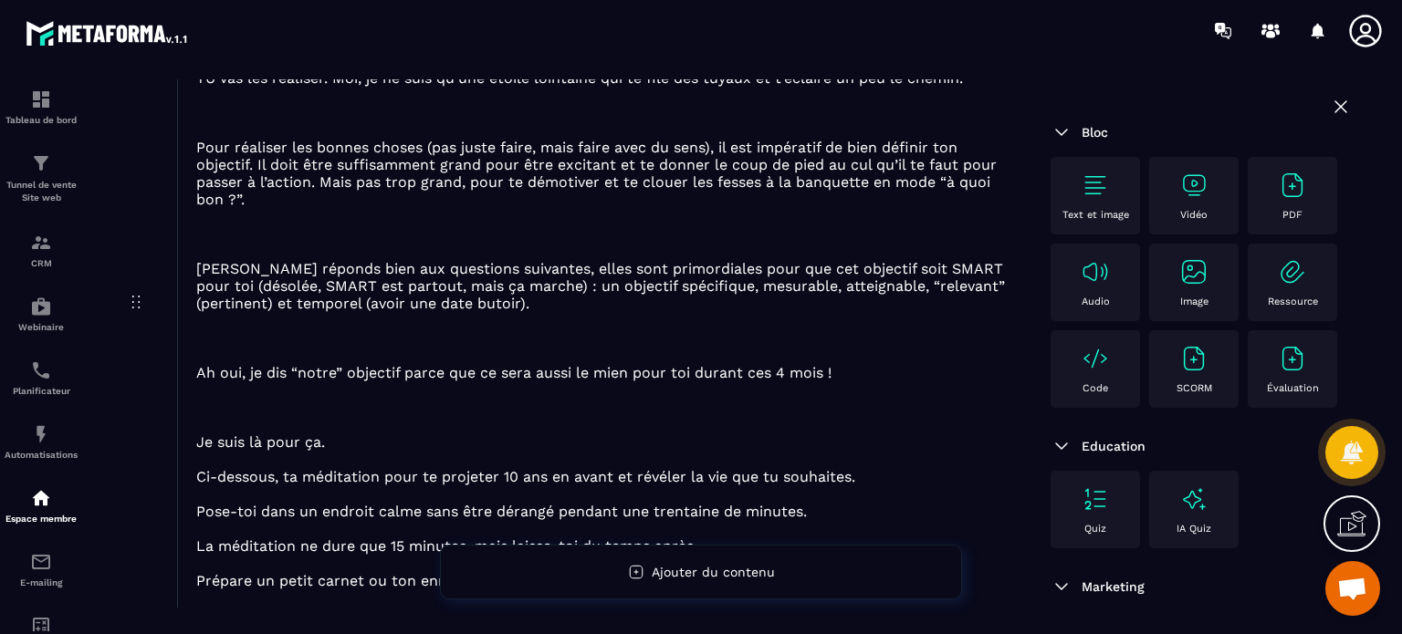
scroll to position [1052, 0]
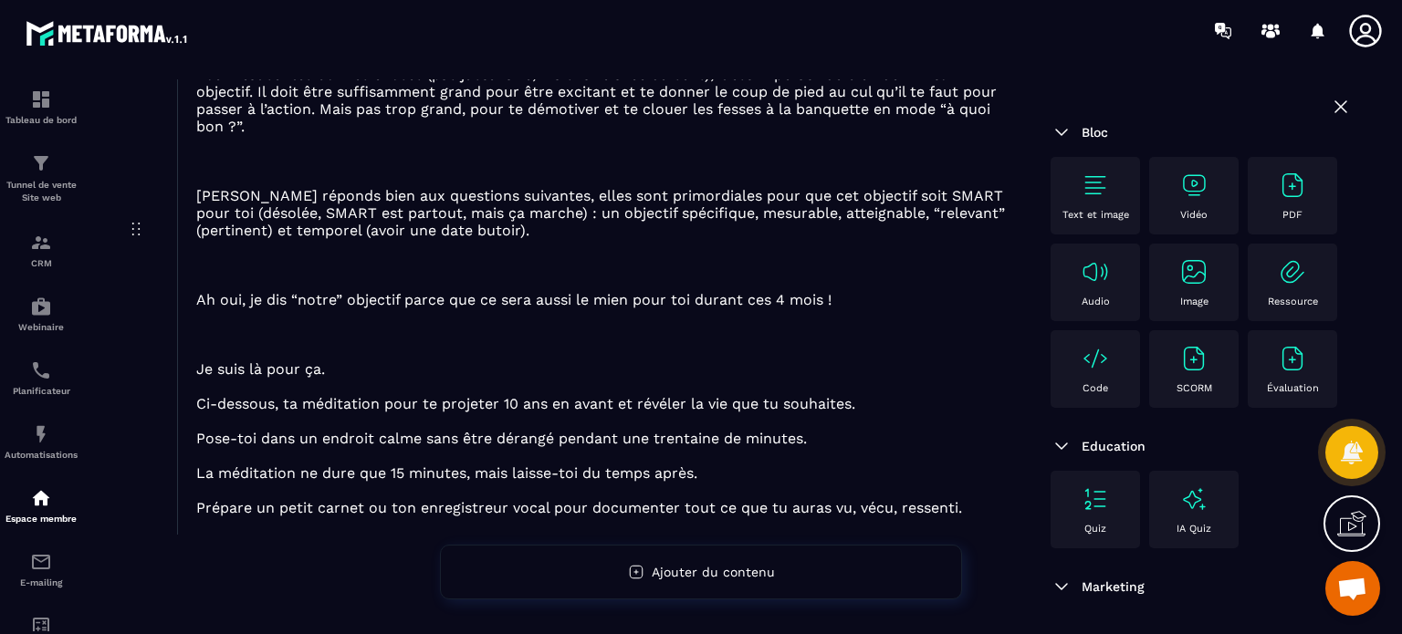
click at [1201, 203] on div "Vidéo" at bounding box center [1193, 196] width 71 height 50
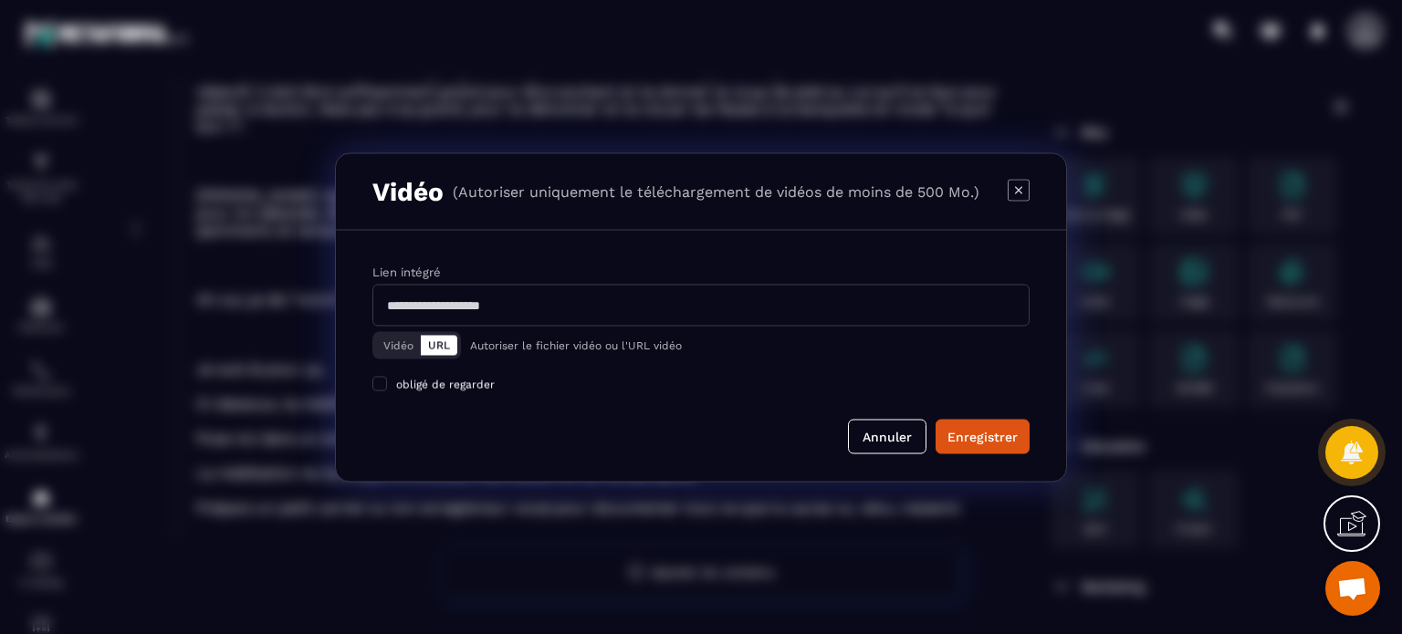
click at [1028, 185] on icon "Modal window" at bounding box center [1018, 190] width 22 height 22
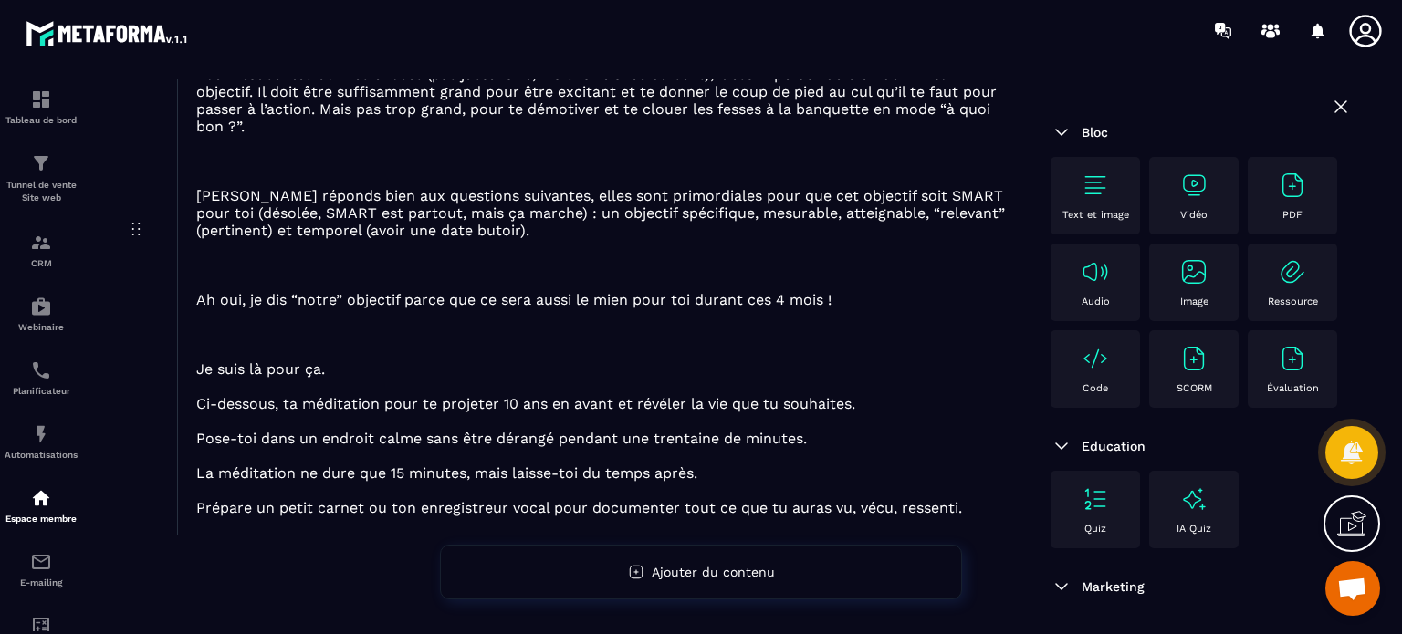
click at [1110, 278] on img at bounding box center [1094, 271] width 29 height 29
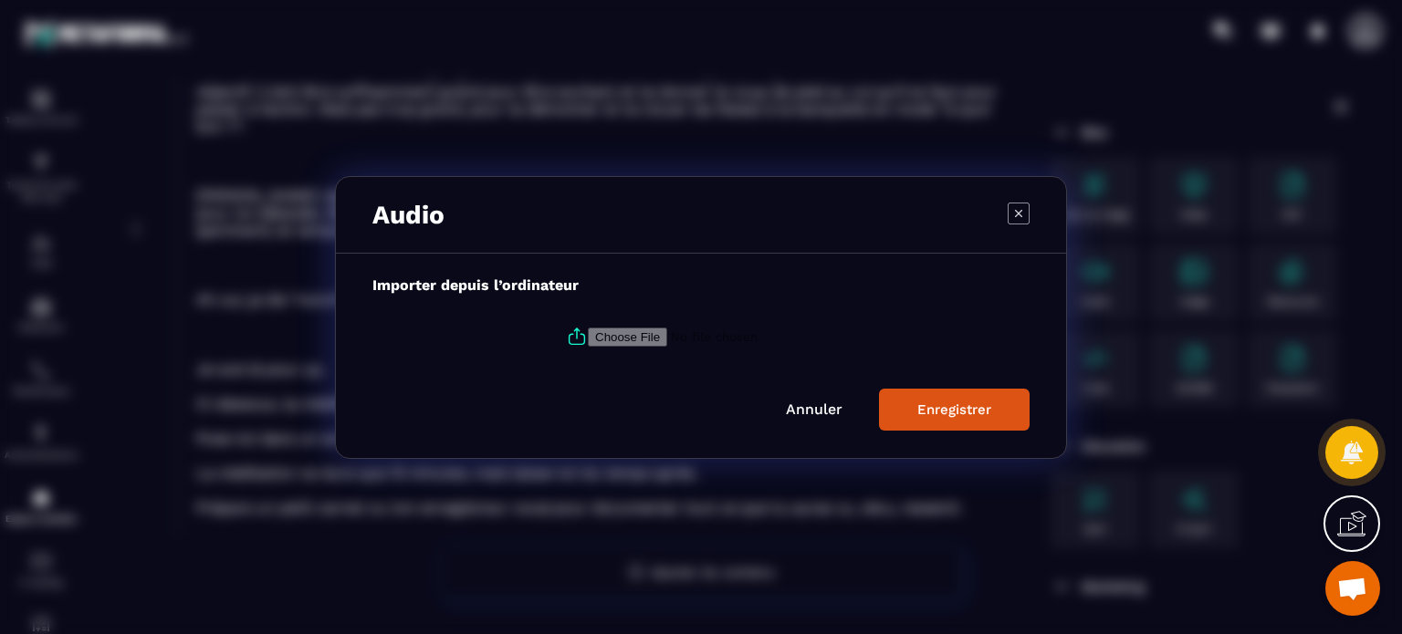
click at [621, 341] on input "Modal window" at bounding box center [712, 336] width 248 height 19
type input "**********"
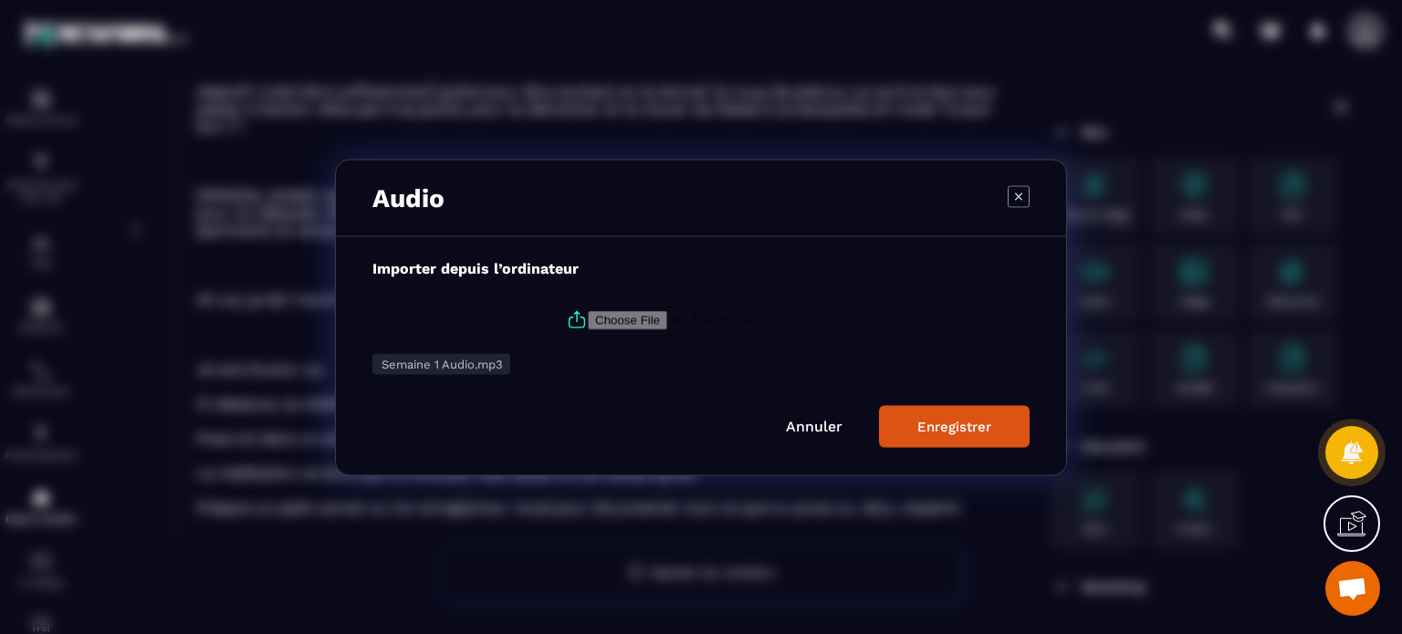
click at [952, 433] on div "Enregistrer" at bounding box center [954, 426] width 74 height 16
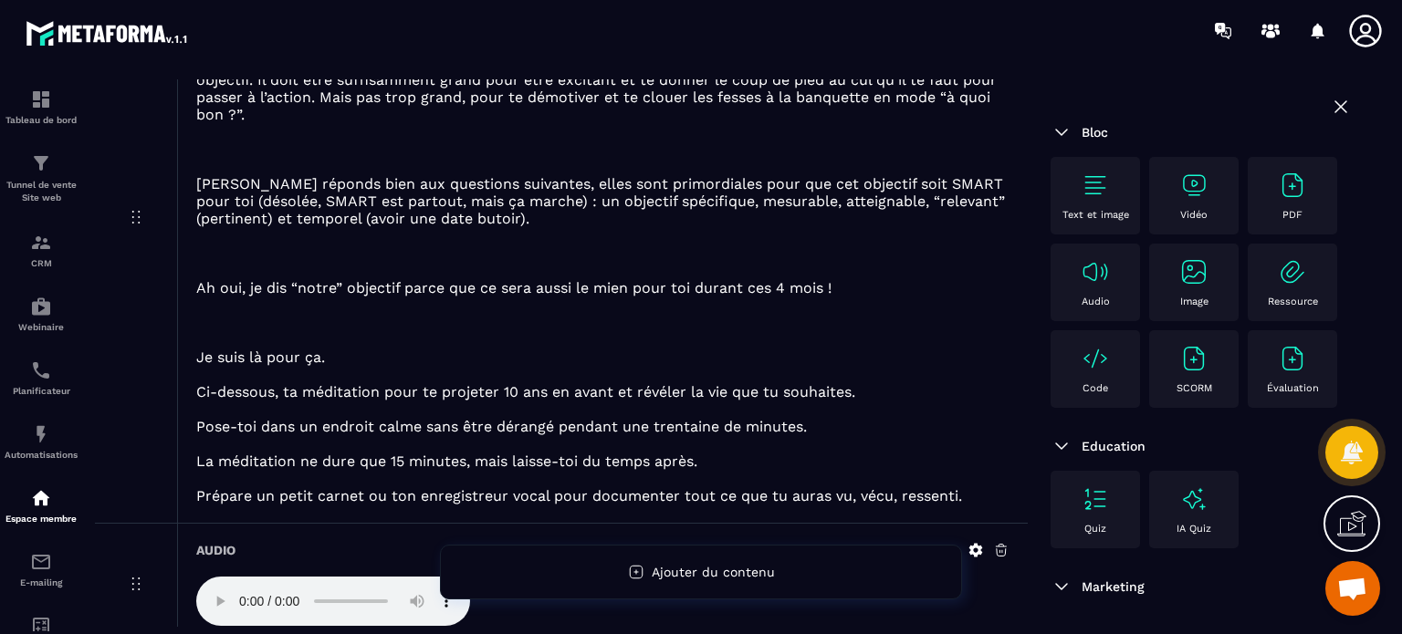
click at [1090, 169] on div "Text et image" at bounding box center [1094, 196] width 89 height 78
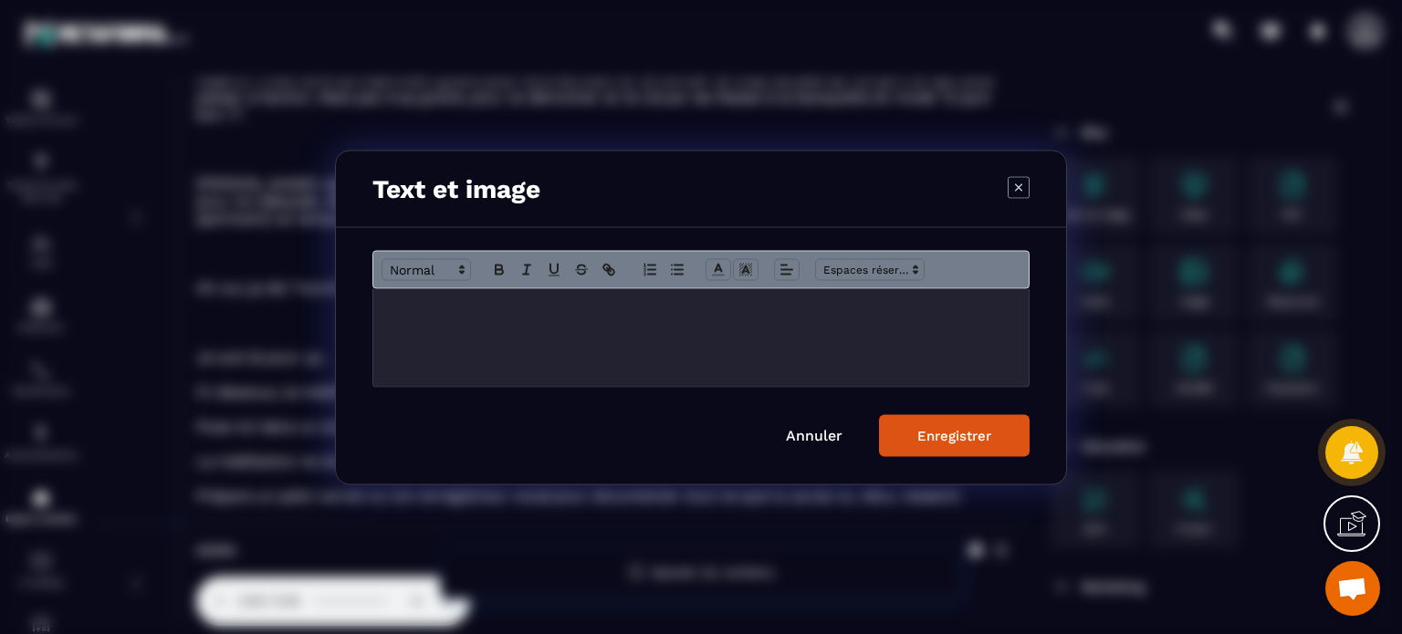
click at [642, 314] on p "Modal window" at bounding box center [701, 307] width 628 height 16
paste div "Modal window"
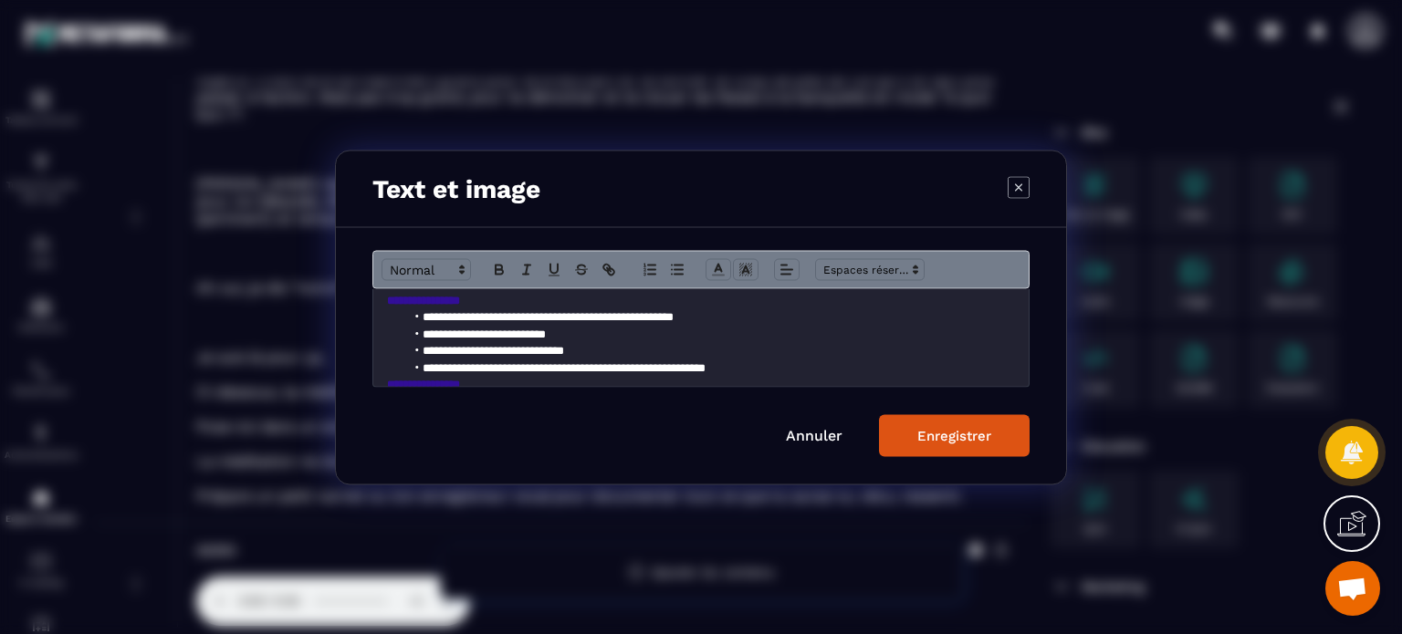
scroll to position [0, 0]
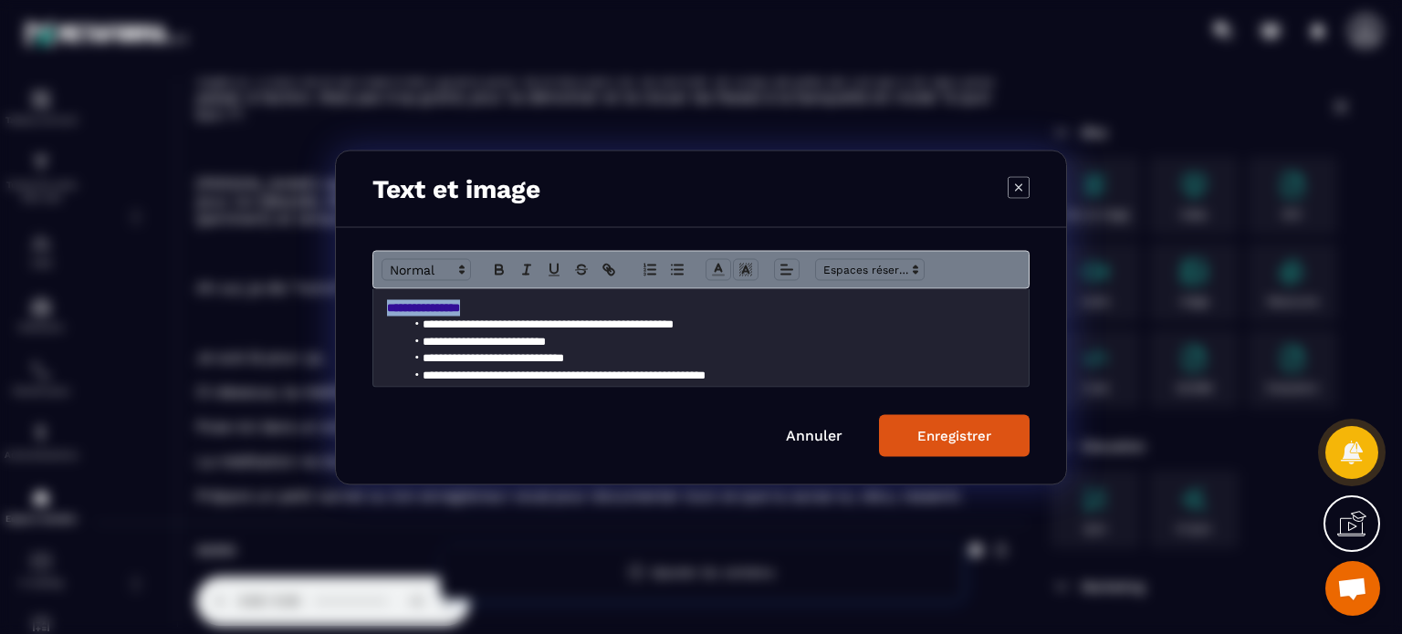
drag, startPoint x: 526, startPoint y: 298, endPoint x: 374, endPoint y: 309, distance: 151.9
click at [374, 309] on div "**********" at bounding box center [700, 337] width 655 height 98
click at [433, 272] on span "Modal window" at bounding box center [425, 269] width 89 height 22
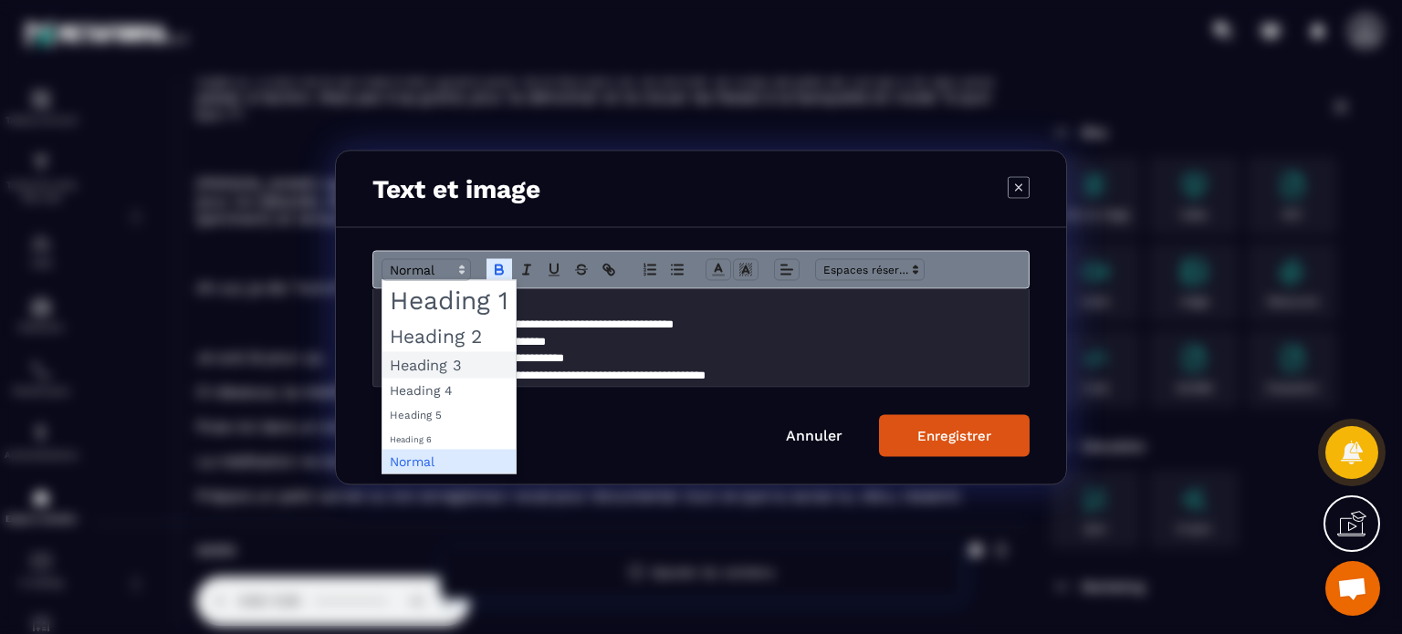
click at [453, 368] on span "Modal window" at bounding box center [448, 364] width 133 height 26
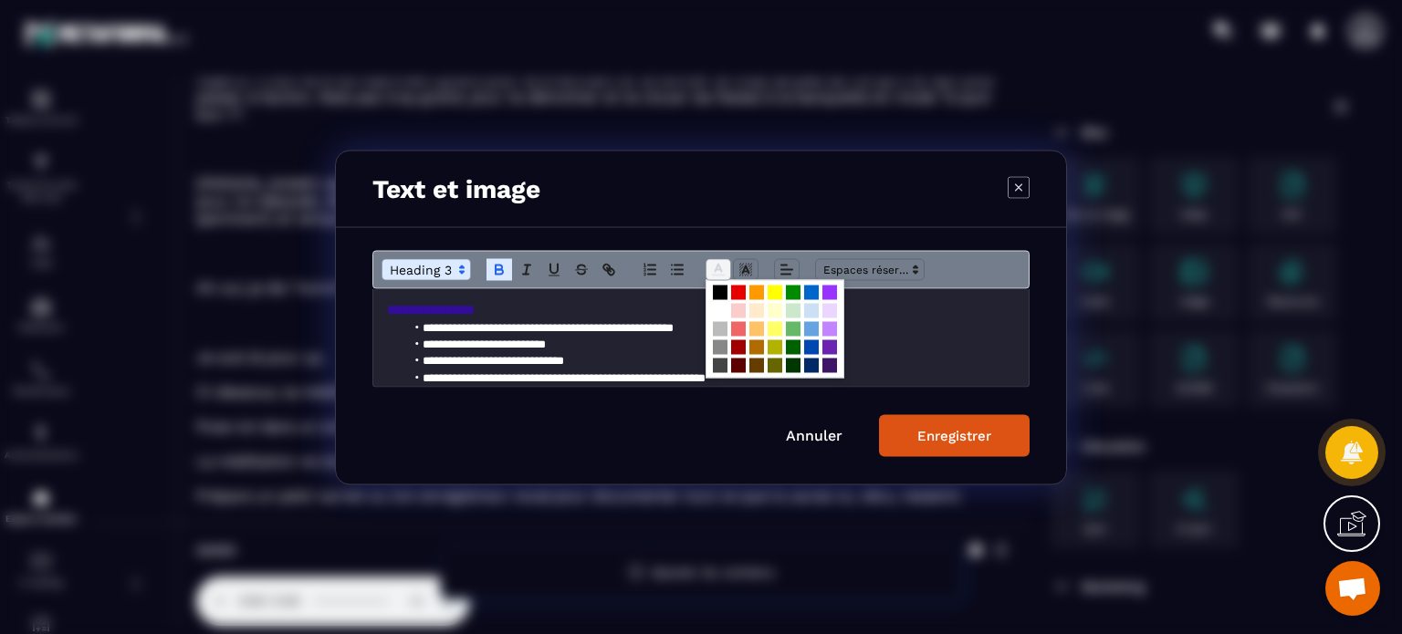
click at [715, 269] on line "Modal window" at bounding box center [717, 269] width 5 height 0
click at [720, 304] on span "Modal window" at bounding box center [720, 310] width 15 height 15
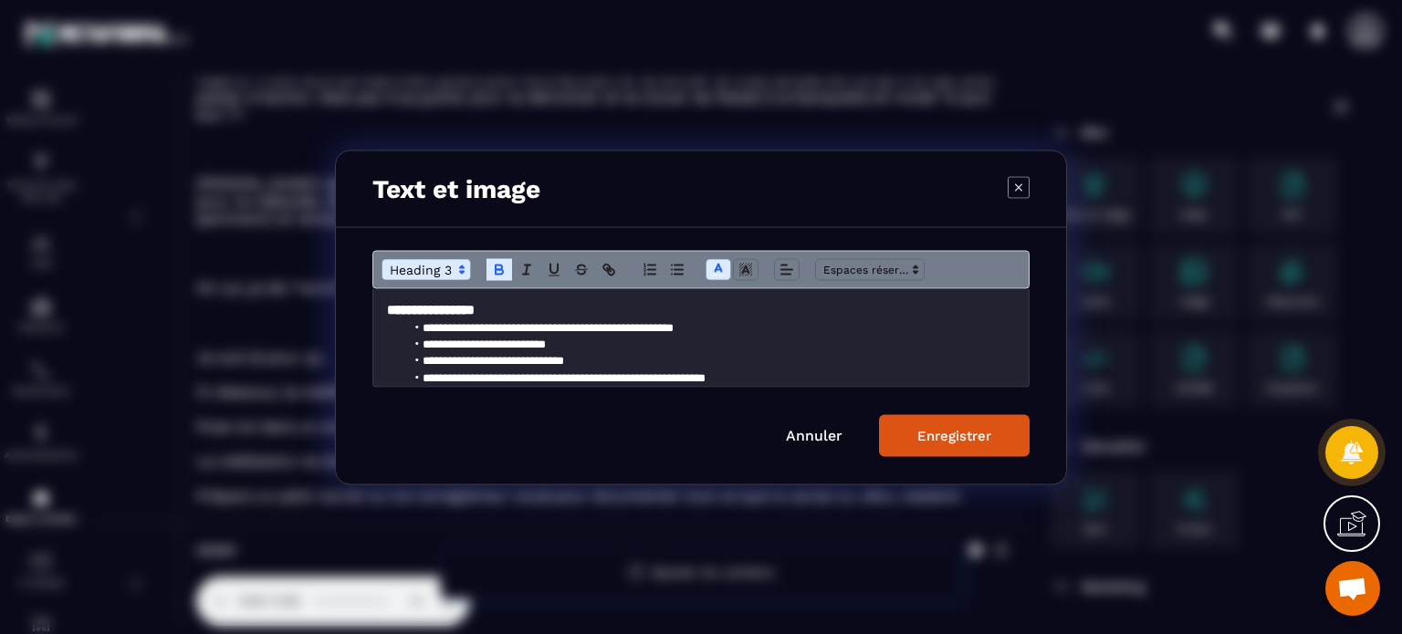
click at [627, 335] on li "**********" at bounding box center [703, 327] width 597 height 16
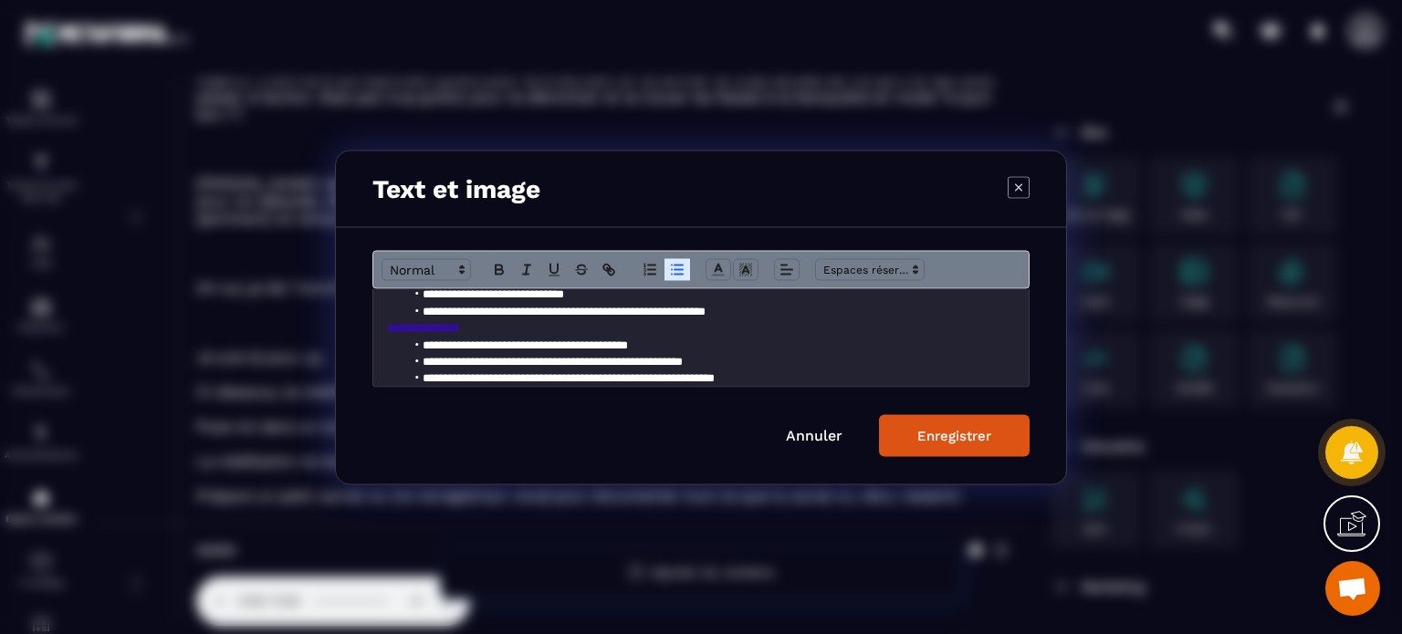
scroll to position [93, 0]
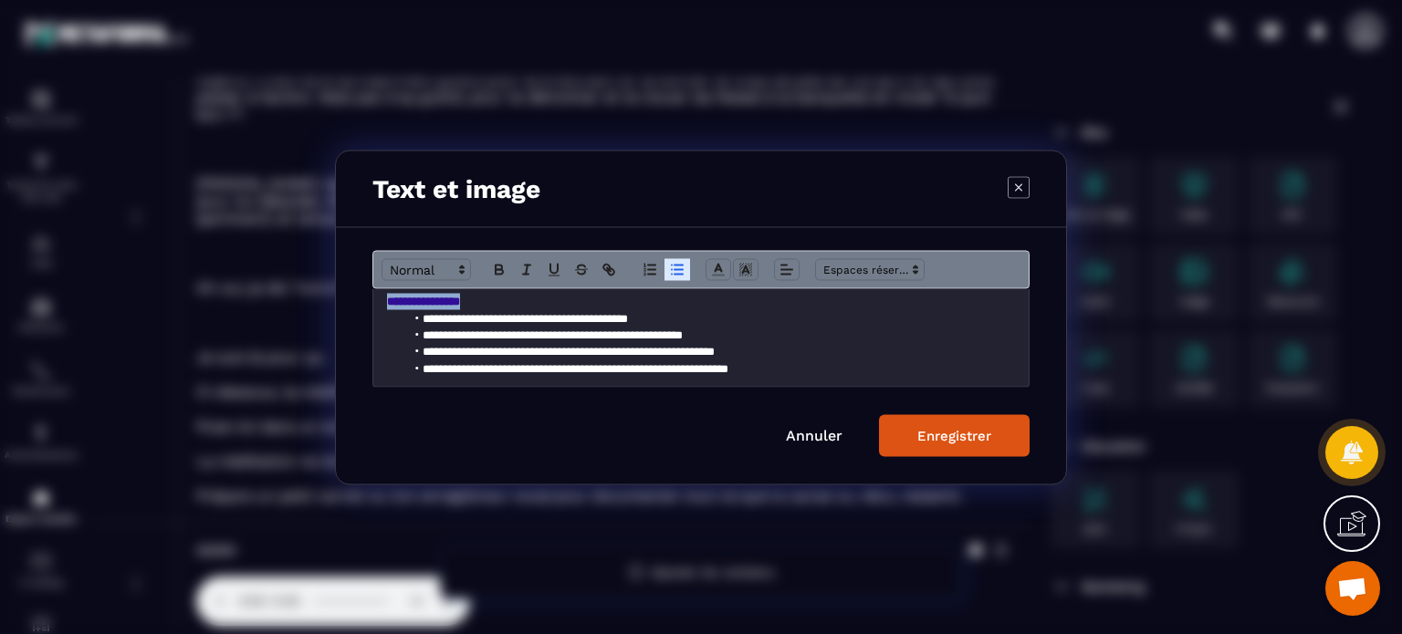
drag, startPoint x: 485, startPoint y: 309, endPoint x: 383, endPoint y: 307, distance: 101.3
click at [383, 307] on div "**********" at bounding box center [700, 337] width 655 height 98
click at [718, 266] on polyline "Modal window" at bounding box center [718, 267] width 6 height 7
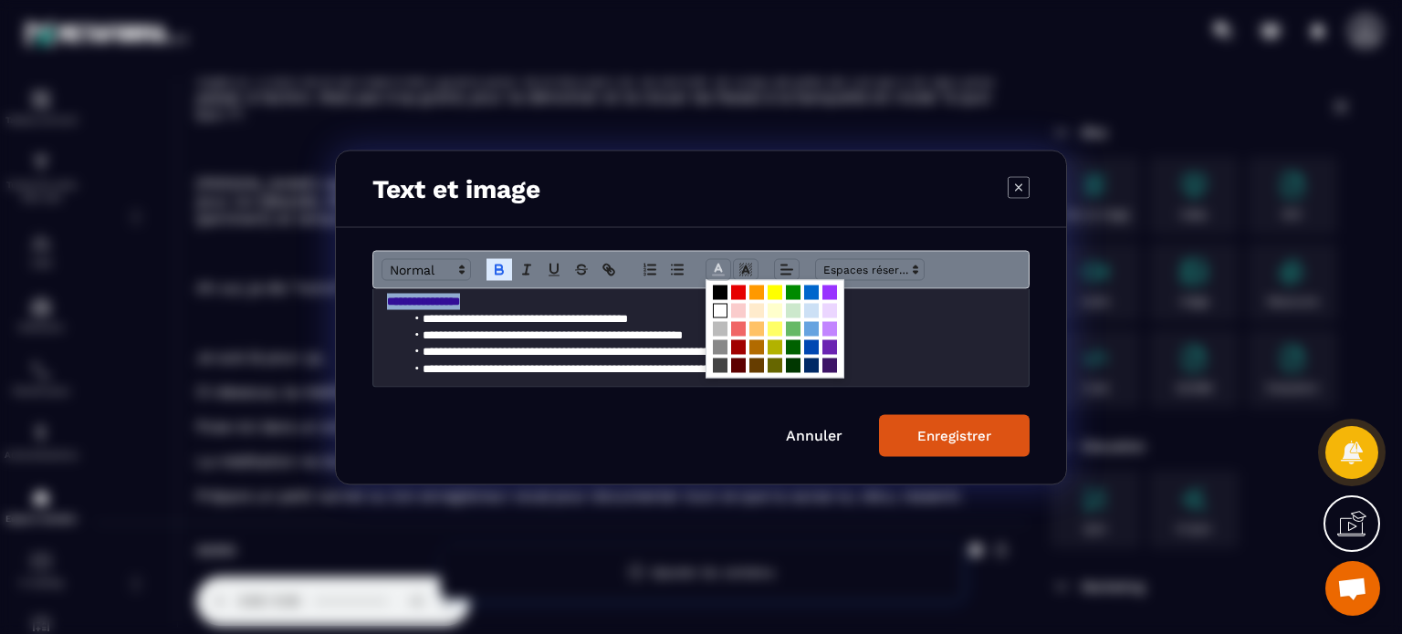
click at [723, 304] on span "Modal window" at bounding box center [720, 310] width 15 height 15
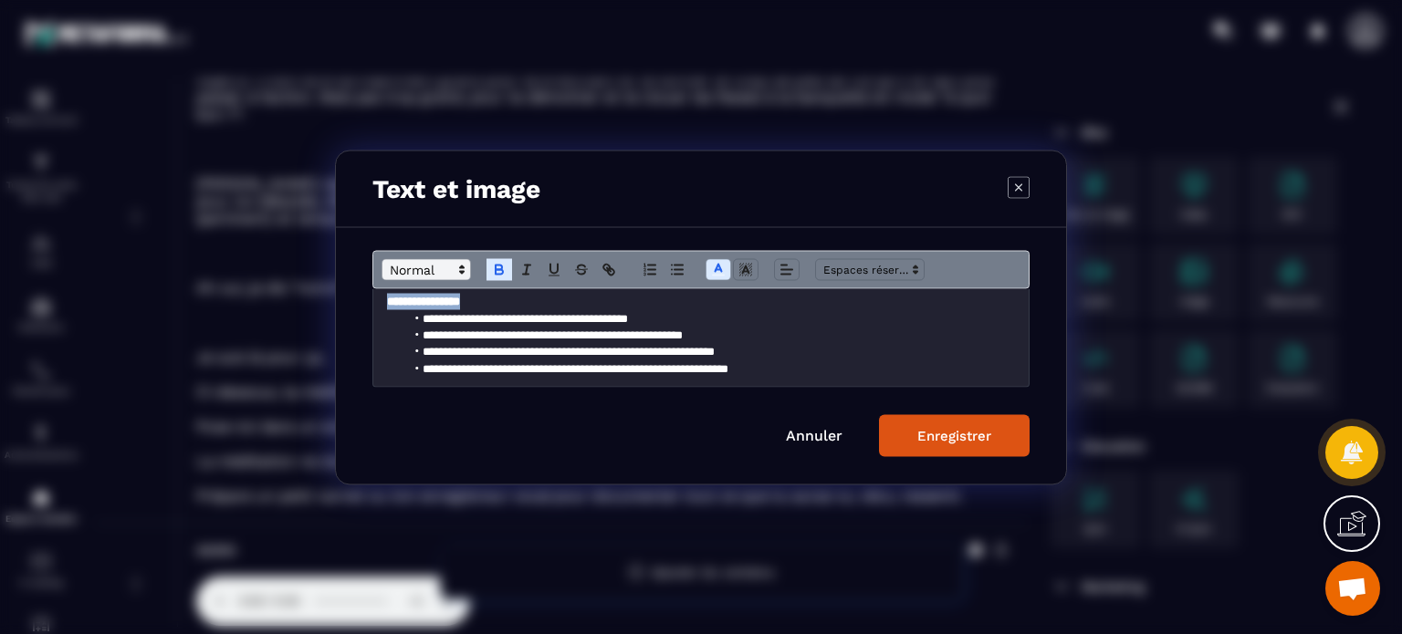
click at [450, 276] on span "Modal window" at bounding box center [425, 269] width 89 height 22
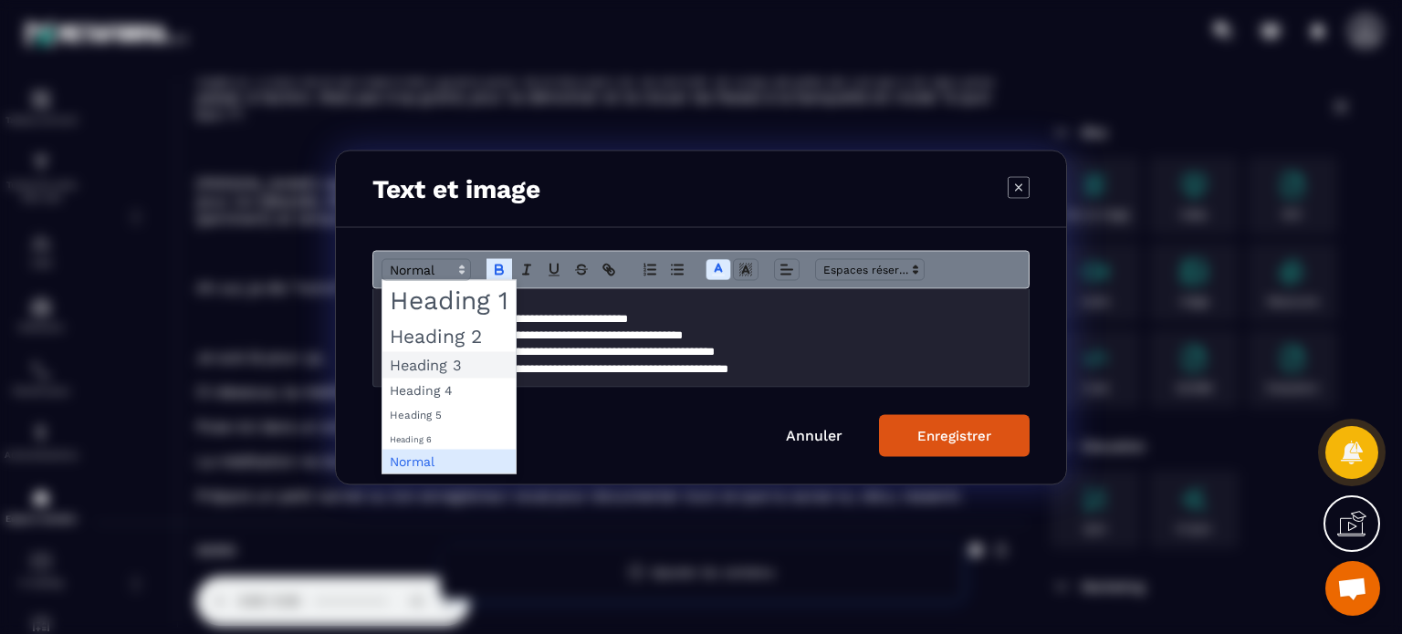
click at [452, 363] on span "Modal window" at bounding box center [448, 364] width 133 height 26
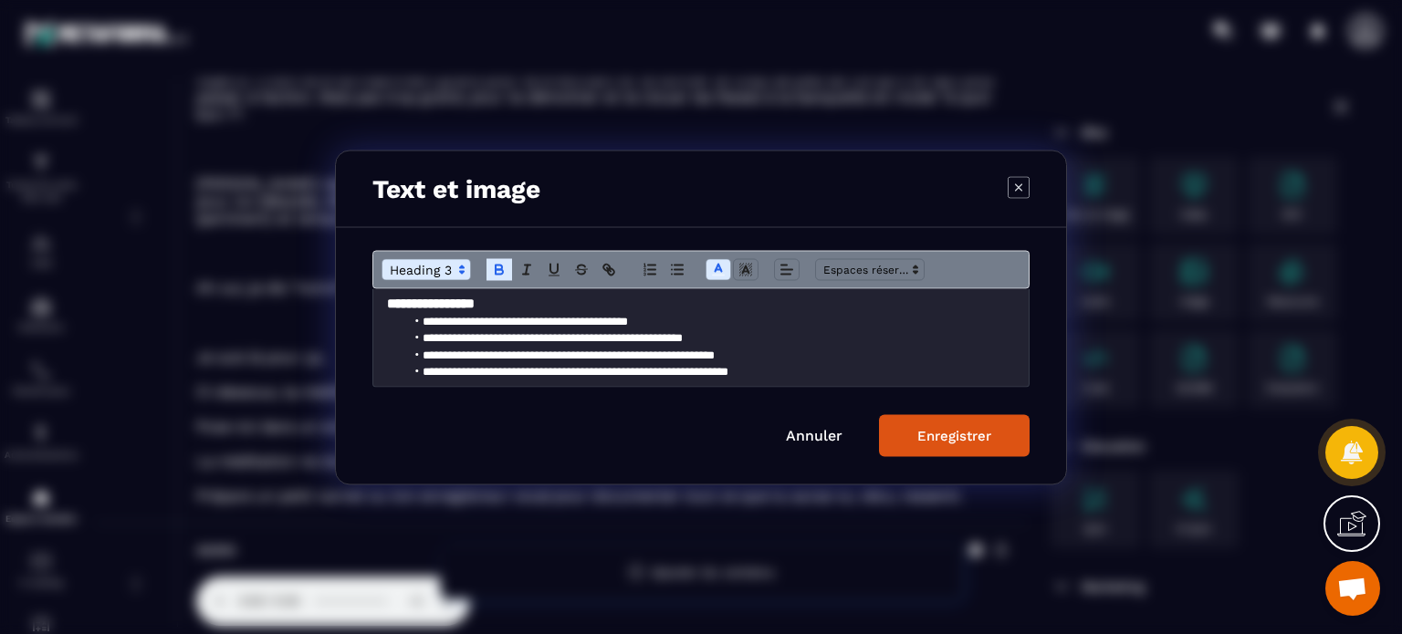
click at [389, 302] on strong "**********" at bounding box center [431, 303] width 88 height 14
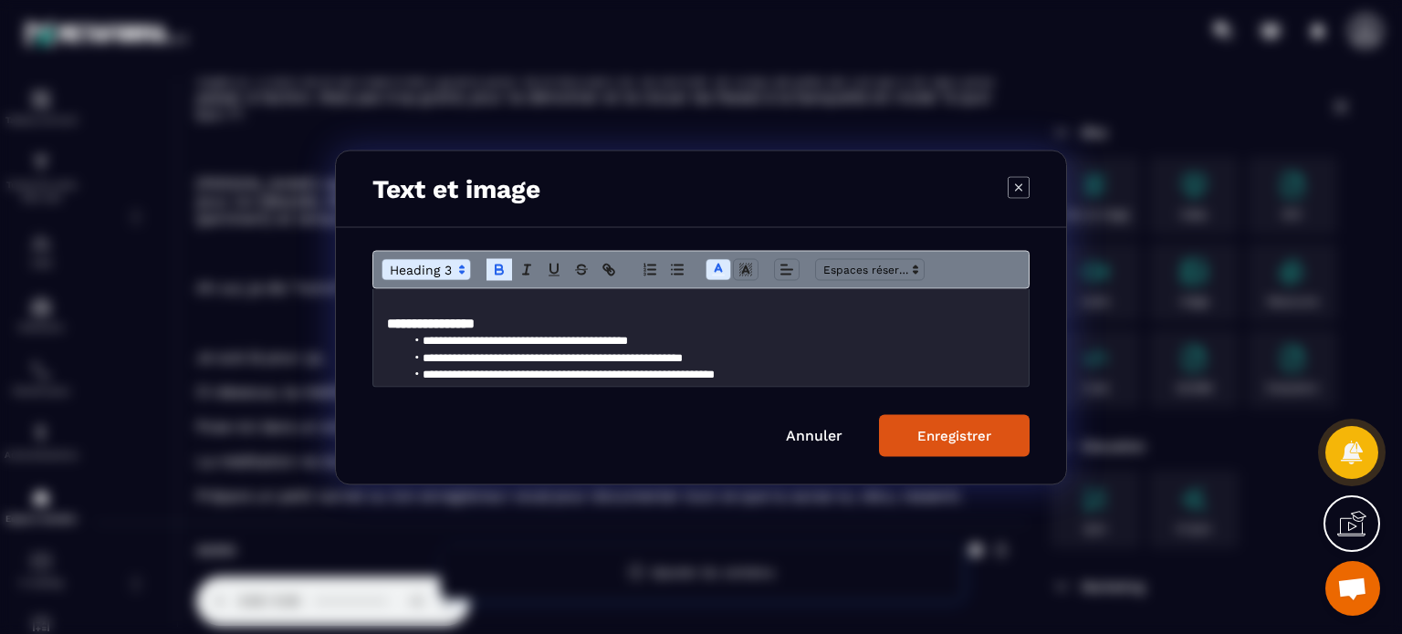
click at [953, 430] on div "Enregistrer" at bounding box center [954, 435] width 74 height 16
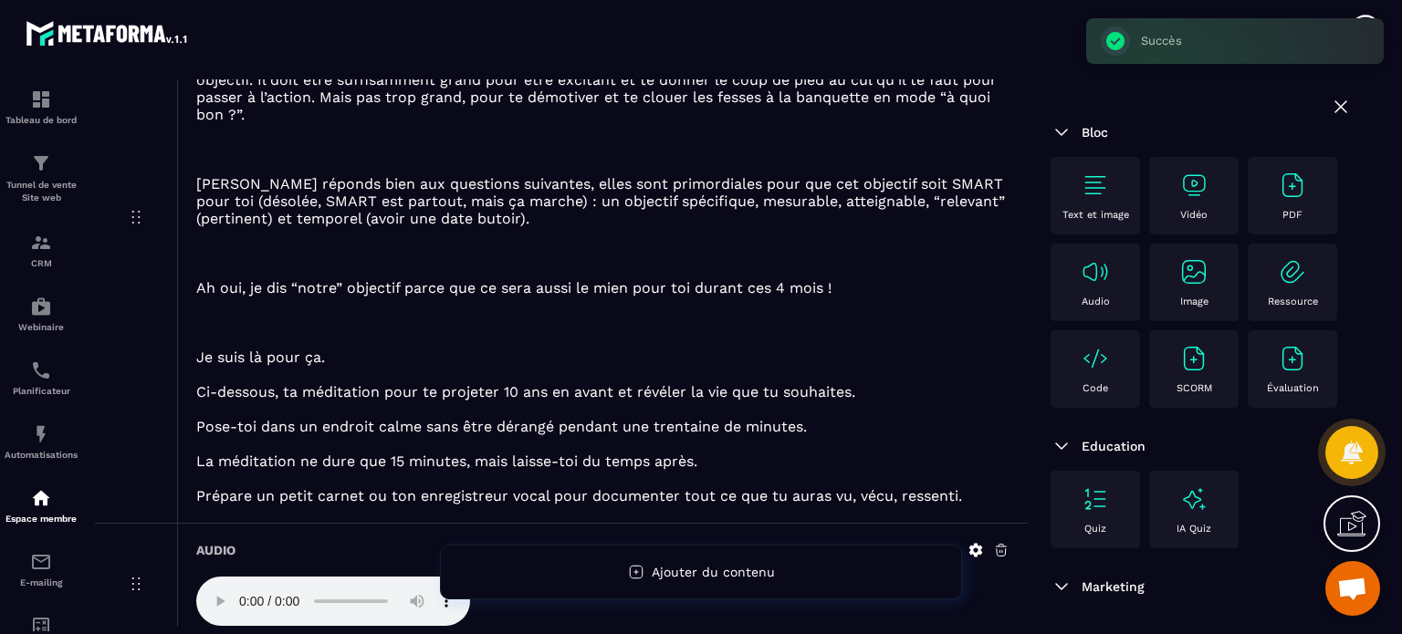
click at [638, 449] on p at bounding box center [602, 443] width 813 height 17
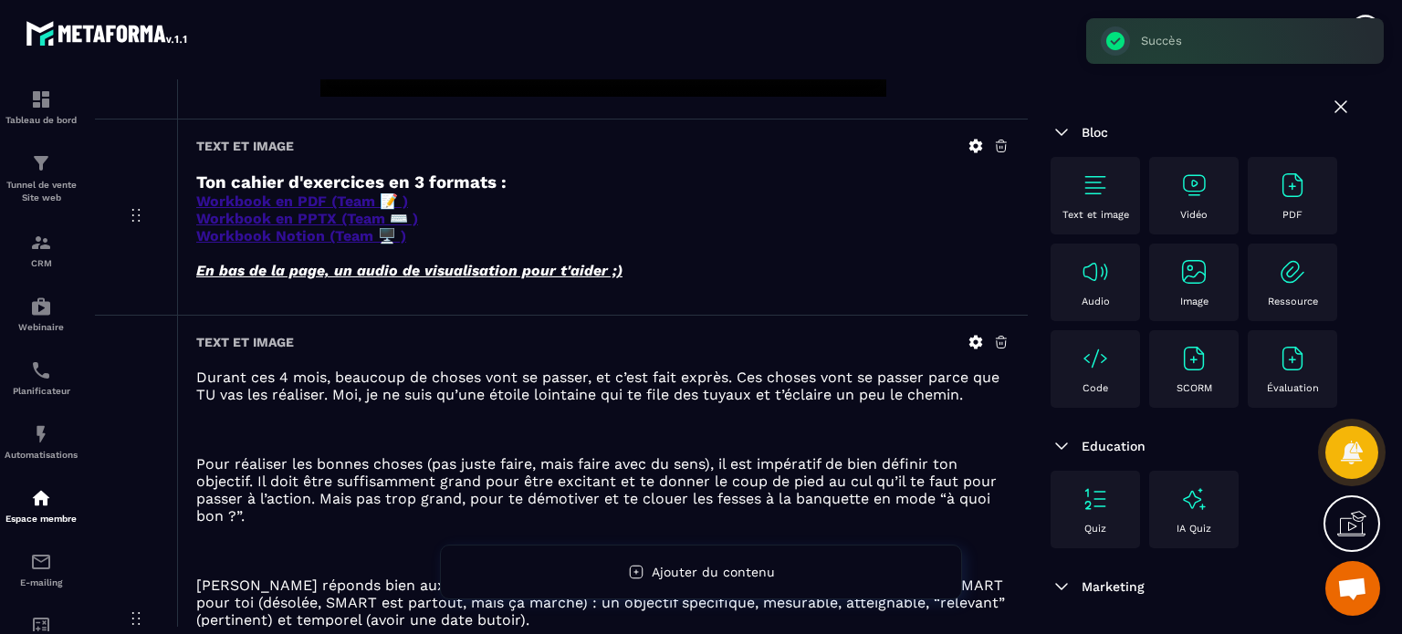
scroll to position [724, 0]
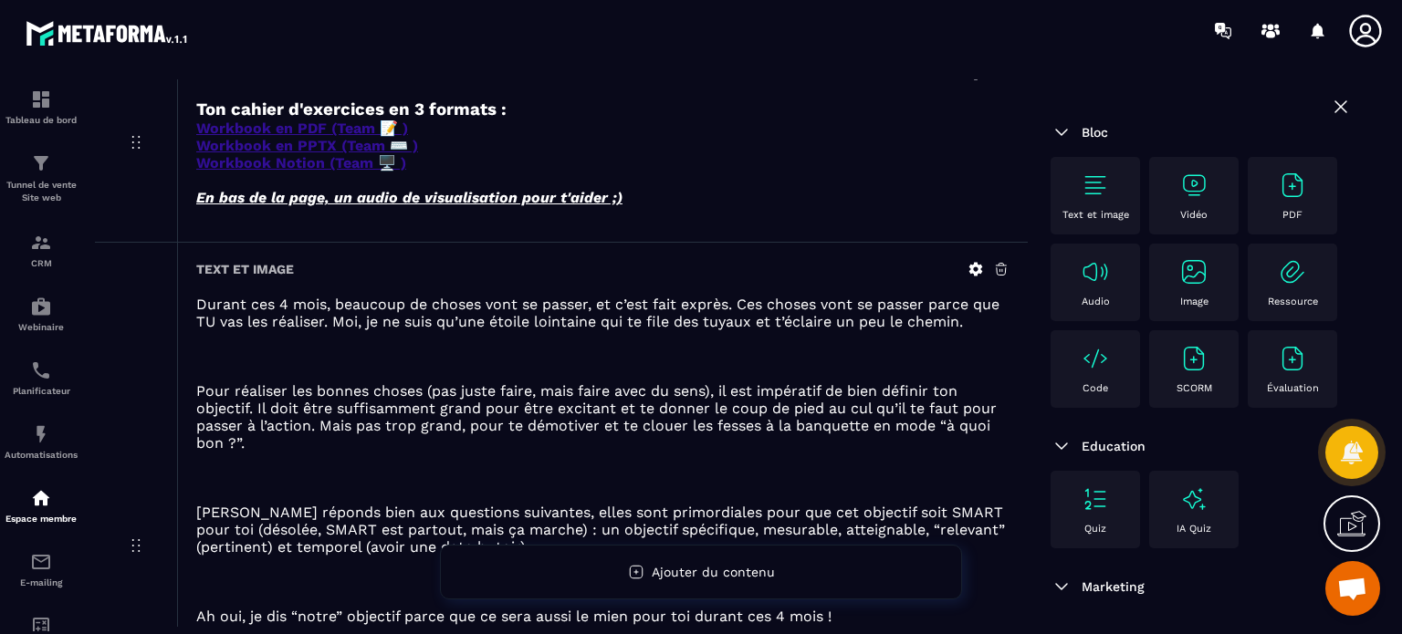
click at [980, 277] on icon at bounding box center [976, 270] width 14 height 14
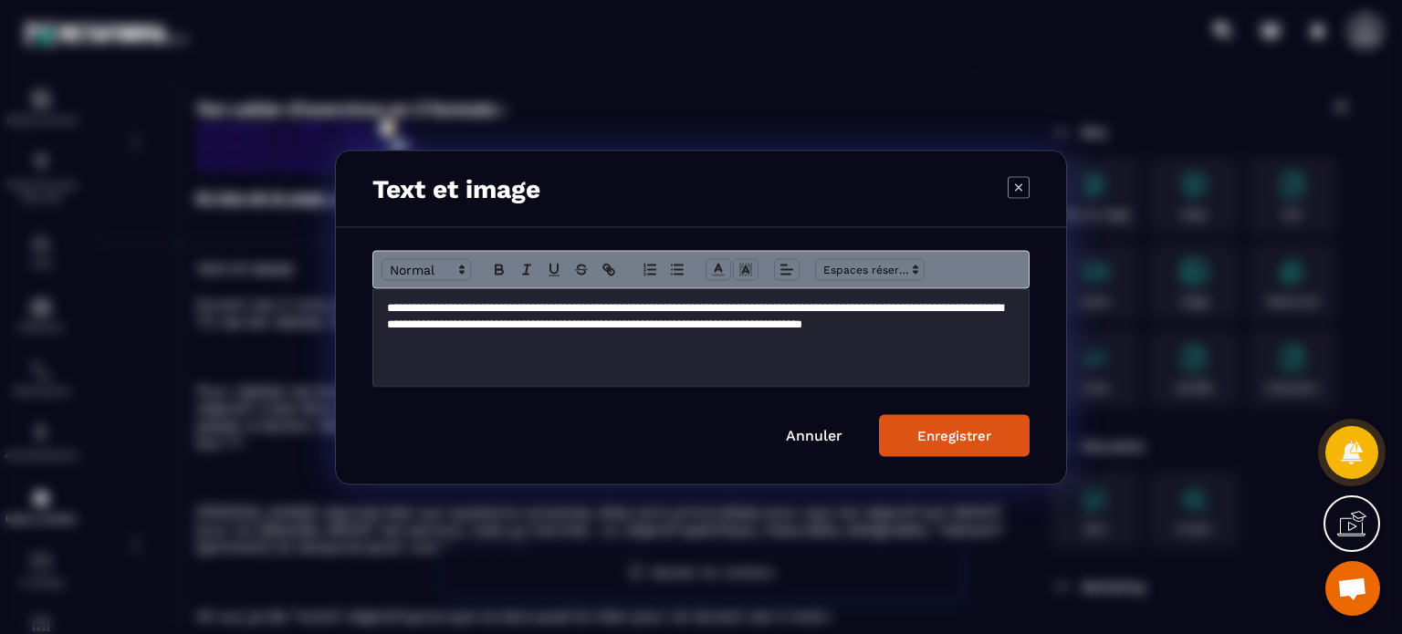
click at [799, 335] on p "**********" at bounding box center [694, 324] width 614 height 50
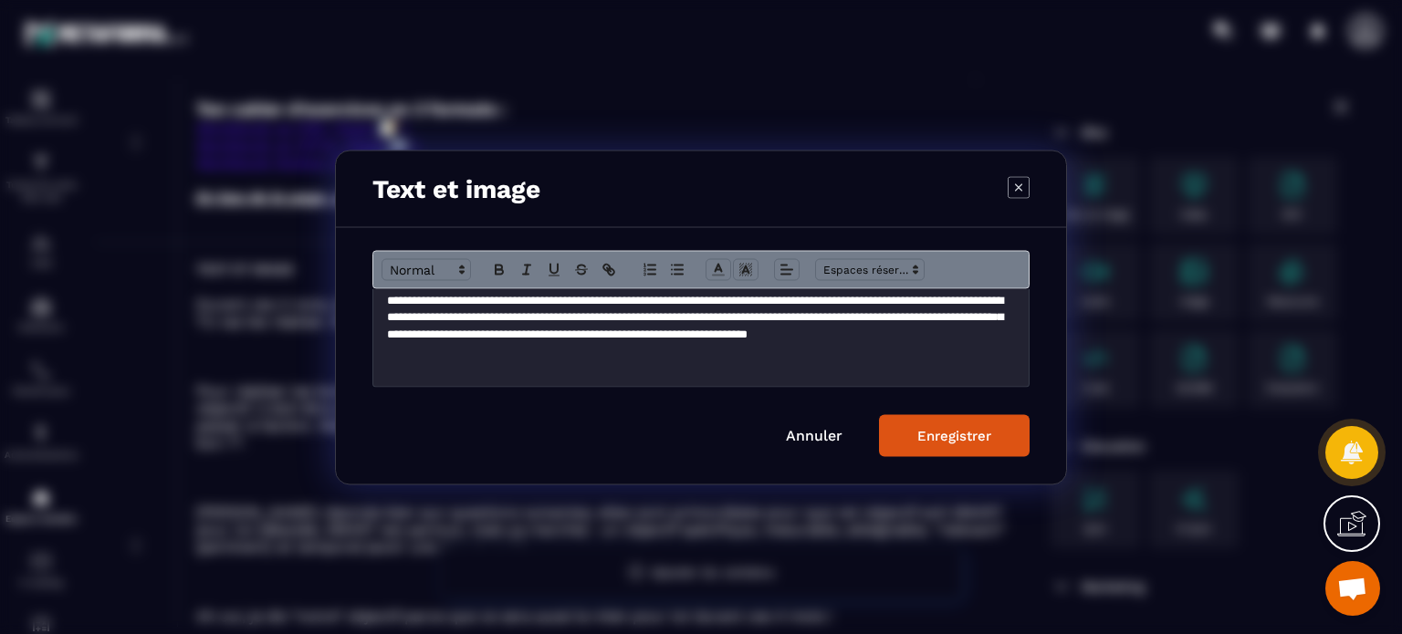
scroll to position [110, 0]
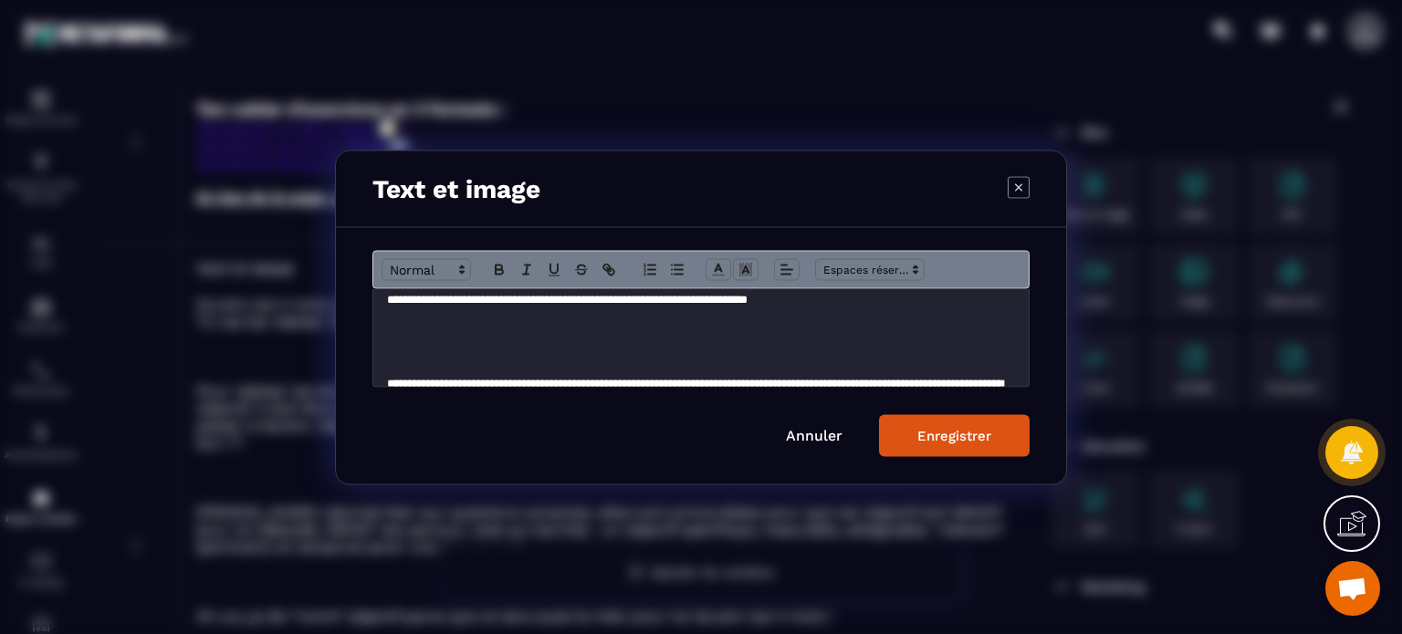
click at [664, 324] on p "**********" at bounding box center [694, 291] width 614 height 68
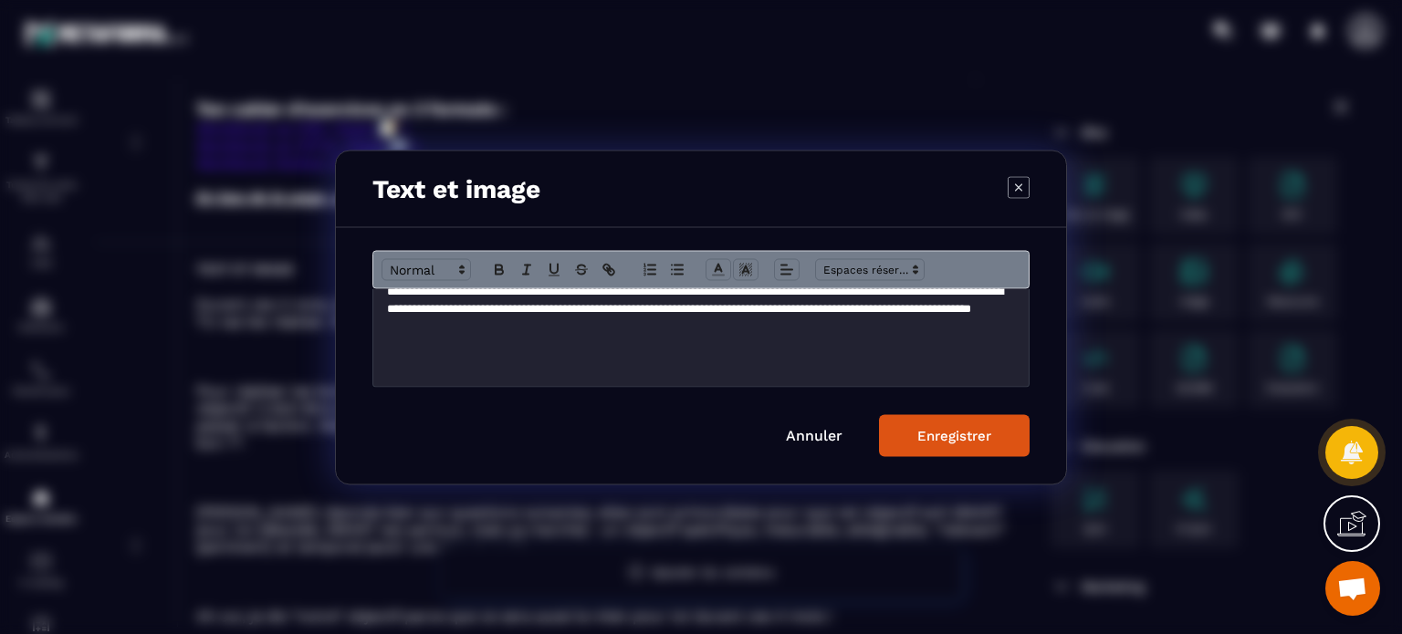
scroll to position [175, 0]
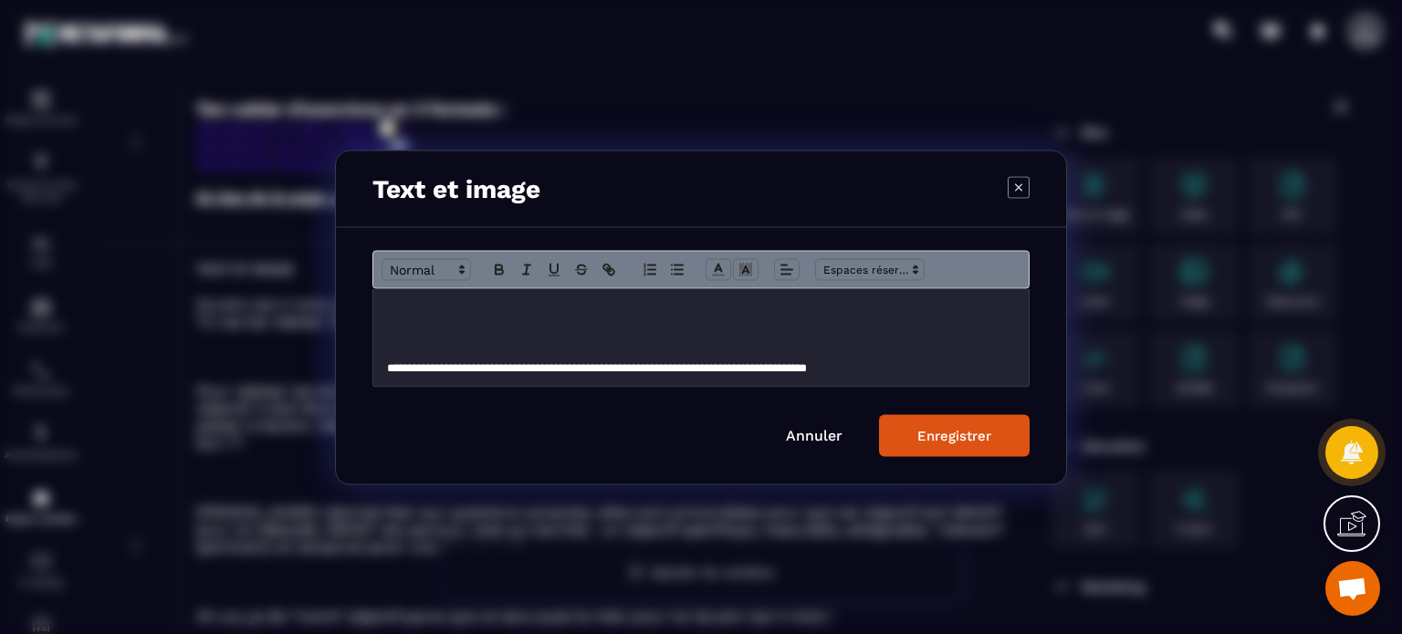
click at [739, 299] on p "**********" at bounding box center [694, 283] width 614 height 50
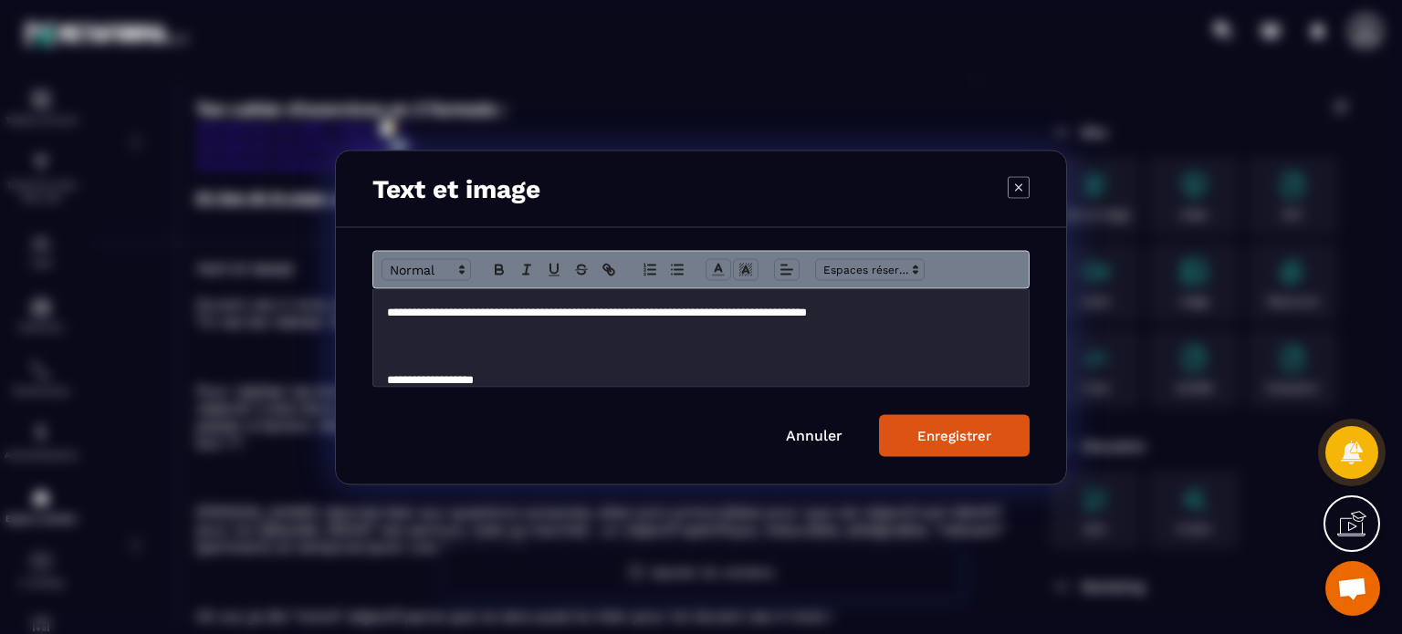
scroll to position [223, 0]
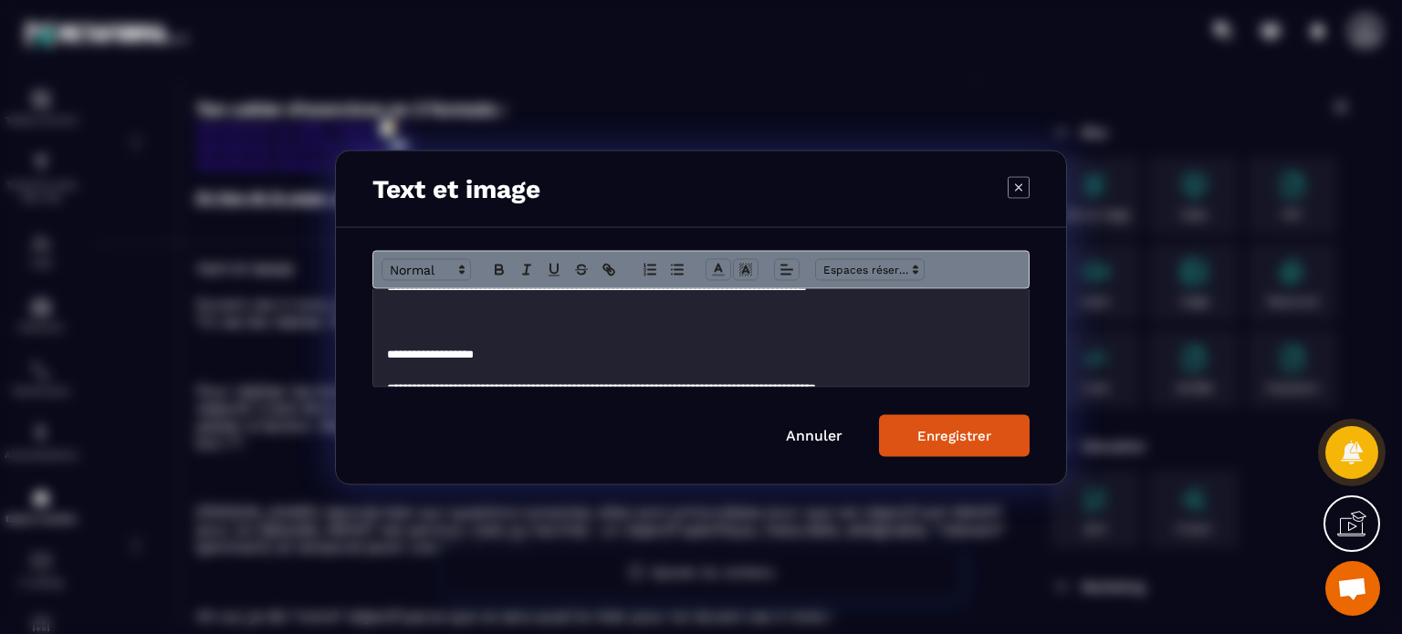
click at [798, 320] on p "Modal window" at bounding box center [701, 320] width 628 height 16
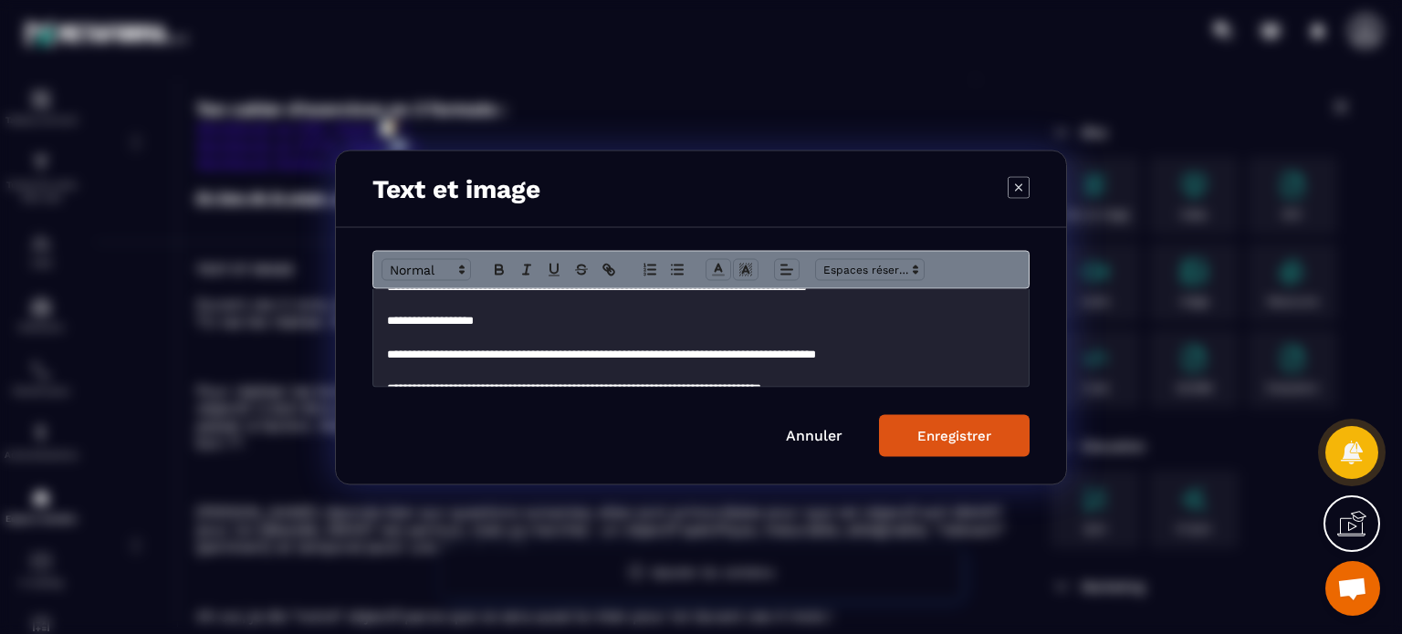
click at [952, 355] on p "**********" at bounding box center [694, 354] width 614 height 16
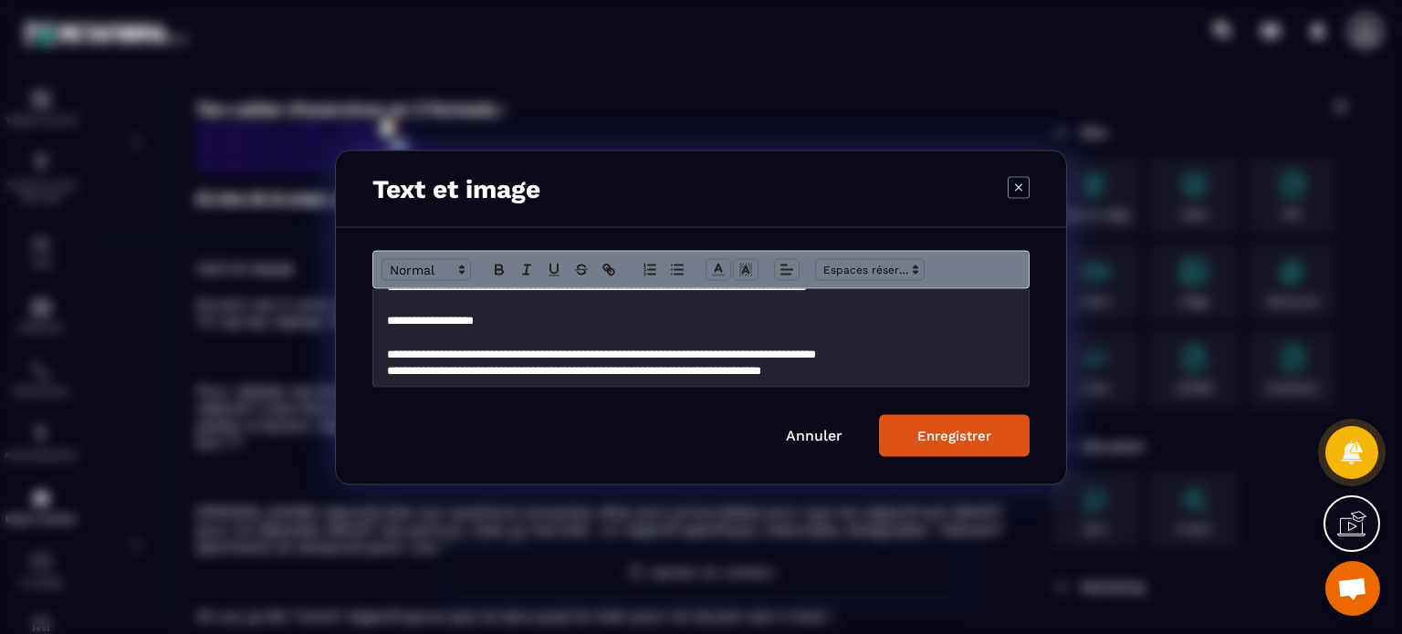
scroll to position [259, 0]
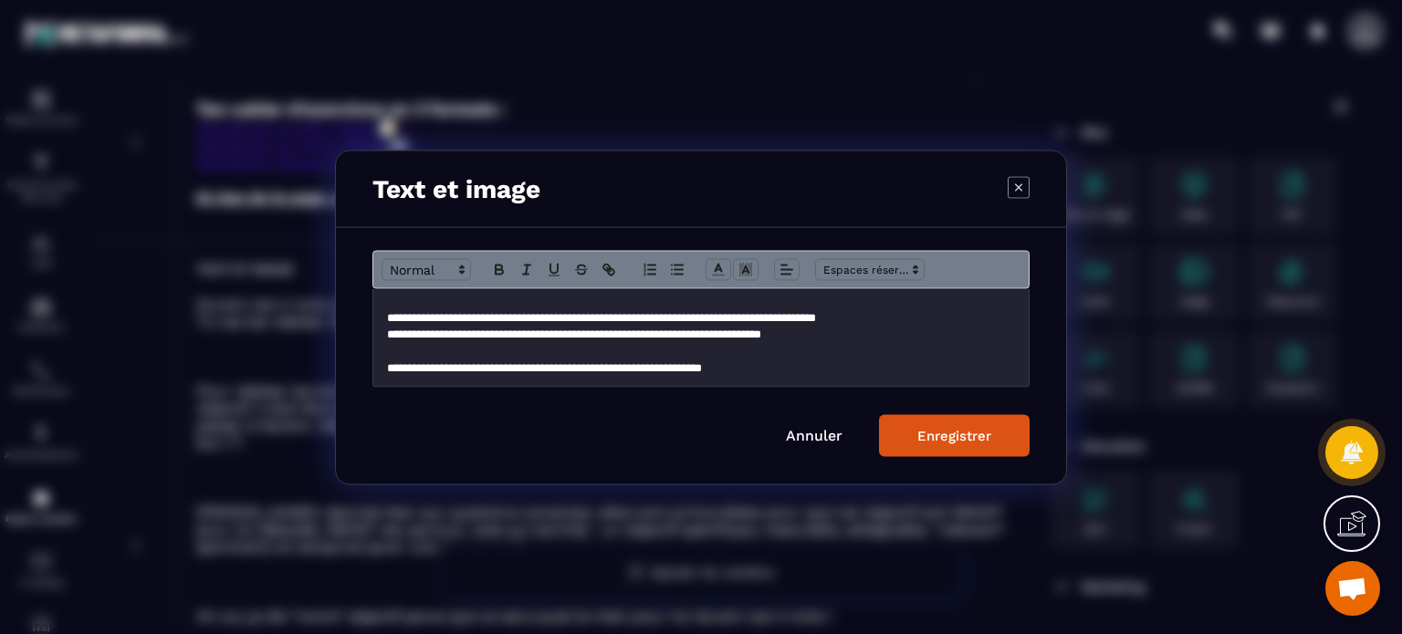
click at [921, 334] on p "**********" at bounding box center [694, 334] width 614 height 16
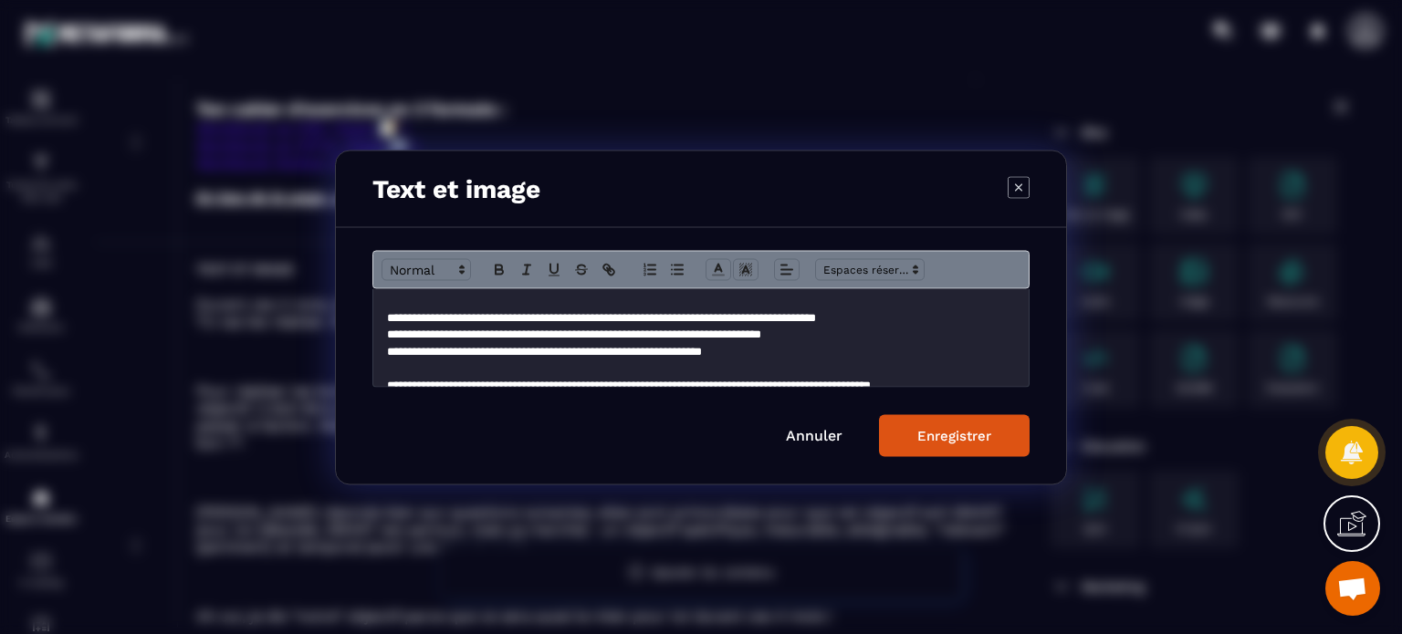
click at [860, 356] on p "**********" at bounding box center [694, 351] width 614 height 16
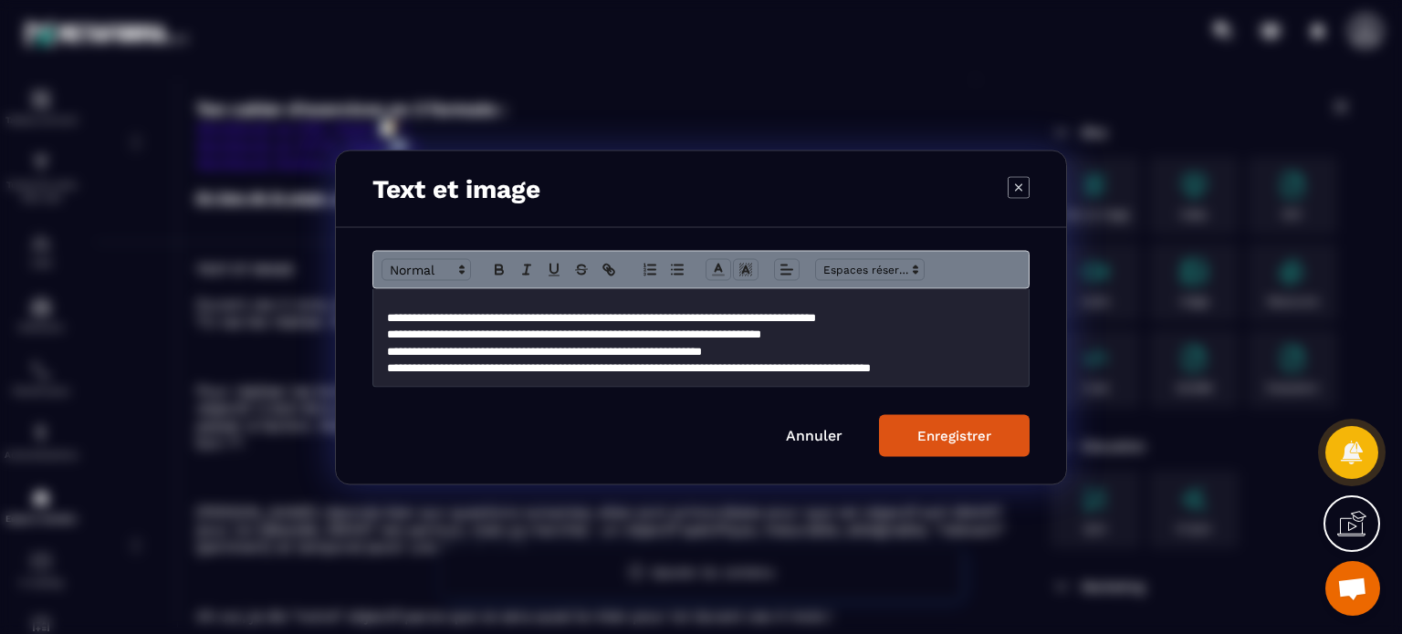
click at [960, 442] on div "Enregistrer" at bounding box center [954, 435] width 74 height 16
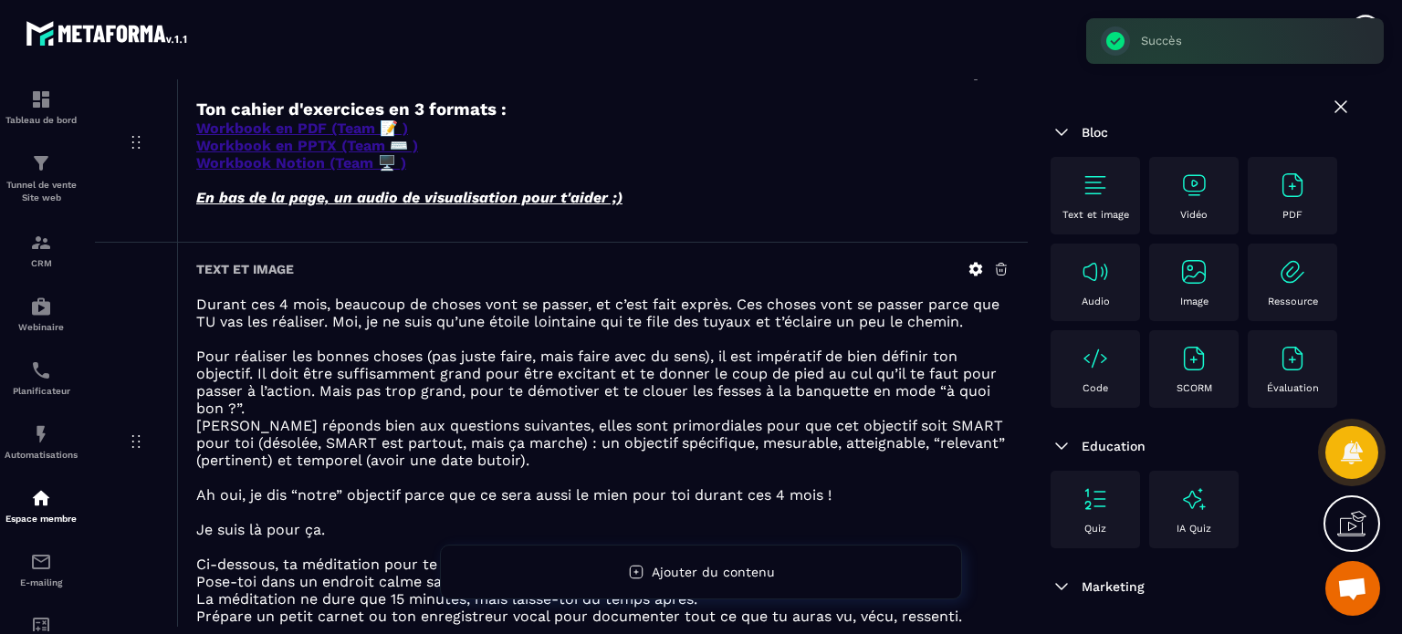
click at [650, 399] on p "Pour réaliser les bonnes choses (pas juste faire, mais faire avec du sens), il …" at bounding box center [602, 382] width 813 height 69
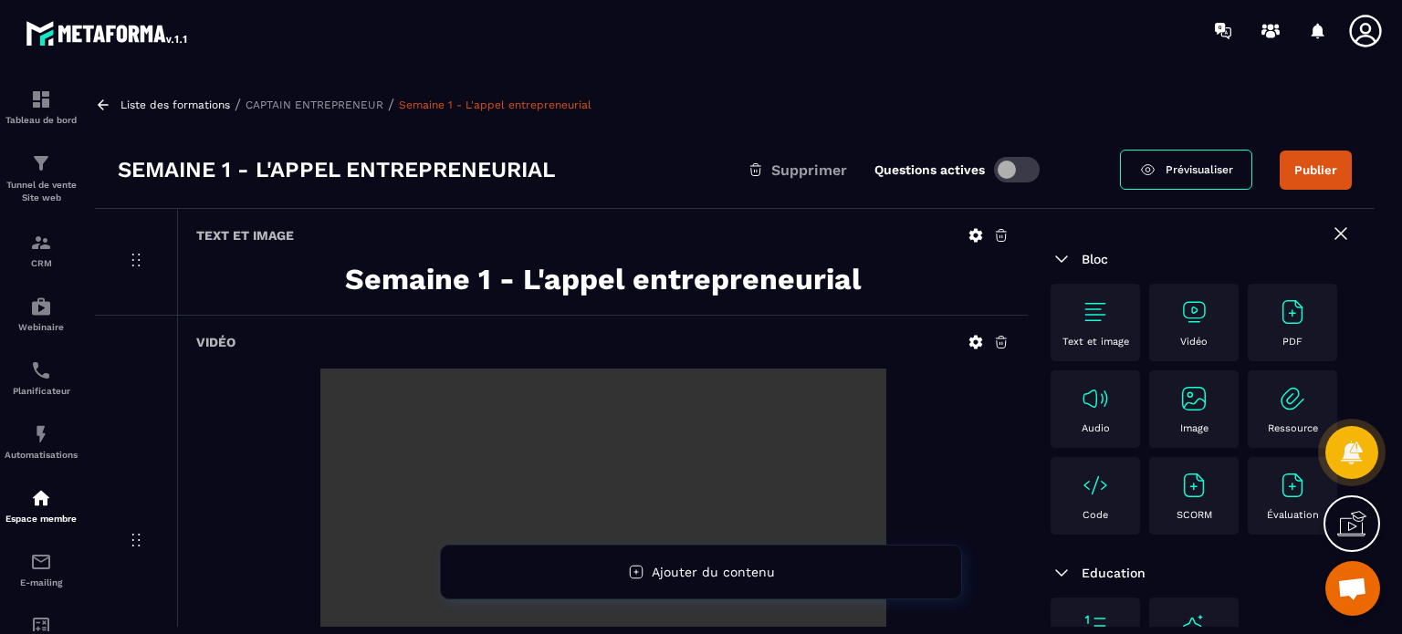
scroll to position [0, 0]
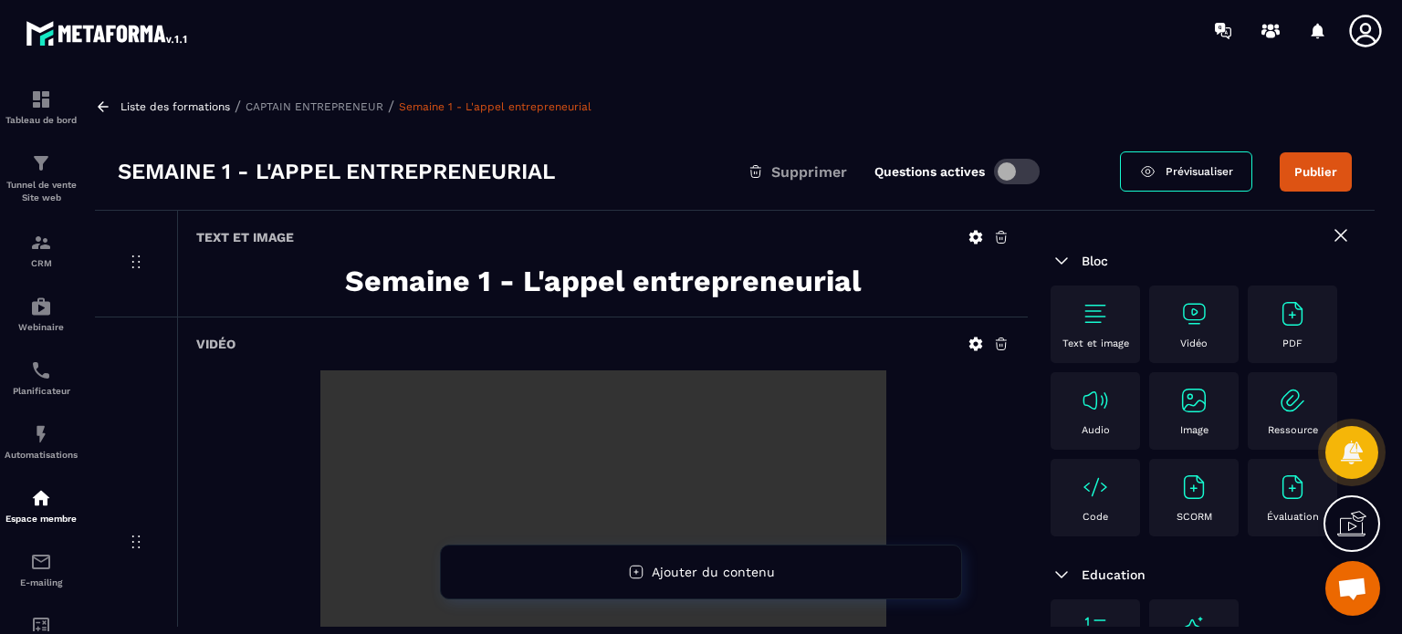
click at [1303, 166] on button "Publier" at bounding box center [1315, 171] width 72 height 39
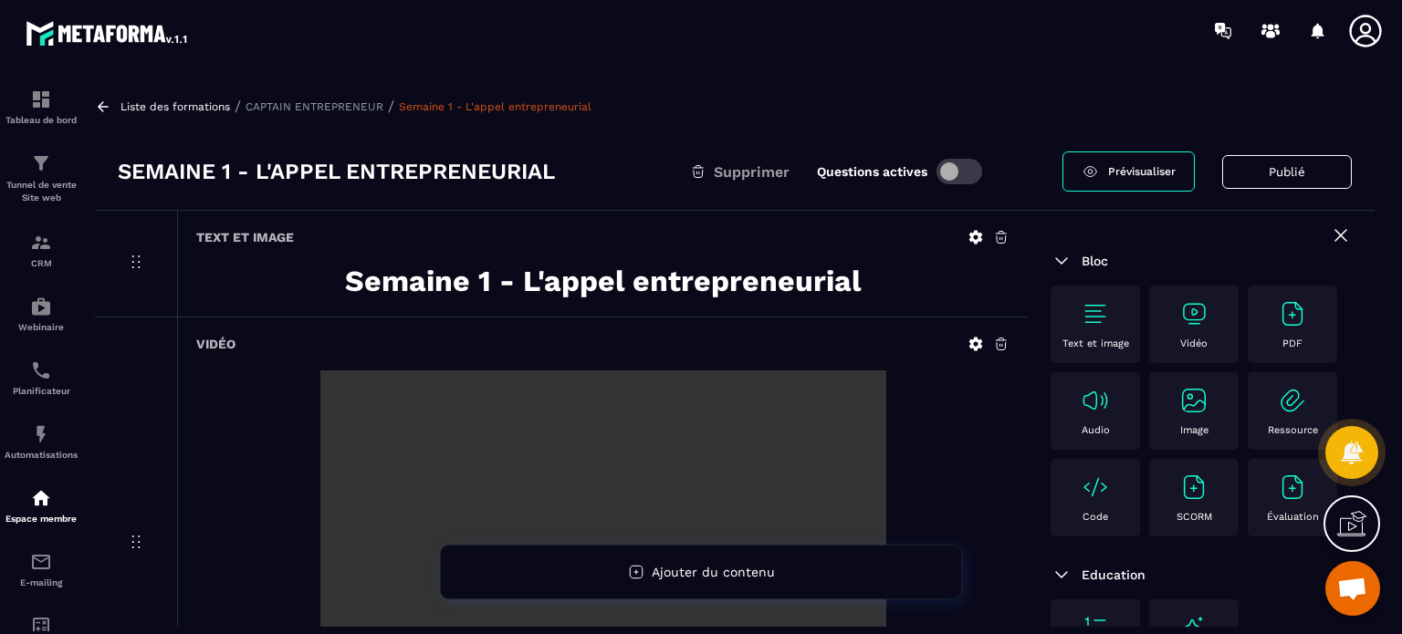
click at [1330, 241] on icon at bounding box center [1341, 235] width 22 height 22
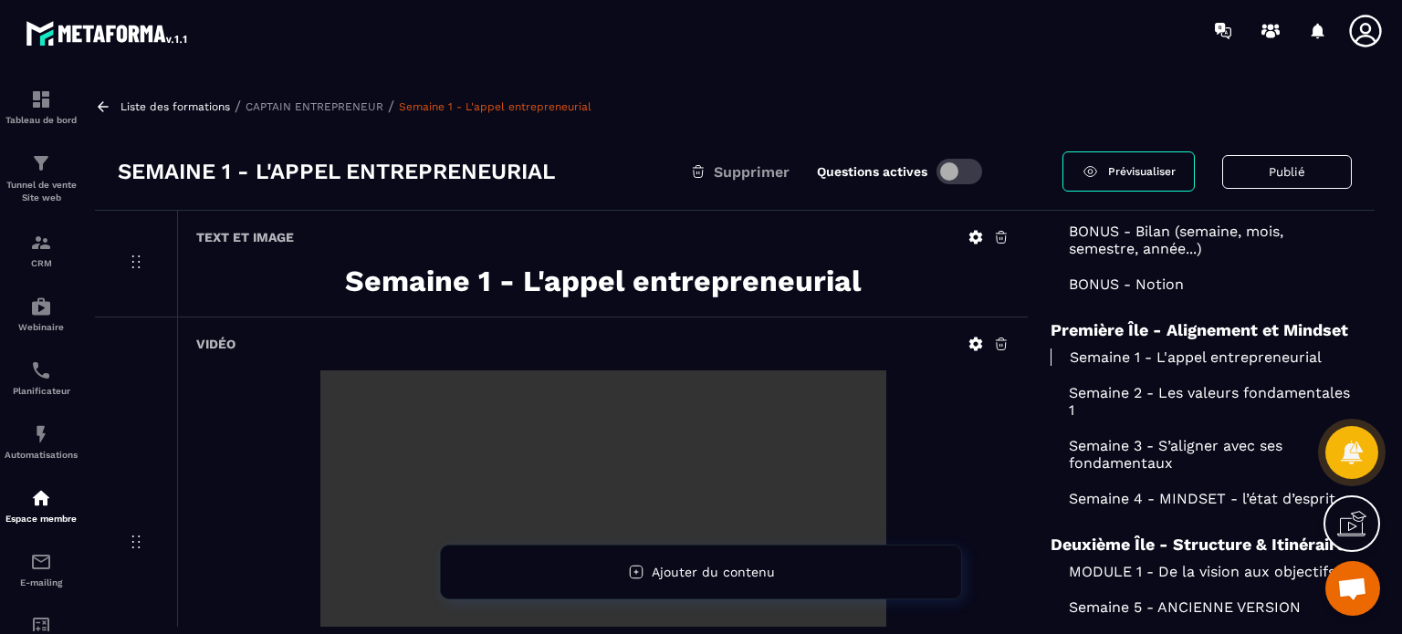
scroll to position [312, 0]
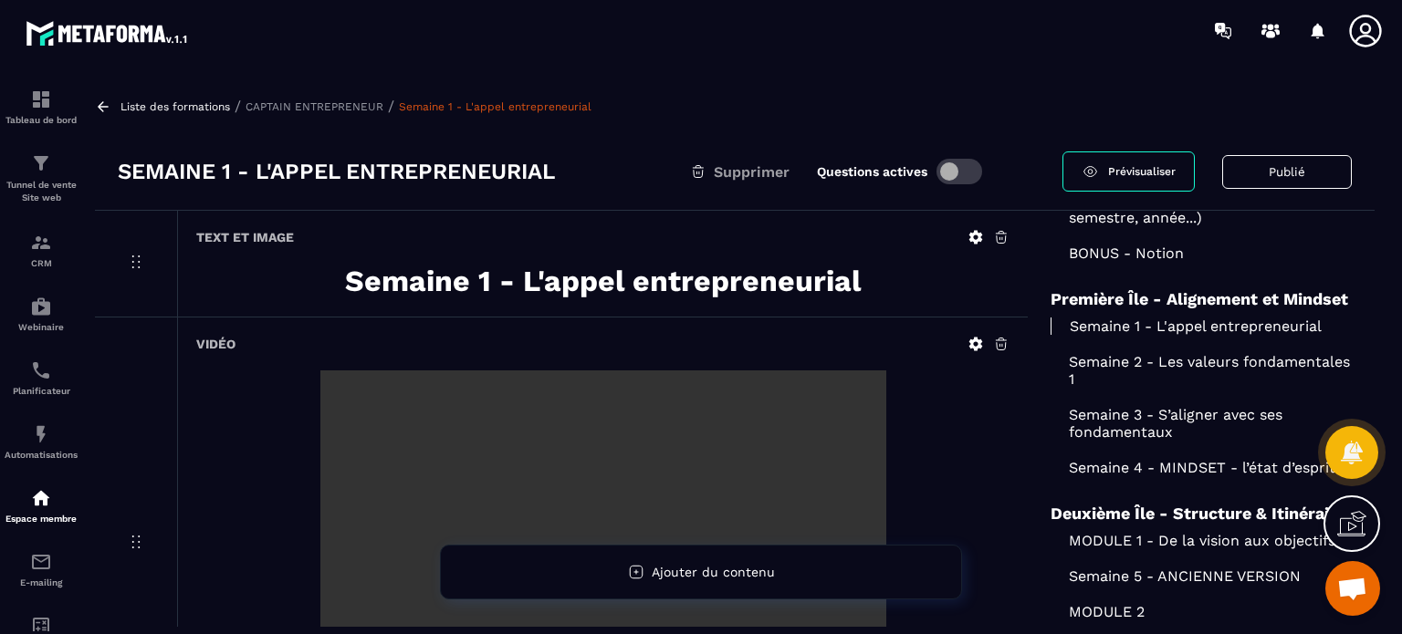
click at [1135, 379] on p "Semaine 2 - Les valeurs fondamentales 1" at bounding box center [1200, 370] width 301 height 35
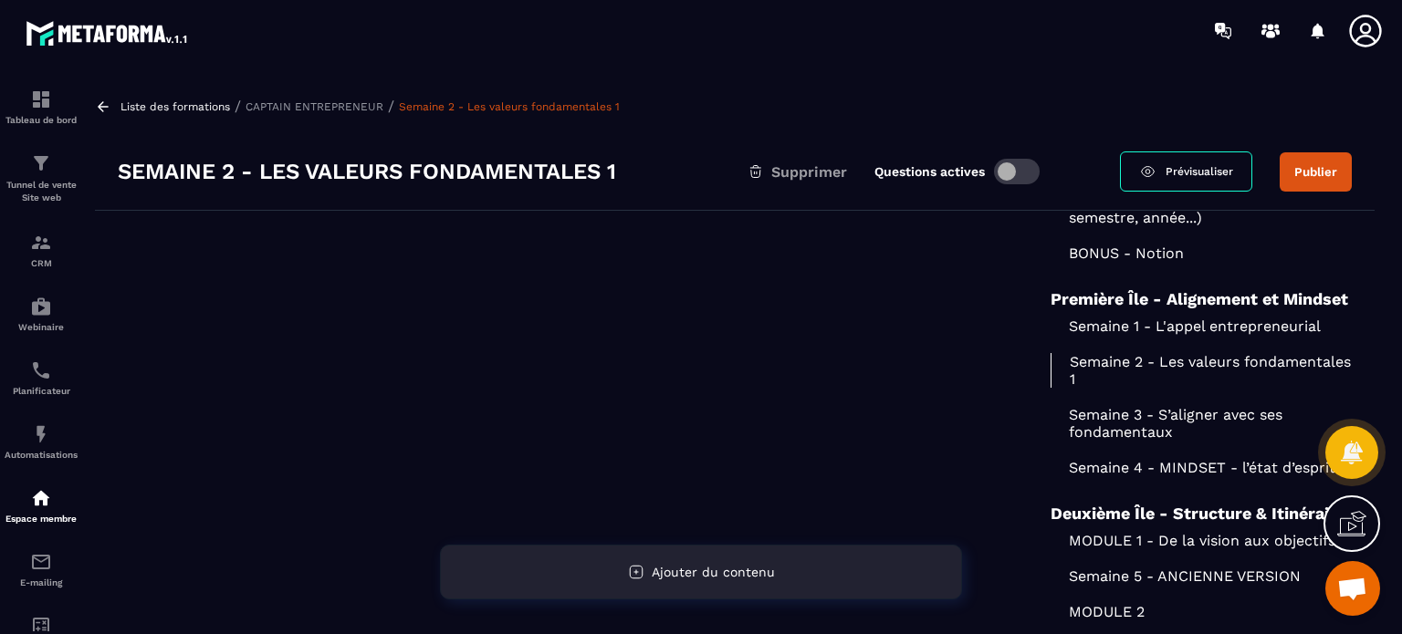
click at [683, 558] on div "Ajouter du contenu" at bounding box center [701, 572] width 522 height 55
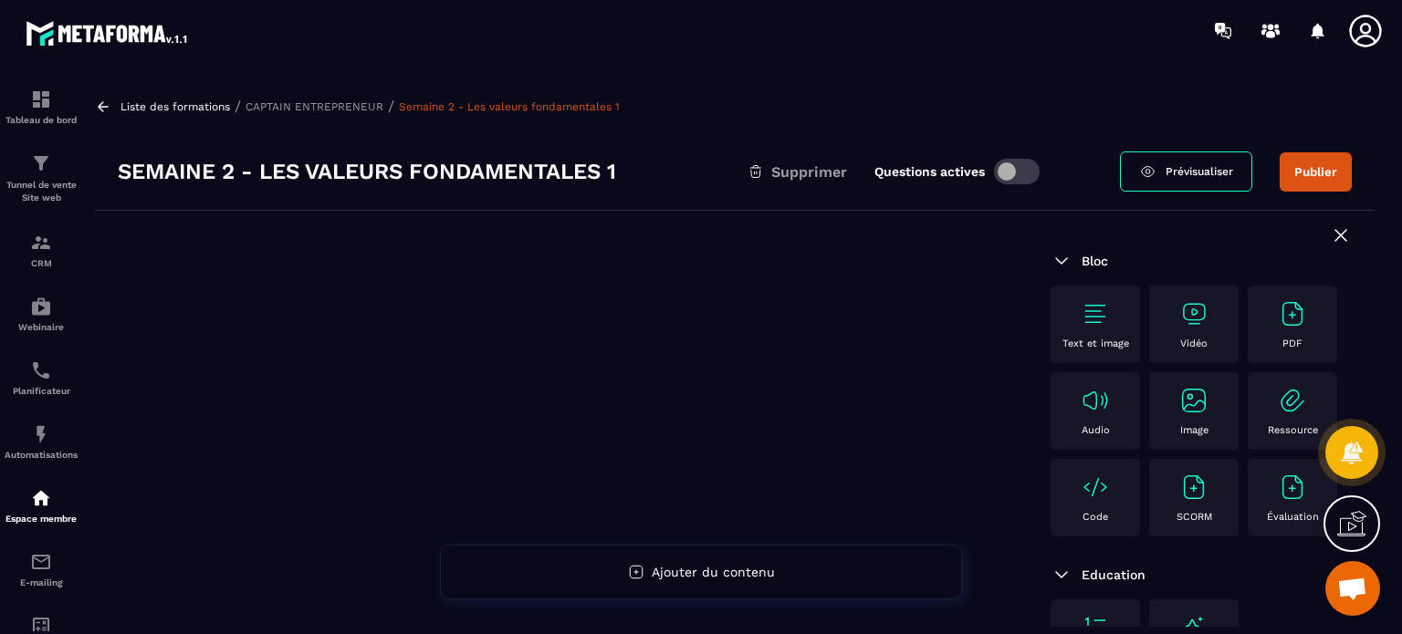
click at [1096, 306] on img at bounding box center [1094, 313] width 29 height 29
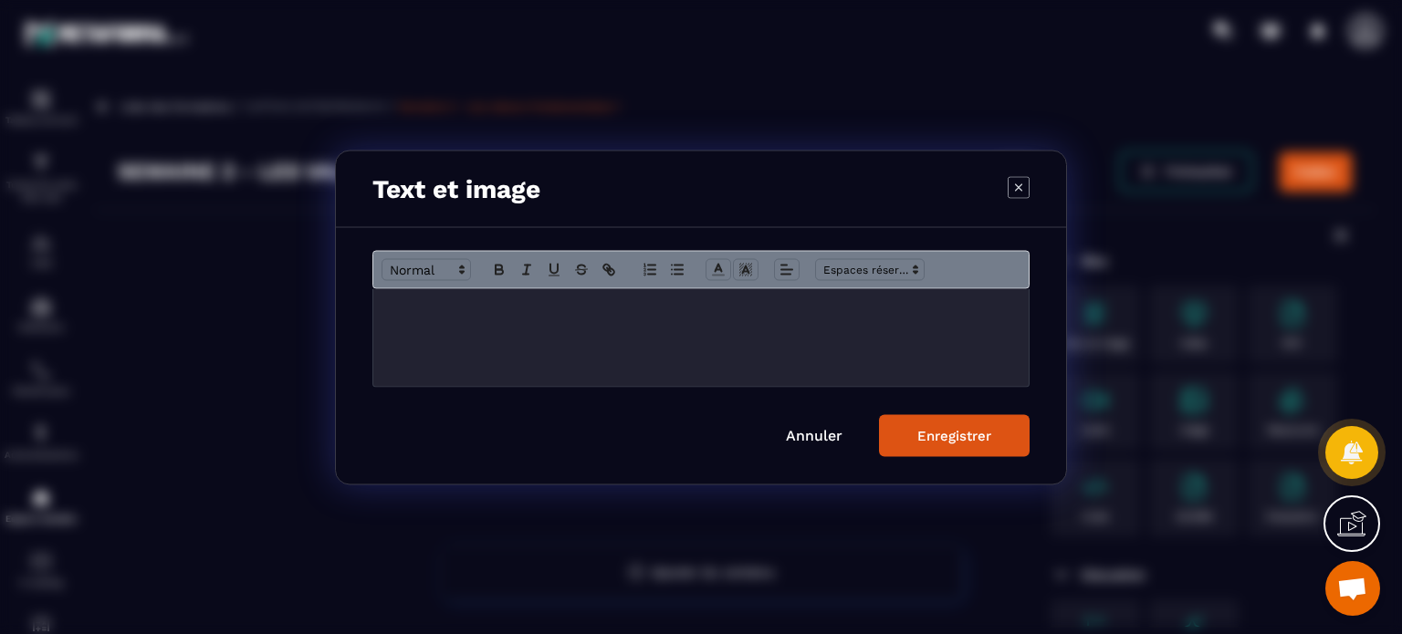
click at [712, 339] on div "Modal window" at bounding box center [700, 337] width 655 height 98
paste div "Modal window"
click at [498, 272] on icon "Modal window" at bounding box center [499, 269] width 16 height 16
click at [431, 273] on span "Modal window" at bounding box center [425, 269] width 89 height 22
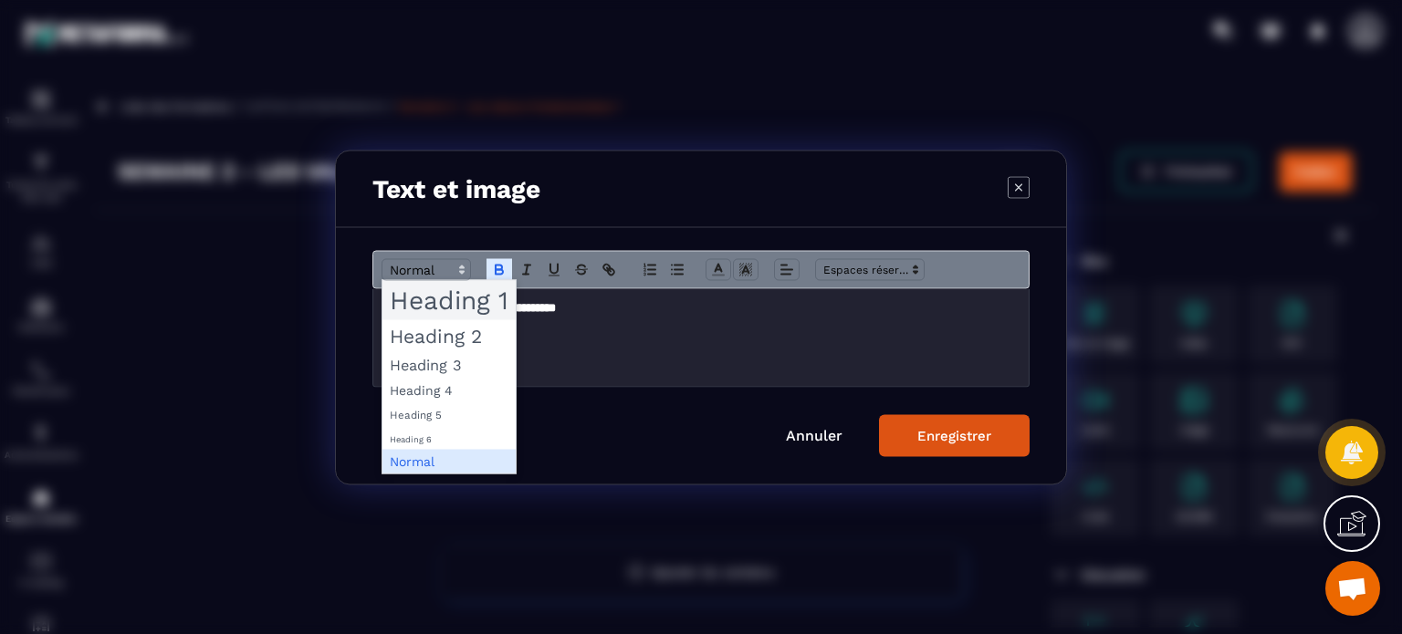
click at [459, 298] on span "Modal window" at bounding box center [448, 299] width 133 height 39
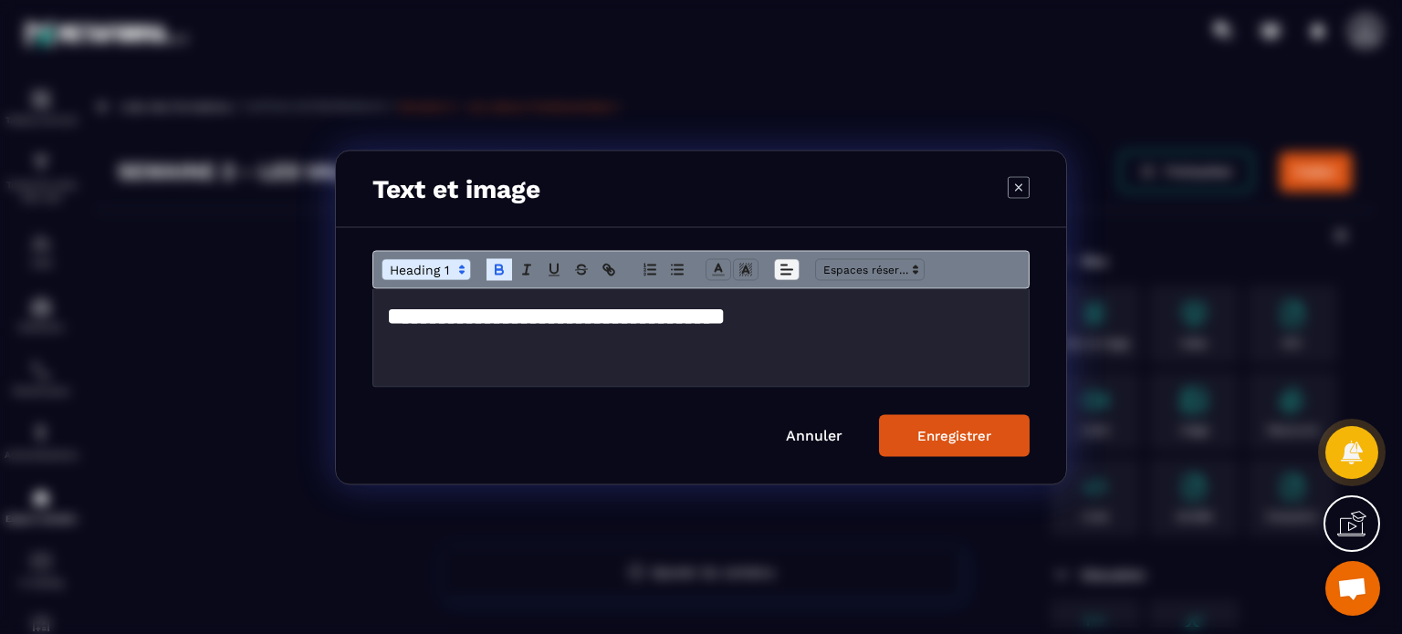
click at [781, 277] on icon "Modal window" at bounding box center [786, 269] width 16 height 16
click at [788, 316] on icon "Modal window" at bounding box center [790, 317] width 15 height 15
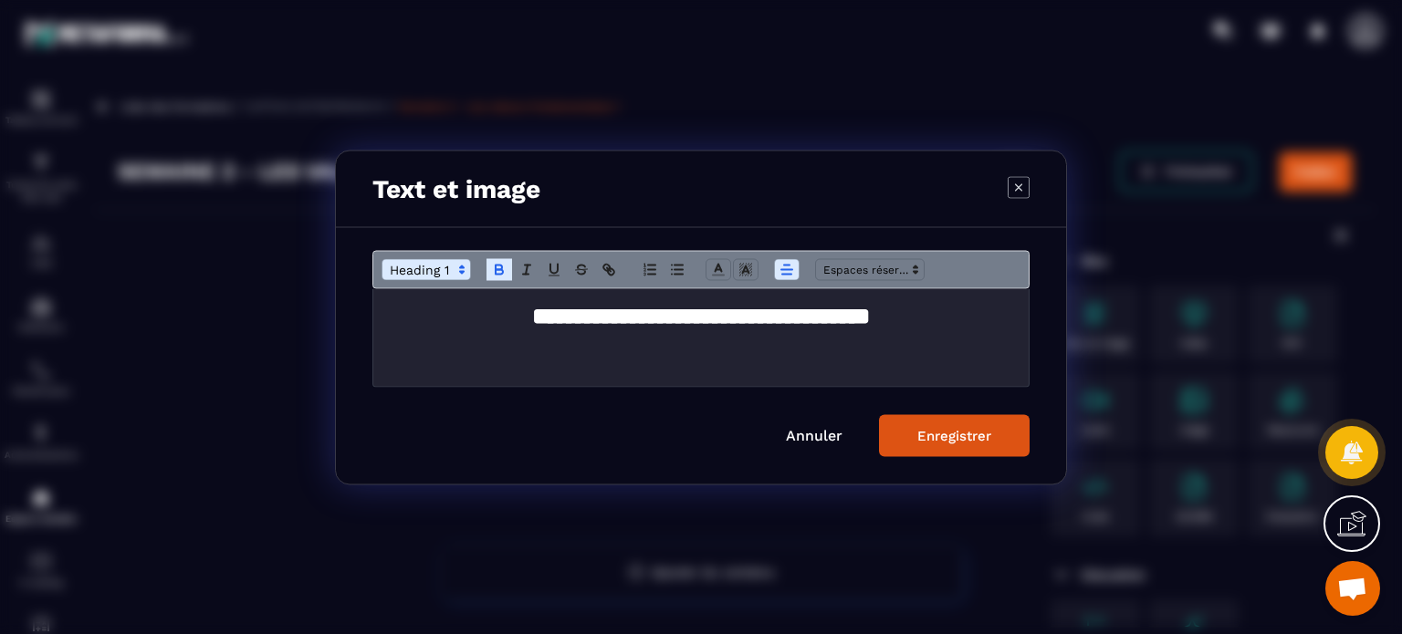
click at [985, 450] on button "Enregistrer" at bounding box center [954, 435] width 151 height 42
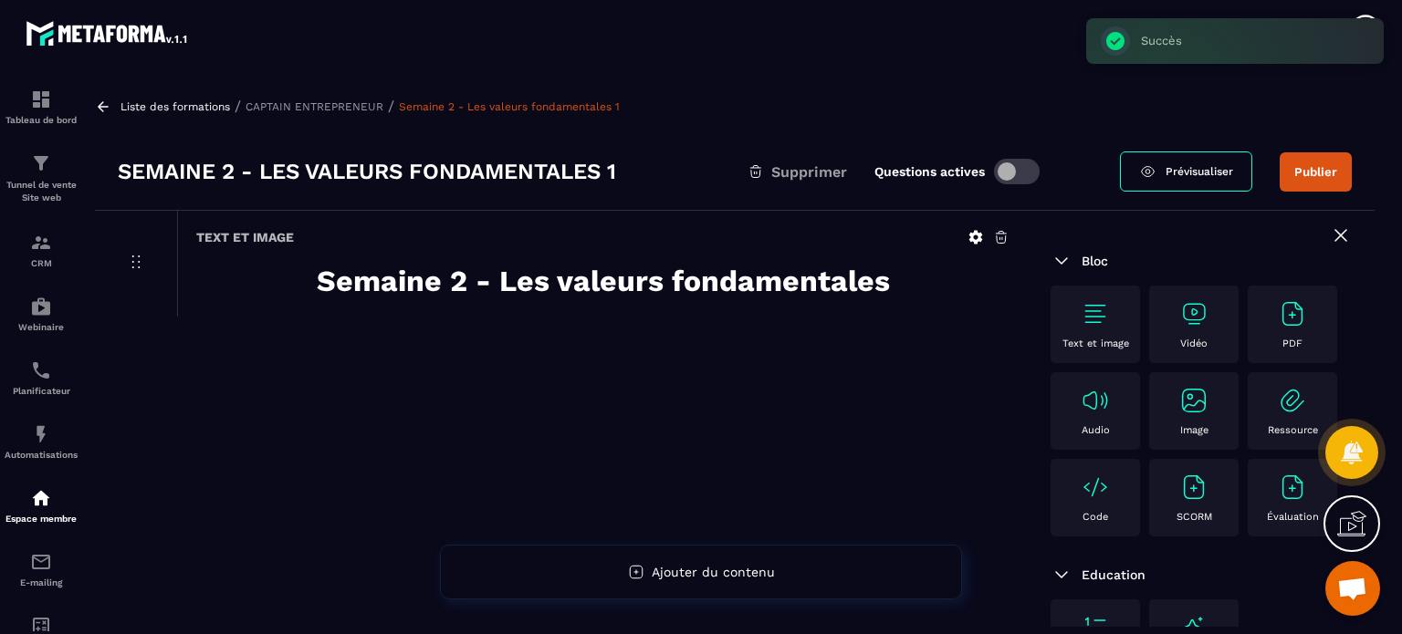
click at [1194, 341] on p "Vidéo" at bounding box center [1193, 344] width 27 height 12
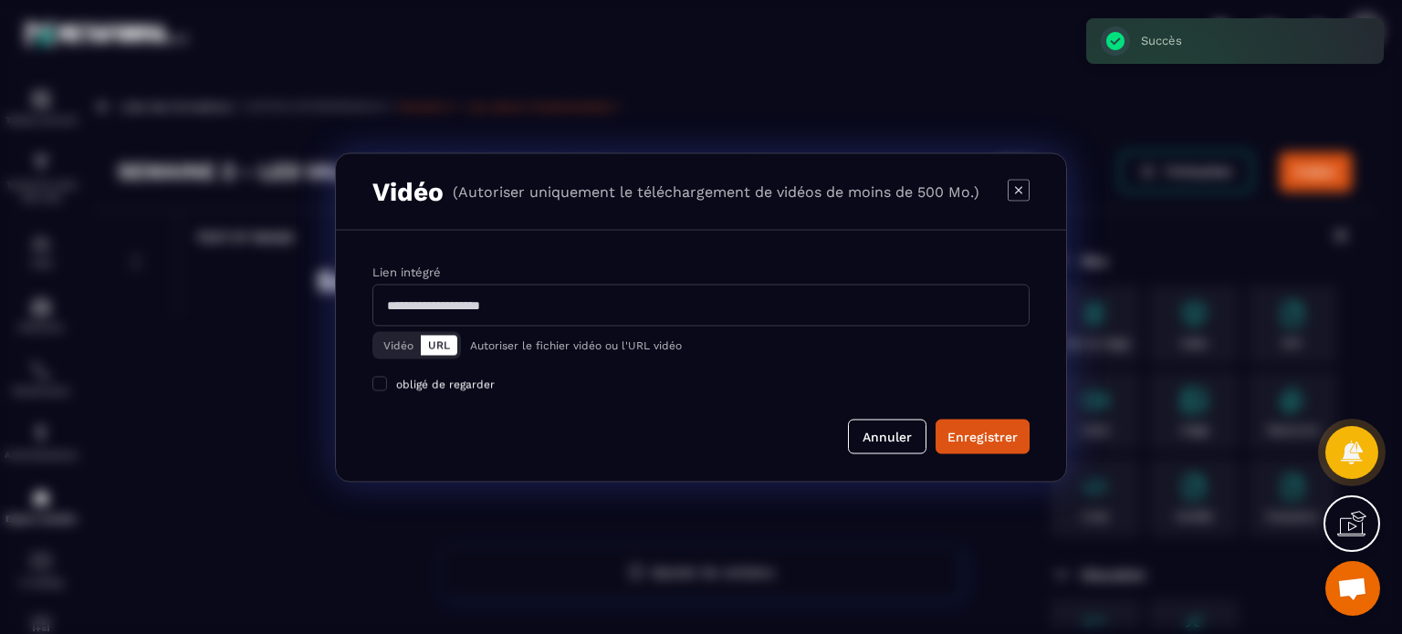
click at [386, 340] on button "Vidéo" at bounding box center [398, 345] width 45 height 20
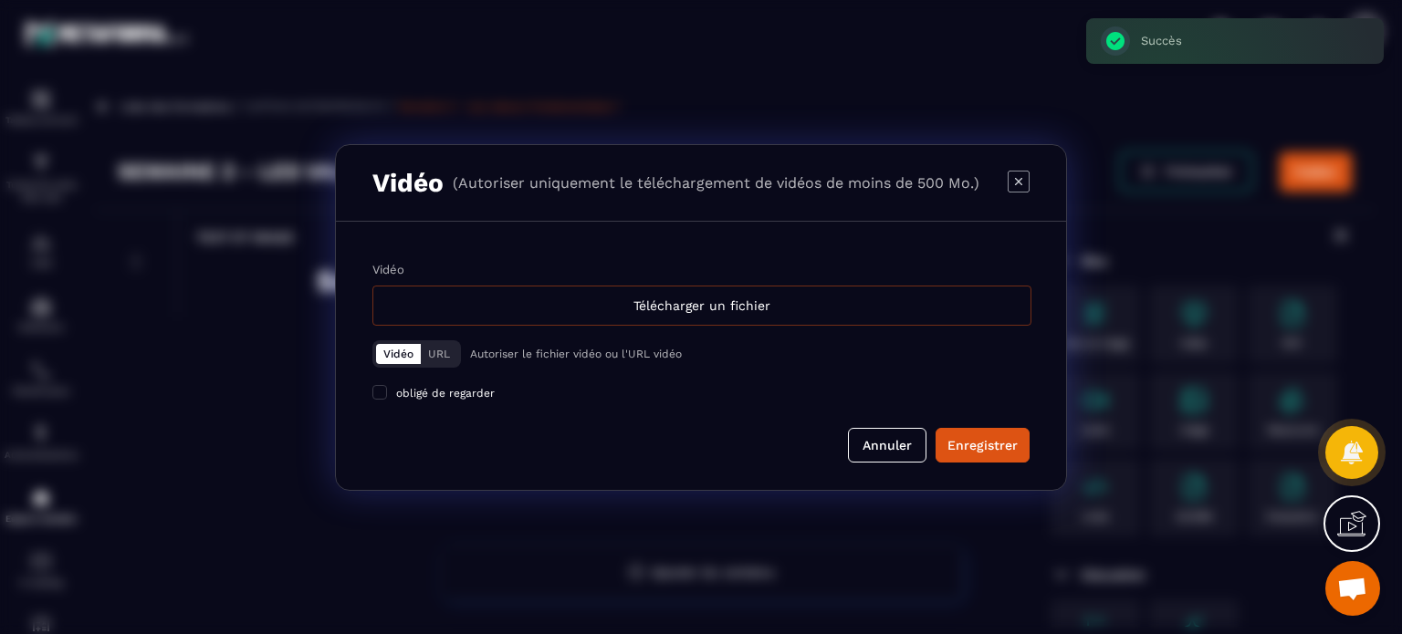
click at [514, 298] on div "Télécharger un fichier" at bounding box center [701, 306] width 659 height 40
click at [0, 0] on input "Vidéo Télécharger un fichier" at bounding box center [0, 0] width 0 height 0
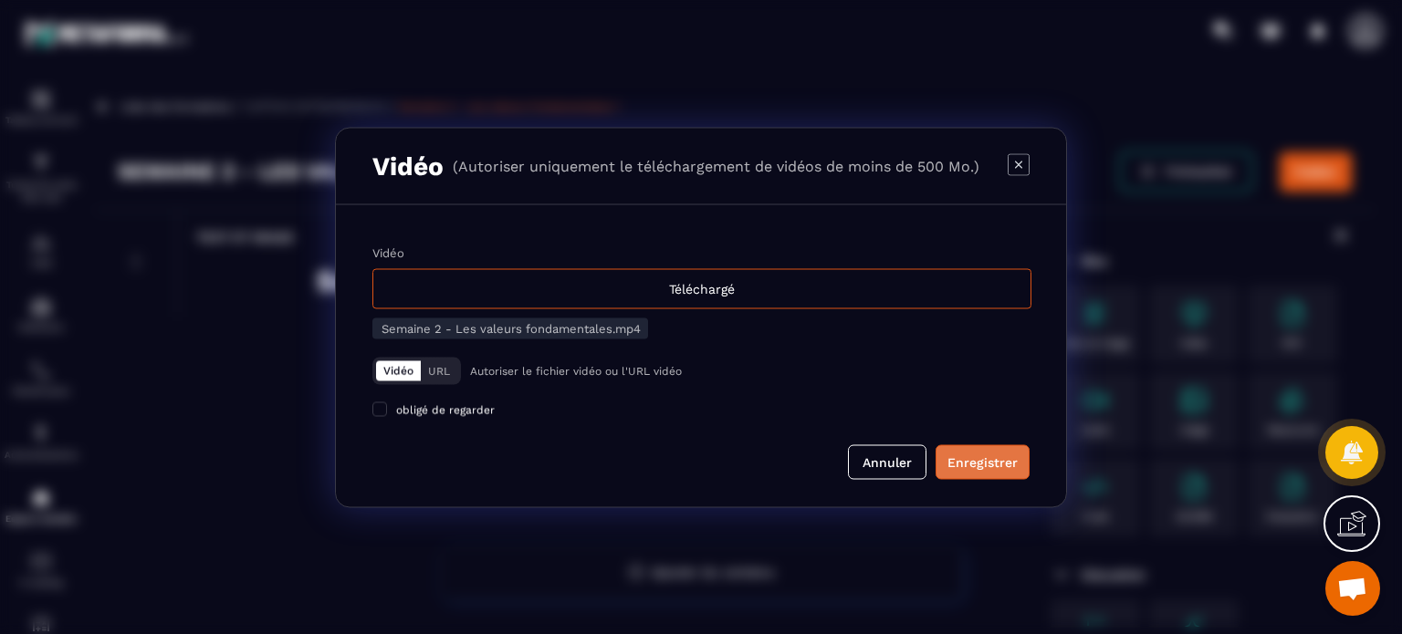
click at [1014, 464] on div "Enregistrer" at bounding box center [982, 462] width 70 height 18
